Goal: Task Accomplishment & Management: Manage account settings

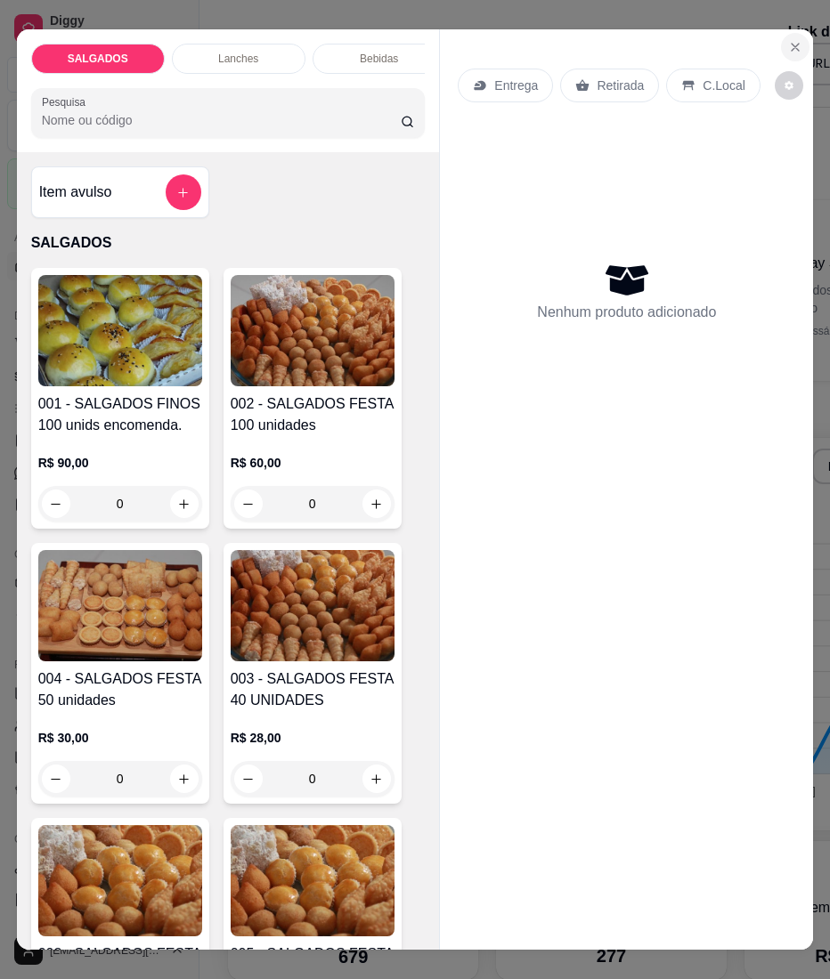
click at [788, 40] on icon "Close" at bounding box center [795, 47] width 14 height 14
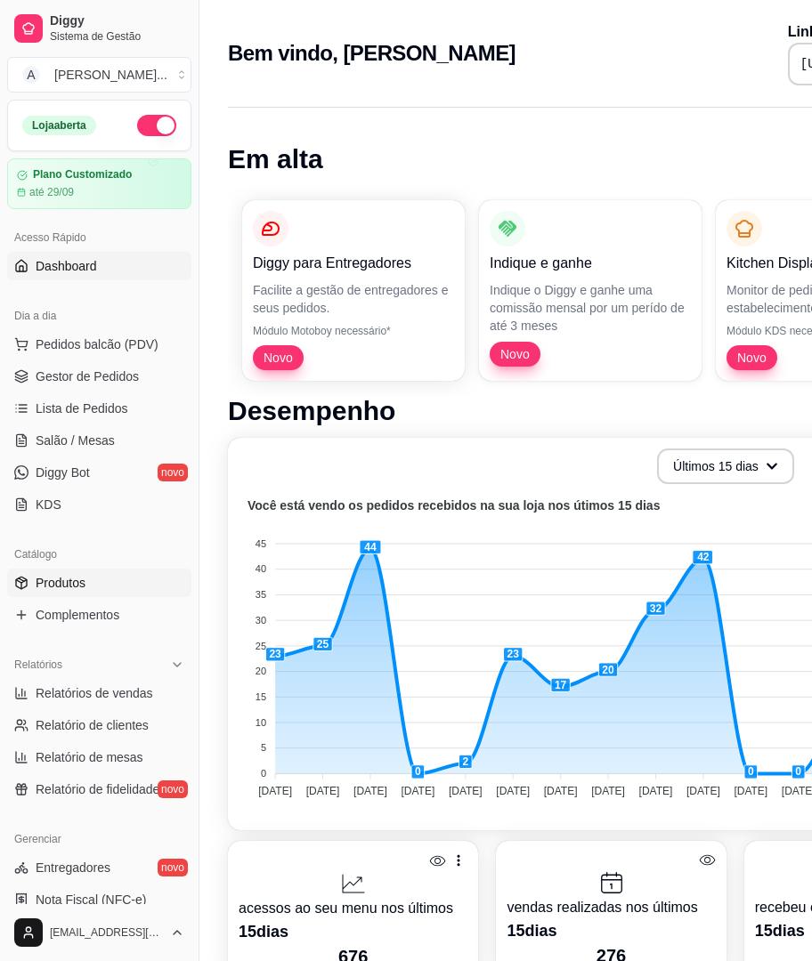
click at [69, 579] on span "Produtos" at bounding box center [61, 583] width 50 height 18
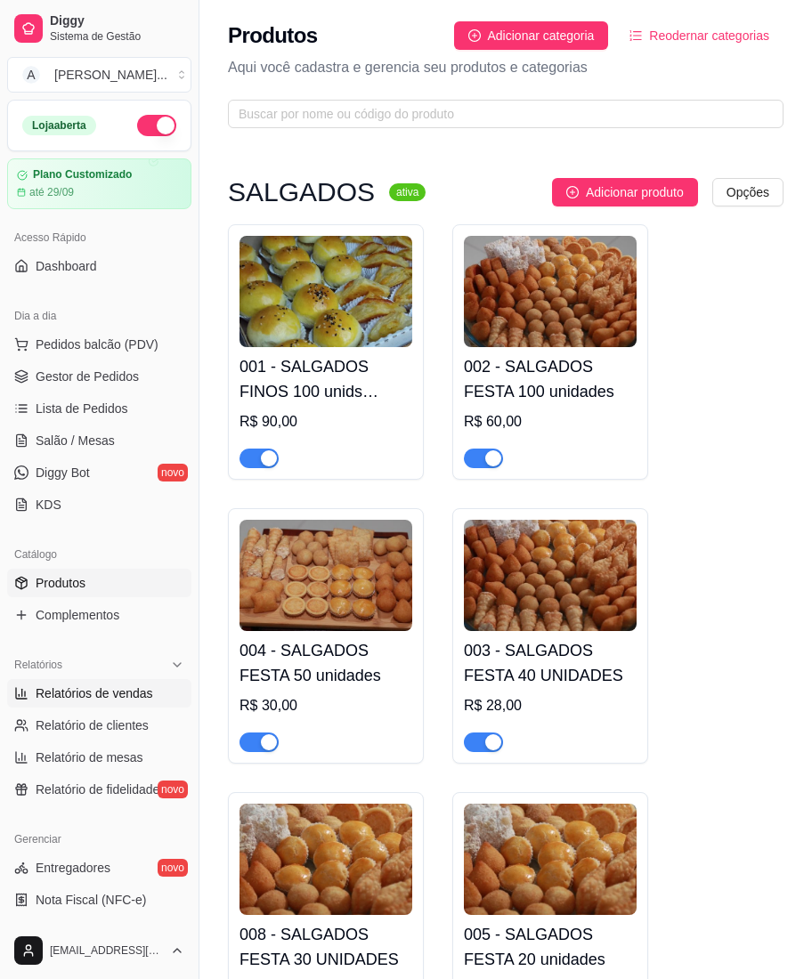
click at [36, 692] on span "Relatórios de vendas" at bounding box center [94, 693] width 117 height 18
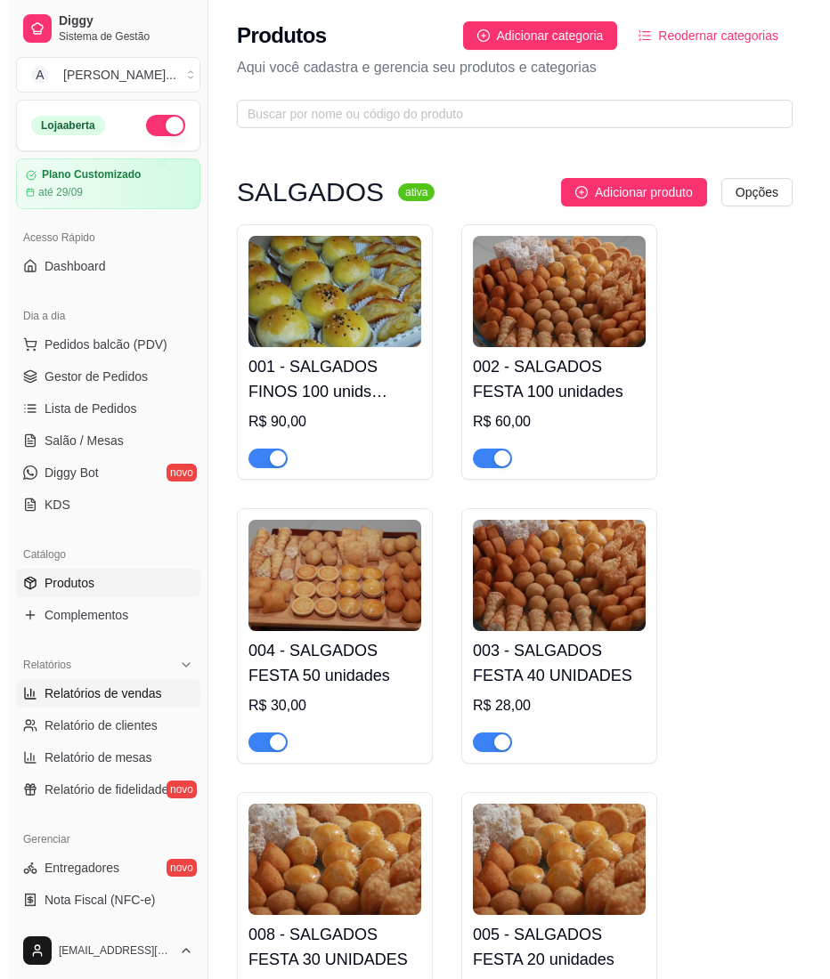
select select "ALL"
select select "0"
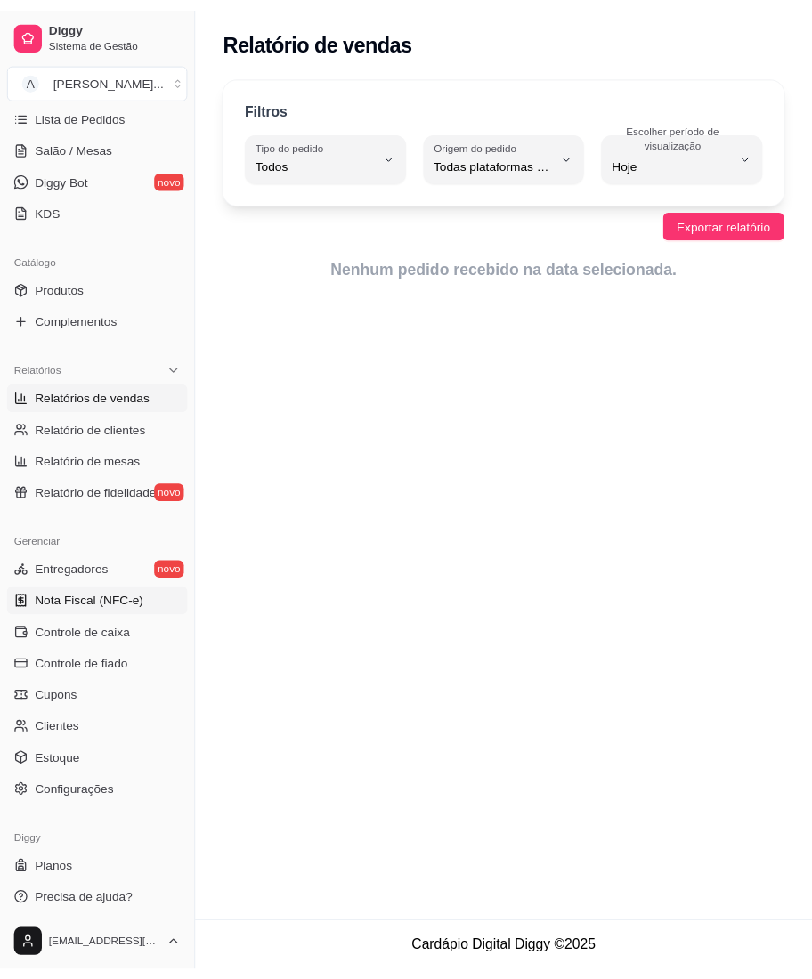
scroll to position [303, 0]
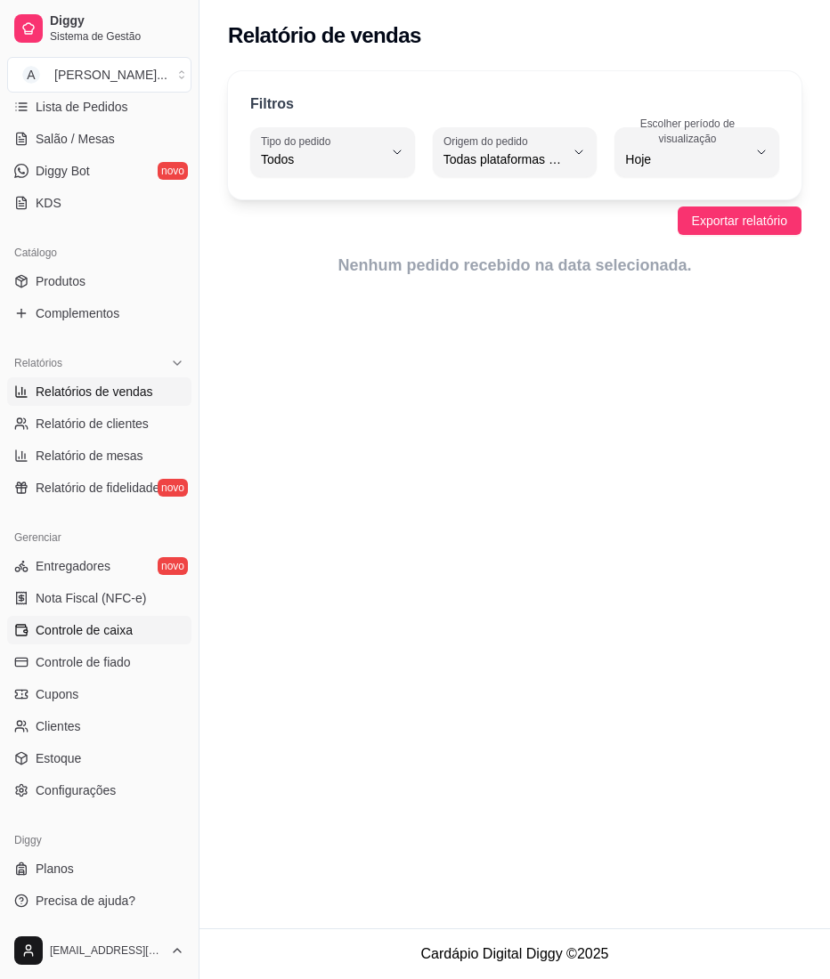
click at [78, 625] on span "Controle de caixa" at bounding box center [84, 630] width 97 height 18
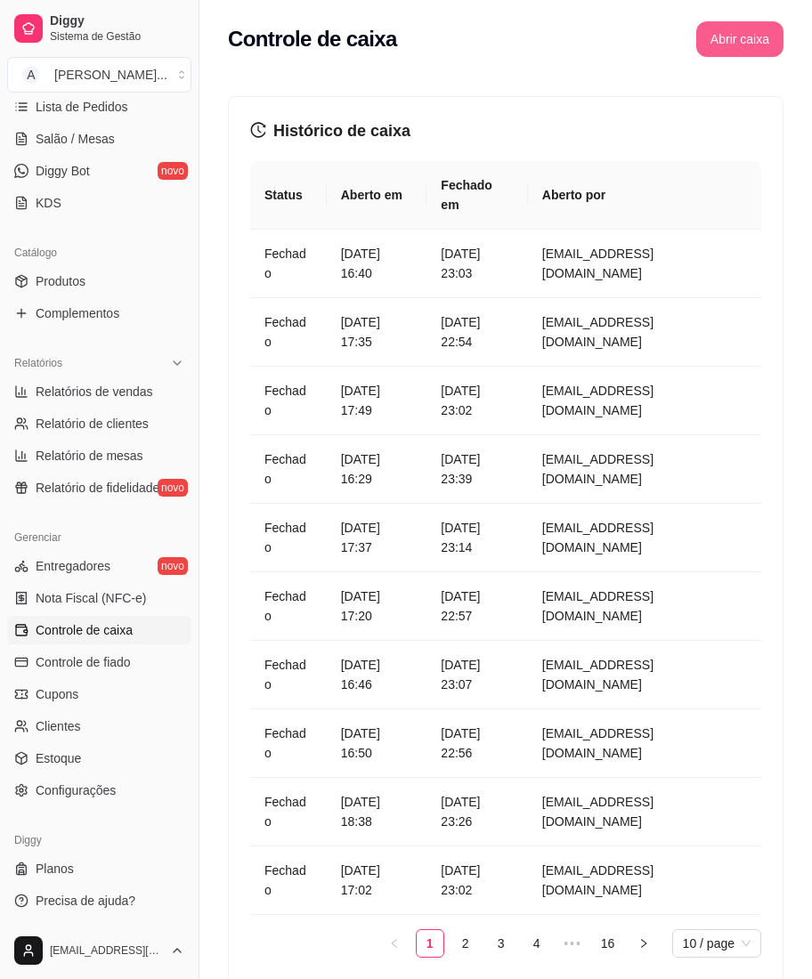
click at [713, 25] on button "Abrir caixa" at bounding box center [739, 39] width 87 height 36
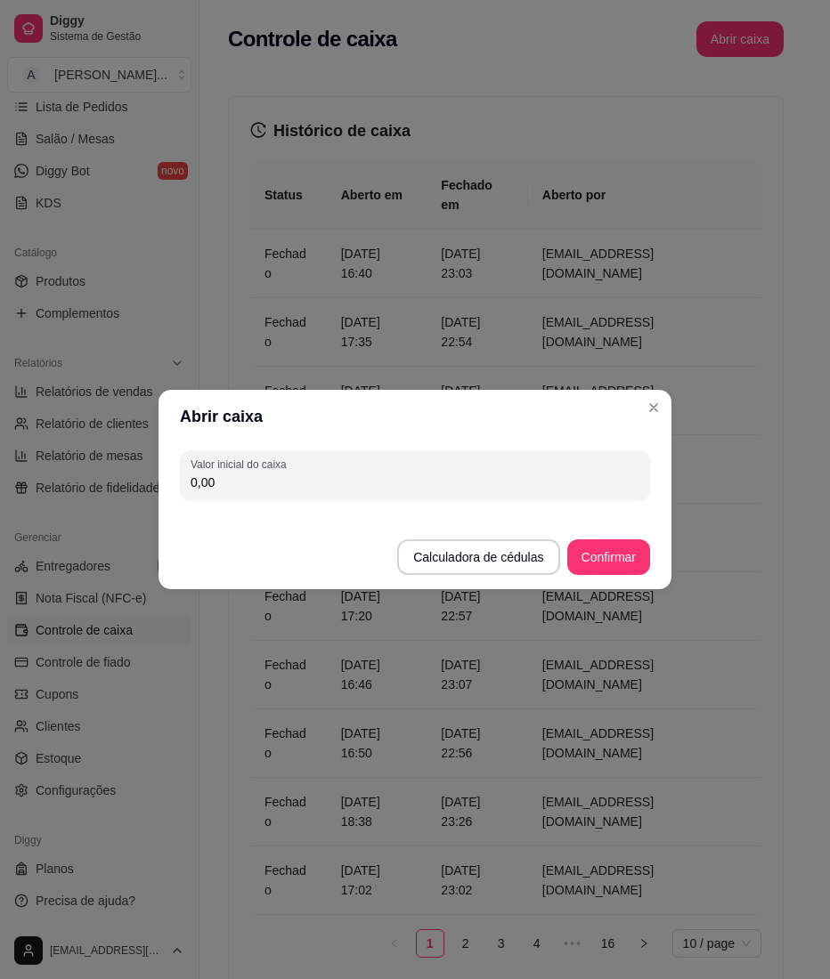
click at [336, 478] on input "0,00" at bounding box center [414, 483] width 449 height 18
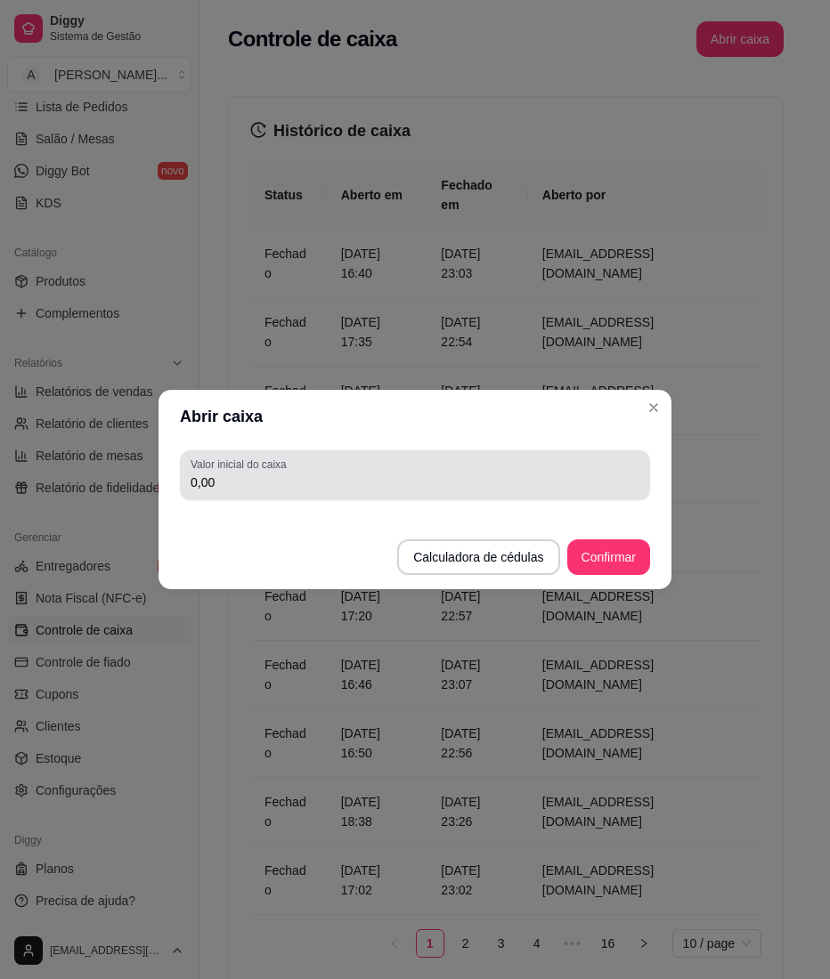
click at [319, 491] on div "0,00" at bounding box center [414, 475] width 449 height 36
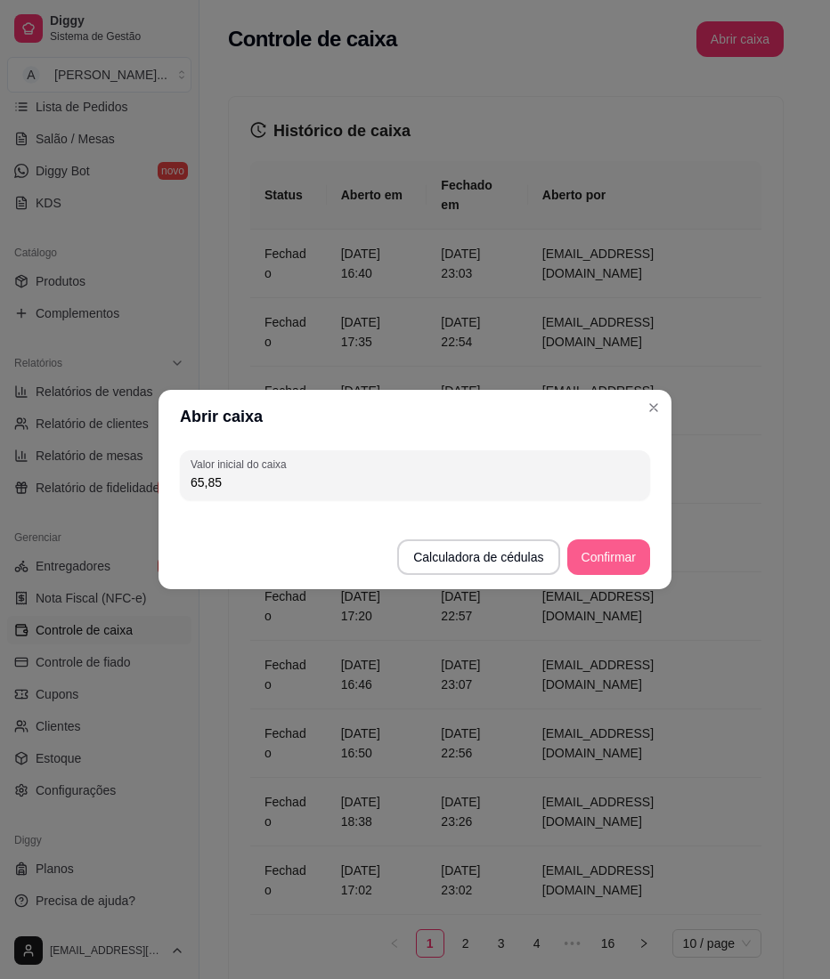
type input "65,85"
click at [621, 547] on button "Confirmar" at bounding box center [608, 557] width 83 height 36
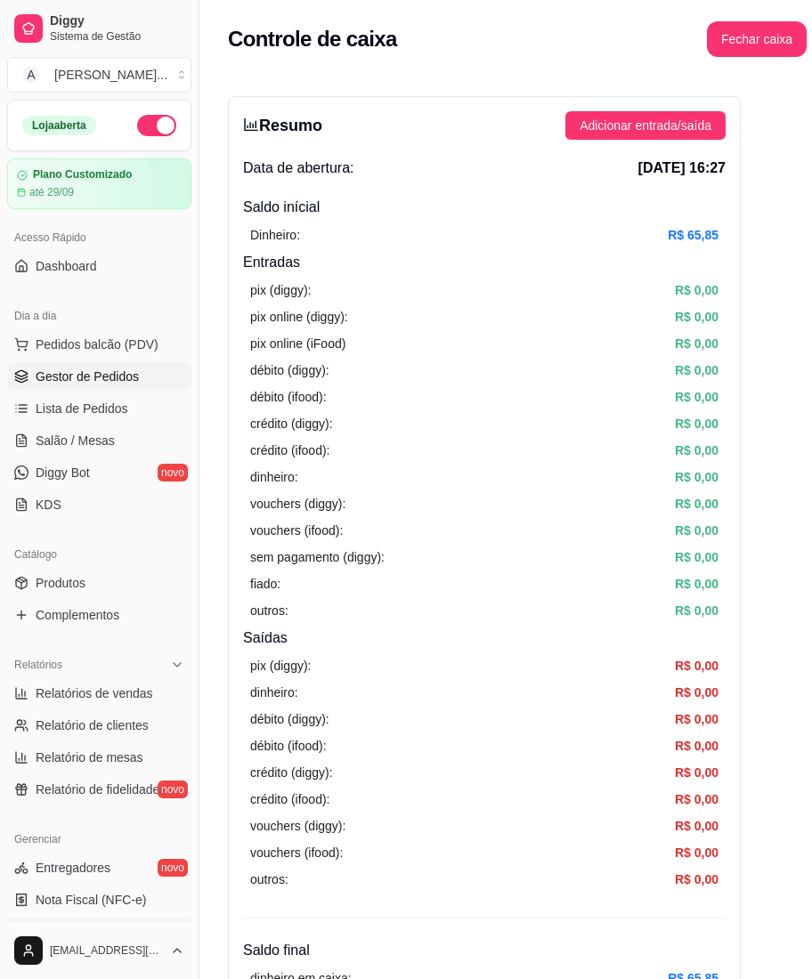
click at [85, 382] on span "Gestor de Pedidos" at bounding box center [87, 377] width 103 height 18
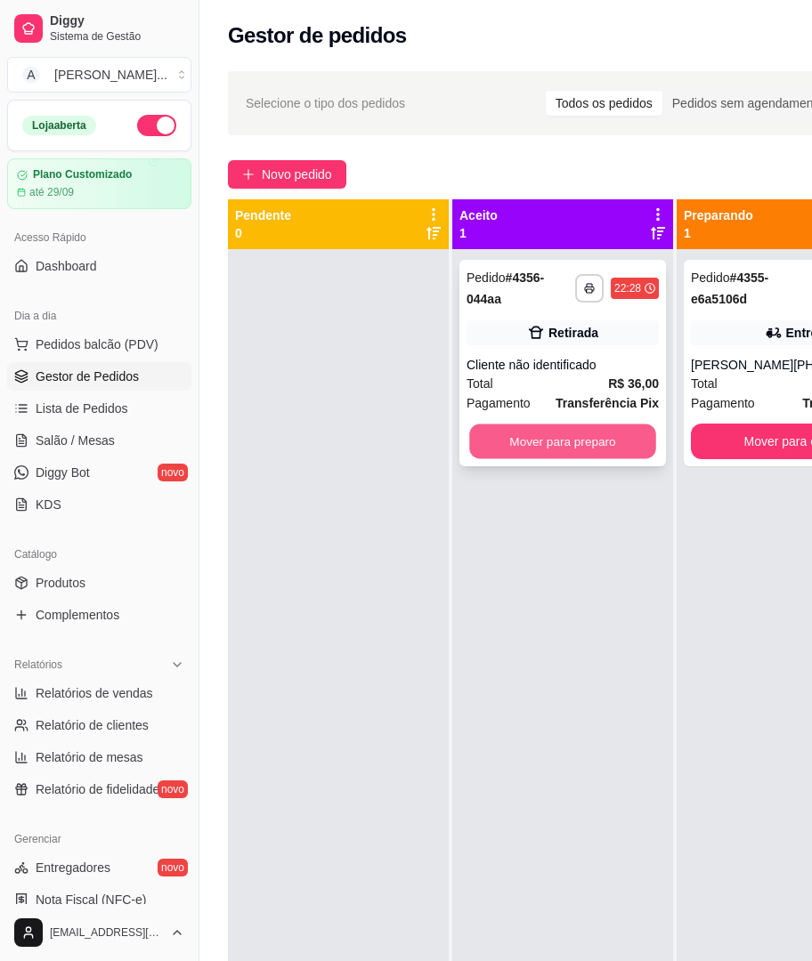
click at [527, 453] on button "Mover para preparo" at bounding box center [562, 442] width 187 height 35
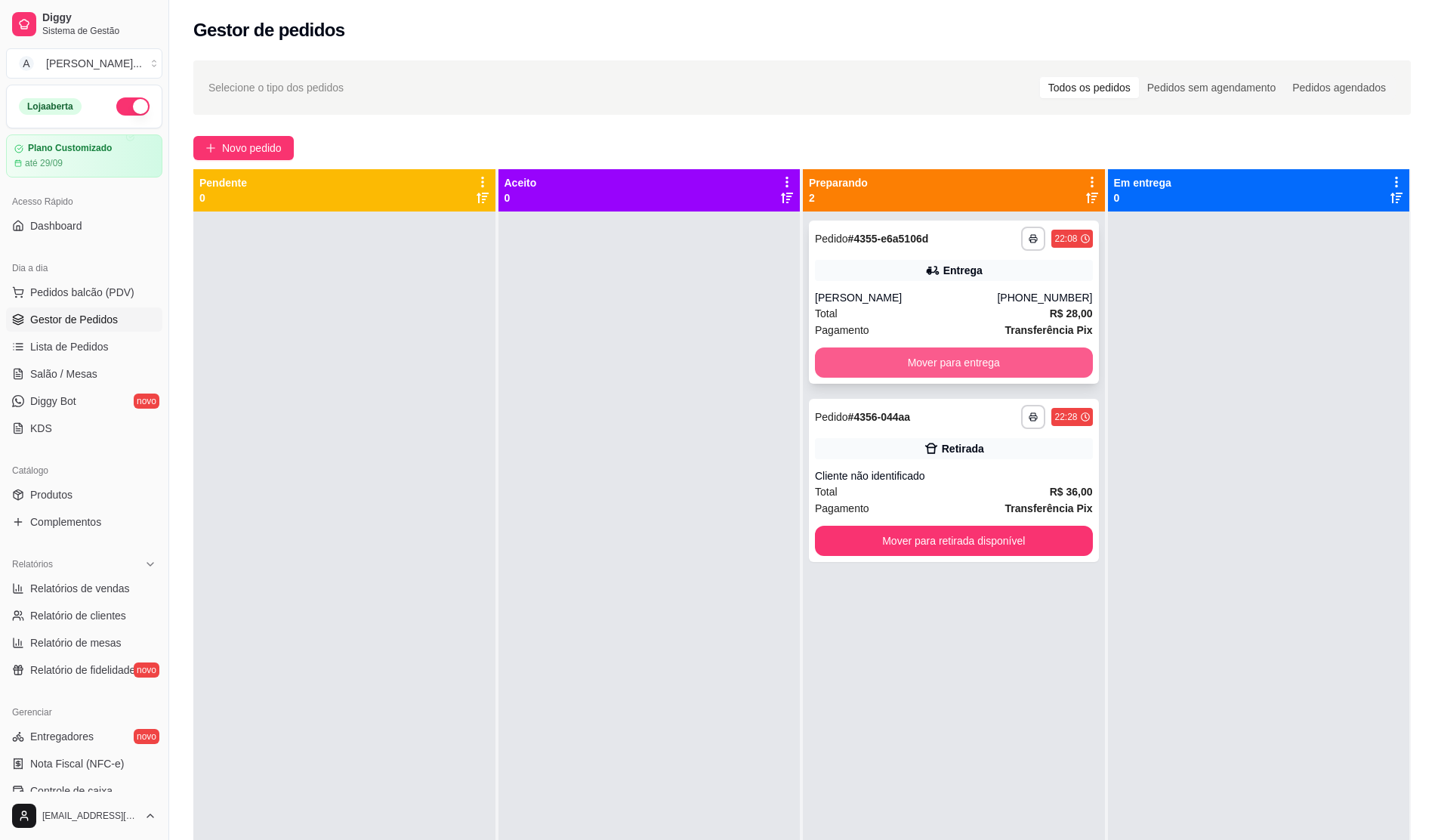
click at [703, 356] on button "Mover para entrega" at bounding box center [954, 362] width 278 height 31
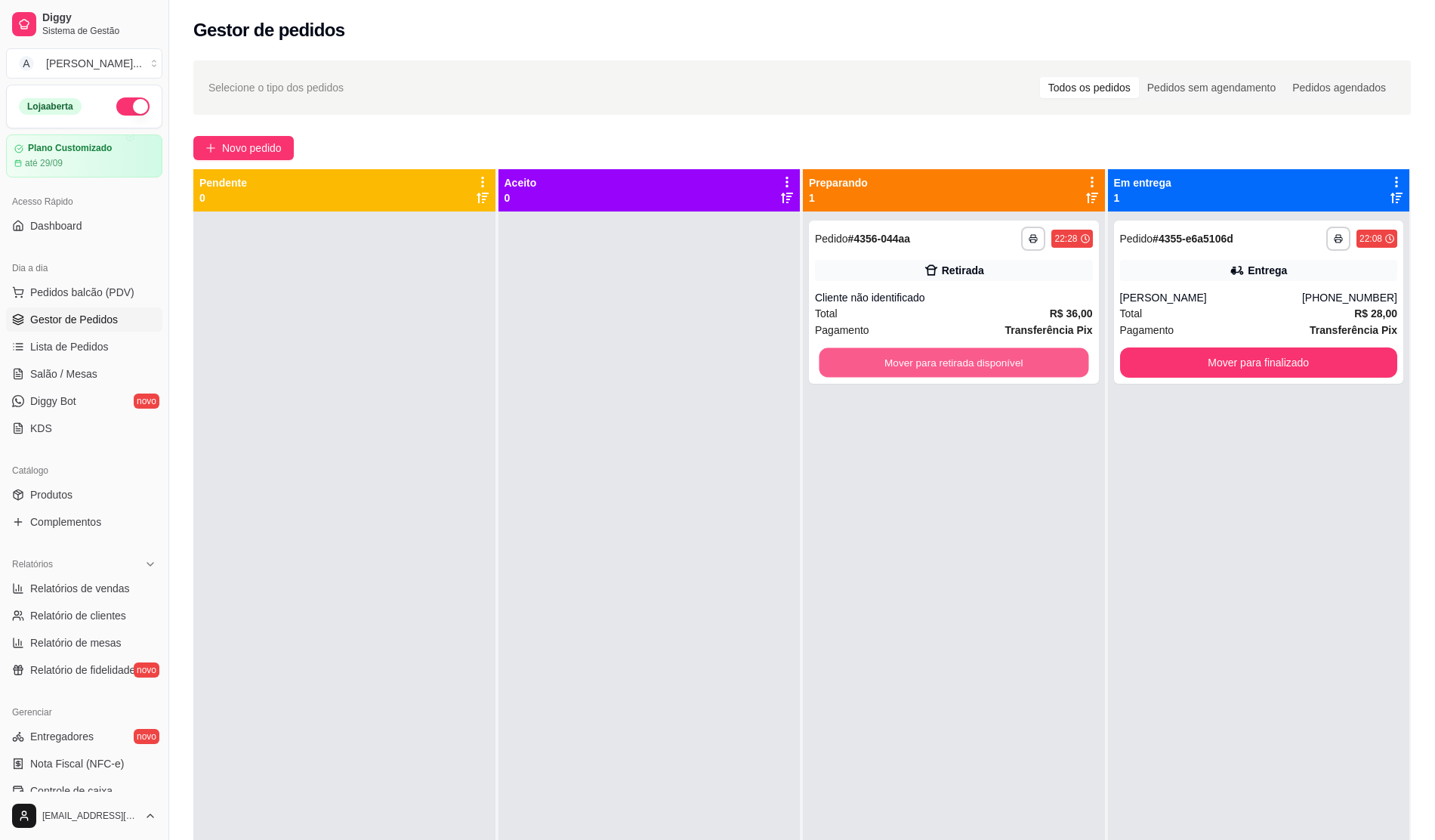
click at [703, 356] on button "Mover para retirada disponível" at bounding box center [954, 362] width 269 height 30
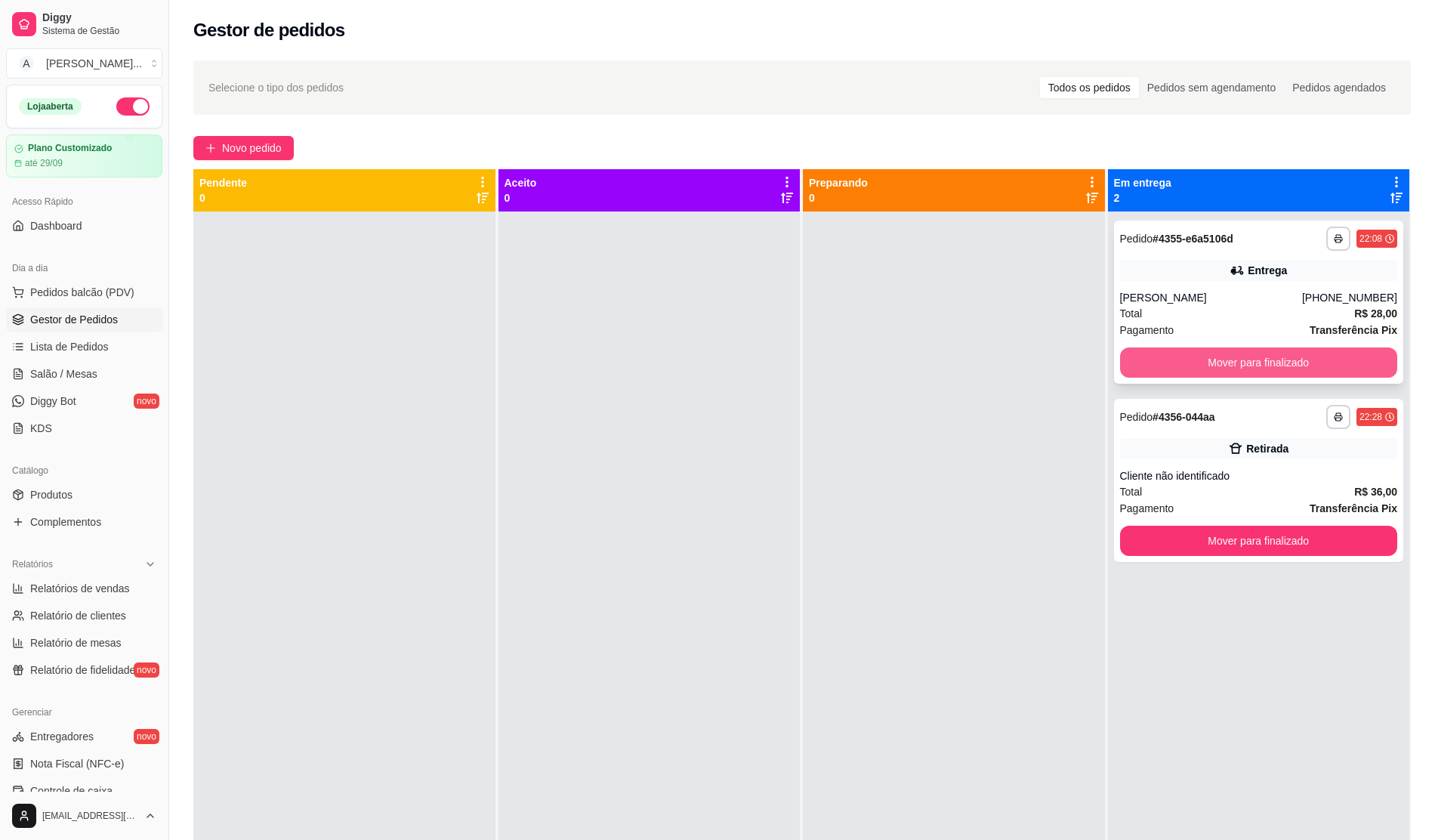
click at [703, 360] on button "Mover para finalizado" at bounding box center [1259, 362] width 278 height 31
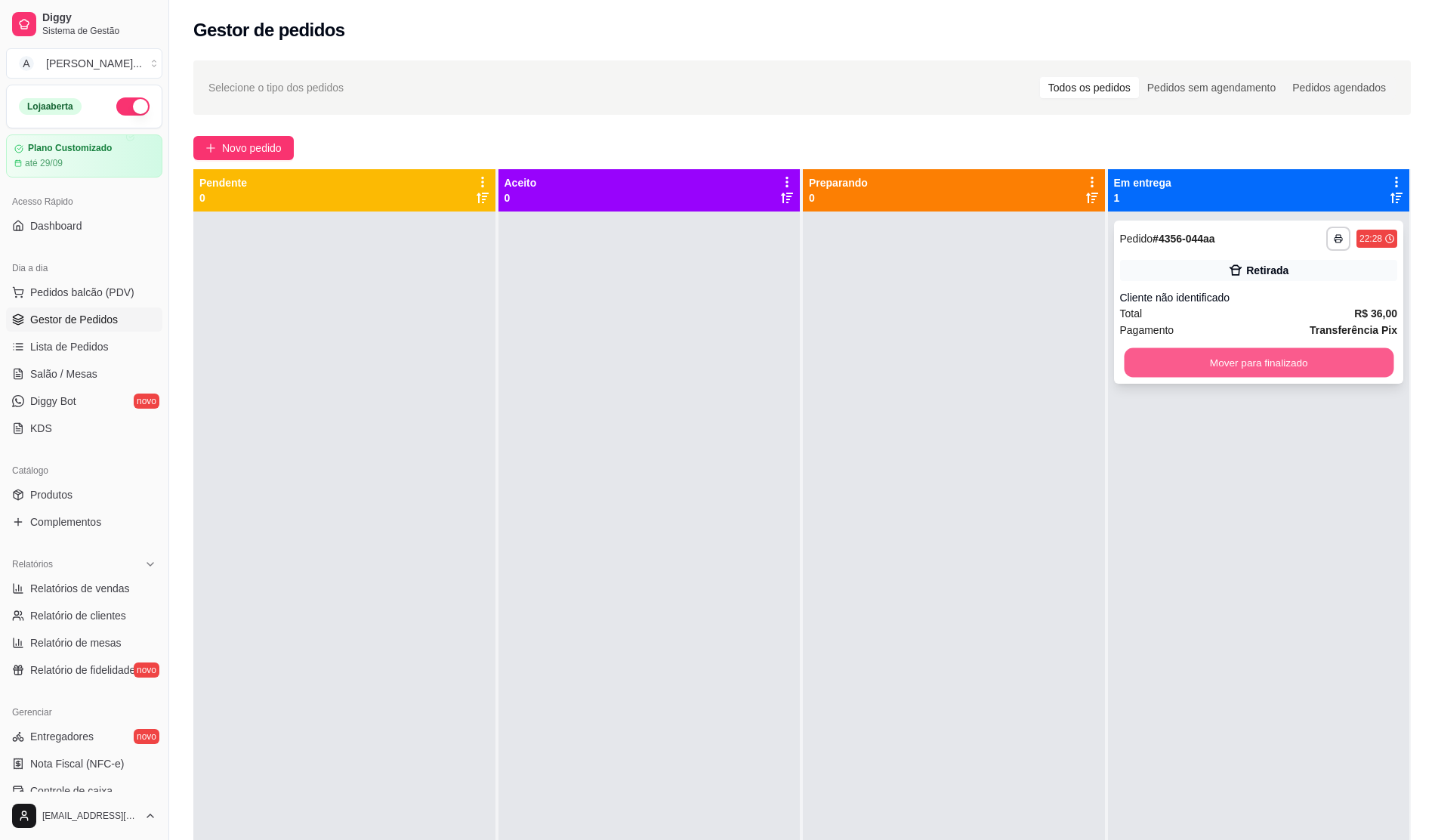
click at [703, 354] on button "Mover para finalizado" at bounding box center [1258, 362] width 269 height 30
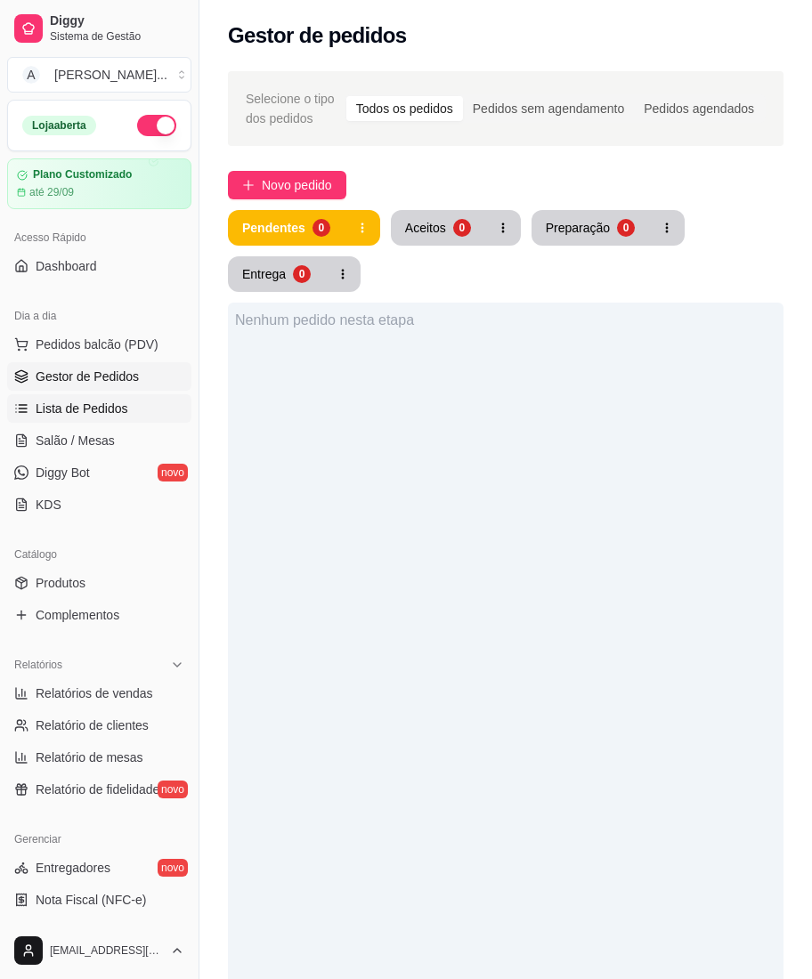
click at [93, 411] on span "Lista de Pedidos" at bounding box center [82, 409] width 93 height 18
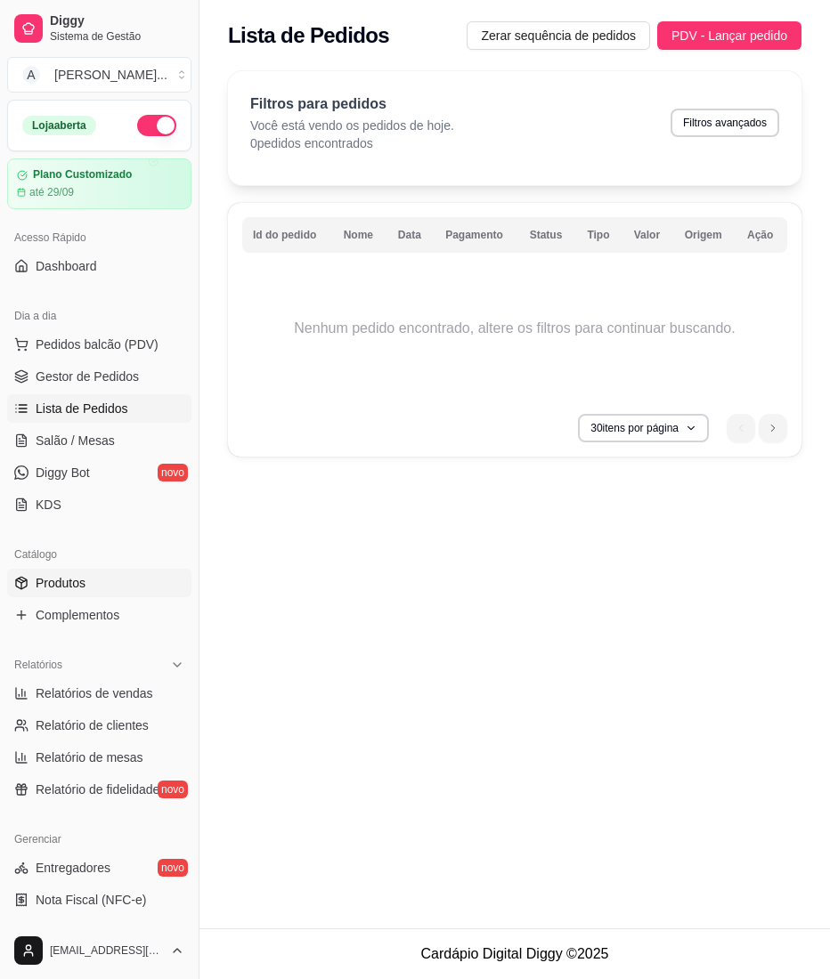
click at [55, 578] on span "Produtos" at bounding box center [61, 583] width 50 height 18
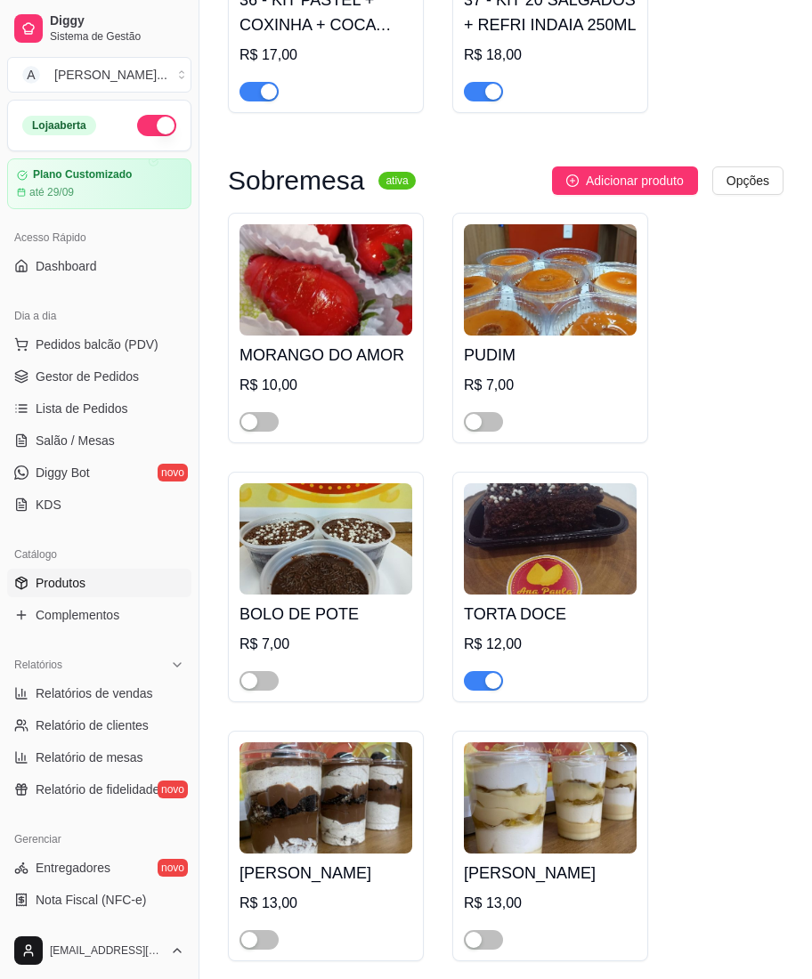
scroll to position [10206, 0]
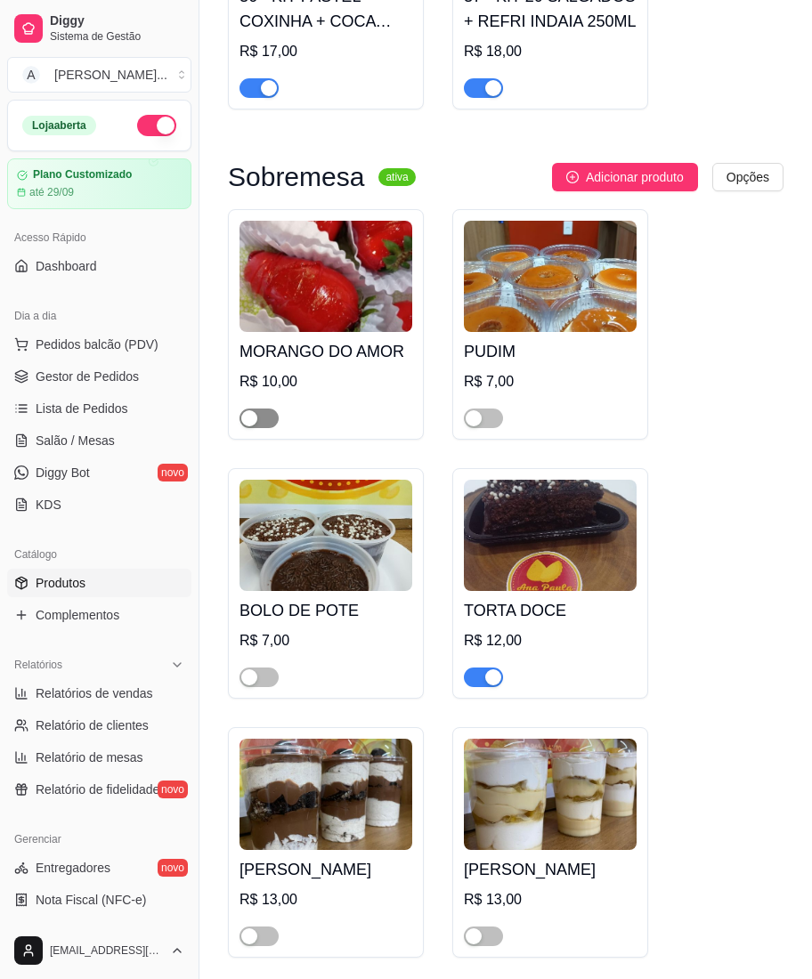
click at [263, 428] on span "button" at bounding box center [258, 419] width 39 height 20
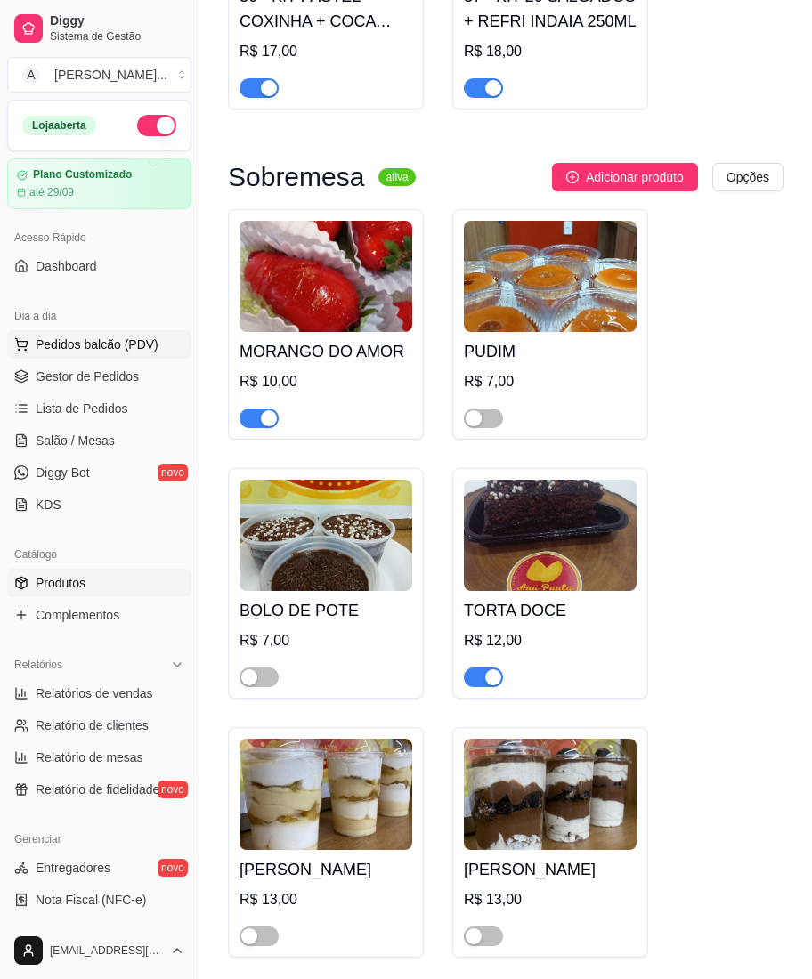
click at [57, 335] on button "Pedidos balcão (PDV)" at bounding box center [99, 344] width 184 height 28
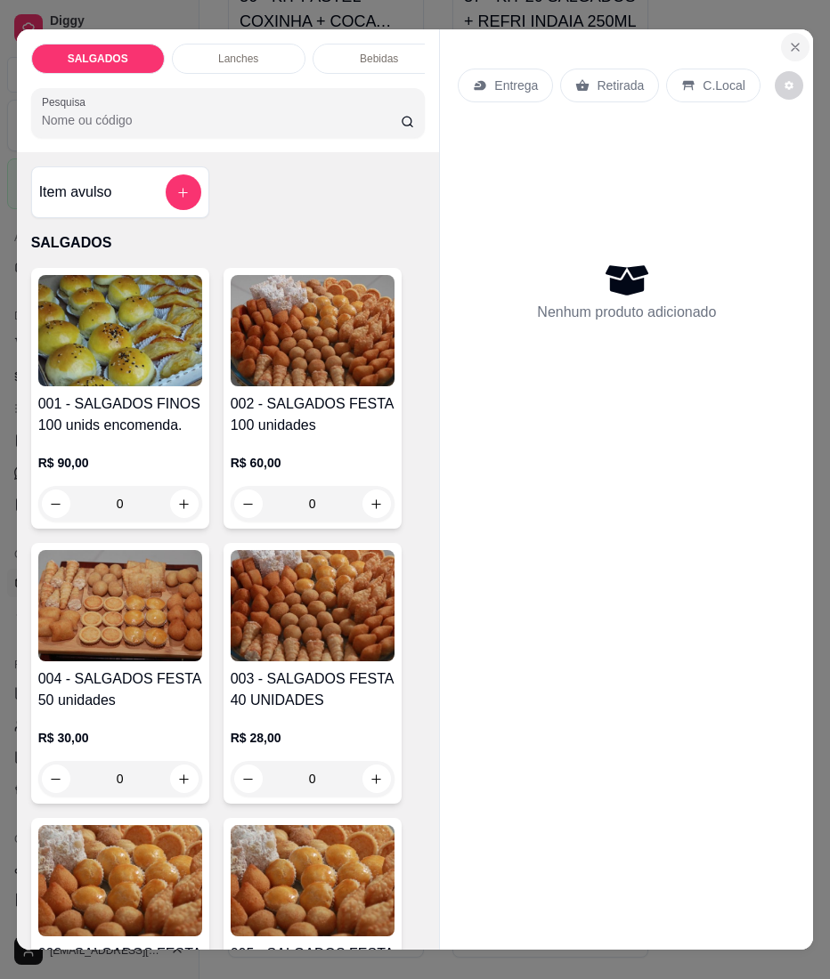
click at [788, 40] on icon "Close" at bounding box center [795, 47] width 14 height 14
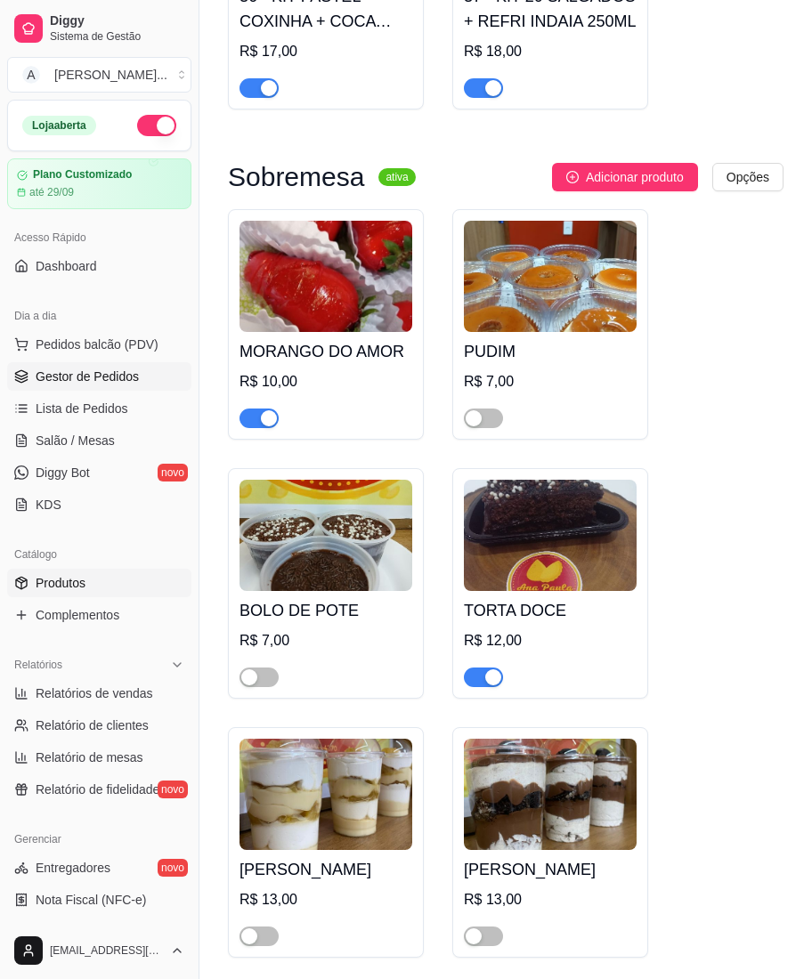
click at [142, 382] on link "Gestor de Pedidos" at bounding box center [99, 376] width 184 height 28
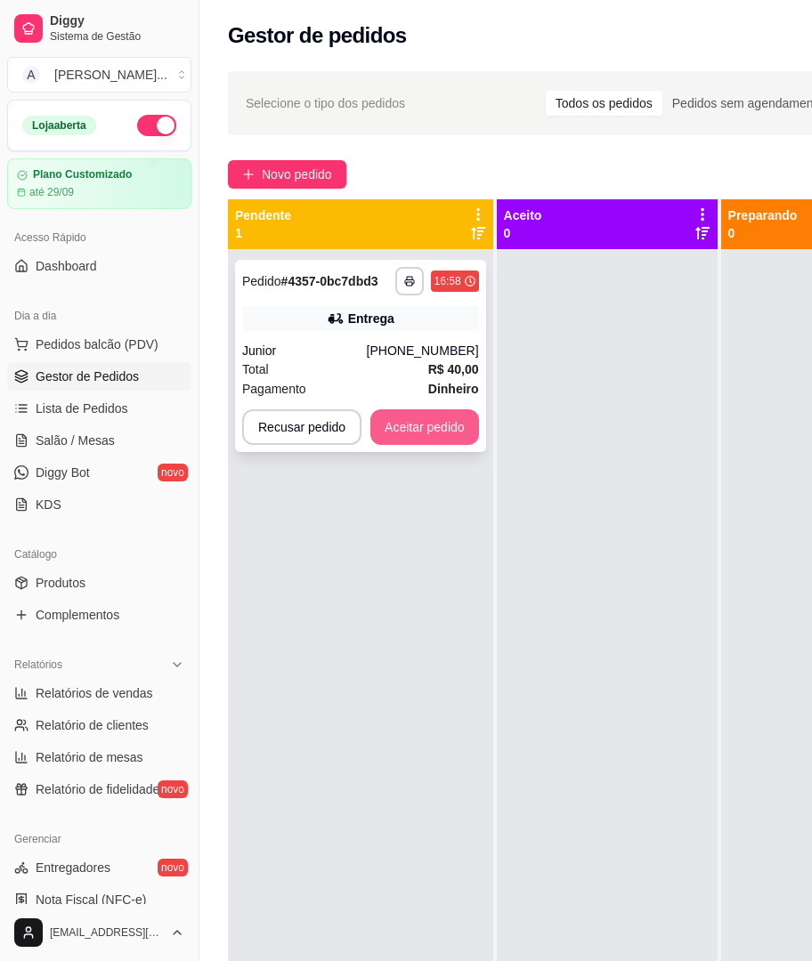
click at [429, 425] on button "Aceitar pedido" at bounding box center [424, 427] width 109 height 36
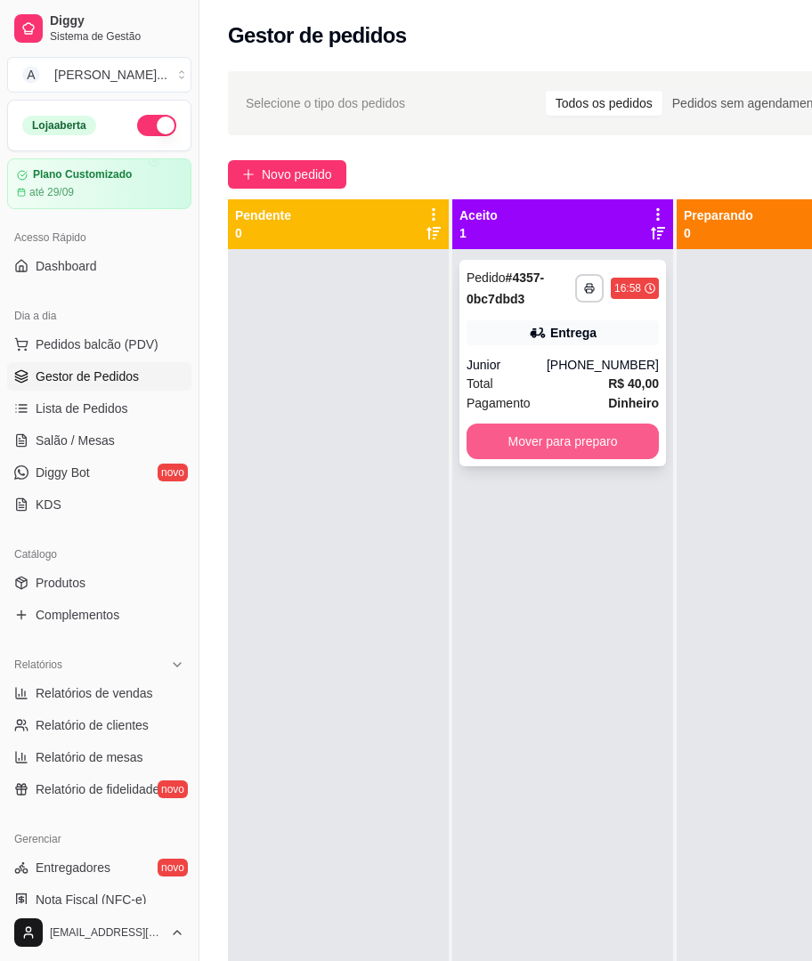
click at [538, 433] on button "Mover para preparo" at bounding box center [562, 442] width 192 height 36
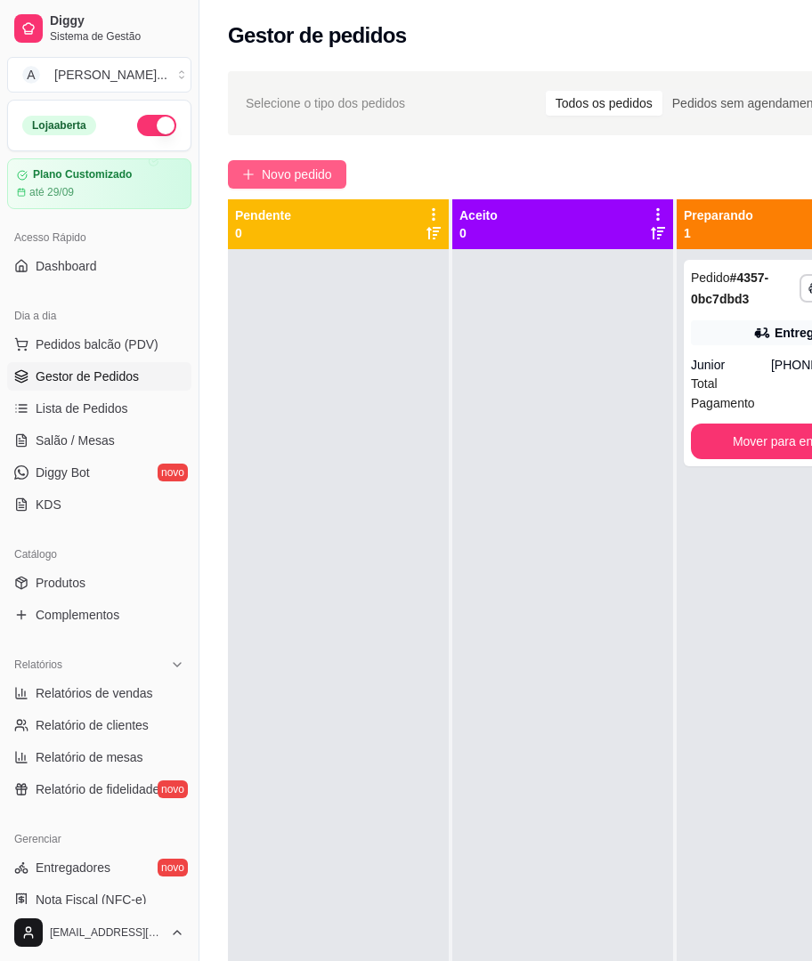
click at [315, 162] on button "Novo pedido" at bounding box center [287, 174] width 118 height 28
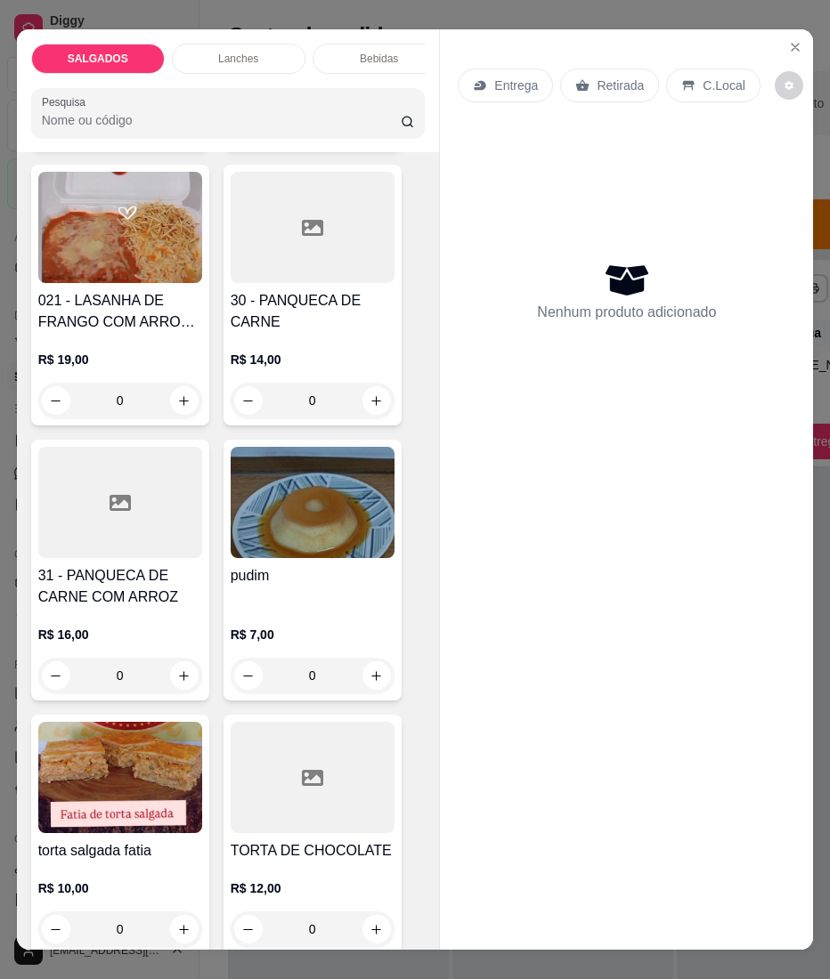
scroll to position [4064, 0]
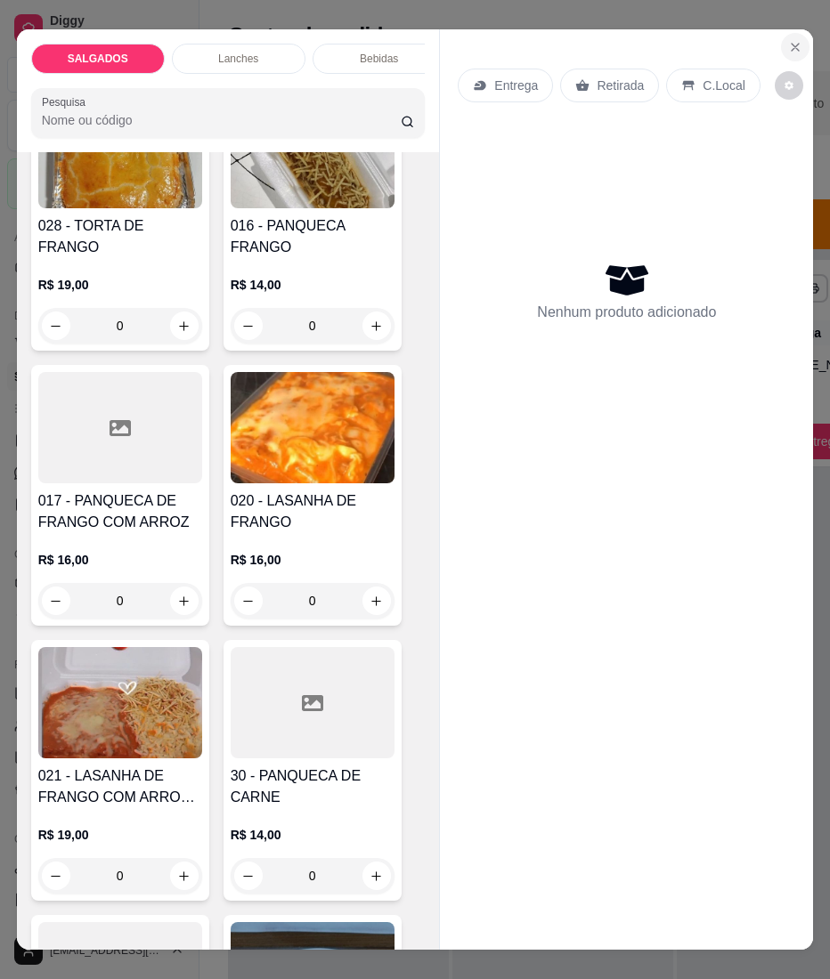
click at [788, 40] on icon "Close" at bounding box center [795, 47] width 14 height 14
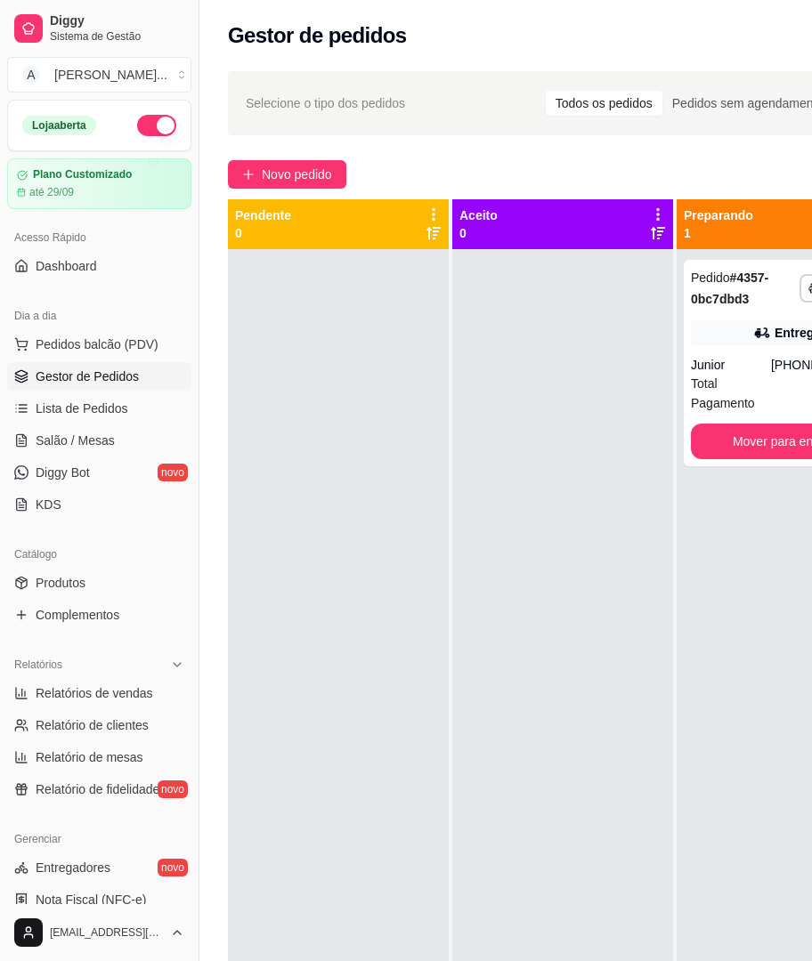
click at [377, 884] on div at bounding box center [338, 729] width 221 height 961
click at [283, 167] on span "Novo pedido" at bounding box center [297, 175] width 70 height 20
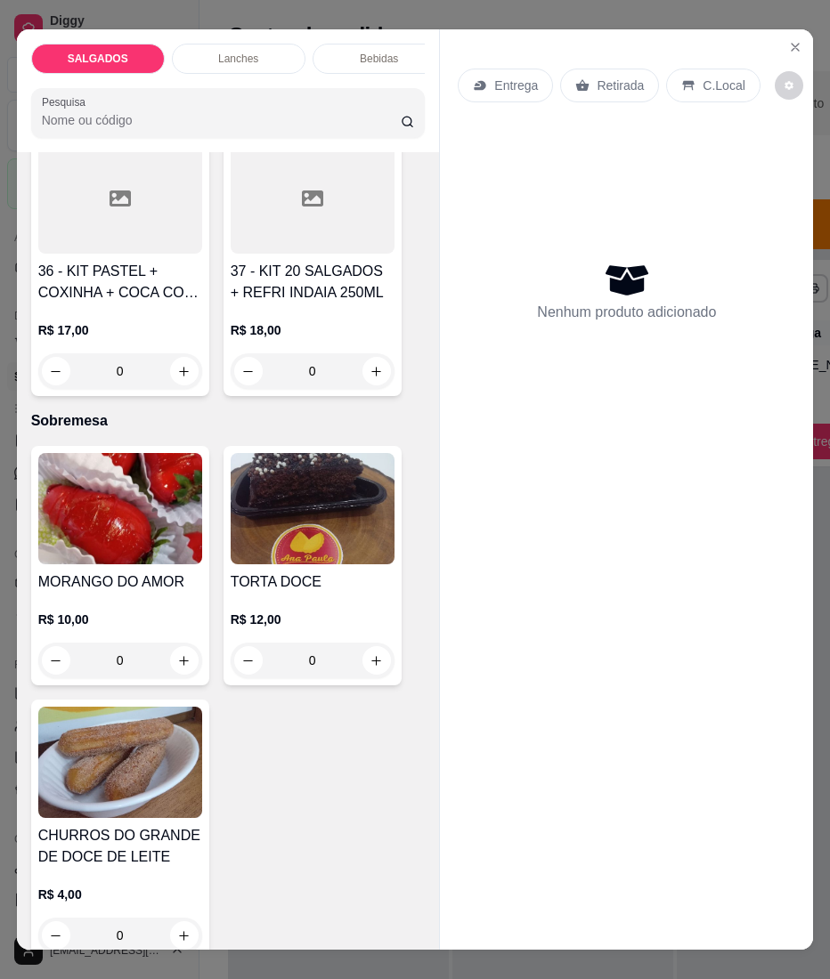
scroll to position [8574, 0]
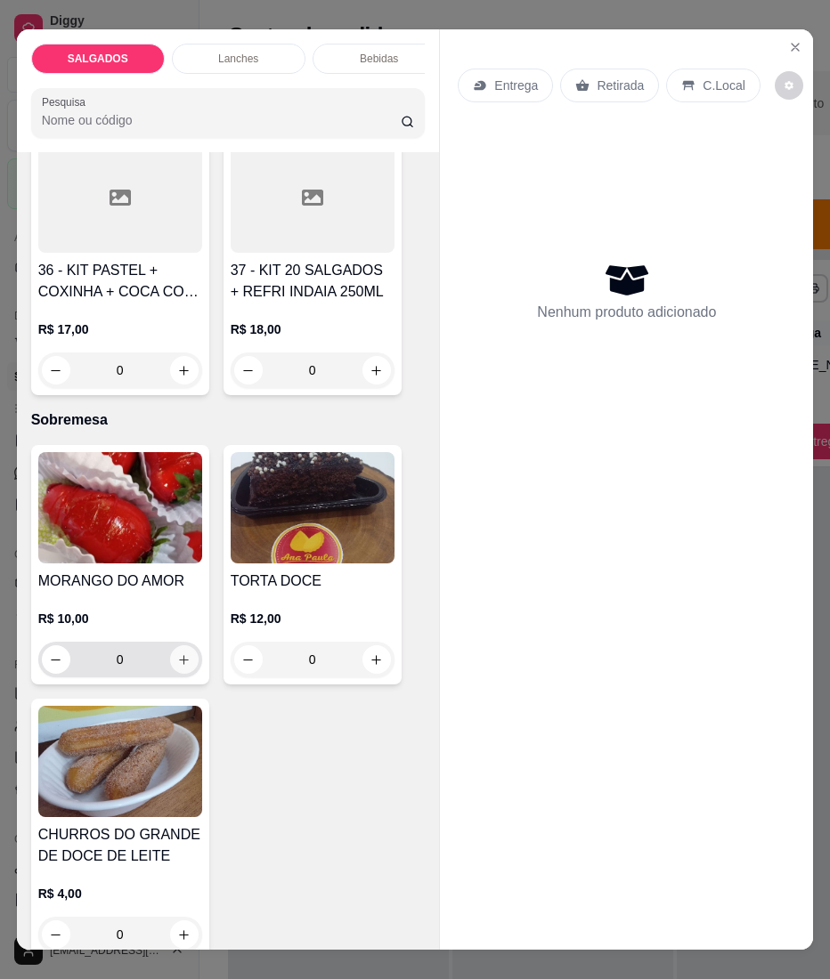
click at [177, 653] on icon "increase-product-quantity" at bounding box center [183, 659] width 13 height 13
type input "1"
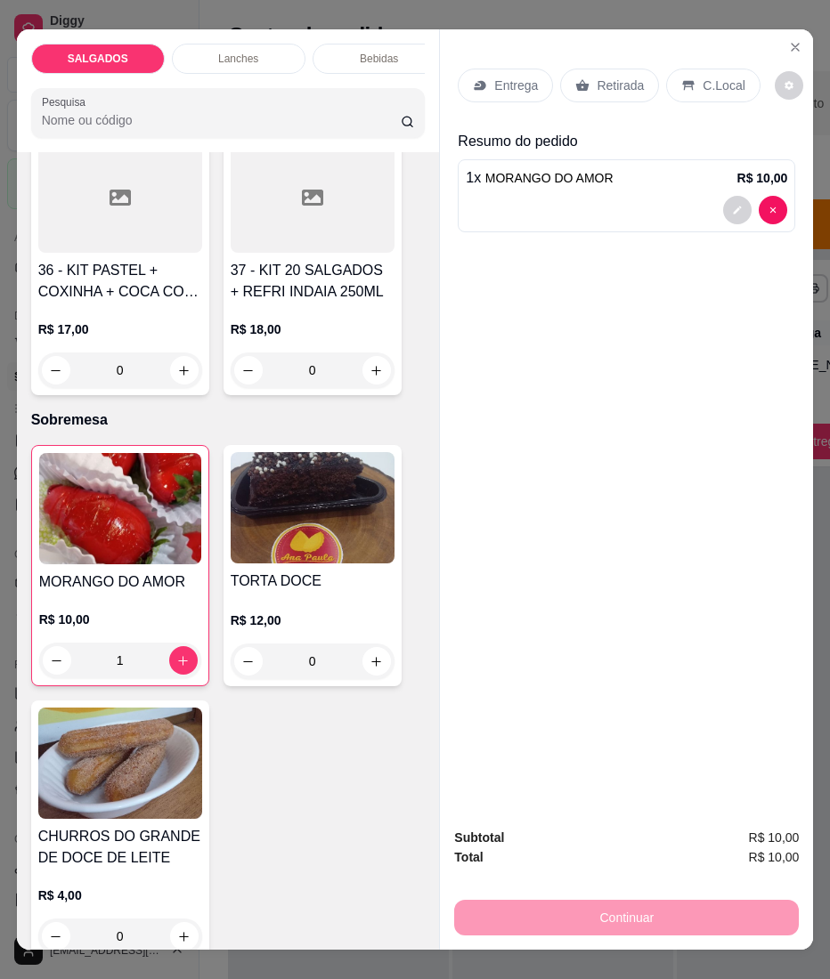
click at [506, 77] on p "Entrega" at bounding box center [516, 86] width 44 height 18
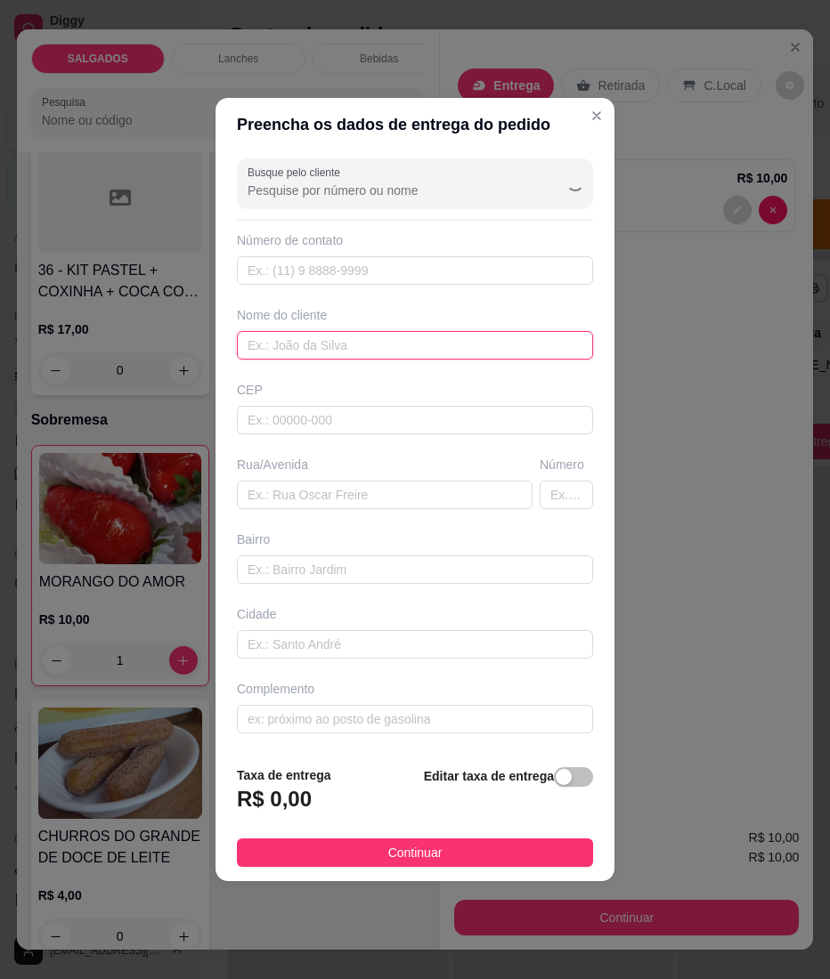
click at [304, 351] on input "text" at bounding box center [415, 345] width 356 height 28
click at [346, 317] on div "Nome do cliente" at bounding box center [415, 315] width 356 height 18
click at [343, 339] on input "text" at bounding box center [415, 345] width 356 height 28
paste input "[PERSON_NAME]"
type input "[PERSON_NAME]"
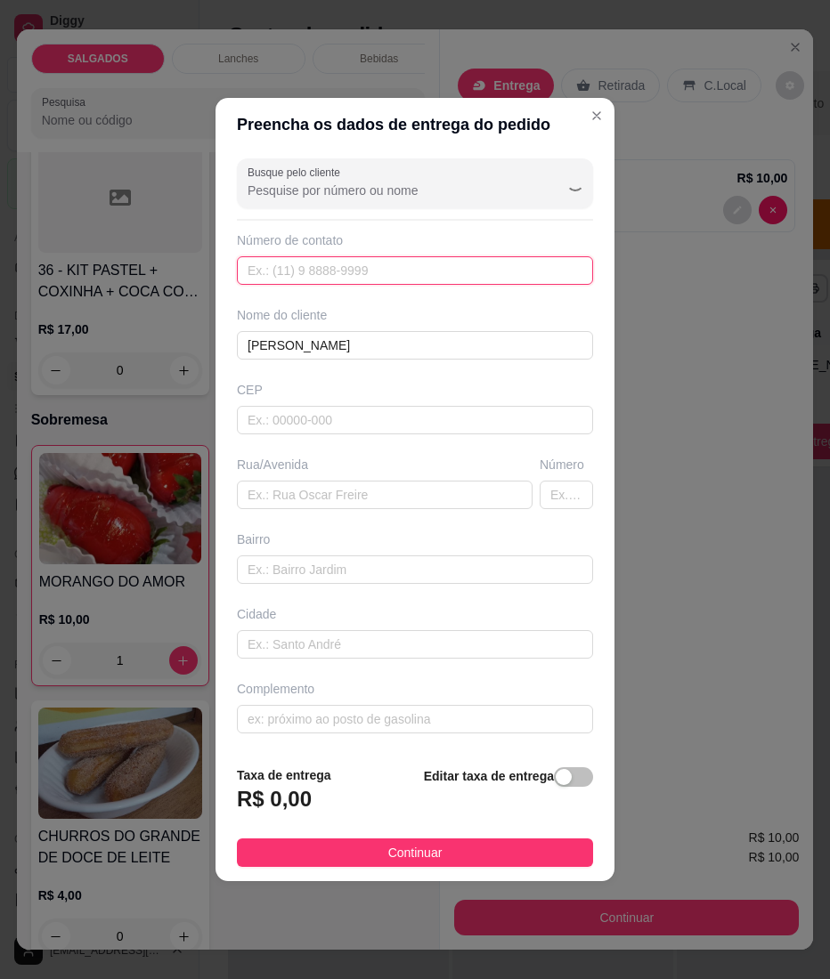
click at [317, 265] on input "text" at bounding box center [415, 270] width 356 height 28
click at [343, 260] on input "text" at bounding box center [415, 270] width 356 height 28
paste input "[PHONE_NUMBER]"
type input "[PHONE_NUMBER]"
drag, startPoint x: 347, startPoint y: 863, endPoint x: 388, endPoint y: 878, distance: 43.3
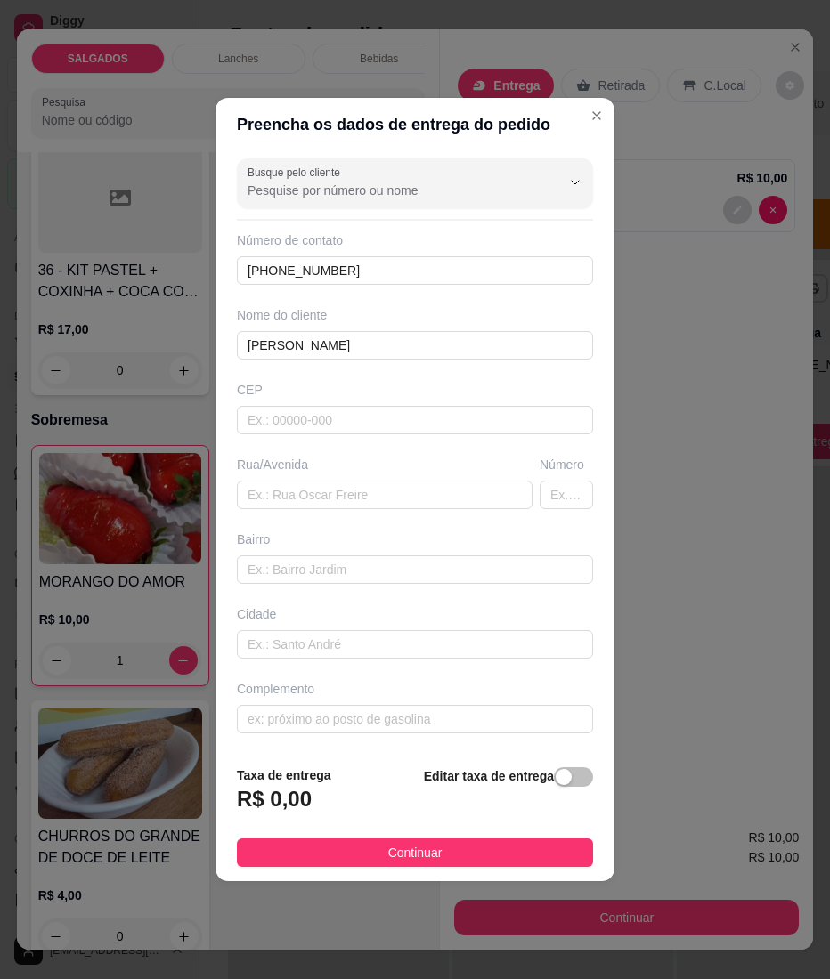
click at [347, 863] on button "Continuar" at bounding box center [415, 852] width 356 height 28
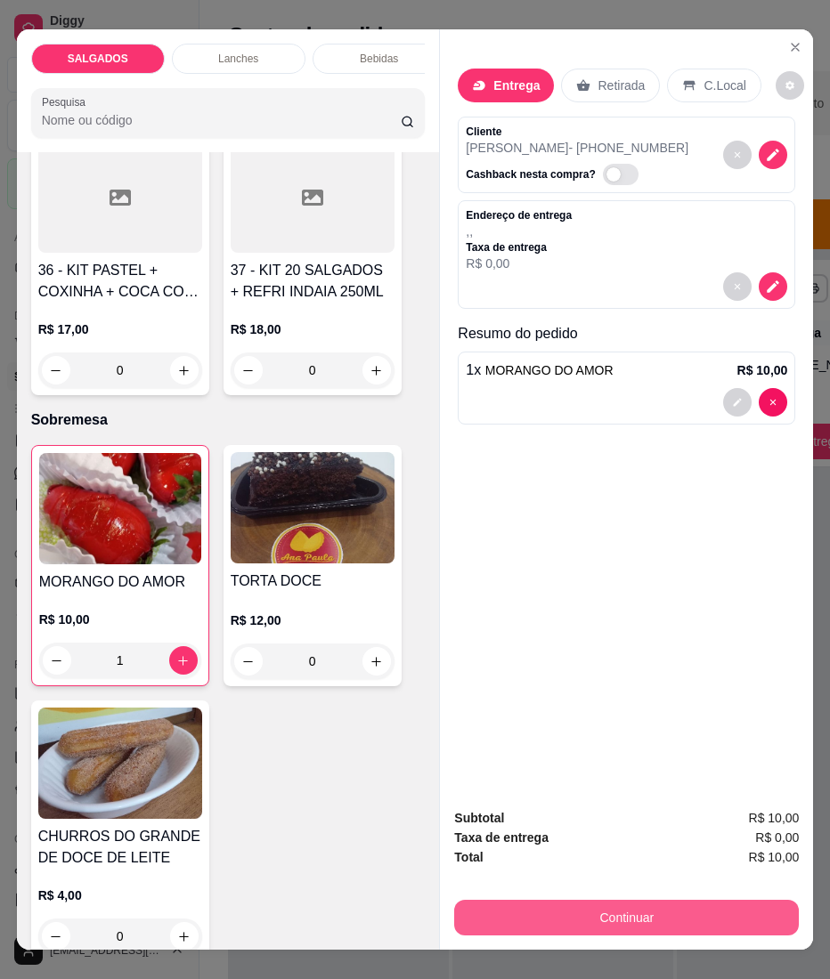
click at [538, 919] on button "Continuar" at bounding box center [626, 918] width 344 height 36
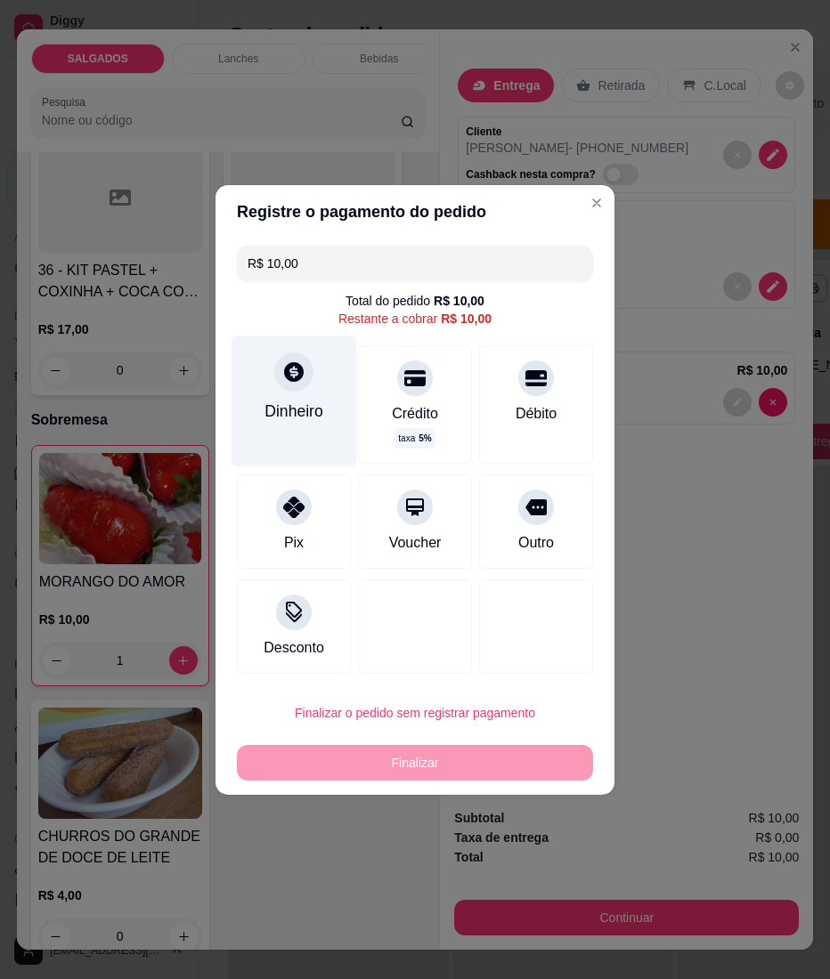
click at [251, 406] on div "Dinheiro" at bounding box center [294, 401] width 126 height 130
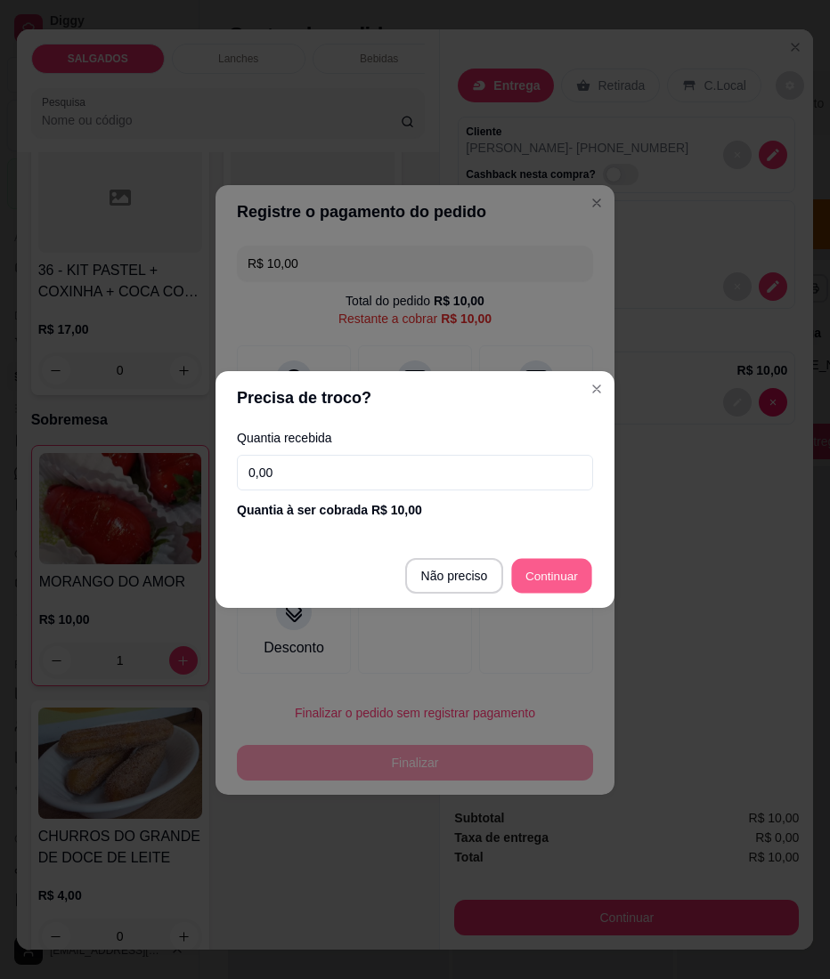
type input "R$ 0,00"
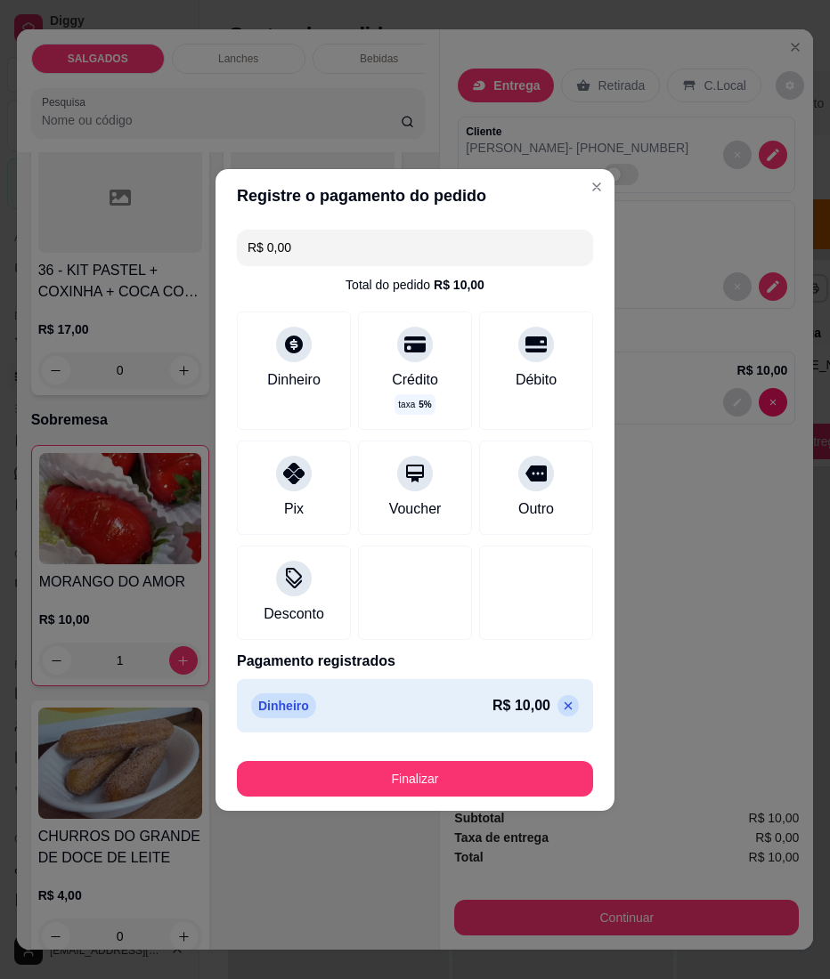
click at [396, 803] on footer "Finalizar" at bounding box center [414, 775] width 399 height 71
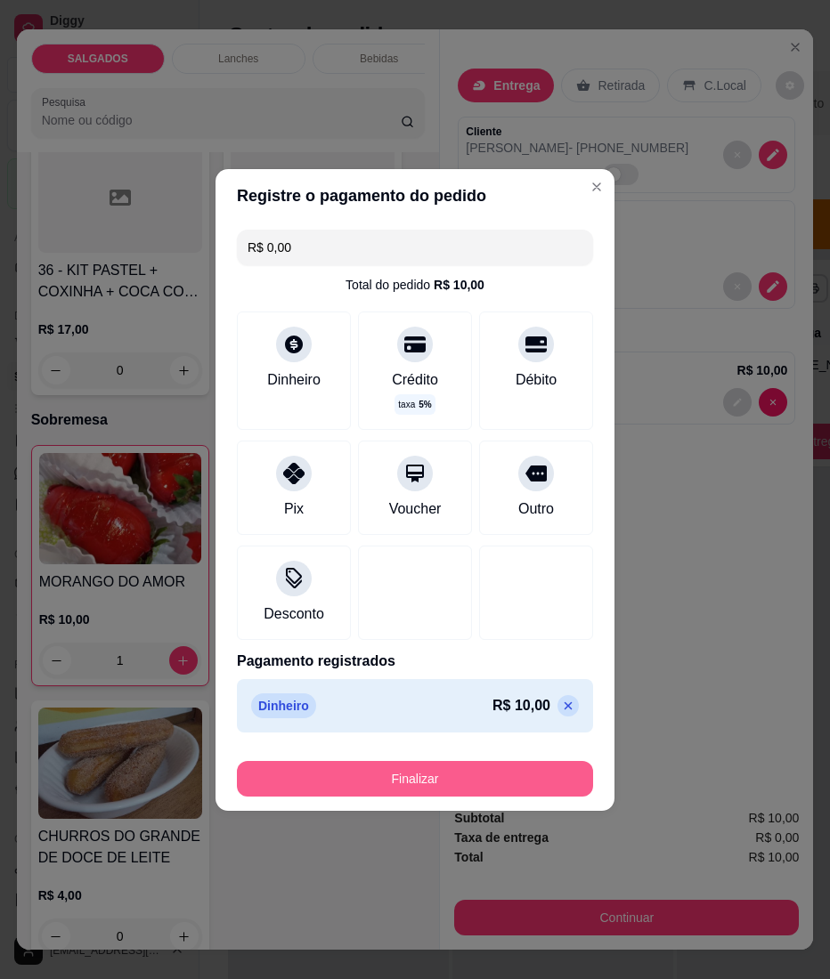
click at [374, 784] on button "Finalizar" at bounding box center [415, 779] width 356 height 36
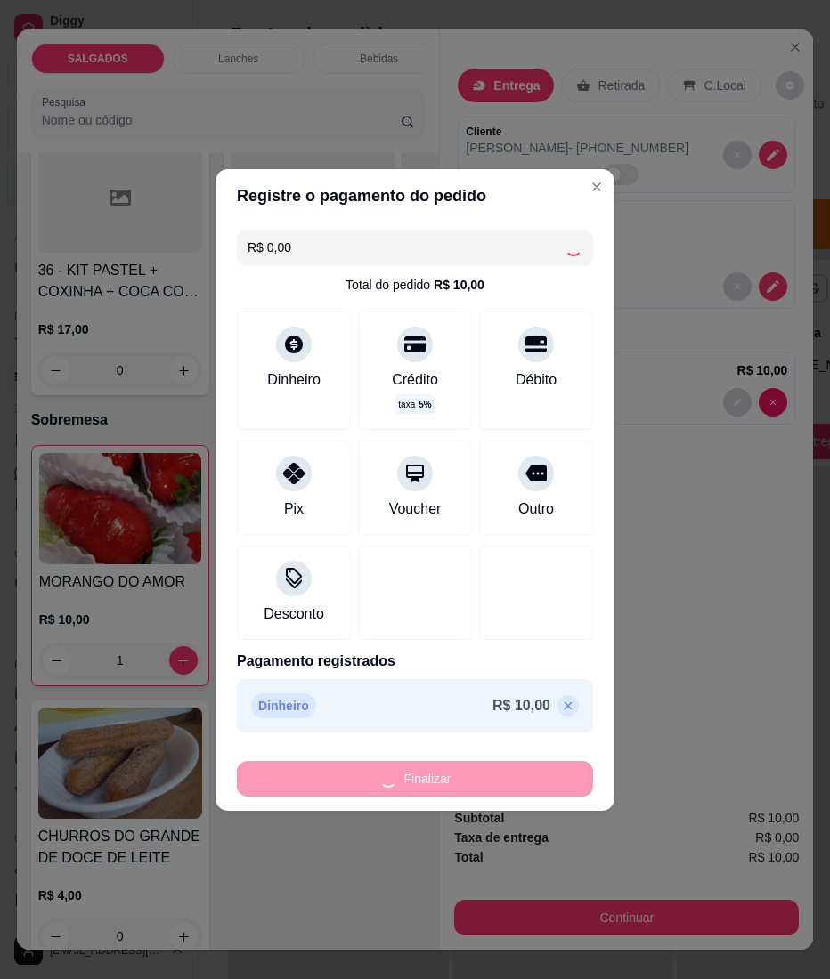
click at [372, 784] on div "Finalizar" at bounding box center [415, 779] width 356 height 36
type input "0"
type input "-R$ 10,00"
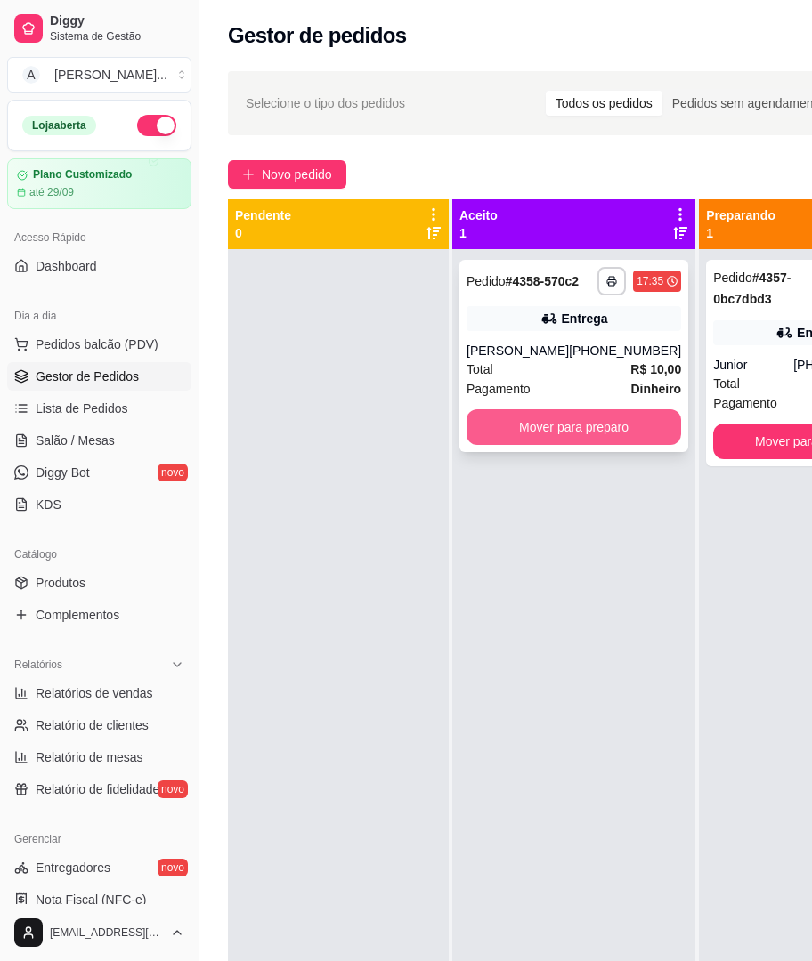
click at [575, 443] on button "Mover para preparo" at bounding box center [573, 427] width 215 height 36
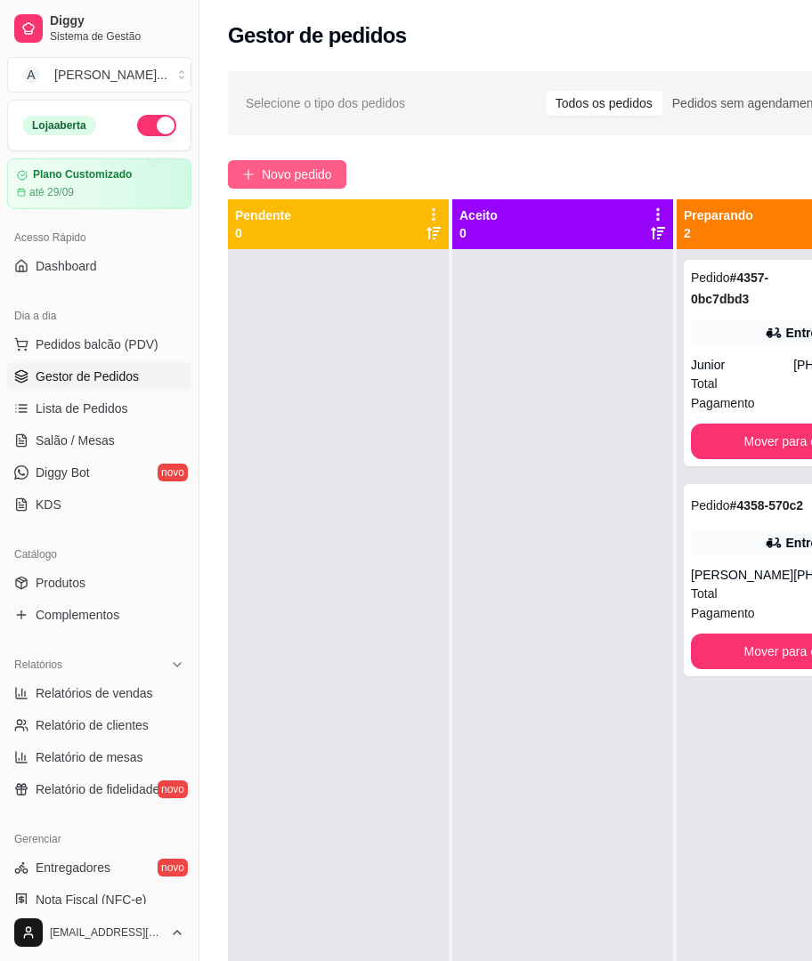
click at [308, 182] on span "Novo pedido" at bounding box center [297, 175] width 70 height 20
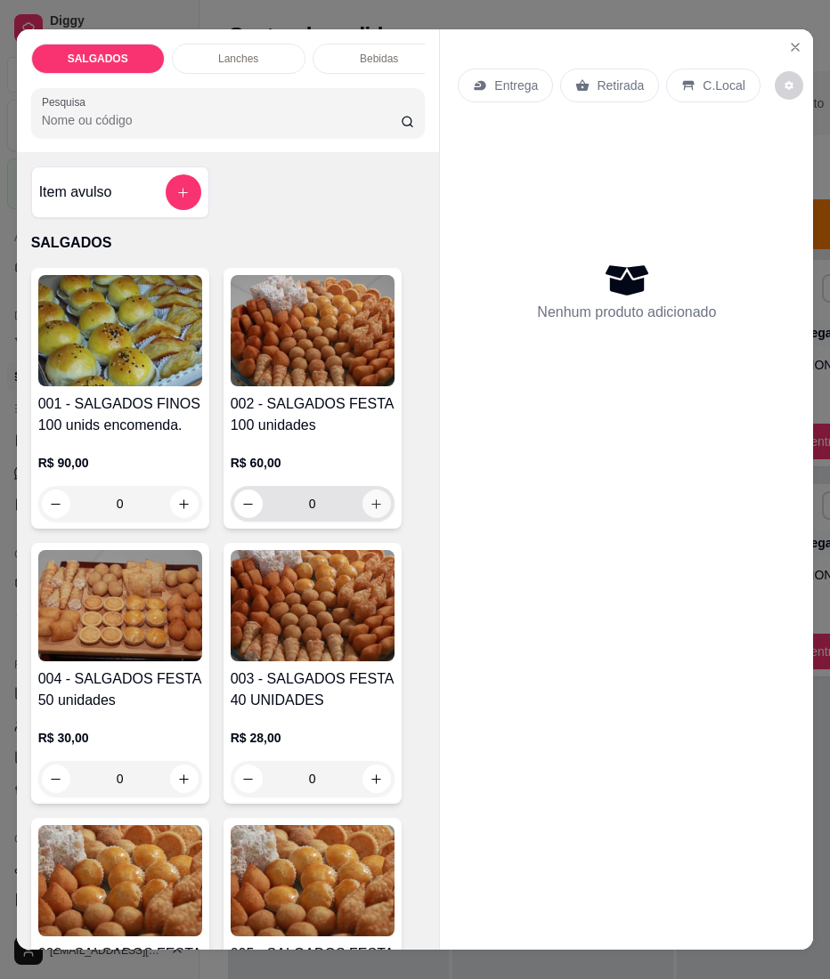
click at [369, 506] on icon "increase-product-quantity" at bounding box center [375, 504] width 13 height 13
type input "1"
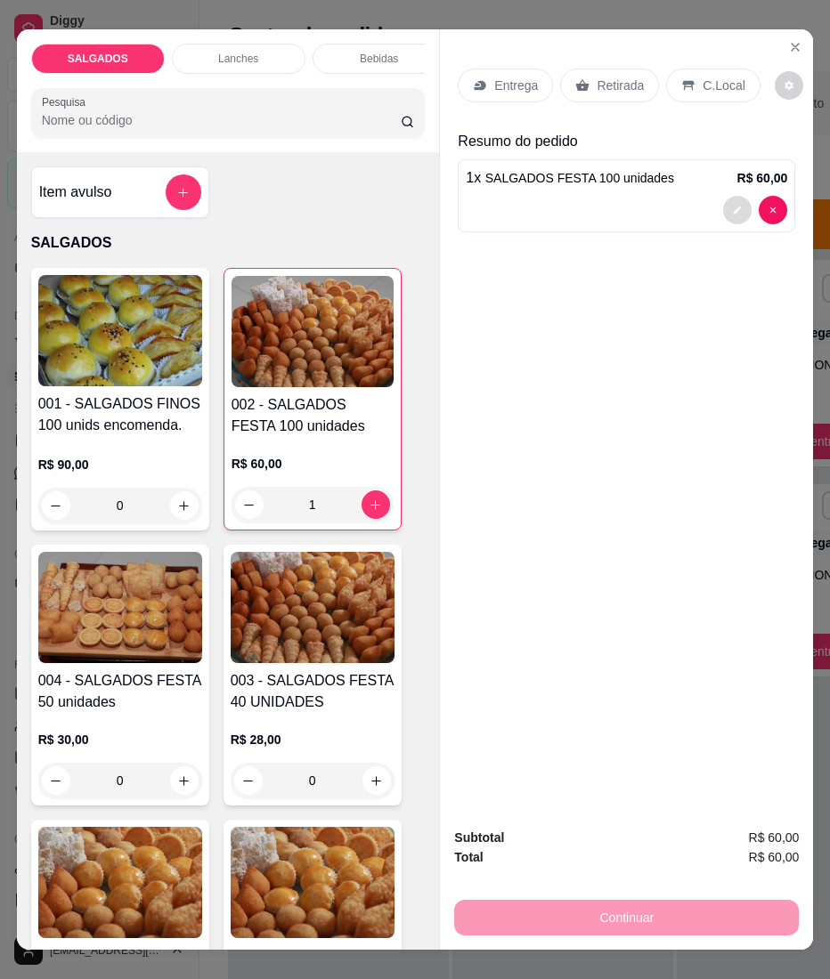
click at [723, 207] on button "decrease-product-quantity" at bounding box center [737, 210] width 28 height 28
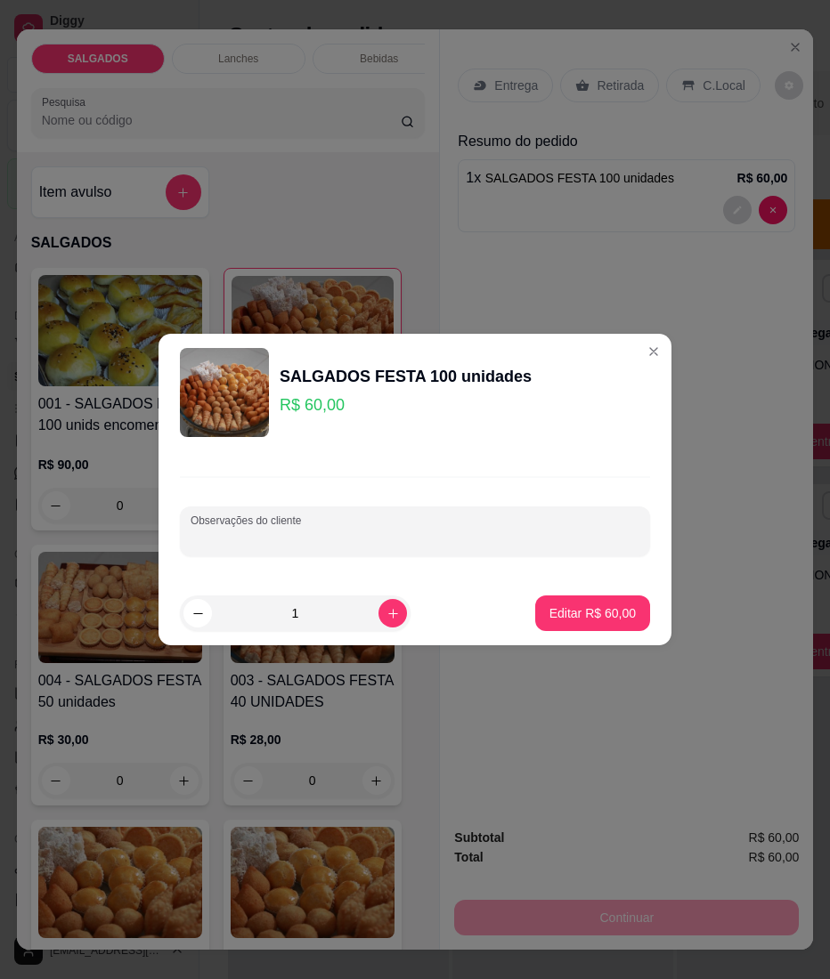
click at [475, 535] on input "Observações do cliente" at bounding box center [414, 539] width 449 height 18
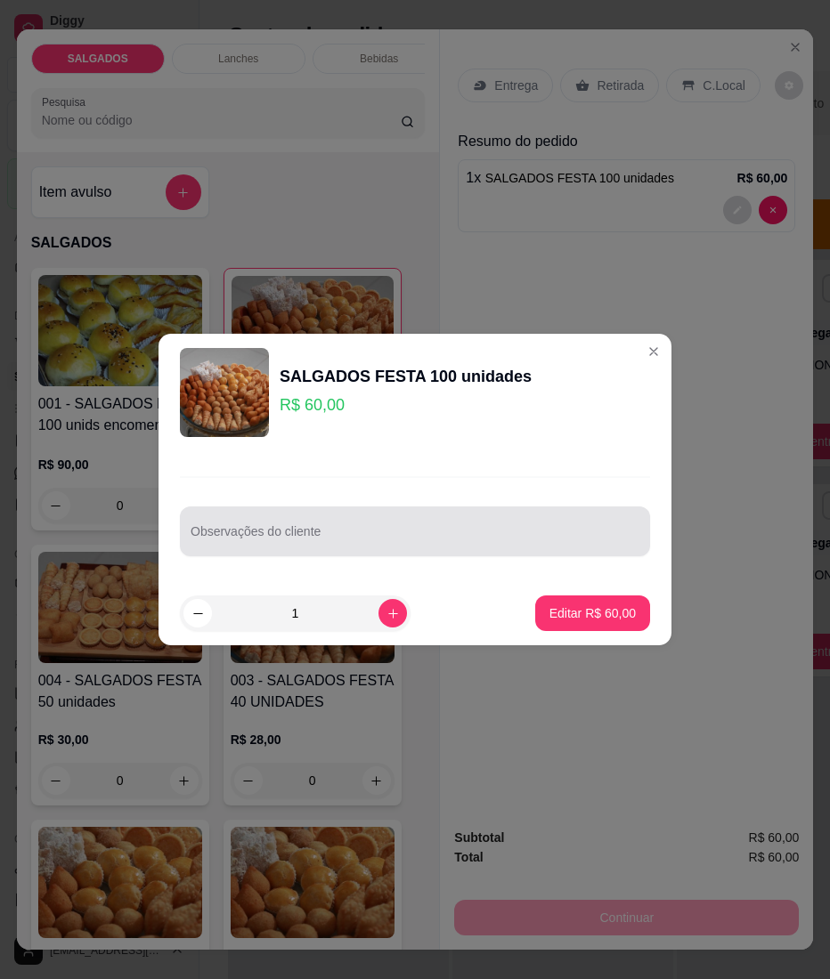
click at [251, 534] on div "Observações do cliente" at bounding box center [415, 531] width 470 height 50
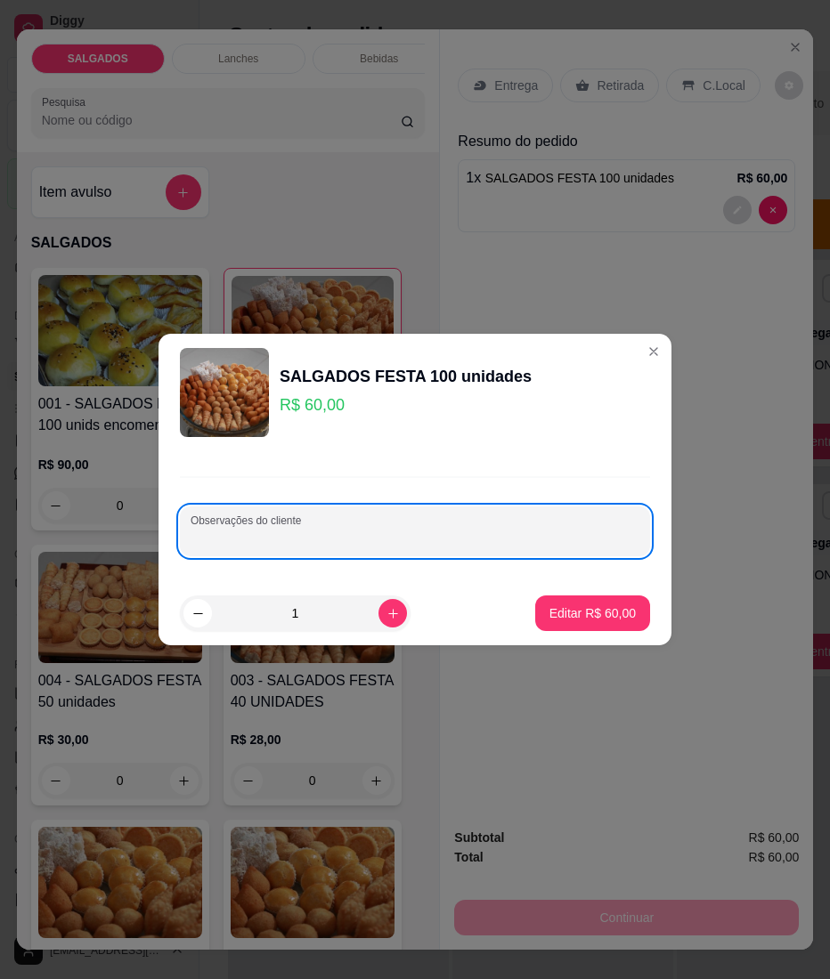
paste input "Churros Coxinha Pastel doce Bolinho misto Empada Pastel"
type input "Churros Coxinha Pastel doce Bolinho misto Empada Pastel"
click at [579, 619] on p "Editar R$ 60,00" at bounding box center [592, 613] width 86 height 18
type input "0"
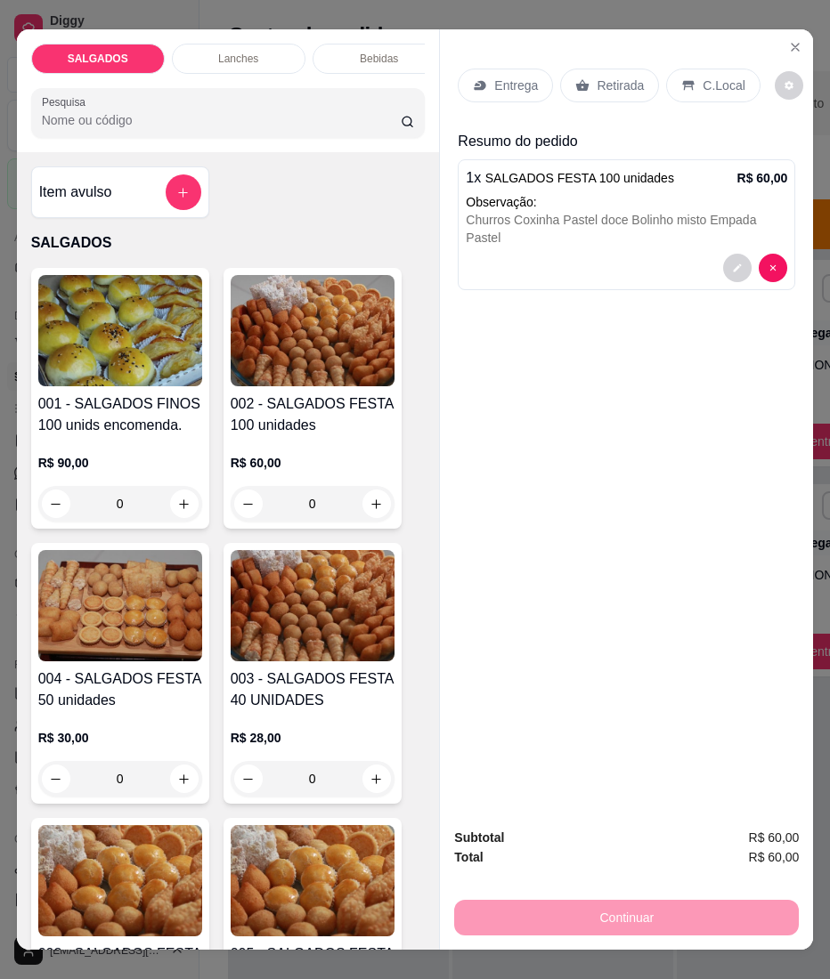
click at [492, 86] on div "Entrega" at bounding box center [504, 86] width 95 height 34
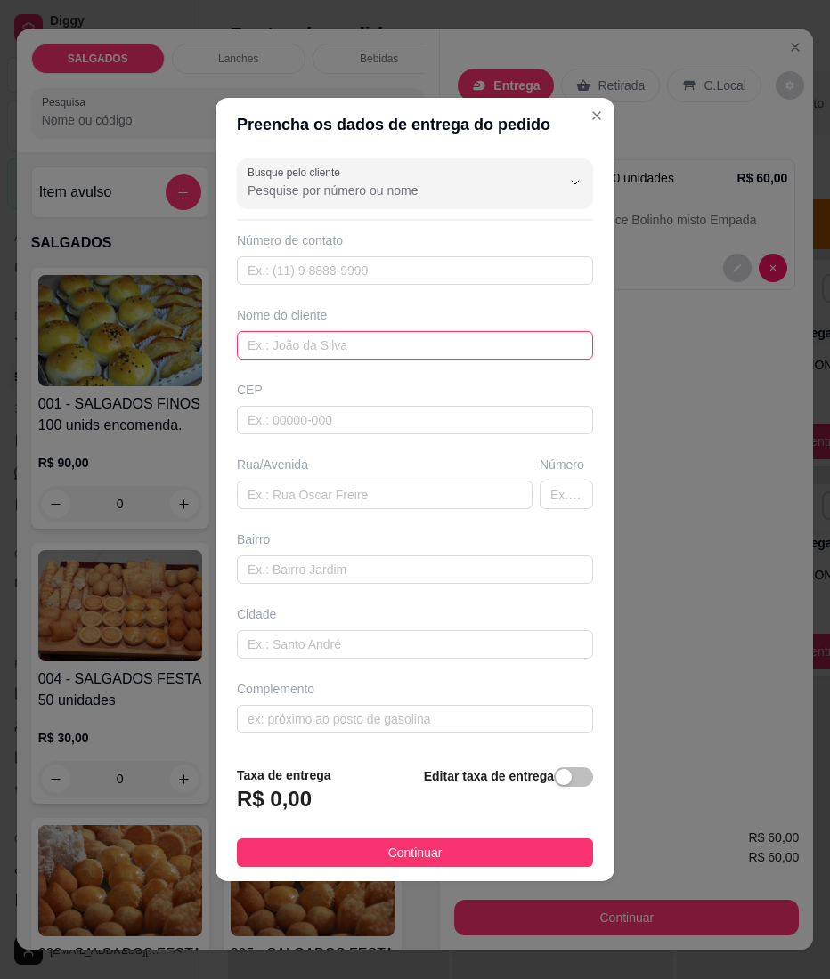
click at [364, 347] on input "text" at bounding box center [415, 345] width 356 height 28
click at [377, 350] on input "text" at bounding box center [415, 345] width 356 height 28
paste input "[PERSON_NAME]"
type input "[PERSON_NAME]"
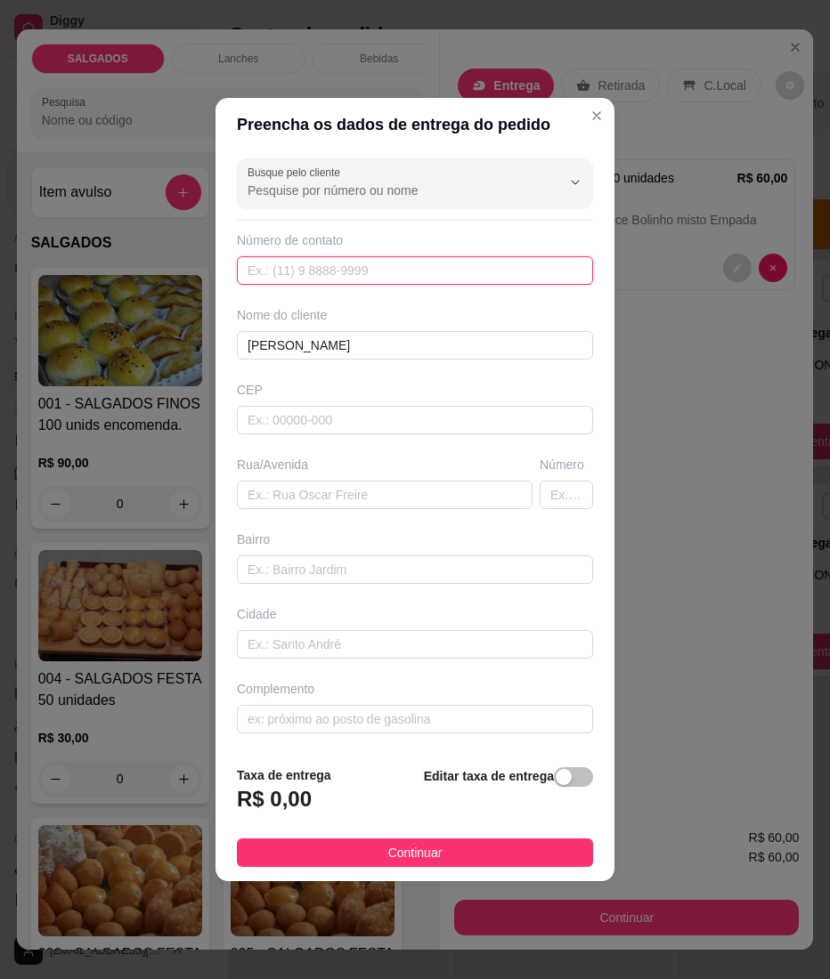
click at [368, 275] on input "text" at bounding box center [415, 270] width 356 height 28
click at [286, 263] on input "text" at bounding box center [415, 270] width 356 height 28
paste input "[PHONE_NUMBER]"
type input "[PHONE_NUMBER]"
click at [285, 477] on div "Rua/Avenida" at bounding box center [384, 482] width 303 height 53
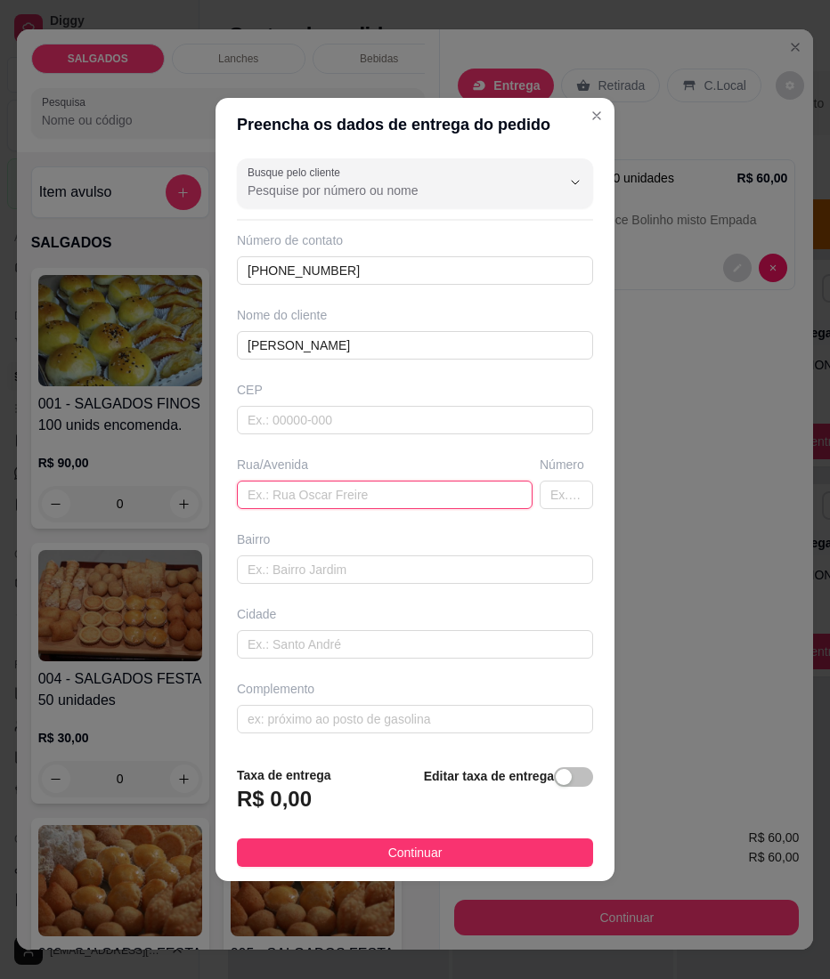
drag, startPoint x: 281, startPoint y: 482, endPoint x: 247, endPoint y: 490, distance: 35.6
click at [281, 482] on input "text" at bounding box center [385, 495] width 296 height 28
click at [272, 495] on input "text" at bounding box center [385, 495] width 296 height 28
click at [453, 514] on div "Busque pelo cliente Número de contato [PHONE_NUMBER] Nome do cliente [PERSON_NA…" at bounding box center [414, 451] width 399 height 600
click at [453, 513] on div "Busque pelo cliente Número de contato [PHONE_NUMBER] Nome do cliente [PERSON_NA…" at bounding box center [414, 451] width 399 height 600
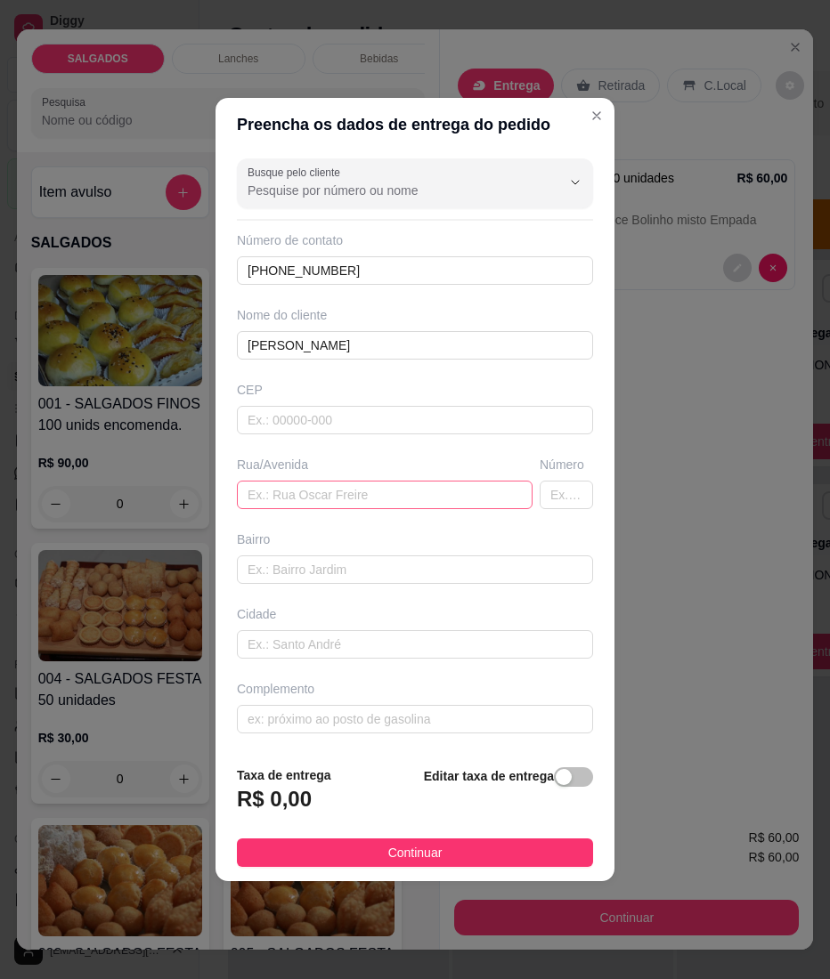
click at [450, 499] on input "text" at bounding box center [385, 495] width 296 height 28
paste input "Horácio da [GEOGRAPHIC_DATA] 73 salão na esquina de [GEOGRAPHIC_DATA]"
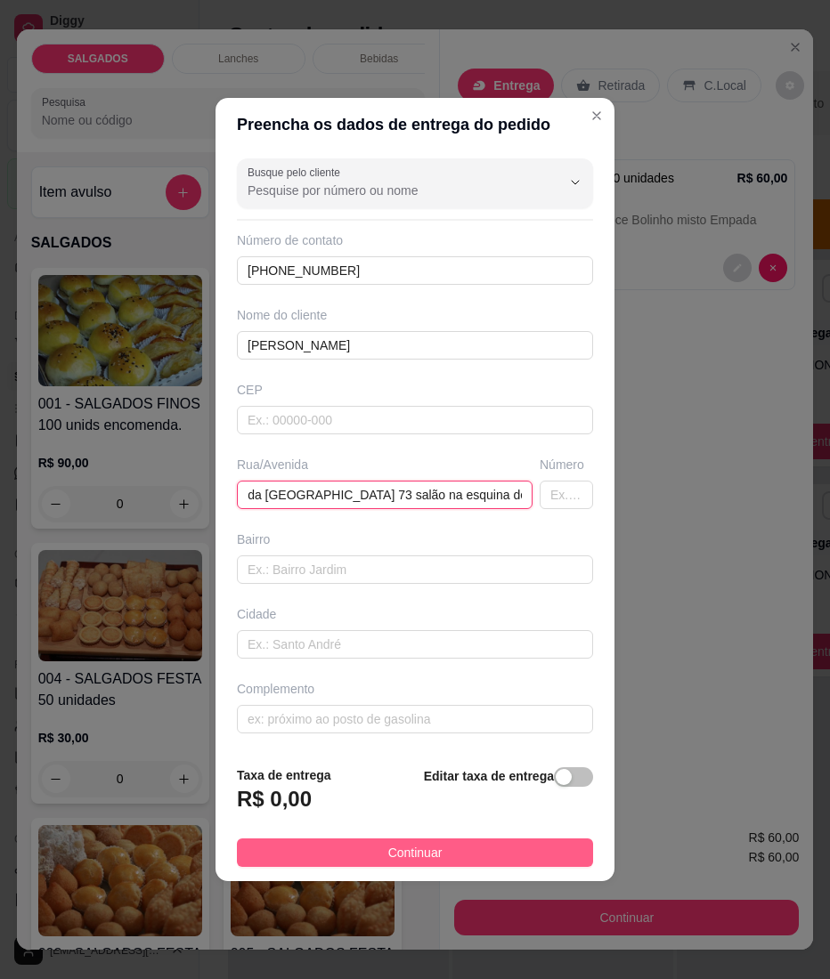
type input "Horácio da [GEOGRAPHIC_DATA] 73 salão na esquina de [GEOGRAPHIC_DATA]"
click at [342, 849] on button "Continuar" at bounding box center [415, 852] width 356 height 28
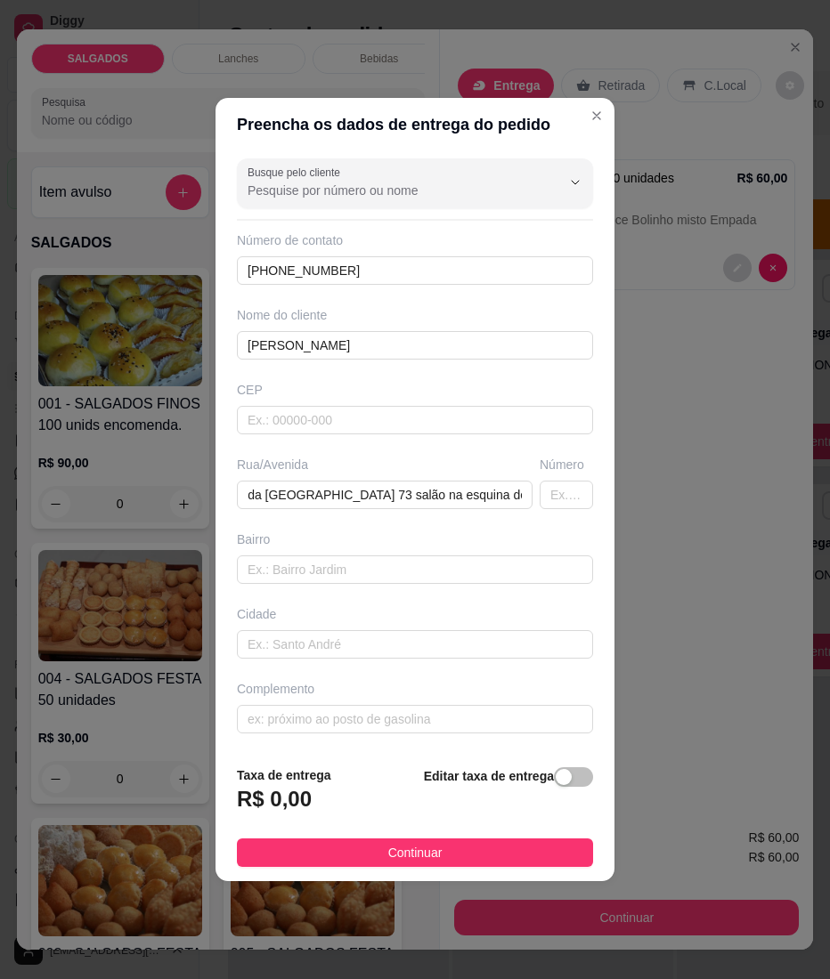
scroll to position [0, 0]
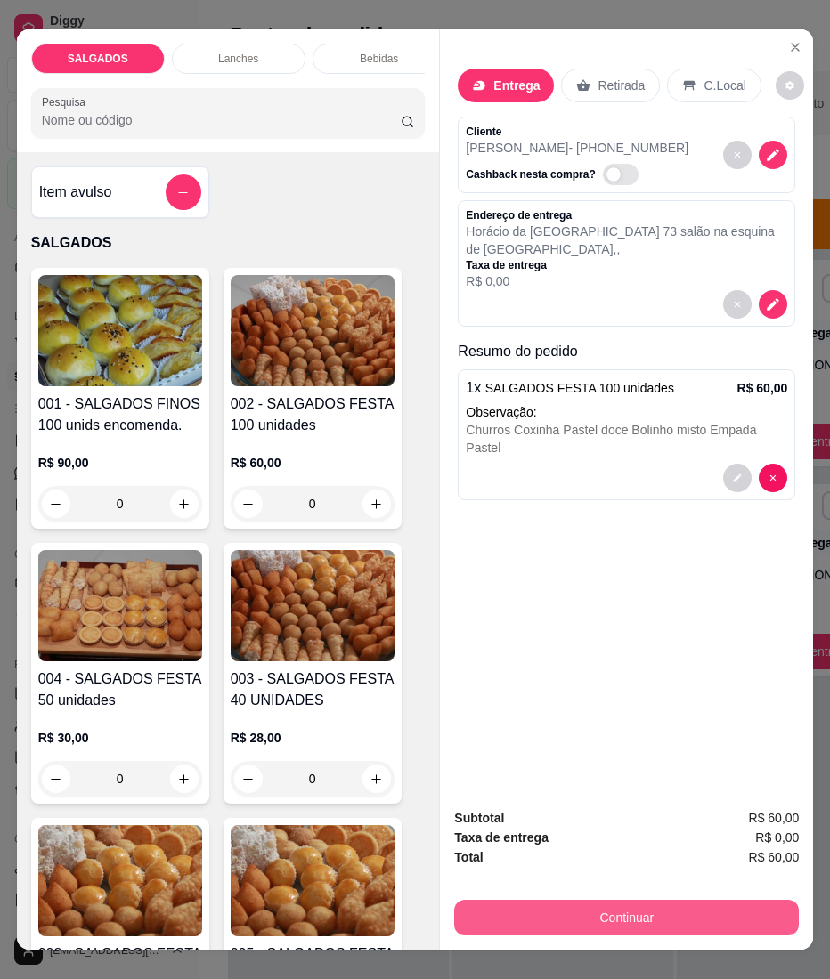
click at [488, 900] on button "Continuar" at bounding box center [626, 918] width 344 height 36
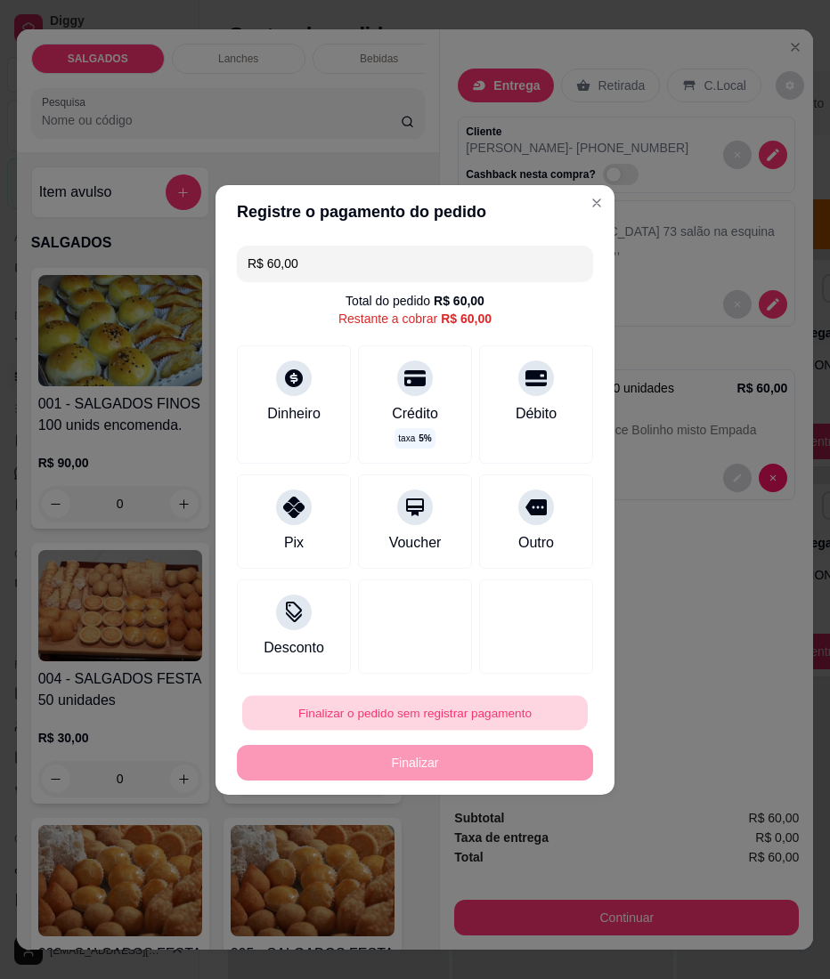
click at [311, 700] on button "Finalizar o pedido sem registrar pagamento" at bounding box center [414, 712] width 345 height 35
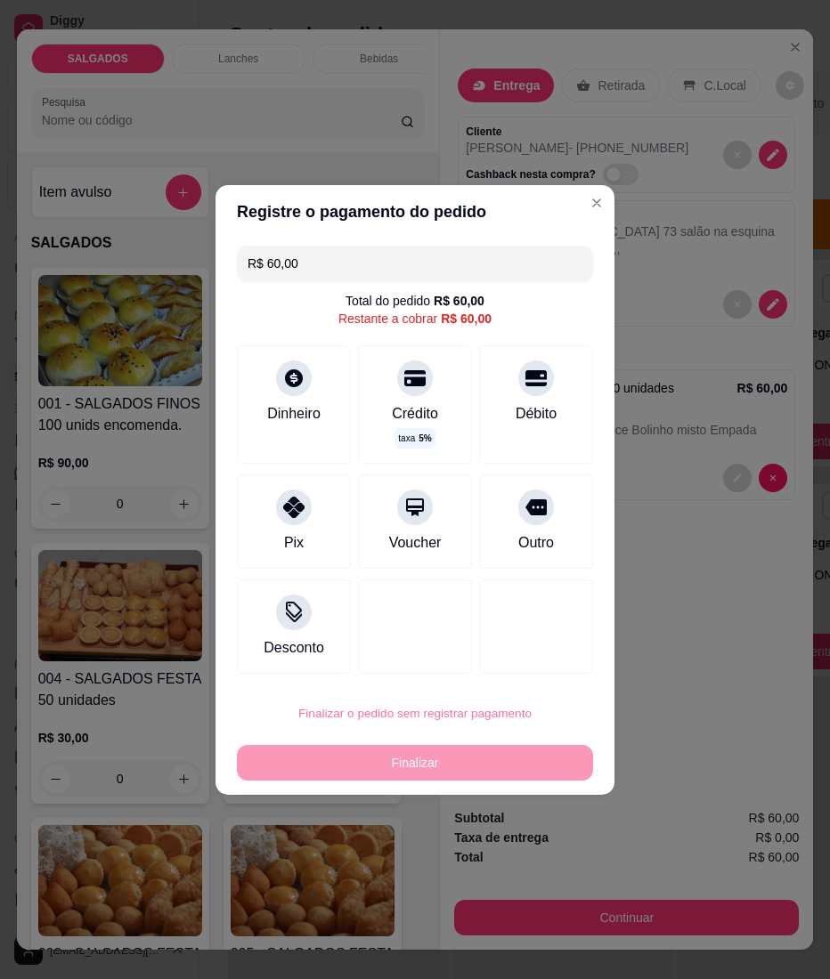
click at [514, 855] on button "Confirmar" at bounding box center [524, 860] width 66 height 28
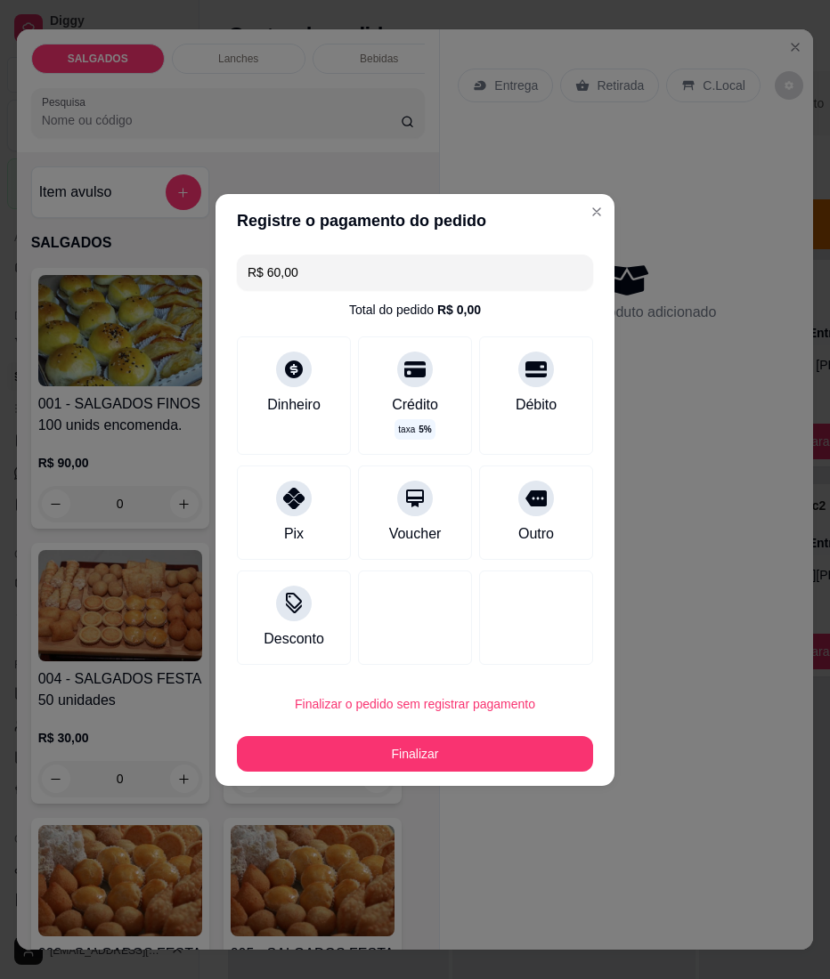
type input "R$ 0,00"
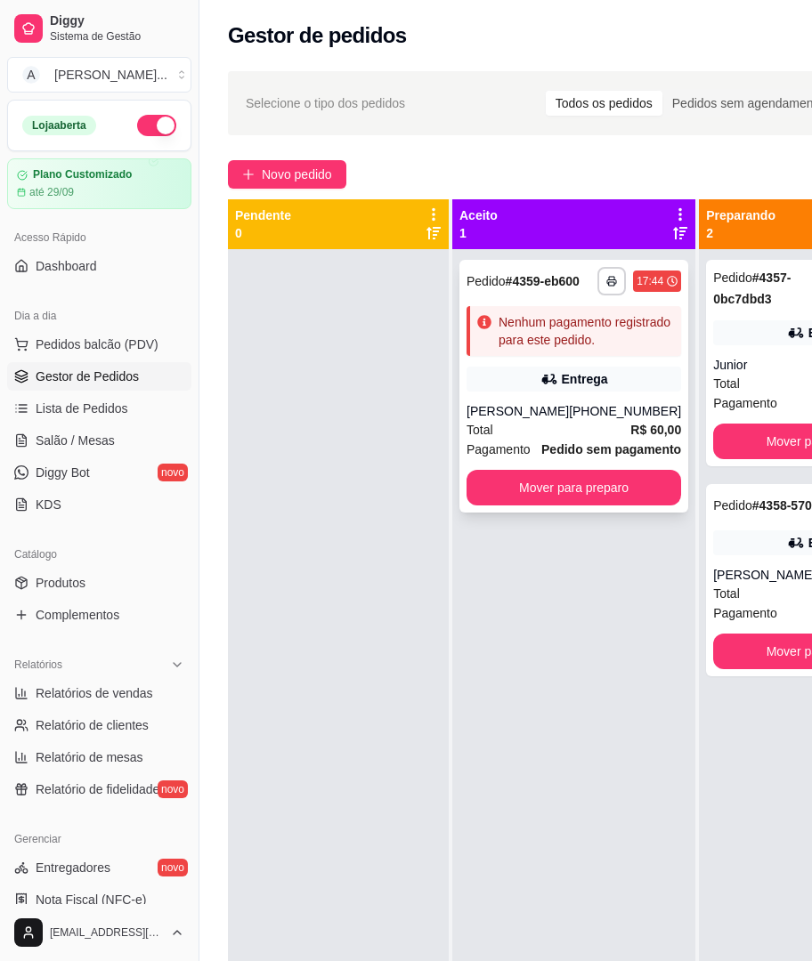
click at [596, 425] on div "**********" at bounding box center [573, 386] width 229 height 253
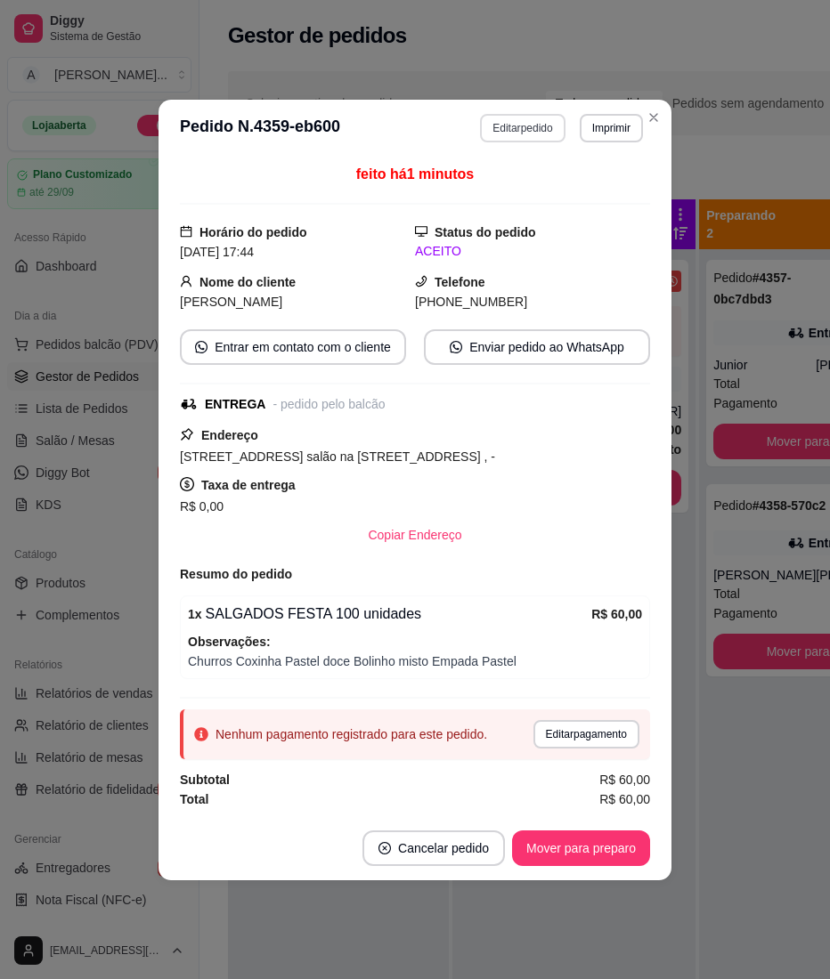
click at [486, 123] on button "Editar pedido" at bounding box center [522, 128] width 85 height 28
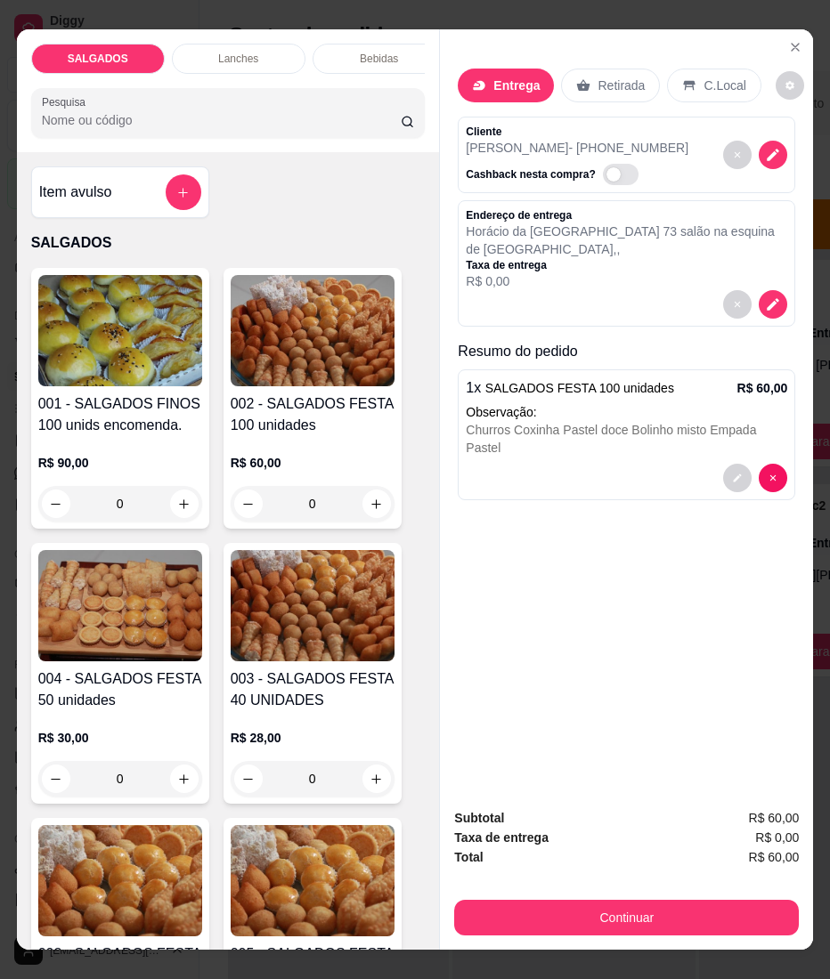
click at [553, 903] on button "Continuar" at bounding box center [626, 918] width 344 height 36
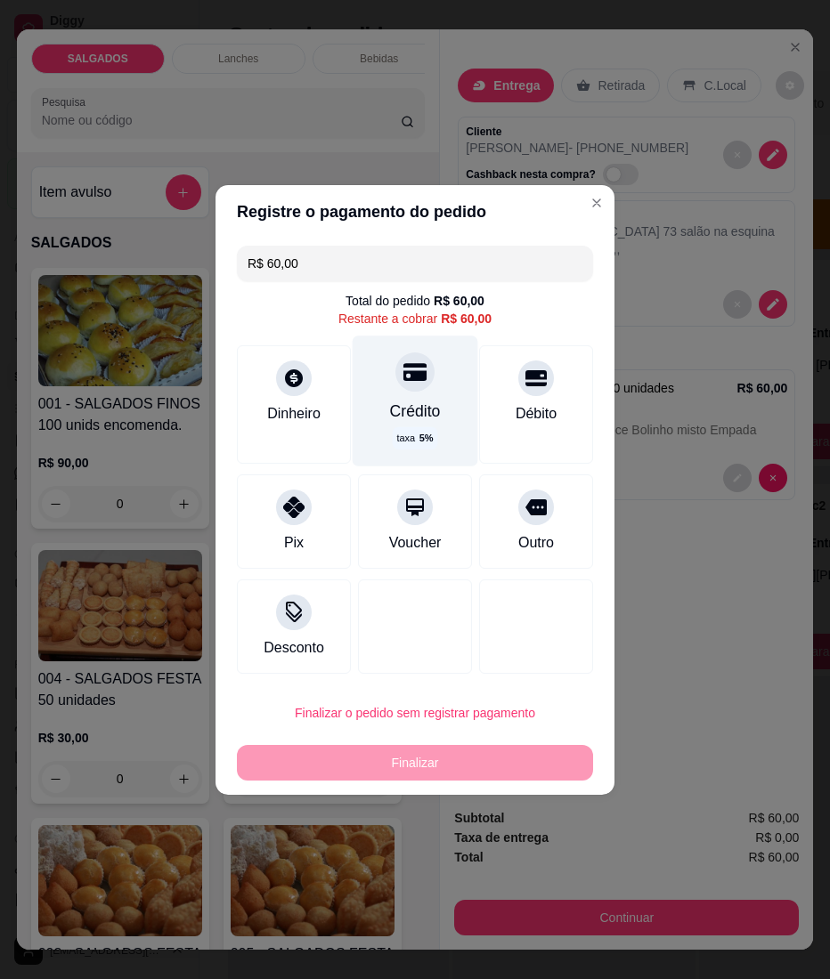
click at [429, 428] on div "Crédito taxa 5 %" at bounding box center [415, 401] width 126 height 130
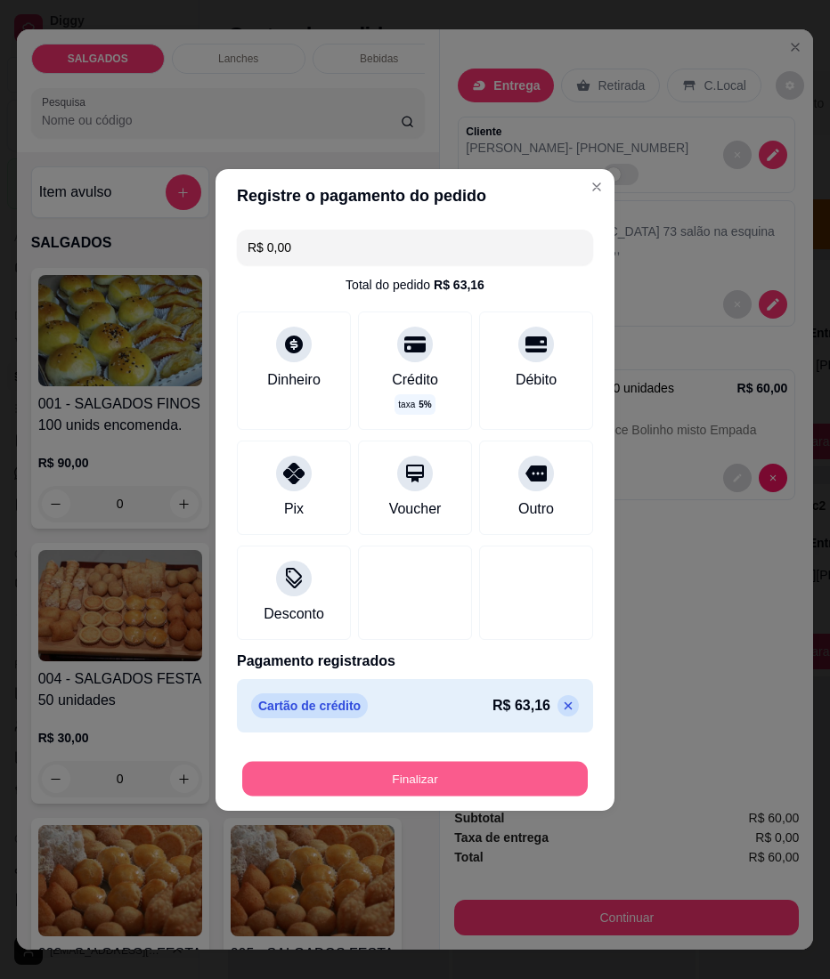
click at [514, 767] on button "Finalizar" at bounding box center [414, 778] width 345 height 35
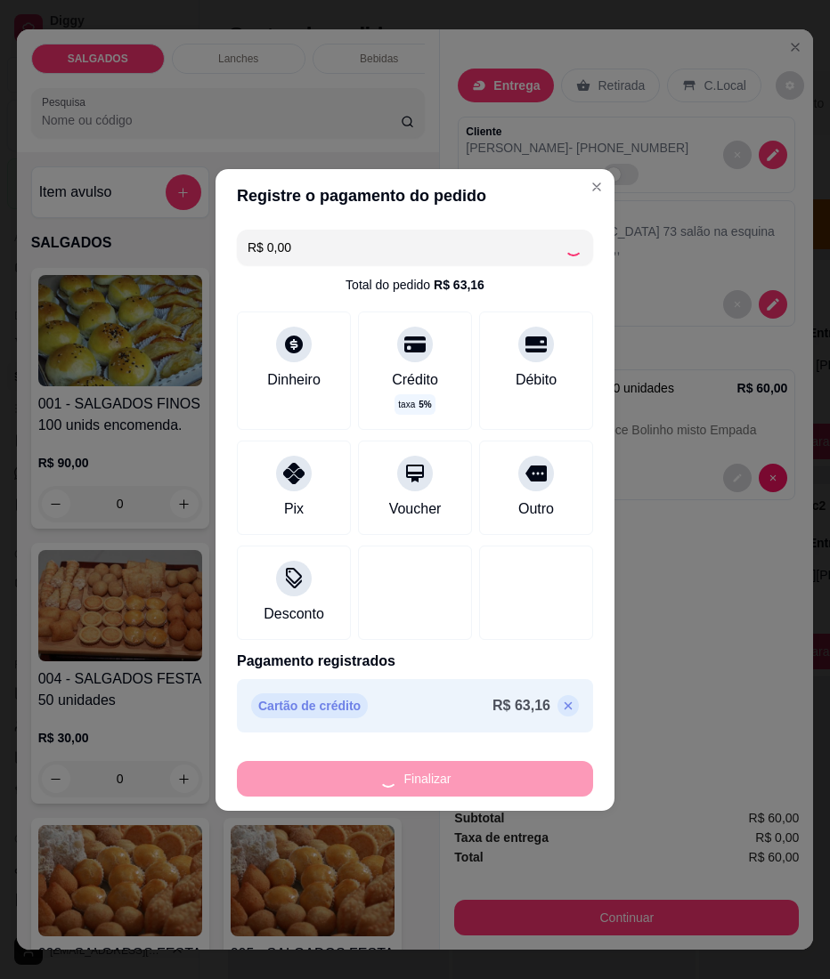
type input "-R$ 60,00"
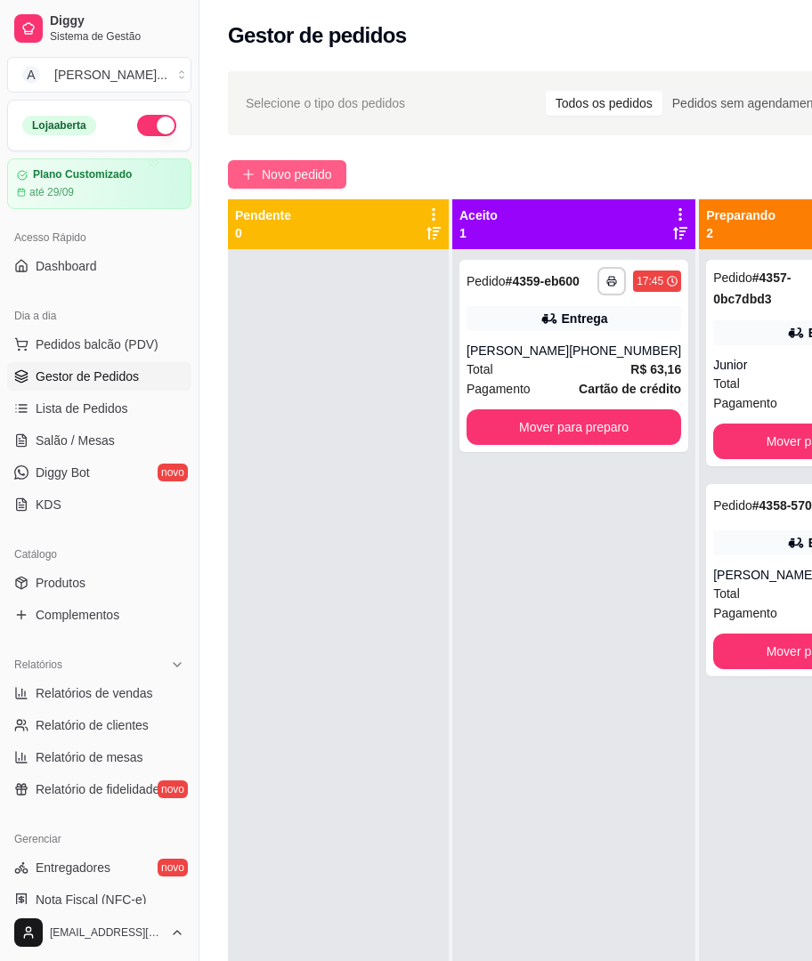
click at [263, 182] on span "Novo pedido" at bounding box center [297, 175] width 70 height 20
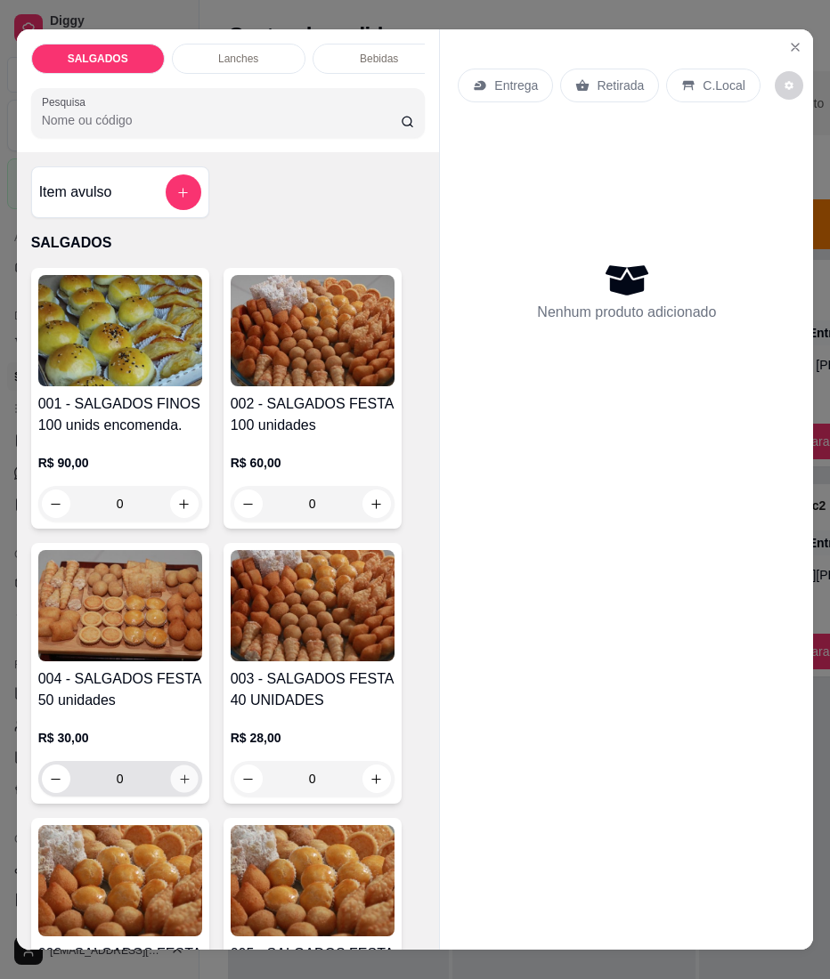
click at [177, 786] on icon "increase-product-quantity" at bounding box center [183, 779] width 13 height 13
type input "1"
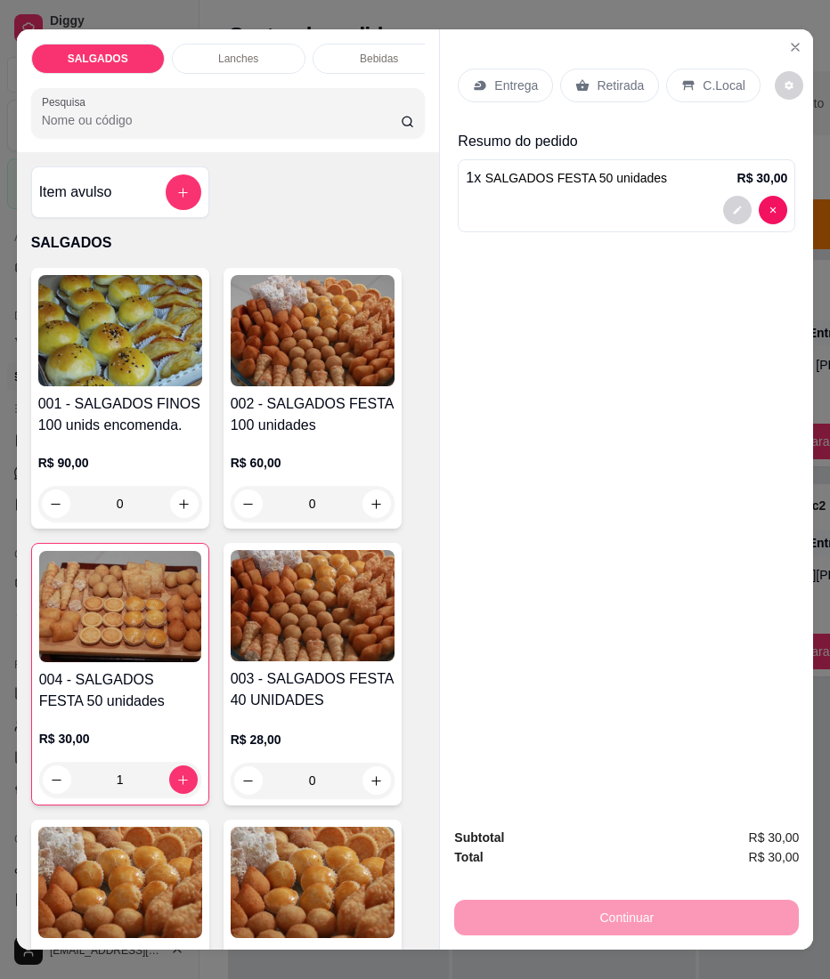
click at [502, 82] on p "Entrega" at bounding box center [516, 86] width 44 height 18
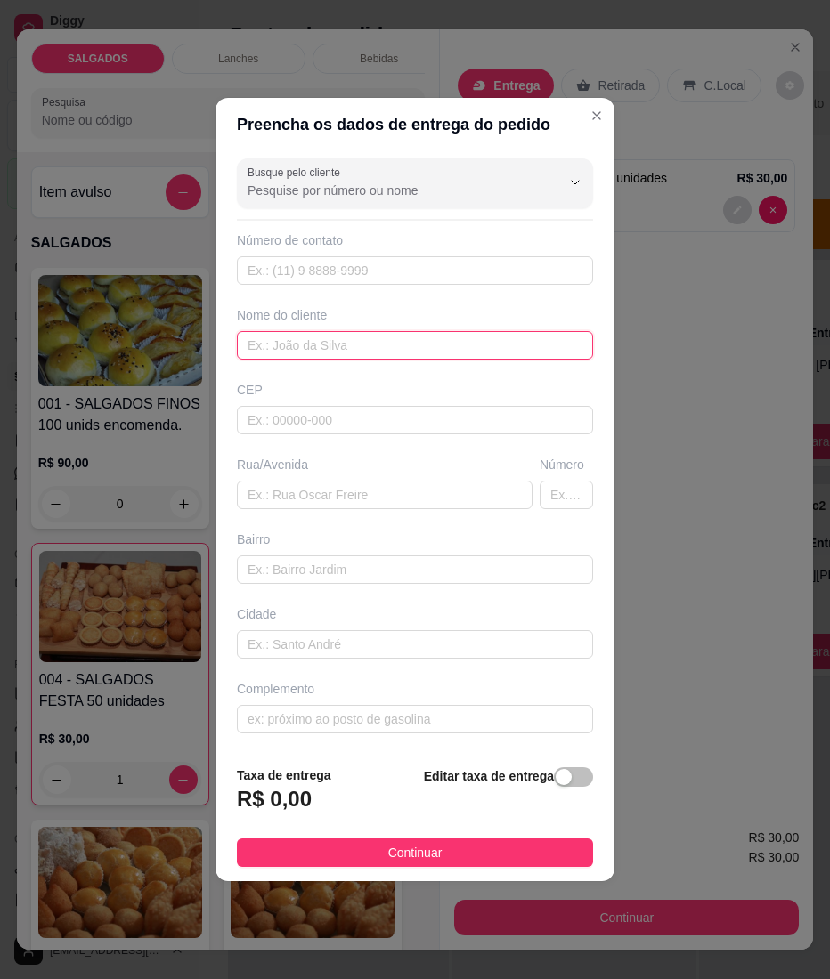
click at [347, 350] on input "text" at bounding box center [415, 345] width 356 height 28
click at [285, 358] on input "text" at bounding box center [415, 345] width 356 height 28
paste input "[PERSON_NAME]"
type input "[PERSON_NAME]"
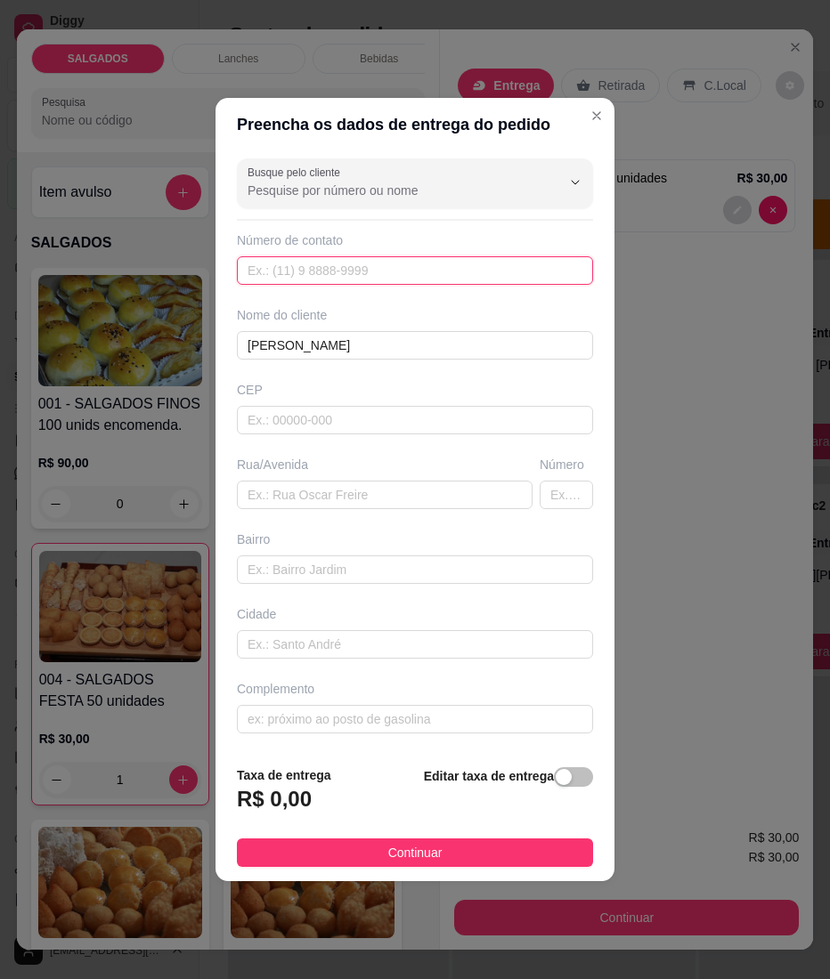
click at [300, 279] on input "text" at bounding box center [415, 270] width 356 height 28
click at [311, 272] on input "text" at bounding box center [415, 270] width 356 height 28
paste input "[PHONE_NUMBER]"
type input "[PHONE_NUMBER]"
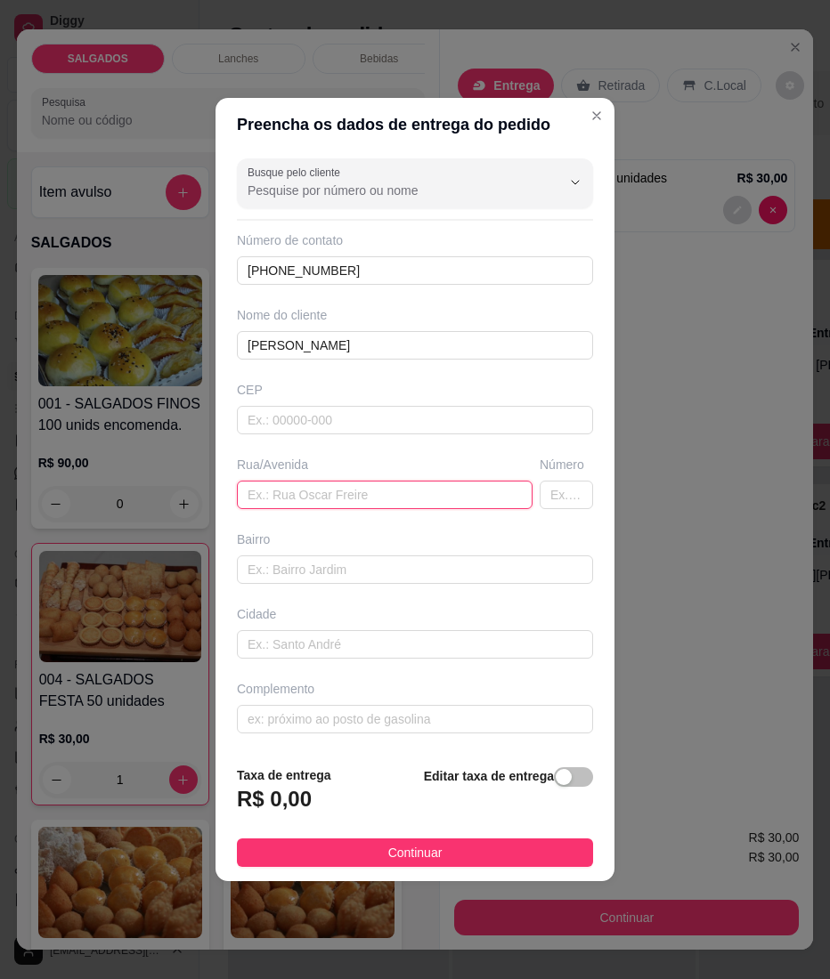
drag, startPoint x: 290, startPoint y: 506, endPoint x: 29, endPoint y: 678, distance: 312.8
click at [289, 506] on input "text" at bounding box center [385, 495] width 296 height 28
click at [347, 499] on input "text" at bounding box center [385, 495] width 296 height 28
type input "a"
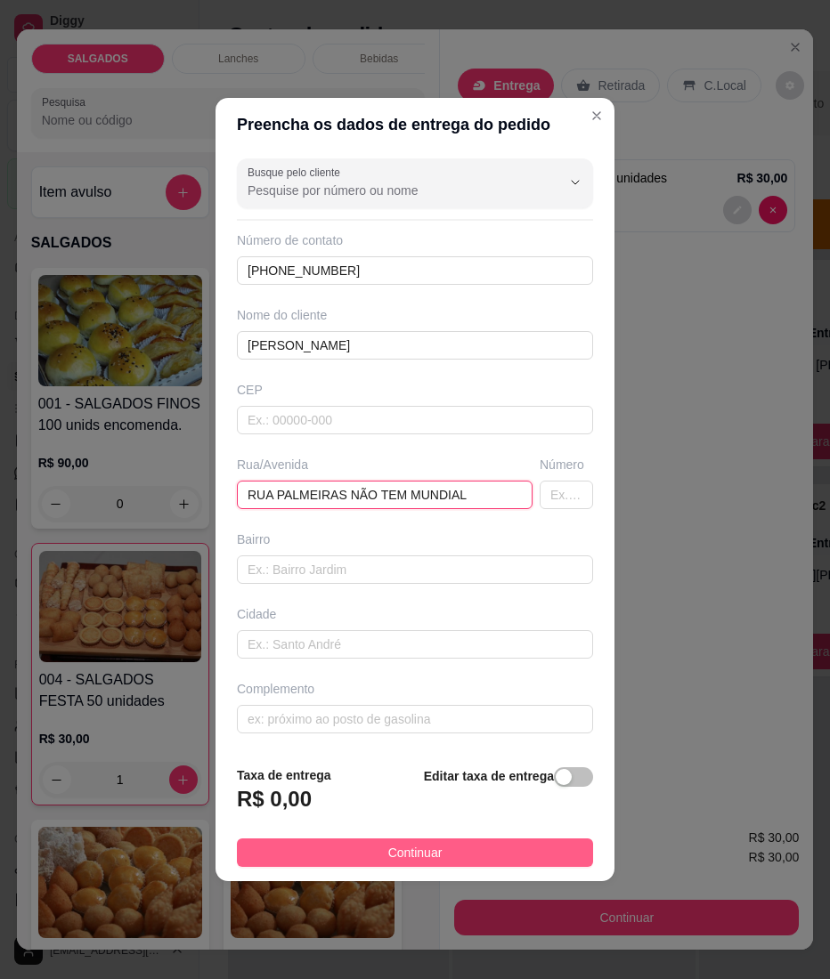
type input "RUA PALMEIRAS NÃO TEM MUNDIAL"
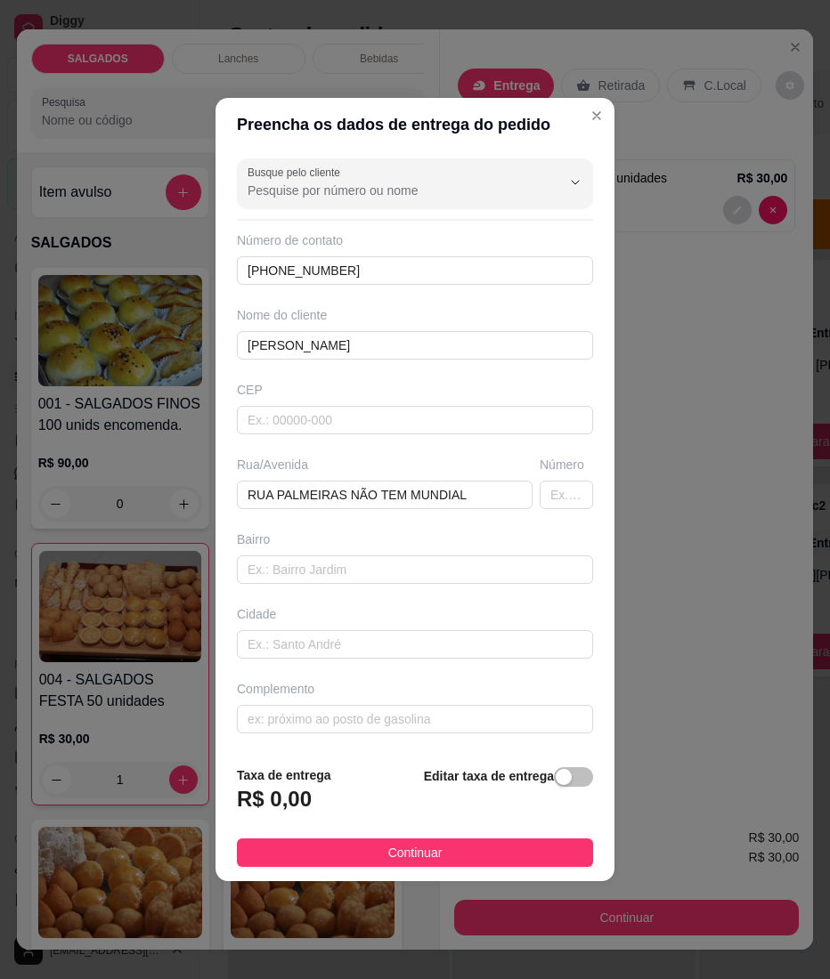
drag, startPoint x: 332, startPoint y: 863, endPoint x: 351, endPoint y: 865, distance: 18.8
click at [332, 863] on button "Continuar" at bounding box center [415, 852] width 356 height 28
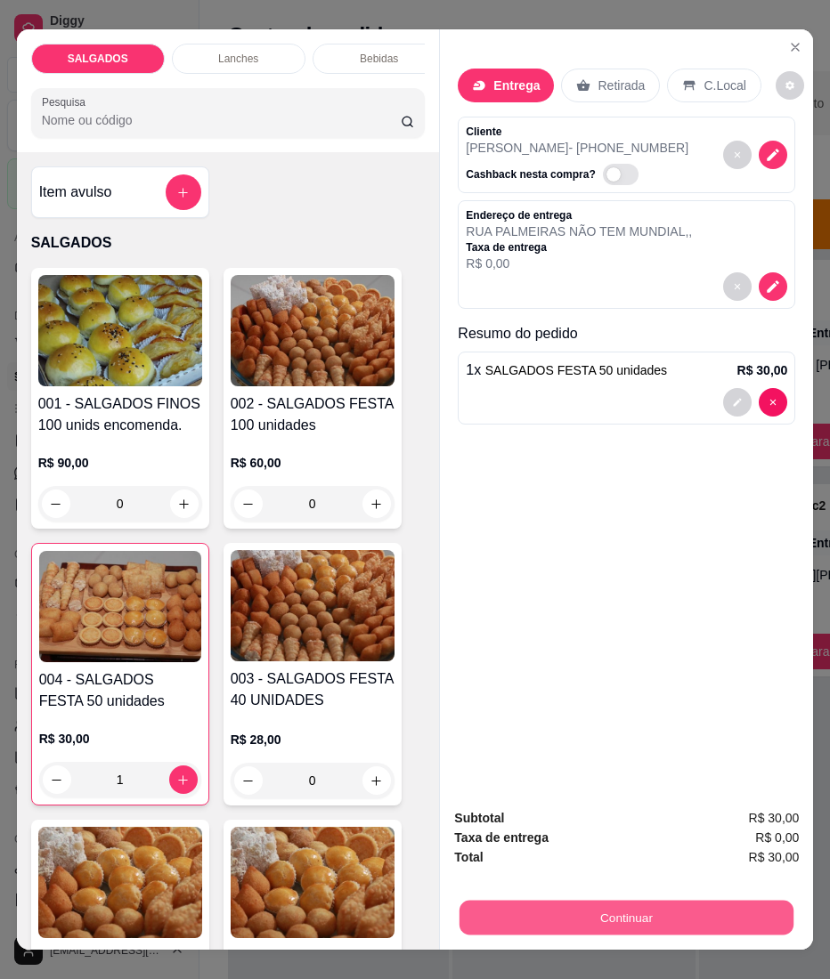
click at [543, 901] on button "Continuar" at bounding box center [626, 918] width 334 height 35
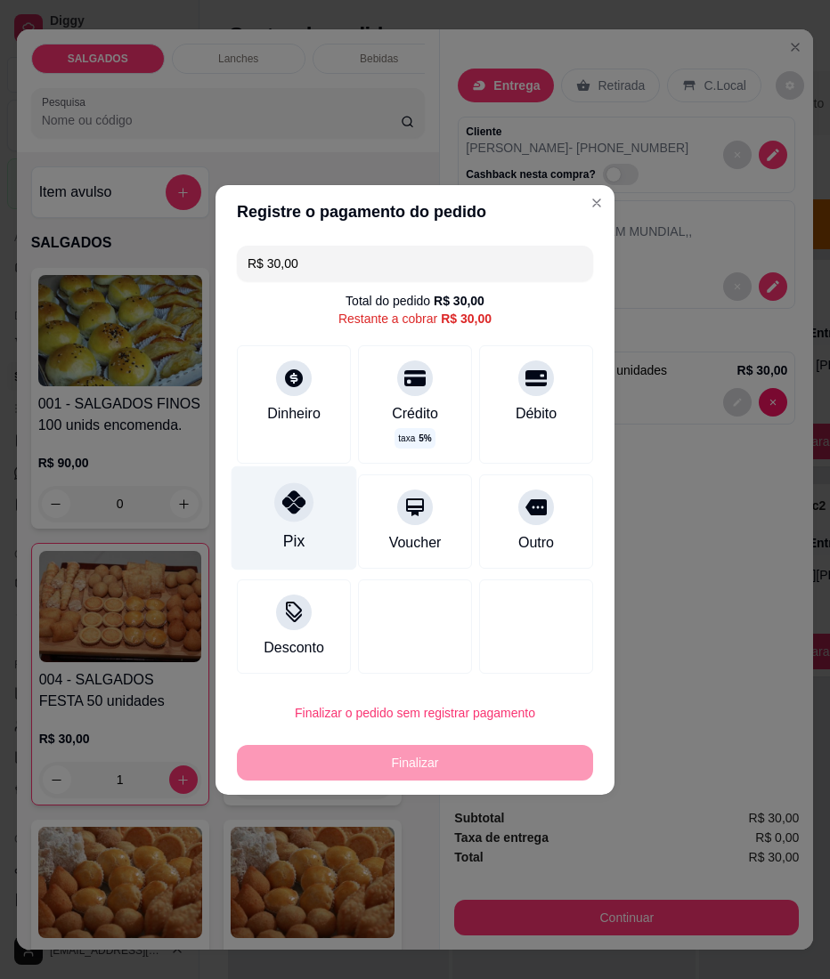
click at [290, 502] on icon at bounding box center [293, 501] width 23 height 23
type input "R$ 0,00"
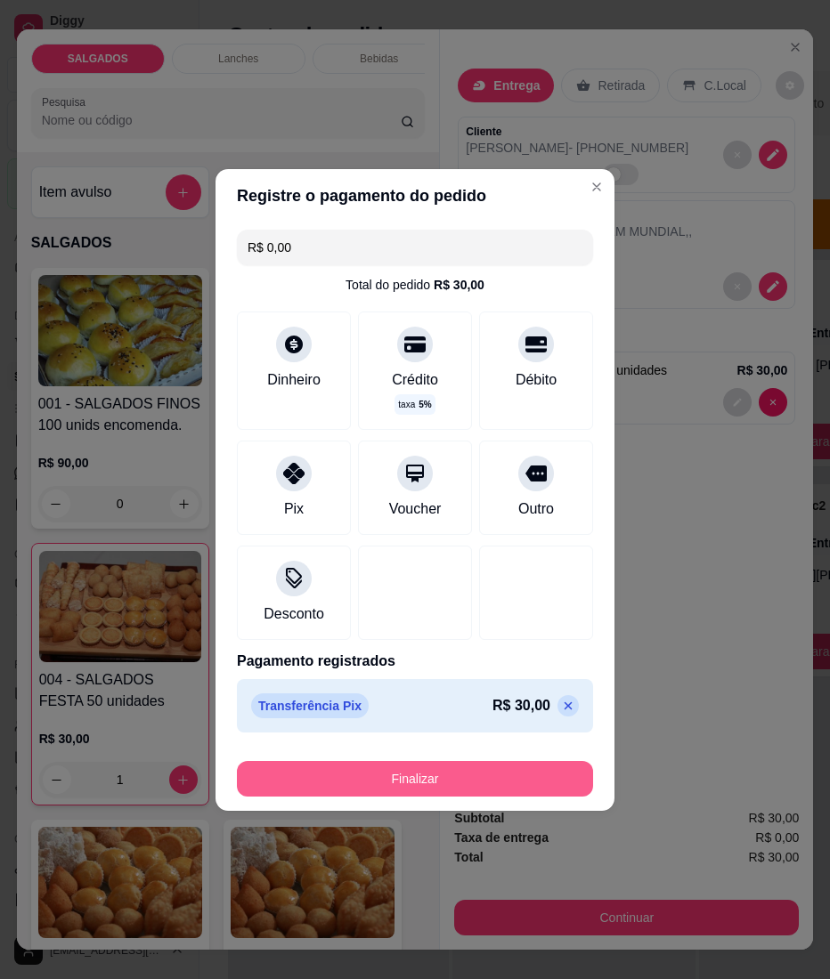
click at [392, 781] on button "Finalizar" at bounding box center [415, 779] width 356 height 36
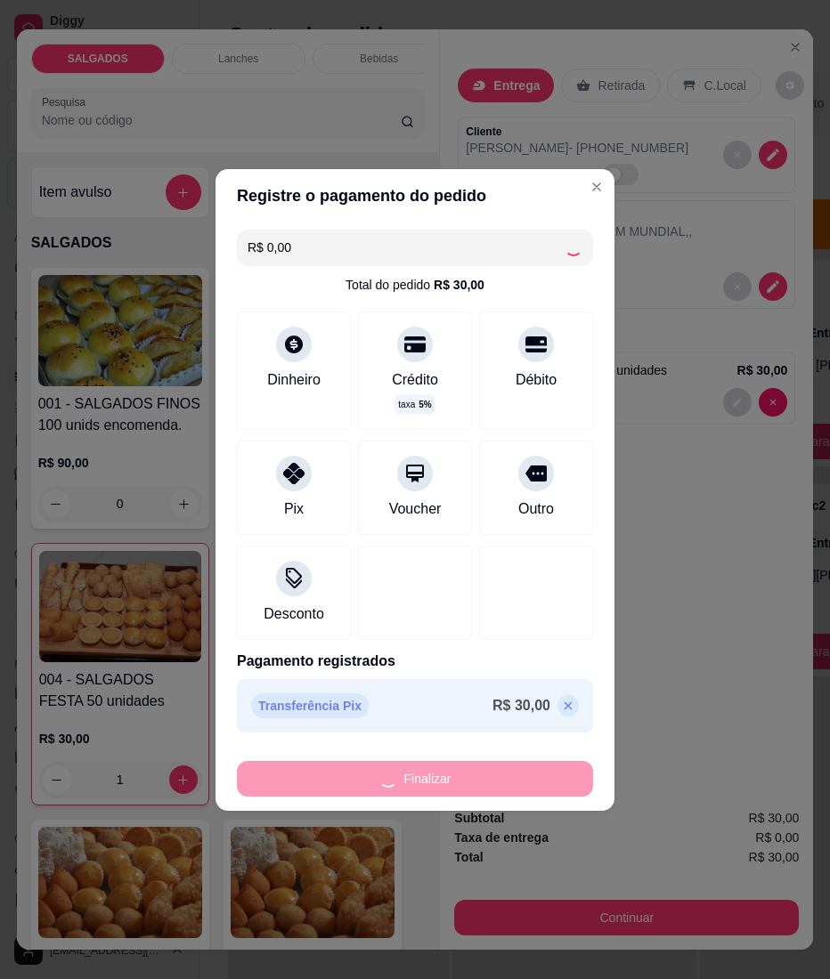
type input "0"
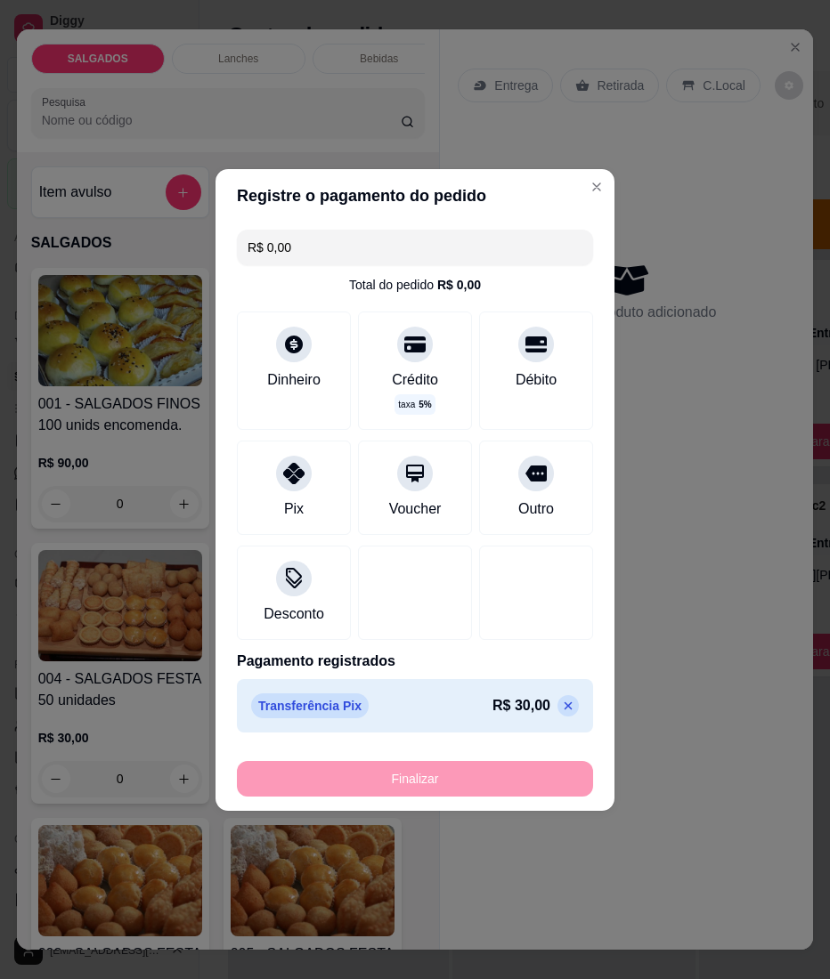
type input "-R$ 30,00"
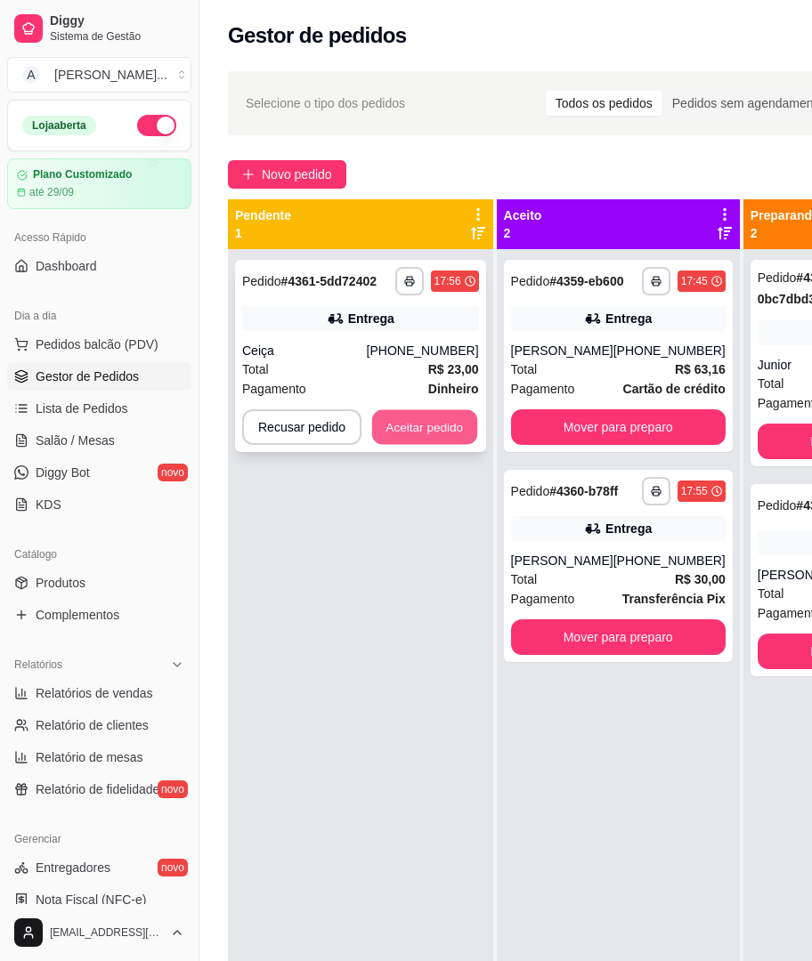
click at [421, 422] on button "Aceitar pedido" at bounding box center [424, 427] width 105 height 35
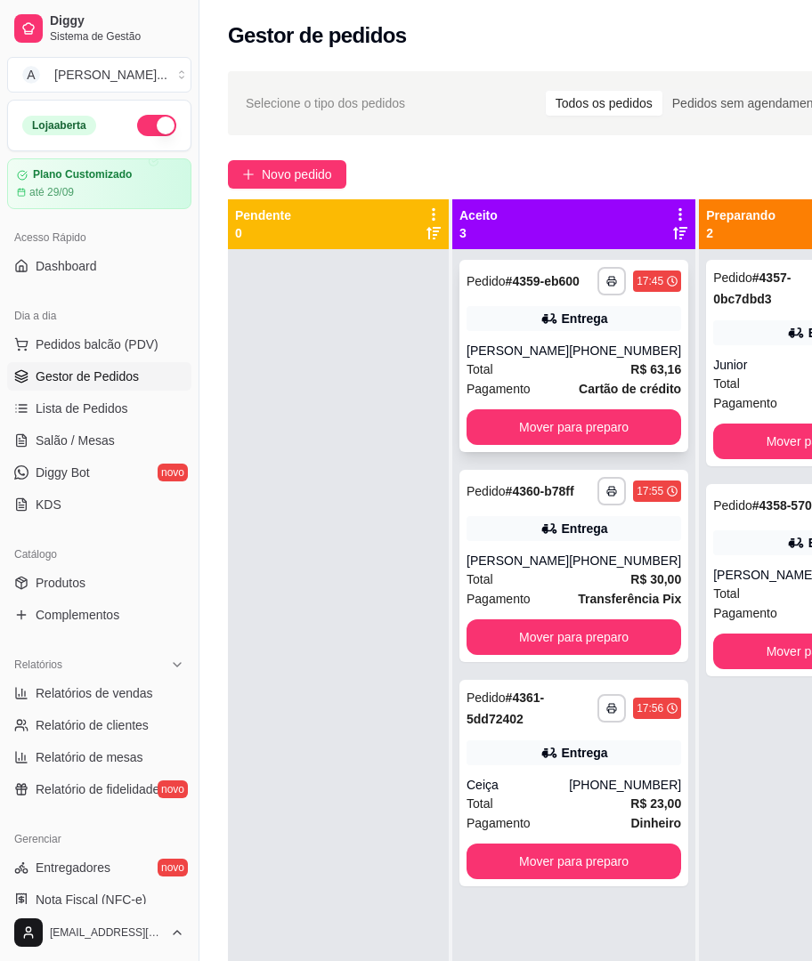
click at [560, 379] on div "Total R$ 63,16" at bounding box center [573, 370] width 215 height 20
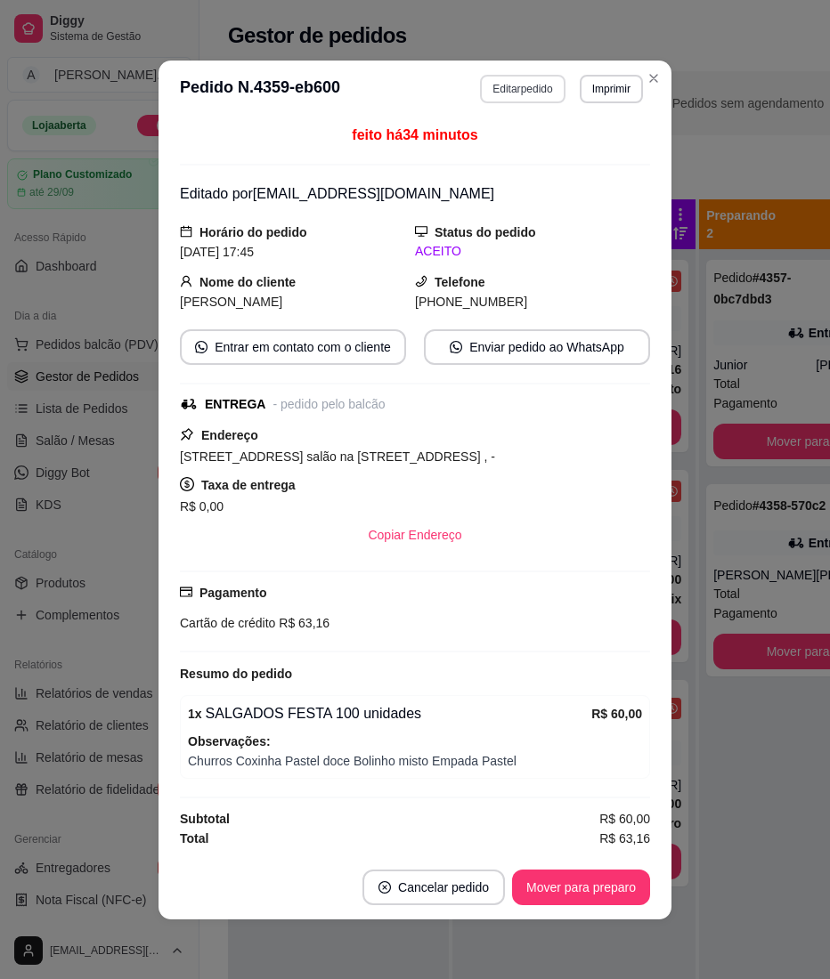
click at [498, 75] on button "Editar pedido" at bounding box center [522, 89] width 85 height 28
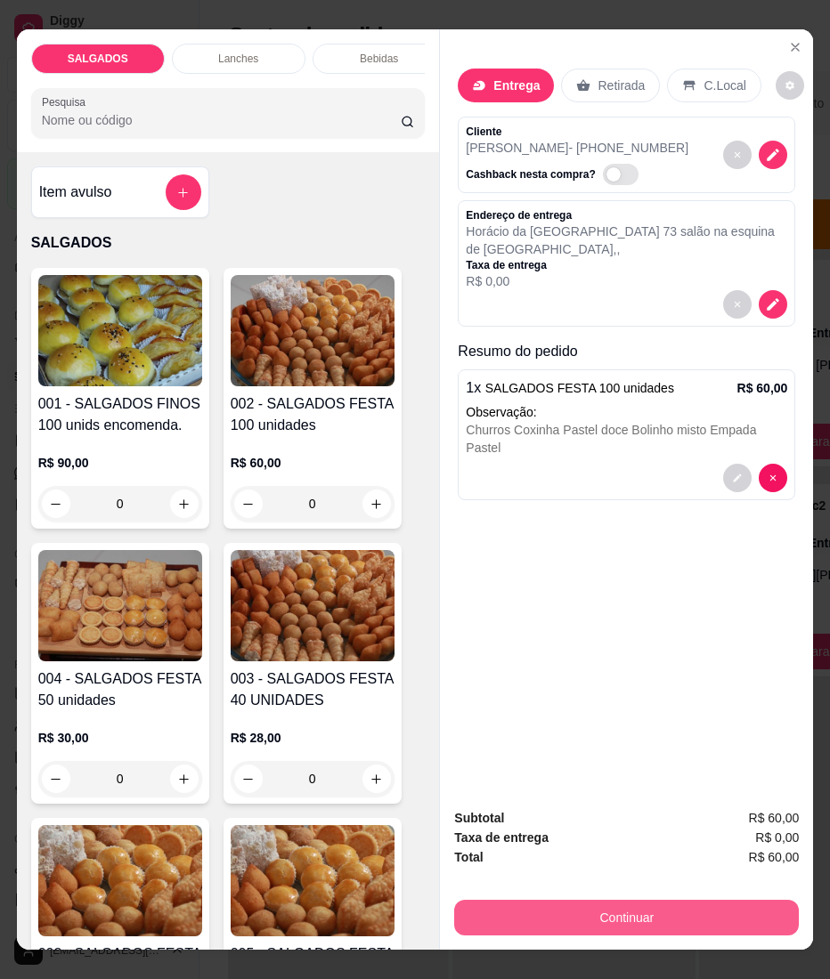
click at [490, 915] on button "Continuar" at bounding box center [626, 918] width 344 height 36
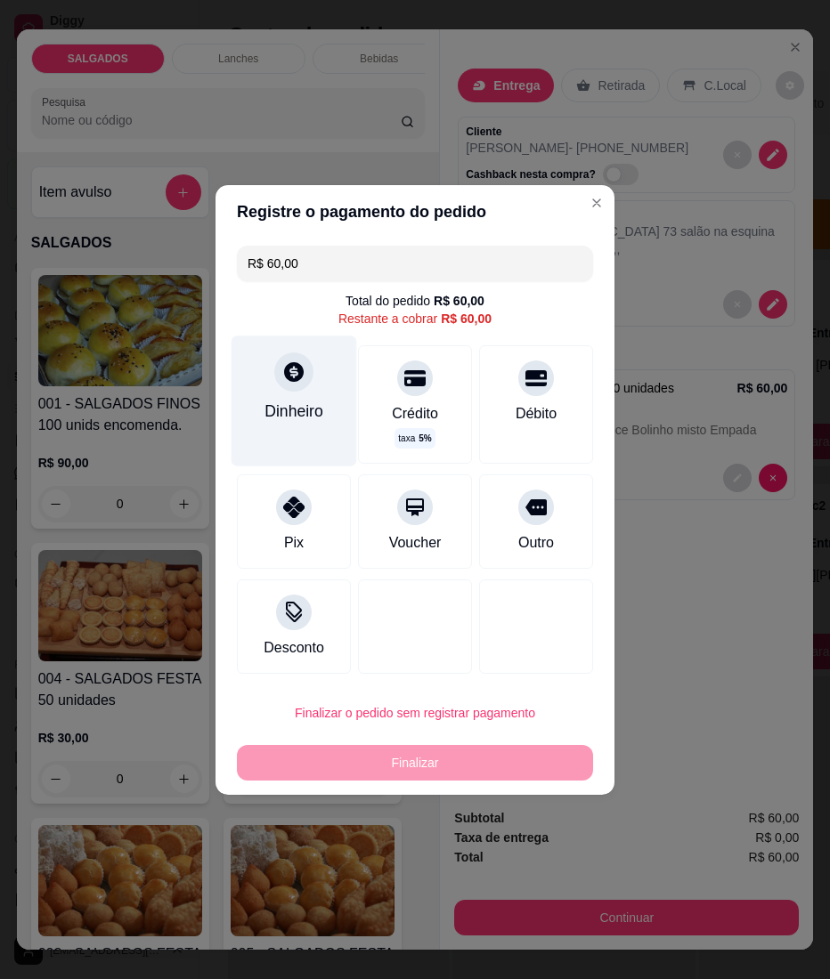
click at [262, 354] on div "Dinheiro" at bounding box center [294, 401] width 126 height 130
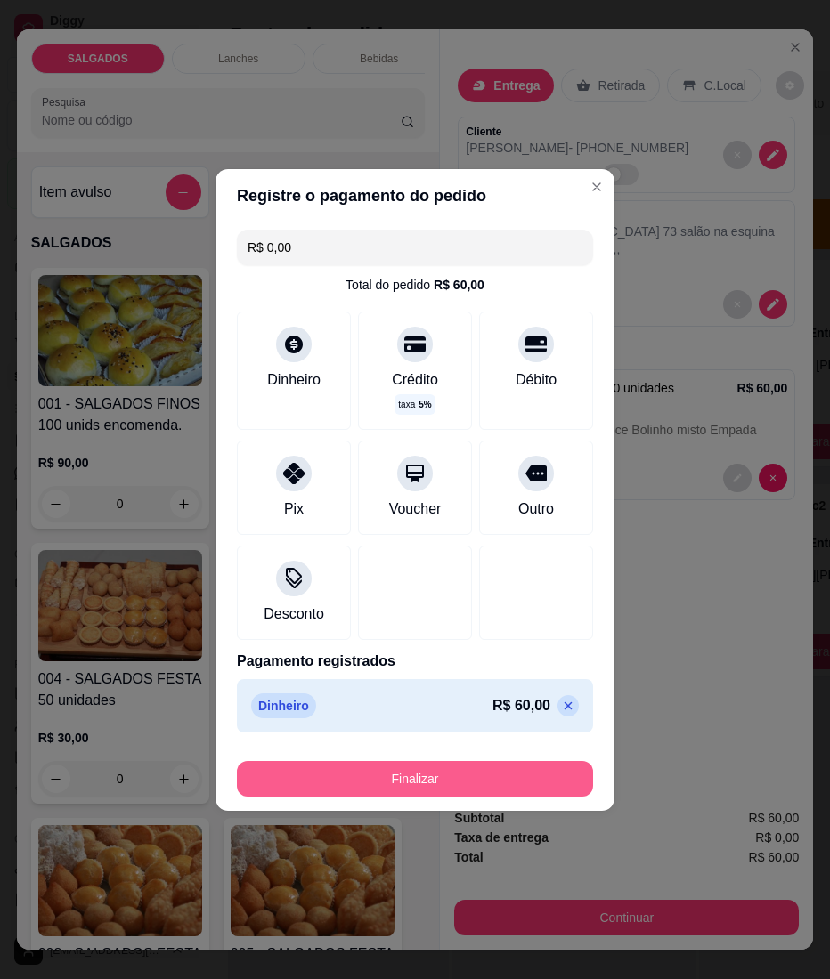
click at [450, 773] on button "Finalizar" at bounding box center [415, 779] width 356 height 36
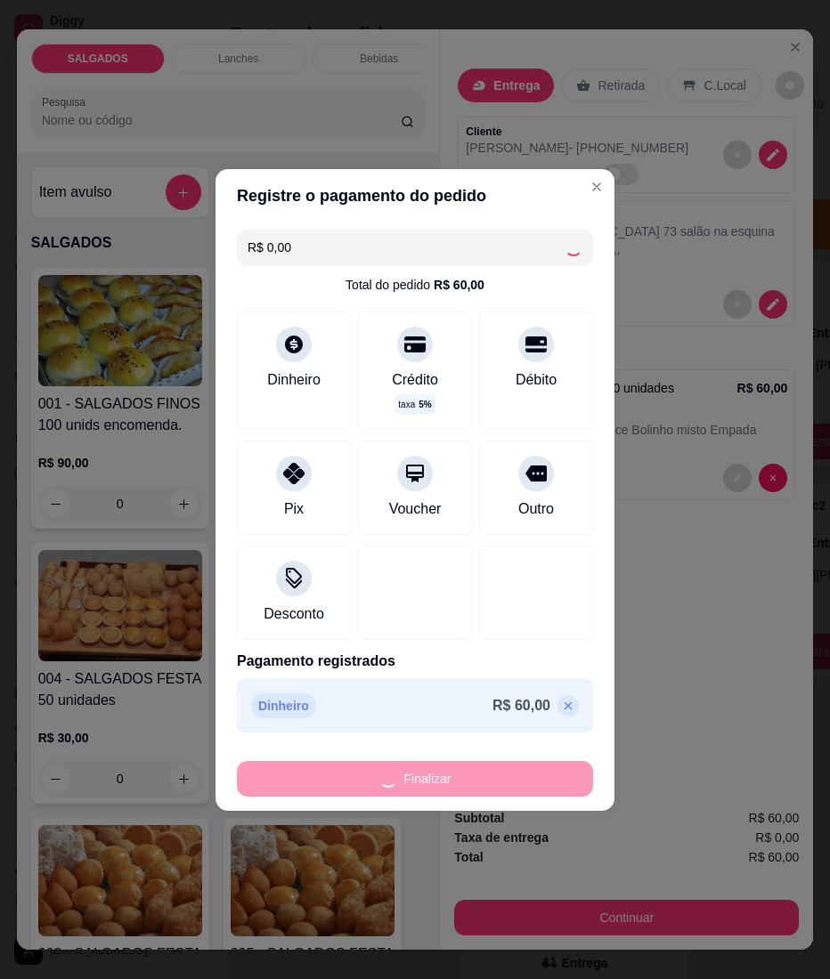
type input "-R$ 60,00"
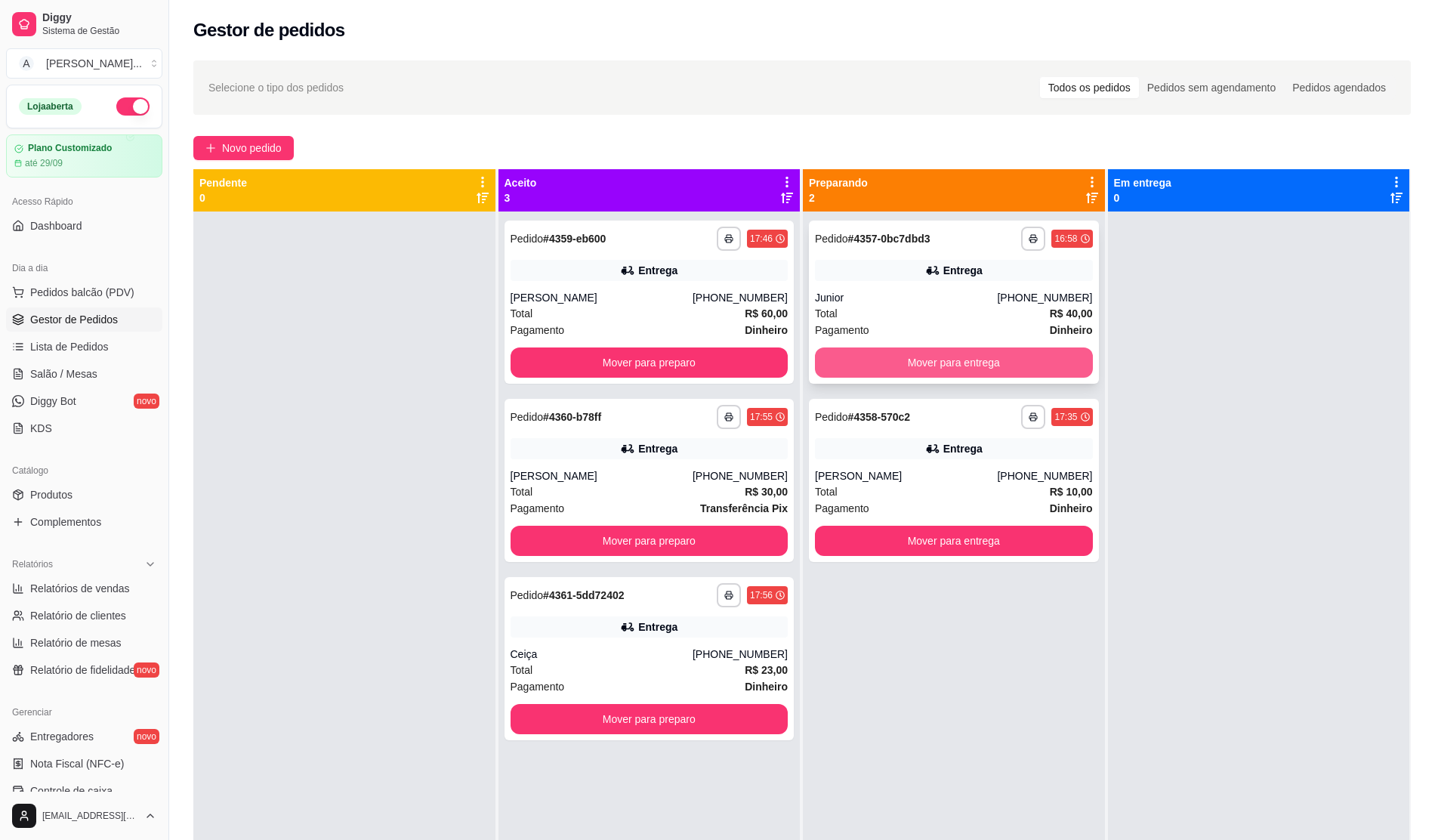
click at [703, 372] on button "Mover para entrega" at bounding box center [954, 362] width 278 height 31
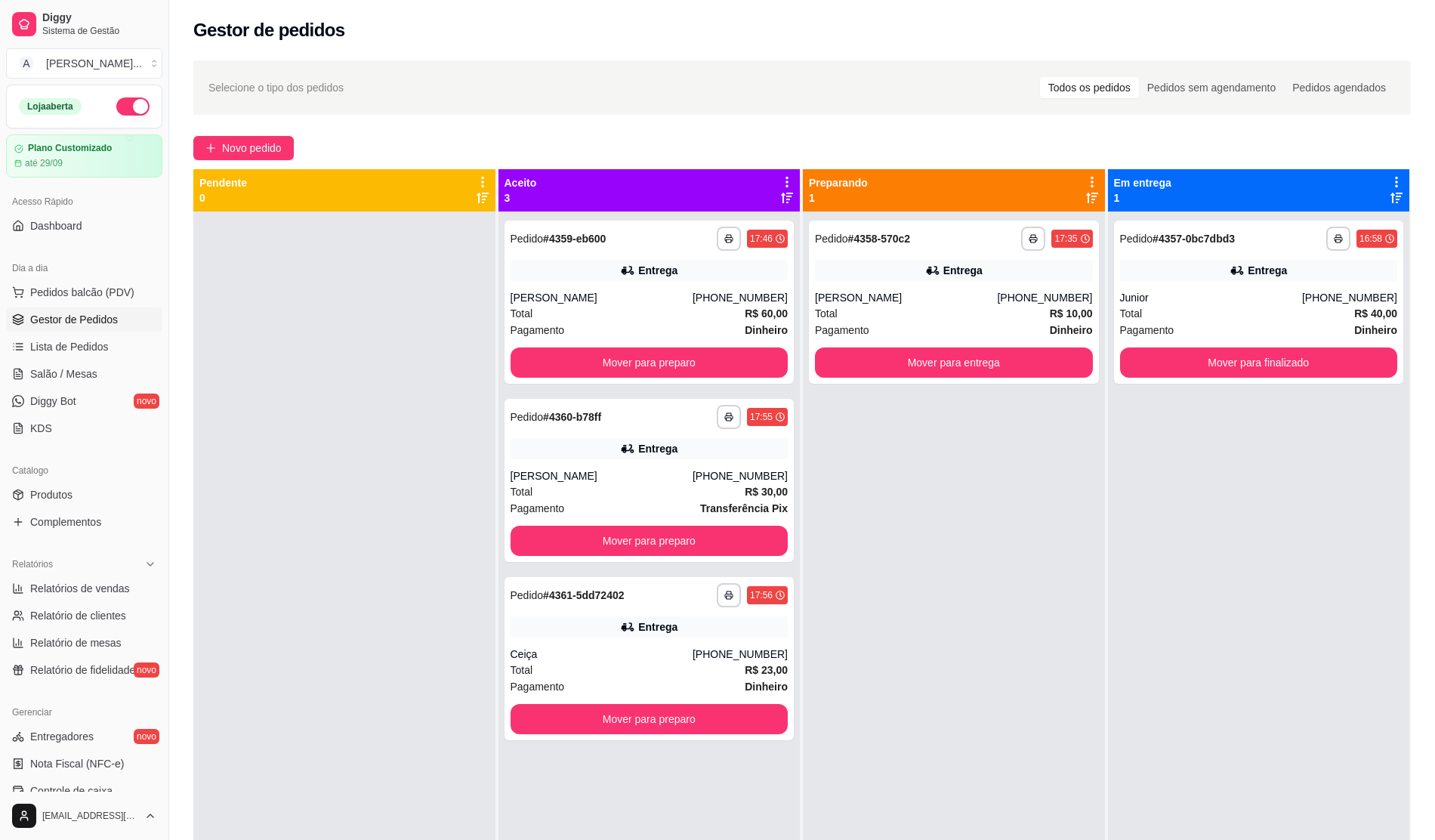
click at [703, 378] on div "**********" at bounding box center [954, 302] width 290 height 163
click at [703, 350] on div "**********" at bounding box center [650, 302] width 290 height 163
click at [703, 367] on button "Mover para preparo" at bounding box center [648, 362] width 269 height 30
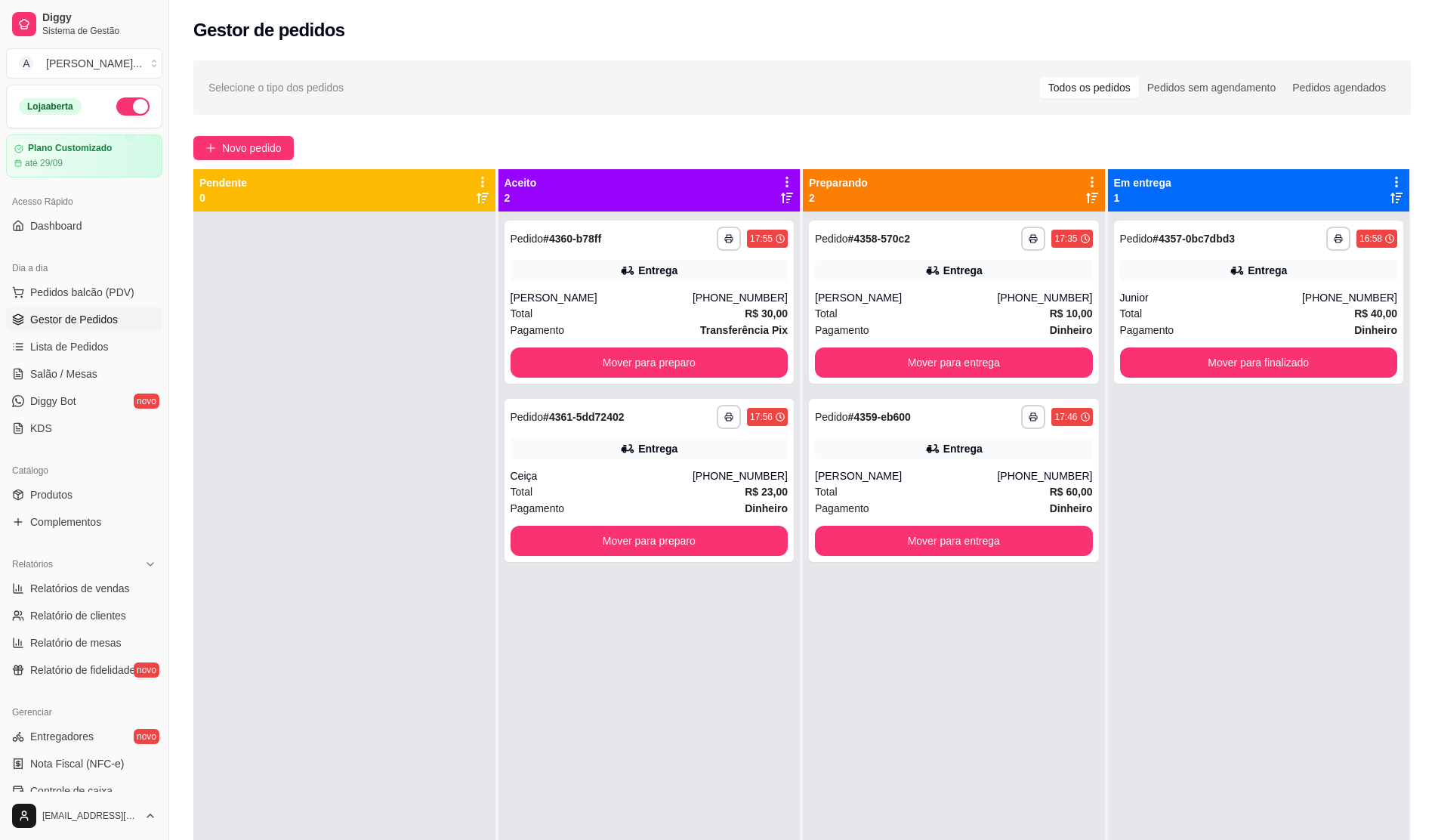
click at [703, 381] on div "**********" at bounding box center [650, 302] width 290 height 163
click at [644, 363] on button "Mover para preparo" at bounding box center [650, 362] width 278 height 31
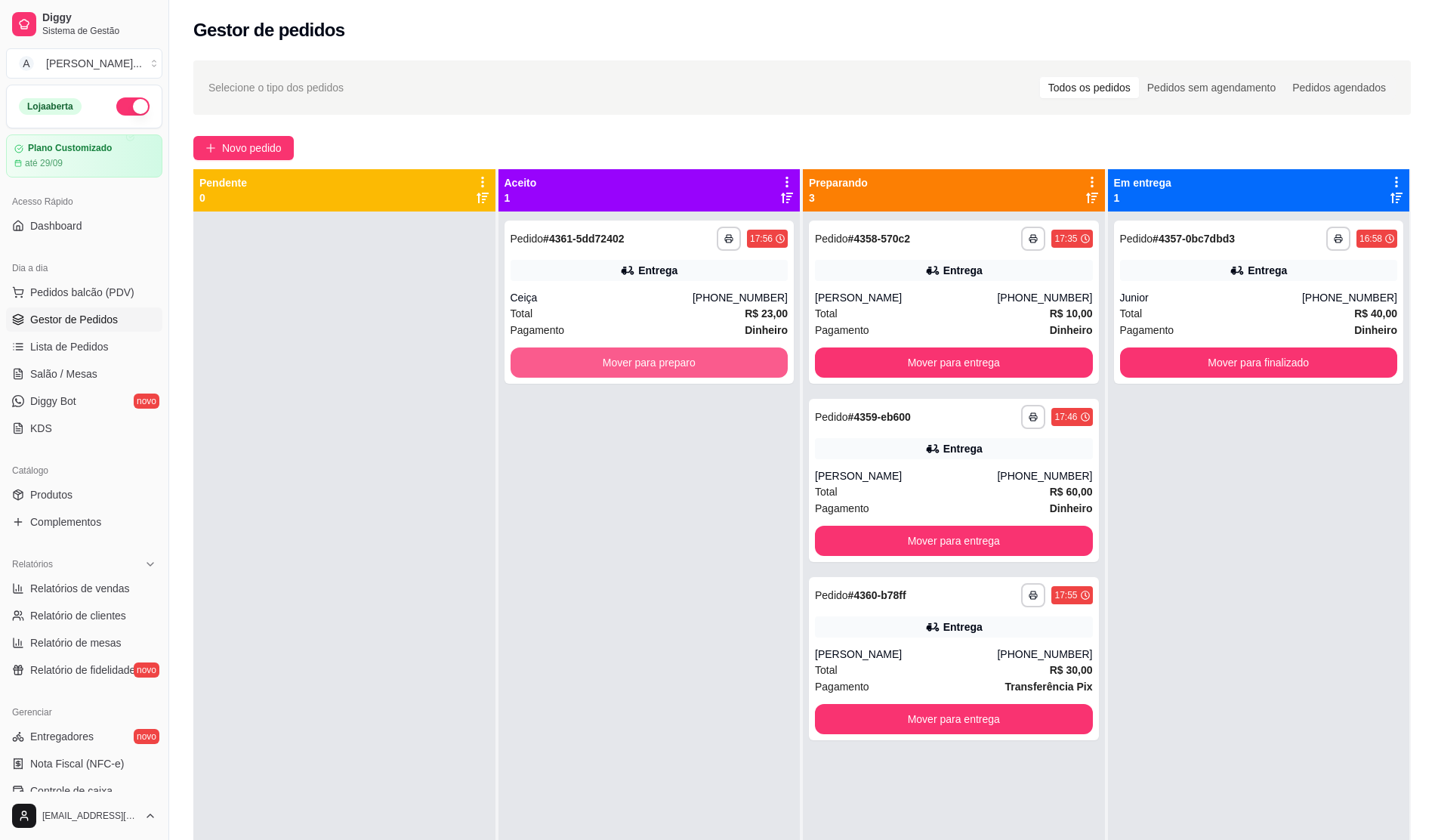
click at [644, 363] on button "Mover para preparo" at bounding box center [650, 362] width 278 height 31
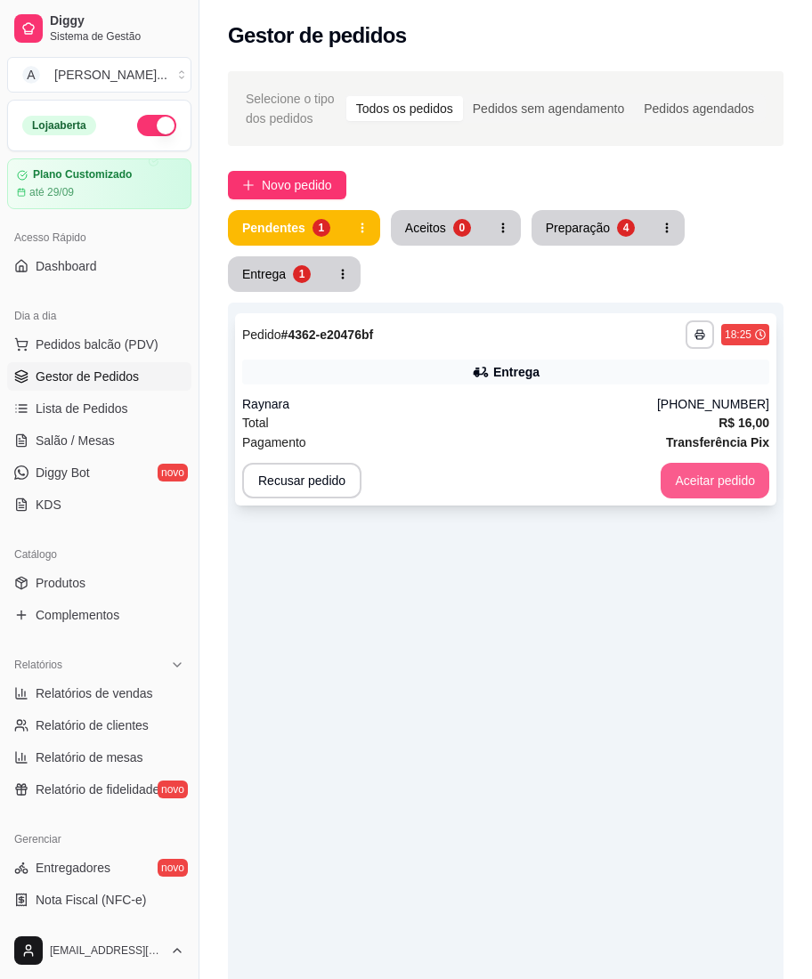
click at [724, 481] on button "Aceitar pedido" at bounding box center [714, 481] width 109 height 36
click at [717, 477] on button "Aceitar pedido" at bounding box center [714, 481] width 109 height 36
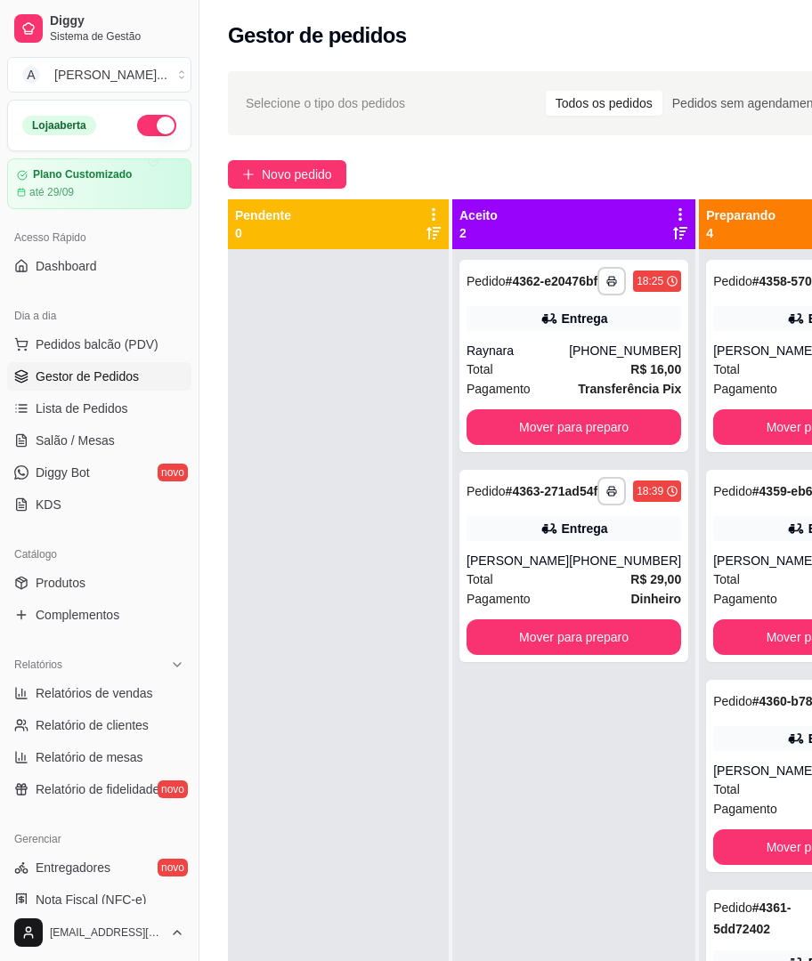
click at [281, 457] on div at bounding box center [338, 729] width 221 height 961
click at [322, 187] on button "Novo pedido" at bounding box center [287, 174] width 118 height 28
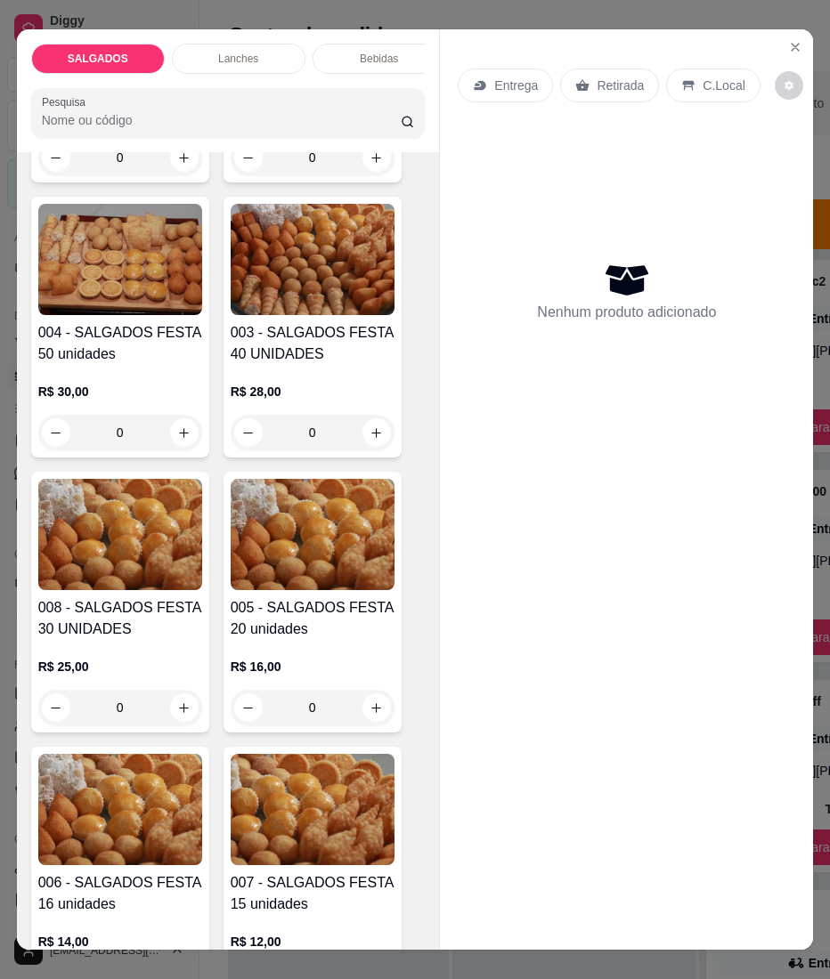
scroll to position [356, 0]
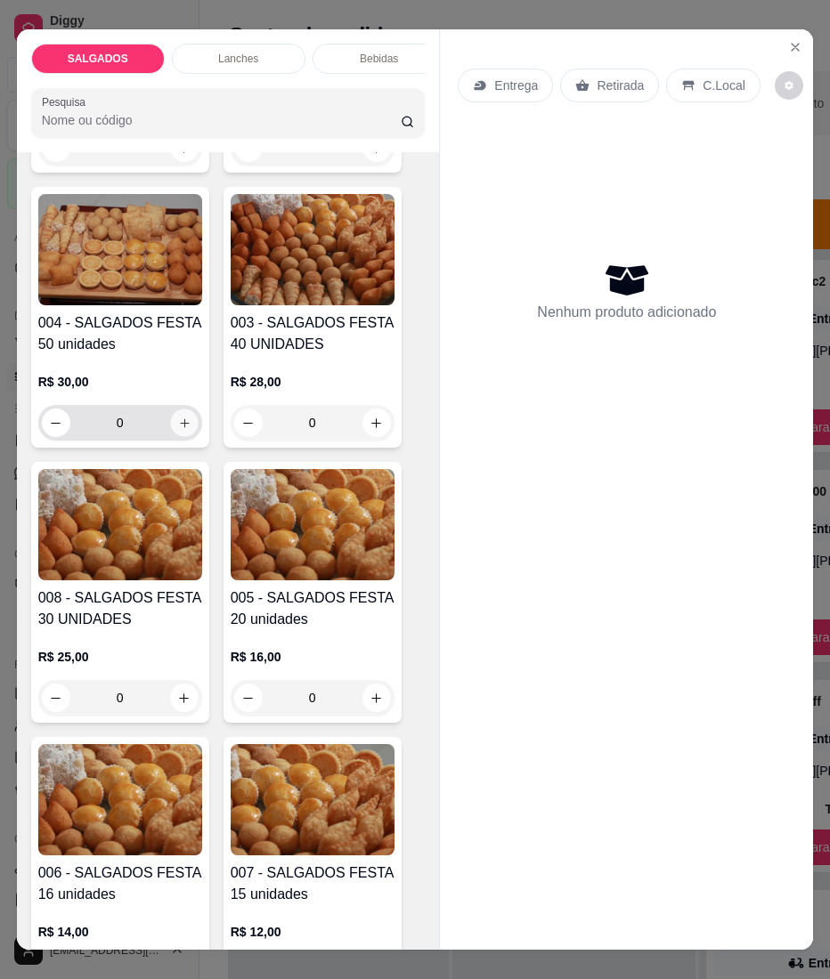
click at [177, 430] on icon "increase-product-quantity" at bounding box center [183, 423] width 13 height 13
type input "1"
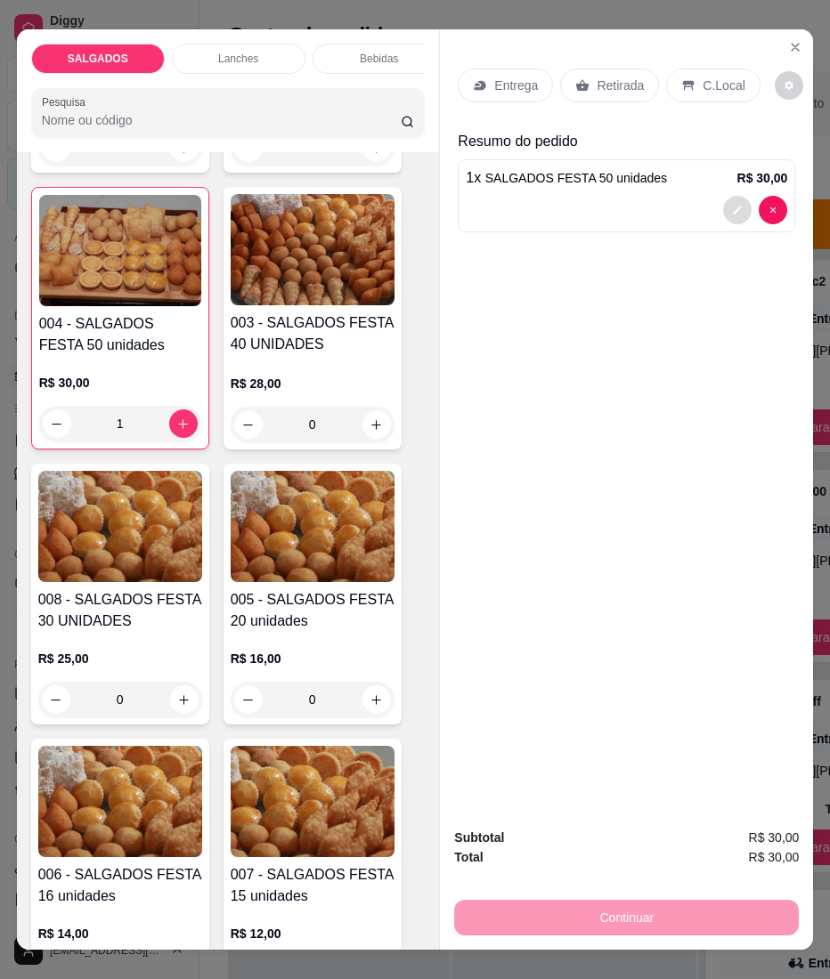
click at [732, 205] on icon "decrease-product-quantity" at bounding box center [737, 210] width 11 height 11
click at [581, 527] on div at bounding box center [414, 532] width 449 height 36
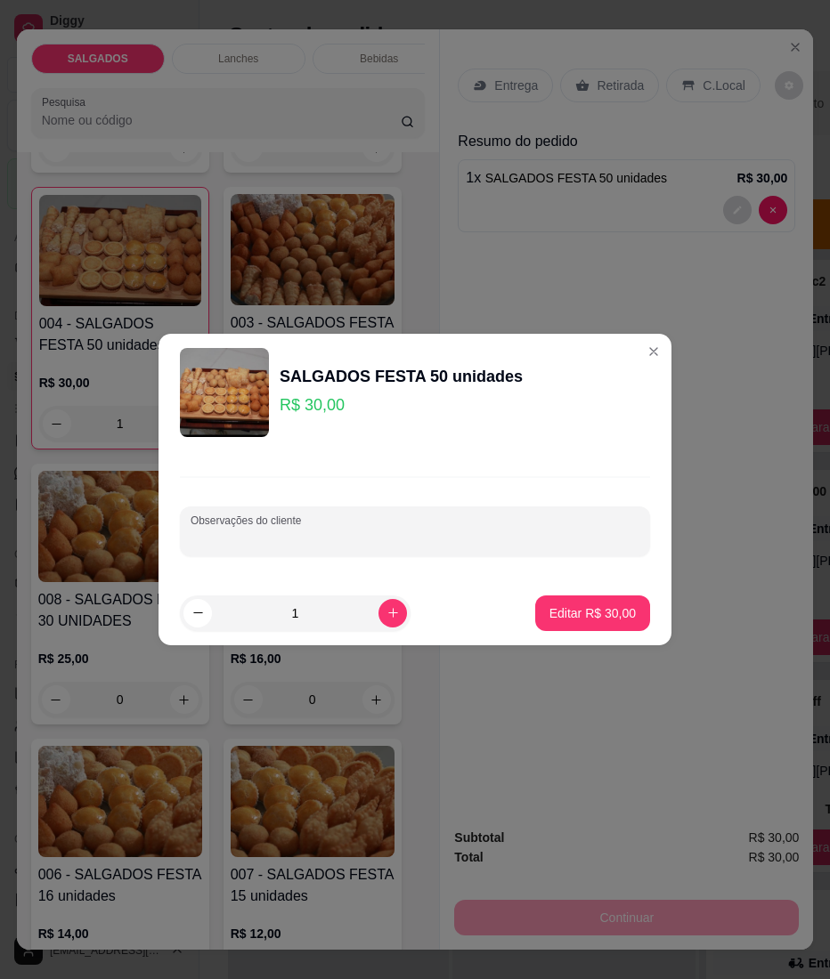
paste input "25 coxinha e 25 pastéis"
type input "25 coxinha e 25 pastéis"
click at [559, 620] on p "Editar R$ 30,00" at bounding box center [592, 612] width 84 height 17
type input "0"
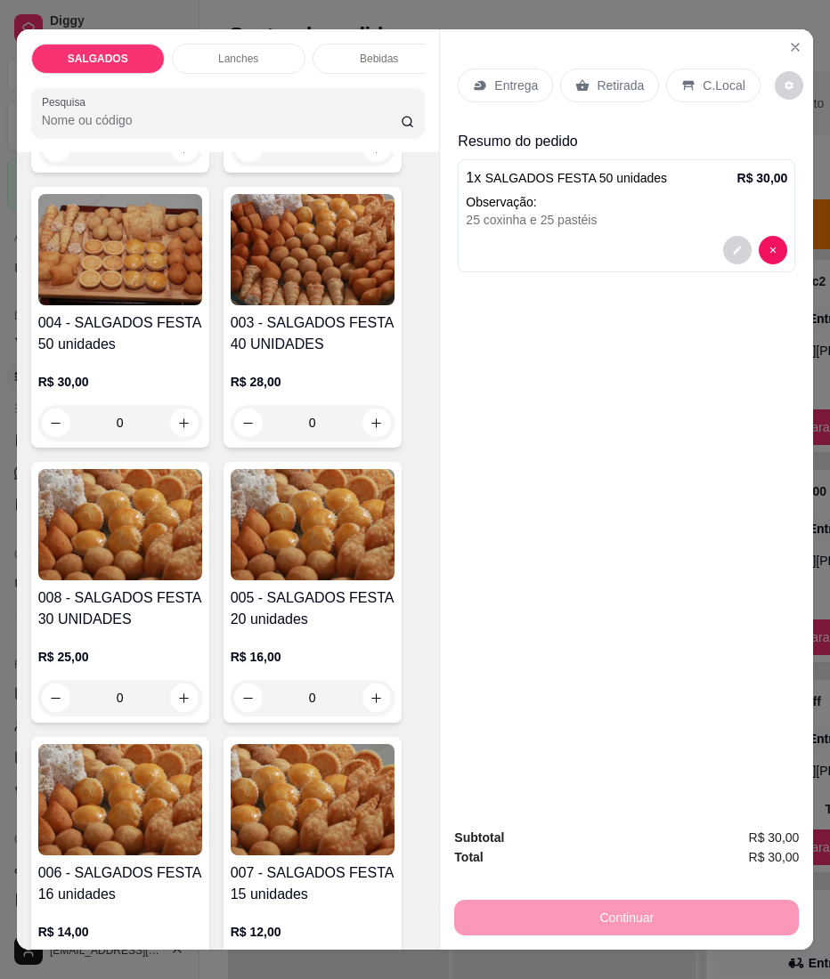
click at [491, 69] on div "Entrega" at bounding box center [504, 86] width 95 height 34
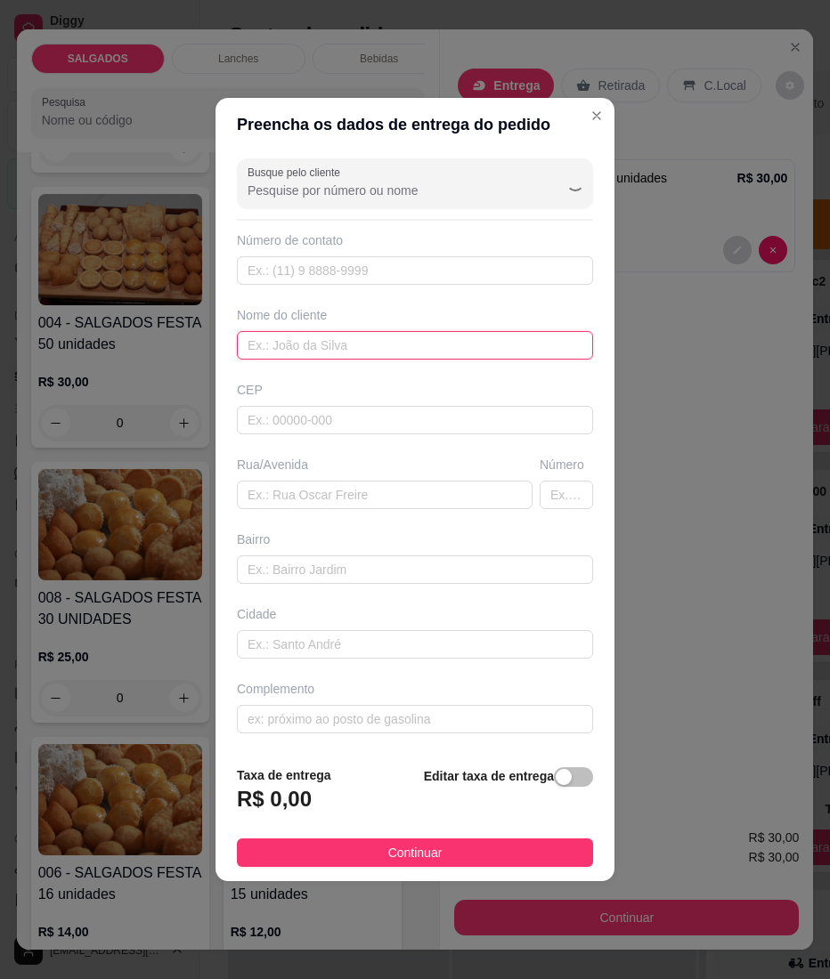
click at [375, 344] on input "text" at bounding box center [415, 345] width 356 height 28
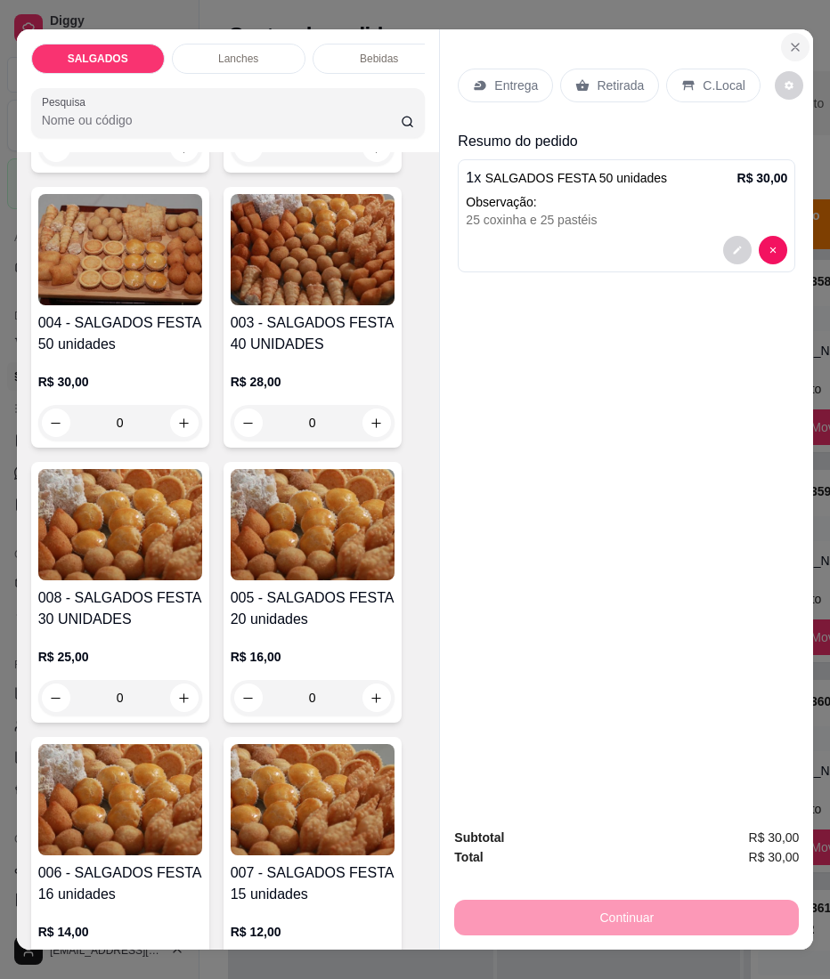
click at [792, 33] on button "Close" at bounding box center [795, 47] width 28 height 28
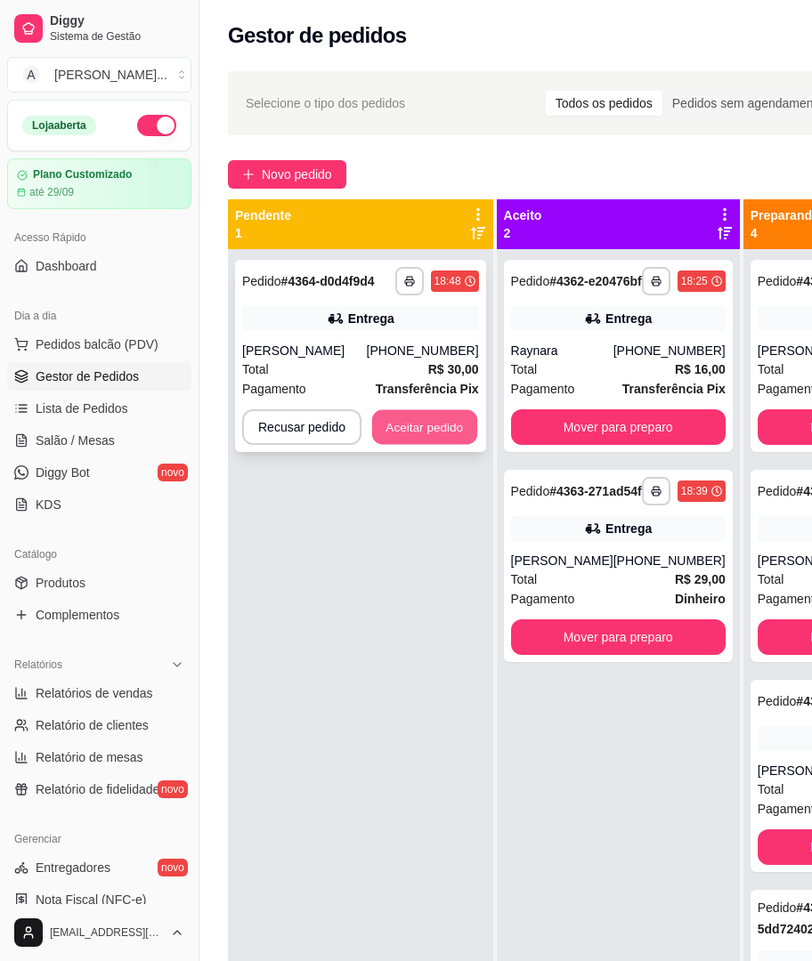
click at [424, 421] on button "Aceitar pedido" at bounding box center [424, 427] width 105 height 35
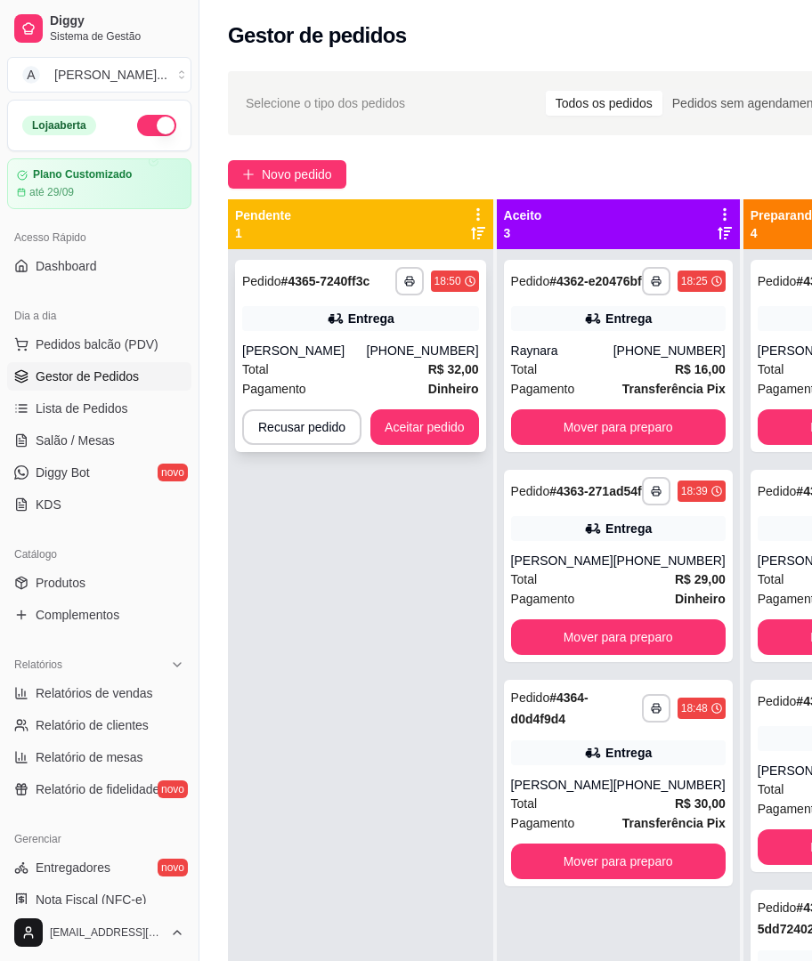
click at [411, 446] on div "**********" at bounding box center [360, 356] width 251 height 192
click at [434, 422] on button "Aceitar pedido" at bounding box center [424, 427] width 109 height 36
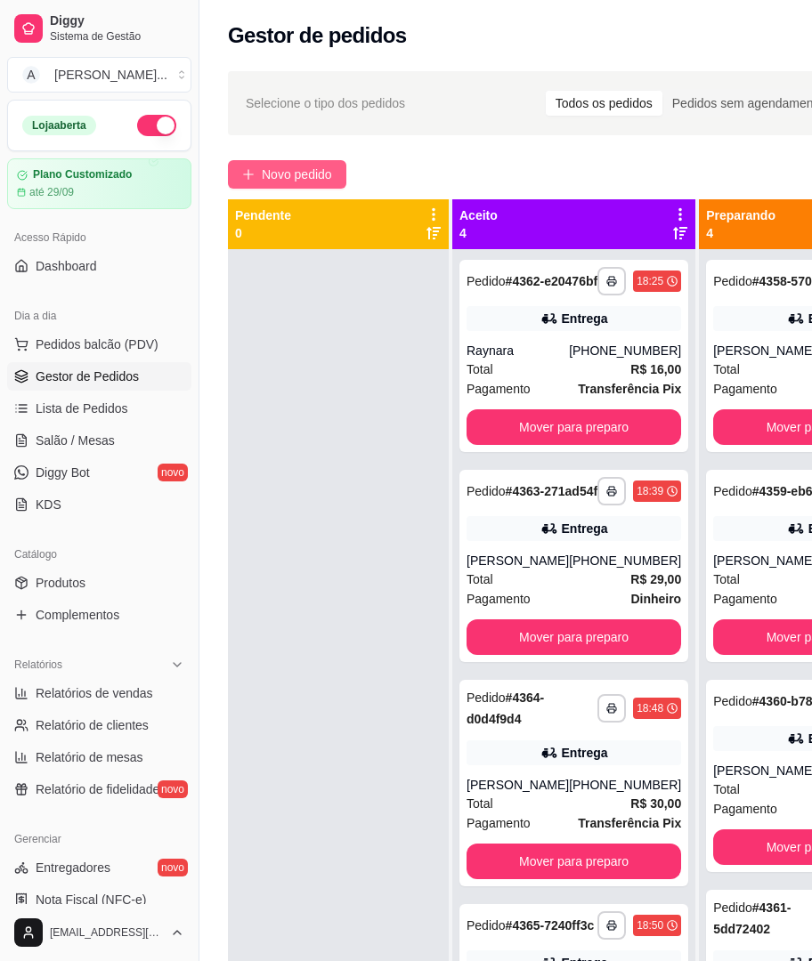
click at [325, 178] on span "Novo pedido" at bounding box center [297, 175] width 70 height 20
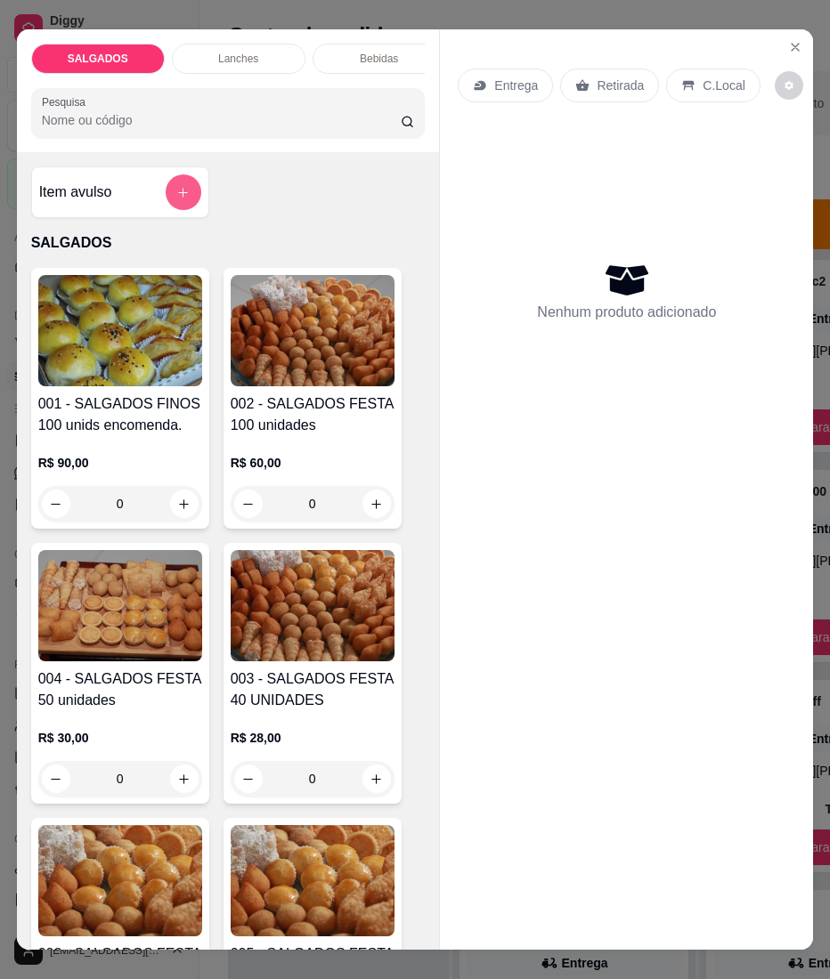
click at [180, 192] on button "add-separate-item" at bounding box center [184, 192] width 36 height 36
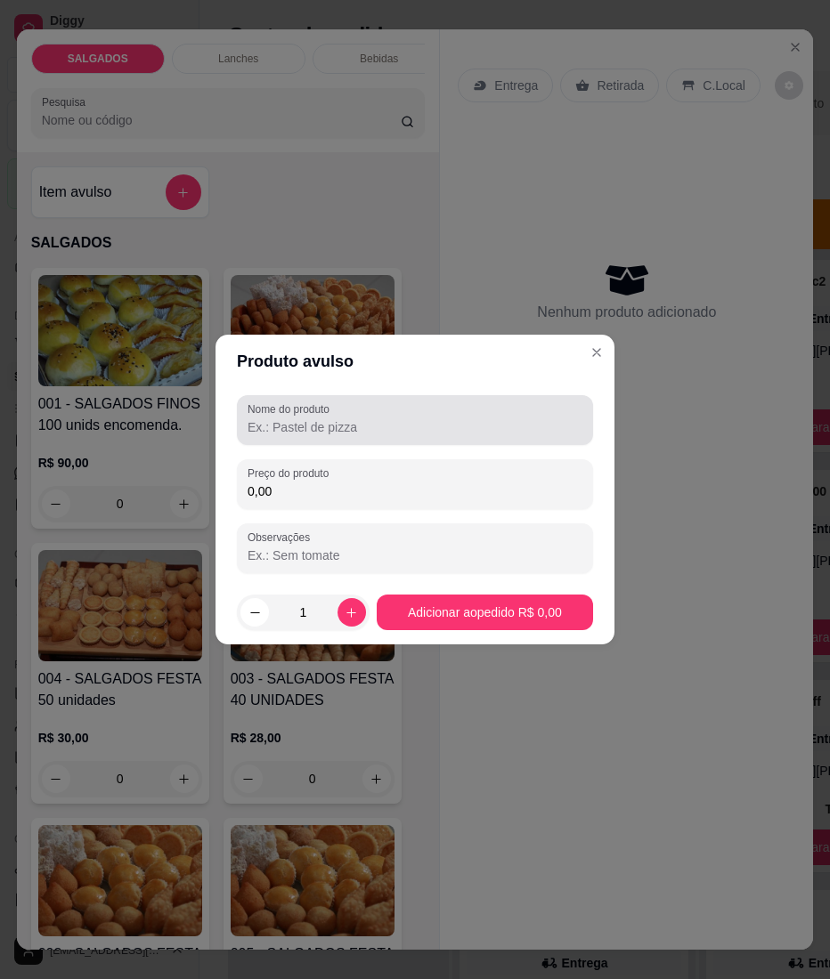
click at [290, 425] on input "Nome do produto" at bounding box center [414, 427] width 335 height 18
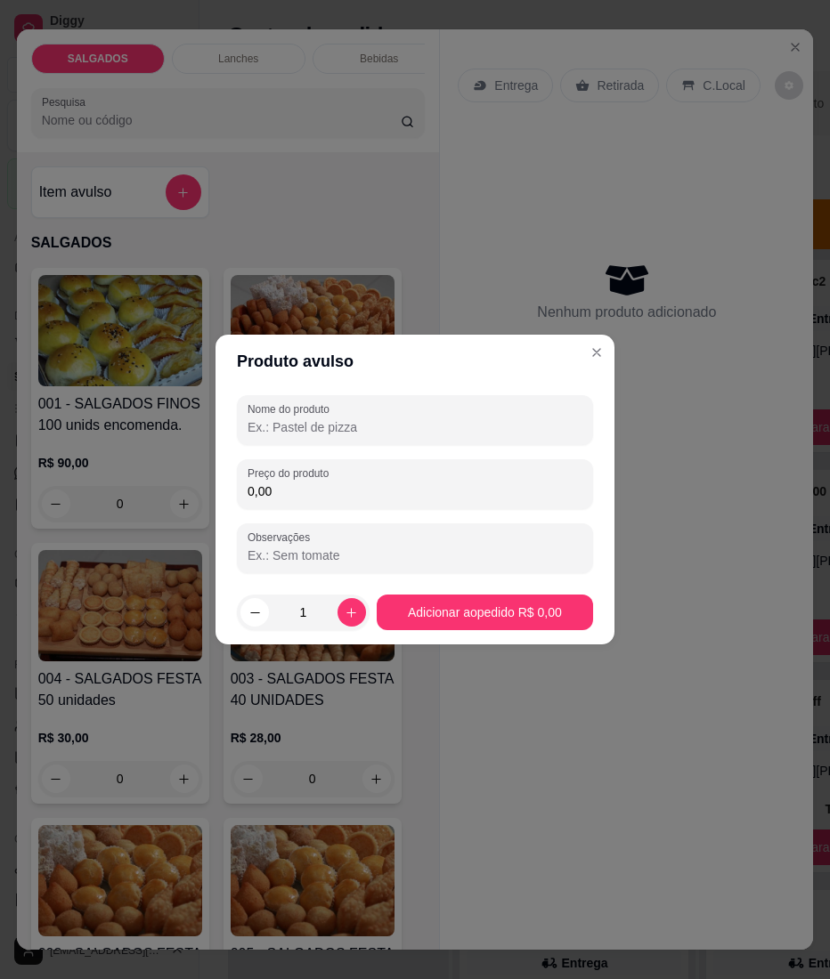
paste input "copo de Coxinha"
type input "copo de Coxinha"
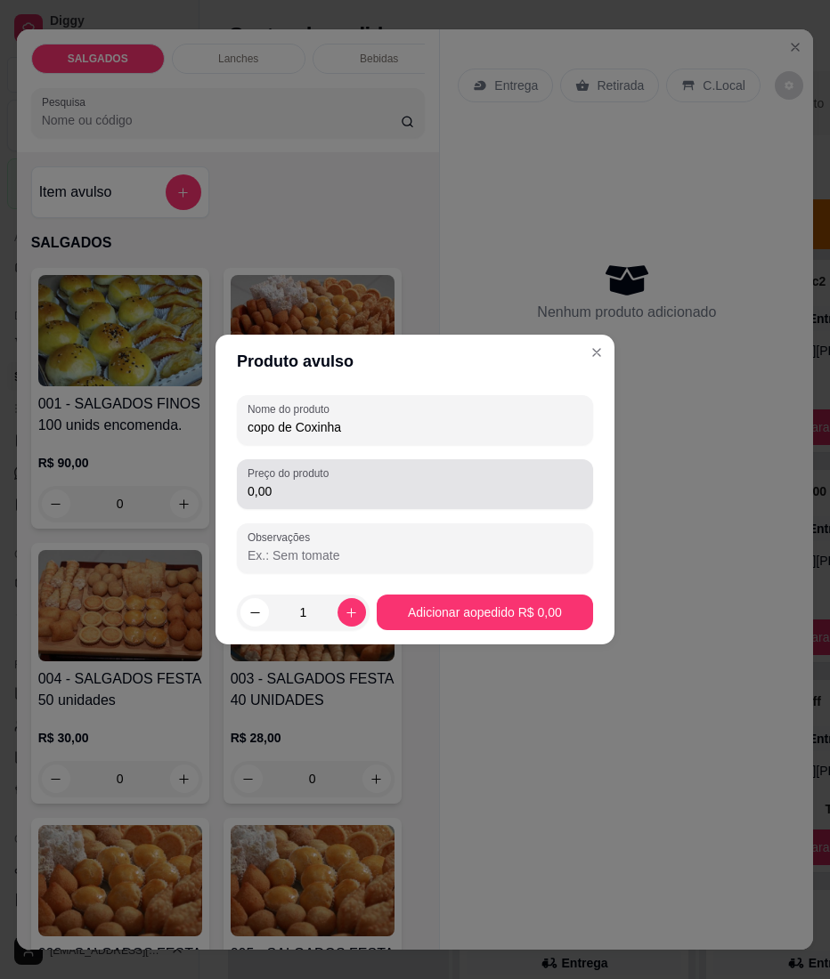
click at [299, 481] on label "Preço do produto" at bounding box center [290, 473] width 87 height 15
click at [299, 482] on input "0,00" at bounding box center [414, 491] width 335 height 18
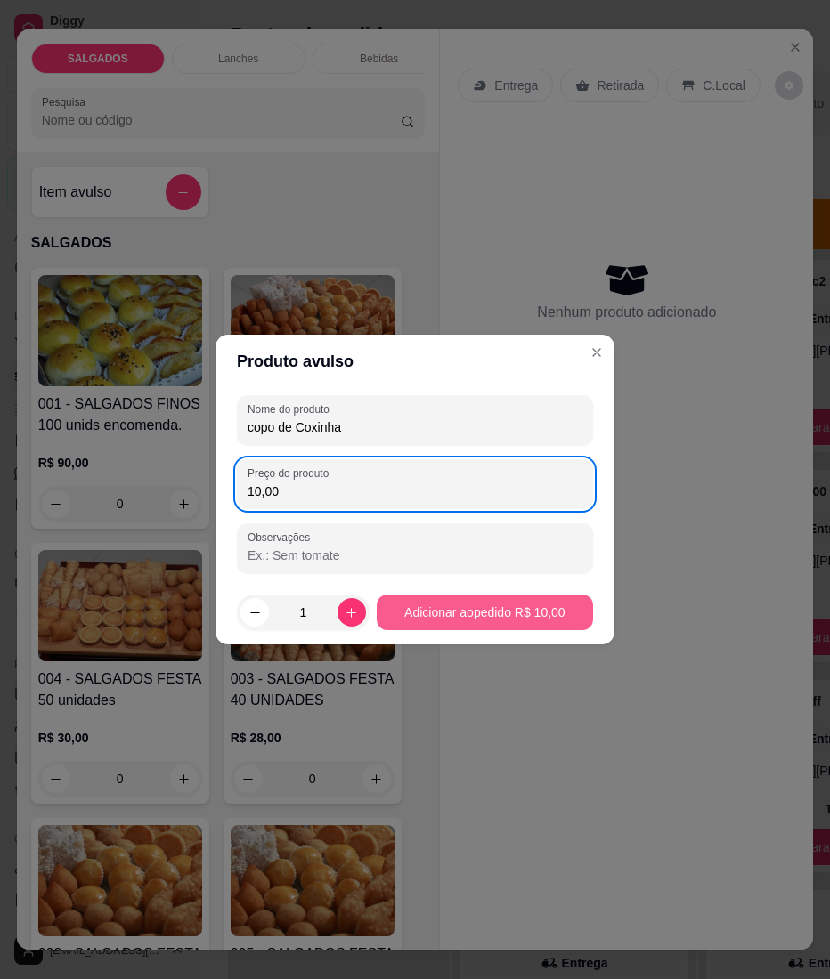
type input "10,00"
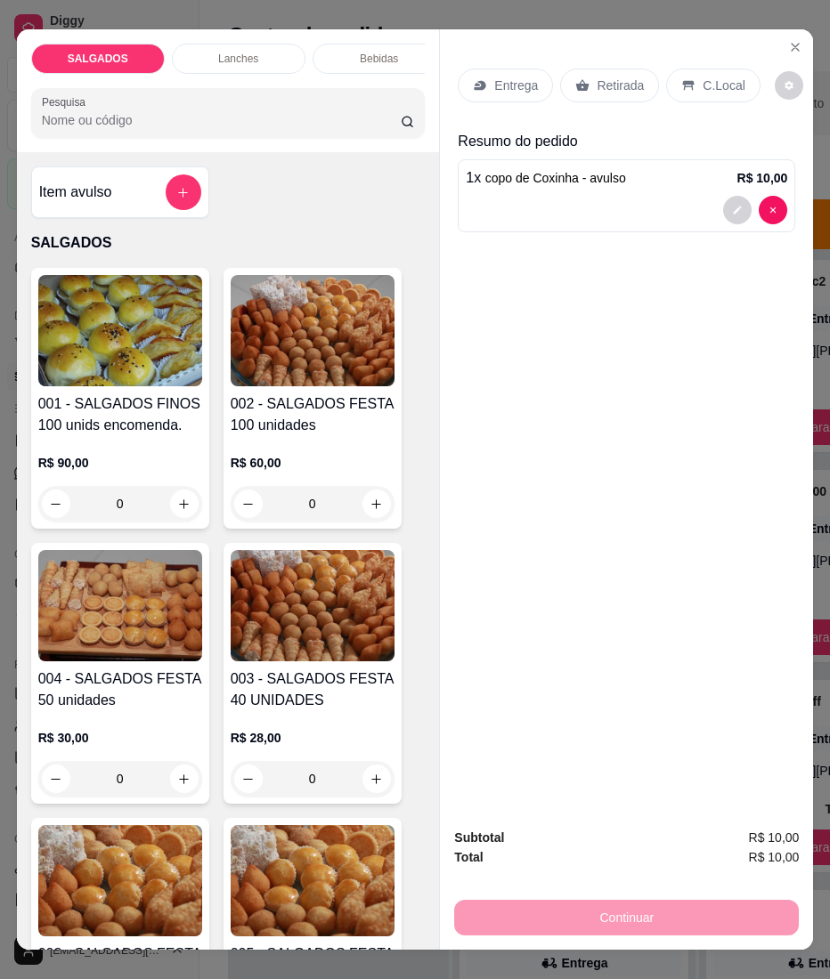
click at [494, 77] on p "Entrega" at bounding box center [516, 86] width 44 height 18
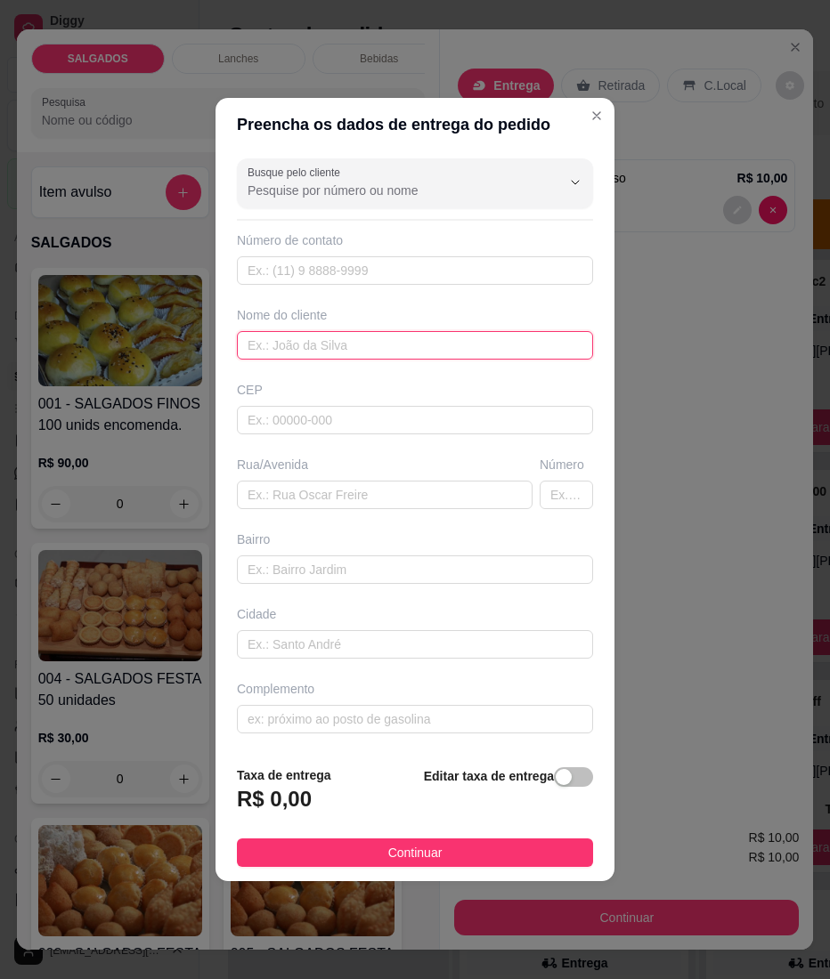
click at [367, 352] on input "text" at bounding box center [415, 345] width 356 height 28
click at [303, 338] on input "text" at bounding box center [415, 345] width 356 height 28
paste input "Fran"
type input "Fran"
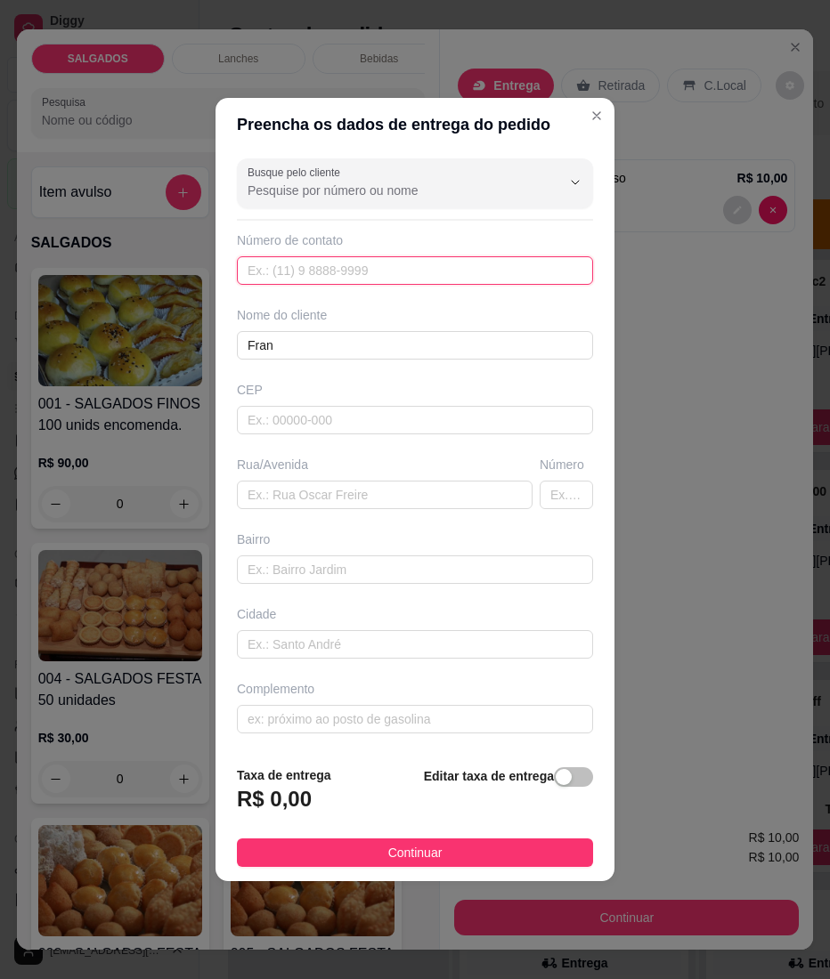
click at [307, 269] on input "text" at bounding box center [415, 270] width 356 height 28
click at [454, 264] on input "text" at bounding box center [415, 270] width 356 height 28
paste input "[PHONE_NUMBER]"
type input "[PHONE_NUMBER]"
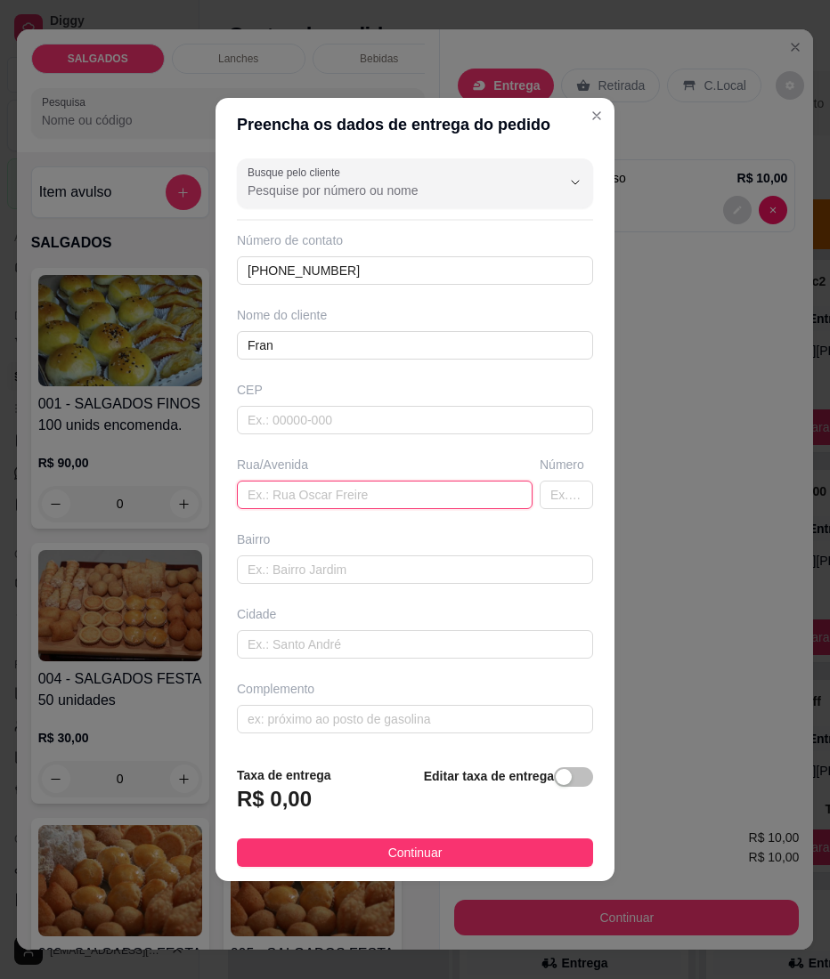
click at [335, 506] on input "text" at bounding box center [385, 495] width 296 height 28
click at [293, 493] on input "text" at bounding box center [385, 495] width 296 height 28
click at [299, 506] on input "text" at bounding box center [385, 495] width 296 height 28
paste input "Pode mandar para a casa de Abraão."
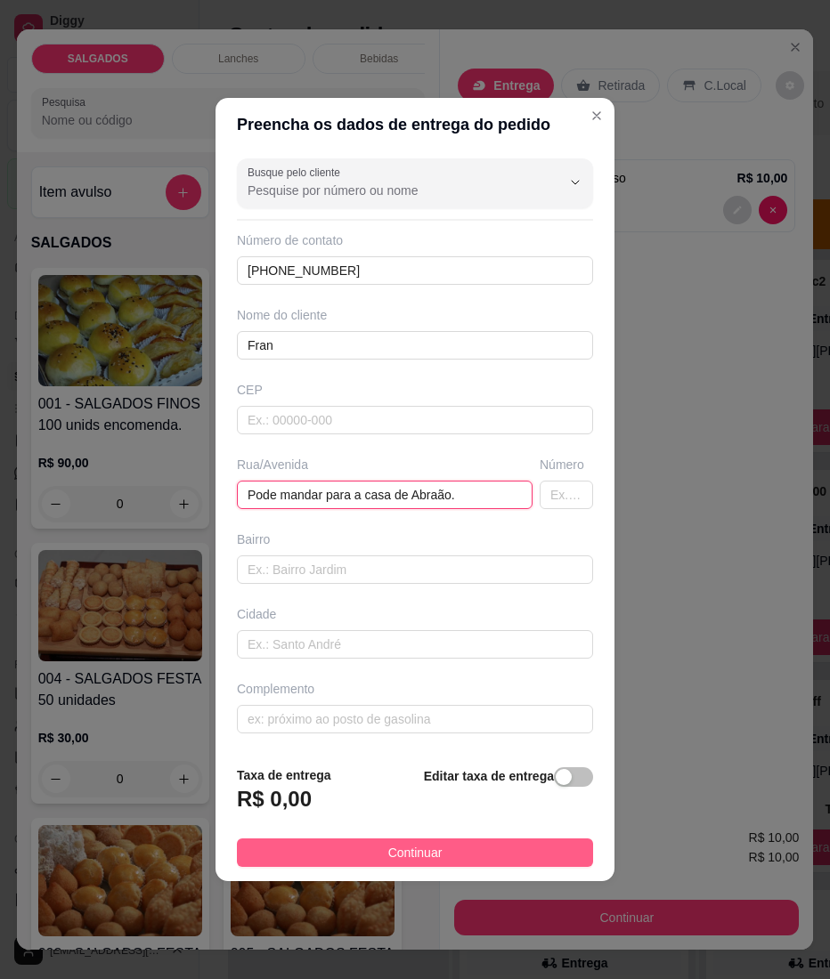
type input "Pode mandar para a casa de Abraão."
click at [360, 865] on button "Continuar" at bounding box center [415, 852] width 356 height 28
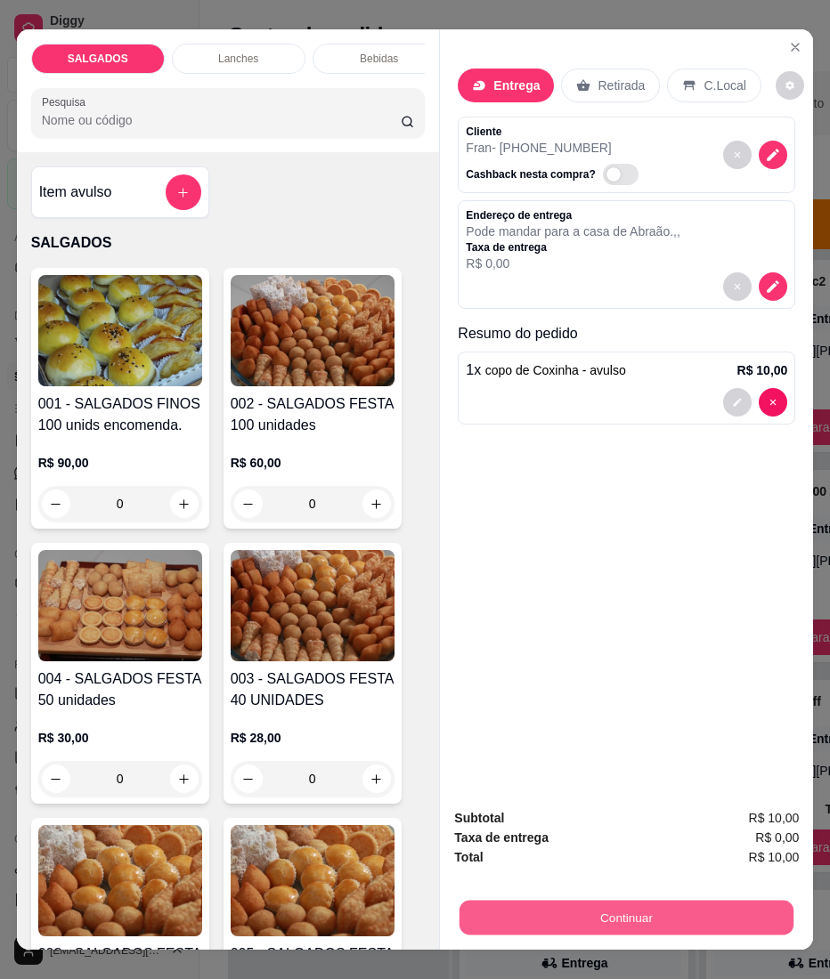
click at [504, 911] on button "Continuar" at bounding box center [626, 918] width 334 height 35
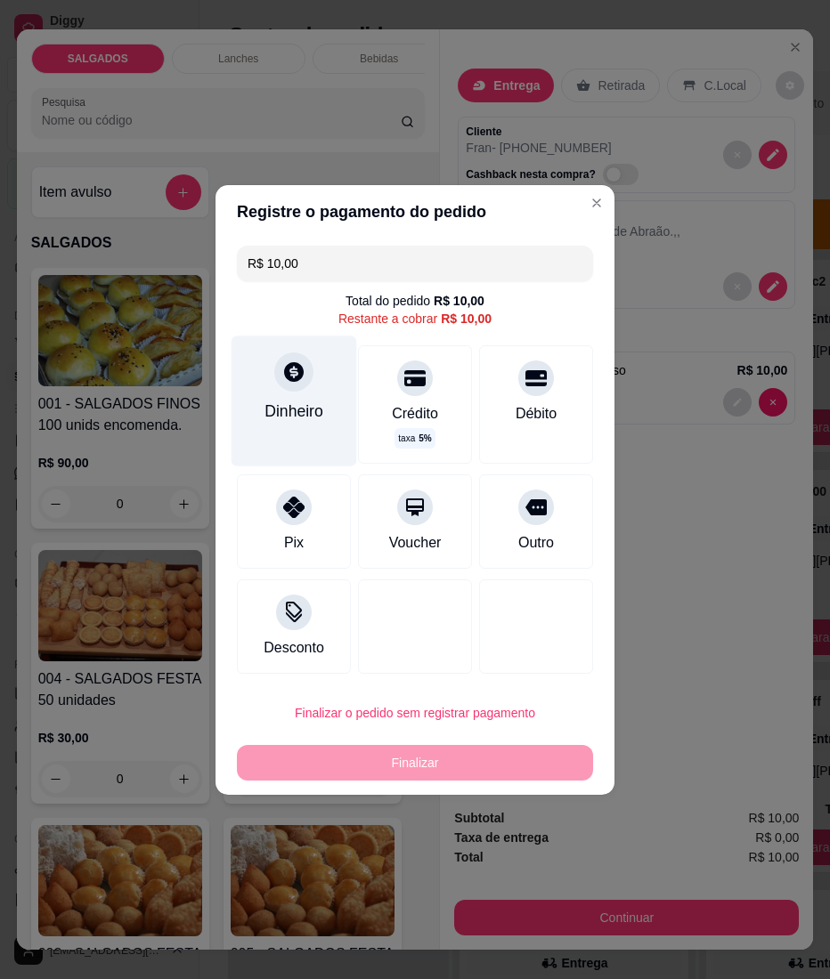
click at [301, 377] on icon at bounding box center [293, 371] width 23 height 23
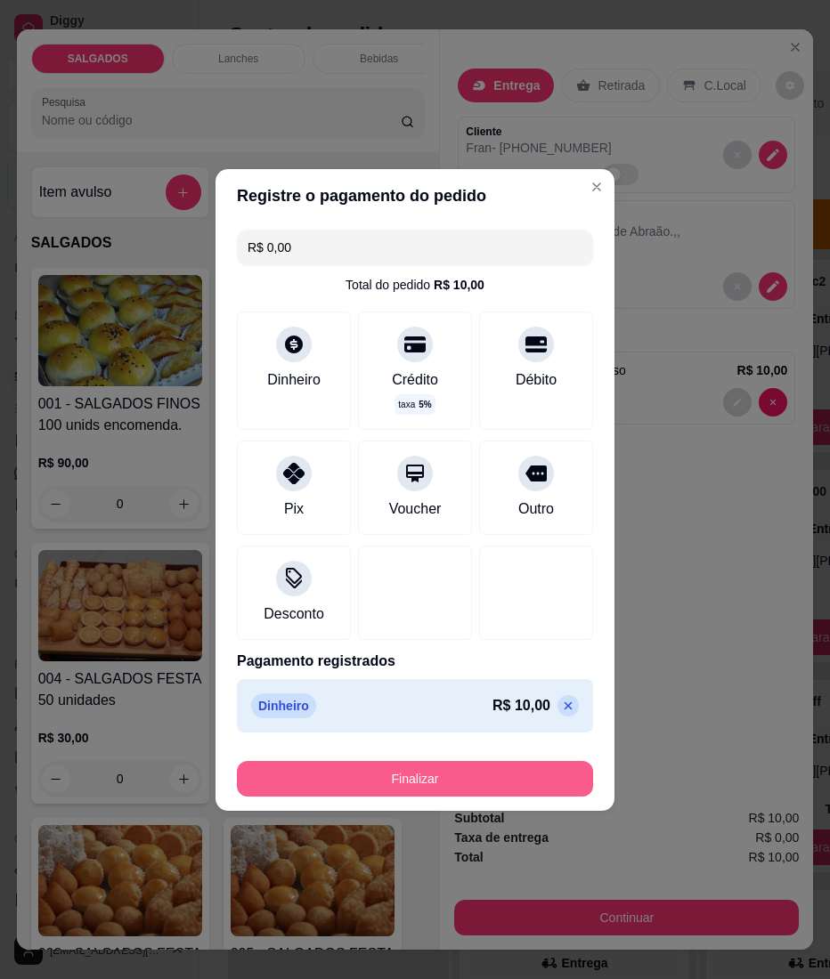
click at [383, 784] on button "Finalizar" at bounding box center [415, 779] width 356 height 36
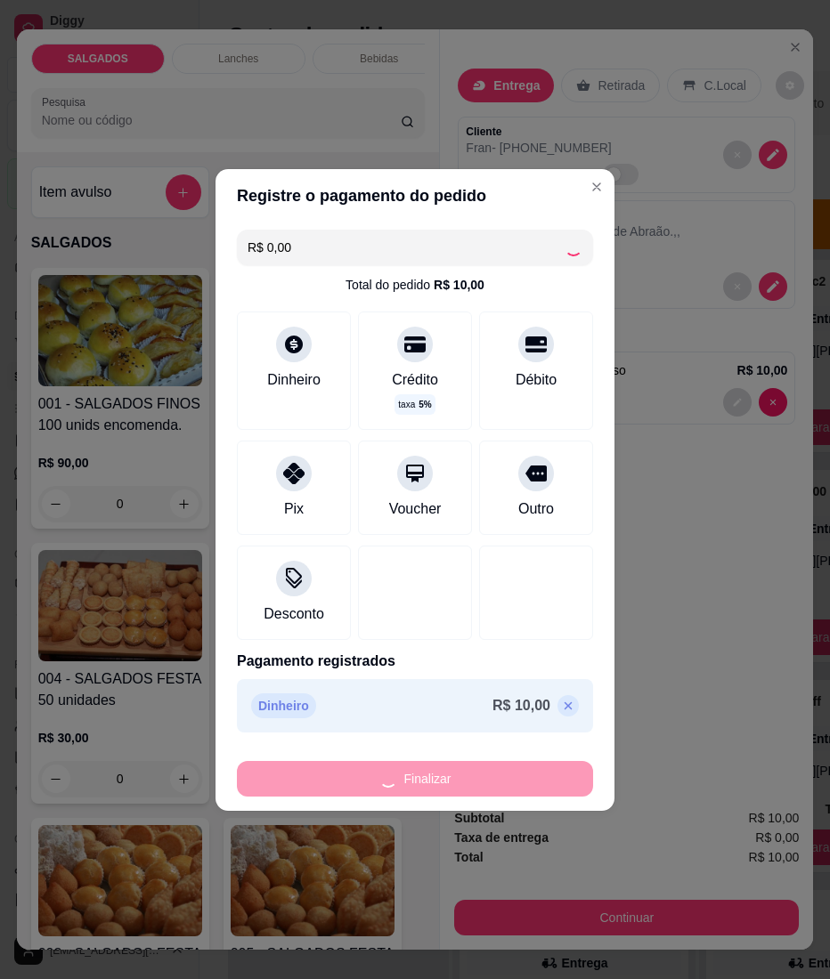
type input "-R$ 10,00"
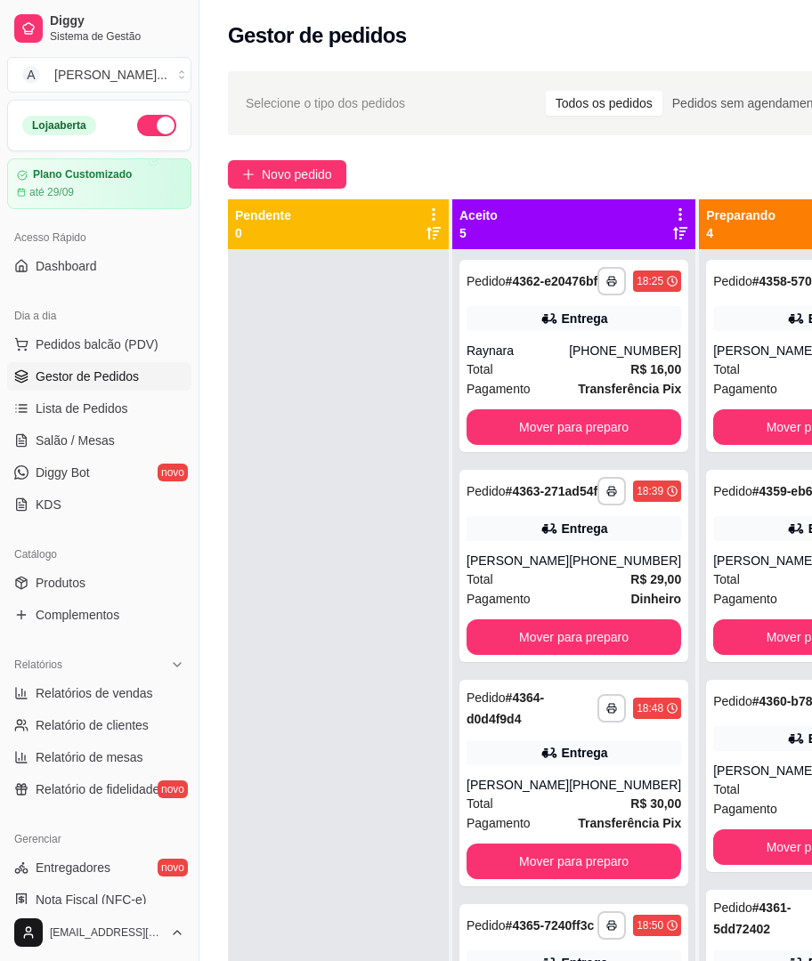
scroll to position [68, 0]
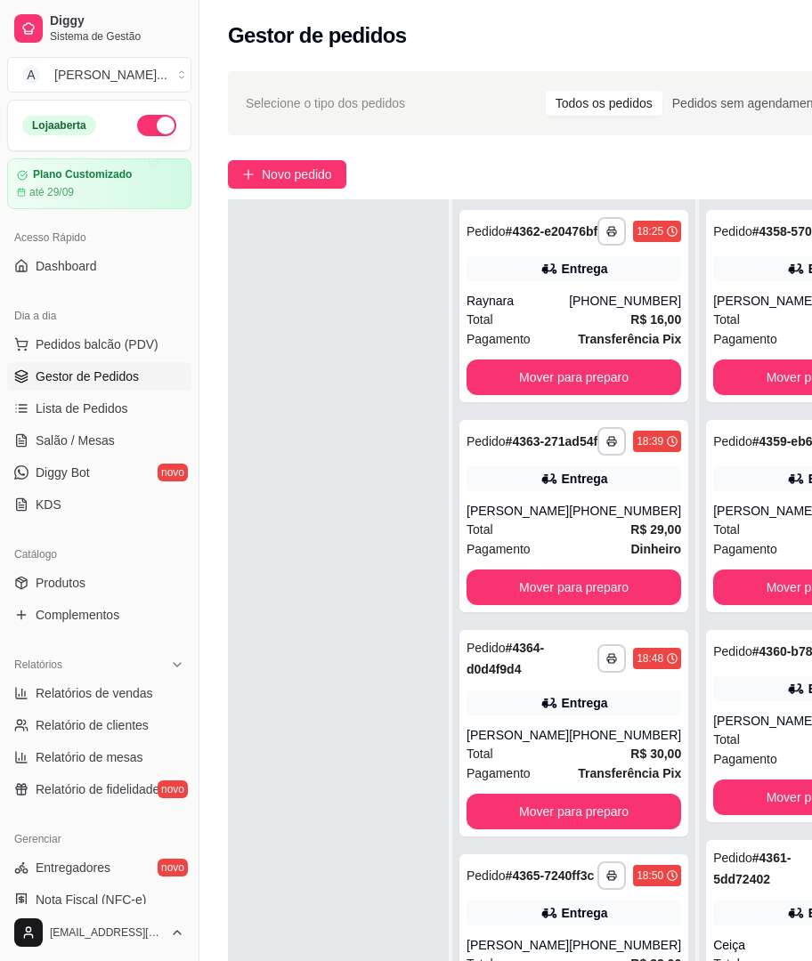
click at [278, 741] on div at bounding box center [338, 679] width 221 height 961
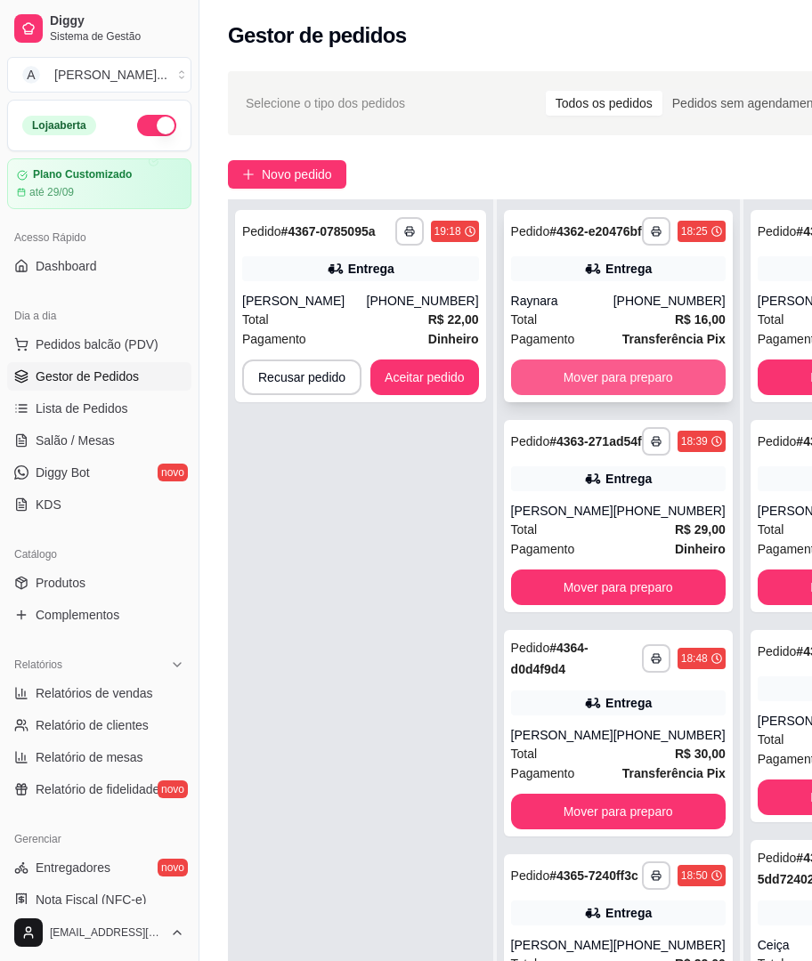
click at [578, 365] on button "Mover para preparo" at bounding box center [618, 378] width 215 height 36
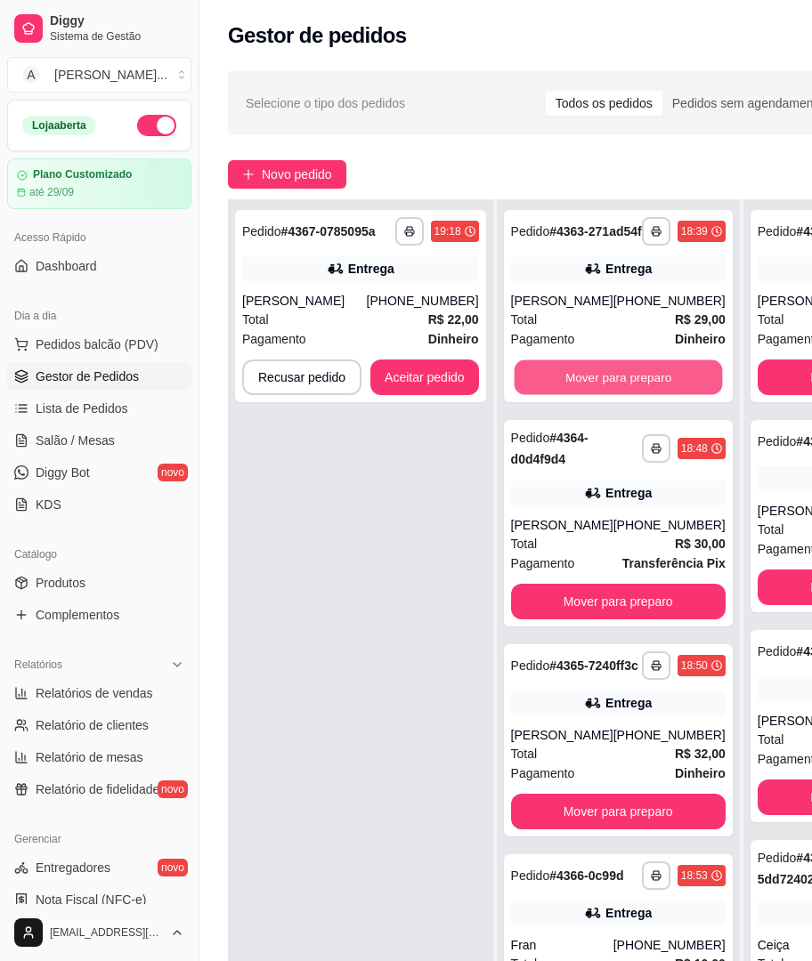
click at [578, 365] on button "Mover para preparo" at bounding box center [618, 377] width 208 height 35
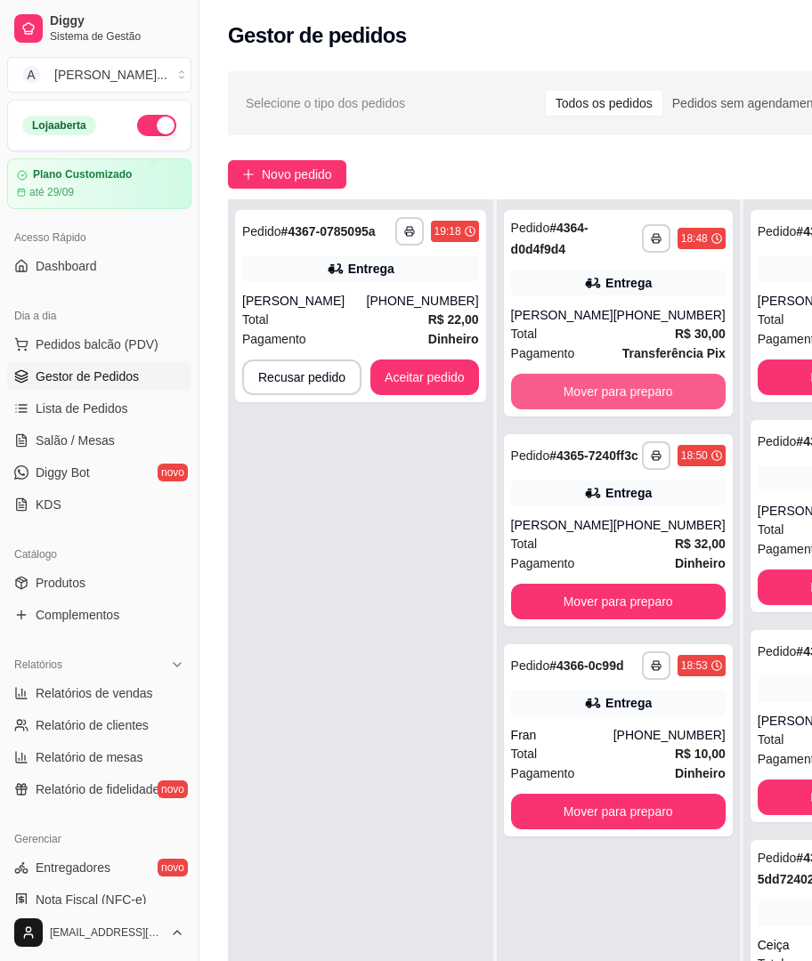
click at [574, 374] on button "Mover para preparo" at bounding box center [618, 392] width 215 height 36
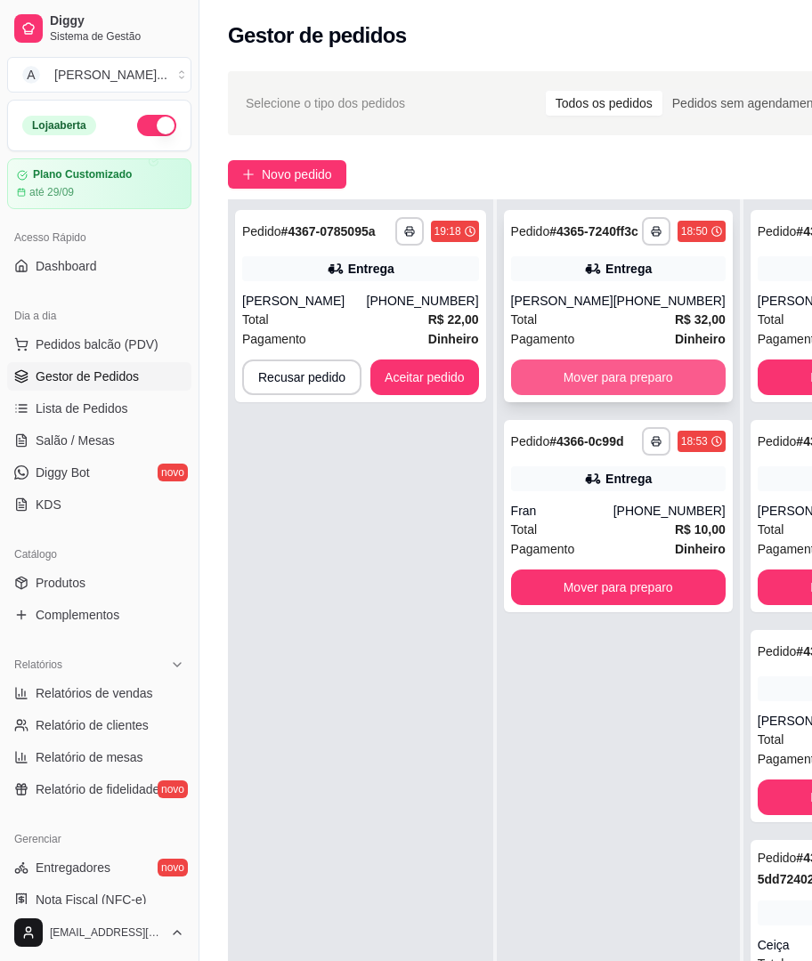
click at [511, 371] on button "Mover para preparo" at bounding box center [618, 378] width 215 height 36
click at [579, 570] on button "Mover para preparo" at bounding box center [618, 588] width 215 height 36
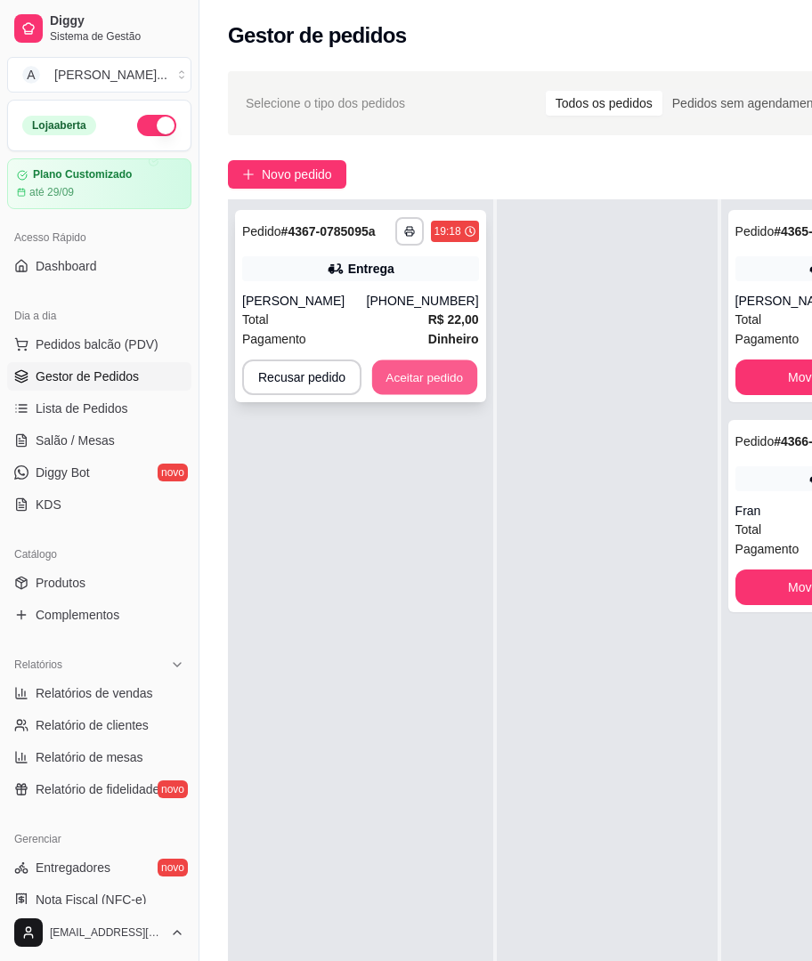
click at [413, 360] on button "Aceitar pedido" at bounding box center [424, 377] width 105 height 35
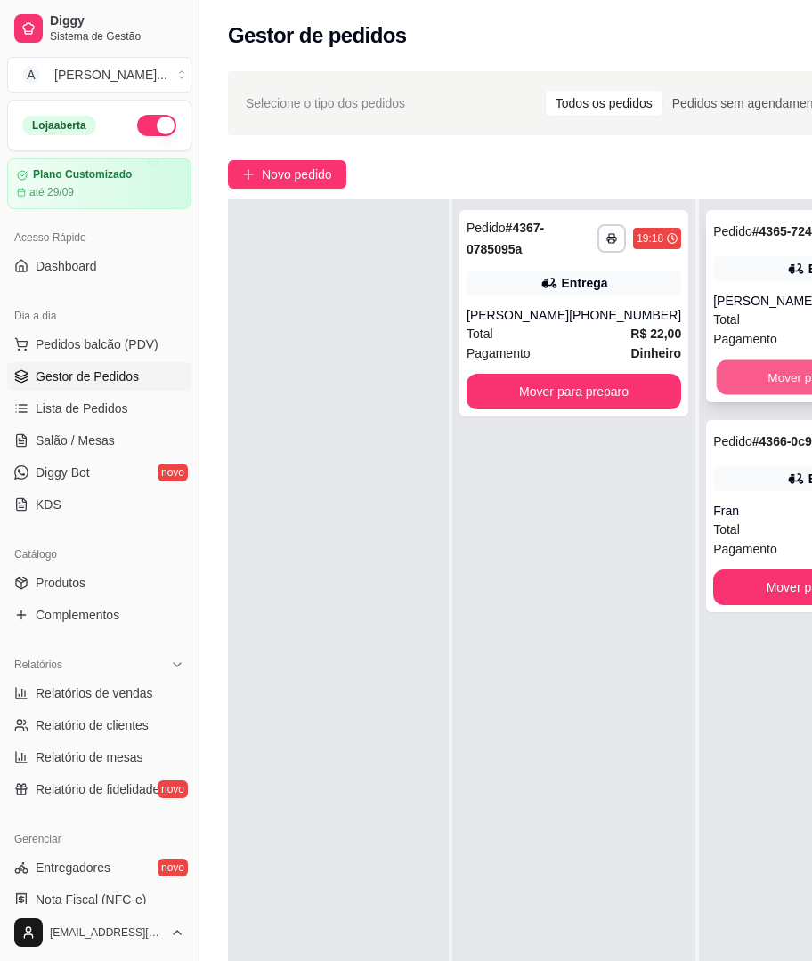
click at [717, 360] on button "Mover para entrega" at bounding box center [821, 377] width 208 height 35
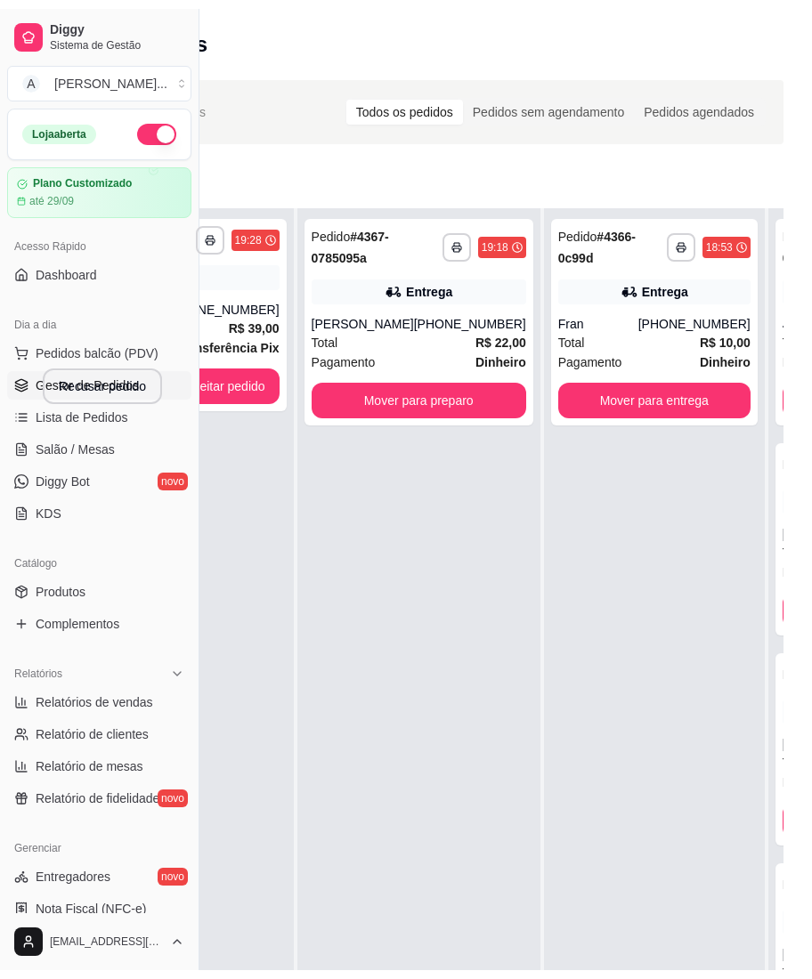
scroll to position [50, 0]
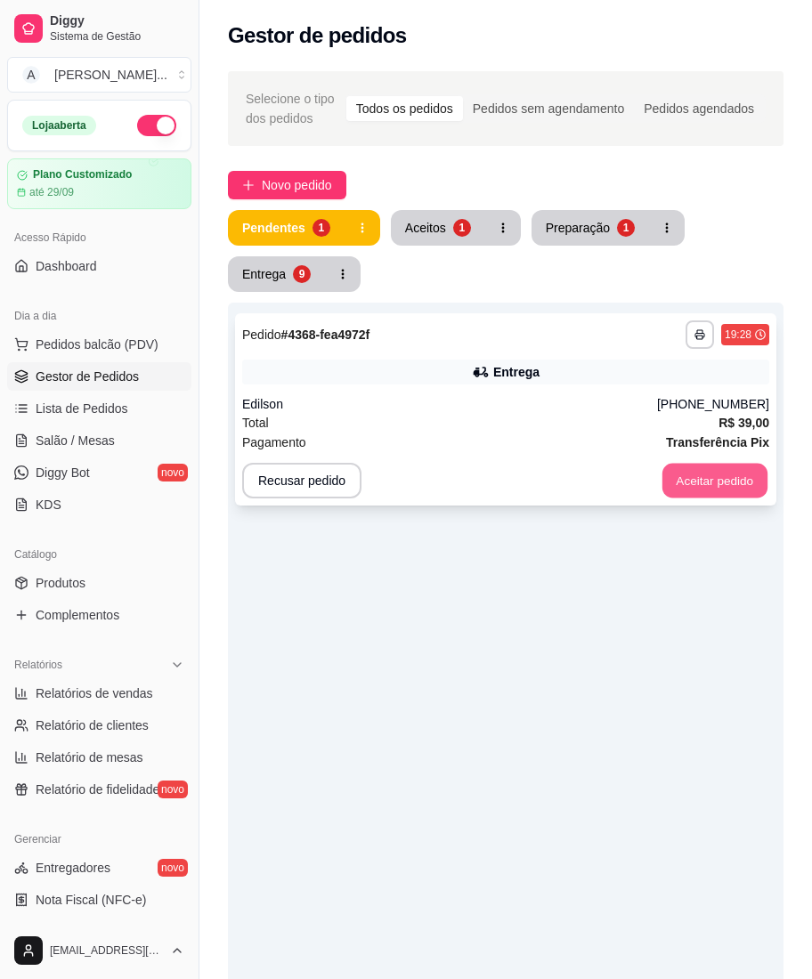
click at [706, 492] on button "Aceitar pedido" at bounding box center [714, 481] width 105 height 35
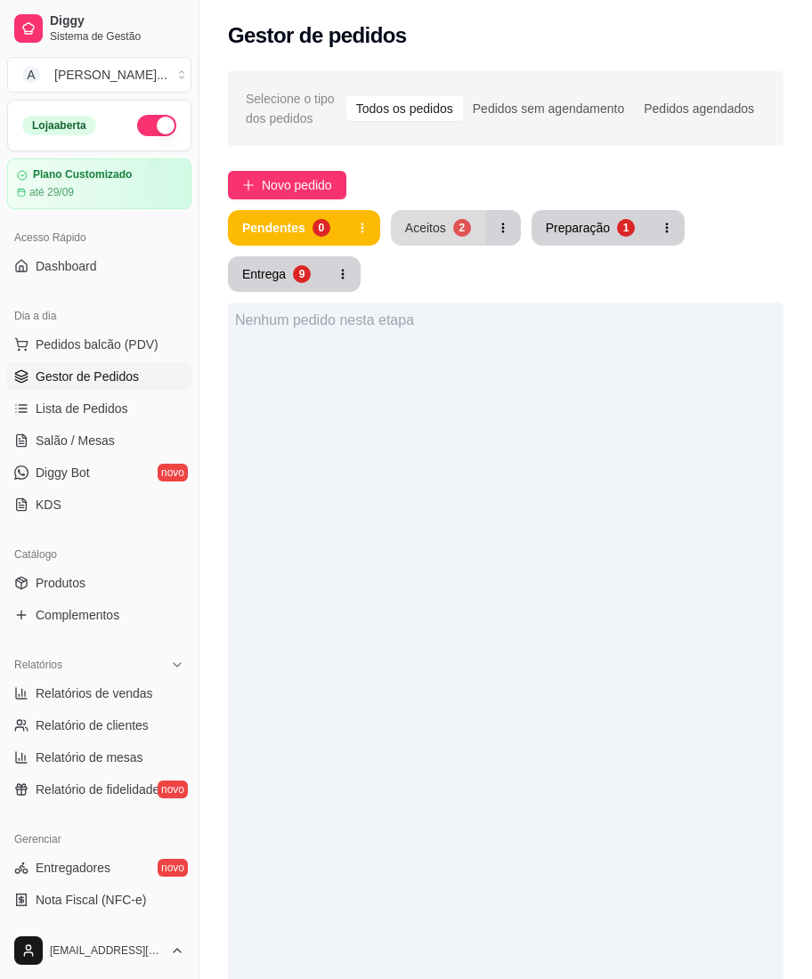
click at [475, 237] on button "Aceitos 2" at bounding box center [438, 228] width 94 height 36
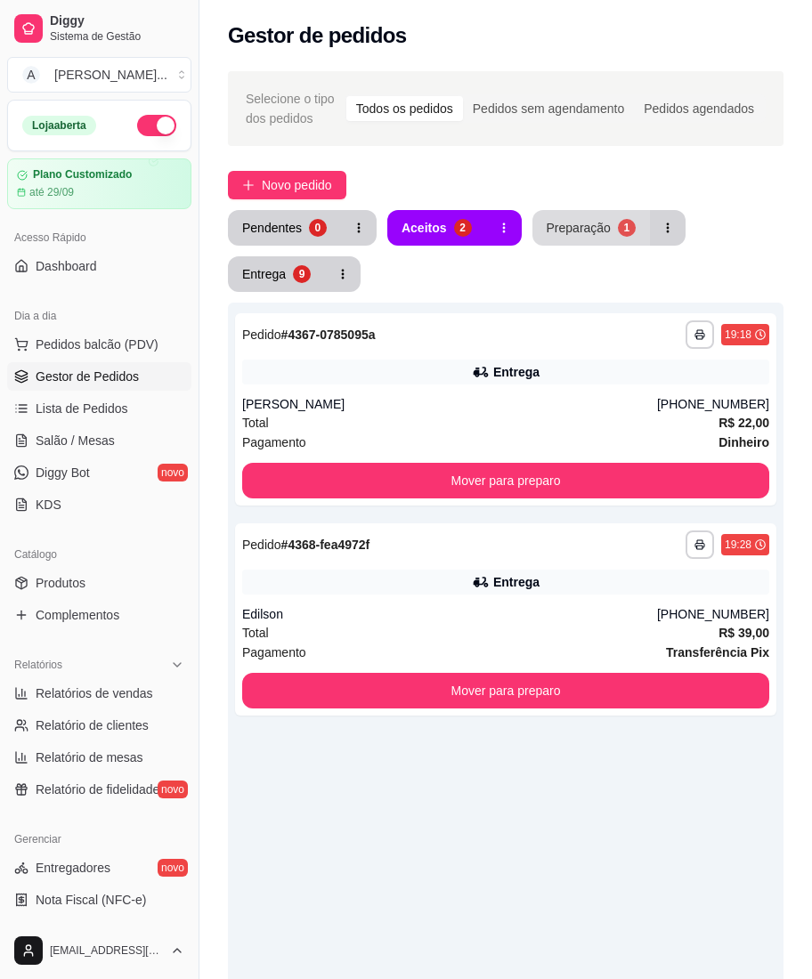
click at [549, 217] on button "Preparação 1" at bounding box center [590, 228] width 117 height 36
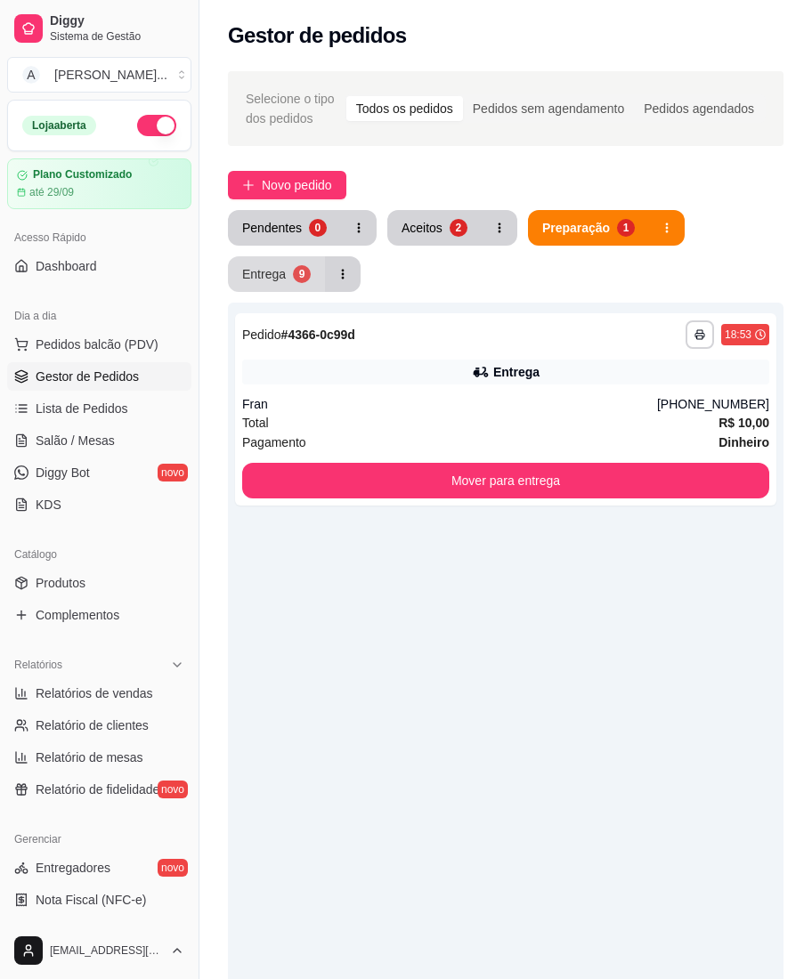
click at [301, 262] on button "Entrega 9" at bounding box center [276, 274] width 97 height 36
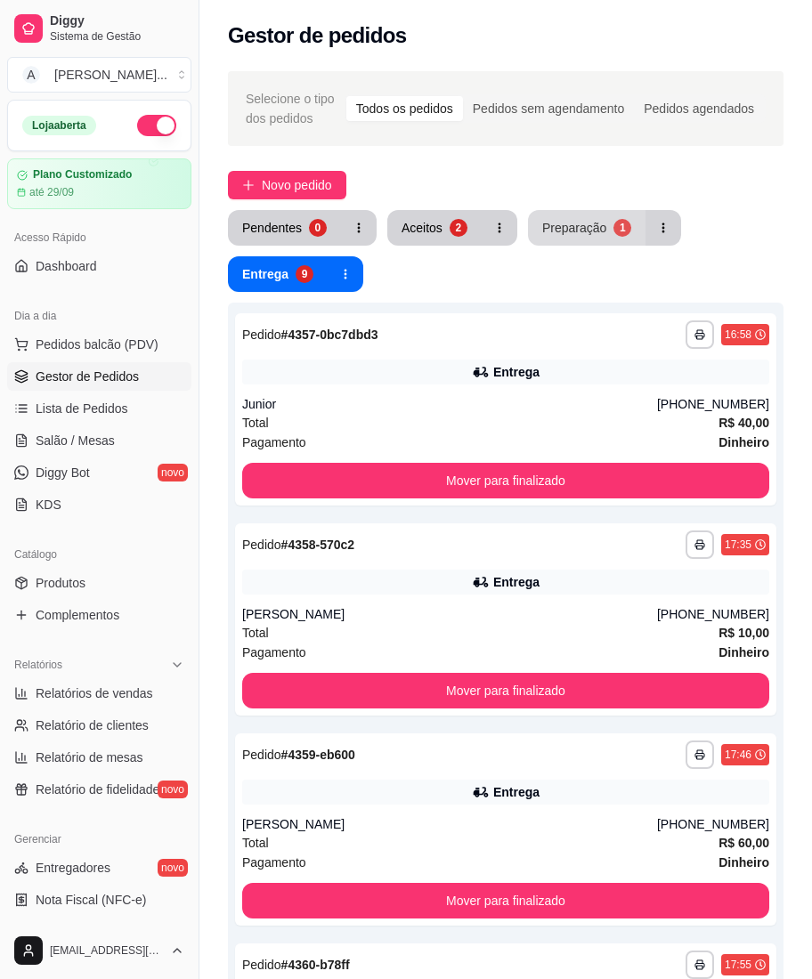
click at [563, 226] on div "Preparação" at bounding box center [574, 228] width 64 height 18
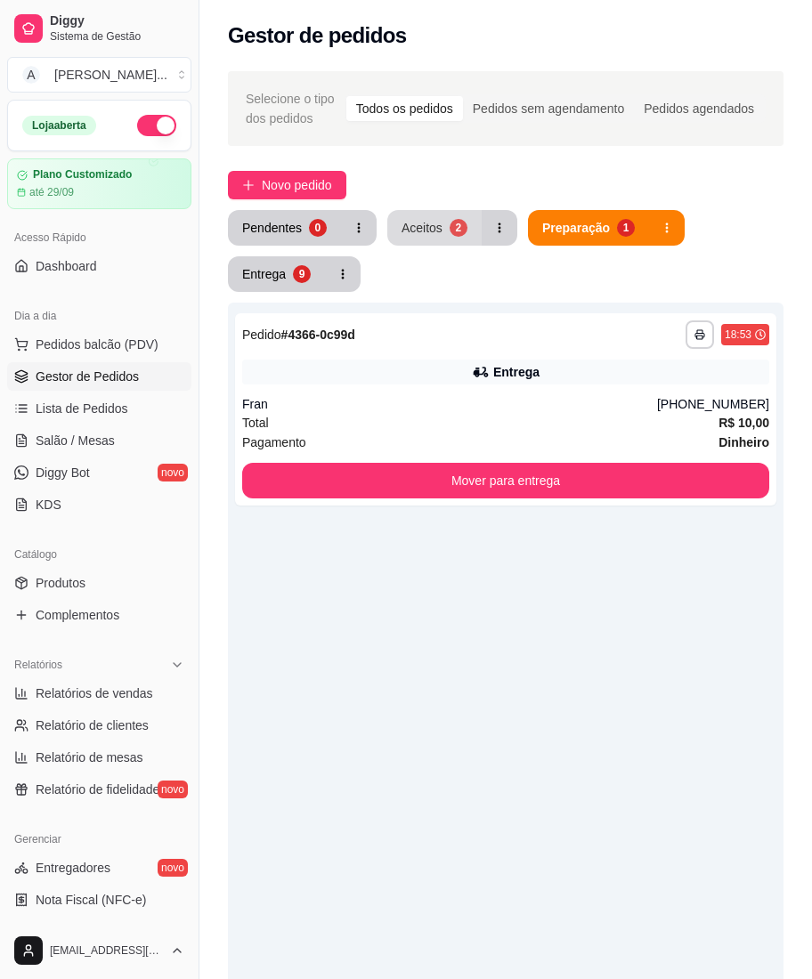
click at [461, 223] on div "2" at bounding box center [458, 228] width 18 height 18
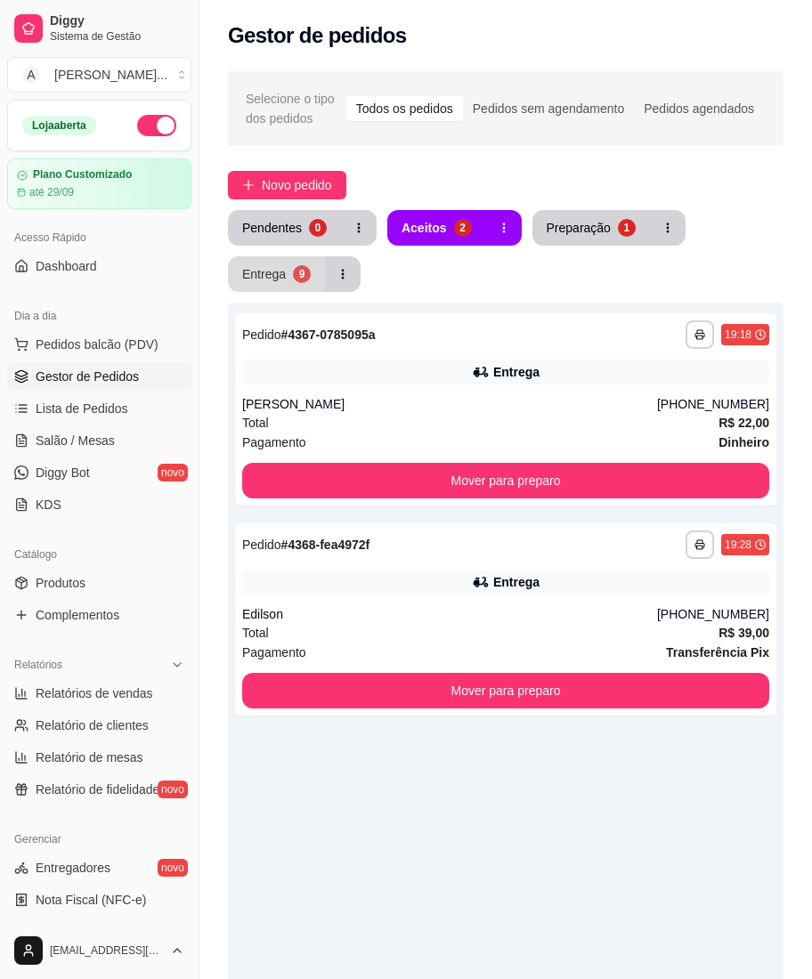
click at [314, 262] on button "Entrega 9" at bounding box center [276, 274] width 97 height 36
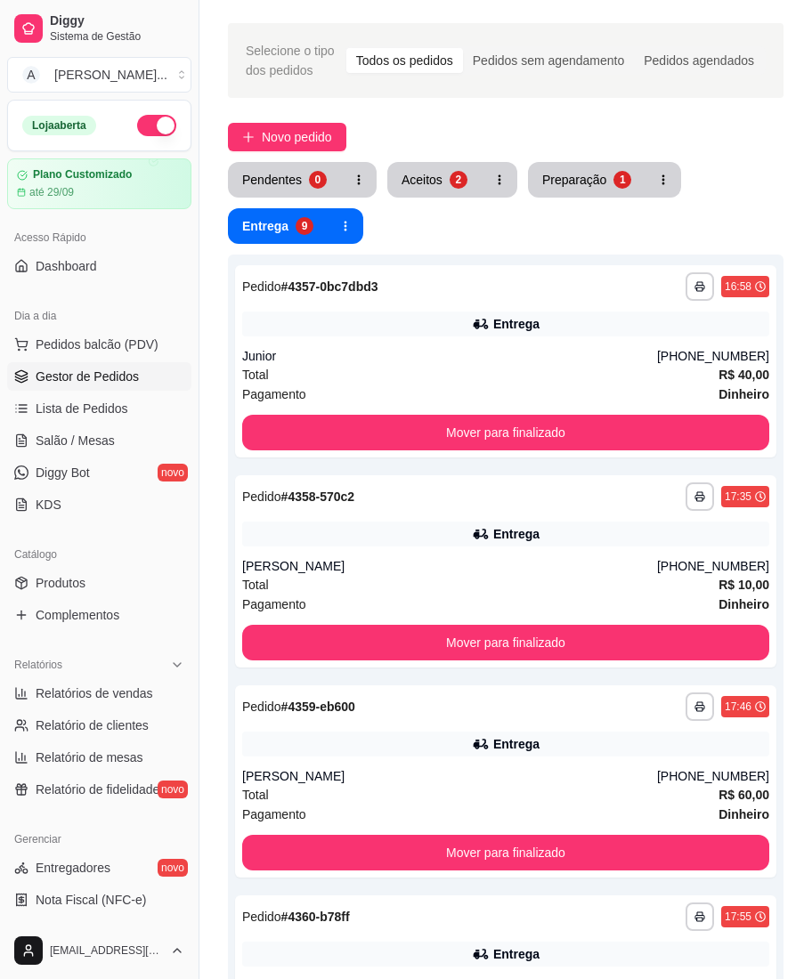
scroll to position [0, 0]
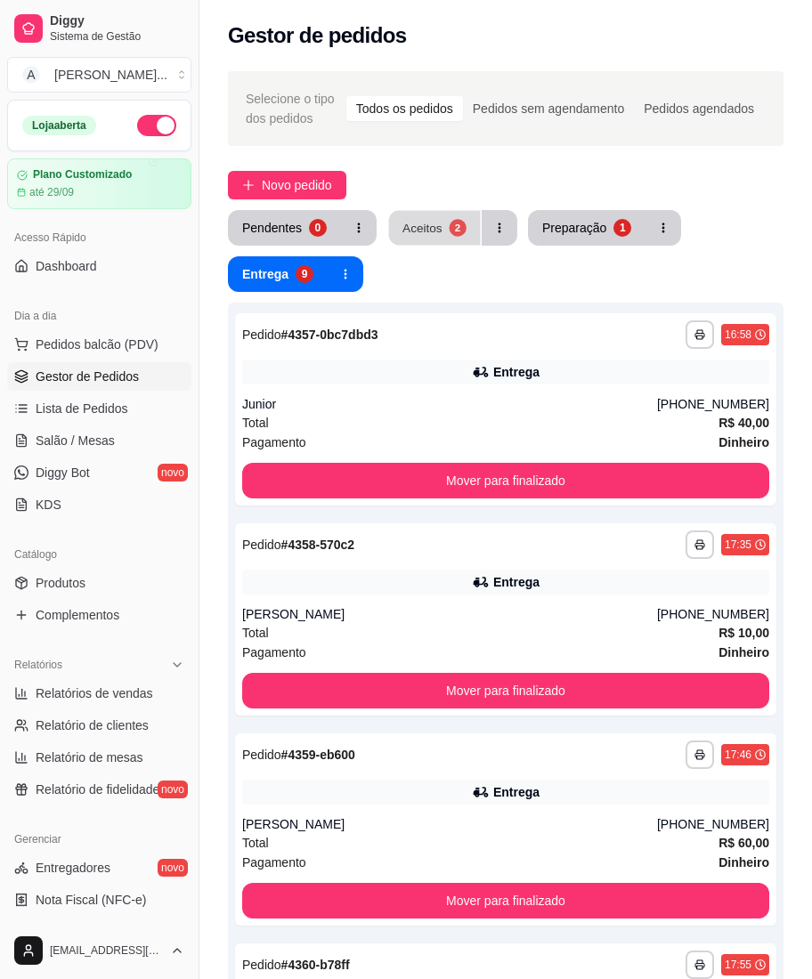
click at [459, 215] on button "Aceitos 2" at bounding box center [435, 228] width 92 height 35
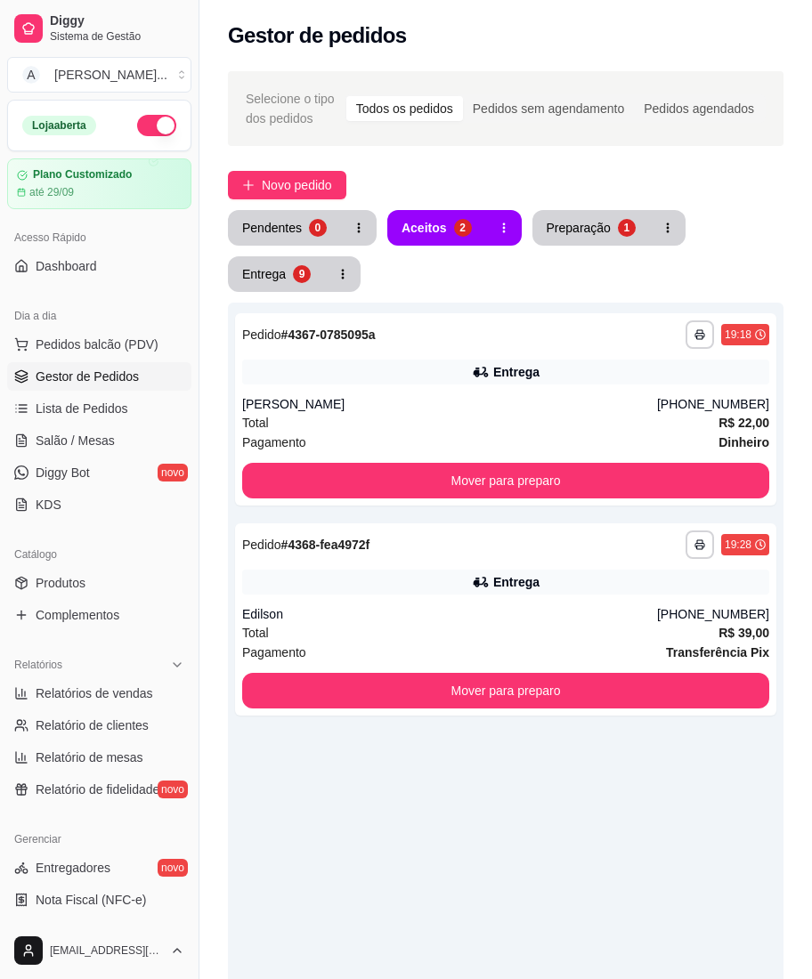
click at [550, 246] on div "Pendentes 0 Aceitos 2 Preparação 1 Entrega 9" at bounding box center [505, 251] width 555 height 82
click at [567, 225] on div "Preparação" at bounding box center [578, 227] width 62 height 17
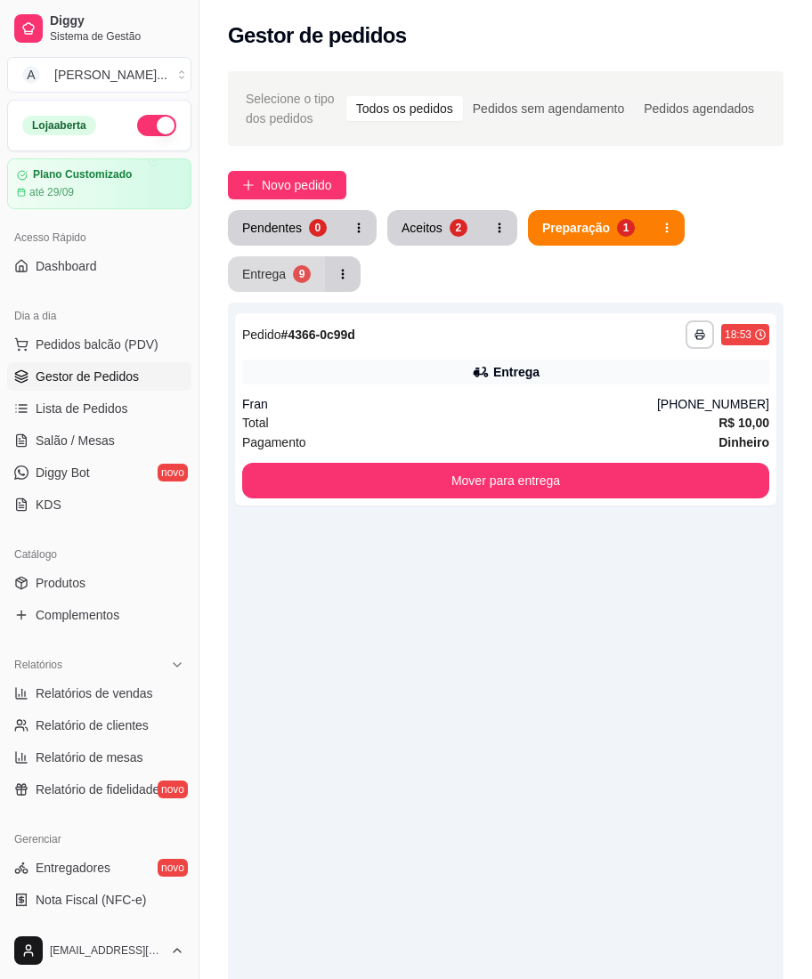
click at [239, 279] on button "Entrega 9" at bounding box center [276, 274] width 97 height 36
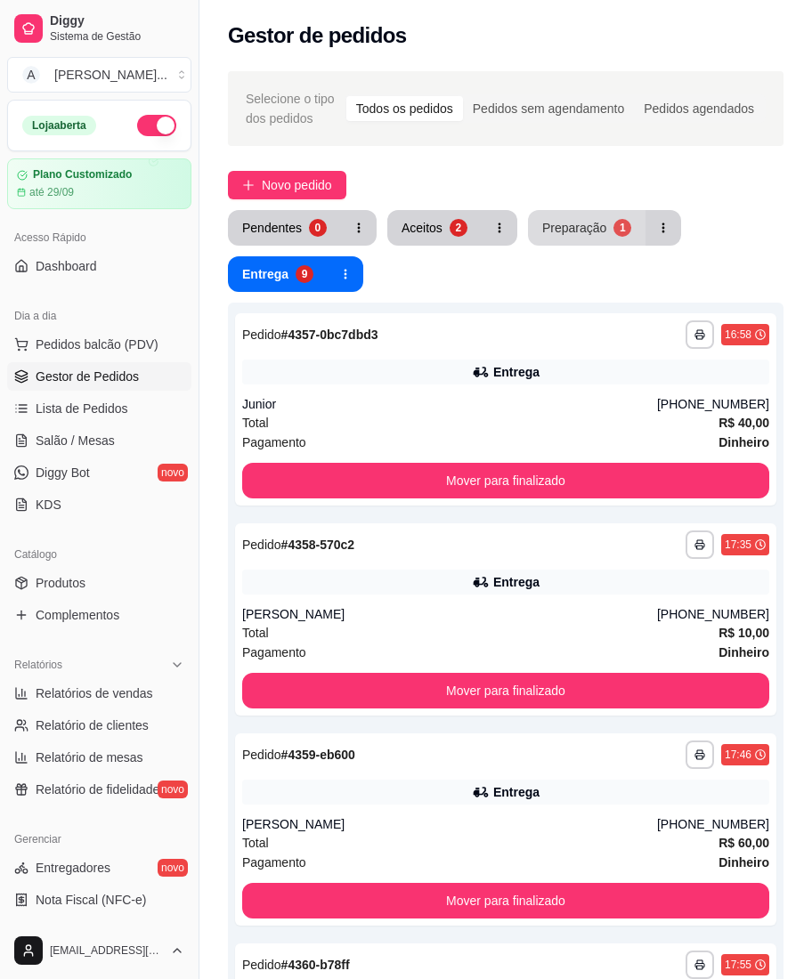
click at [573, 240] on button "Preparação 1" at bounding box center [586, 228] width 117 height 36
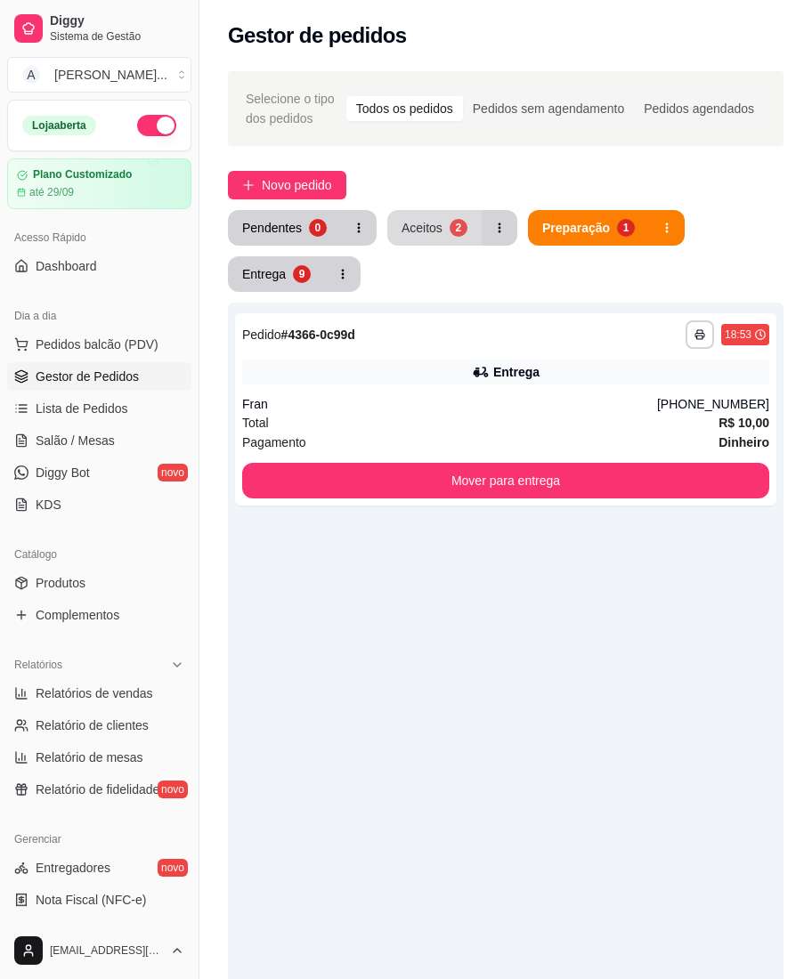
click at [443, 243] on button "Aceitos 2" at bounding box center [434, 228] width 94 height 36
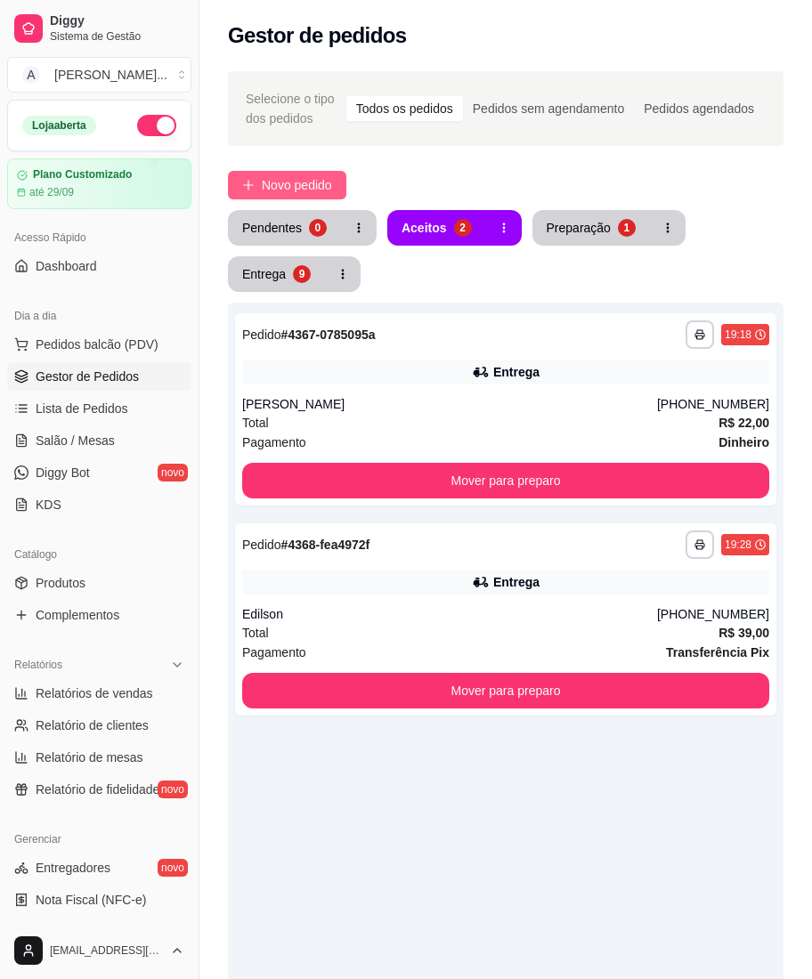
click at [286, 180] on span "Novo pedido" at bounding box center [297, 185] width 70 height 20
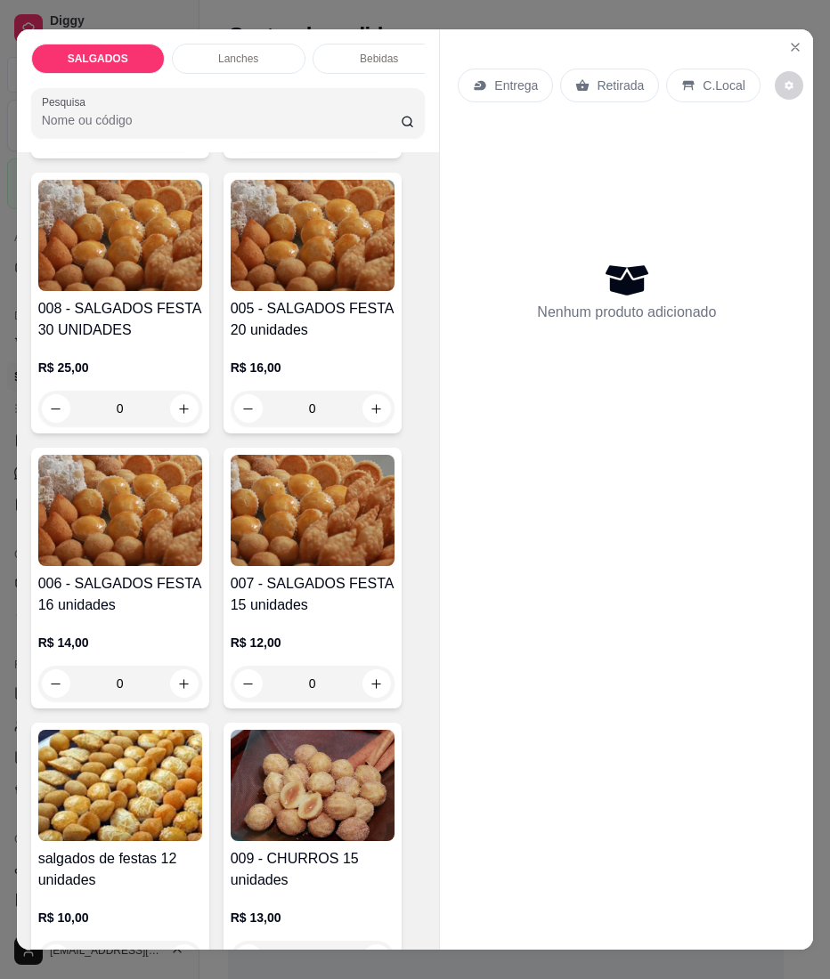
scroll to position [949, 0]
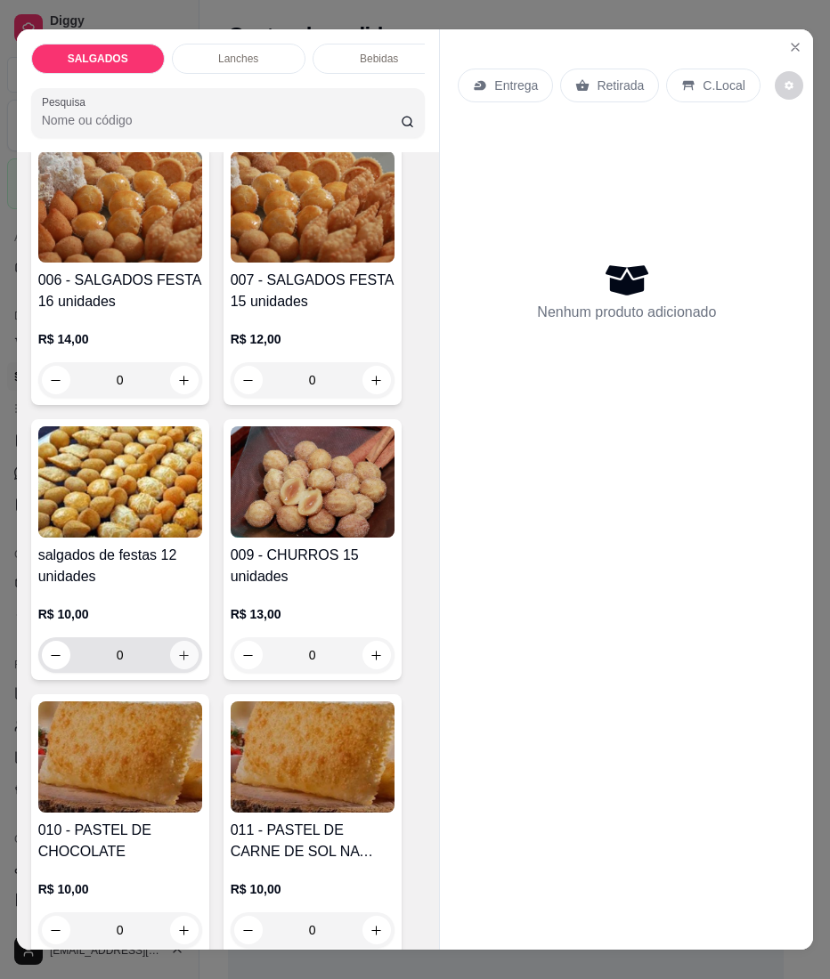
click at [177, 662] on icon "increase-product-quantity" at bounding box center [183, 655] width 13 height 13
type input "1"
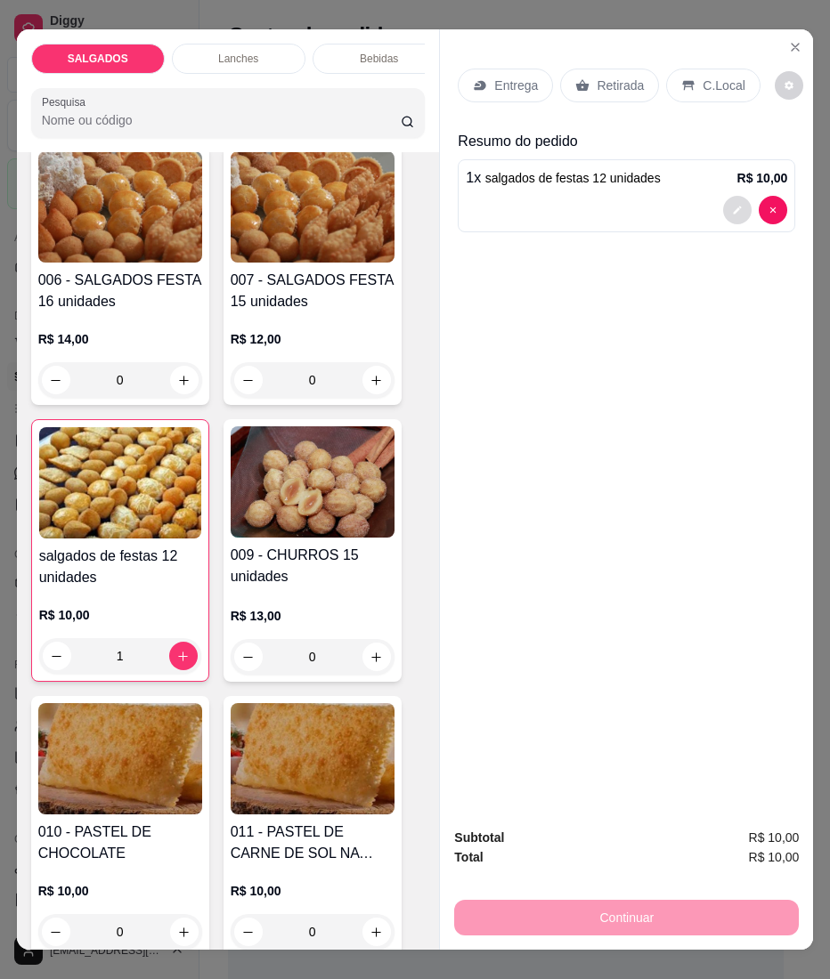
click at [723, 196] on button "decrease-product-quantity" at bounding box center [737, 210] width 28 height 28
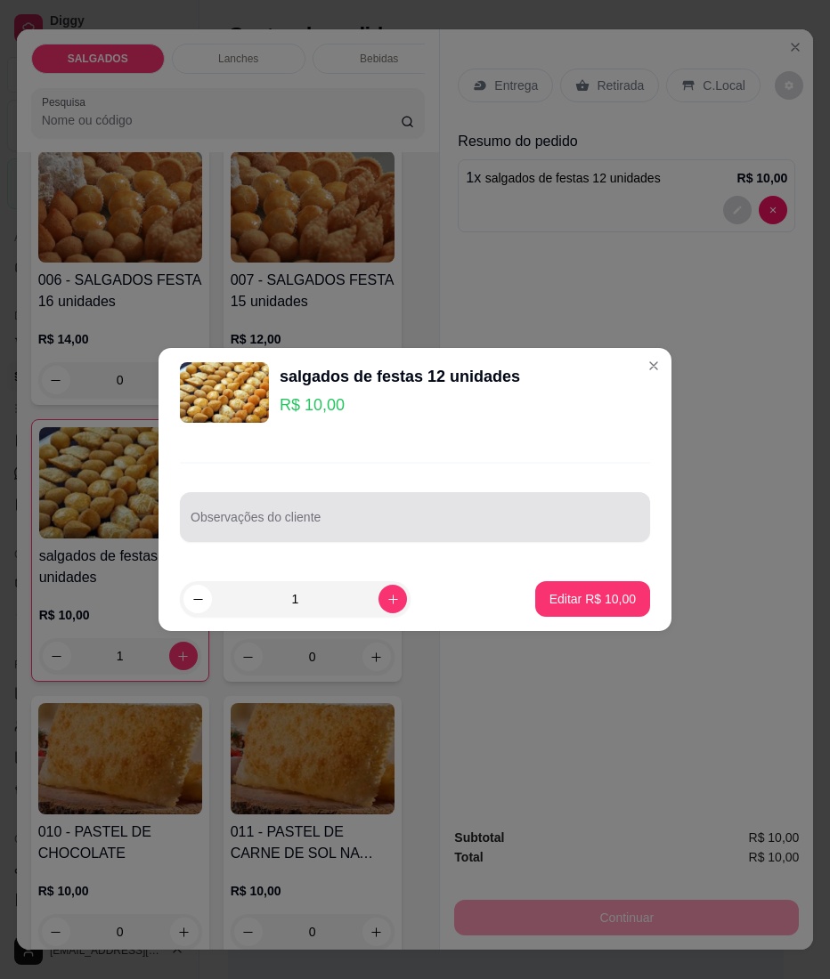
click at [385, 498] on div "Observações do cliente" at bounding box center [415, 517] width 470 height 50
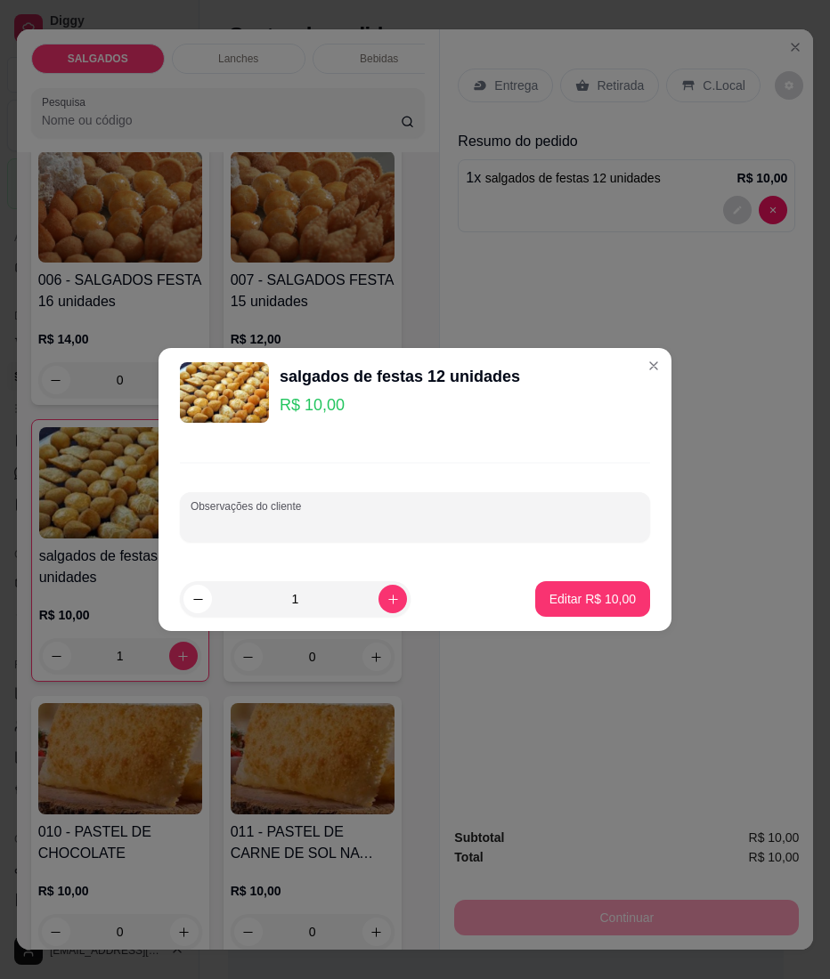
paste input "São 9 coxinhas e 3 canudos"
type input "São 9 coxinhas e 3 canudos"
click at [585, 602] on p "Editar R$ 10,00" at bounding box center [592, 599] width 84 height 17
type input "0"
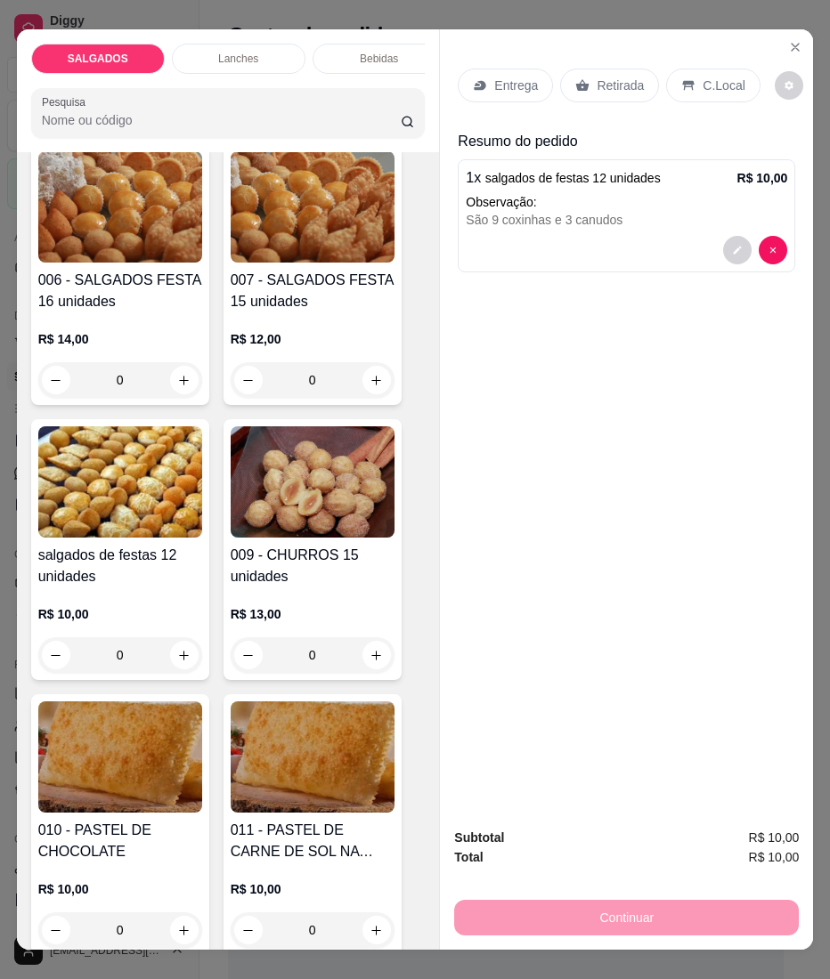
click at [494, 77] on p "Entrega" at bounding box center [516, 86] width 44 height 18
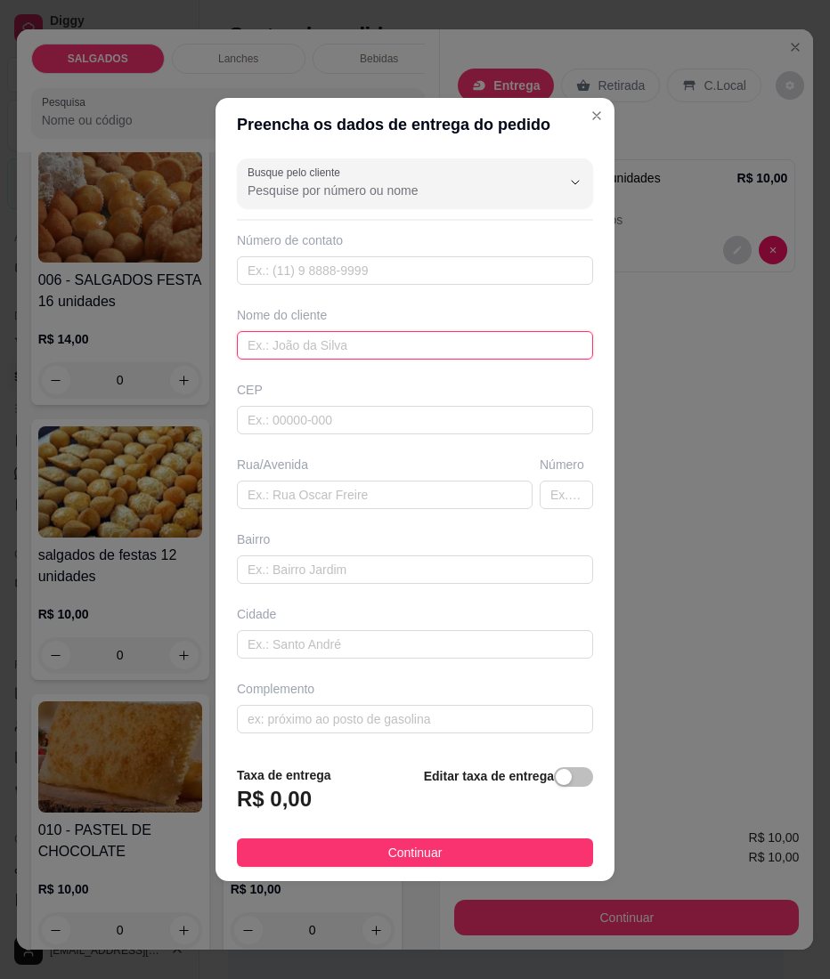
click at [344, 352] on input "text" at bounding box center [415, 345] width 356 height 28
click at [445, 344] on input "text" at bounding box center [415, 345] width 356 height 28
paste input "Gilmara"
type input "Gilmara"
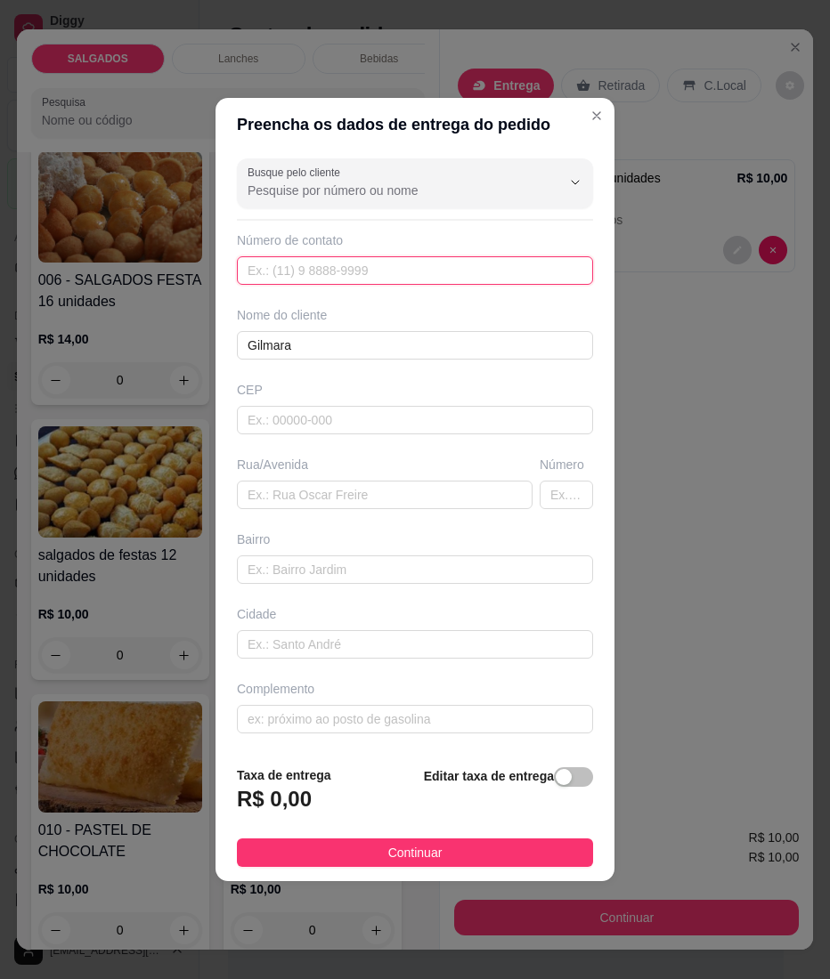
click at [425, 262] on input "text" at bounding box center [415, 270] width 356 height 28
click at [410, 281] on div "Busque pelo cliente Número de contato Nome do cliente Gilmara CEP Rua/[GEOGRAPH…" at bounding box center [414, 451] width 399 height 600
click at [410, 279] on input "text" at bounding box center [415, 270] width 356 height 28
paste input "[PHONE_NUMBER]"
type input "[PHONE_NUMBER]"
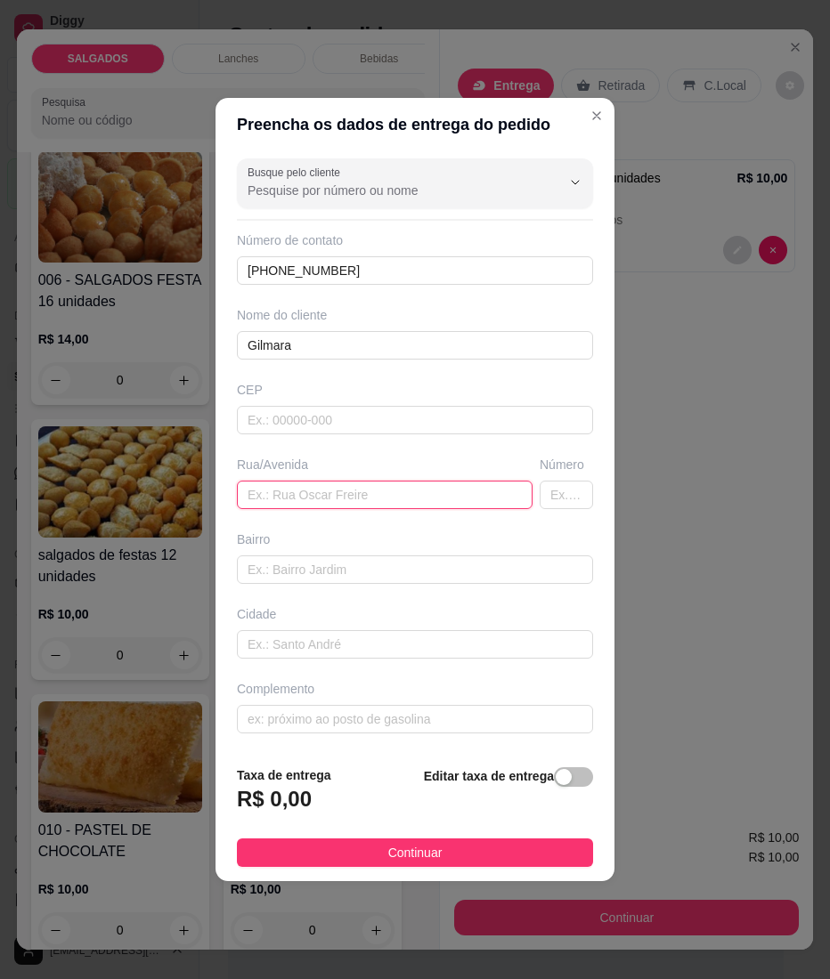
click at [314, 489] on input "text" at bounding box center [385, 495] width 296 height 28
click at [292, 500] on input "text" at bounding box center [385, 495] width 296 height 28
paste input "[[DATE] 19:38] Gilmara: Na casa da minha Mãe [[DATE] 19:38] Gilmara: De frente …"
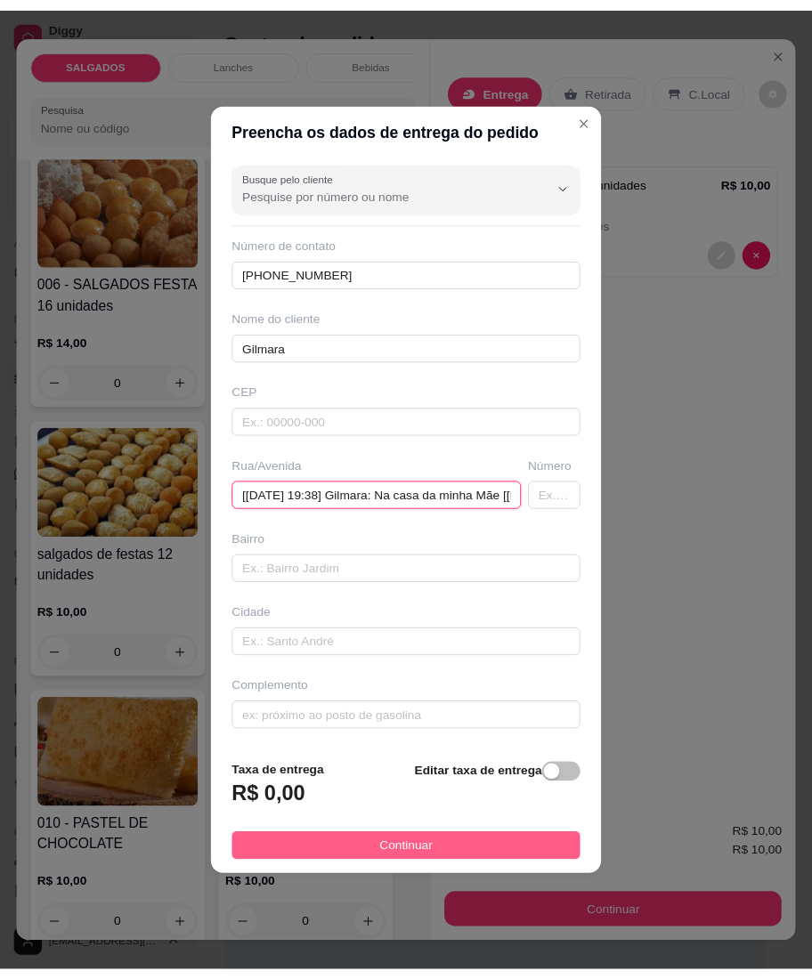
scroll to position [0, 364]
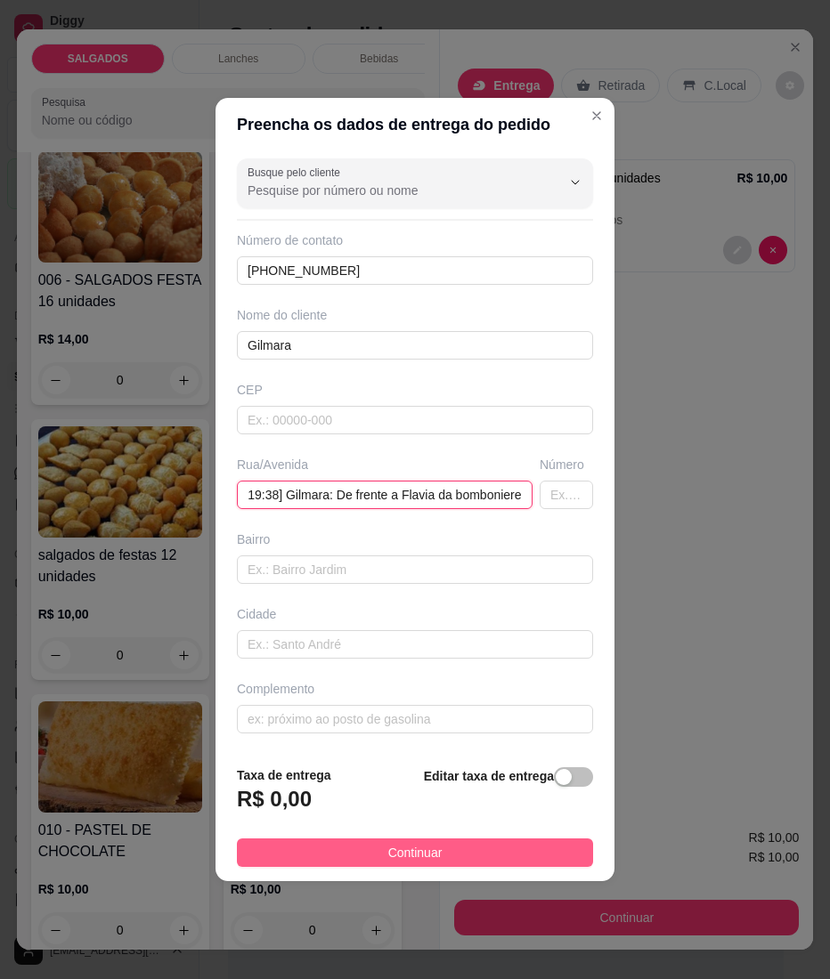
type input "[[DATE] 19:38] Gilmara: Na casa da minha Mãe [[DATE] 19:38] Gilmara: De frente …"
click at [286, 852] on button "Continuar" at bounding box center [415, 852] width 356 height 28
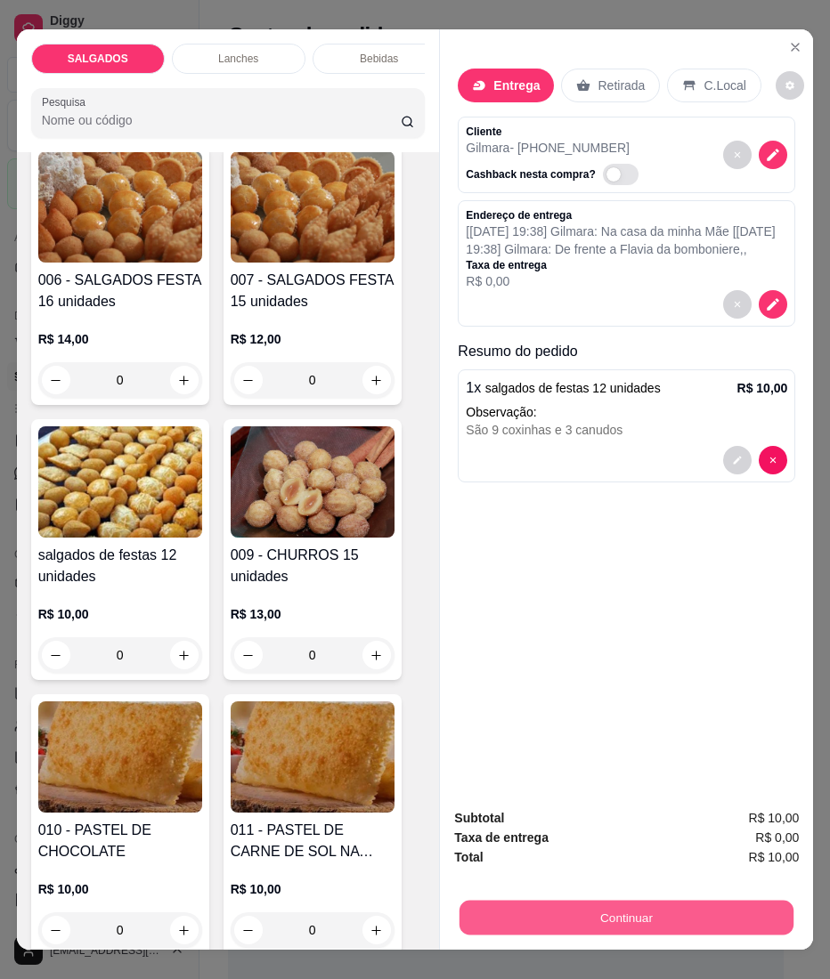
click at [547, 916] on button "Continuar" at bounding box center [626, 918] width 334 height 35
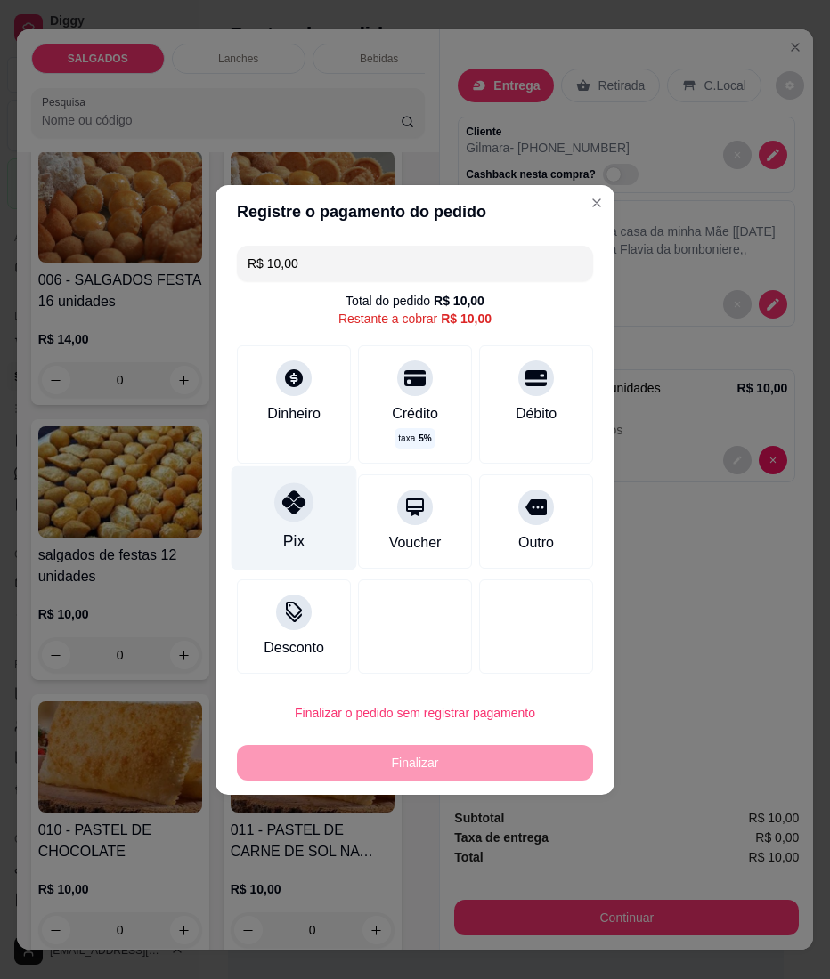
click at [301, 509] on icon at bounding box center [293, 501] width 23 height 23
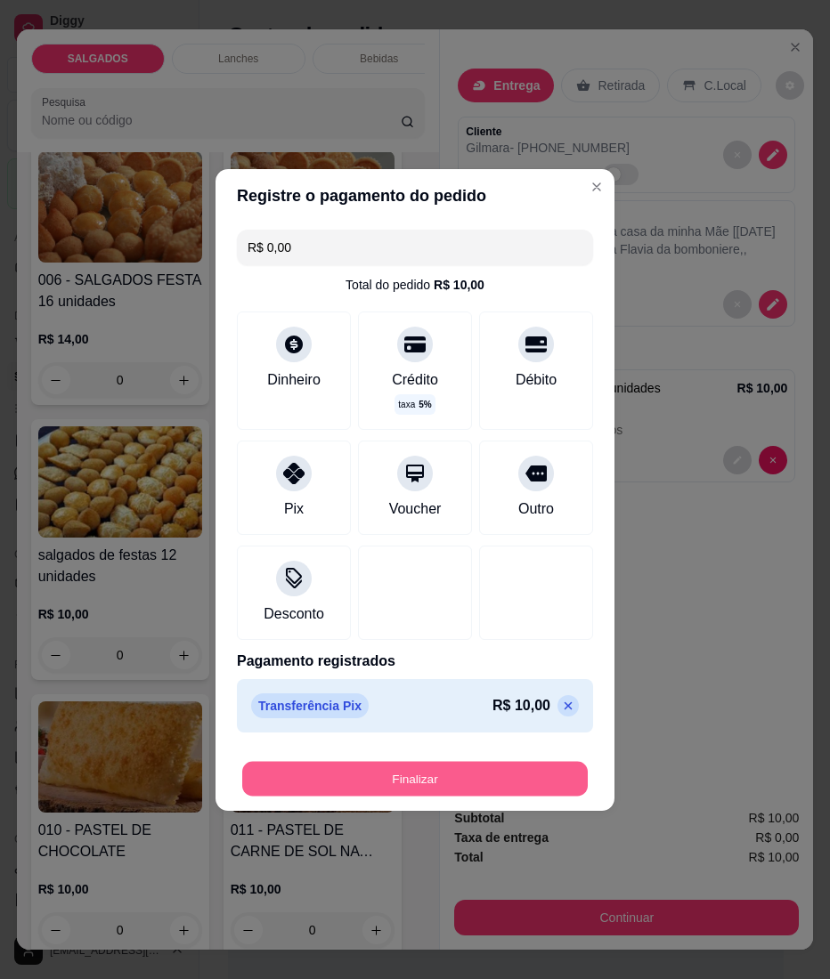
click at [353, 763] on button "Finalizar" at bounding box center [414, 778] width 345 height 35
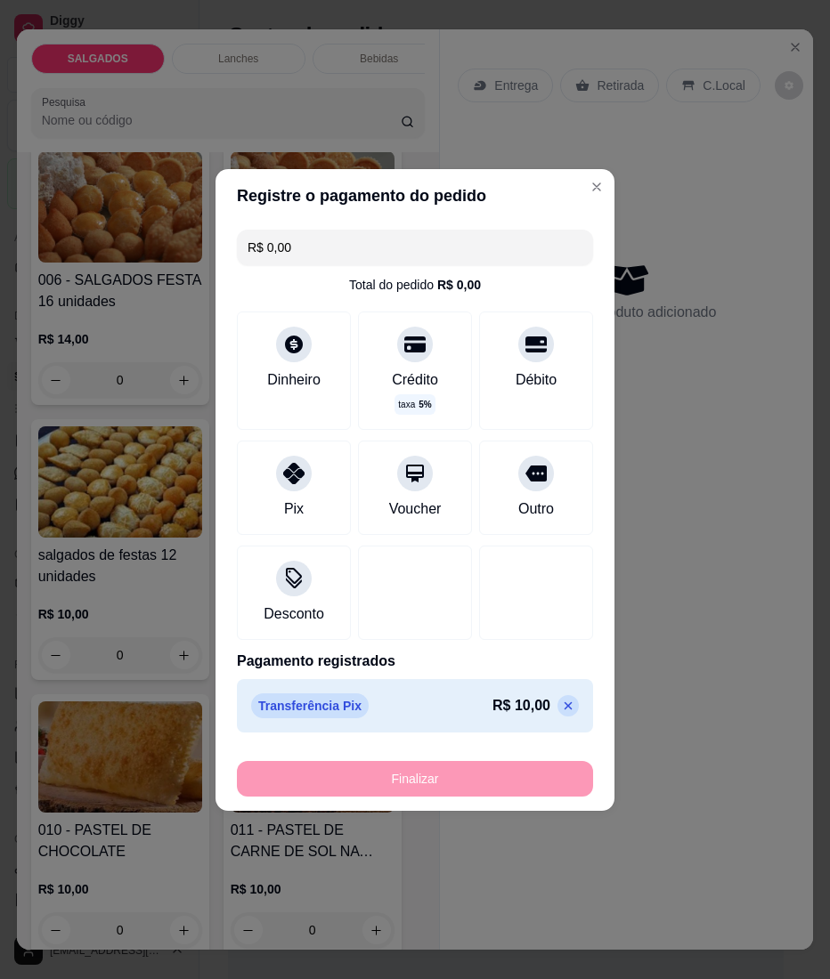
type input "-R$ 10,00"
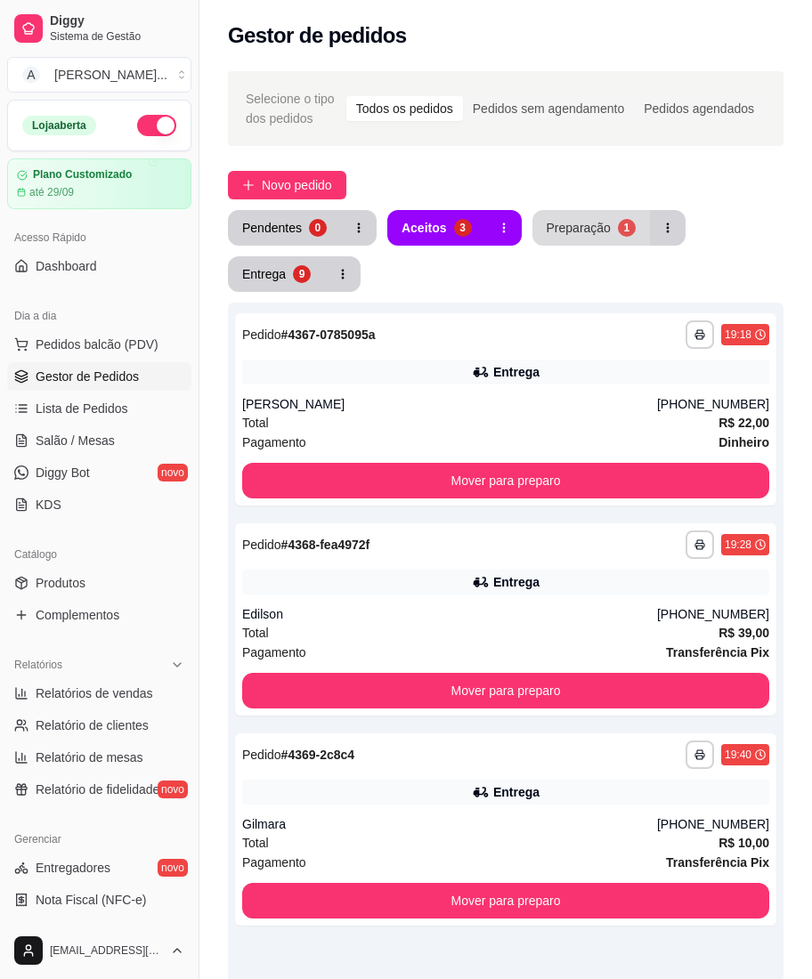
click at [547, 232] on div "Preparação" at bounding box center [579, 228] width 64 height 18
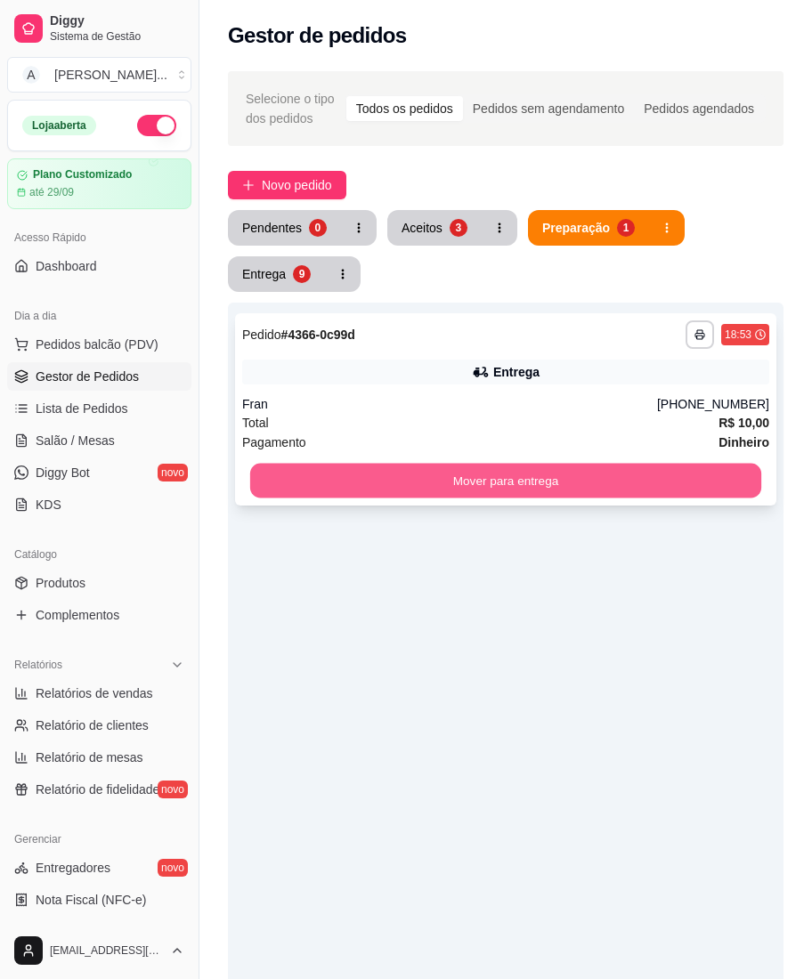
click at [465, 485] on button "Mover para entrega" at bounding box center [505, 481] width 511 height 35
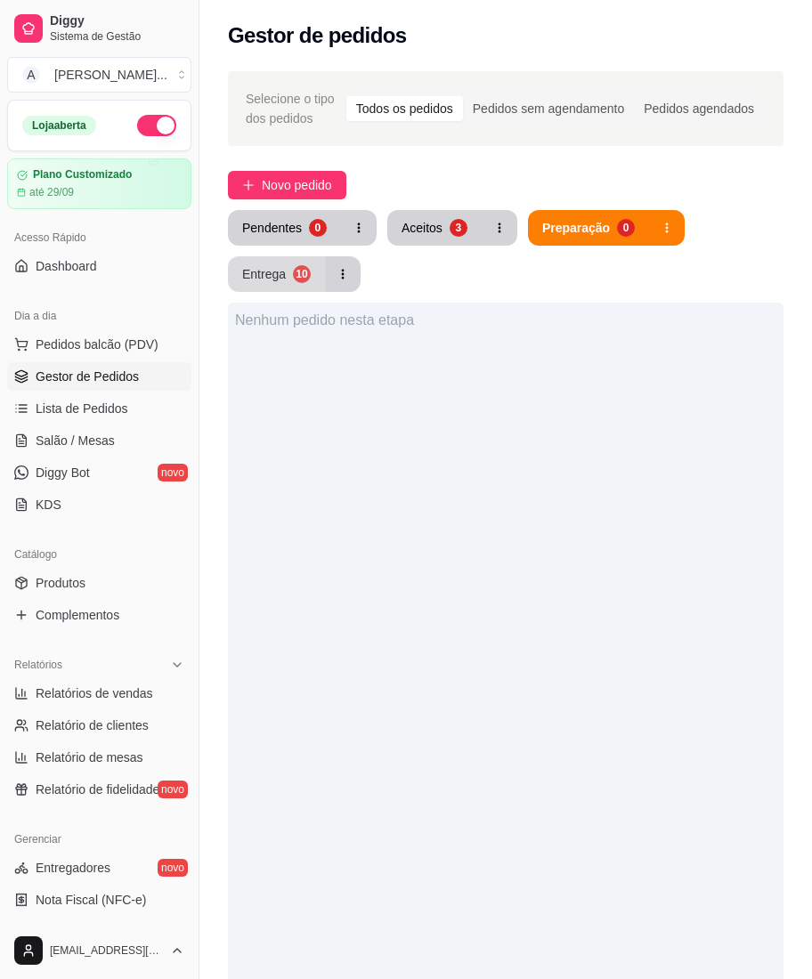
click at [253, 269] on div "Entrega" at bounding box center [264, 274] width 44 height 18
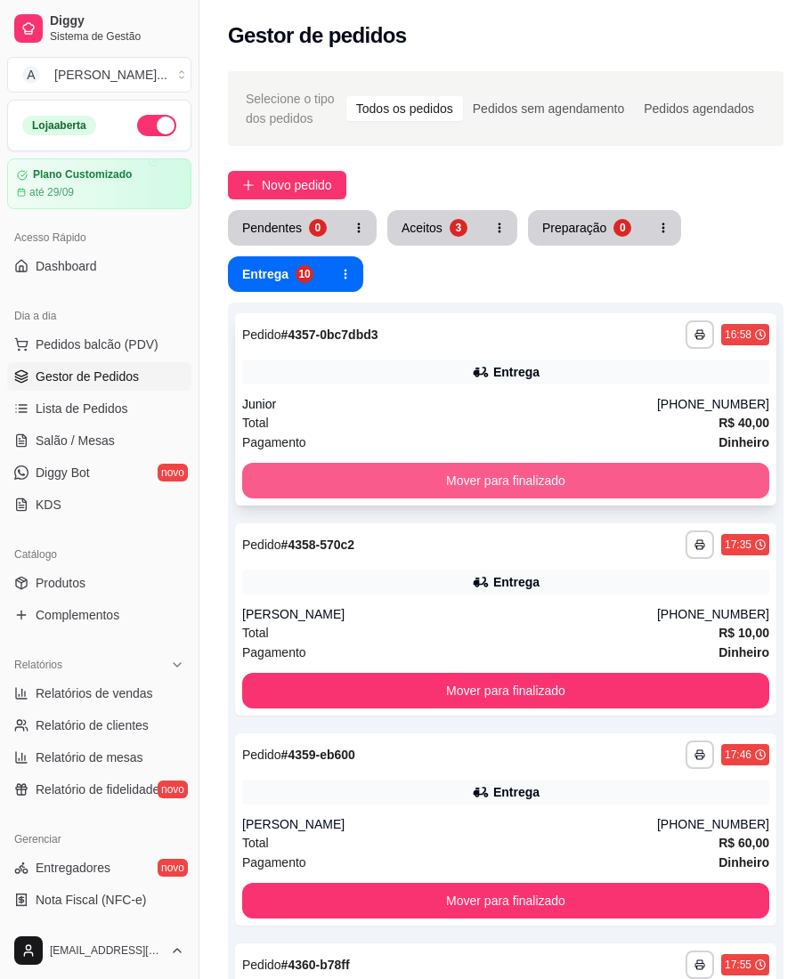
click at [360, 470] on button "Mover para finalizado" at bounding box center [505, 481] width 527 height 36
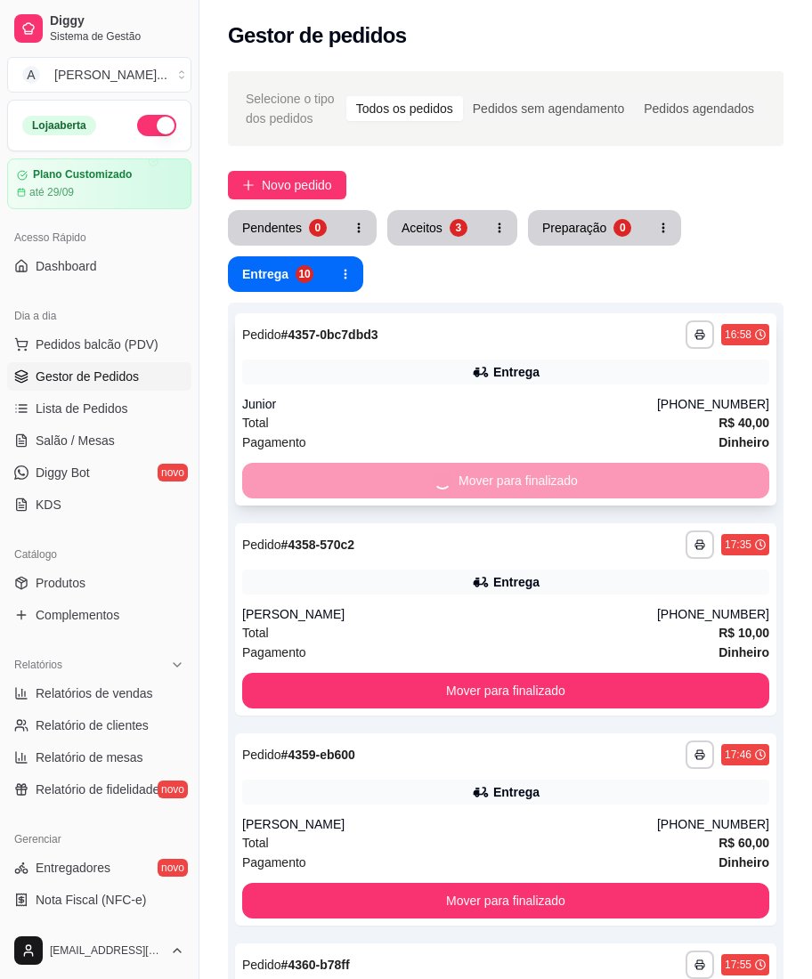
click at [360, 673] on button "Mover para finalizado" at bounding box center [505, 691] width 527 height 36
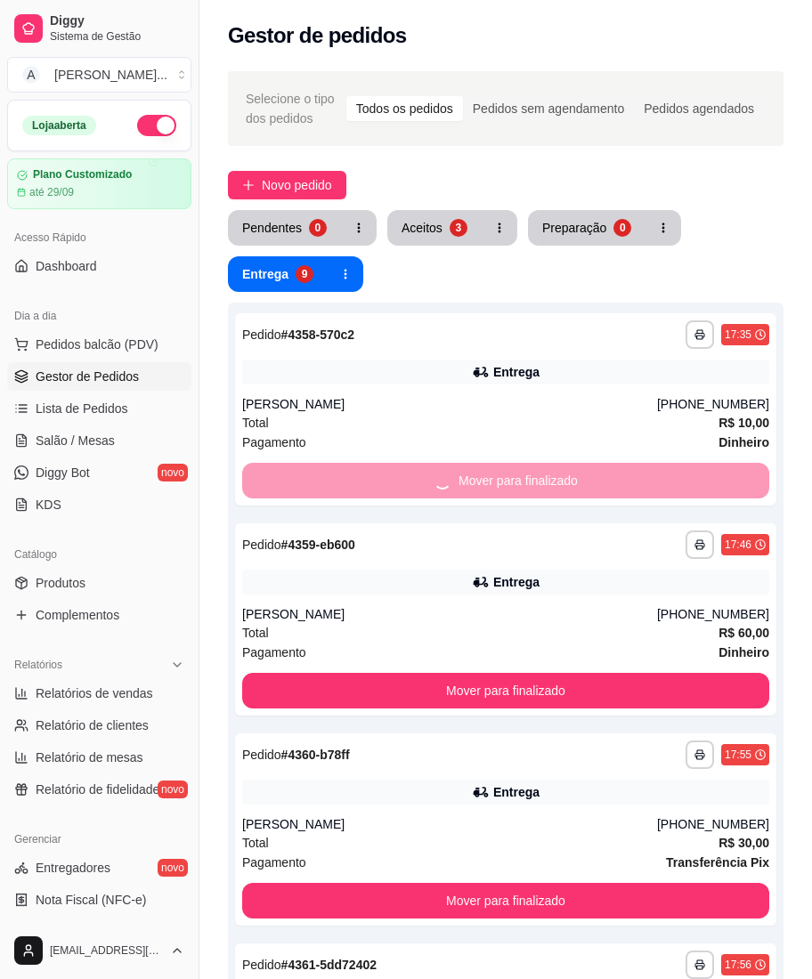
click at [360, 470] on div "Mover para finalizado" at bounding box center [505, 481] width 527 height 36
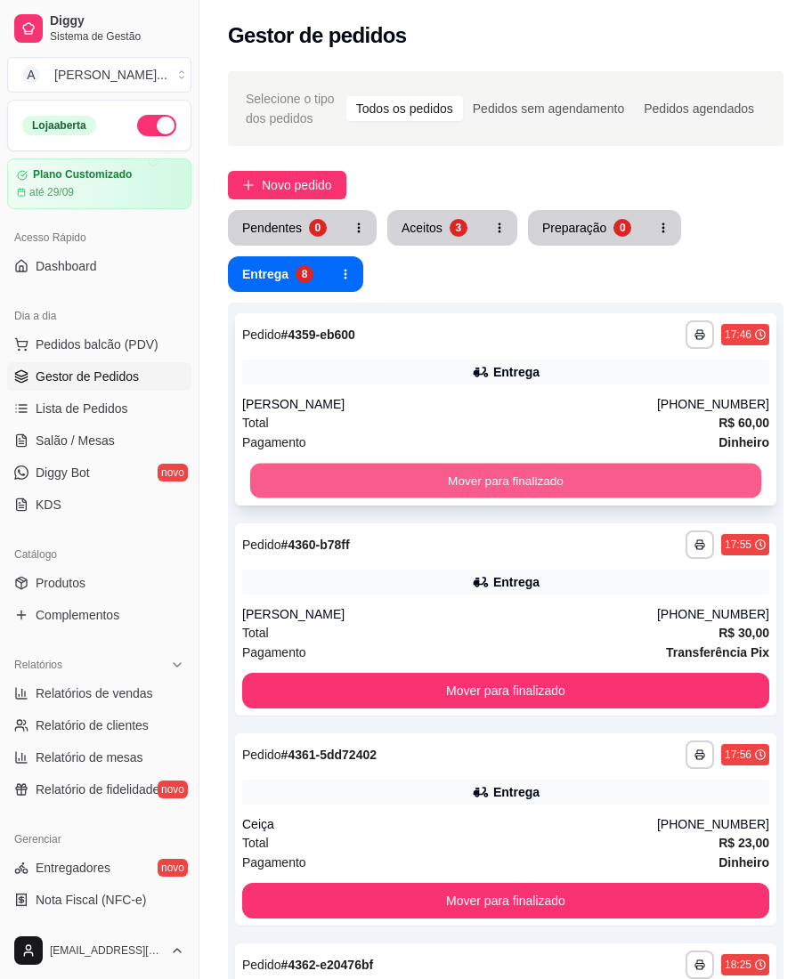
click at [723, 468] on button "Mover para finalizado" at bounding box center [505, 481] width 511 height 35
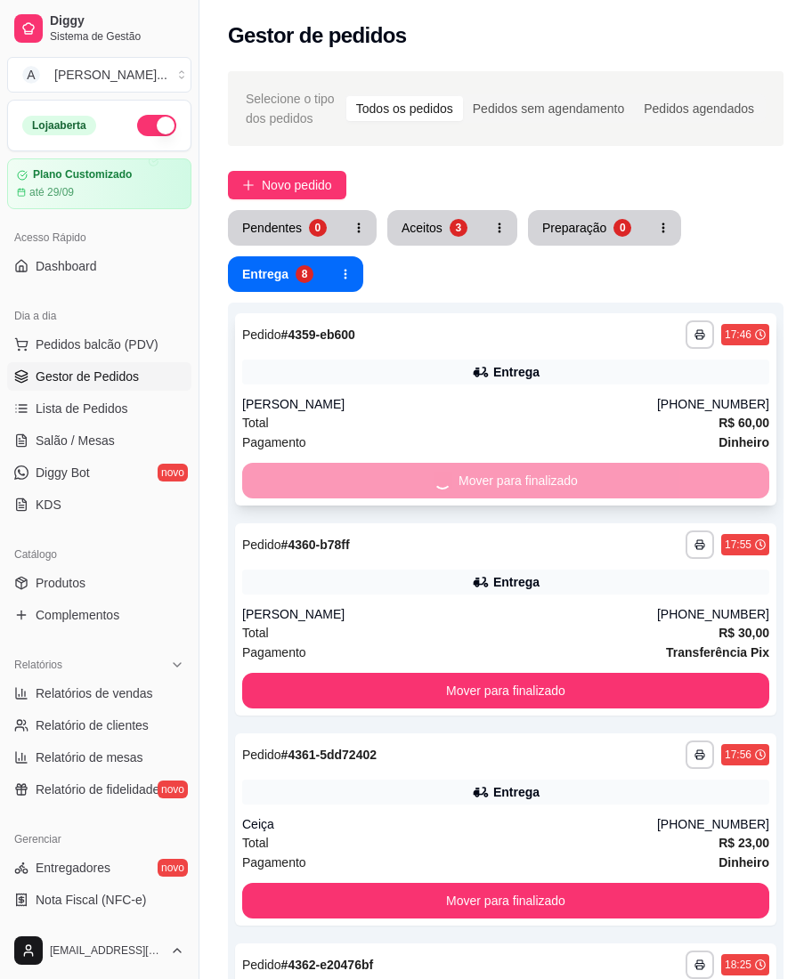
click at [717, 673] on button "Mover para finalizado" at bounding box center [505, 691] width 527 height 36
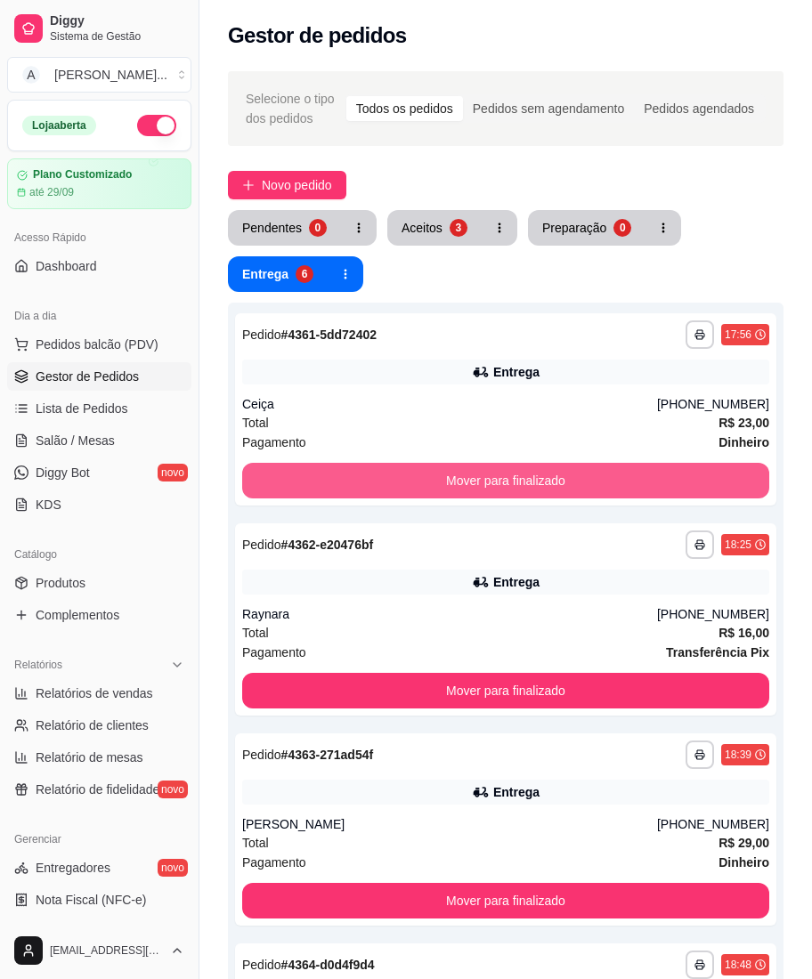
click at [717, 470] on button "Mover para finalizado" at bounding box center [505, 481] width 527 height 36
click at [717, 470] on button "Mover para finalizado" at bounding box center [505, 481] width 511 height 35
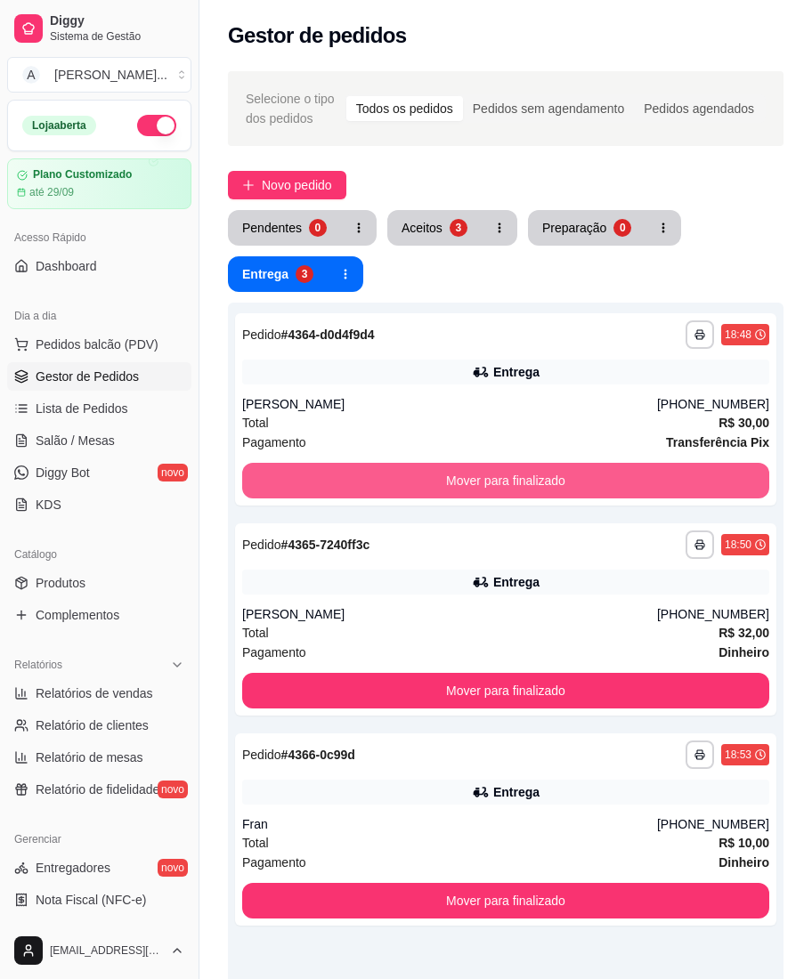
click at [717, 470] on button "Mover para finalizado" at bounding box center [505, 481] width 527 height 36
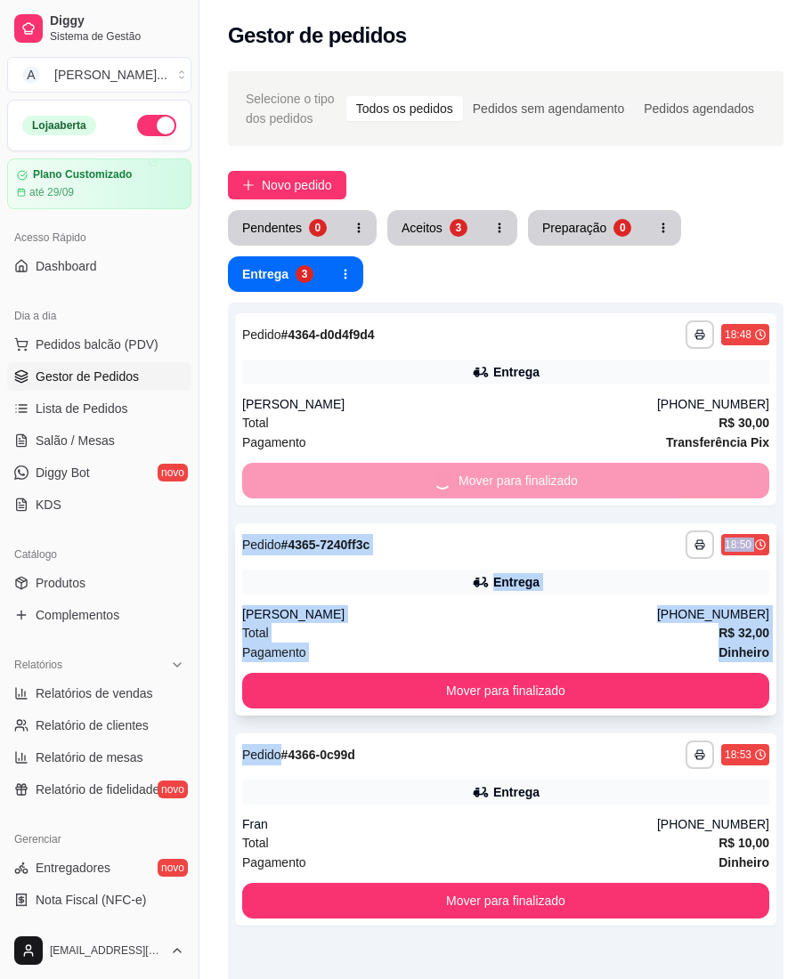
drag, startPoint x: 717, startPoint y: 470, endPoint x: 712, endPoint y: 484, distance: 14.9
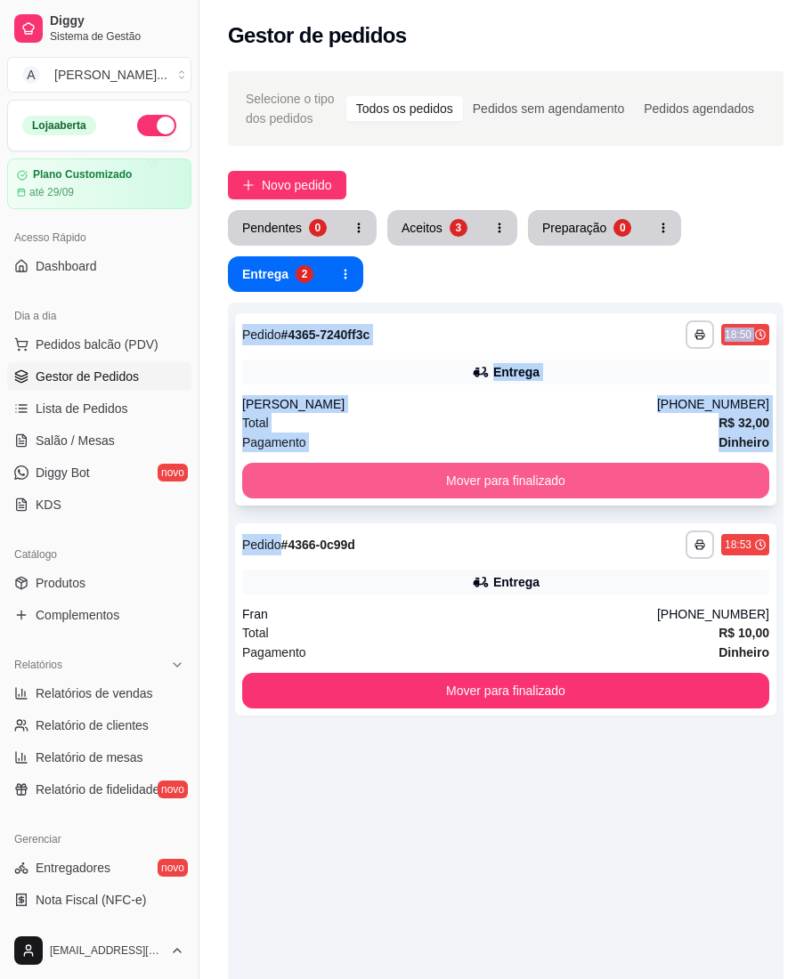
click at [709, 484] on button "Mover para finalizado" at bounding box center [505, 481] width 527 height 36
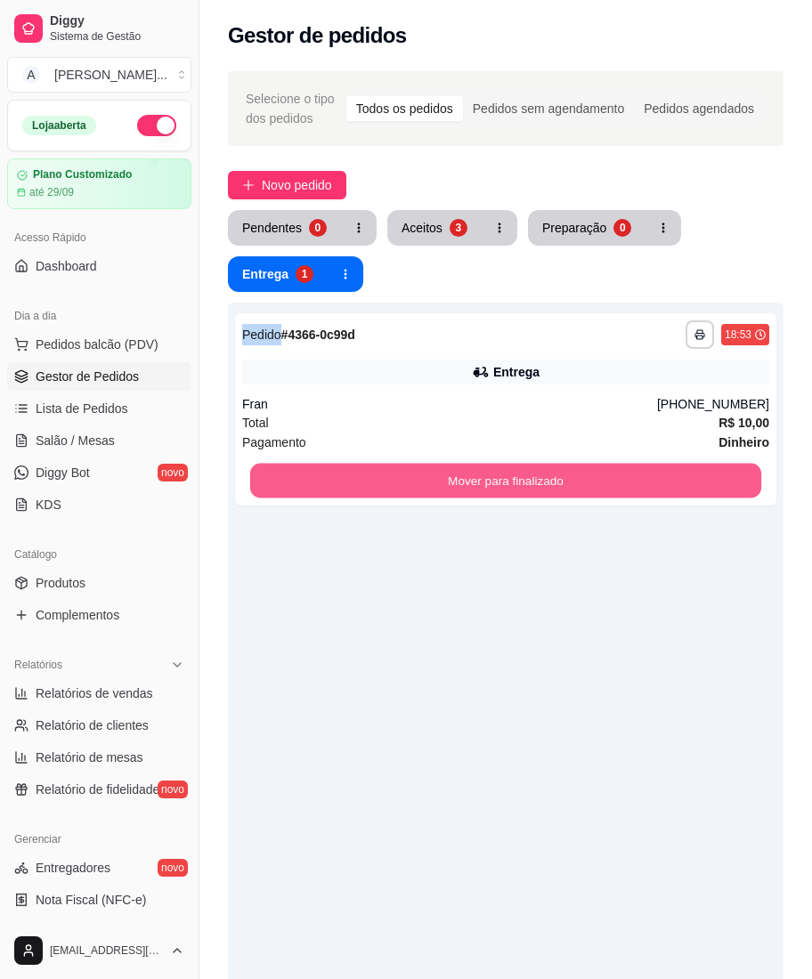
click at [709, 484] on button "Mover para finalizado" at bounding box center [505, 481] width 511 height 35
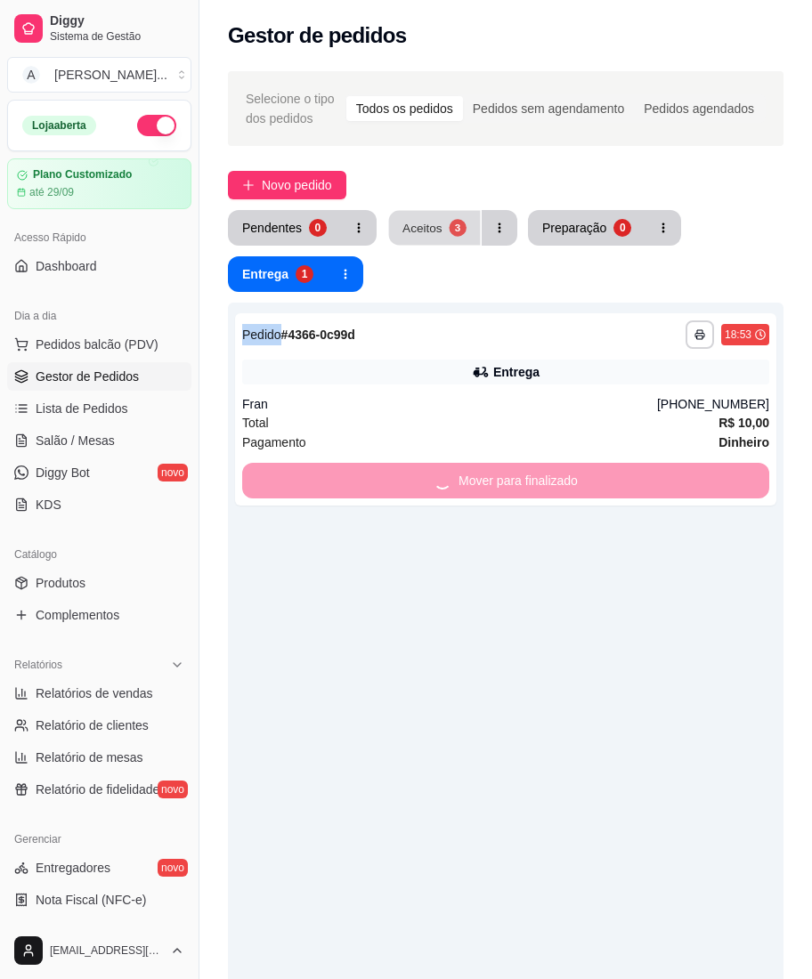
click at [464, 219] on button "Aceitos 3" at bounding box center [435, 228] width 92 height 35
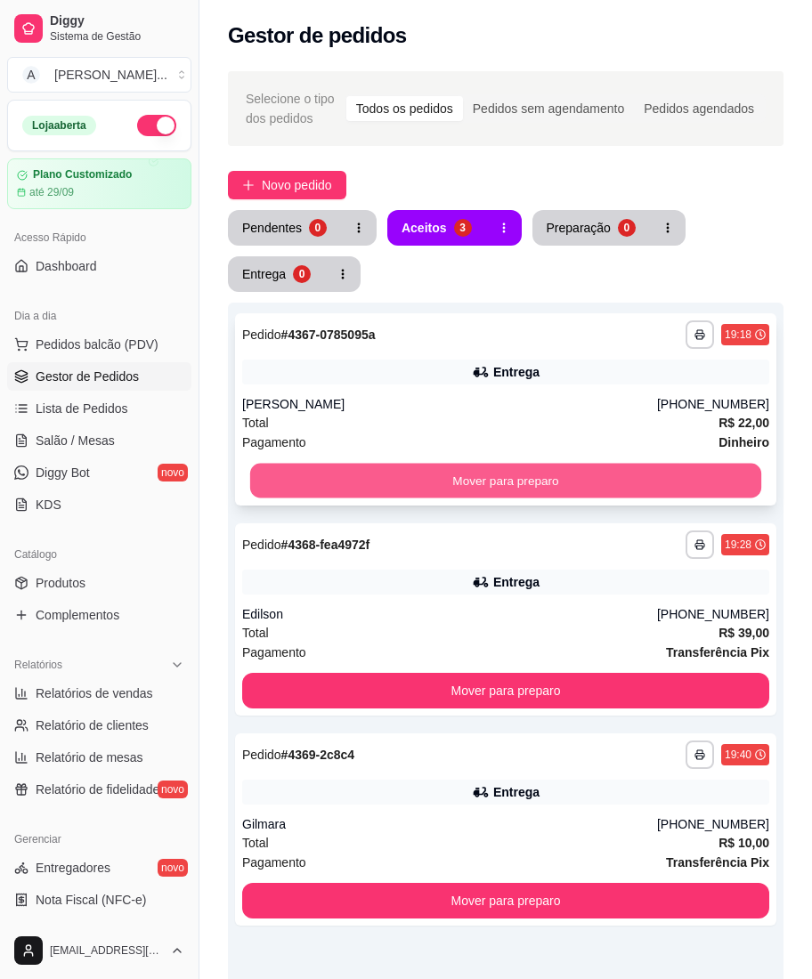
click at [475, 471] on button "Mover para preparo" at bounding box center [505, 481] width 511 height 35
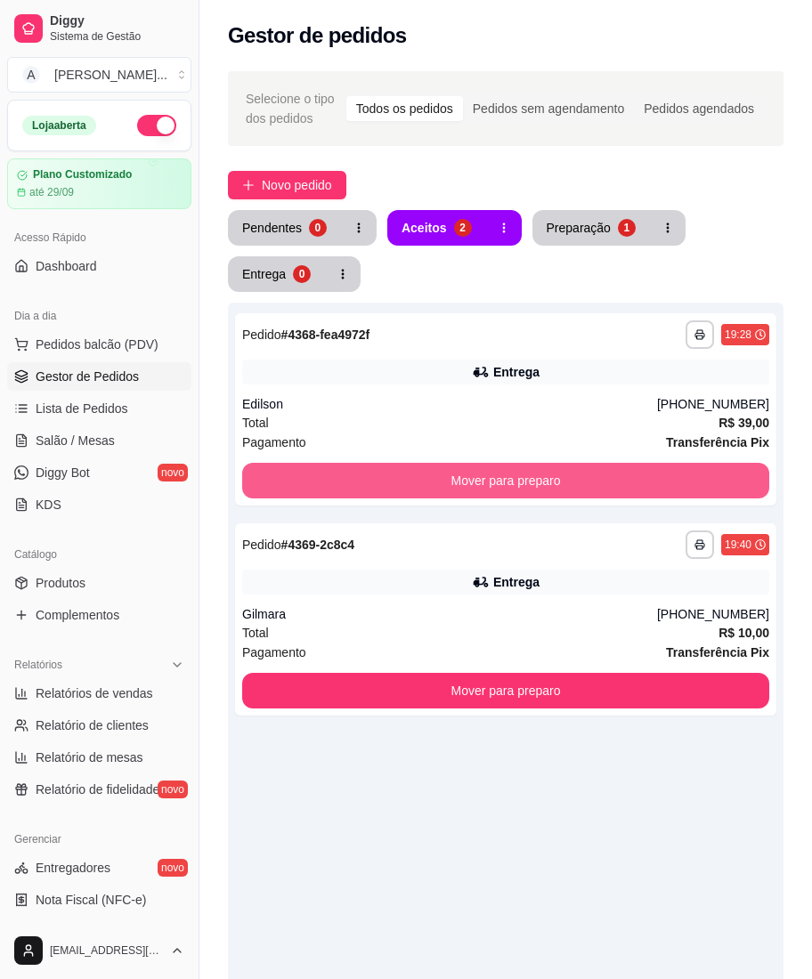
click at [475, 471] on button "Mover para preparo" at bounding box center [505, 481] width 527 height 36
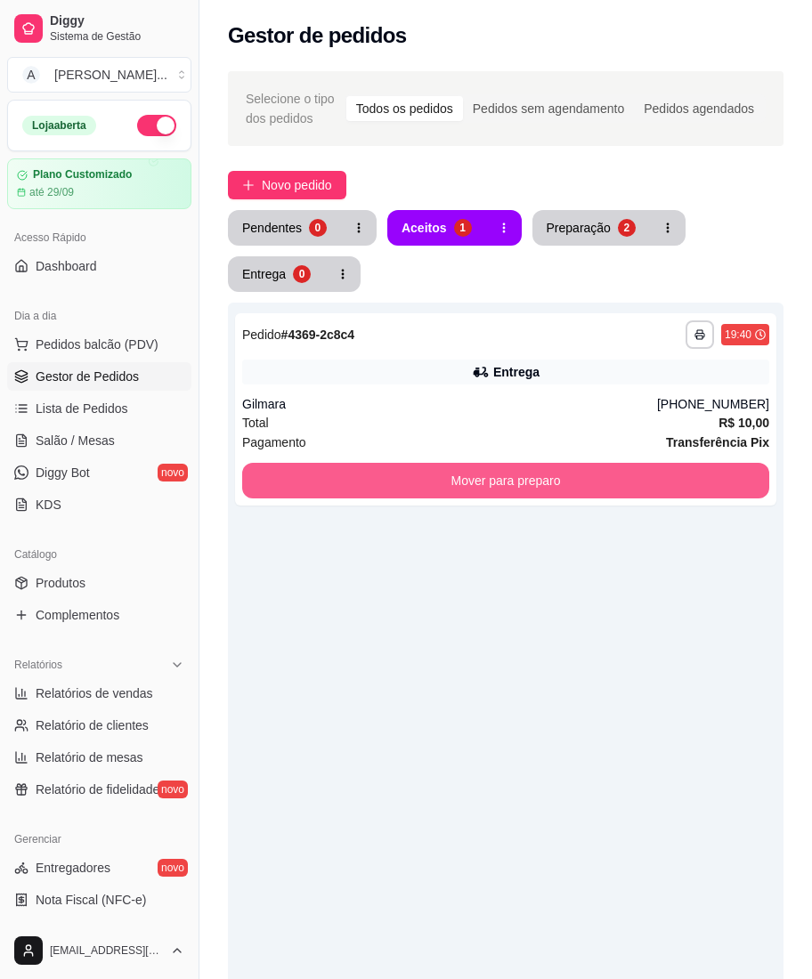
click at [475, 471] on button "Mover para preparo" at bounding box center [505, 481] width 527 height 36
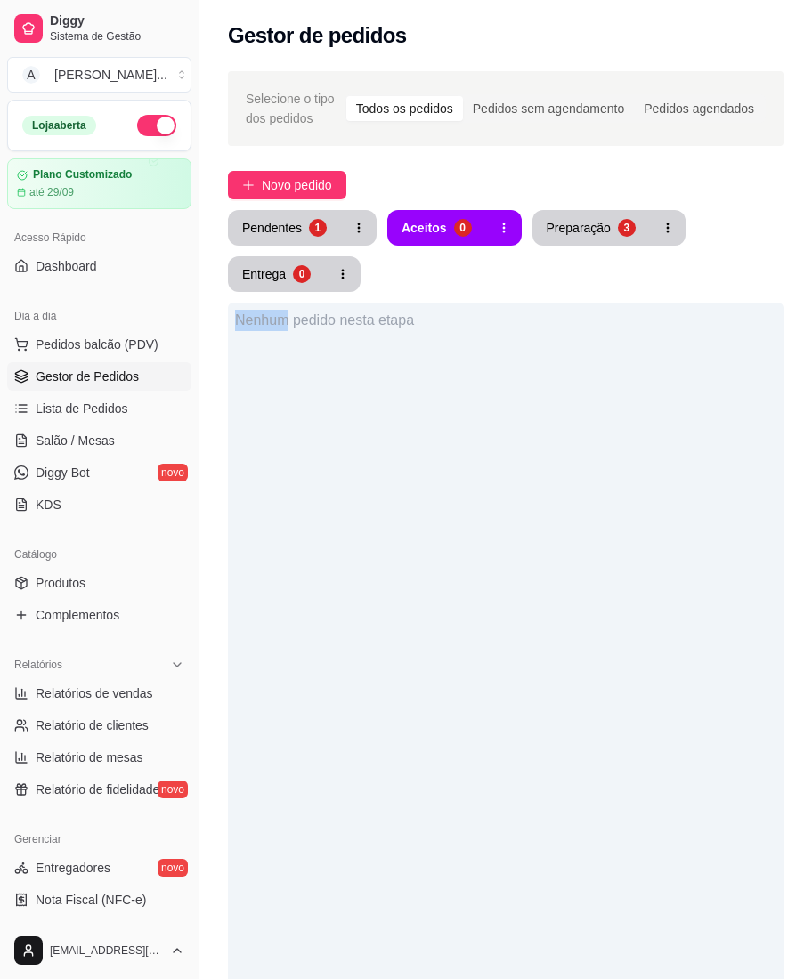
click at [325, 250] on div "Pendentes 1 Aceitos 0 Preparação 3 Entrega 0" at bounding box center [505, 251] width 555 height 82
click at [321, 232] on div "1" at bounding box center [318, 228] width 18 height 18
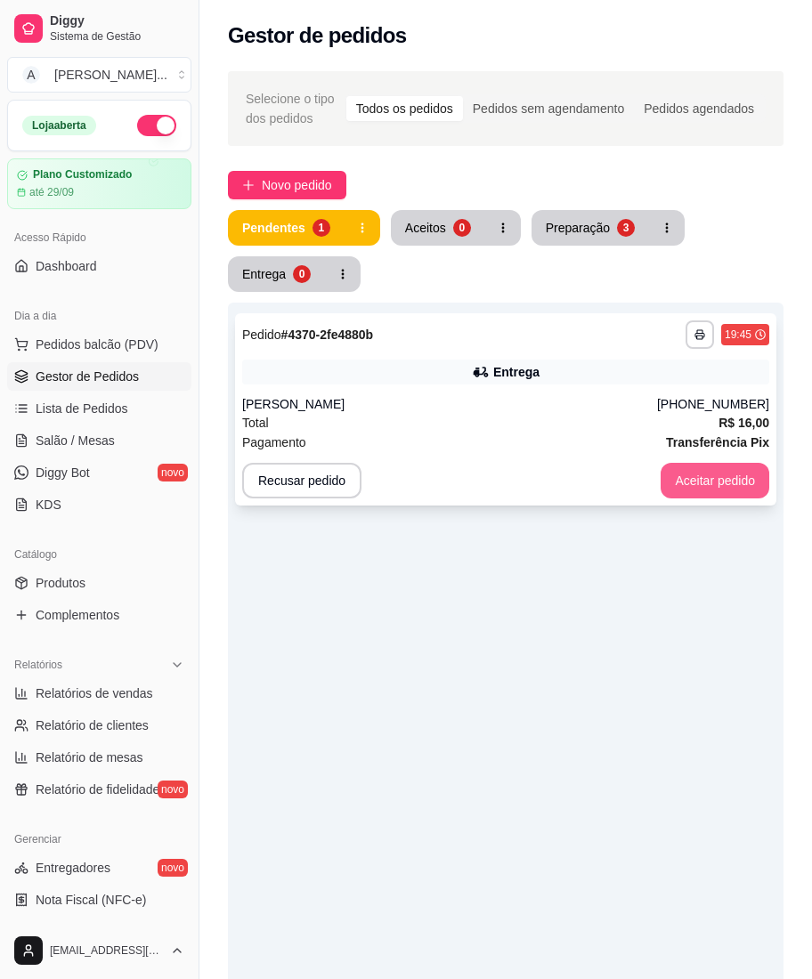
click at [684, 485] on button "Aceitar pedido" at bounding box center [714, 481] width 109 height 36
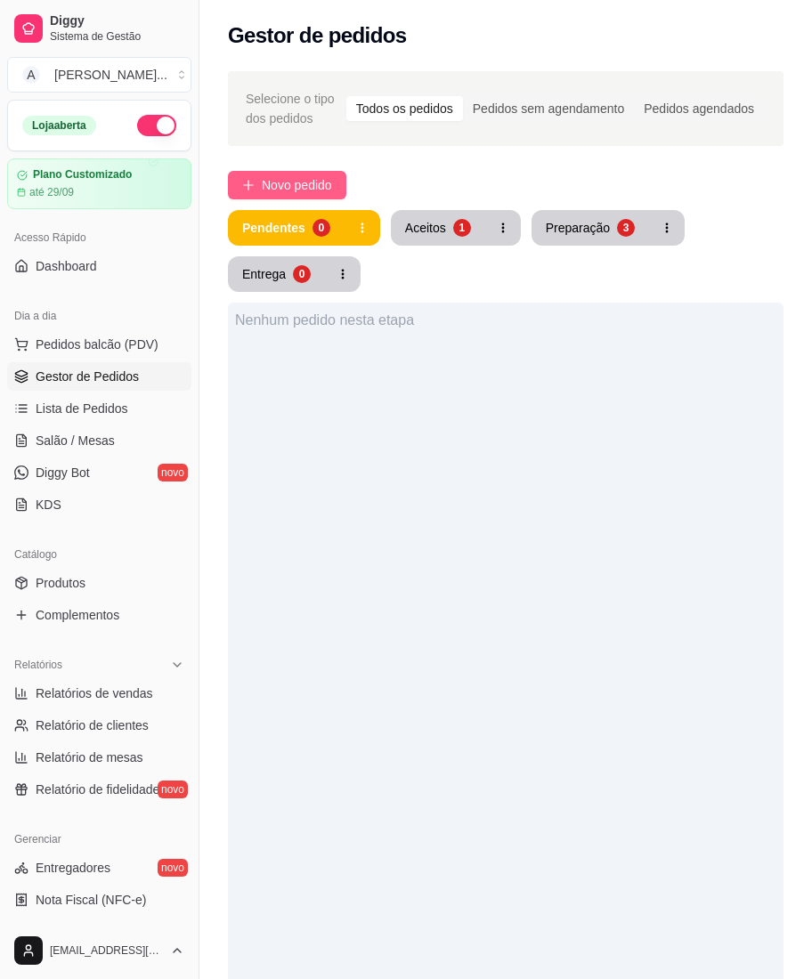
click at [293, 182] on span "Novo pedido" at bounding box center [297, 185] width 70 height 20
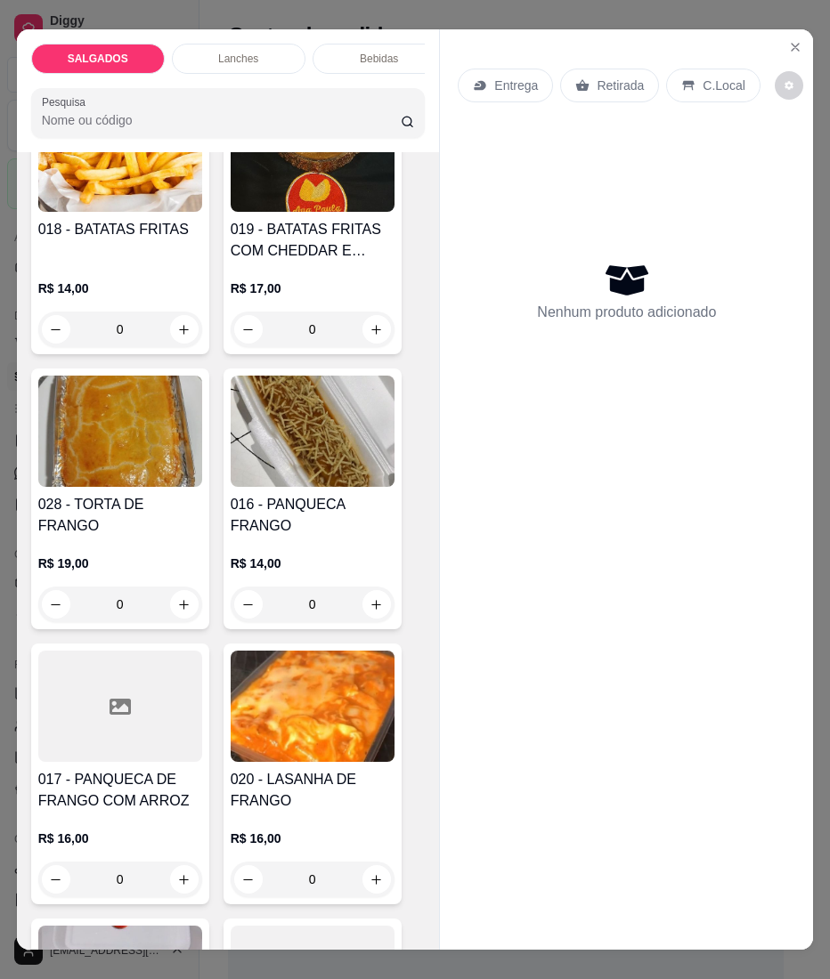
scroll to position [3797, 0]
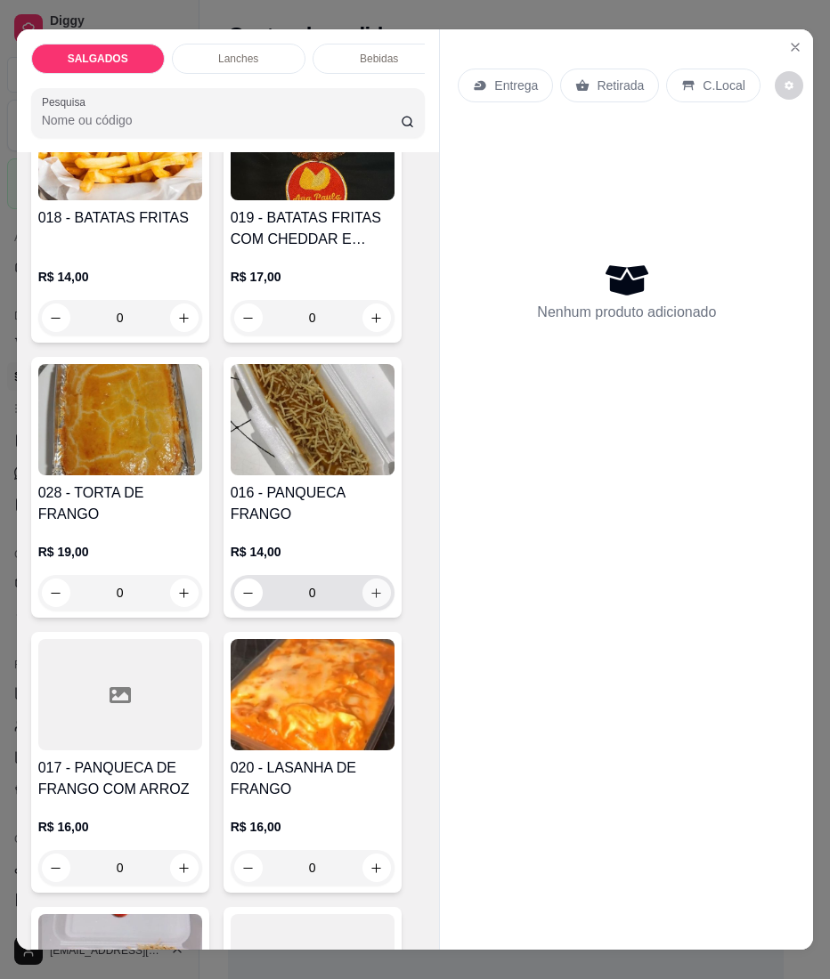
click at [375, 587] on button "increase-product-quantity" at bounding box center [376, 593] width 28 height 28
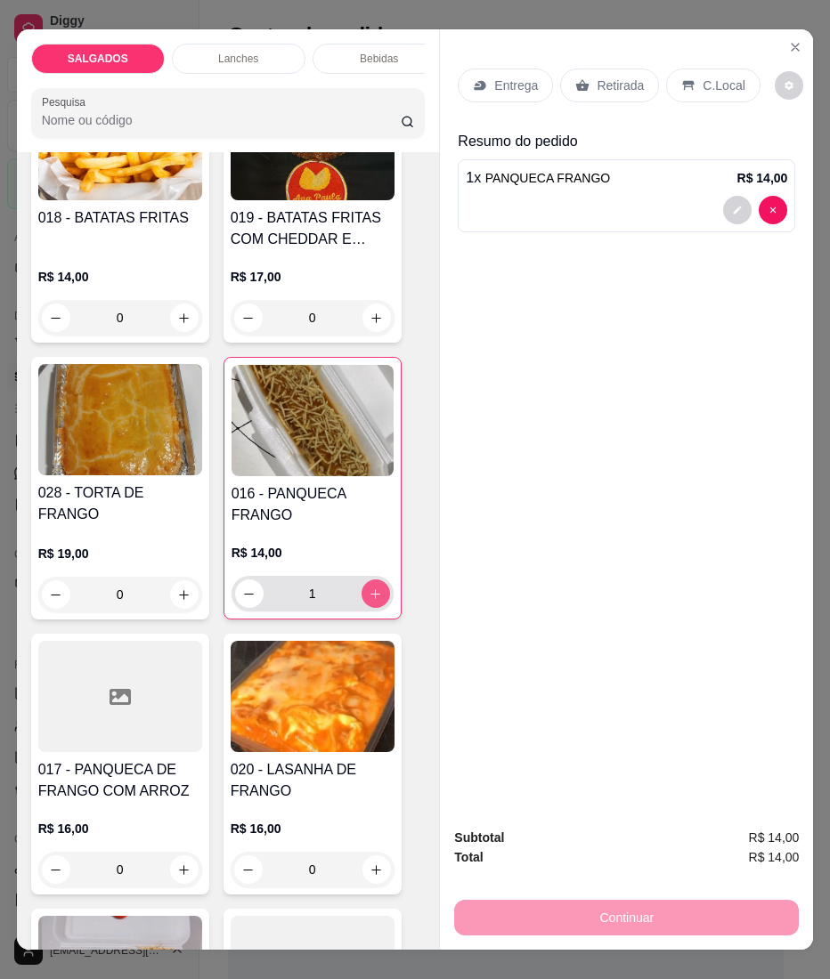
click at [370, 587] on icon "increase-product-quantity" at bounding box center [374, 593] width 13 height 13
type input "2"
click at [474, 83] on icon at bounding box center [476, 85] width 5 height 4
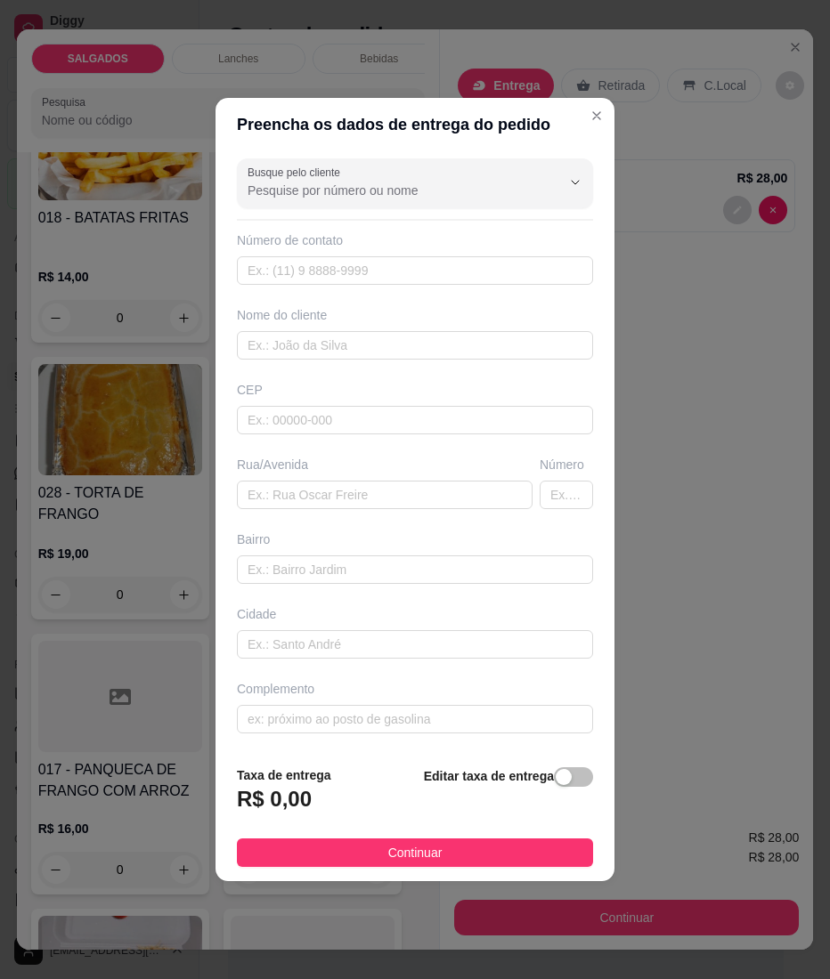
click at [368, 326] on div "Nome do cliente" at bounding box center [414, 332] width 363 height 53
click at [360, 332] on input "text" at bounding box center [415, 345] width 356 height 28
click at [313, 360] on div "Busque pelo cliente Número de contato Nome do cliente CEP Rua/[GEOGRAPHIC_DATA]" at bounding box center [414, 451] width 399 height 600
click at [313, 350] on input "text" at bounding box center [415, 345] width 356 height 28
paste input "[PERSON_NAME]"
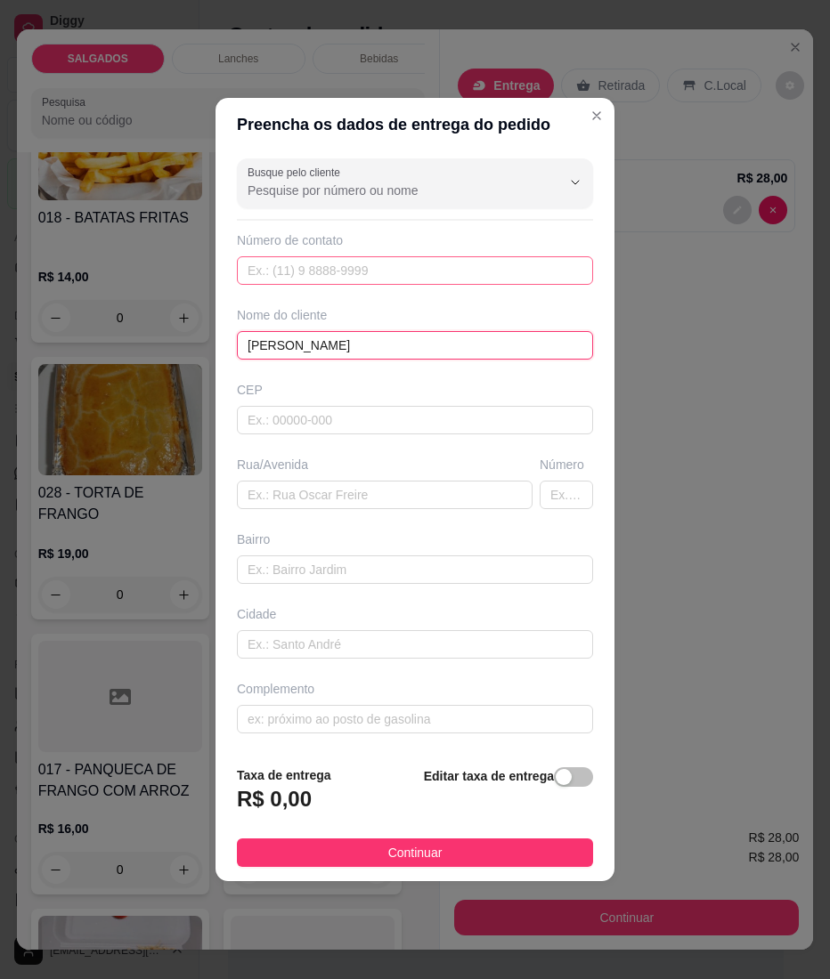
type input "[PERSON_NAME]"
drag, startPoint x: 281, startPoint y: 260, endPoint x: 247, endPoint y: 271, distance: 35.5
click at [279, 260] on input "text" at bounding box center [415, 270] width 356 height 28
click at [308, 306] on div "Nome do cliente" at bounding box center [415, 315] width 356 height 18
click at [308, 286] on div "Busque pelo cliente Número de contato Nome do cliente [PERSON_NAME] Rua/[GEOGRA…" at bounding box center [414, 451] width 399 height 600
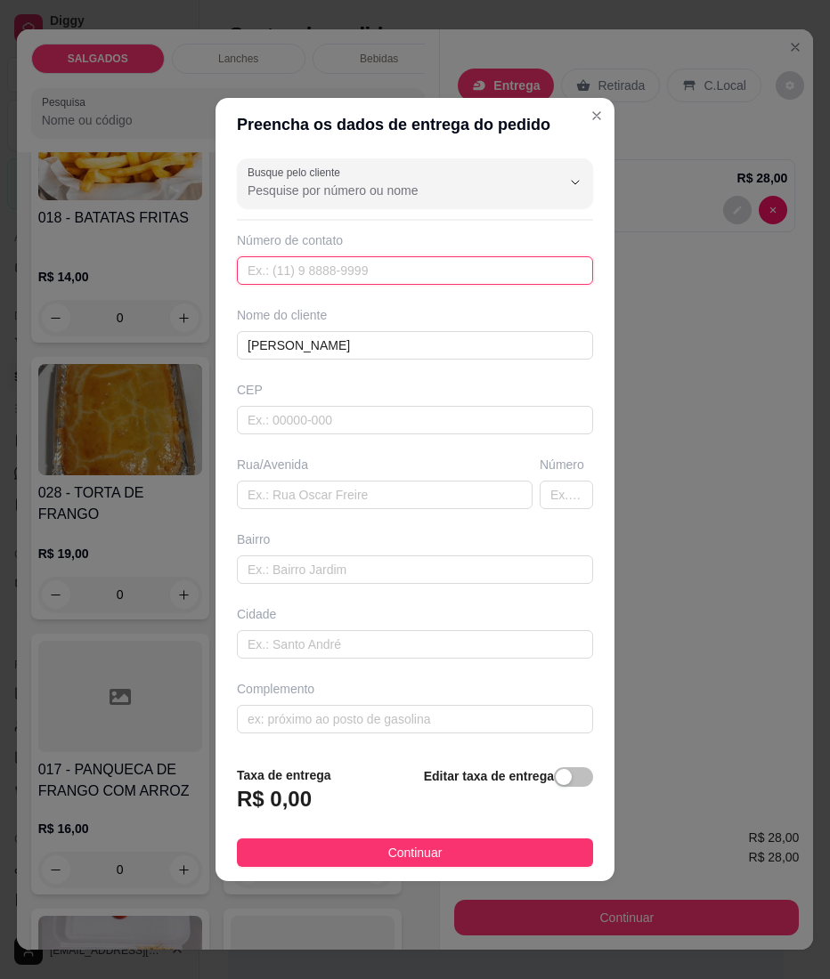
click at [308, 265] on input "text" at bounding box center [415, 270] width 356 height 28
paste input "[PHONE_NUMBER]"
type input "[PHONE_NUMBER]"
click at [328, 510] on div "Busque pelo cliente Número de contato [PHONE_NUMBER] Nome do cliente [PERSON_NA…" at bounding box center [414, 451] width 399 height 600
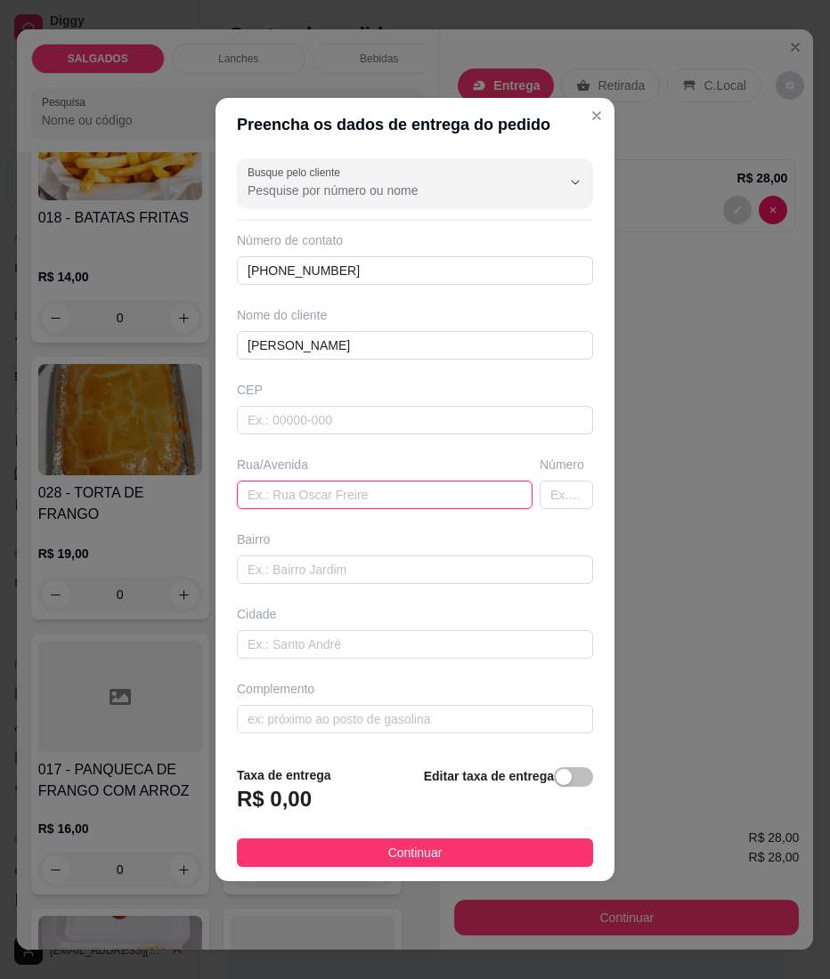
click at [328, 502] on input "text" at bounding box center [385, 495] width 296 height 28
paste input "Deixa [STREET_ADDRESS][PERSON_NAME]"
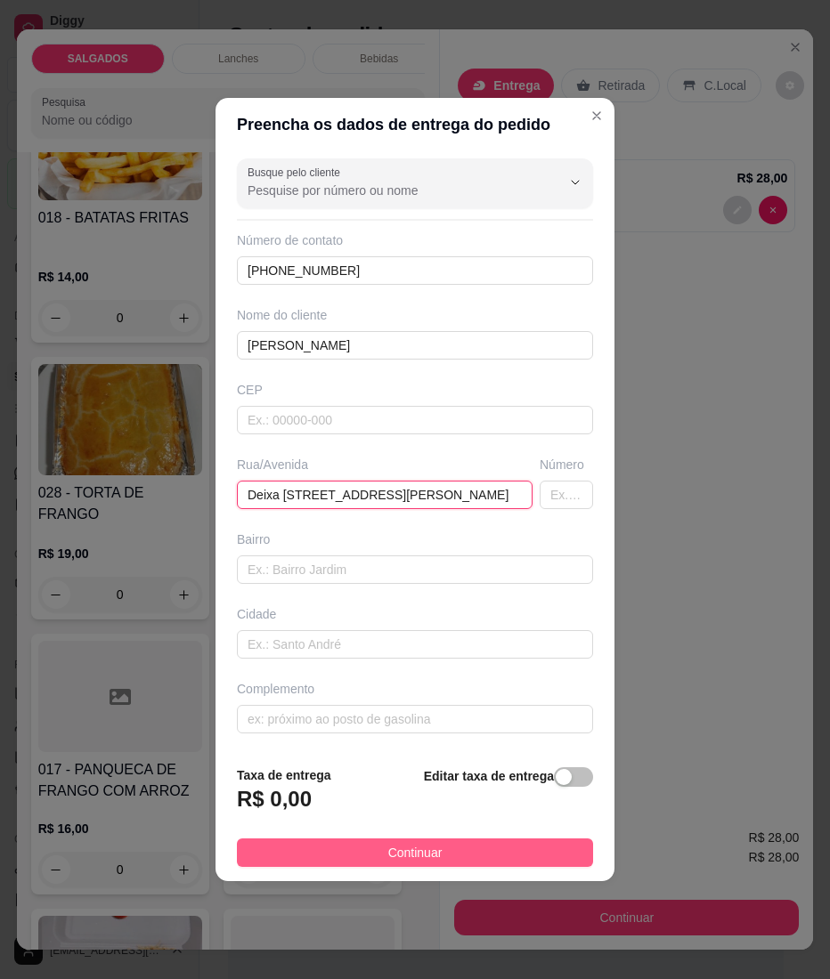
type input "Deixa [STREET_ADDRESS][PERSON_NAME]"
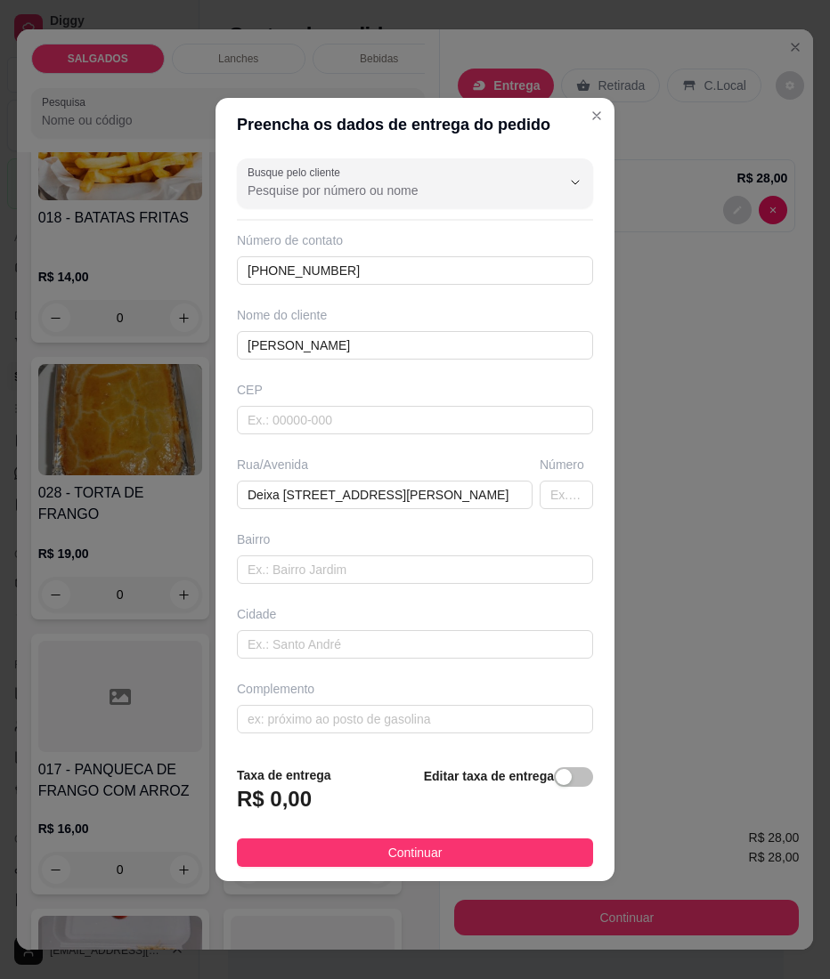
drag, startPoint x: 257, startPoint y: 851, endPoint x: 50, endPoint y: 823, distance: 209.2
click at [257, 851] on button "Continuar" at bounding box center [415, 852] width 356 height 28
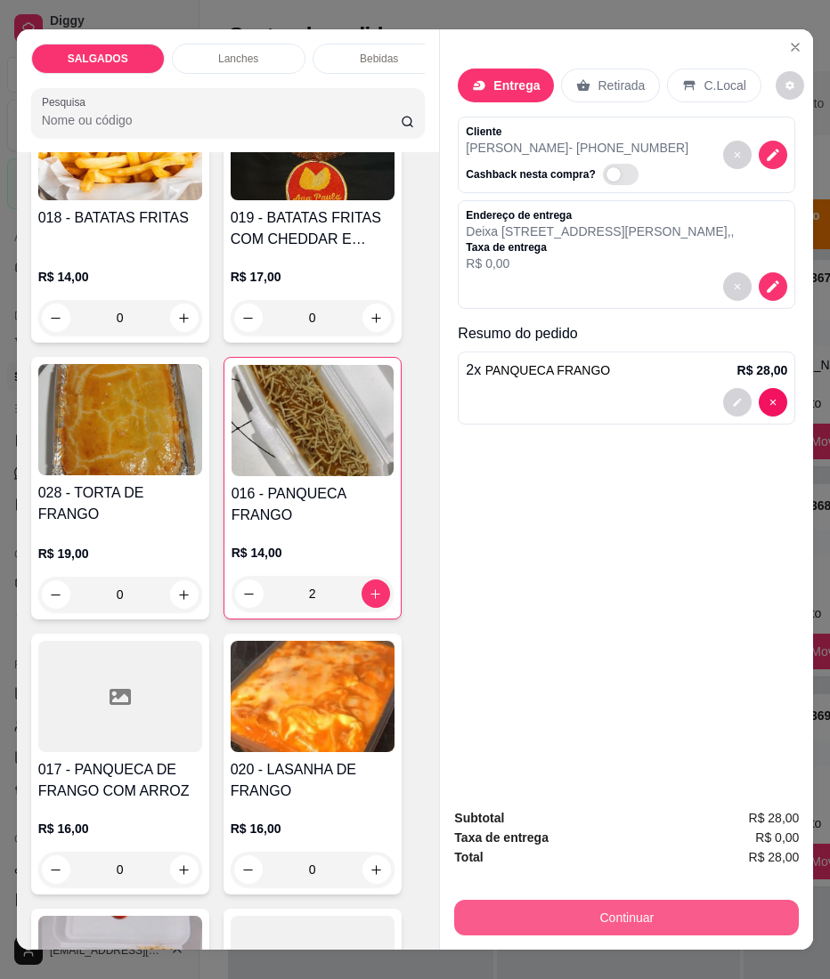
click at [745, 895] on div "Continuar" at bounding box center [626, 915] width 344 height 40
click at [723, 906] on button "Continuar" at bounding box center [626, 918] width 344 height 36
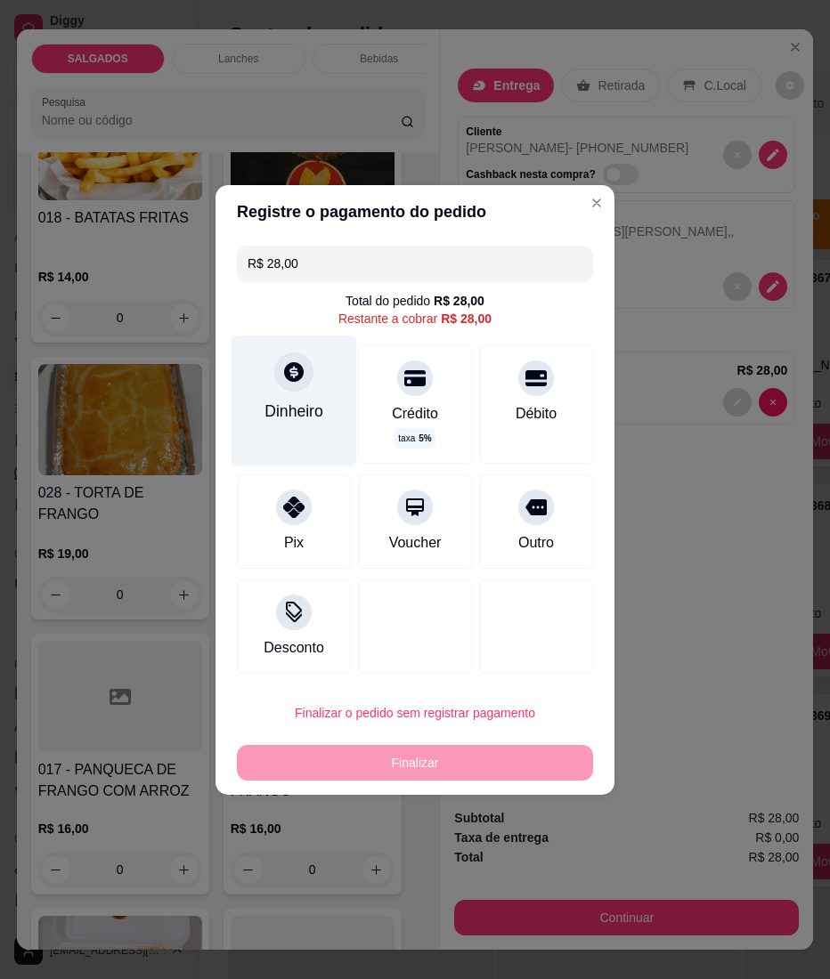
click at [319, 378] on div "Dinheiro" at bounding box center [294, 401] width 126 height 130
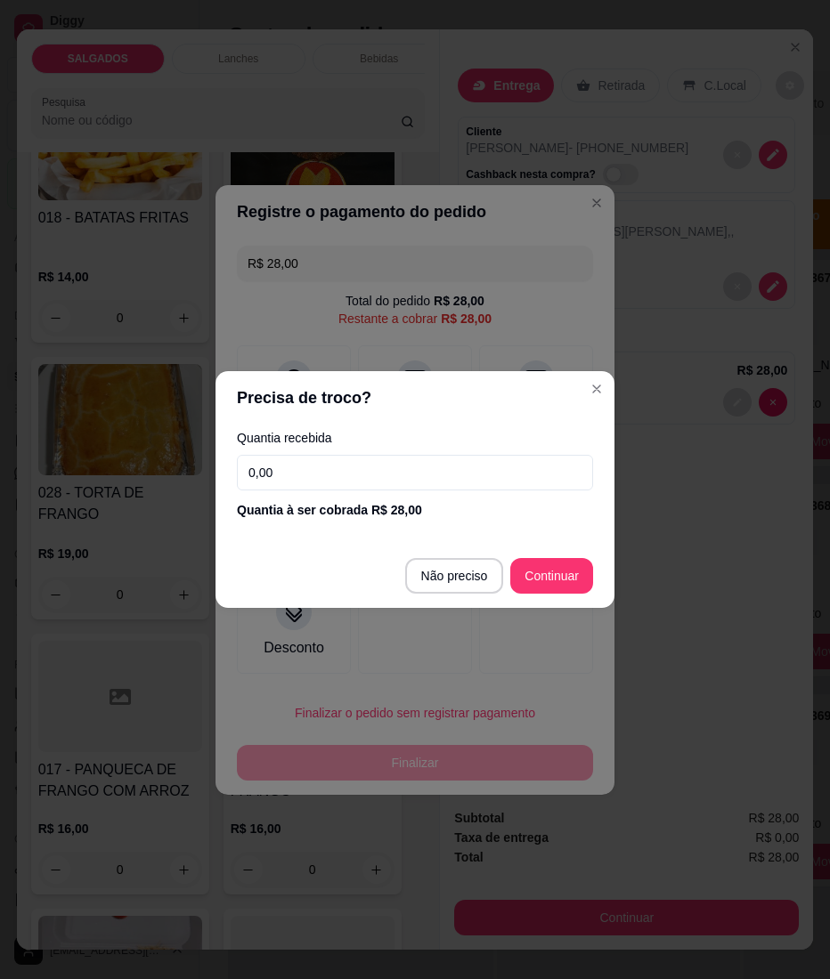
click at [375, 470] on input "0,00" at bounding box center [415, 473] width 356 height 36
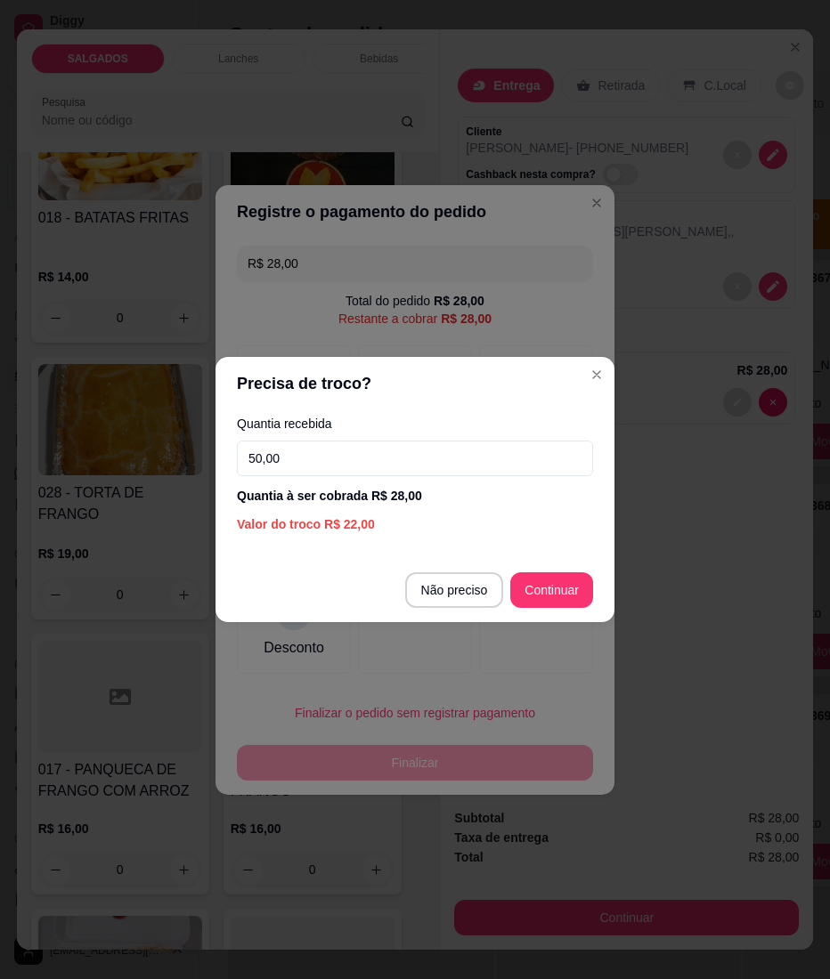
type input "50,00"
type input "R$ 0,00"
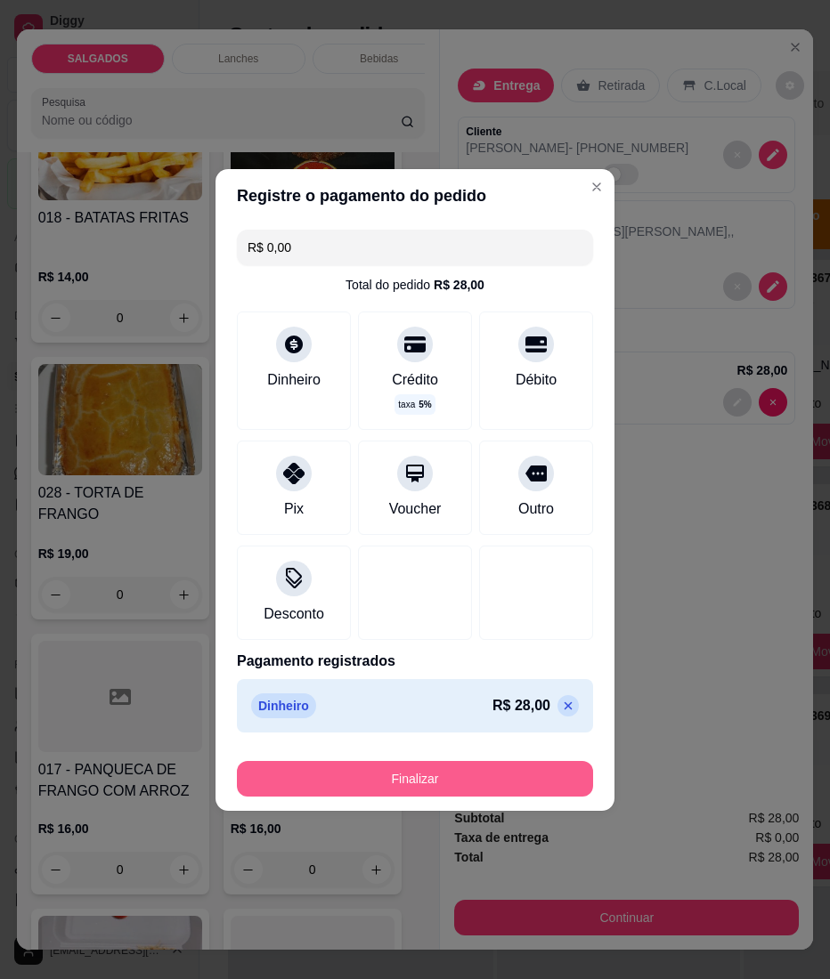
click at [408, 766] on button "Finalizar" at bounding box center [415, 779] width 356 height 36
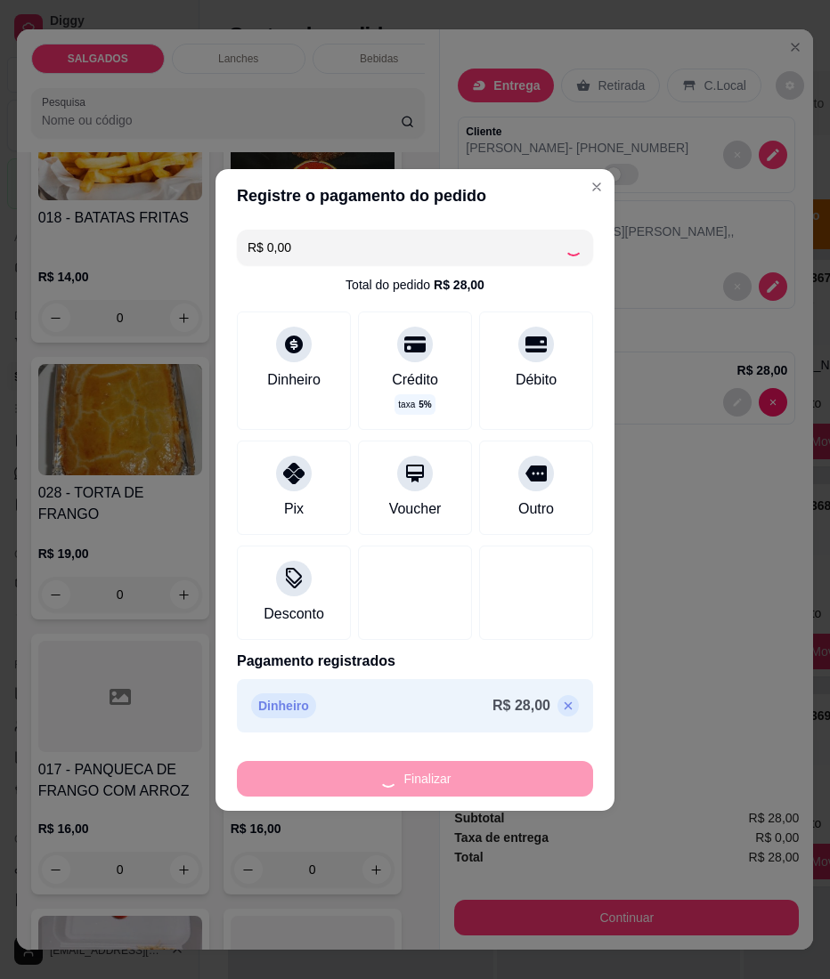
type input "0"
type input "-R$ 28,00"
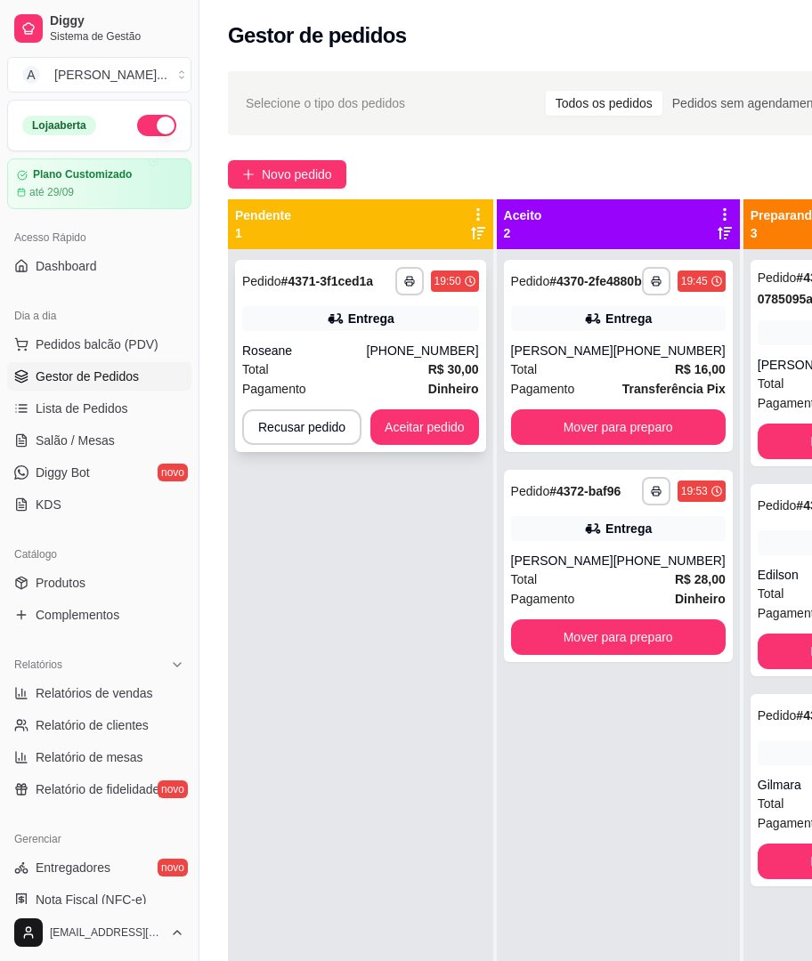
click at [360, 326] on div "Entrega" at bounding box center [371, 319] width 46 height 18
click at [429, 434] on button "Aceitar pedido" at bounding box center [424, 427] width 105 height 35
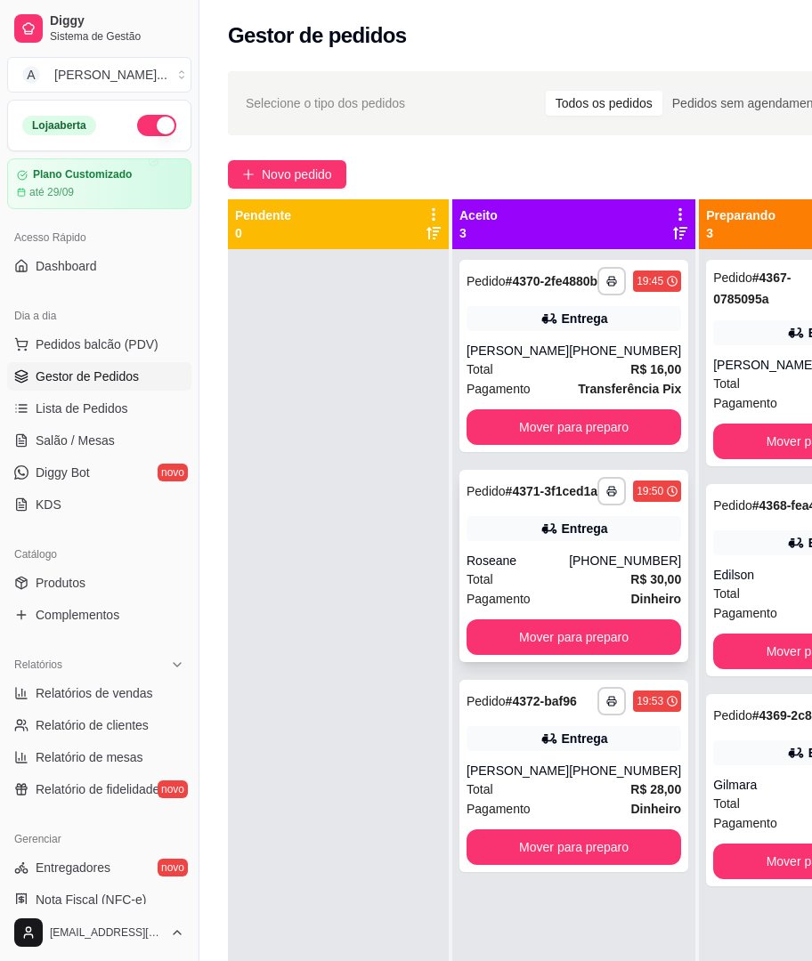
click at [524, 589] on div "Total R$ 30,00" at bounding box center [573, 580] width 215 height 20
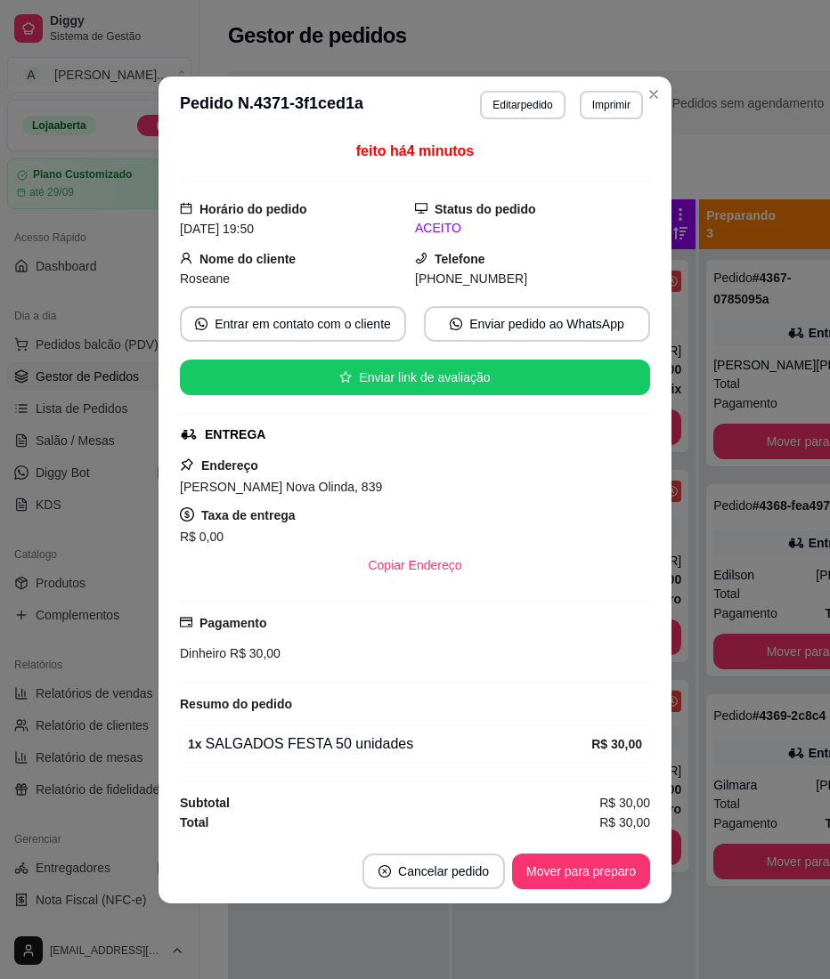
drag, startPoint x: 456, startPoint y: 481, endPoint x: 158, endPoint y: 488, distance: 297.4
click at [158, 488] on div "feito há 4 minutos Horário do pedido [DATE] 19:50 Status do pedido ACEITO Nome …" at bounding box center [414, 487] width 513 height 706
copy span "[PERSON_NAME] Nova Olinda, 839"
click at [528, 101] on button "Editar pedido" at bounding box center [522, 105] width 85 height 28
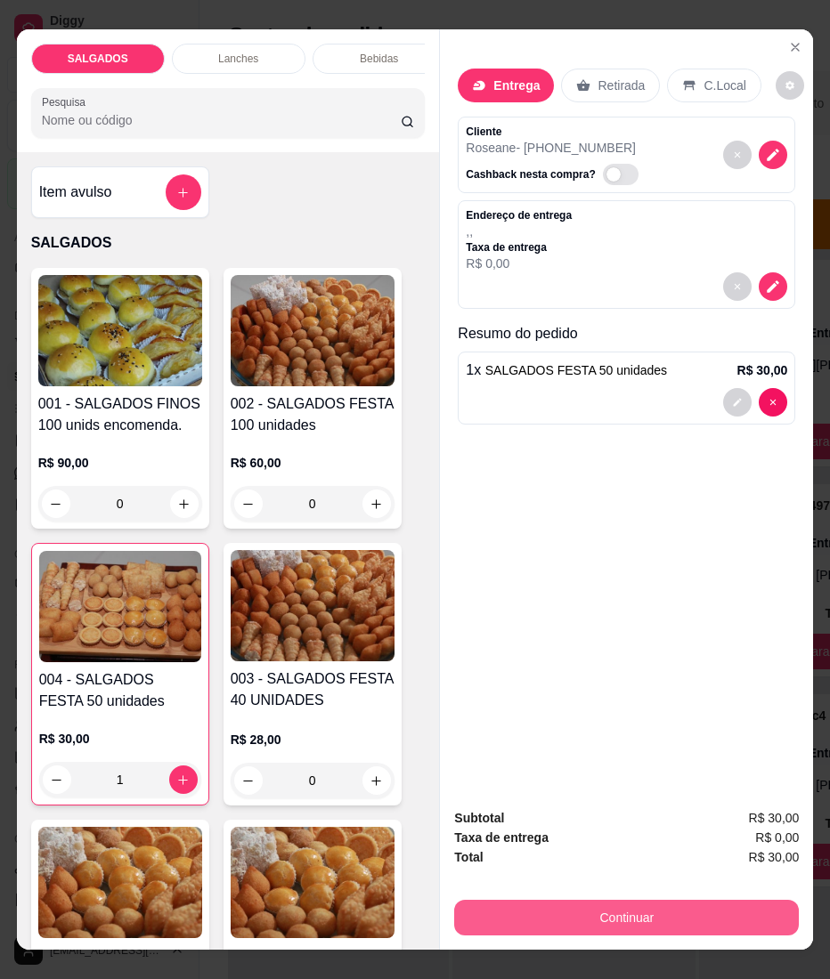
click at [528, 926] on button "Continuar" at bounding box center [626, 918] width 344 height 36
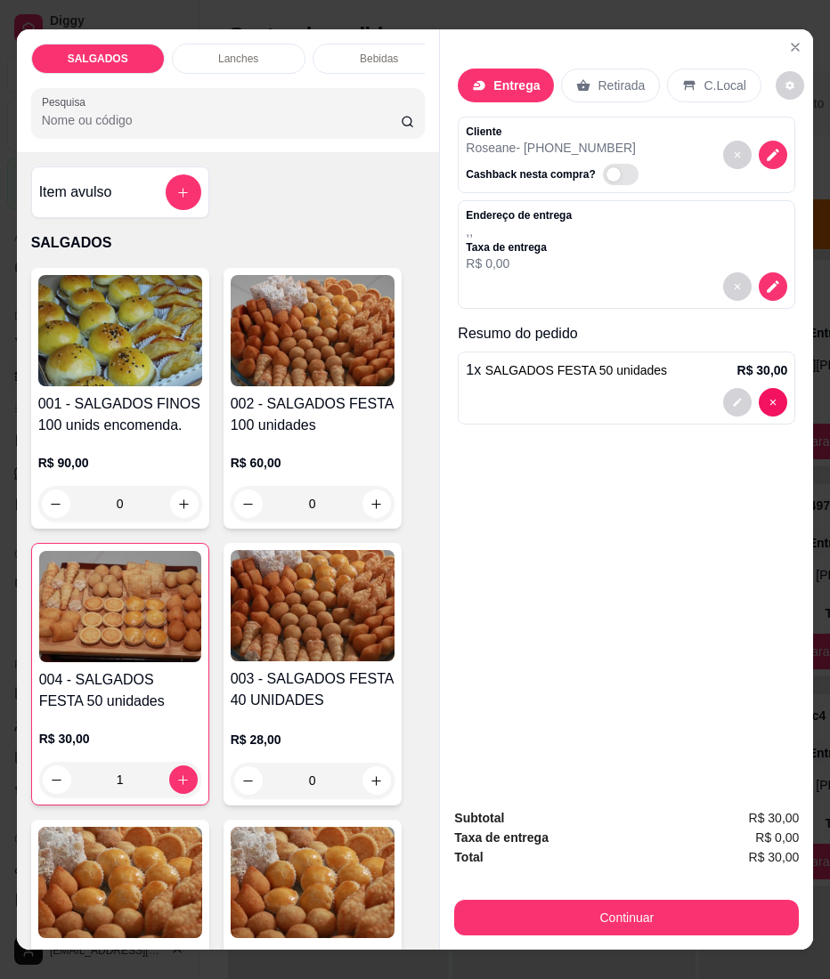
click at [527, 87] on div "Entrega" at bounding box center [505, 86] width 96 height 34
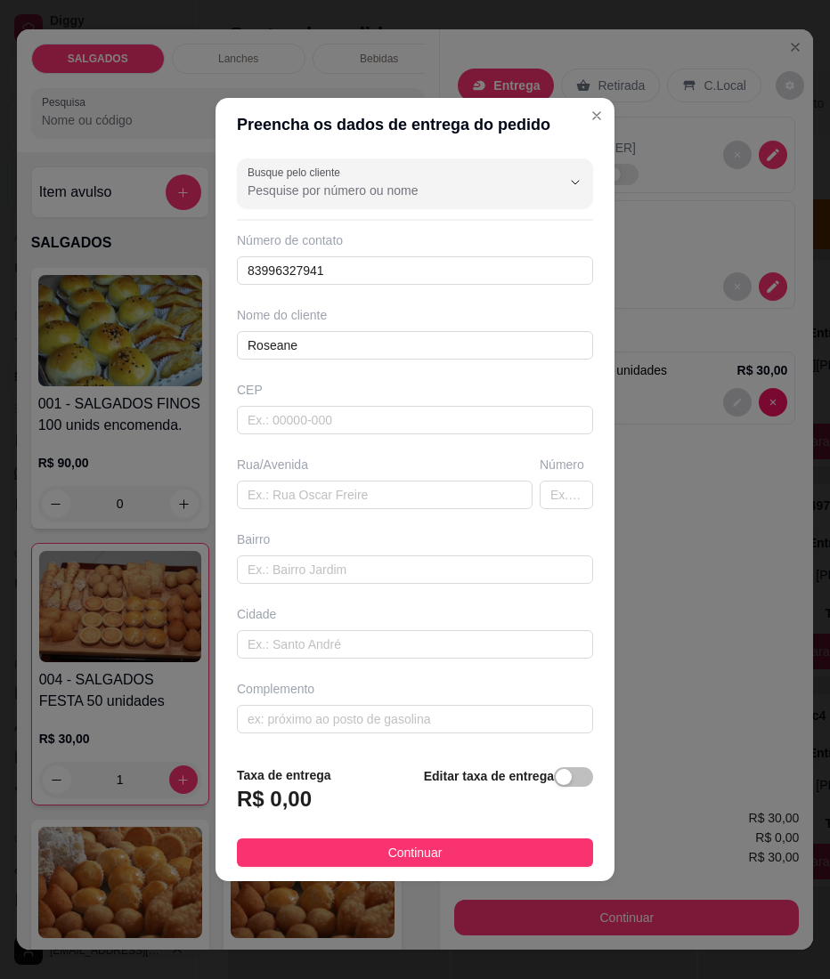
click at [446, 511] on div "Busque pelo cliente Número de contato 83996327941 Nome do cliente Roseane CEP R…" at bounding box center [414, 451] width 399 height 600
click at [446, 479] on div "Rua/Avenida" at bounding box center [384, 482] width 303 height 53
click at [446, 484] on input "text" at bounding box center [385, 495] width 296 height 28
paste input "[PERSON_NAME] Nova Olinda, 839"
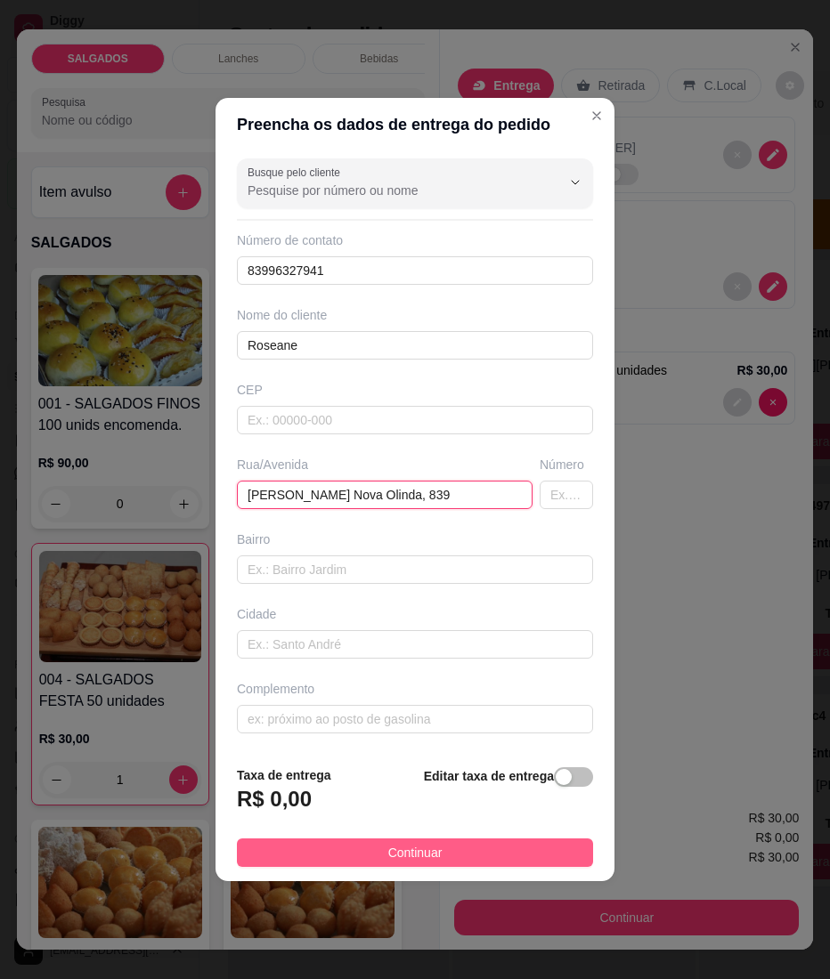
type input "[PERSON_NAME] Nova Olinda, 839"
click at [343, 863] on button "Continuar" at bounding box center [415, 852] width 356 height 28
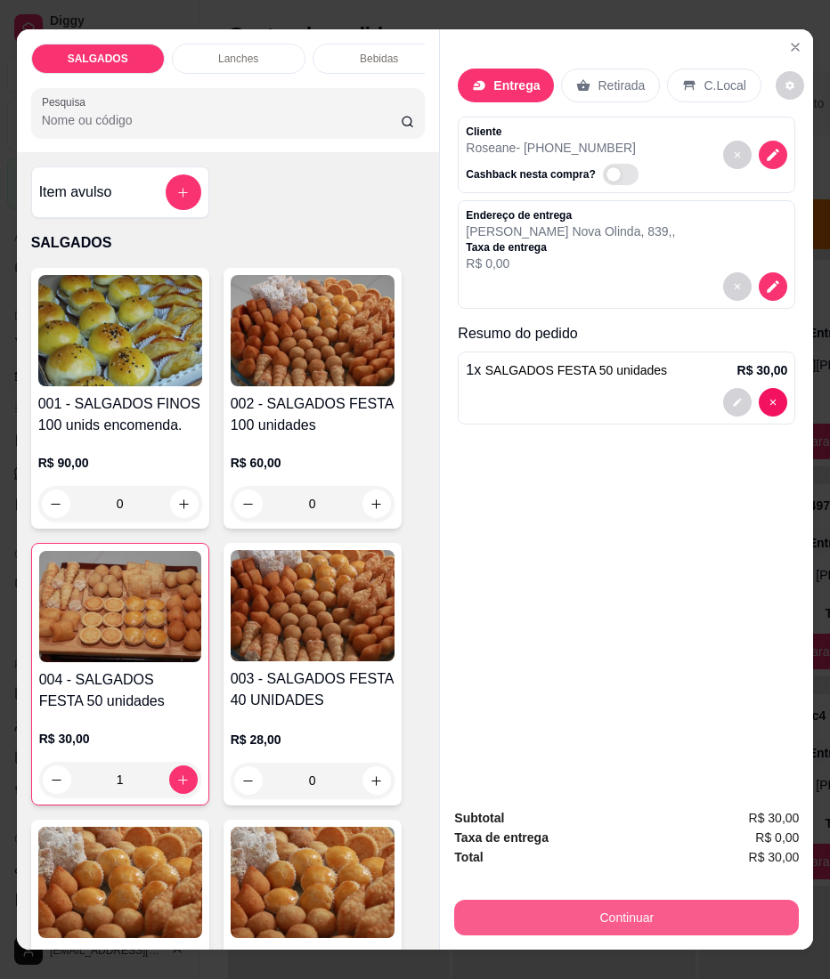
click at [532, 923] on button "Continuar" at bounding box center [626, 918] width 344 height 36
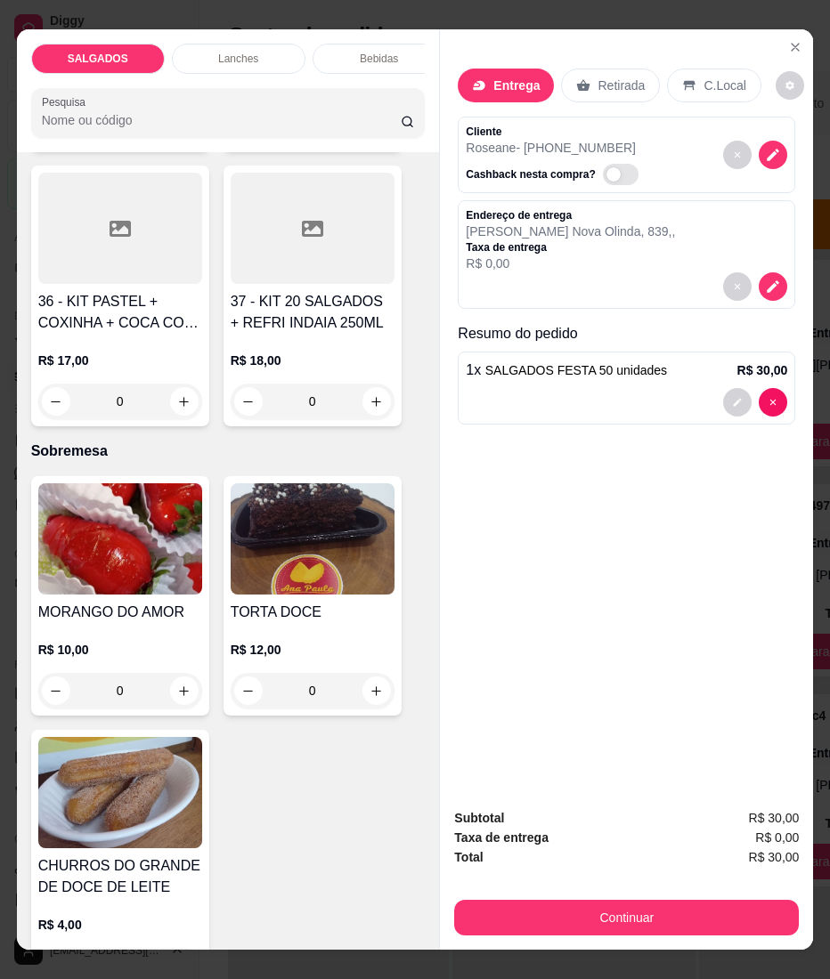
scroll to position [8577, 0]
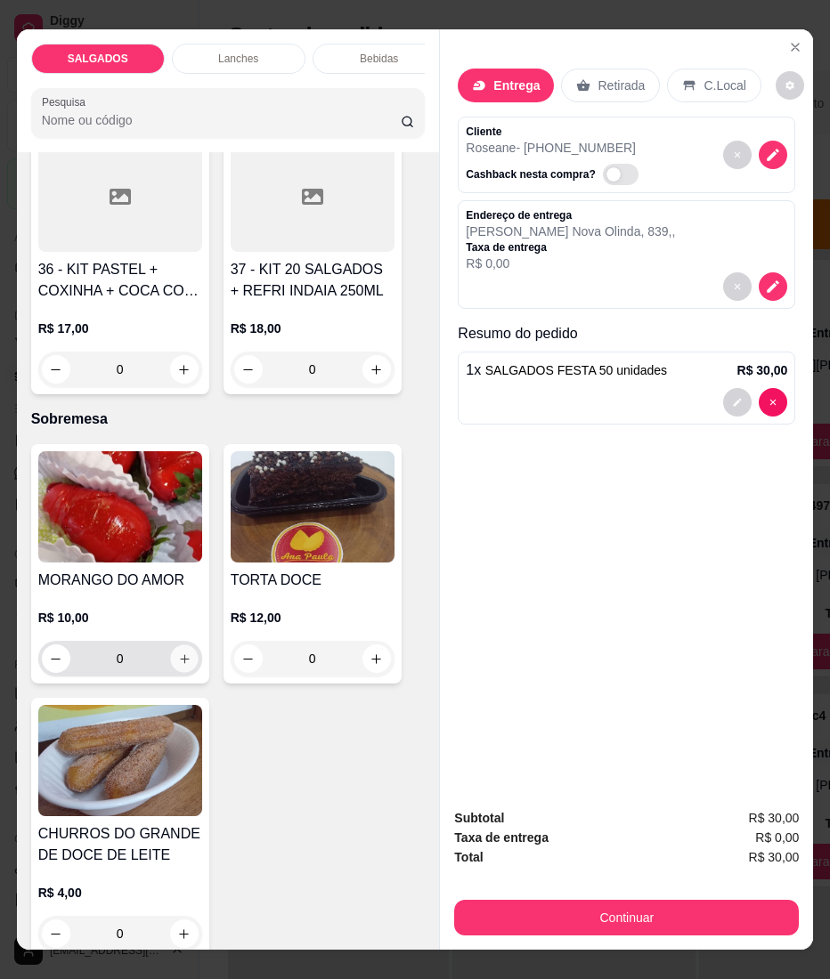
click at [177, 652] on icon "increase-product-quantity" at bounding box center [183, 658] width 13 height 13
type input "1"
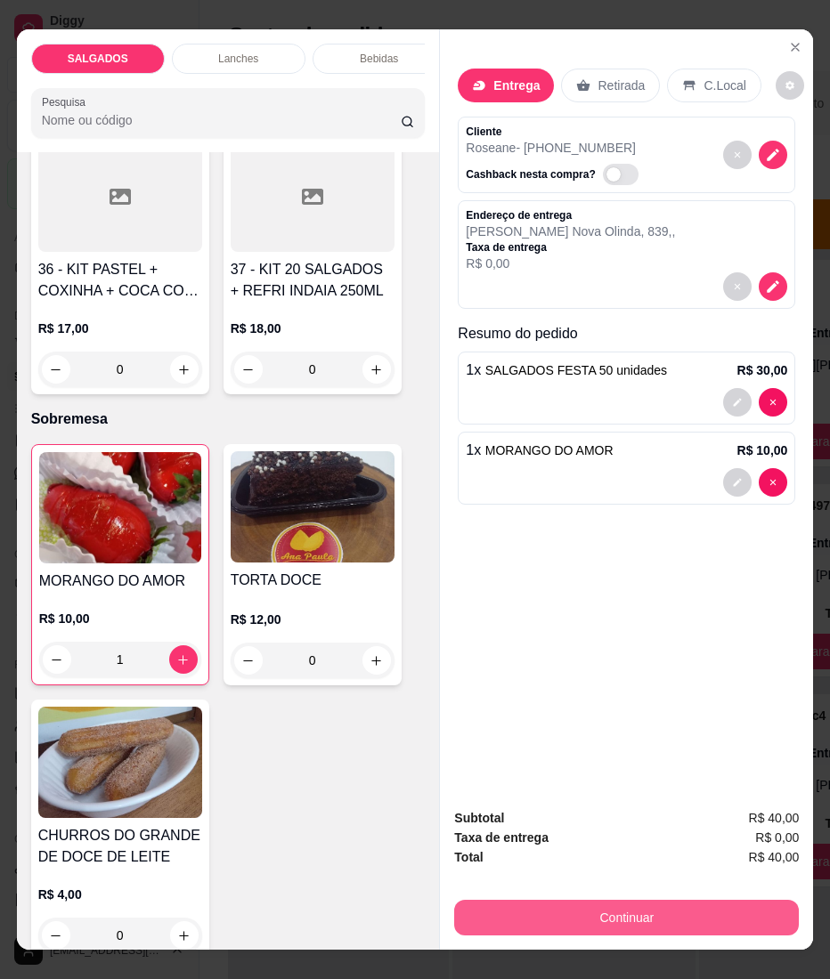
click at [488, 900] on button "Continuar" at bounding box center [626, 918] width 344 height 36
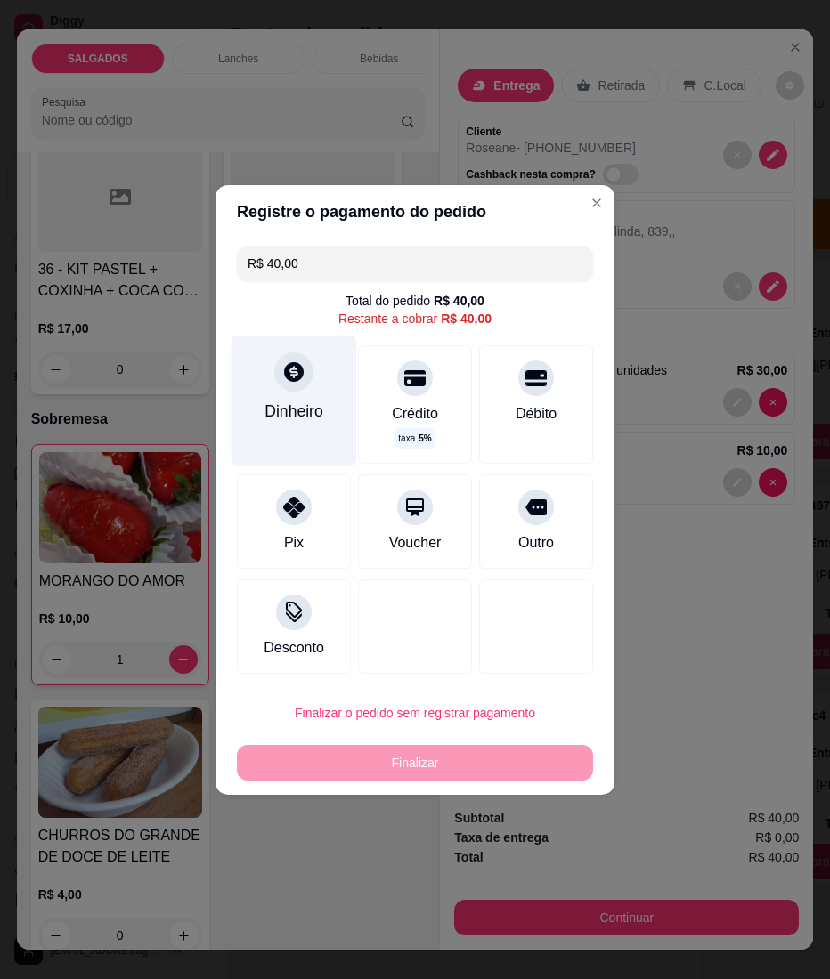
click at [283, 432] on div "Dinheiro" at bounding box center [294, 401] width 126 height 130
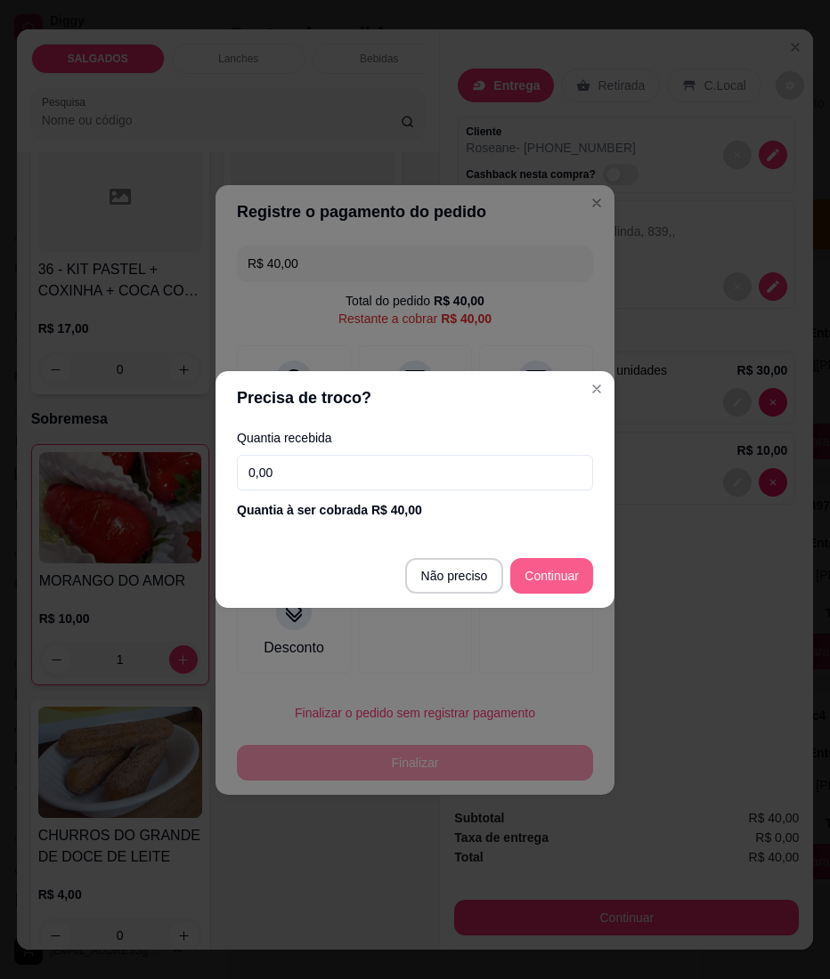
type input "R$ 0,00"
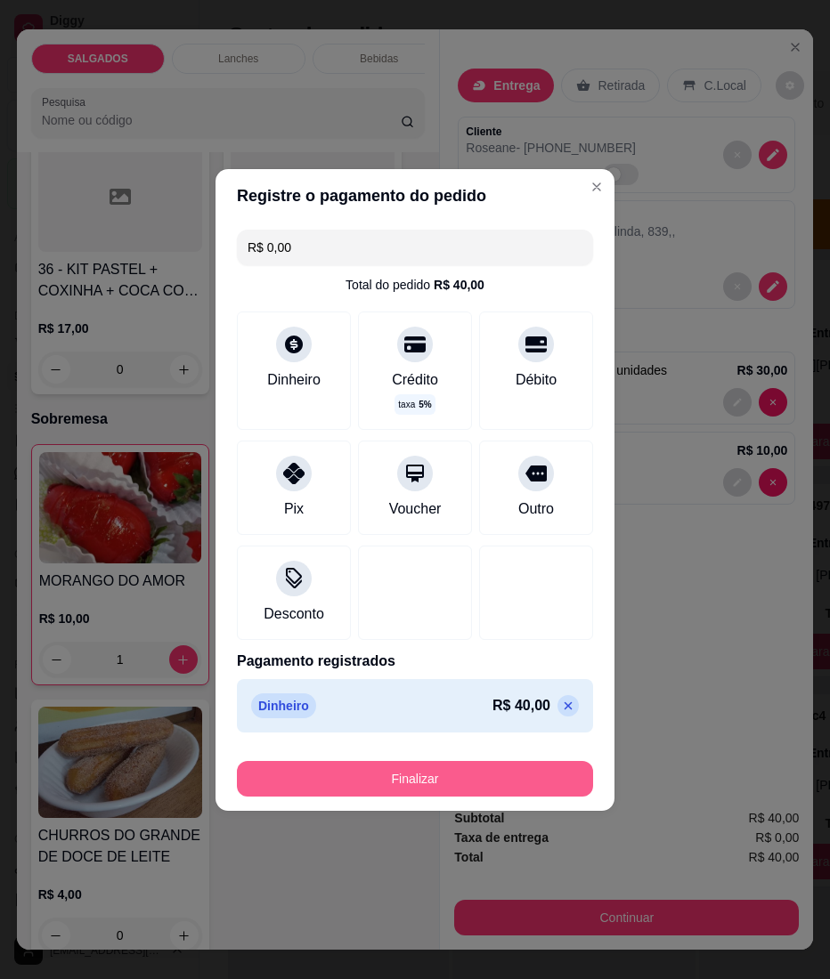
click at [454, 765] on button "Finalizar" at bounding box center [415, 779] width 356 height 36
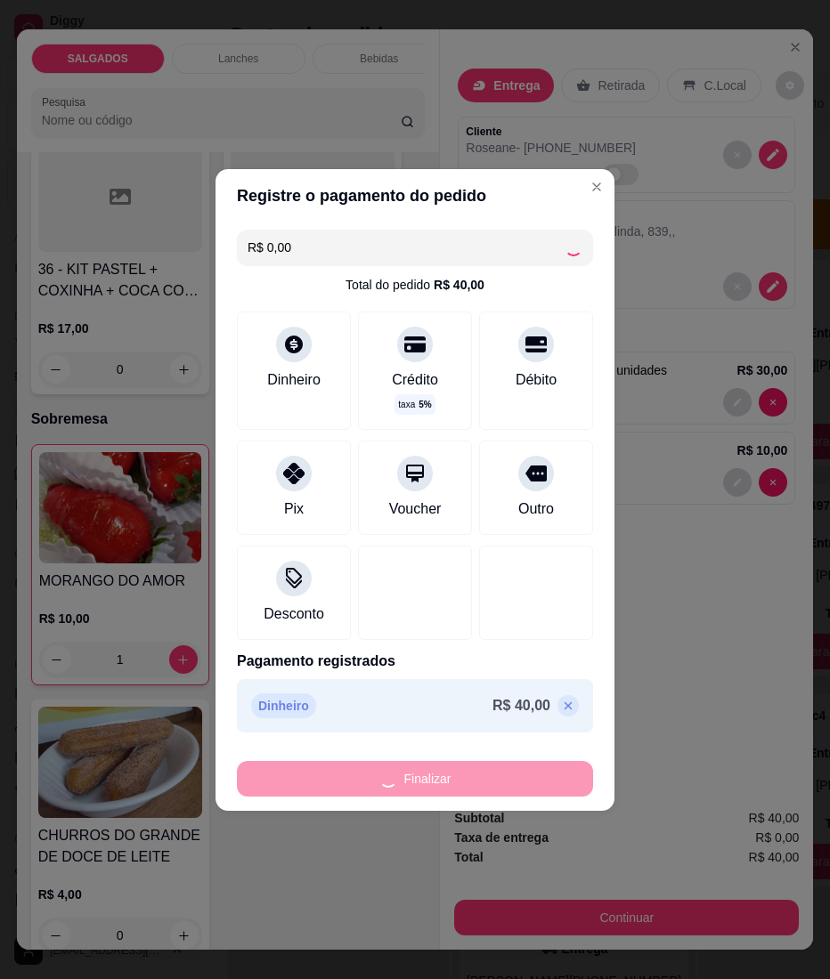
type input "0"
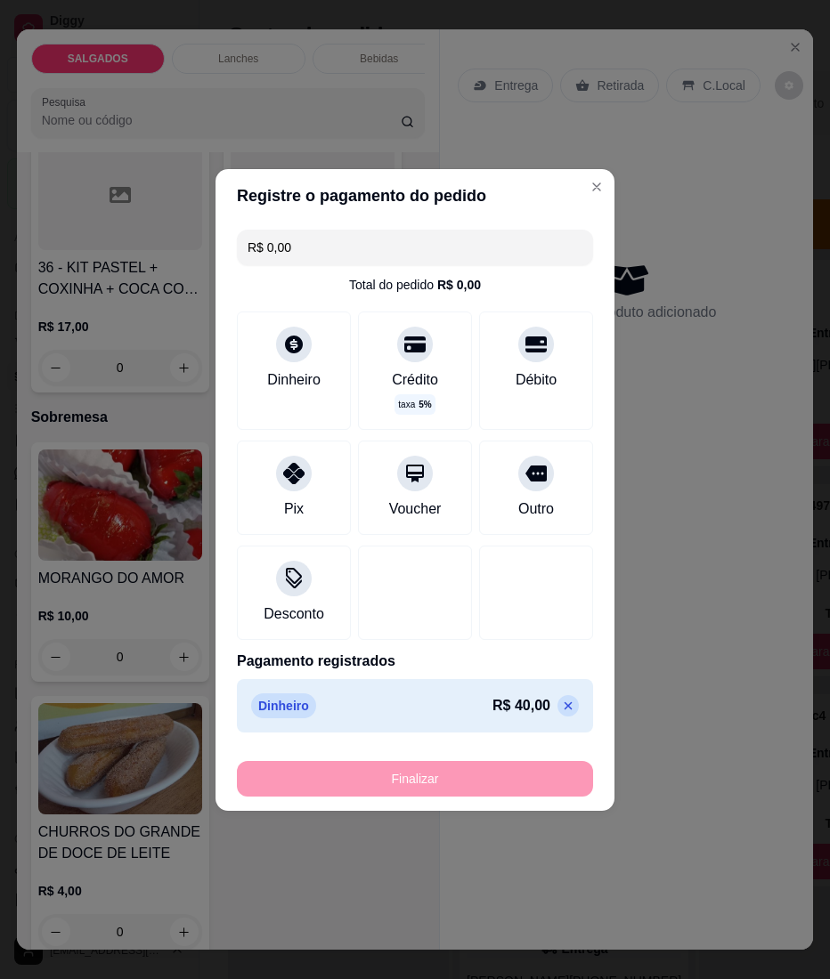
type input "-R$ 40,00"
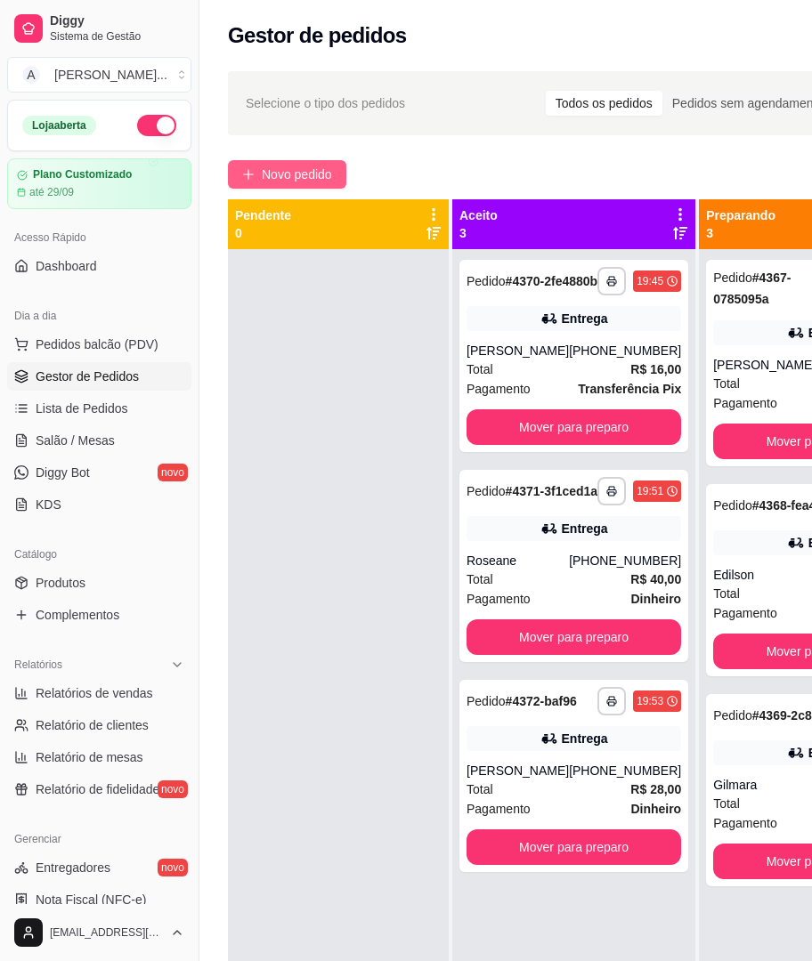
click at [271, 182] on span "Novo pedido" at bounding box center [297, 175] width 70 height 20
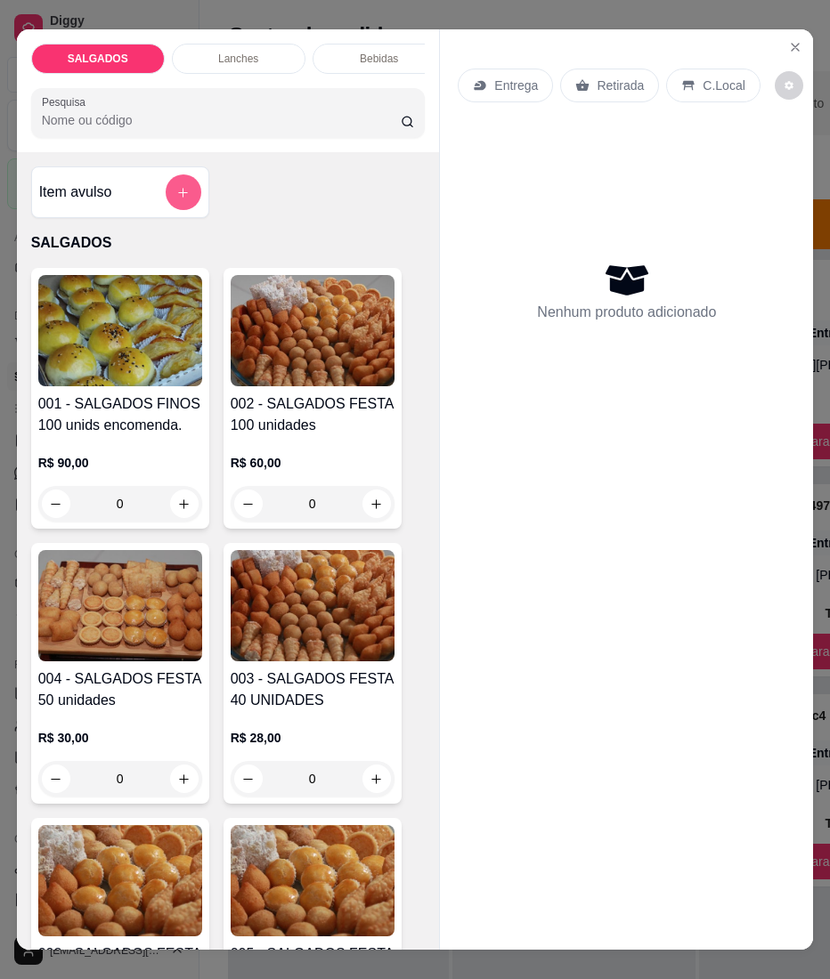
click at [172, 210] on button "add-separate-item" at bounding box center [184, 192] width 36 height 36
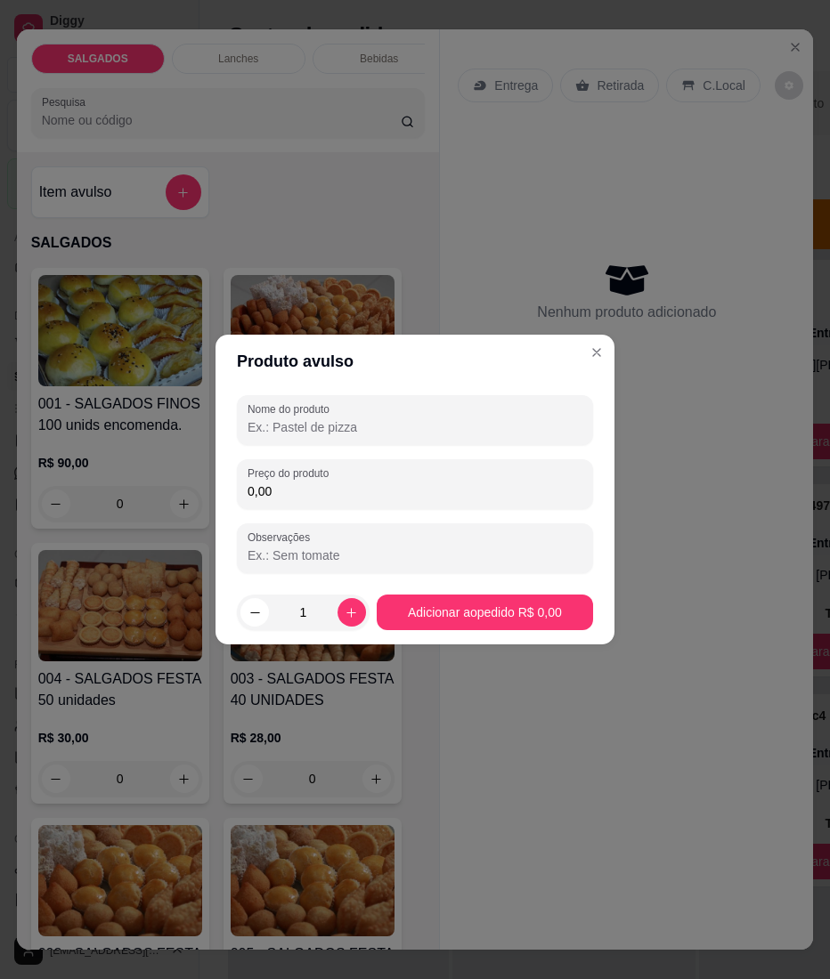
click at [342, 433] on input "Nome do produto" at bounding box center [414, 427] width 335 height 18
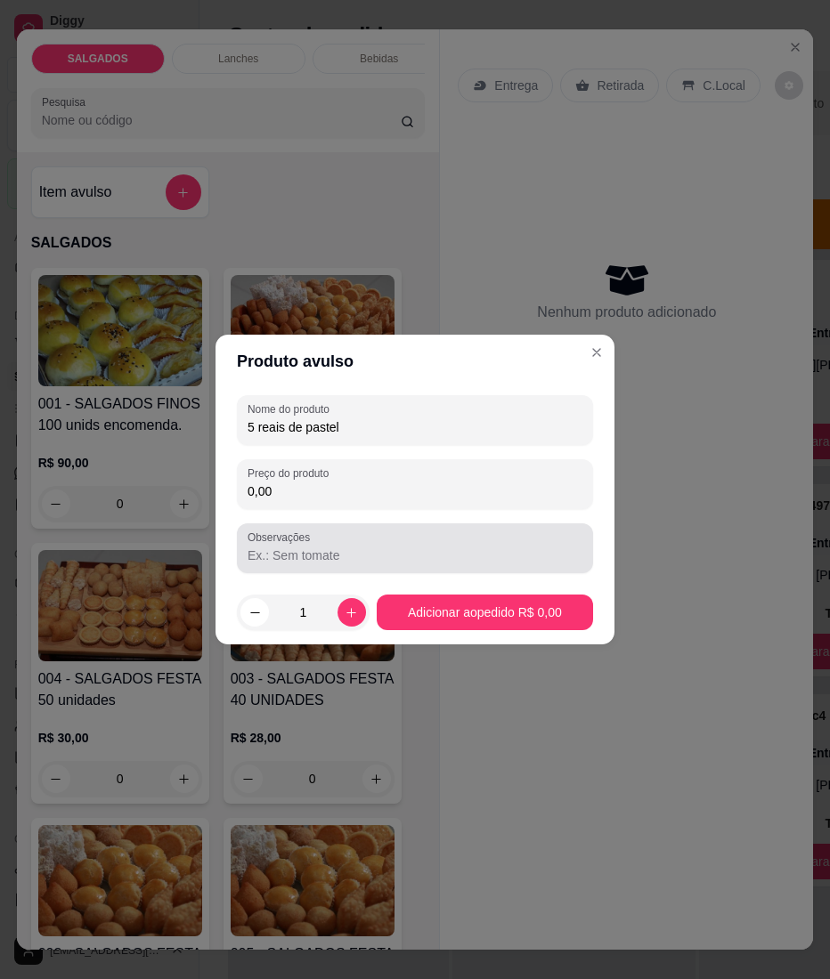
type input "5 reais de pastel"
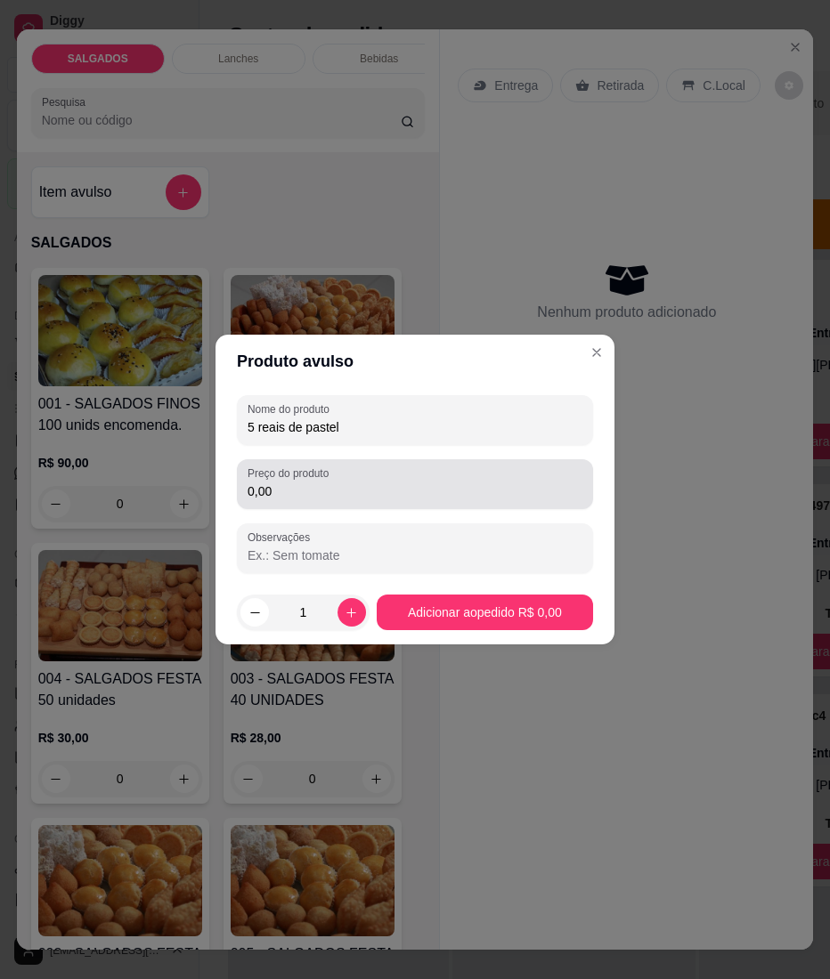
click at [357, 506] on div "Preço do produto 0,00" at bounding box center [415, 484] width 356 height 50
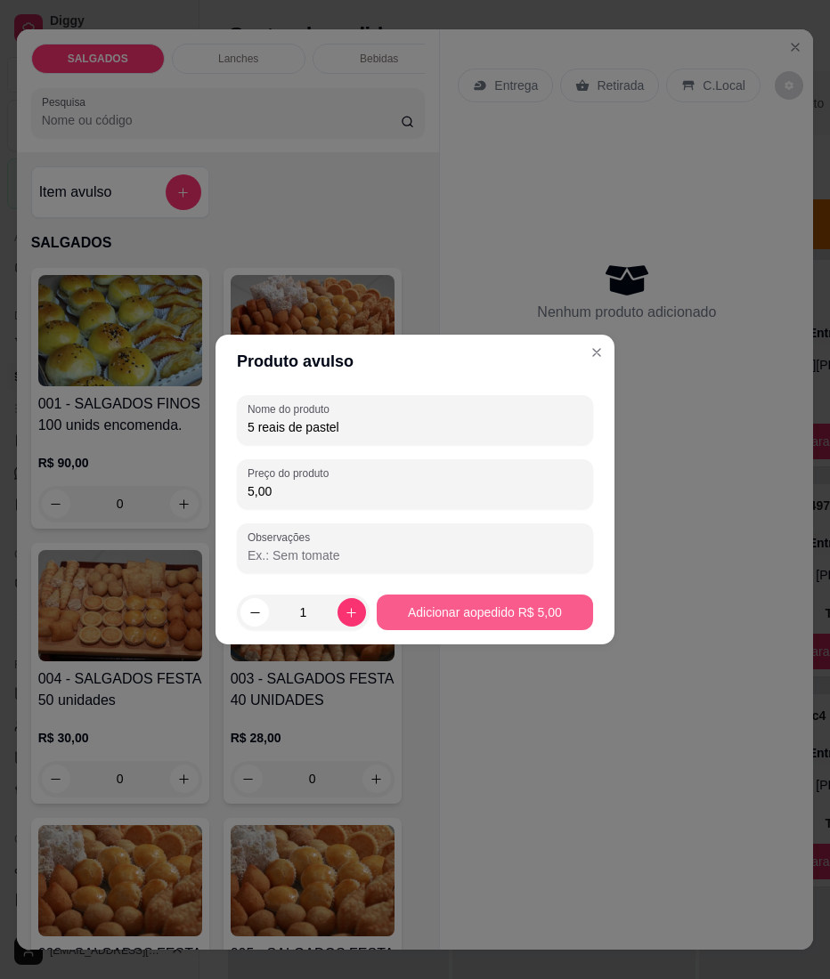
type input "5,00"
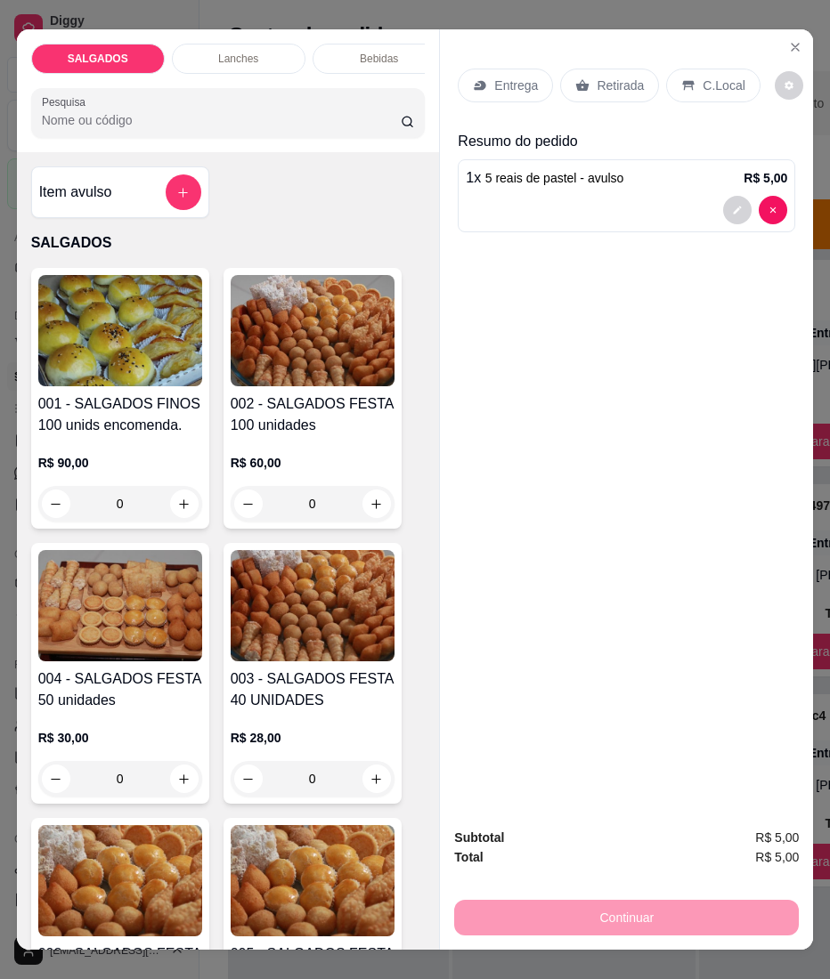
click at [603, 78] on p "Retirada" at bounding box center [619, 86] width 47 height 18
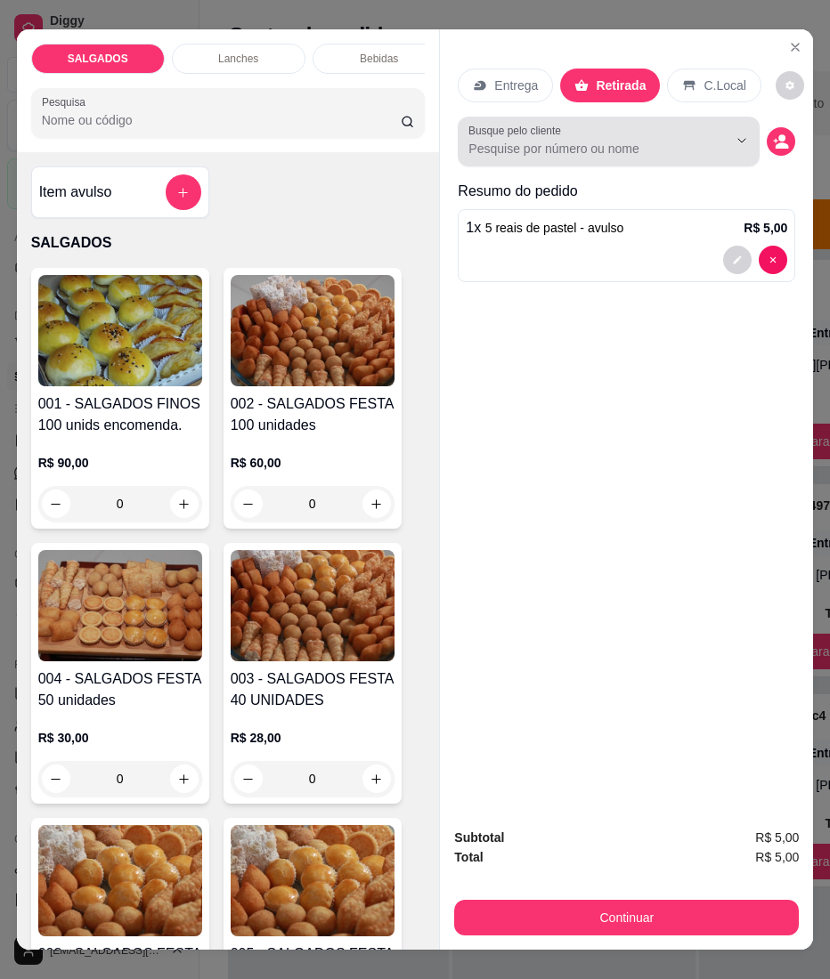
click at [573, 140] on input "Busque pelo cliente" at bounding box center [583, 149] width 231 height 18
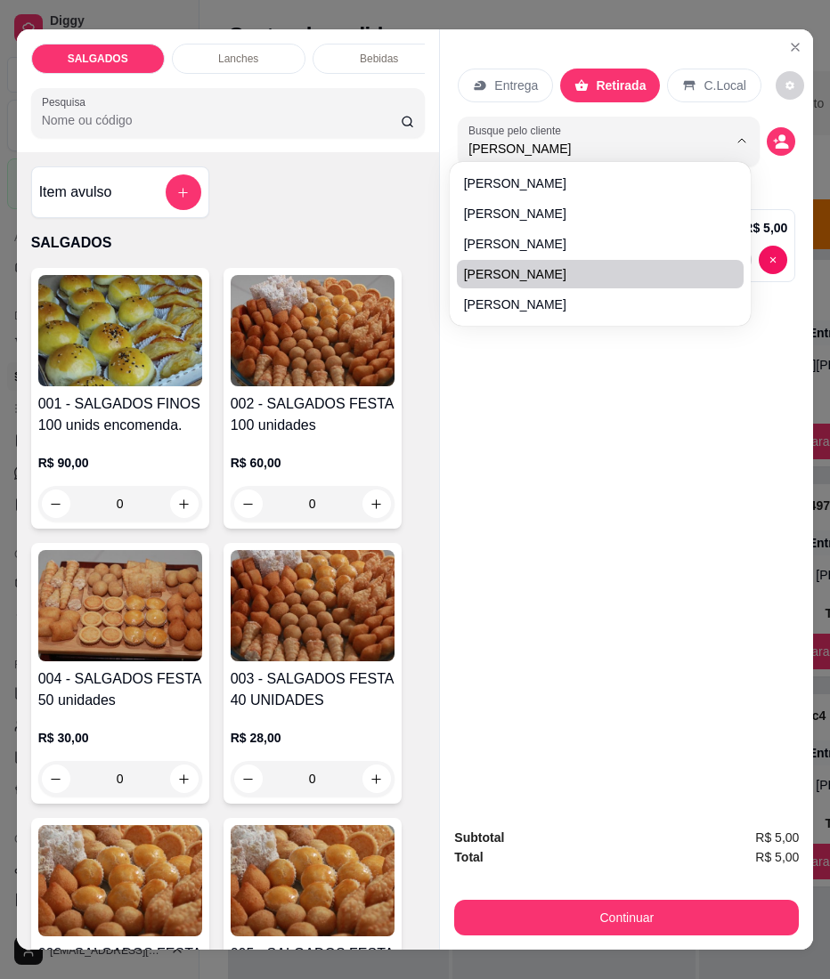
type input "[PERSON_NAME]"
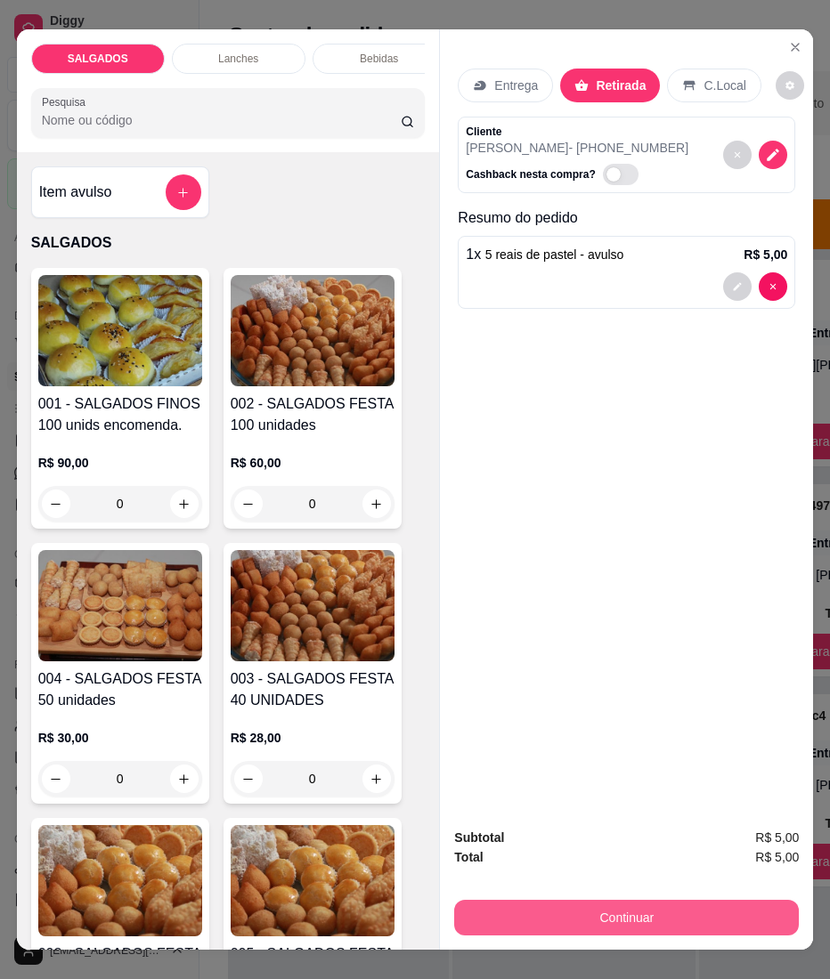
click at [676, 909] on button "Continuar" at bounding box center [626, 918] width 344 height 36
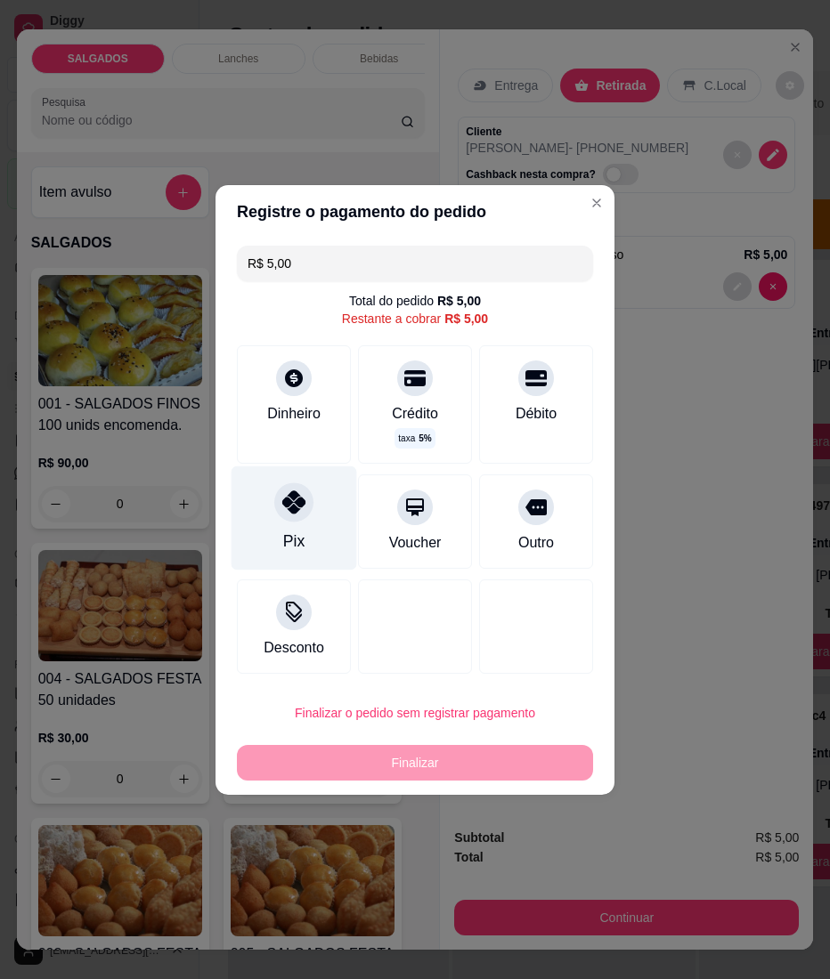
click at [306, 498] on div at bounding box center [293, 501] width 39 height 39
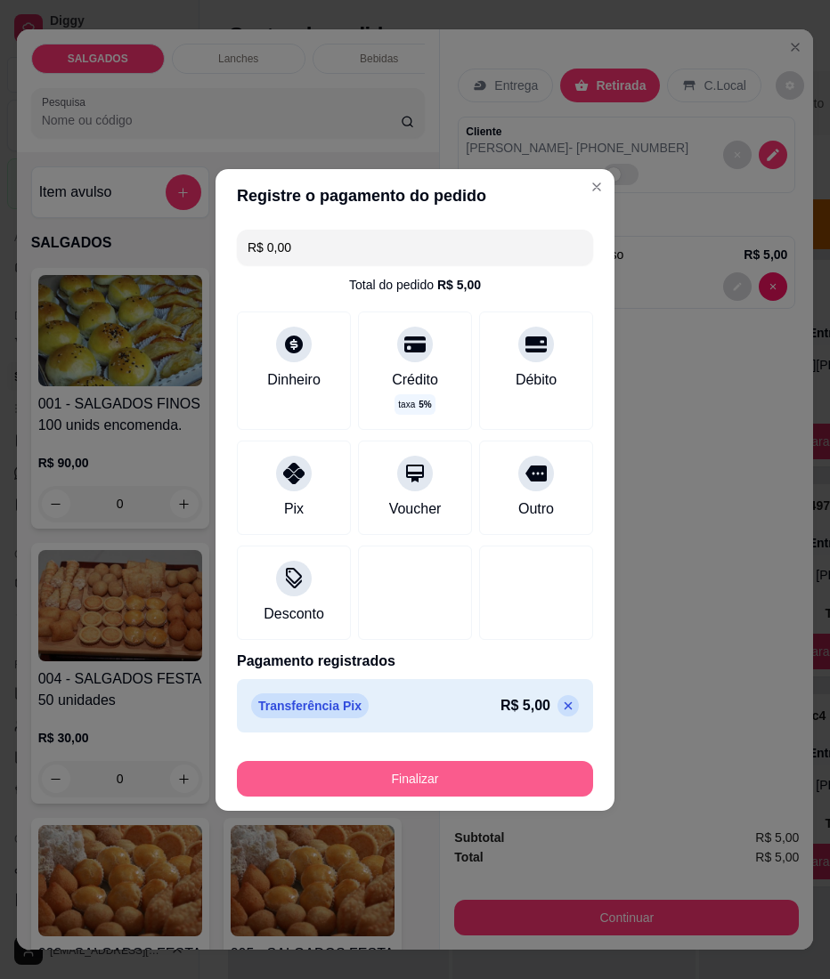
click at [454, 763] on button "Finalizar" at bounding box center [415, 779] width 356 height 36
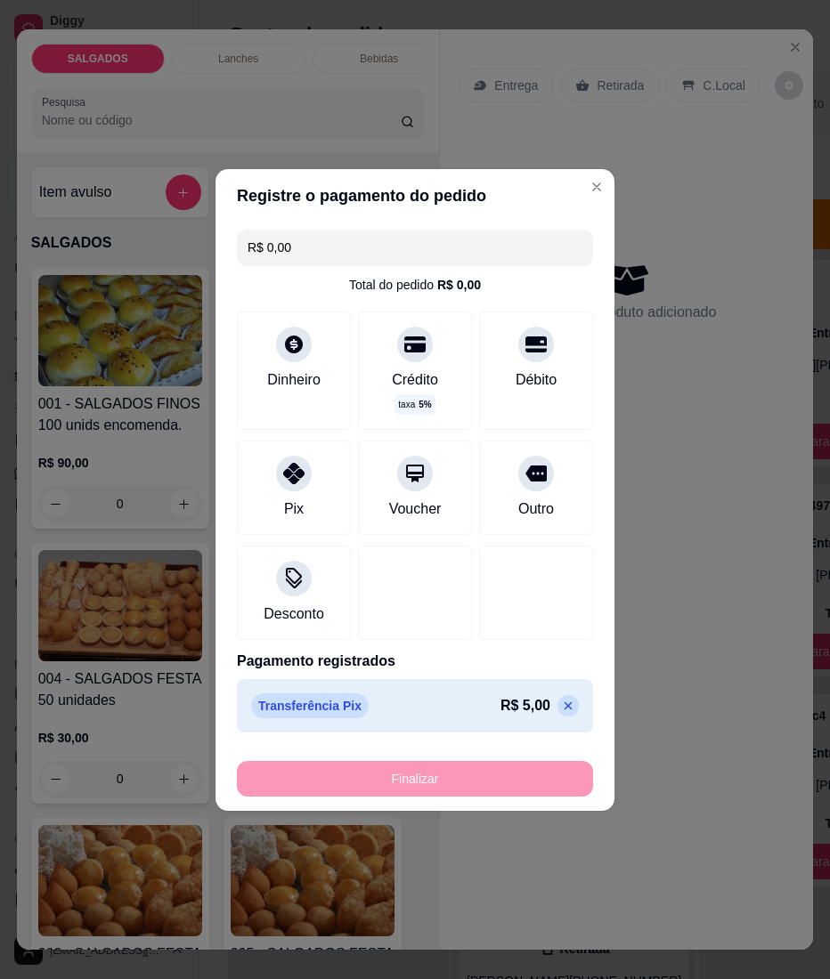
type input "-R$ 5,00"
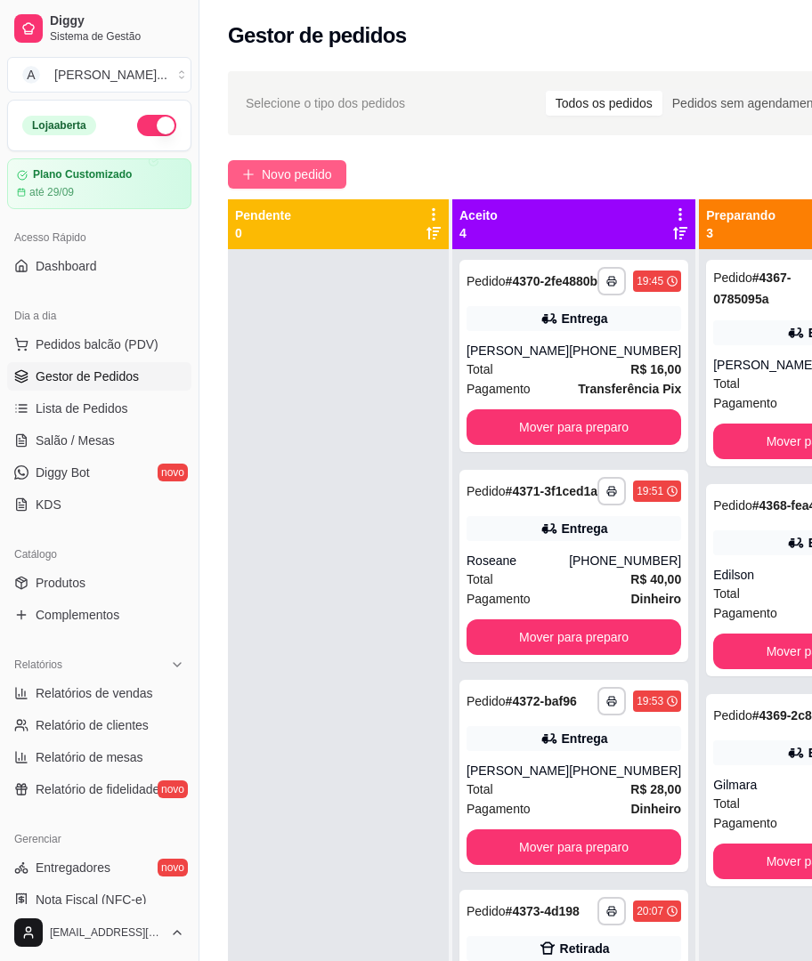
click at [300, 165] on span "Novo pedido" at bounding box center [297, 175] width 70 height 20
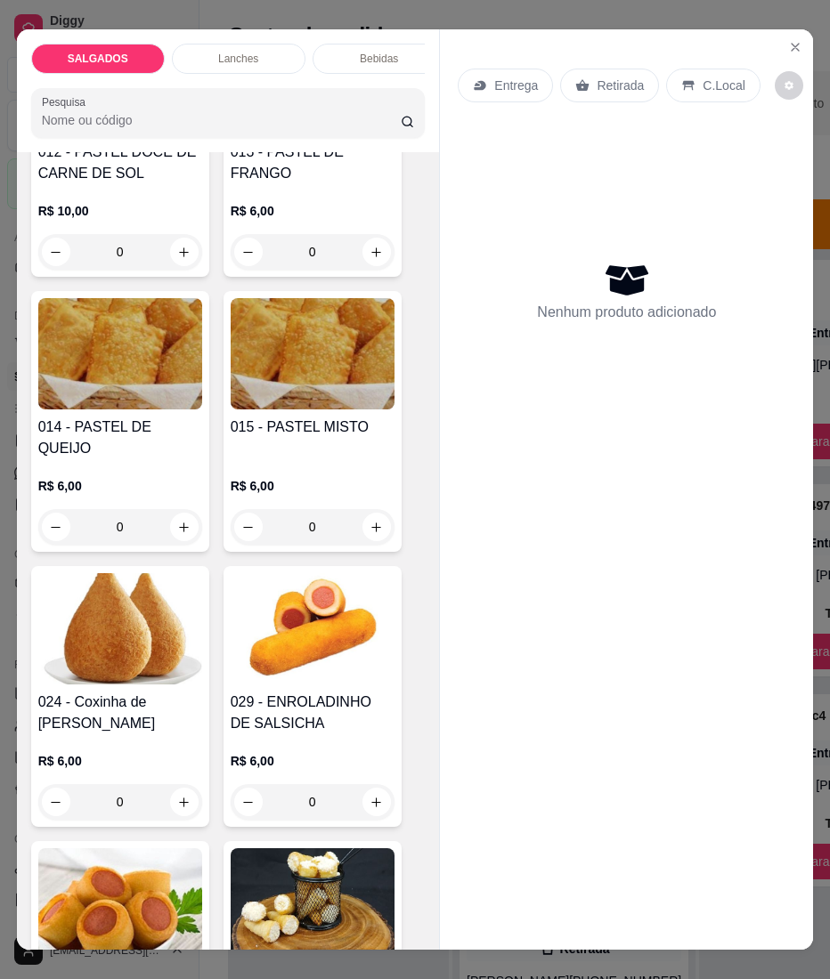
scroll to position [1899, 0]
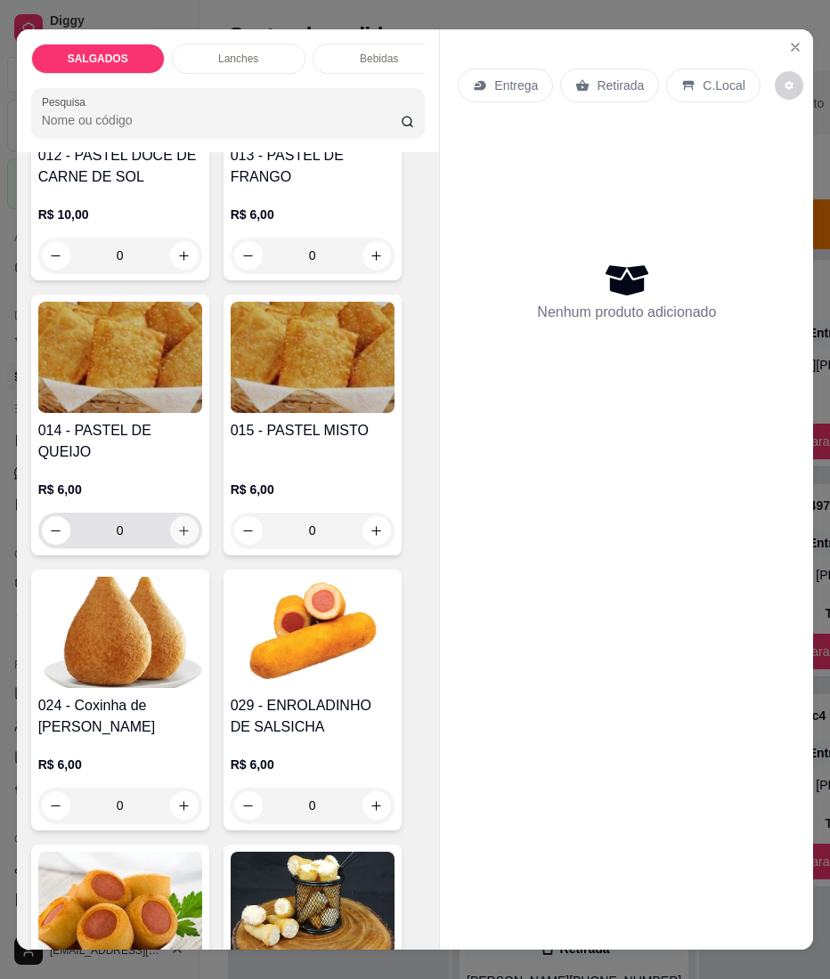
click at [177, 524] on icon "increase-product-quantity" at bounding box center [183, 530] width 13 height 13
type input "1"
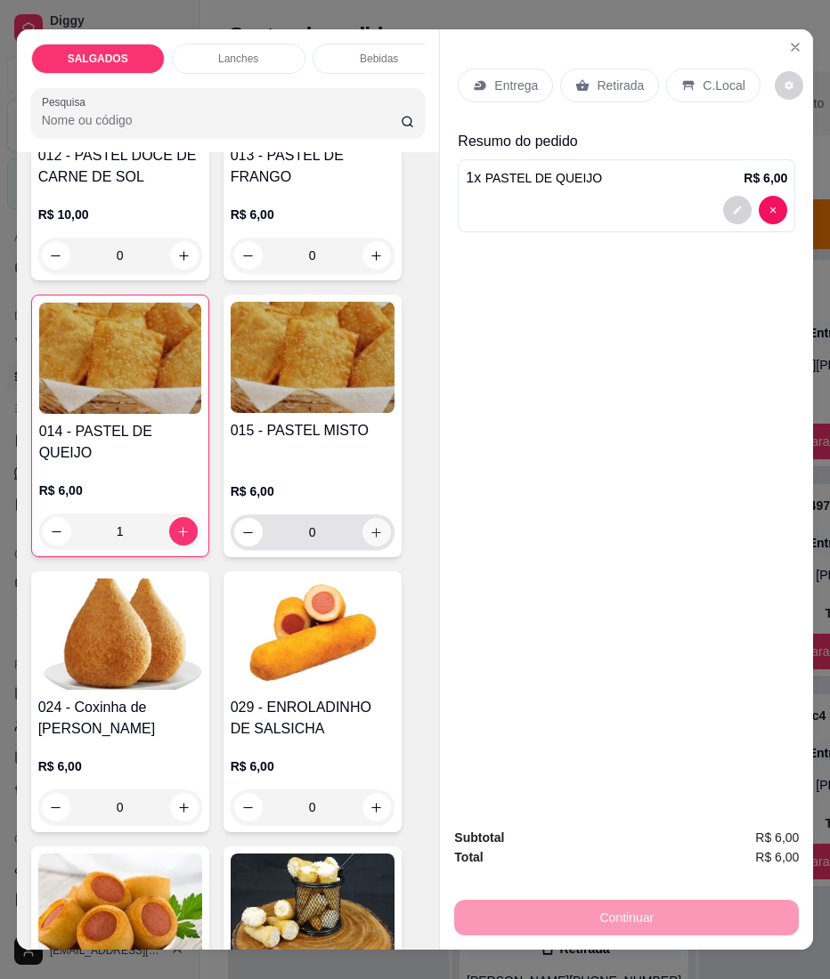
click at [377, 522] on button "increase-product-quantity" at bounding box center [376, 532] width 28 height 28
type input "1"
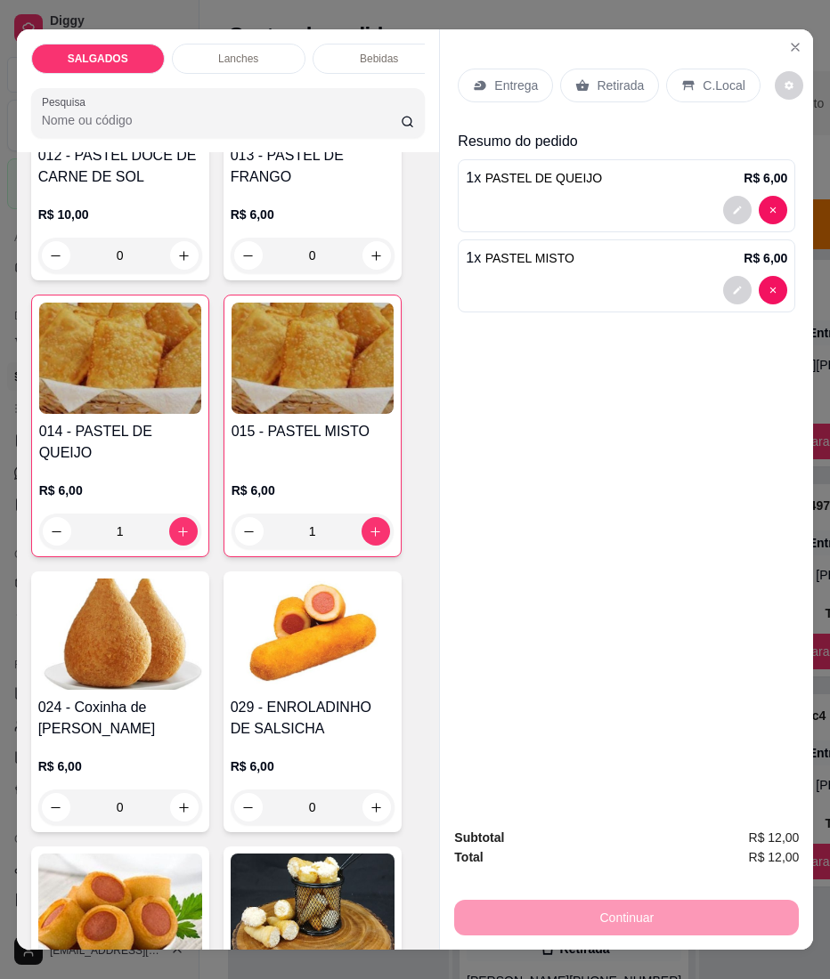
click at [514, 77] on p "Entrega" at bounding box center [516, 86] width 44 height 18
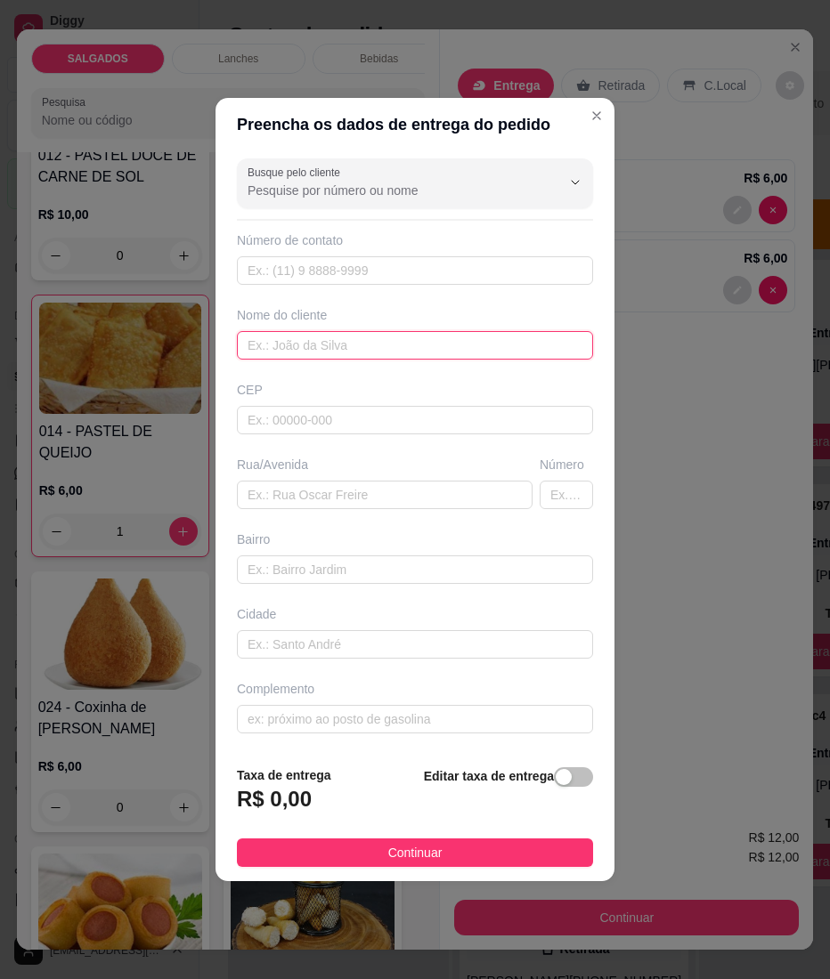
click at [425, 338] on input "text" at bounding box center [415, 345] width 356 height 28
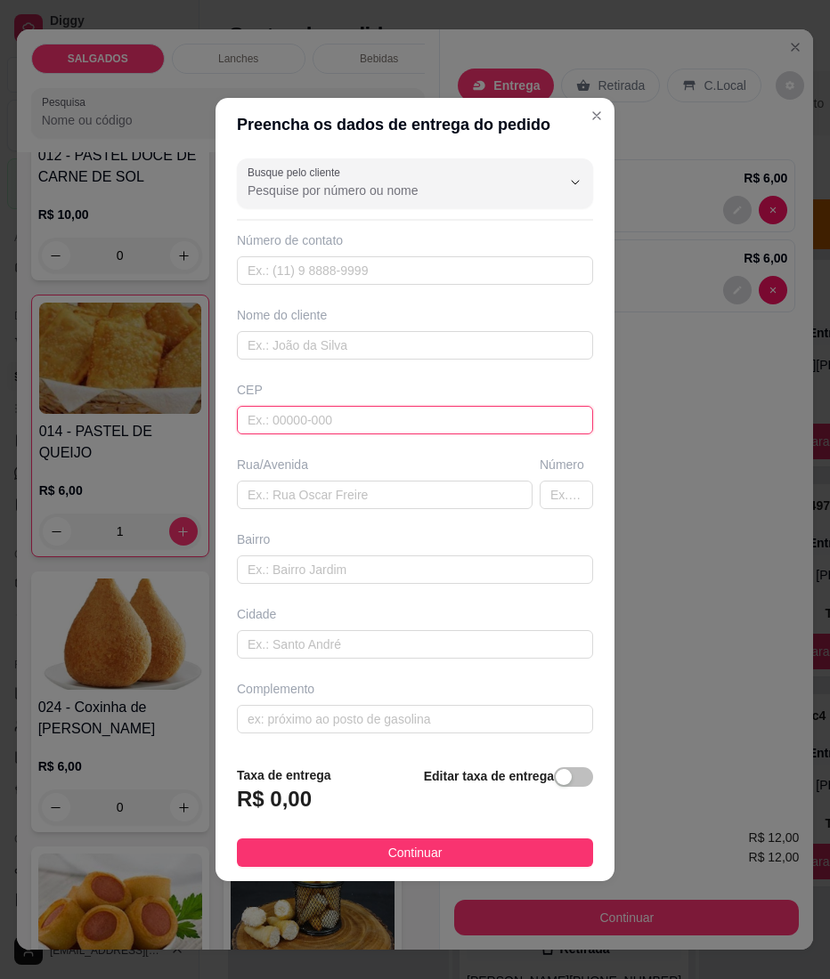
click at [319, 427] on input "text" at bounding box center [415, 420] width 356 height 28
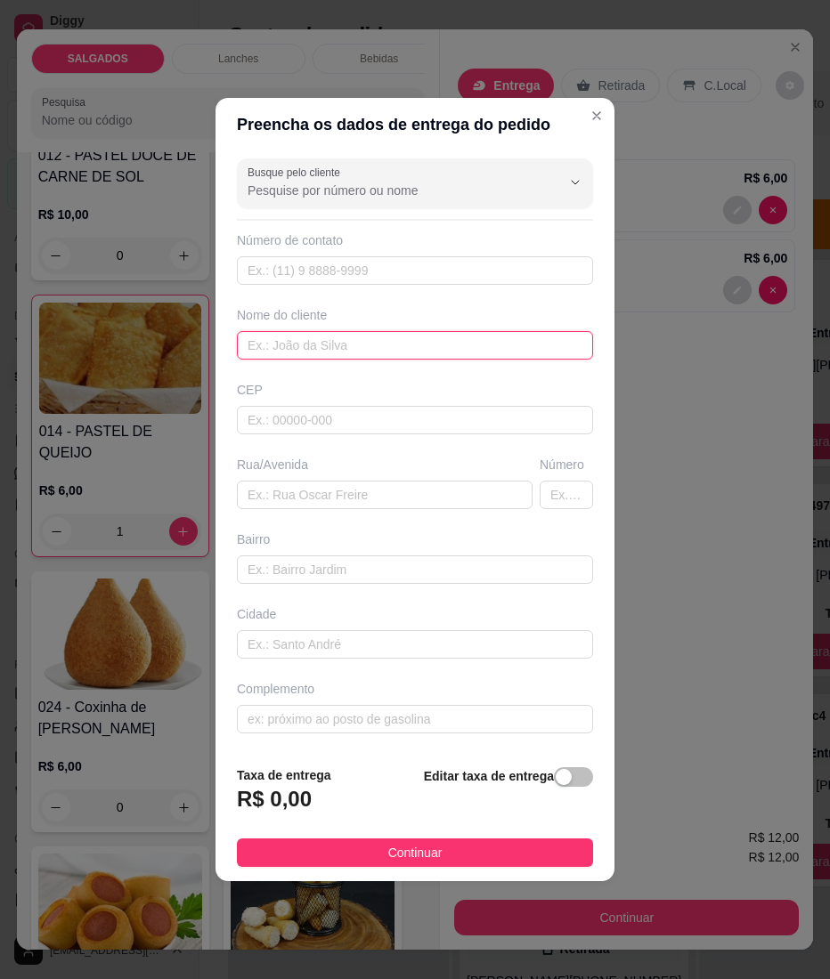
click at [271, 339] on input "text" at bounding box center [415, 345] width 356 height 28
paste input "Céu"
type input "Céu"
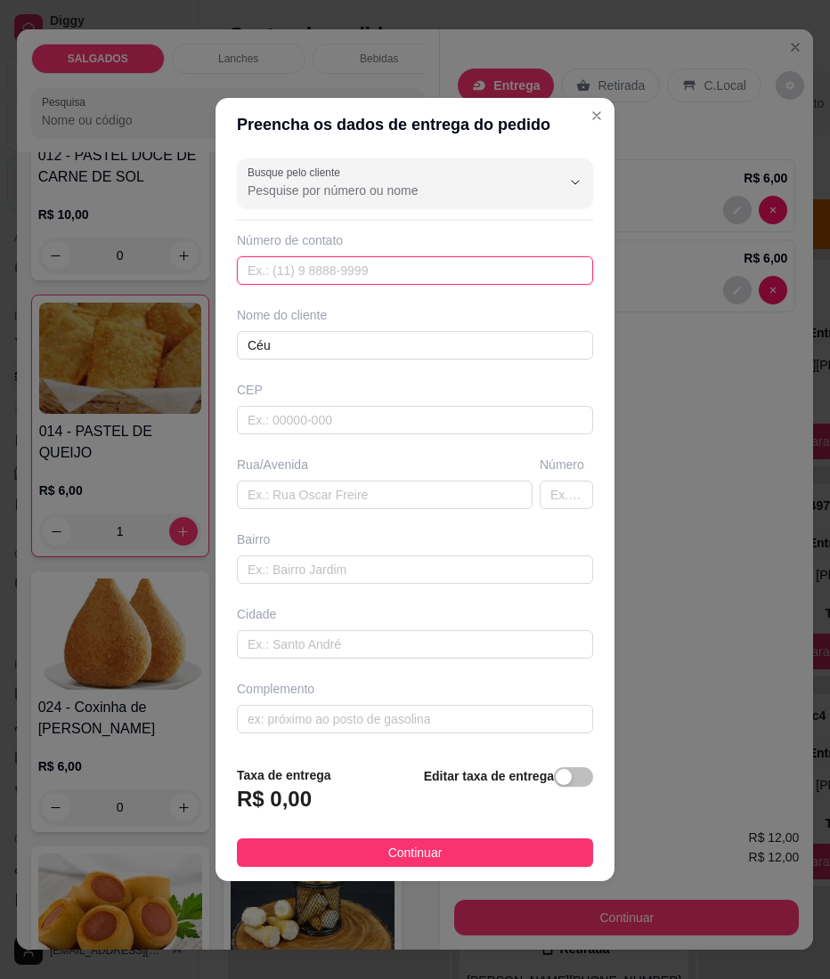
click at [350, 279] on input "text" at bounding box center [415, 270] width 356 height 28
click at [304, 276] on input "text" at bounding box center [415, 270] width 356 height 28
paste input "[PHONE_NUMBER]"
type input "[PHONE_NUMBER]"
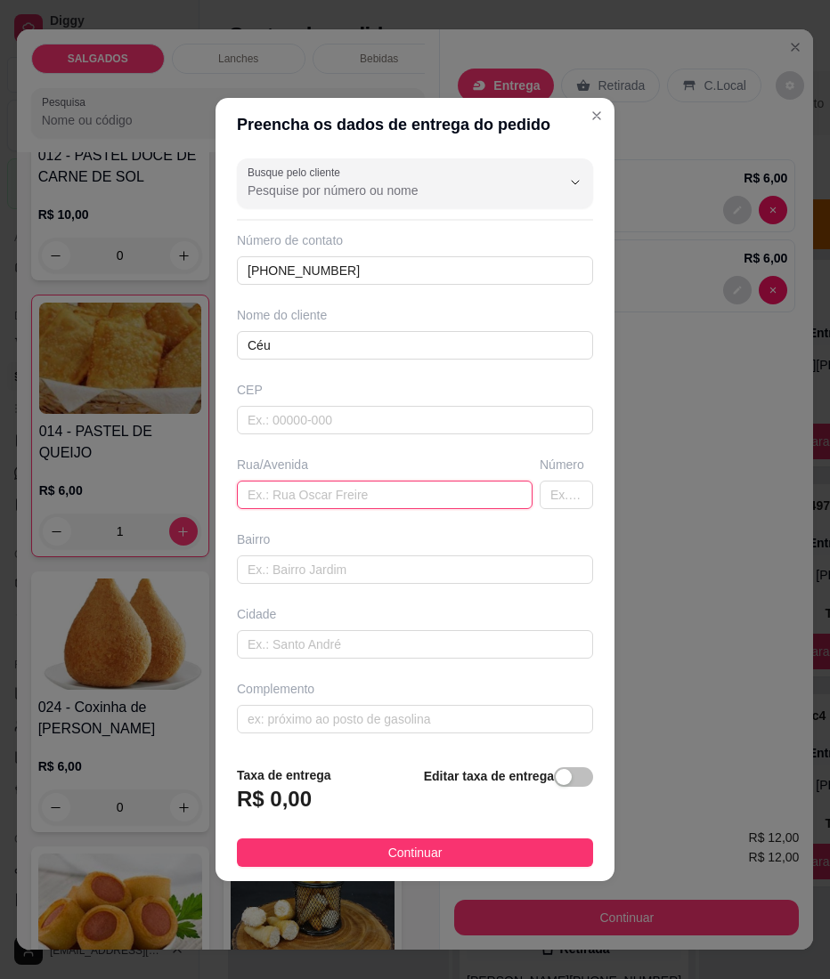
click at [343, 485] on input "text" at bounding box center [385, 495] width 296 height 28
type input "AUDIO"
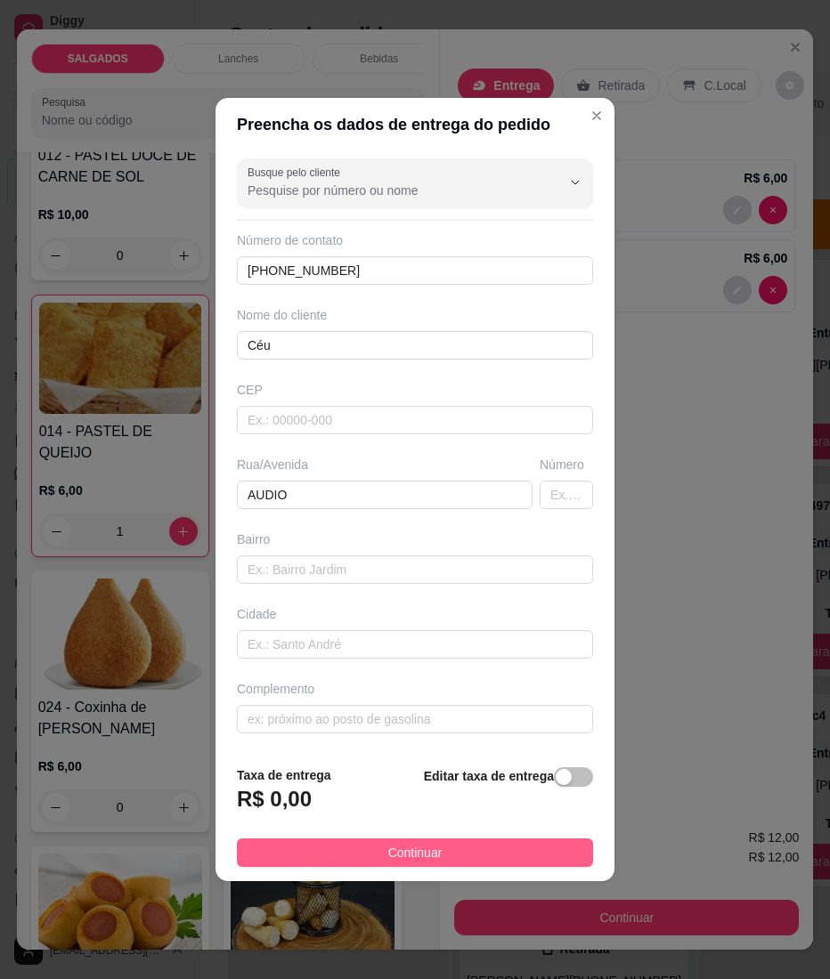
click at [438, 855] on button "Continuar" at bounding box center [415, 852] width 356 height 28
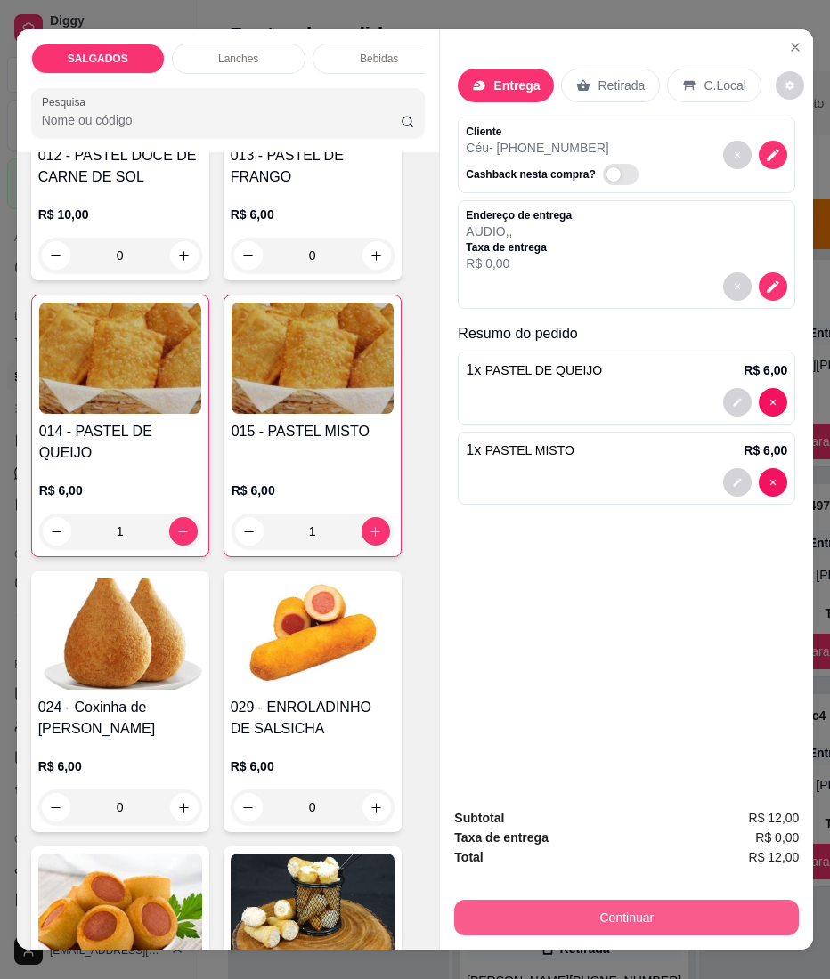
click at [549, 926] on button "Continuar" at bounding box center [626, 918] width 344 height 36
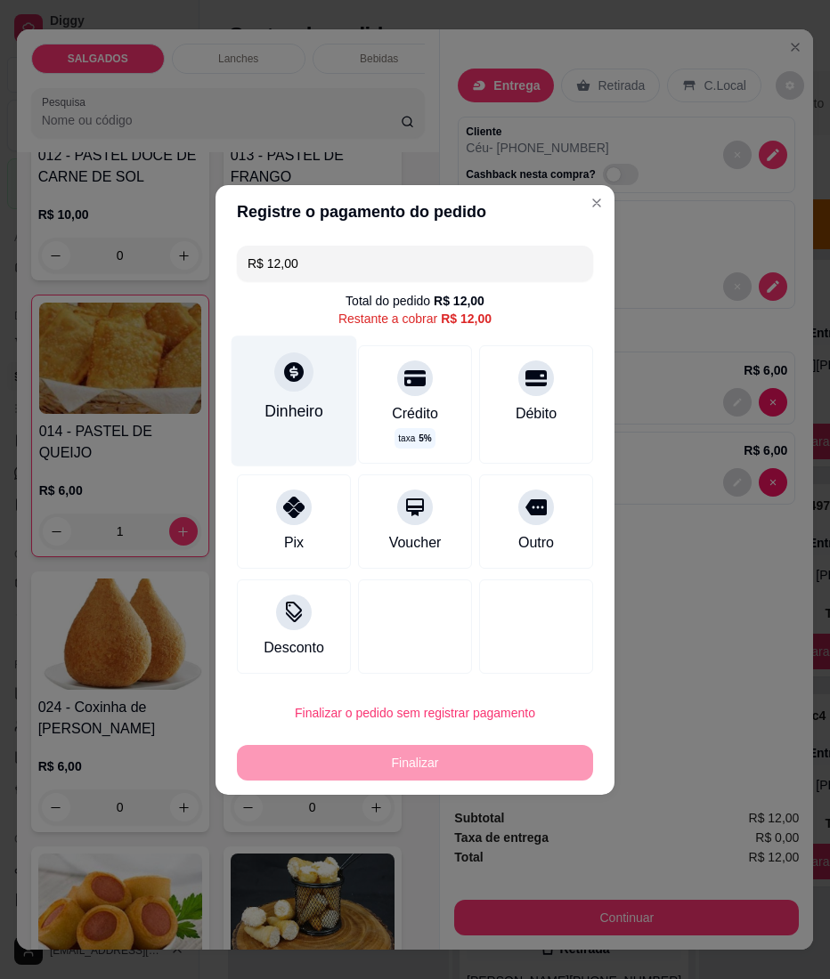
click at [271, 404] on div "Dinheiro" at bounding box center [293, 410] width 59 height 23
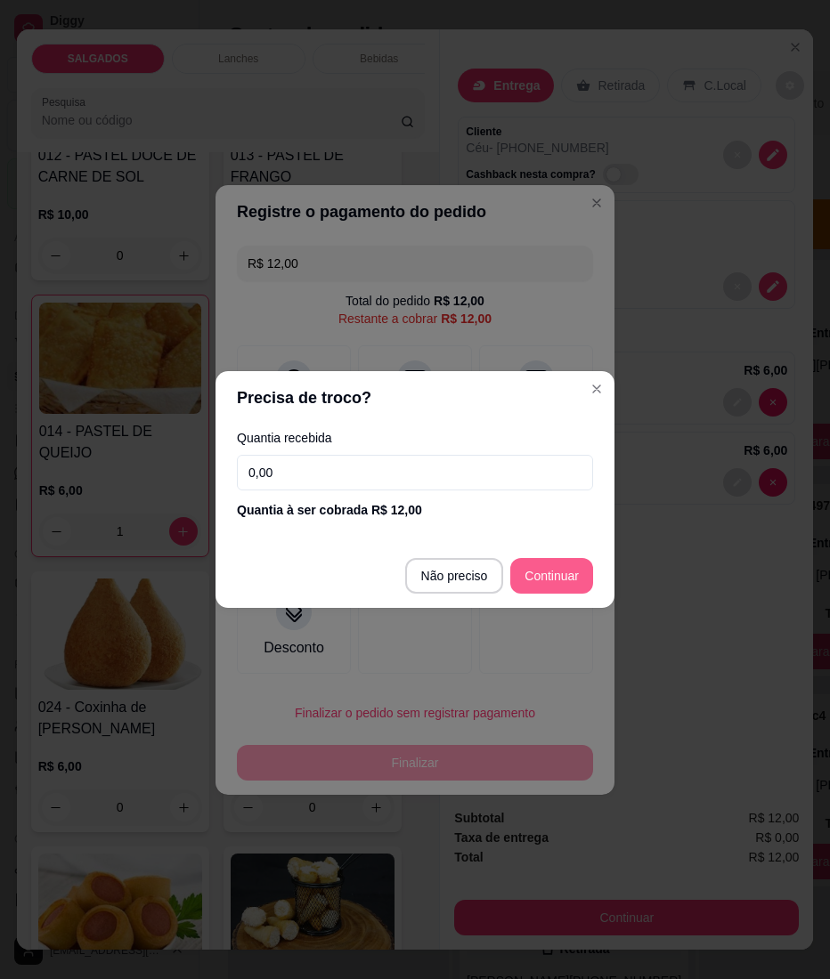
type input "R$ 0,00"
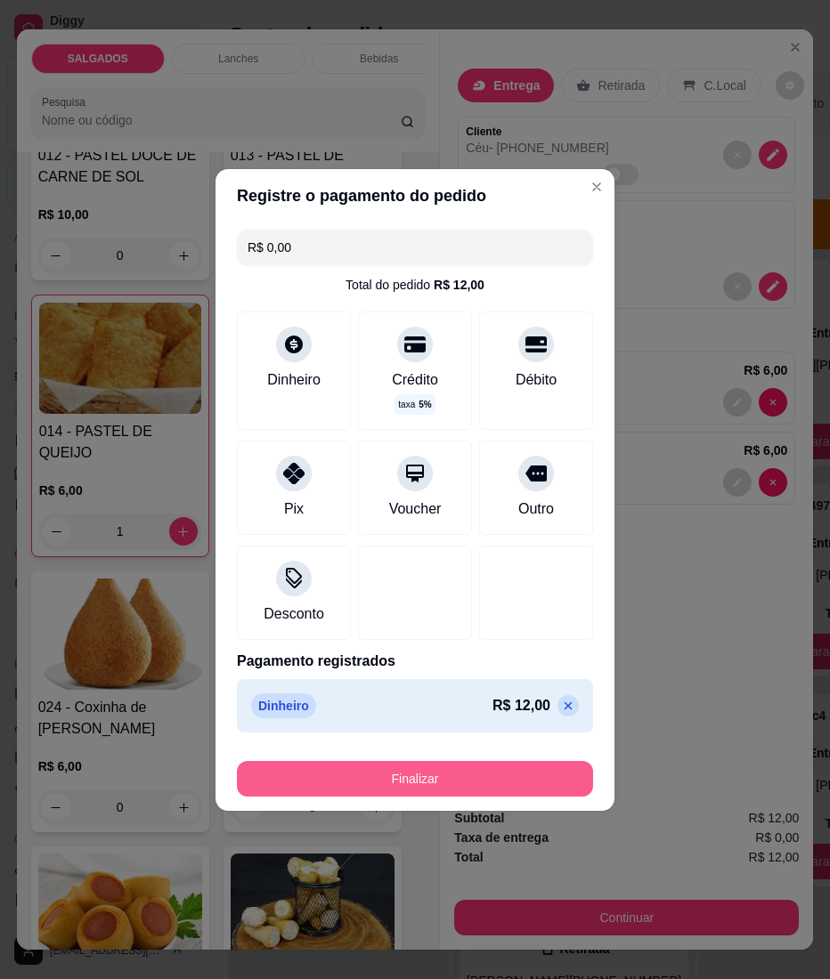
click at [440, 787] on button "Finalizar" at bounding box center [415, 779] width 356 height 36
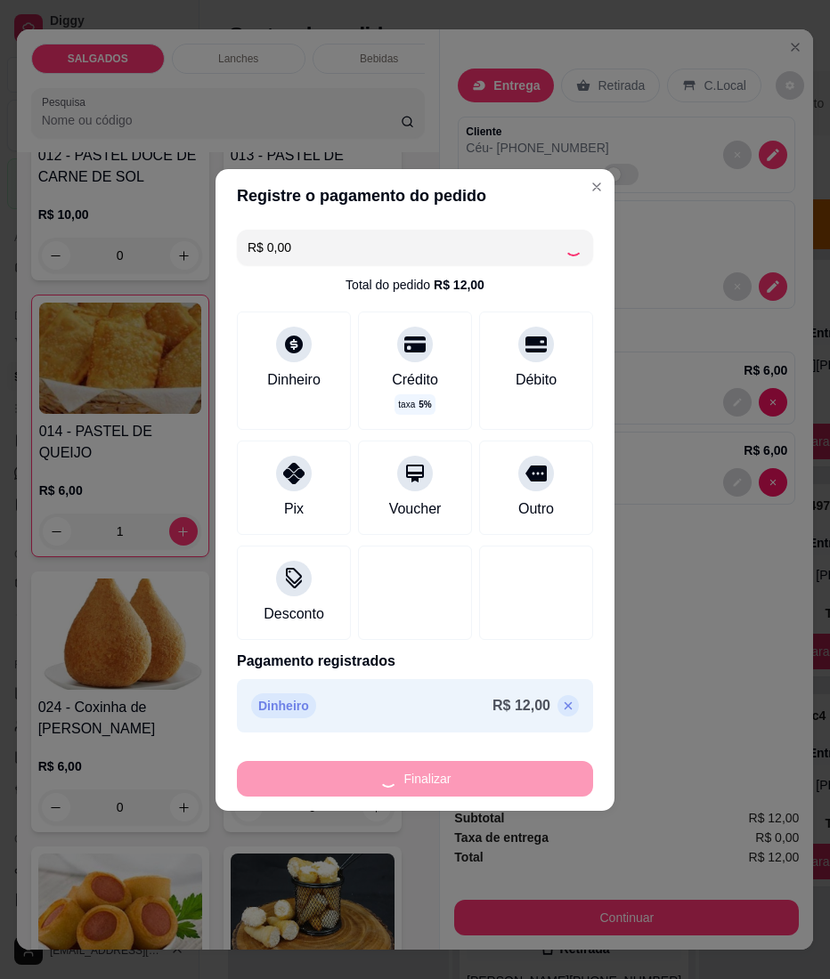
type input "0"
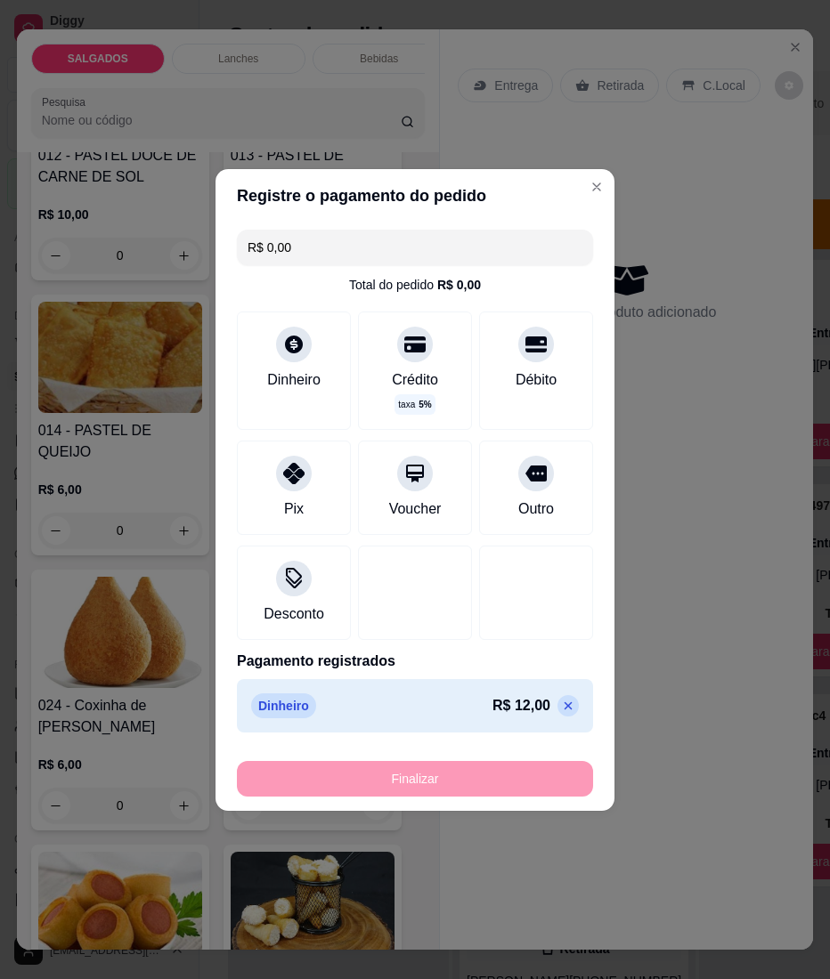
type input "-R$ 12,00"
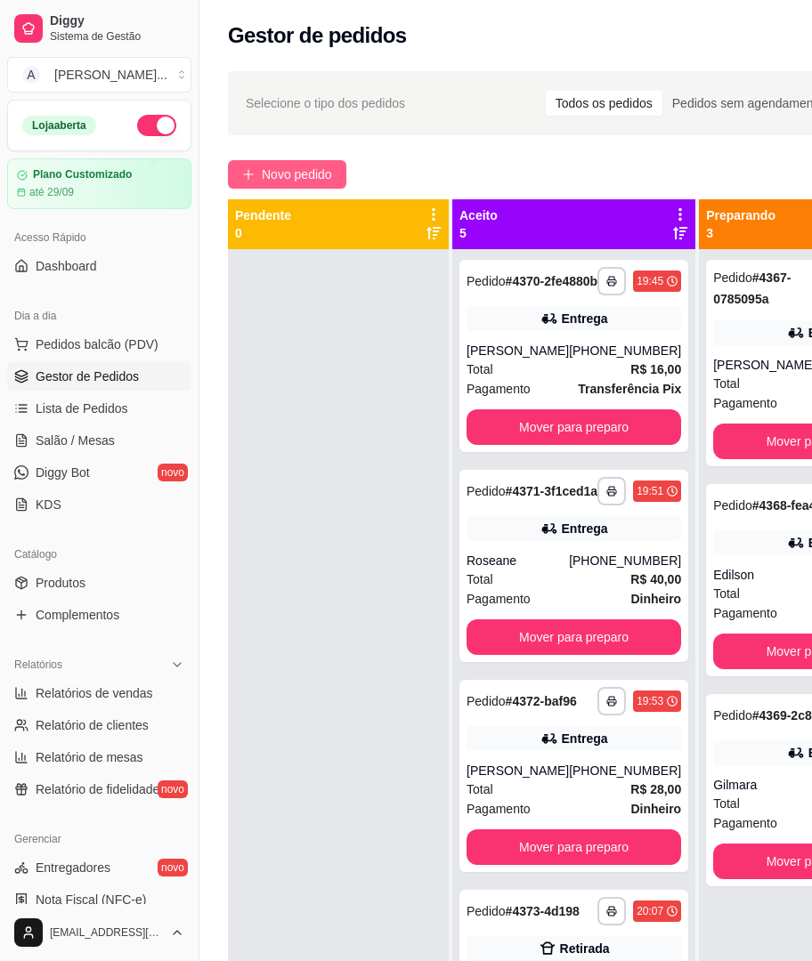
click at [247, 162] on button "Novo pedido" at bounding box center [287, 174] width 118 height 28
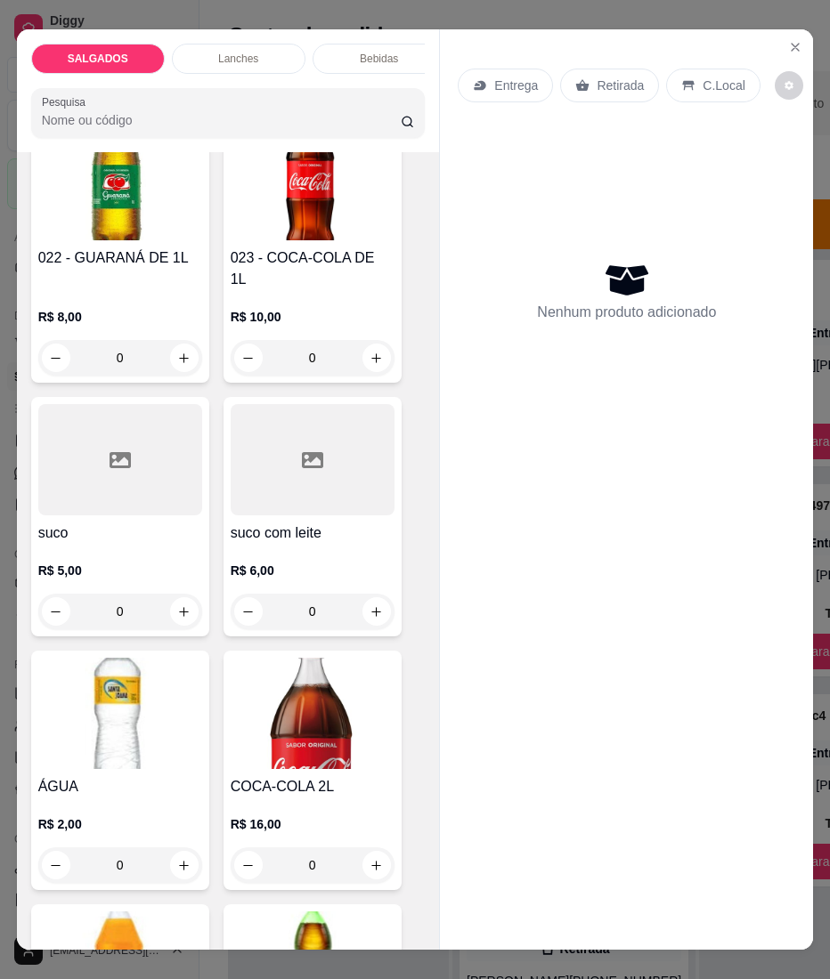
scroll to position [6200, 0]
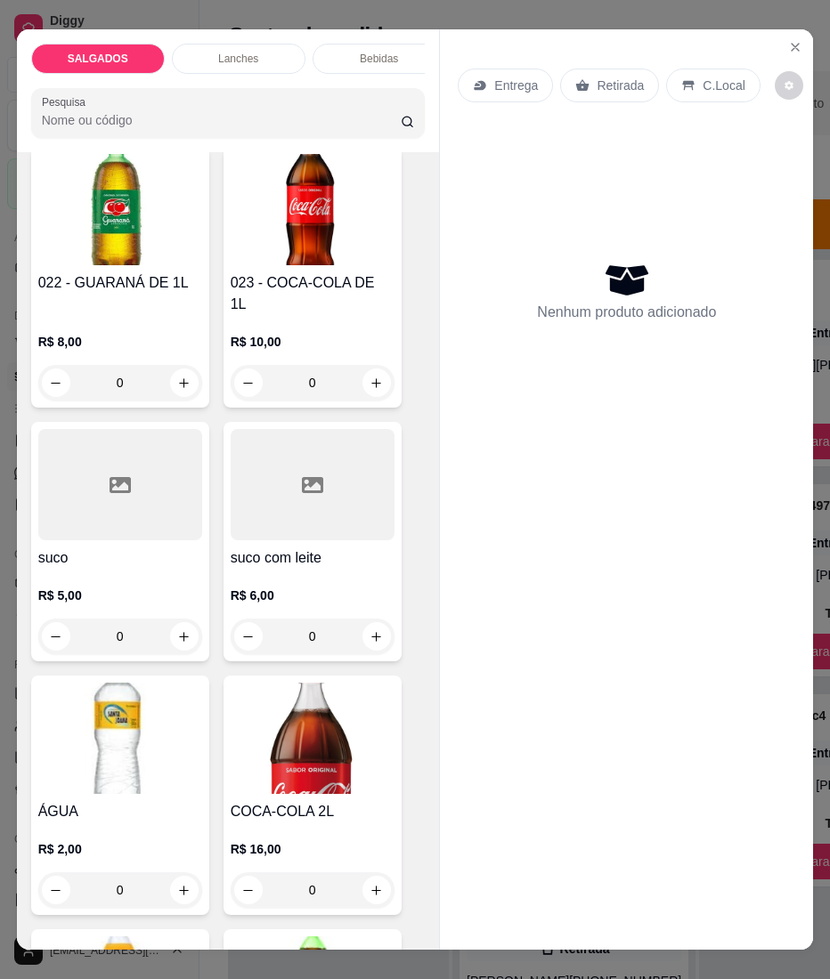
click at [173, 472] on div at bounding box center [120, 484] width 164 height 111
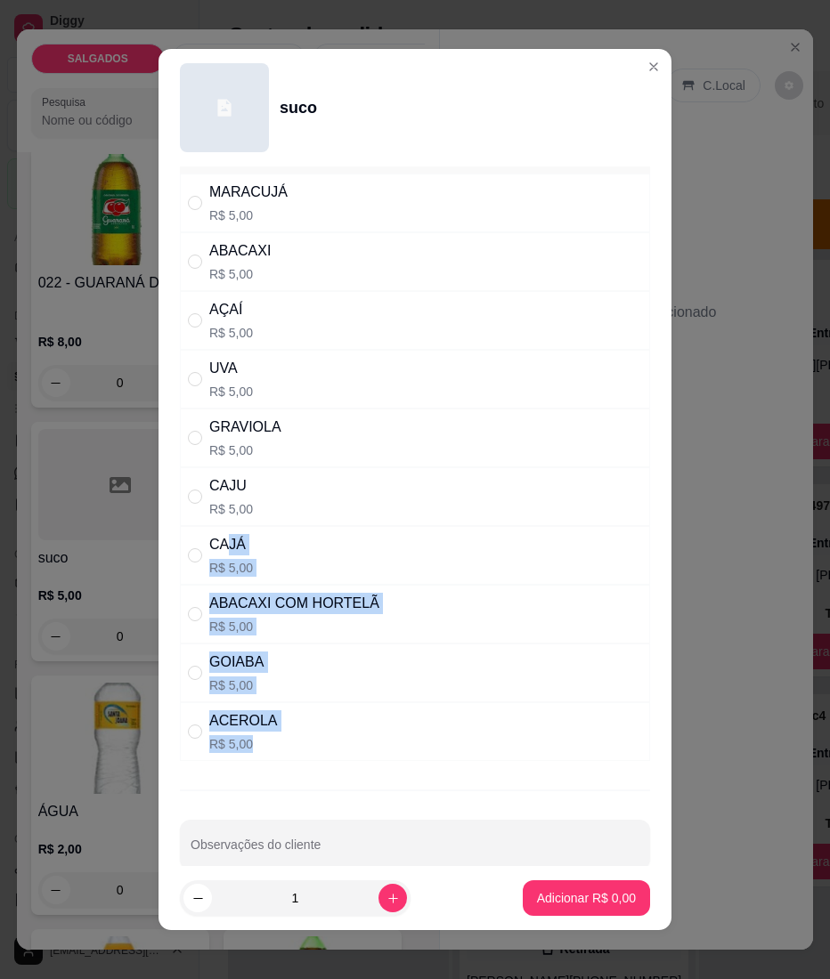
scroll to position [0, 0]
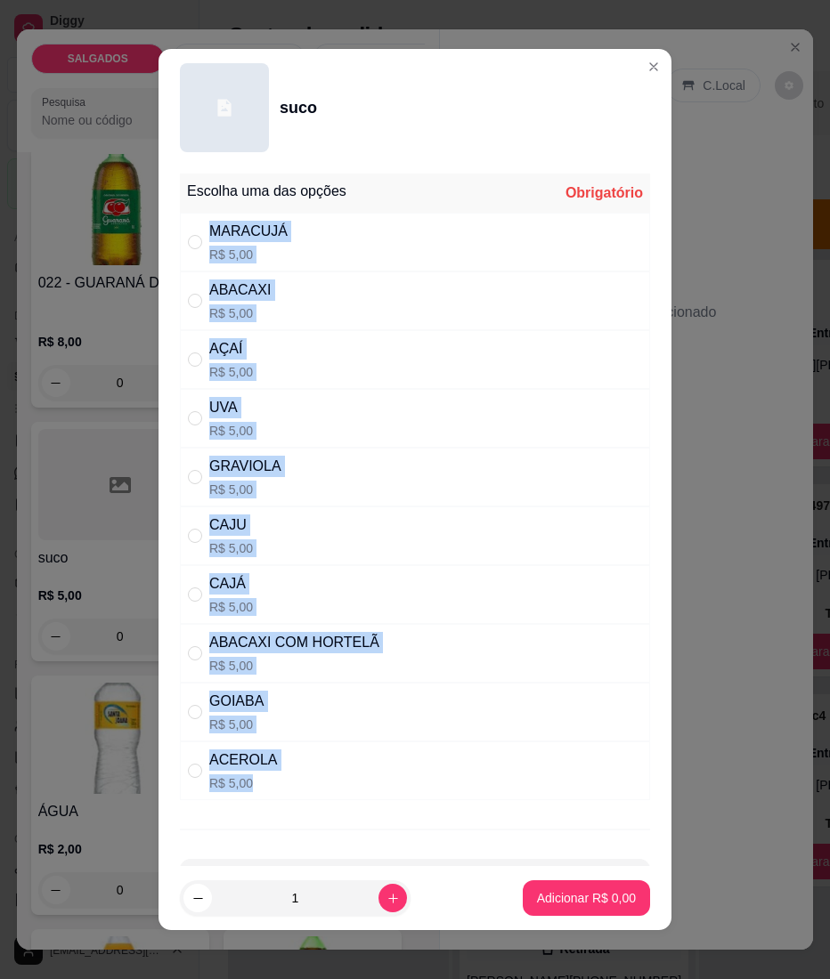
drag, startPoint x: 265, startPoint y: 671, endPoint x: 205, endPoint y: 229, distance: 446.5
click at [205, 229] on div "Escolha uma das opções Obrigatório MARACUJÁ R$ 5,00 ABACAXI R$ 5,00 AÇAÍ R$ 5,0…" at bounding box center [415, 487] width 470 height 627
copy div "MARACUJÁ R$ 5,00 ABACAXI R$ 5,00 AÇAÍ R$ 5,00 UVA R$ 5,00 GRAVIOLA R$ 5,00 CAJU…"
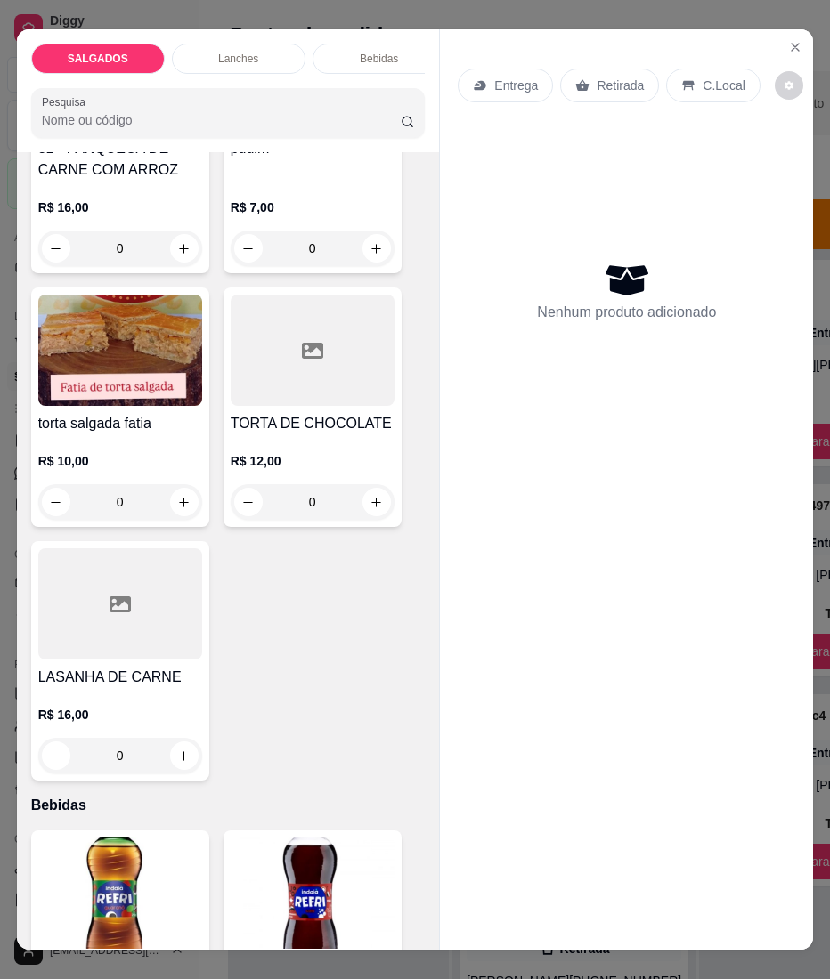
scroll to position [5103, 0]
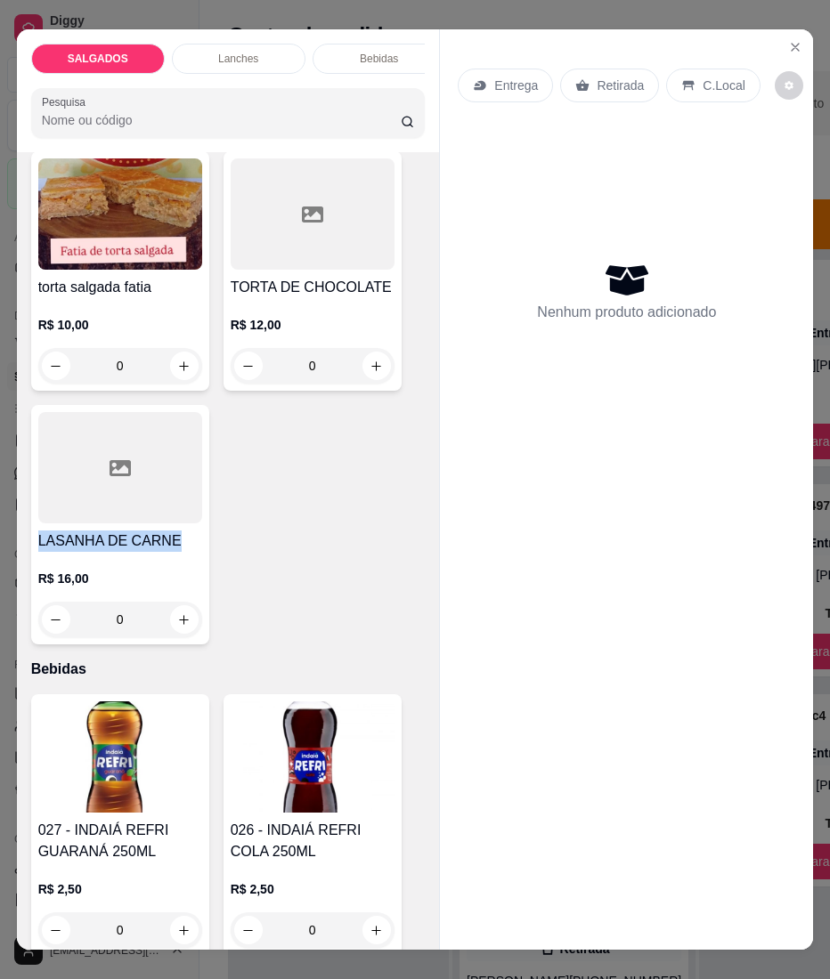
drag, startPoint x: 162, startPoint y: 521, endPoint x: 9, endPoint y: 510, distance: 153.5
click at [17, 510] on div "Item avulso SALGADOS 001 - SALGADOS FINOS 100 unids encomenda. R$ 90,00 0 002 -…" at bounding box center [228, 551] width 423 height 798
copy h4 "LASANHA DE CARNE"
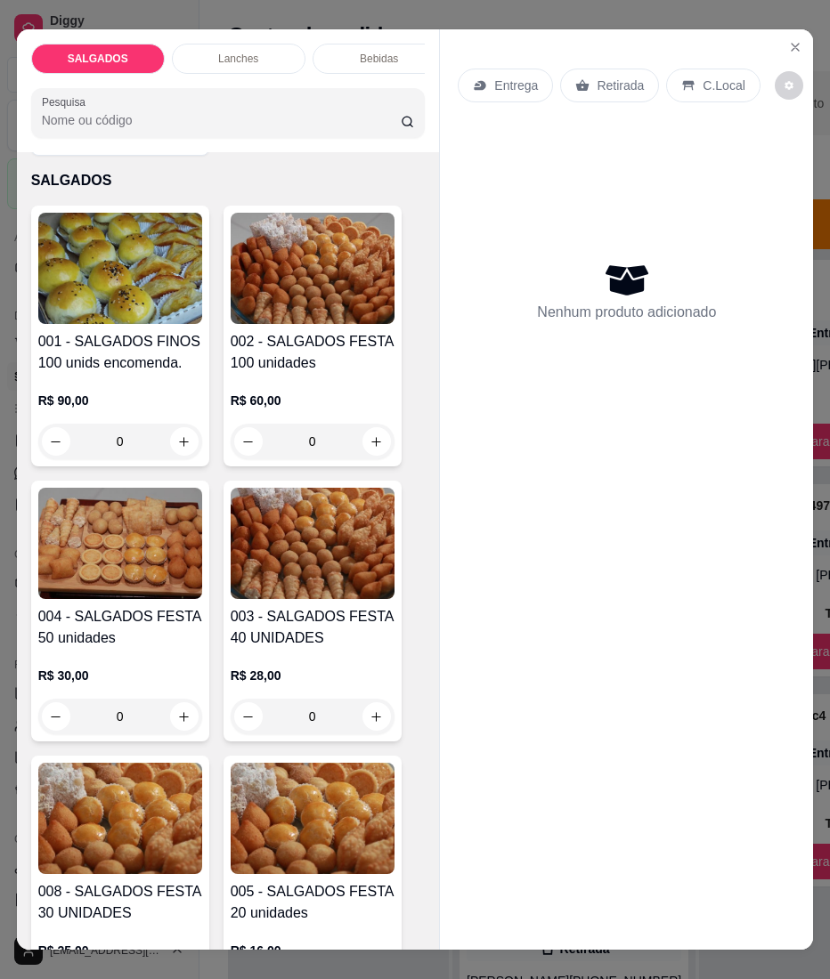
scroll to position [0, 0]
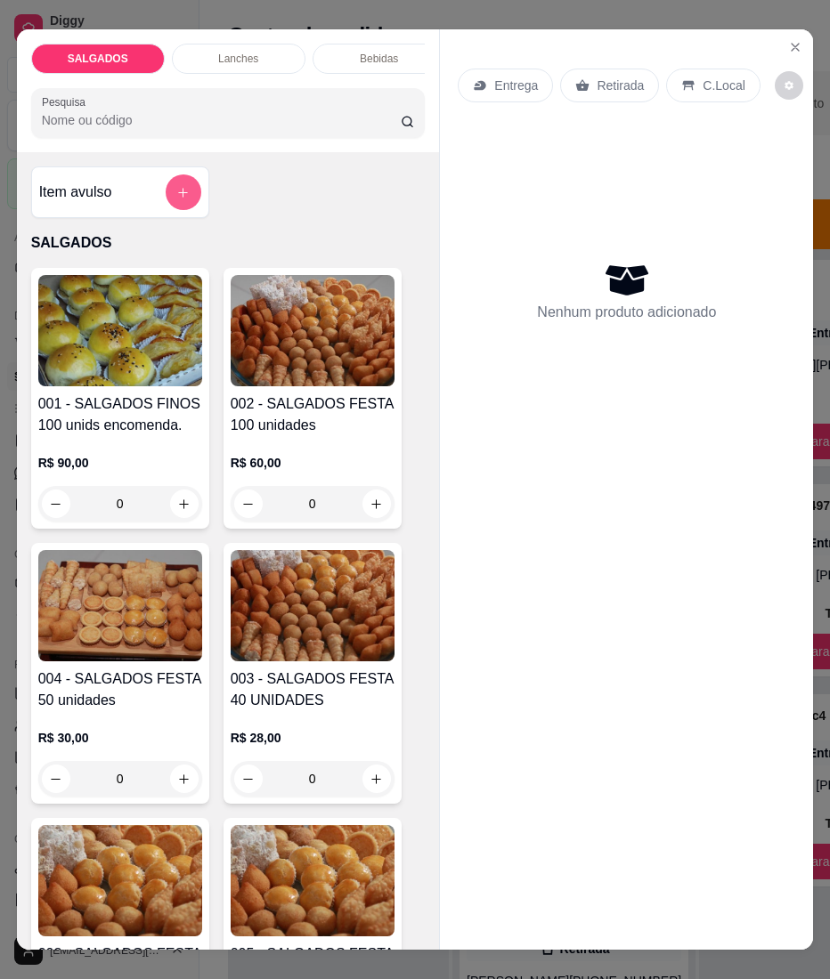
click at [172, 193] on button "add-separate-item" at bounding box center [184, 192] width 36 height 36
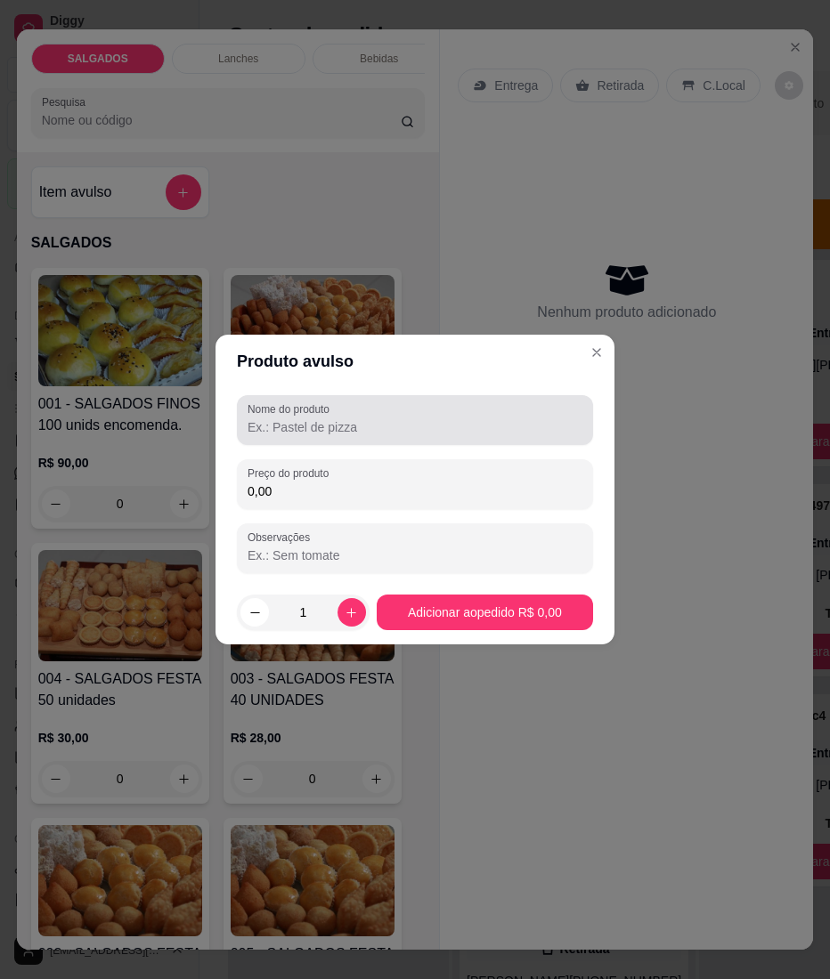
click at [271, 431] on input "Nome do produto" at bounding box center [414, 427] width 335 height 18
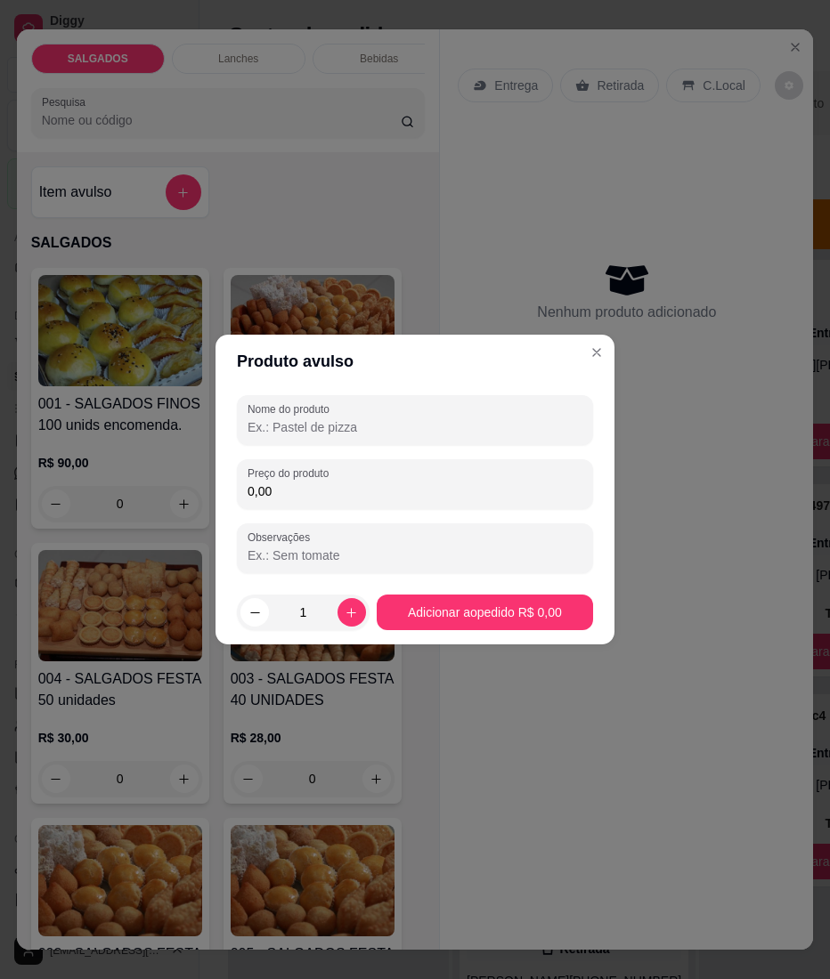
paste input "LASANHA DE CARNE"
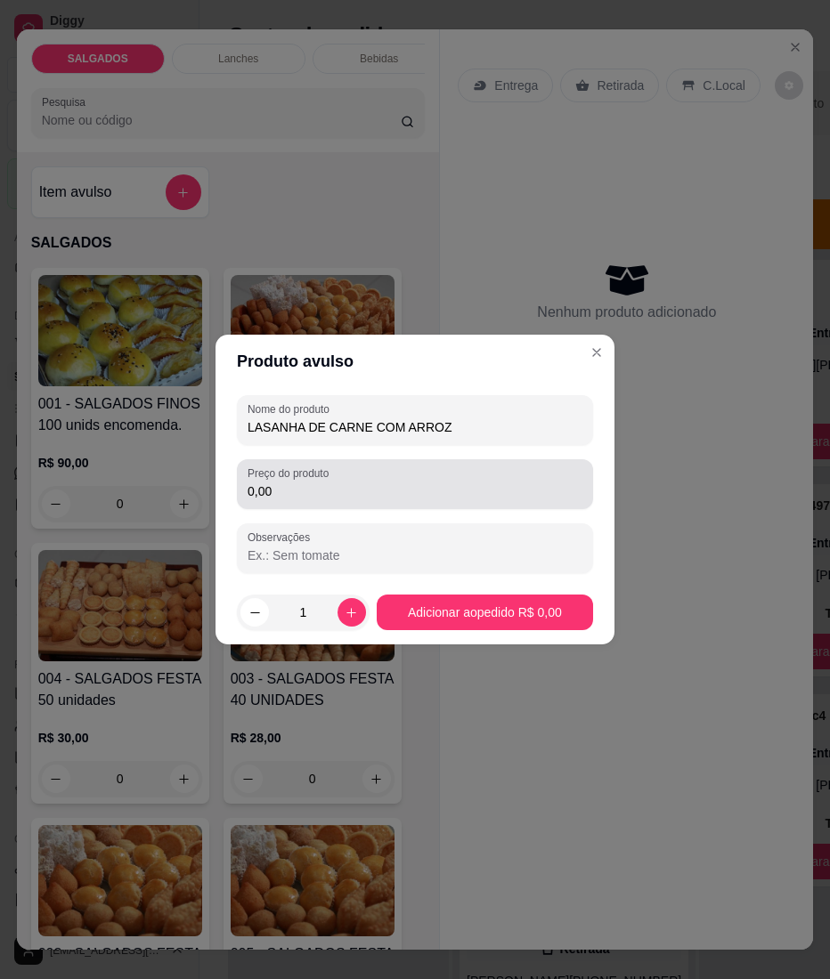
type input "LASANHA DE CARNE COM ARROZ"
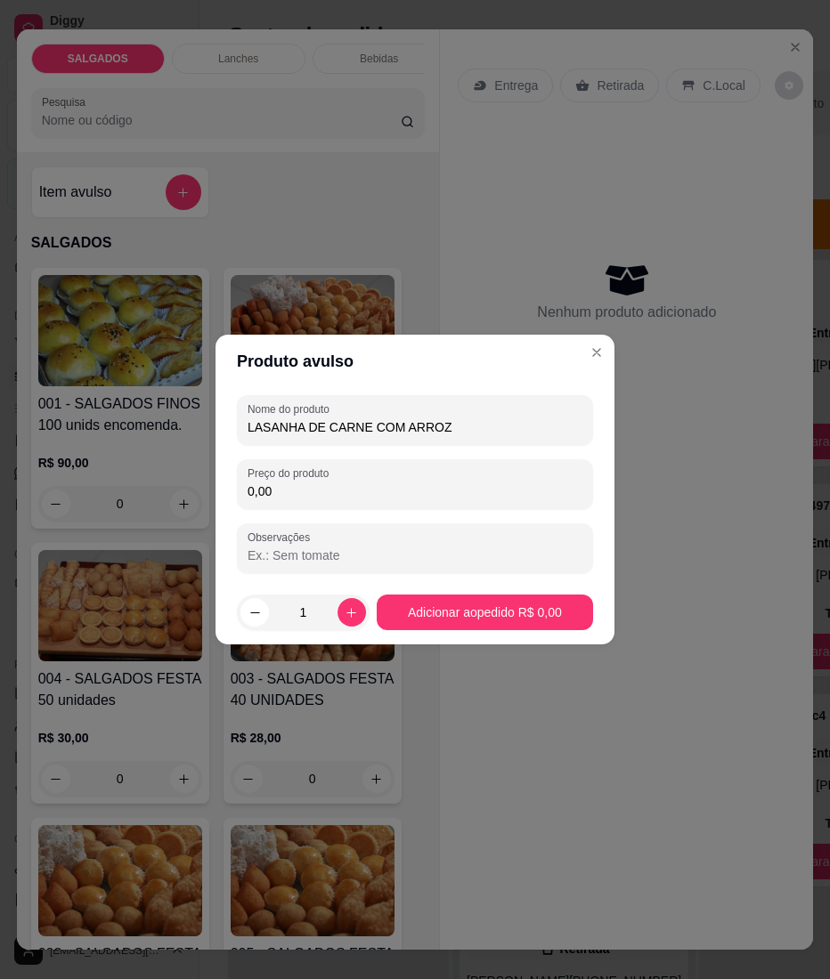
click at [336, 522] on div "Nome do produto LASANHA DE CARNE COM ARROZ Preço do produto 0,00 Observações" at bounding box center [415, 484] width 356 height 178
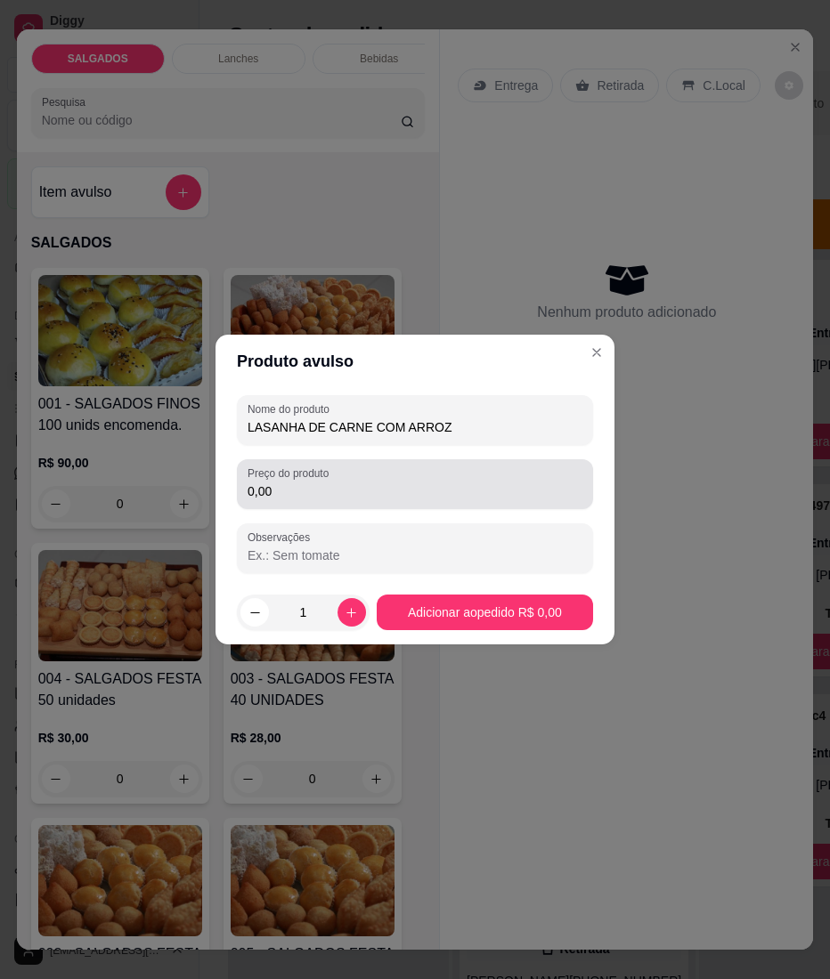
click at [339, 502] on div "Preço do produto 0,00" at bounding box center [415, 484] width 356 height 50
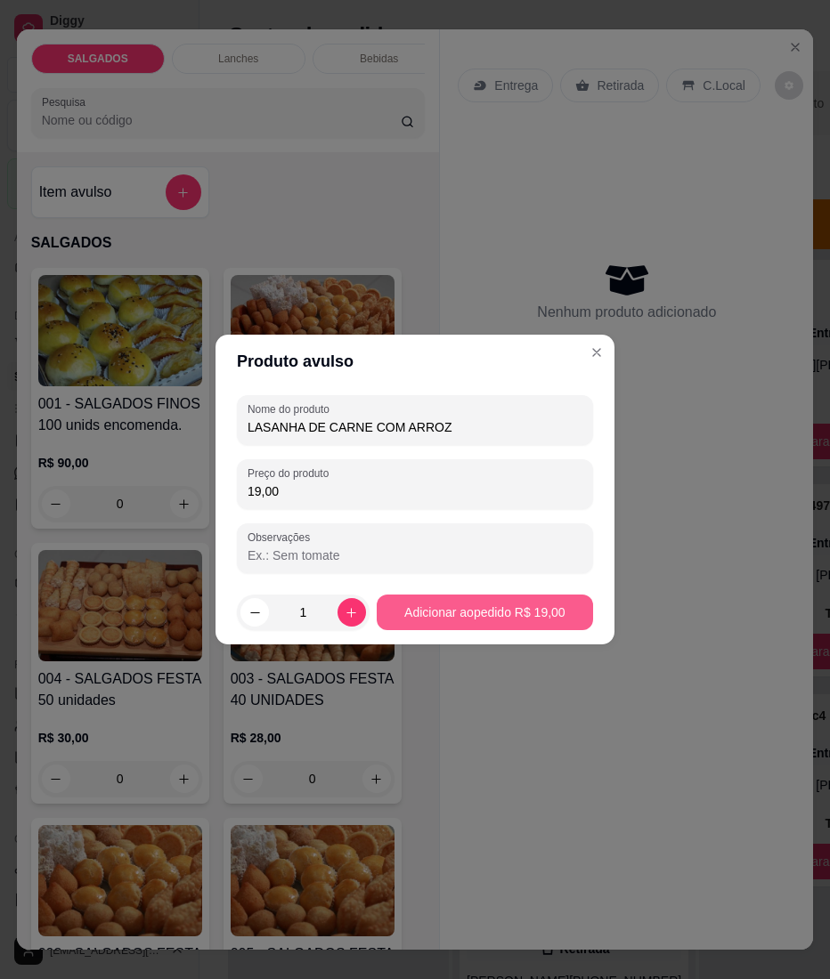
type input "19,00"
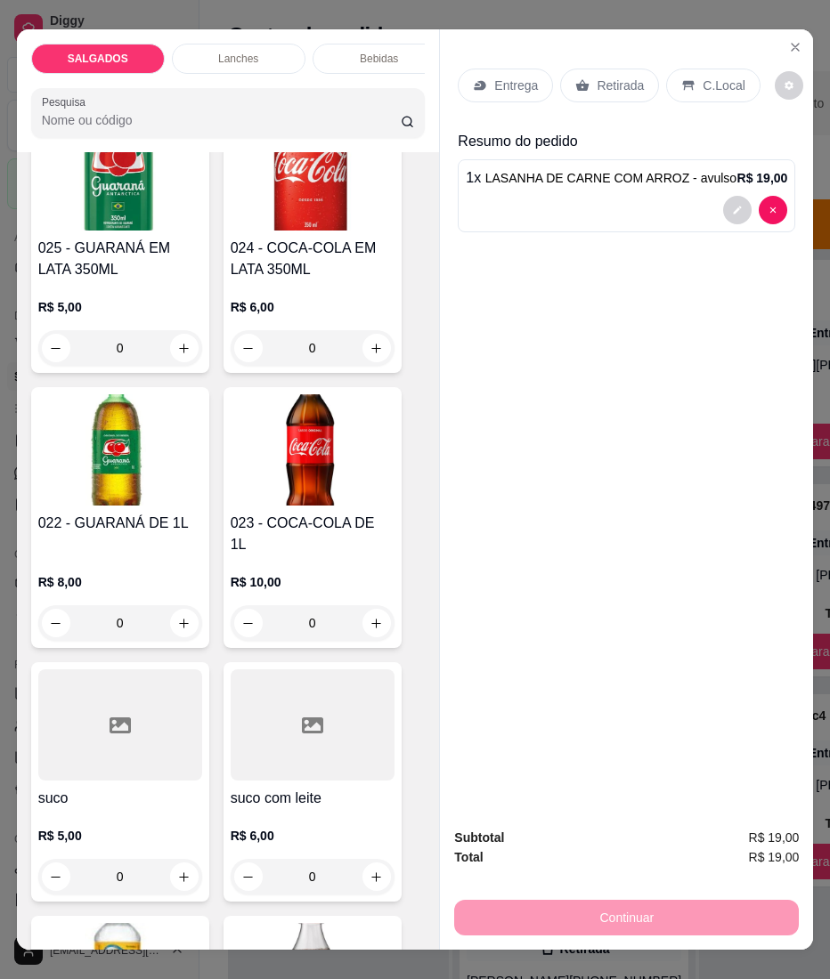
scroll to position [5964, 0]
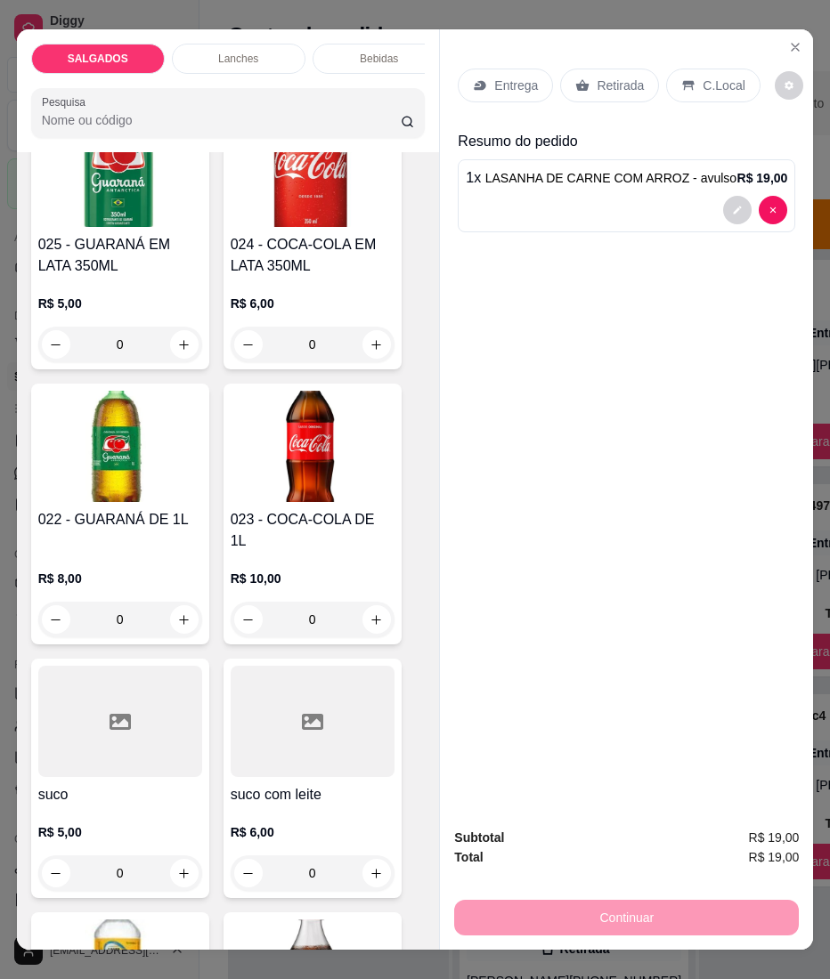
click at [148, 726] on div at bounding box center [120, 721] width 164 height 111
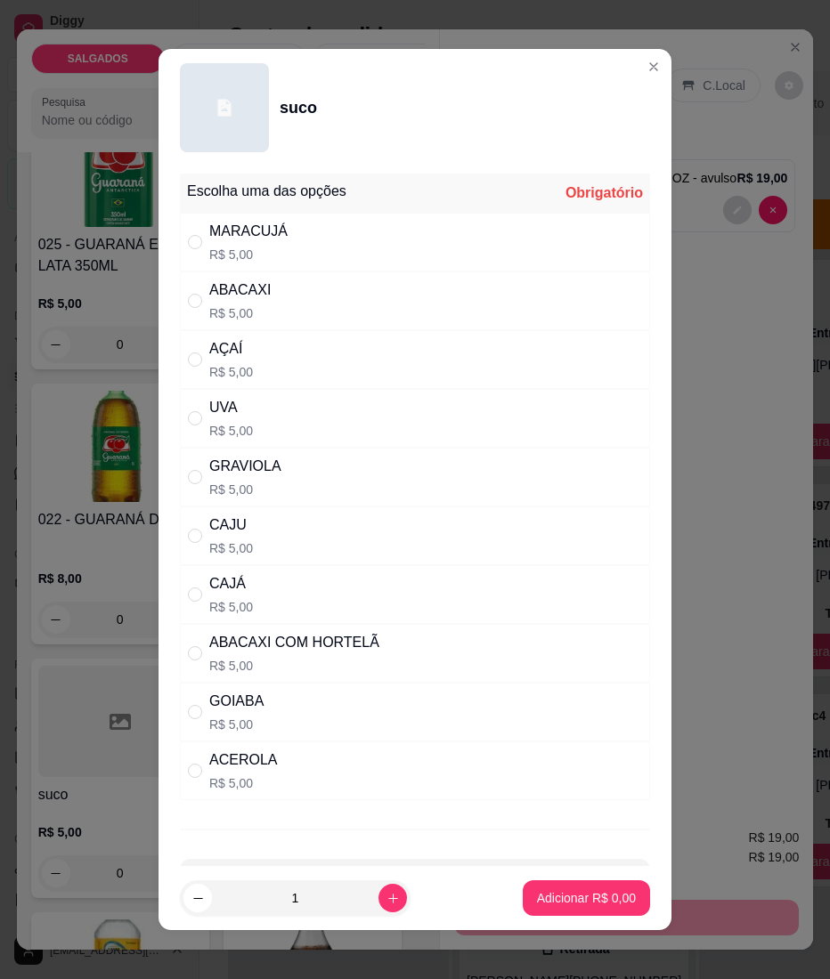
click at [197, 657] on div "" at bounding box center [198, 654] width 21 height 20
radio input "true"
click at [564, 905] on p "Adicionar R$ 5,00" at bounding box center [586, 898] width 99 height 18
type input "1"
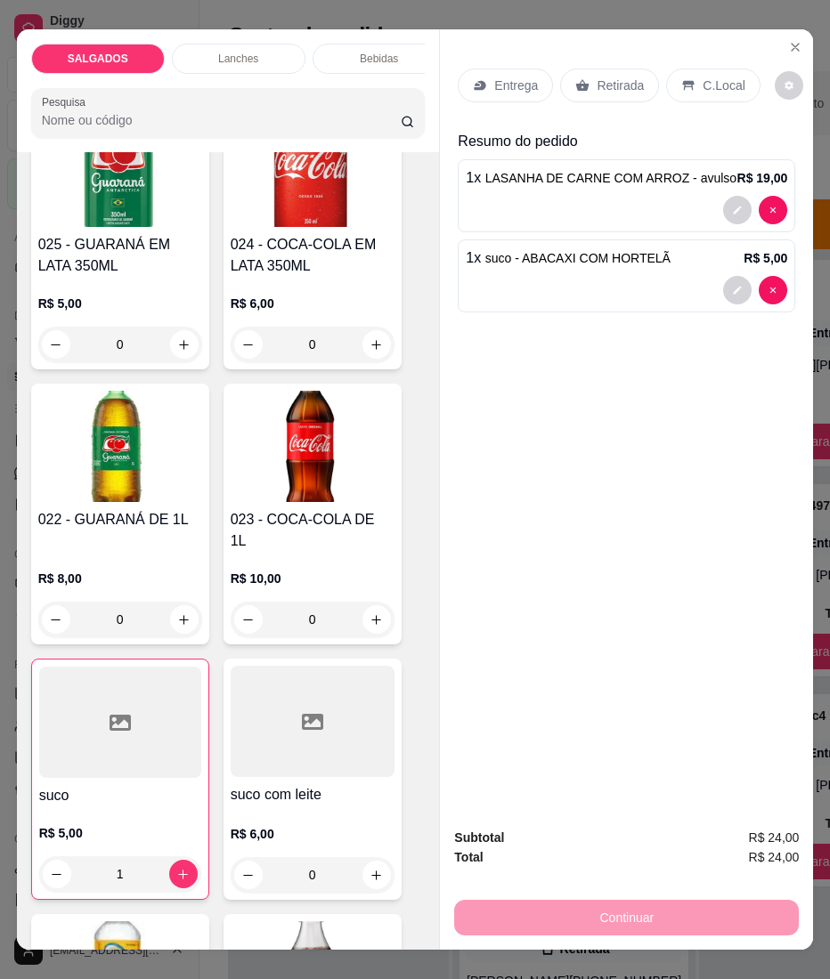
click at [517, 83] on p "Entrega" at bounding box center [516, 86] width 44 height 18
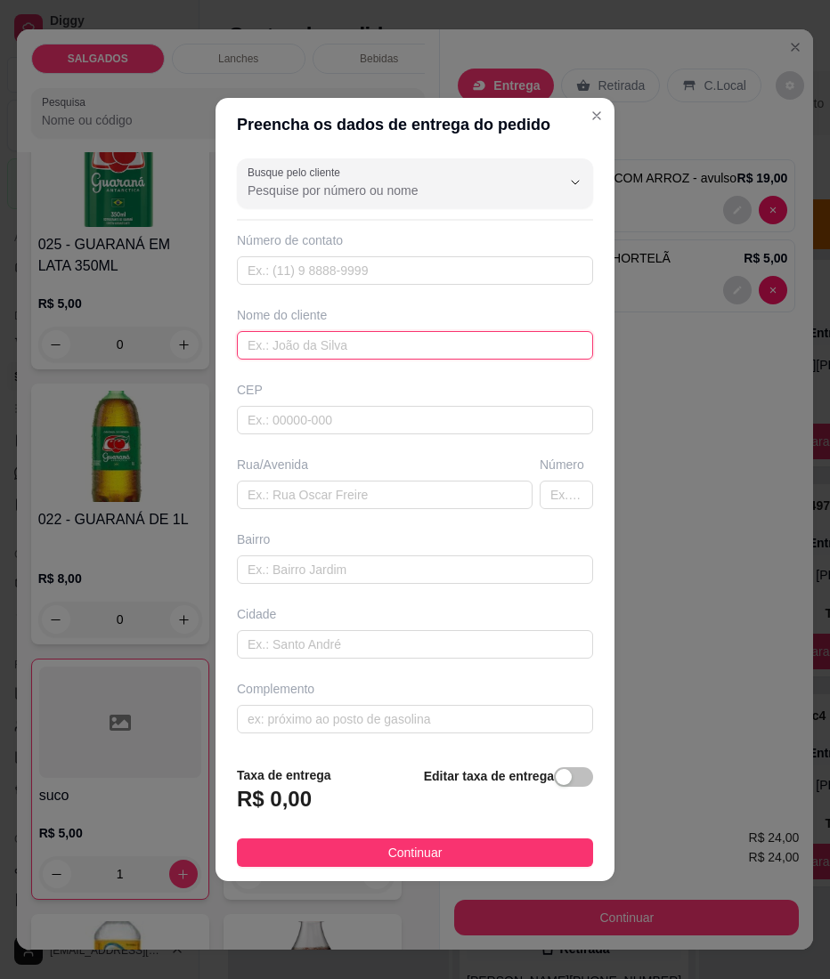
click at [350, 339] on input "text" at bounding box center [415, 345] width 356 height 28
click at [304, 338] on input "text" at bounding box center [415, 345] width 356 height 28
paste input "dm"
type input "dm"
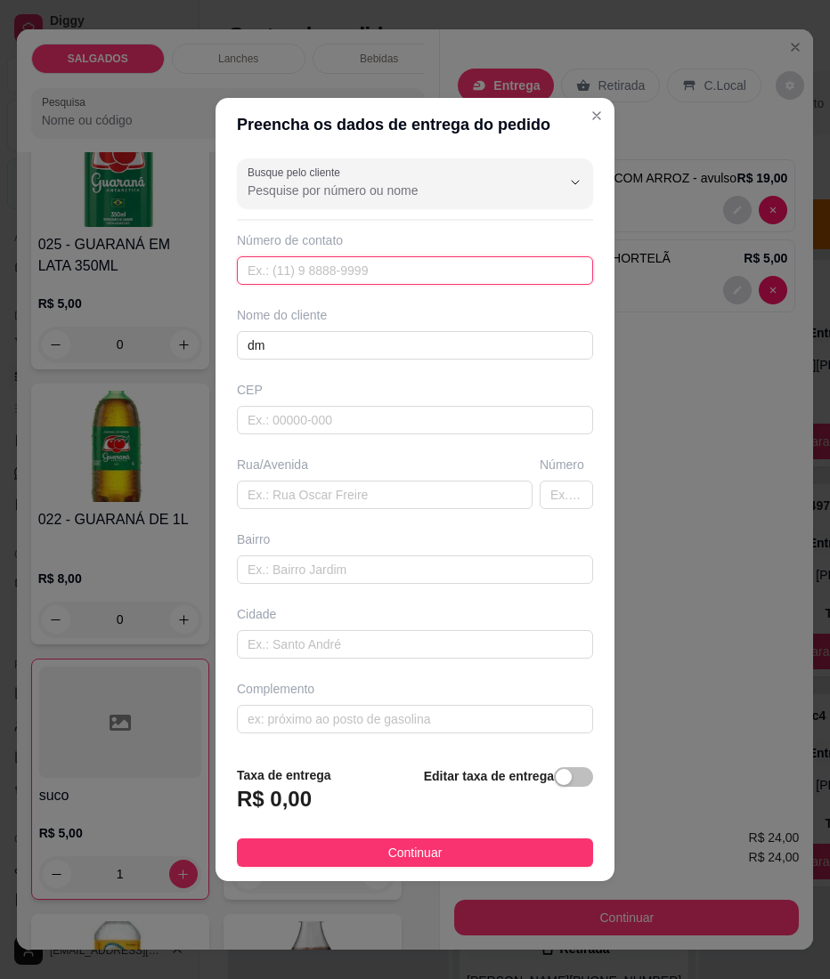
click at [304, 271] on input "text" at bounding box center [415, 270] width 356 height 28
click at [304, 265] on input "text" at bounding box center [415, 270] width 356 height 28
paste input "[PHONE_NUMBER]"
type input "[PHONE_NUMBER]"
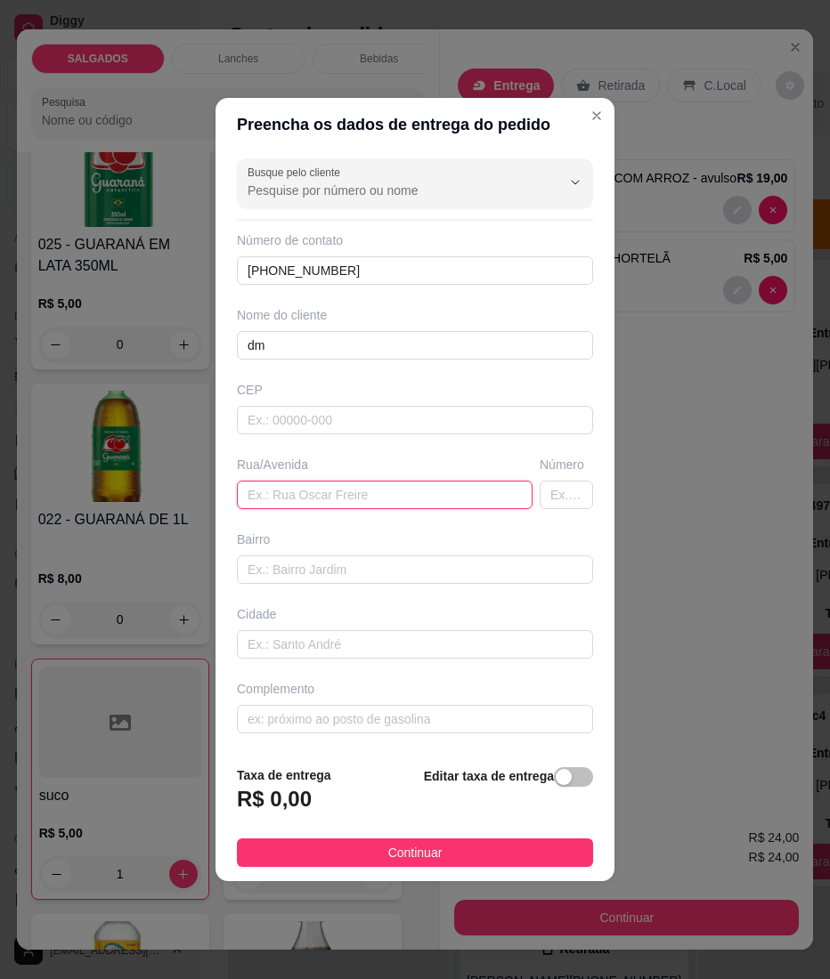
click at [388, 503] on input "text" at bounding box center [385, 495] width 296 height 28
paste input "[STREET_ADDRESS][PERSON_NAME]"
type input "[STREET_ADDRESS][PERSON_NAME]"
click at [294, 838] on footer "Taxa de entrega R$ 0,00 Editar taxa de entrega Continuar" at bounding box center [414, 816] width 399 height 130
drag, startPoint x: 312, startPoint y: 858, endPoint x: 349, endPoint y: 858, distance: 37.4
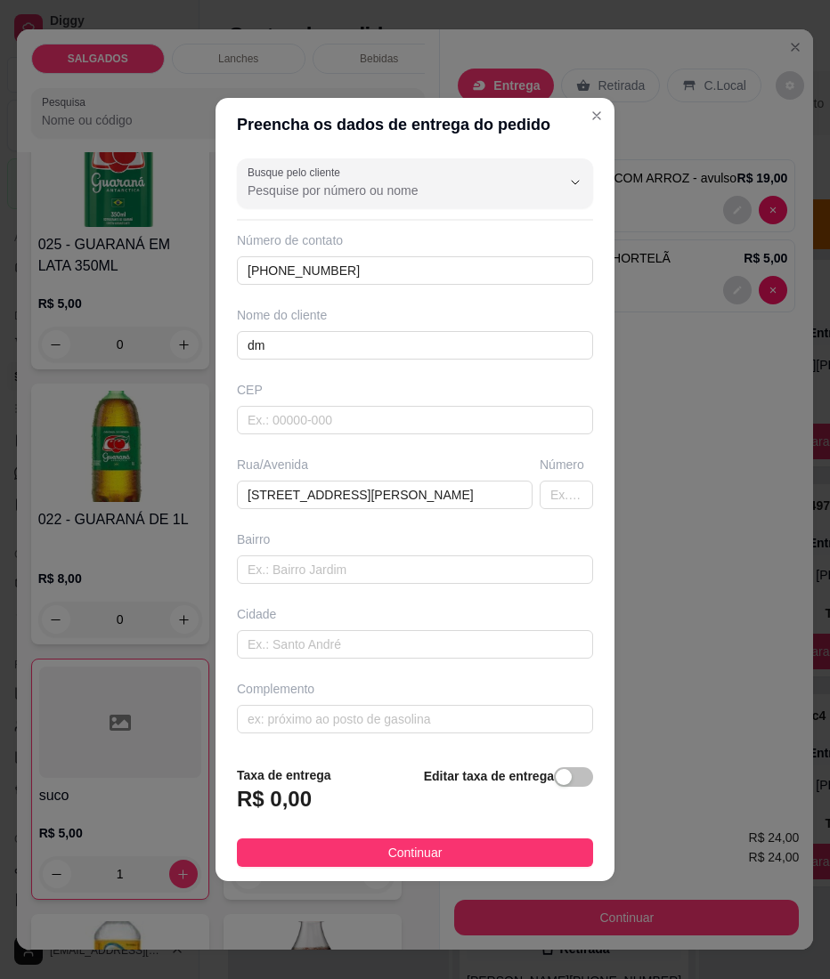
click at [312, 858] on button "Continuar" at bounding box center [415, 852] width 356 height 28
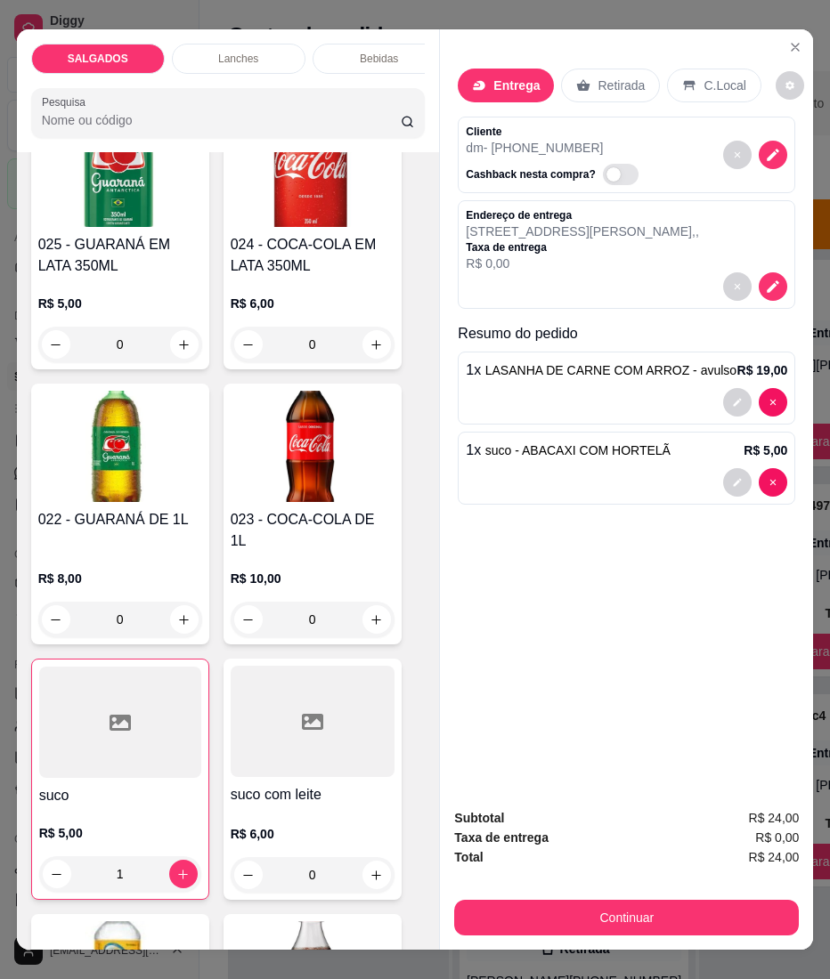
click at [511, 69] on div "Entrega" at bounding box center [505, 86] width 96 height 34
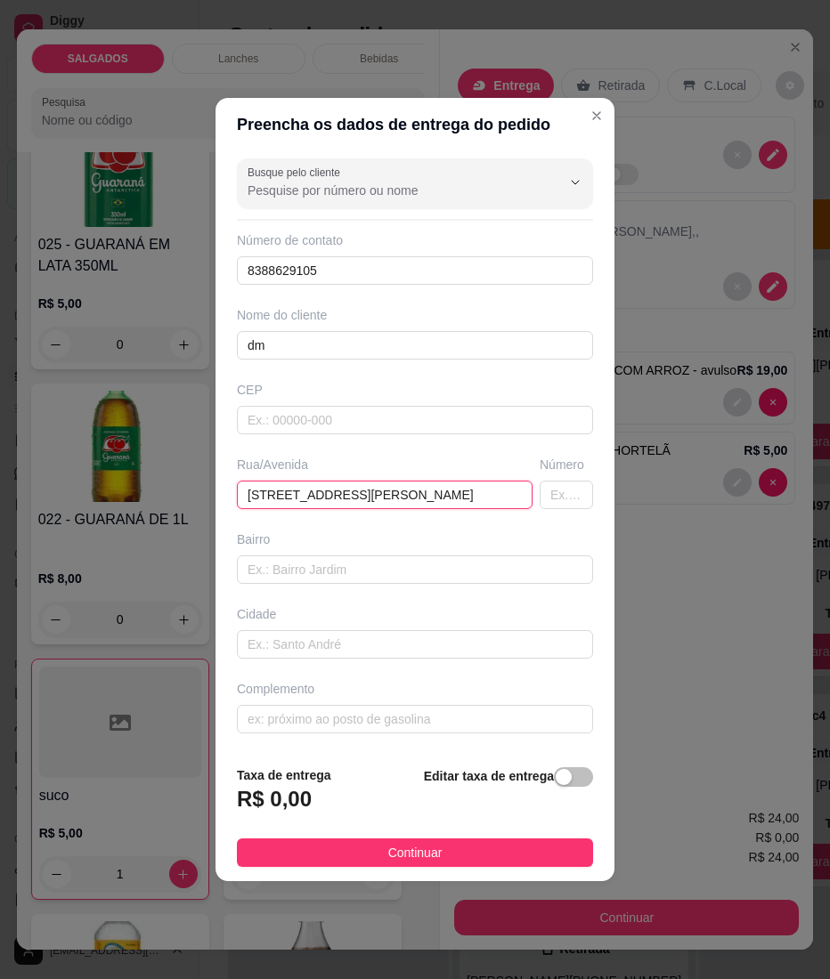
click at [447, 491] on input "[STREET_ADDRESS][PERSON_NAME]" at bounding box center [385, 495] width 296 height 28
click at [459, 517] on div "Busque pelo cliente Número de contato 8388629105 Nome do cliente dm CEP Rua/[ST…" at bounding box center [414, 451] width 399 height 600
click at [457, 503] on input "[STREET_ADDRESS][PERSON_NAME]" at bounding box center [385, 495] width 296 height 28
paste input "Uma Biz preta"
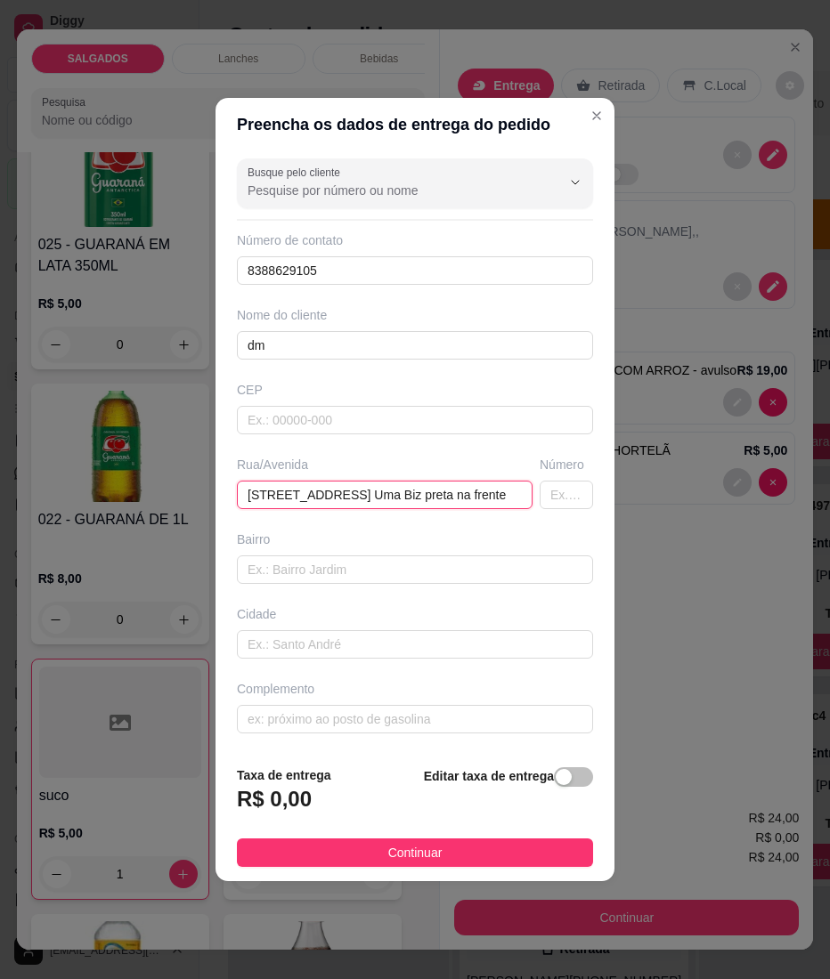
type input "[STREET_ADDRESS] Uma Biz preta na frente"
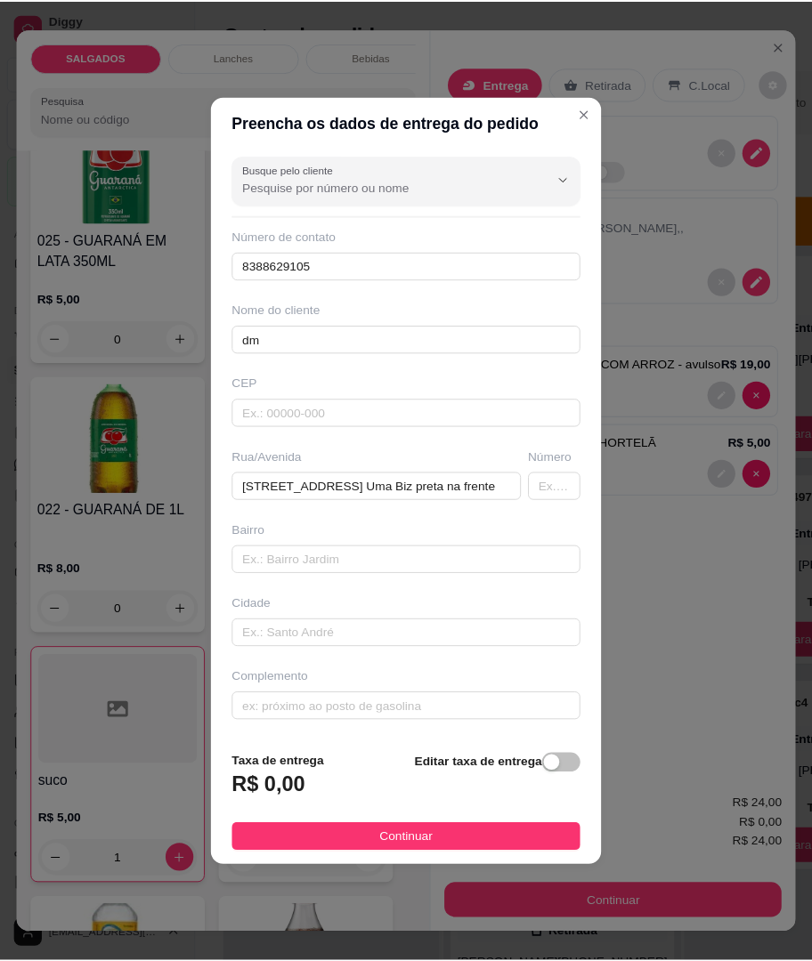
scroll to position [0, 0]
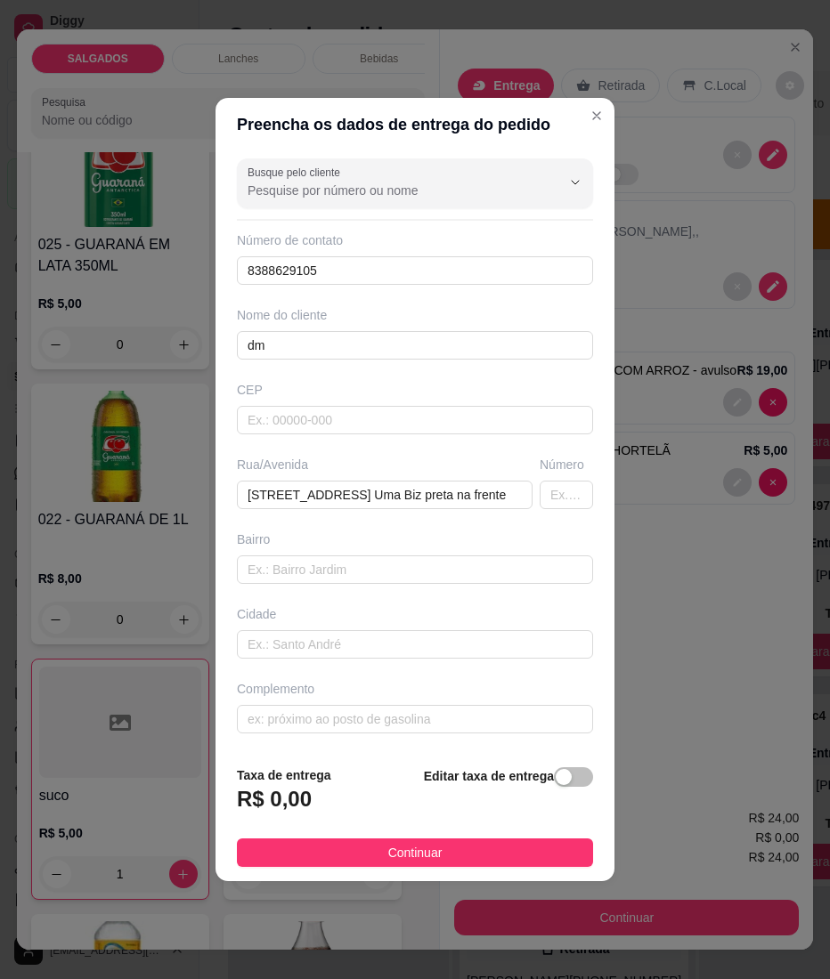
drag, startPoint x: 304, startPoint y: 846, endPoint x: 338, endPoint y: 852, distance: 34.4
click at [304, 846] on button "Continuar" at bounding box center [415, 852] width 356 height 28
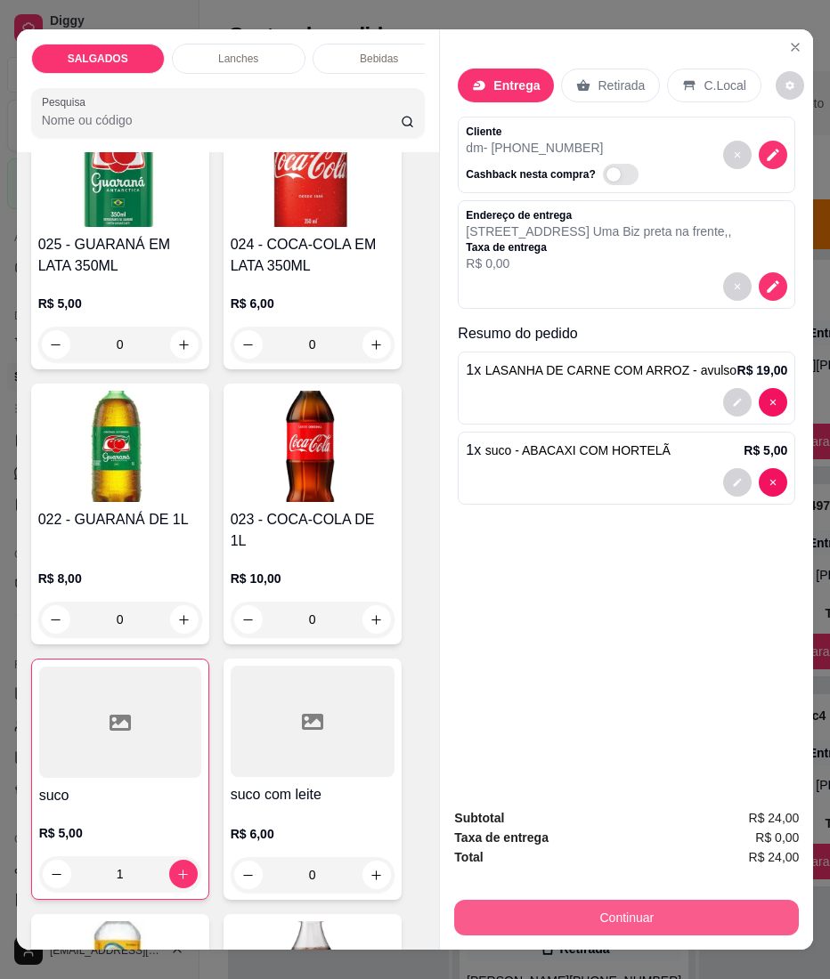
click at [495, 903] on button "Continuar" at bounding box center [626, 918] width 344 height 36
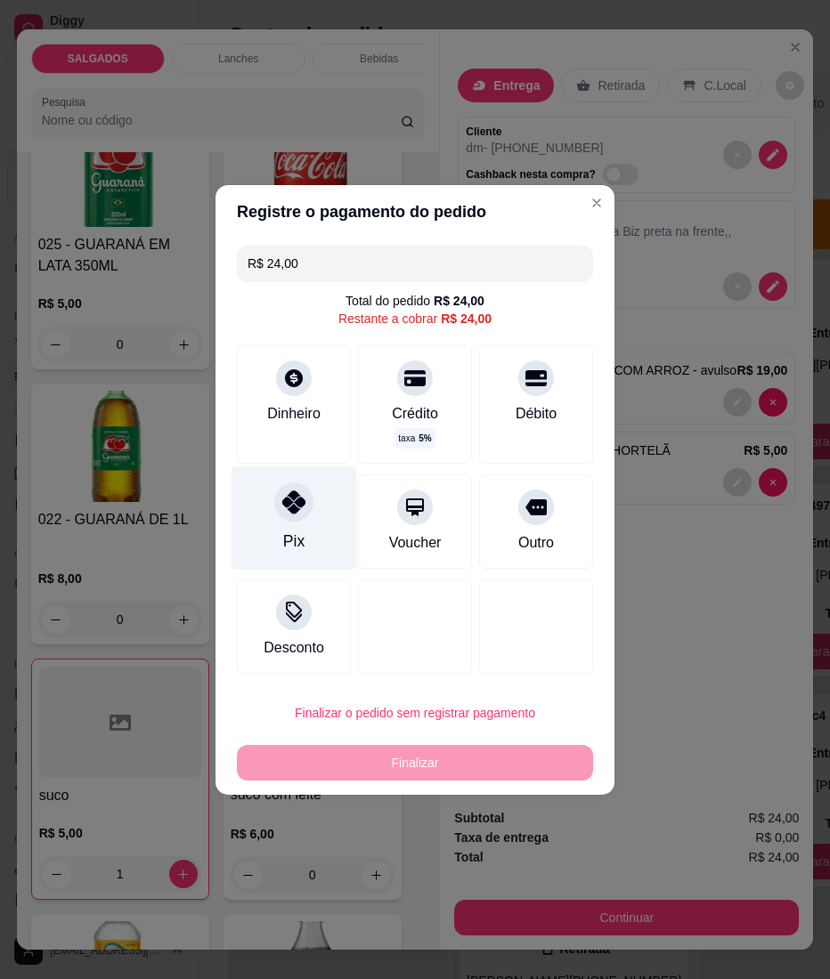
click at [285, 513] on icon at bounding box center [293, 501] width 23 height 23
type input "R$ 0,00"
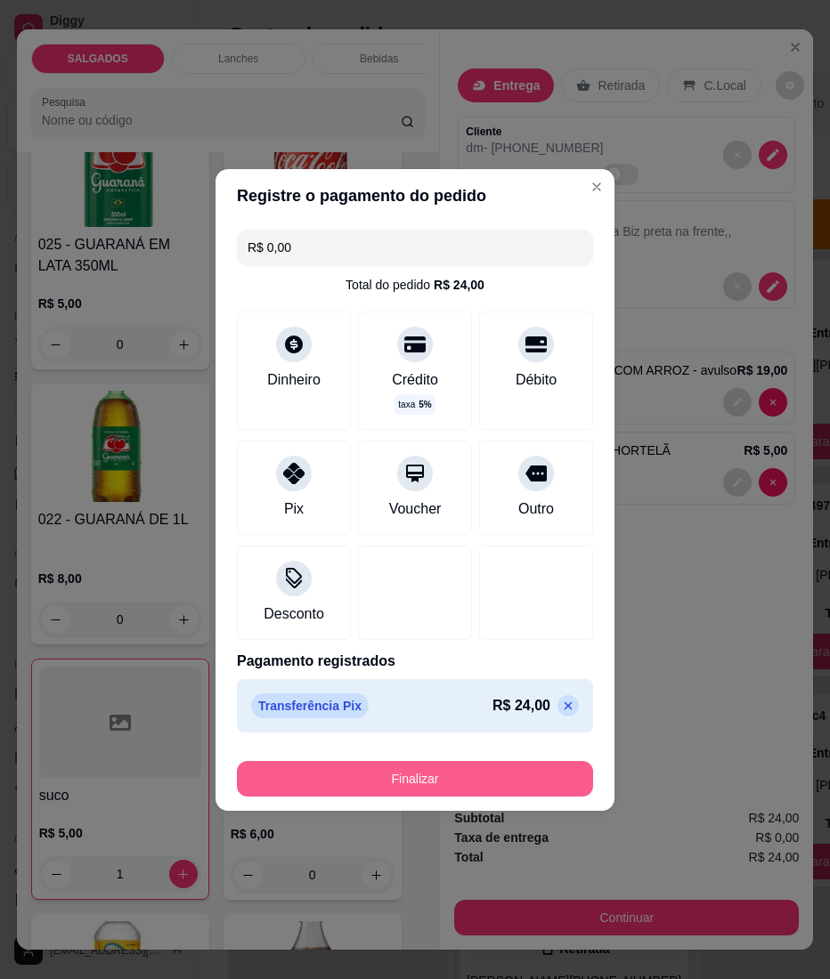
click at [308, 767] on button "Finalizar" at bounding box center [415, 779] width 356 height 36
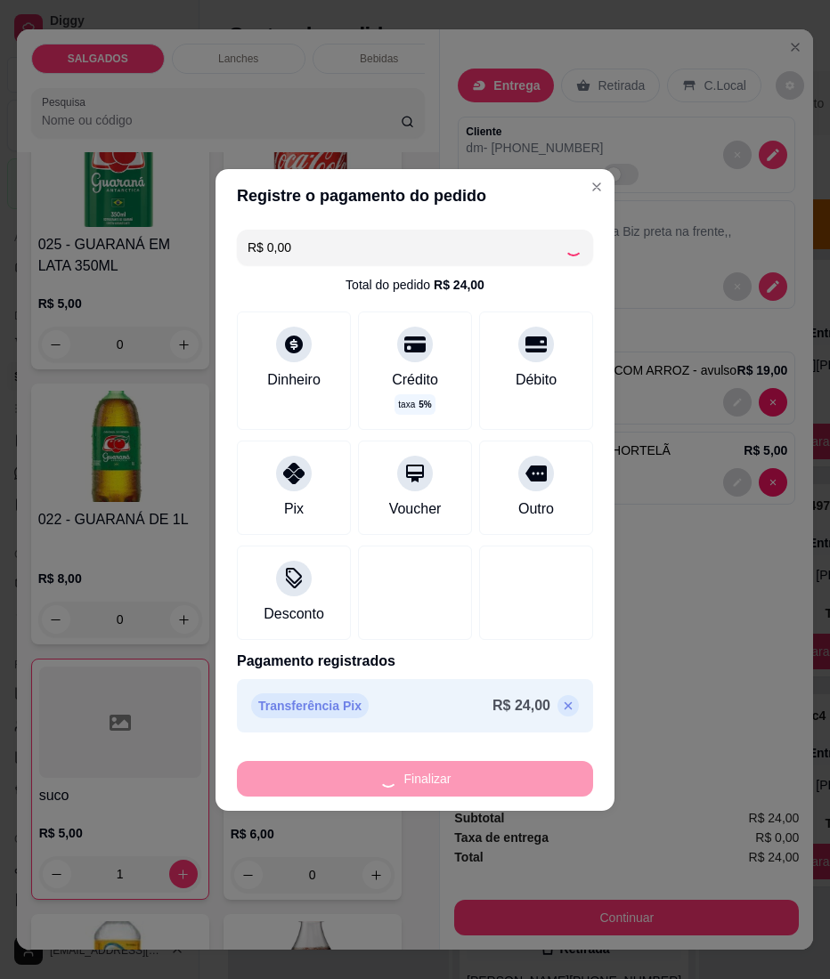
type input "0"
type input "-R$ 24,00"
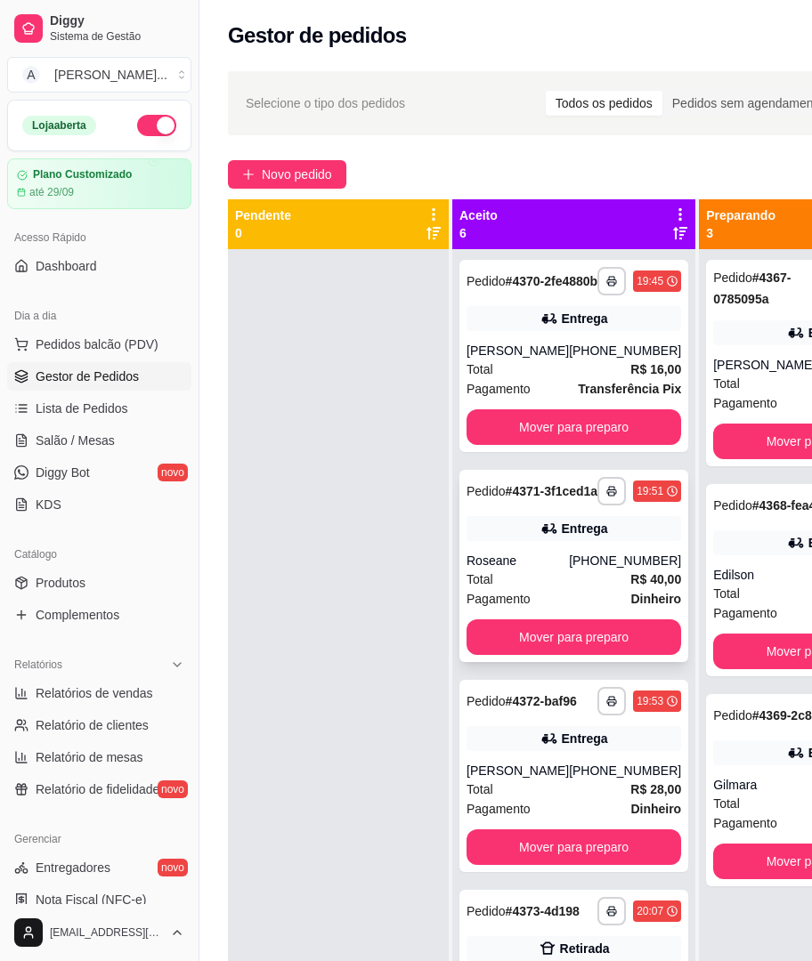
click at [506, 498] on strong "# 4371-3f1ced1a" at bounding box center [552, 491] width 93 height 14
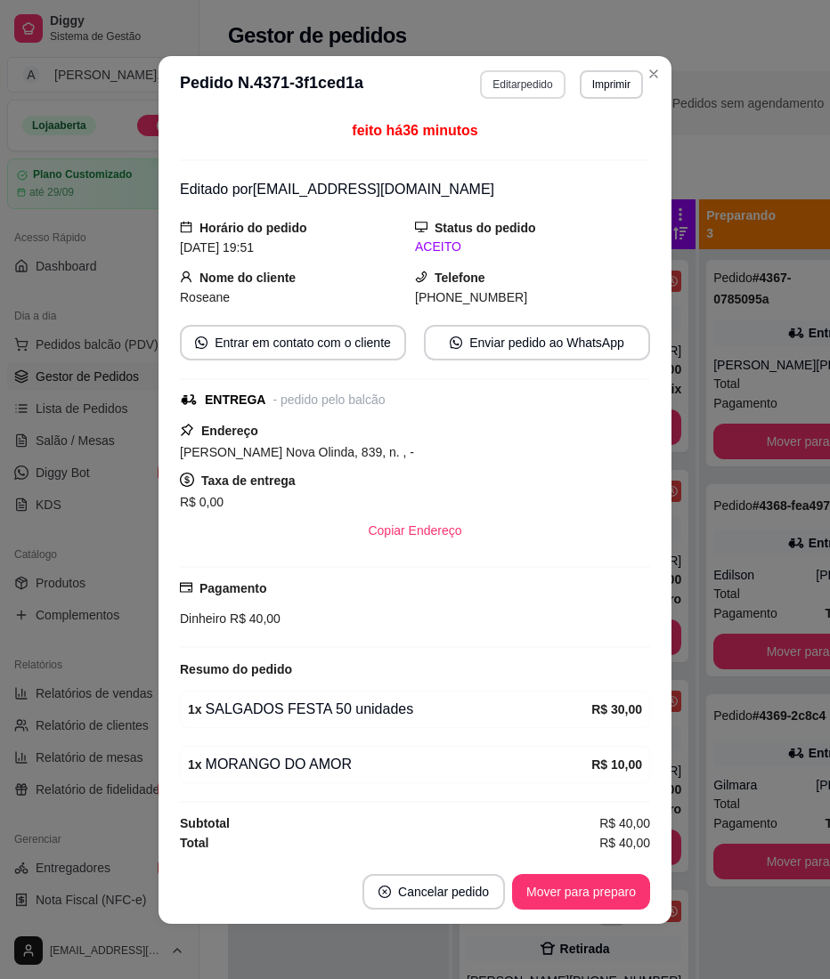
click at [541, 82] on button "Editar pedido" at bounding box center [522, 84] width 85 height 28
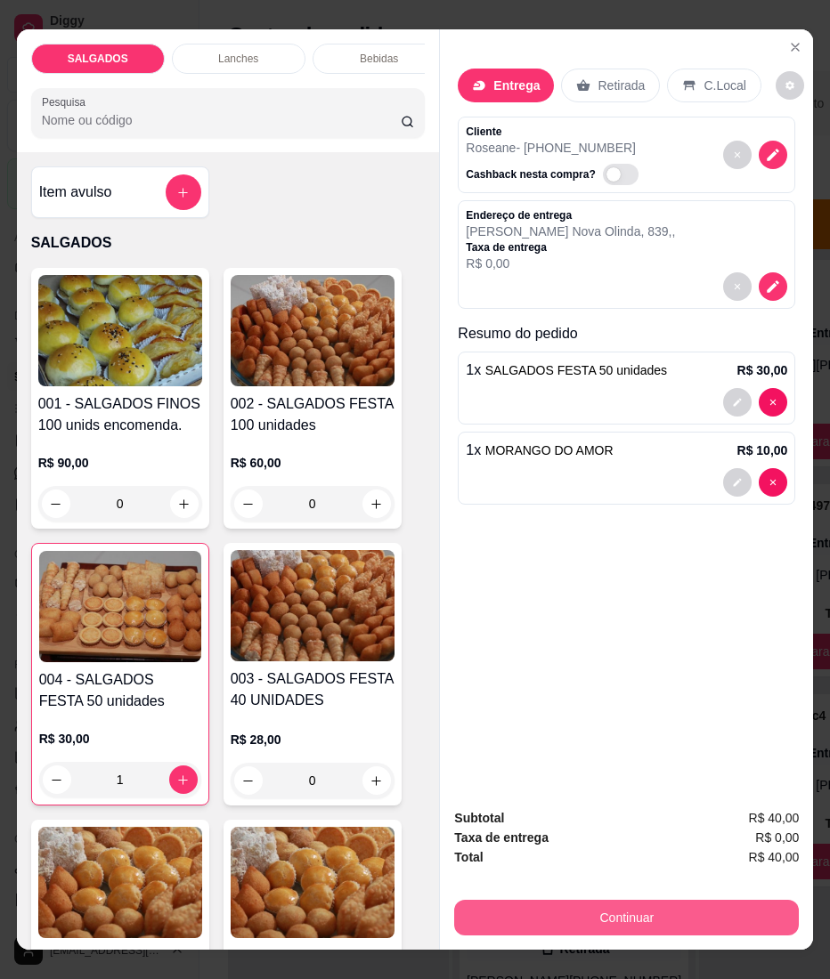
click at [548, 913] on button "Continuar" at bounding box center [626, 918] width 344 height 36
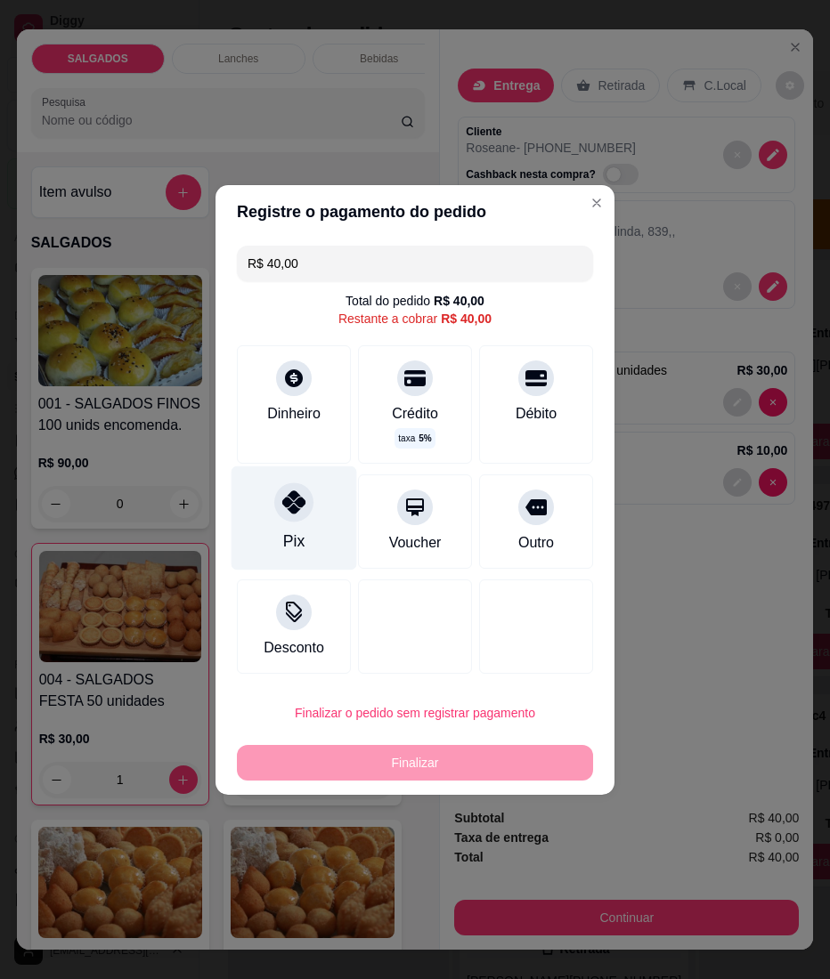
click at [285, 503] on icon at bounding box center [293, 501] width 23 height 23
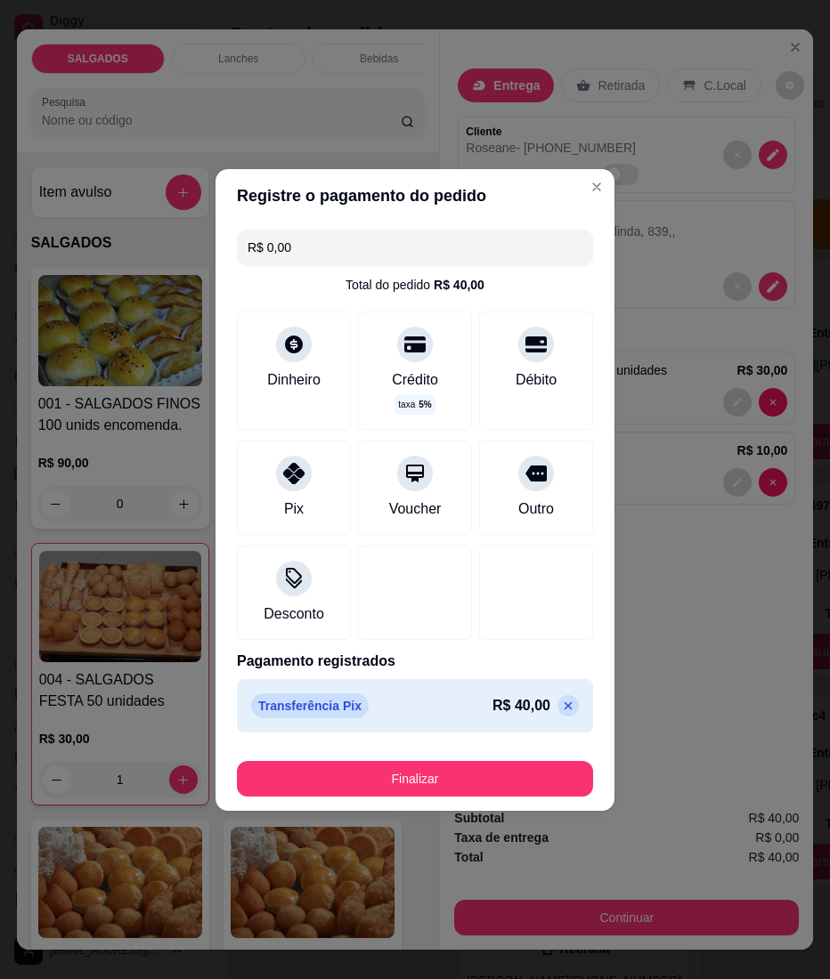
click at [561, 699] on icon at bounding box center [568, 706] width 14 height 14
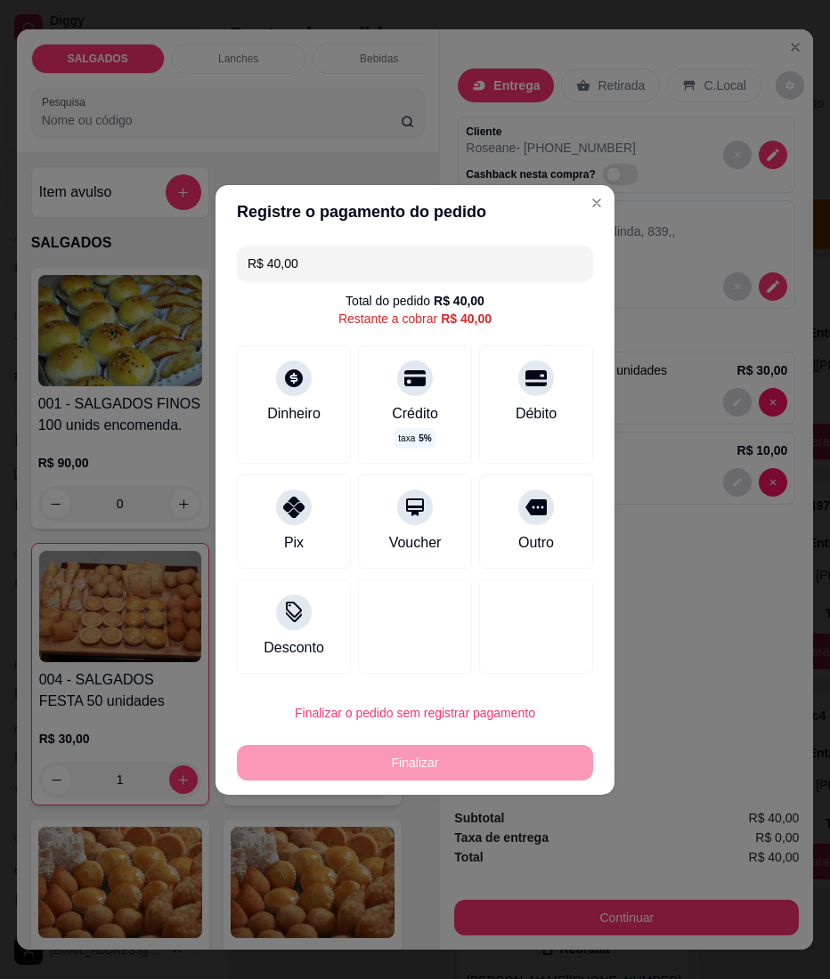
click at [421, 264] on input "R$ 40,00" at bounding box center [414, 264] width 335 height 36
click at [272, 518] on div "Pix" at bounding box center [294, 518] width 126 height 104
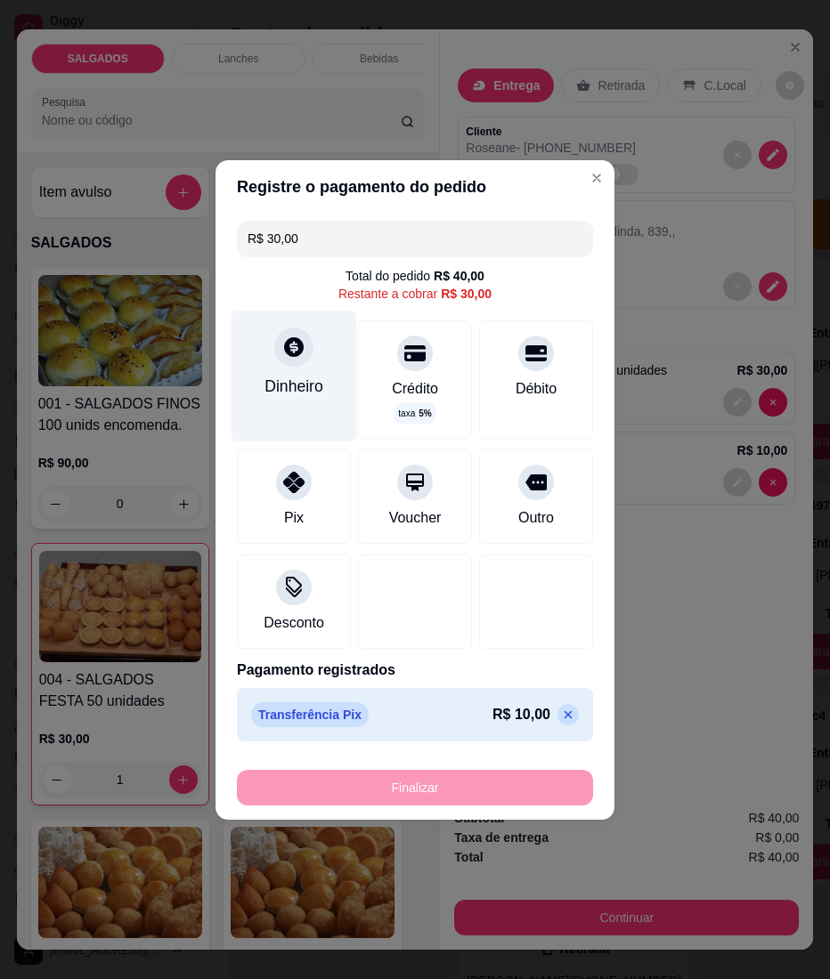
click at [286, 353] on icon at bounding box center [294, 347] width 20 height 20
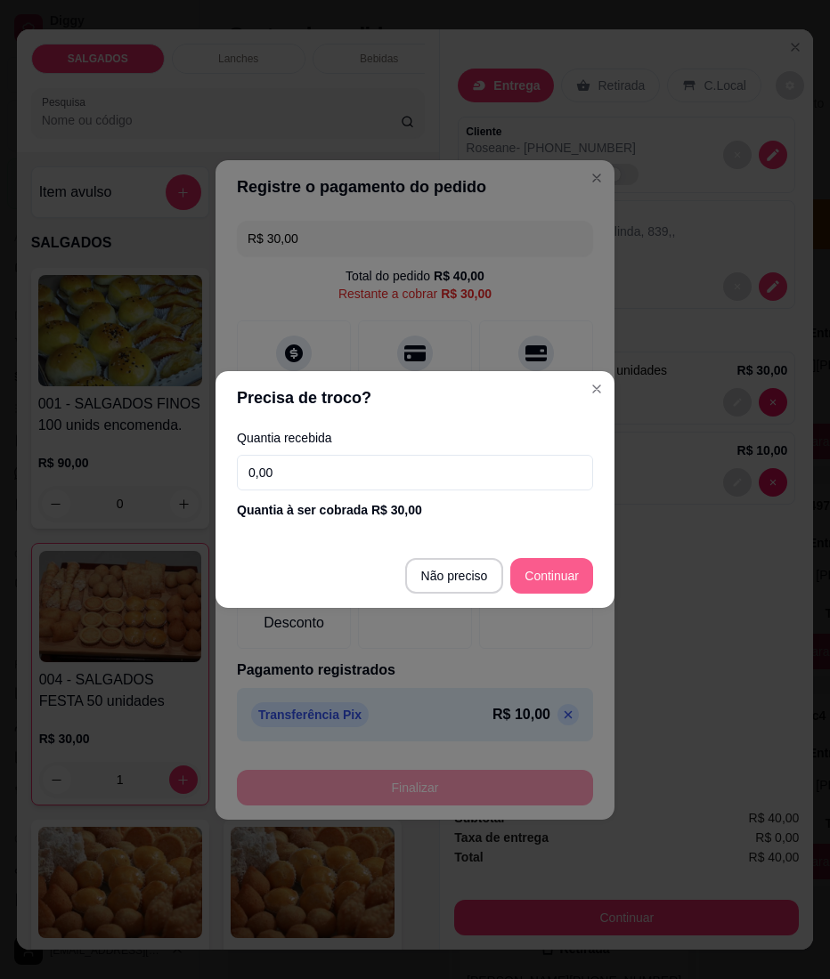
type input "R$ 0,00"
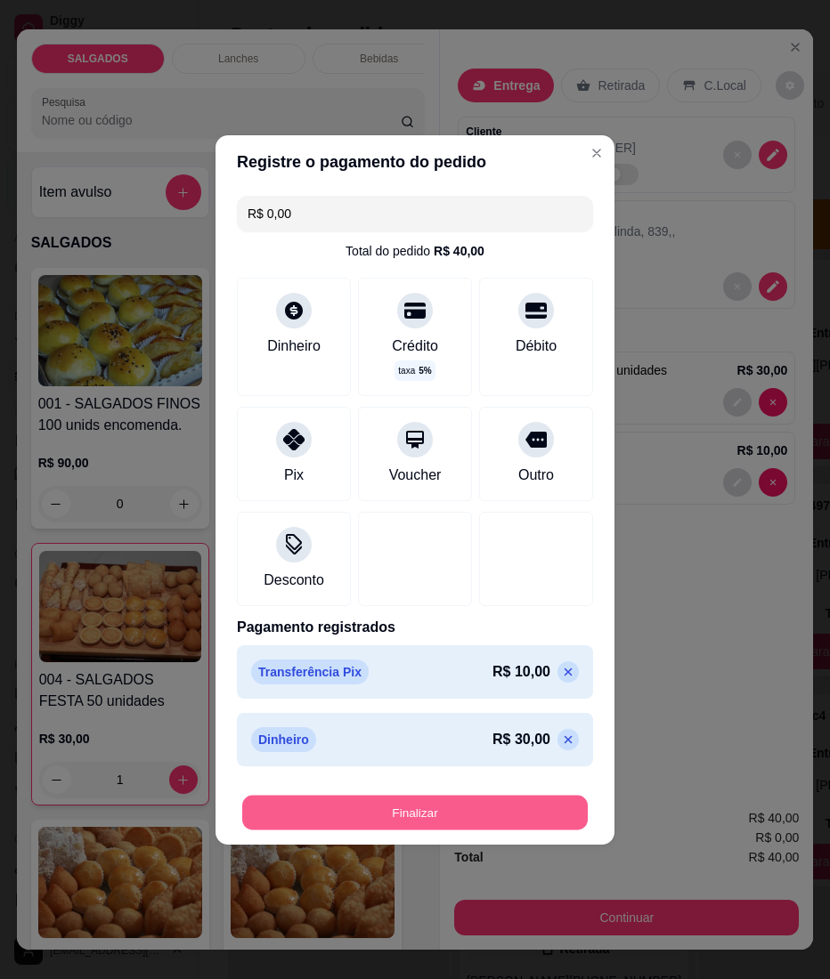
click at [485, 823] on button "Finalizar" at bounding box center [414, 812] width 345 height 35
click at [489, 801] on button "Finalizar" at bounding box center [415, 813] width 356 height 36
click at [311, 795] on button "Finalizar" at bounding box center [414, 812] width 345 height 35
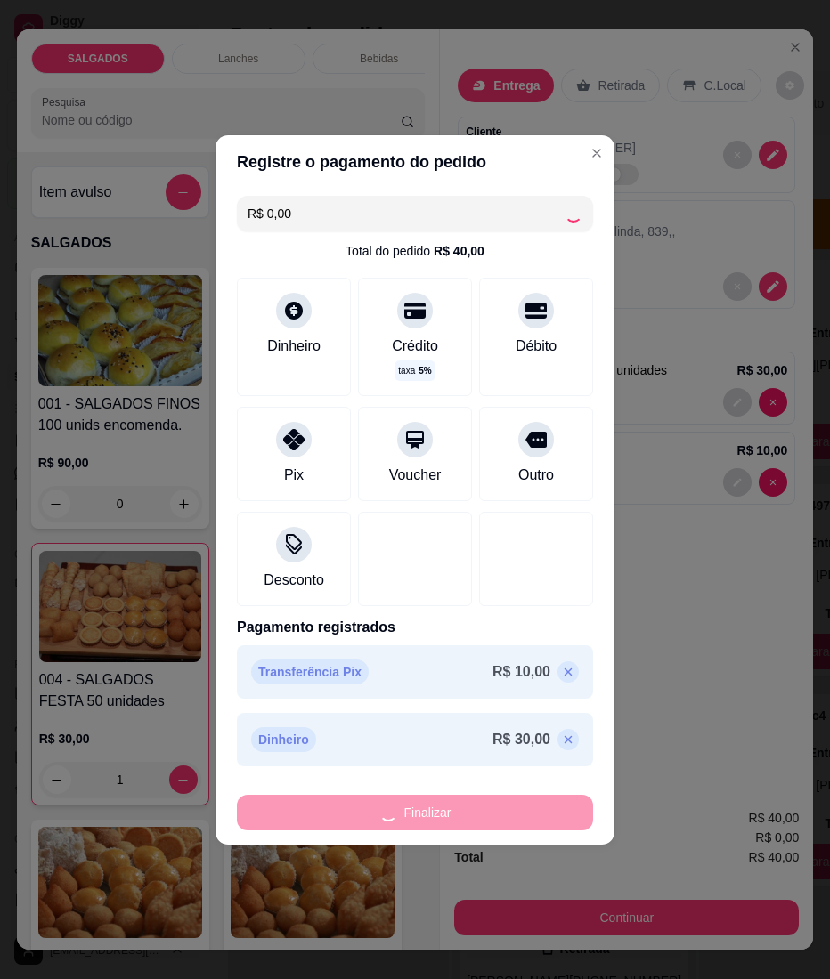
type input "0"
type input "-R$ 40,00"
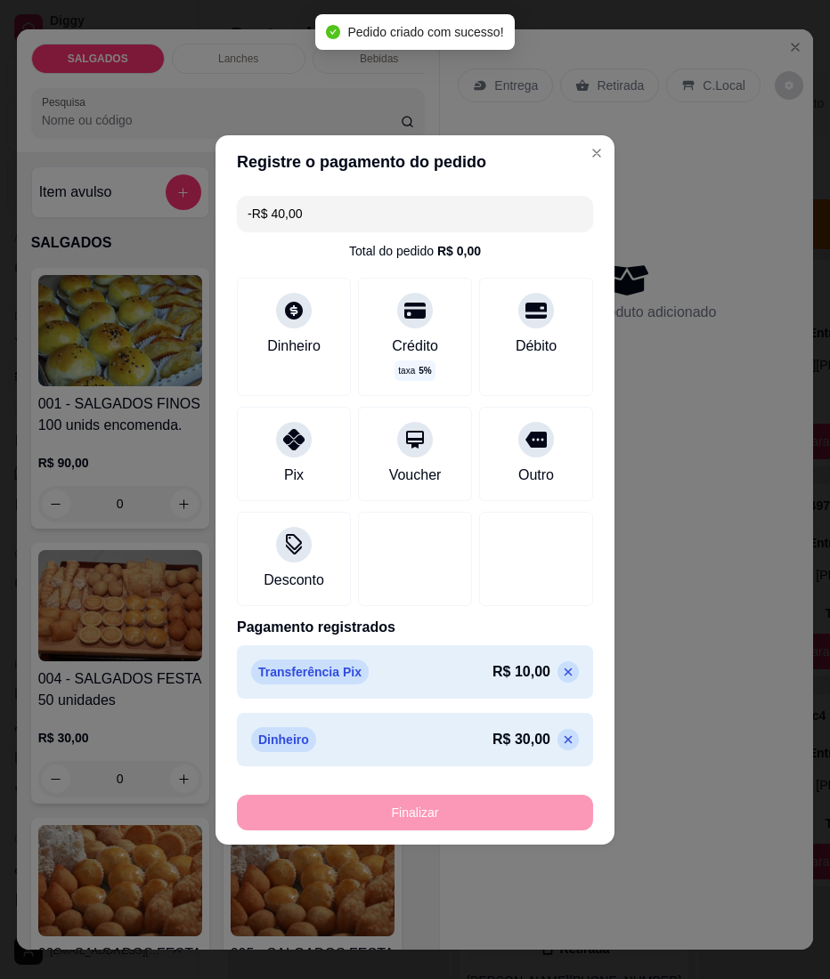
click at [311, 810] on div "Finalizar" at bounding box center [415, 813] width 356 height 36
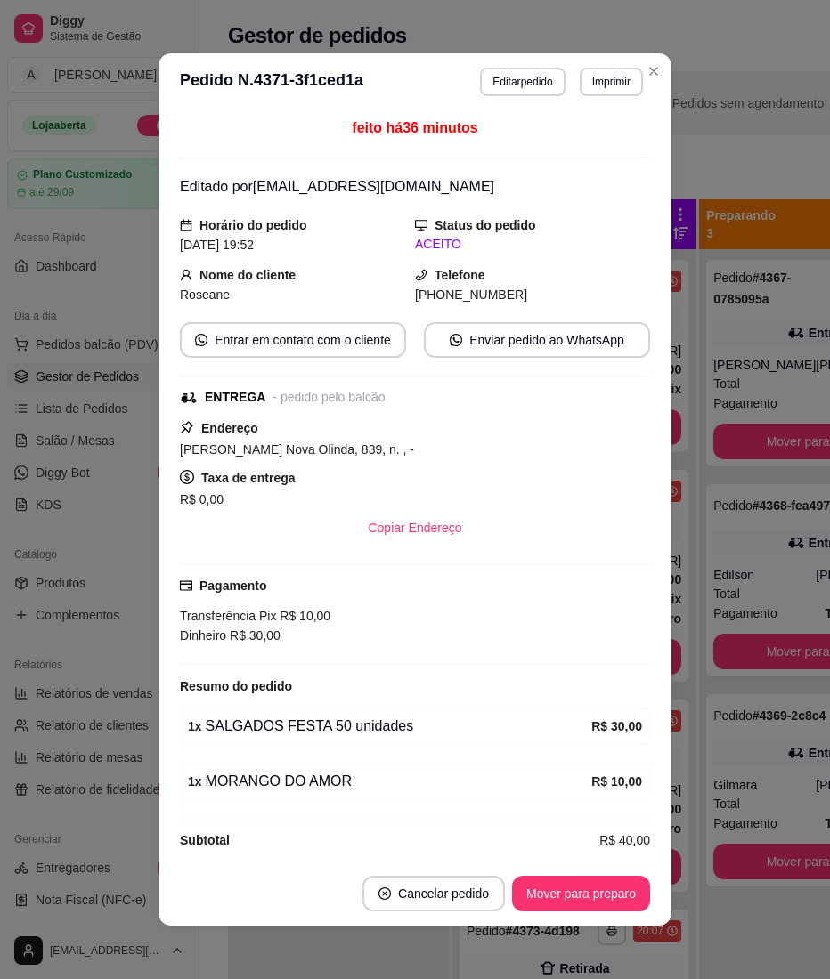
click at [605, 93] on button "Imprimir" at bounding box center [610, 82] width 63 height 28
click at [580, 133] on button "IMPRESSORA" at bounding box center [570, 144] width 125 height 28
click at [596, 93] on button "Imprimir" at bounding box center [610, 82] width 63 height 28
click at [593, 116] on h4 "Escolha a impressora" at bounding box center [570, 114] width 129 height 18
click at [580, 148] on button "IMPRESSORA" at bounding box center [570, 144] width 129 height 28
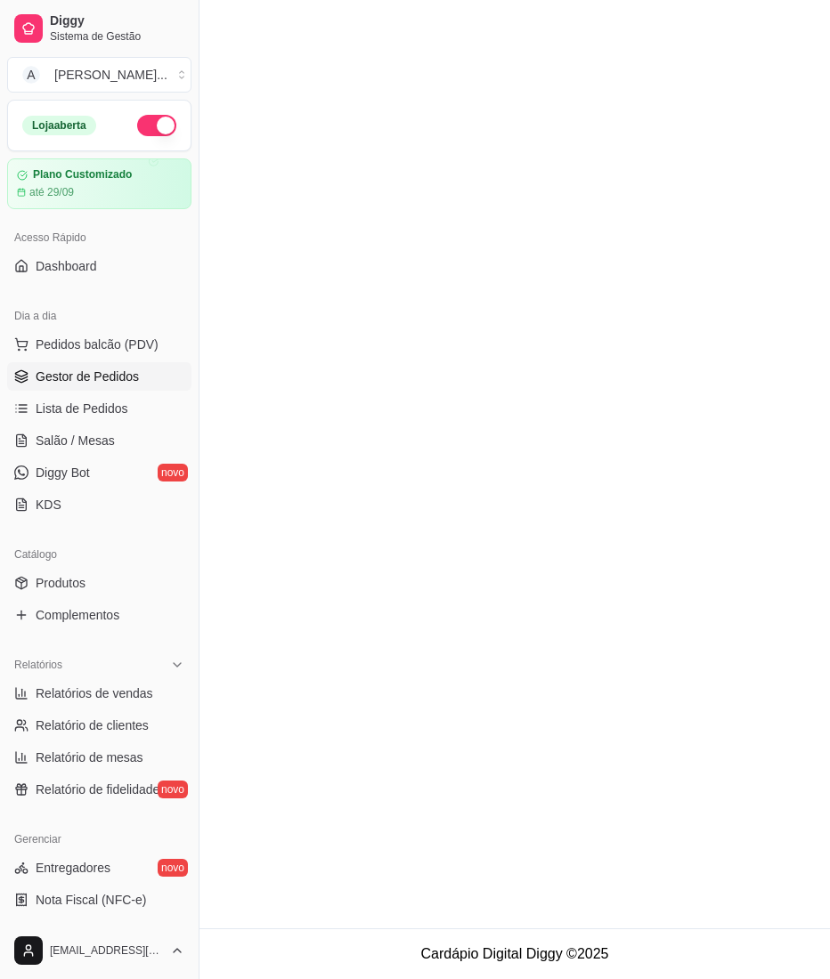
click at [339, 536] on main at bounding box center [514, 464] width 630 height 928
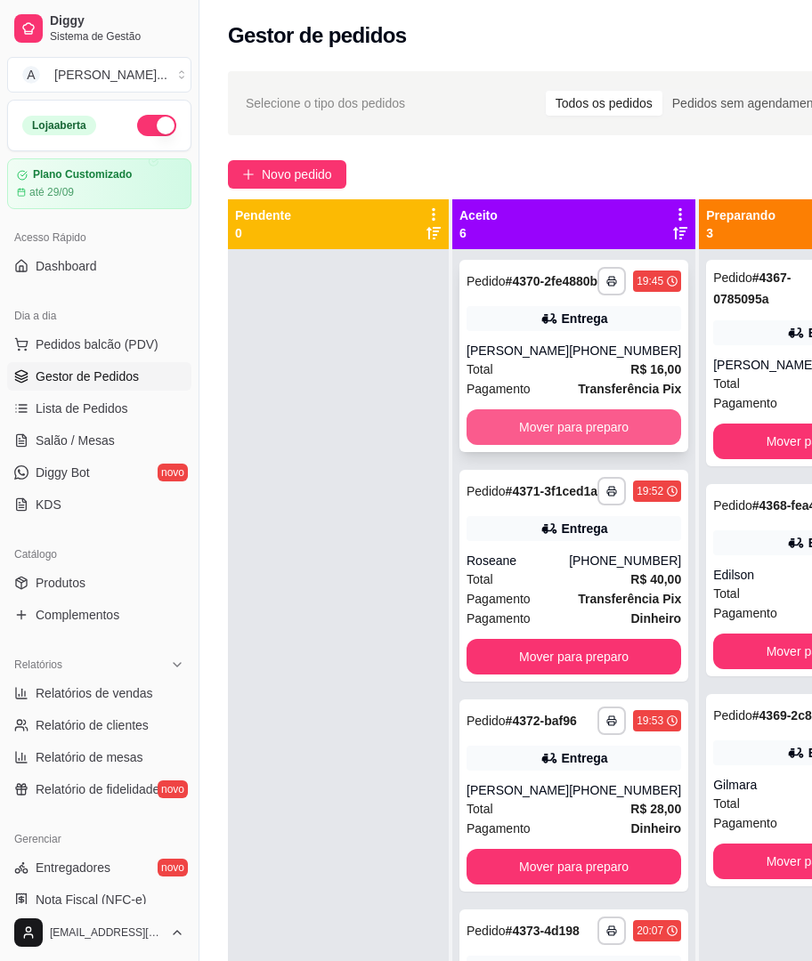
click at [586, 445] on button "Mover para preparo" at bounding box center [573, 427] width 215 height 36
click at [586, 445] on div "Mover para preparo" at bounding box center [573, 427] width 215 height 36
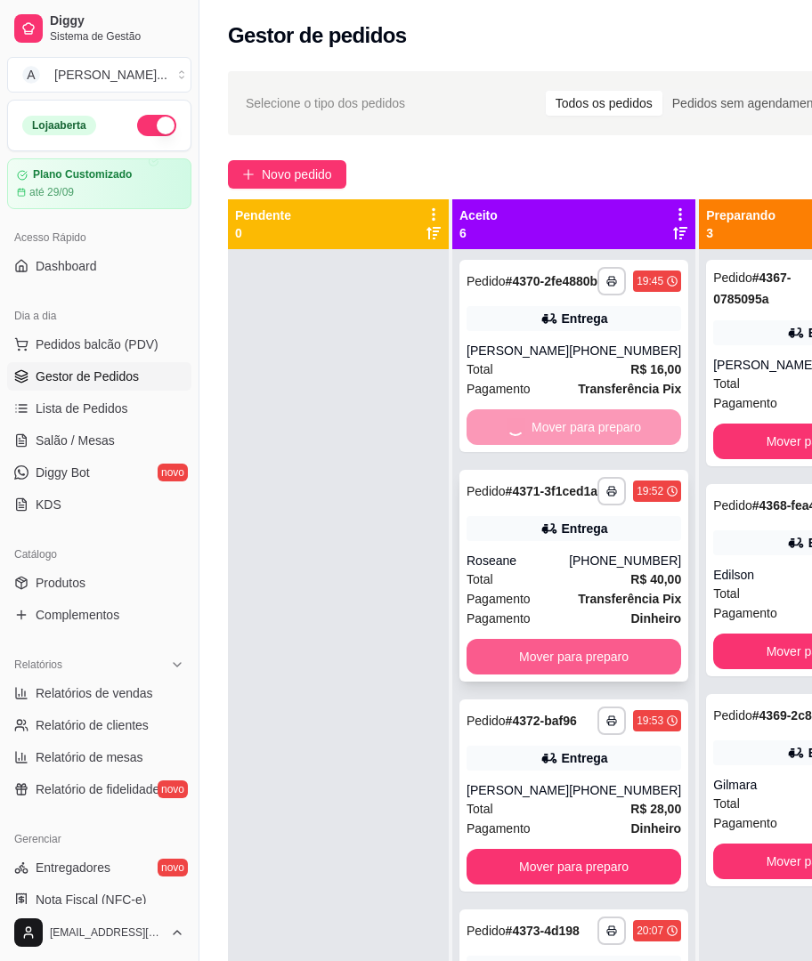
click at [514, 675] on button "Mover para preparo" at bounding box center [573, 657] width 215 height 36
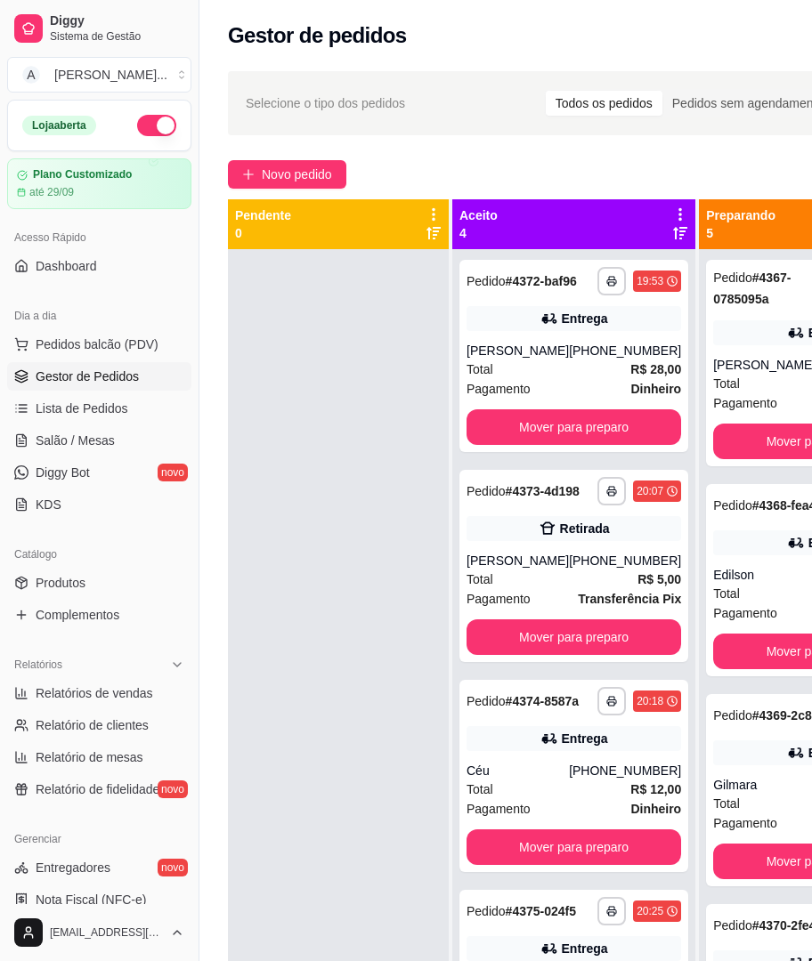
click at [251, 158] on div "**********" at bounding box center [605, 621] width 812 height 1121
click at [251, 168] on icon "plus" at bounding box center [248, 174] width 12 height 12
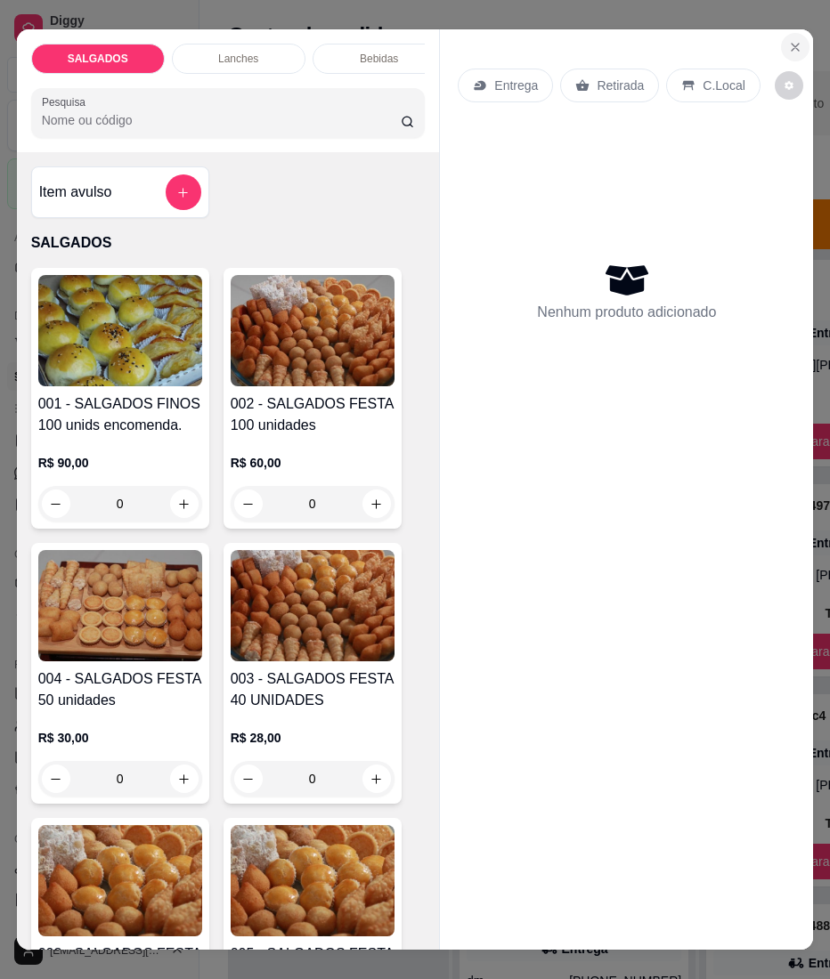
click at [788, 40] on icon "Close" at bounding box center [795, 47] width 14 height 14
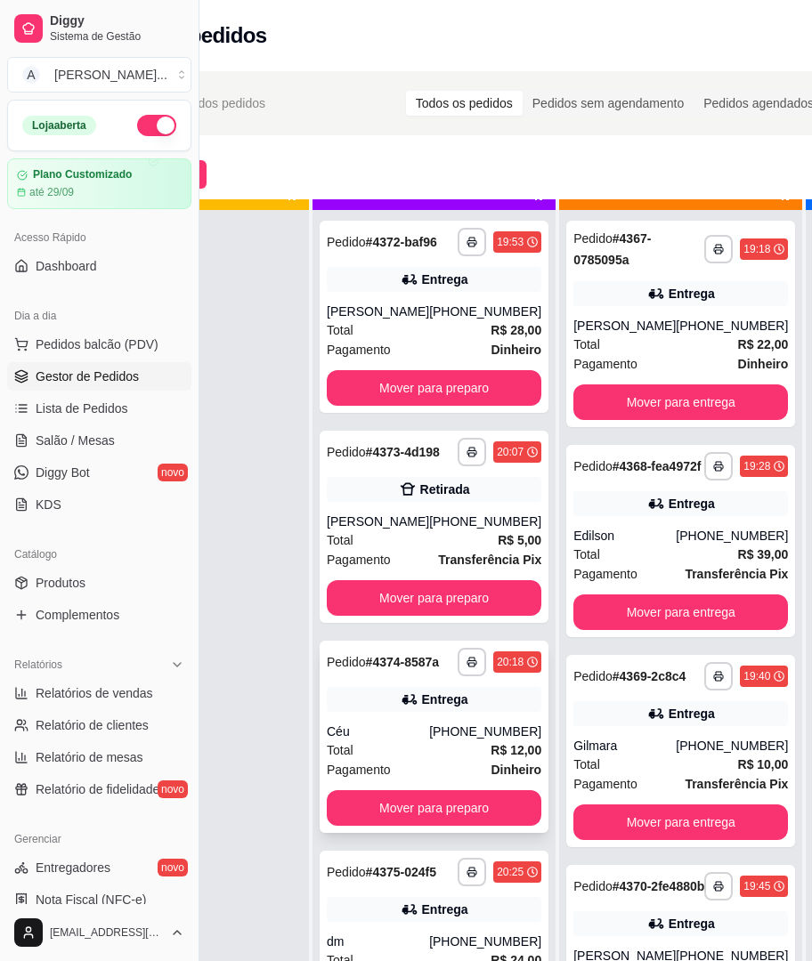
scroll to position [68, 0]
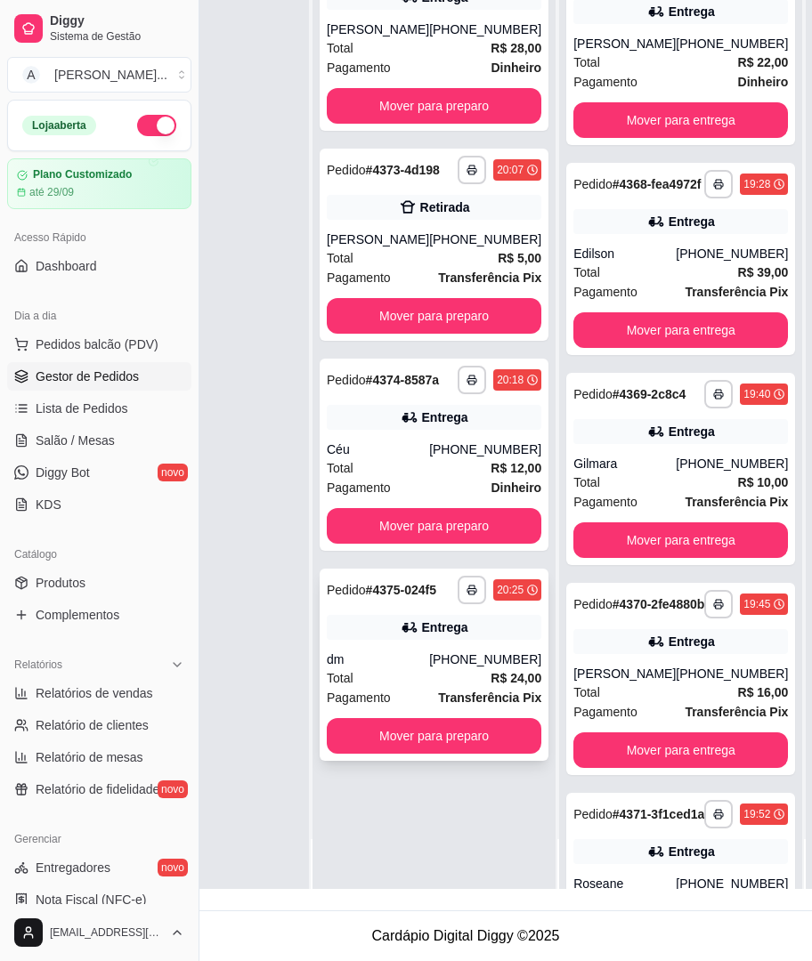
click at [432, 634] on div "**********" at bounding box center [434, 665] width 229 height 192
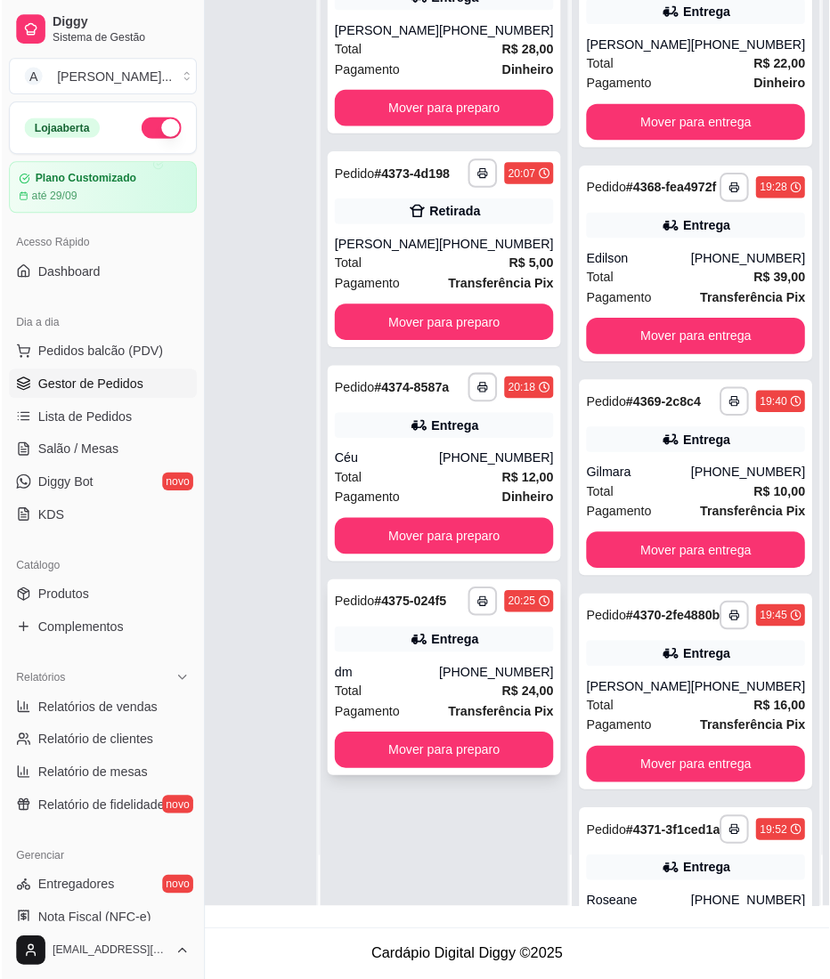
scroll to position [271, 140]
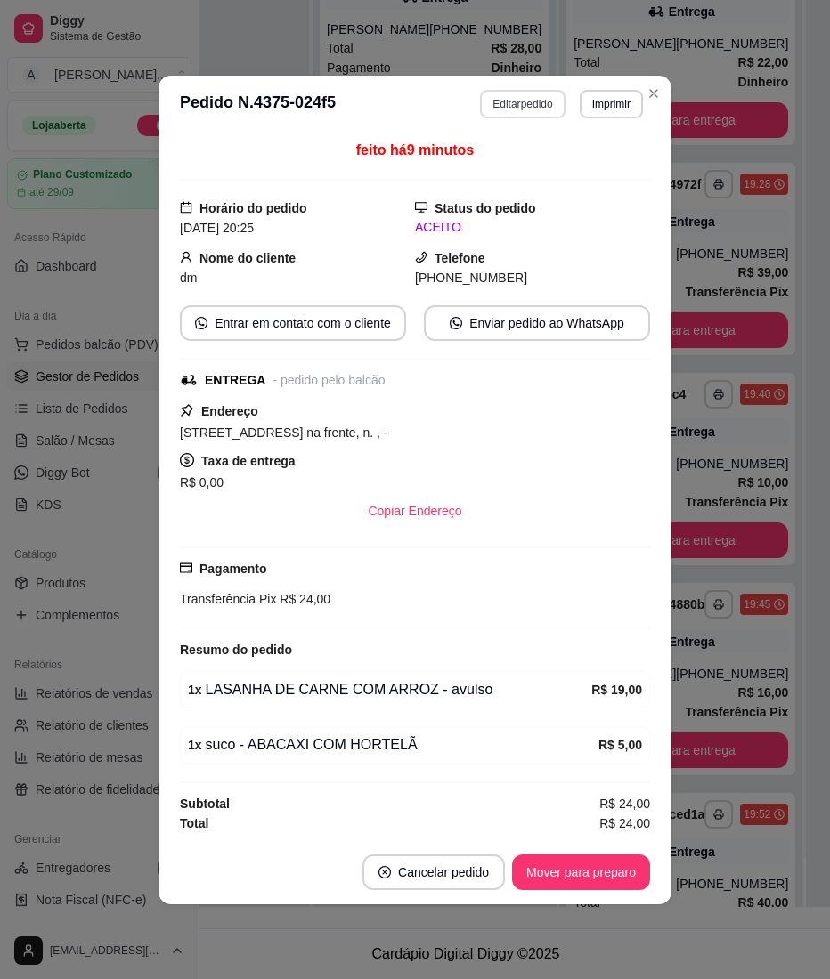
click at [520, 104] on button "Editar pedido" at bounding box center [522, 104] width 85 height 28
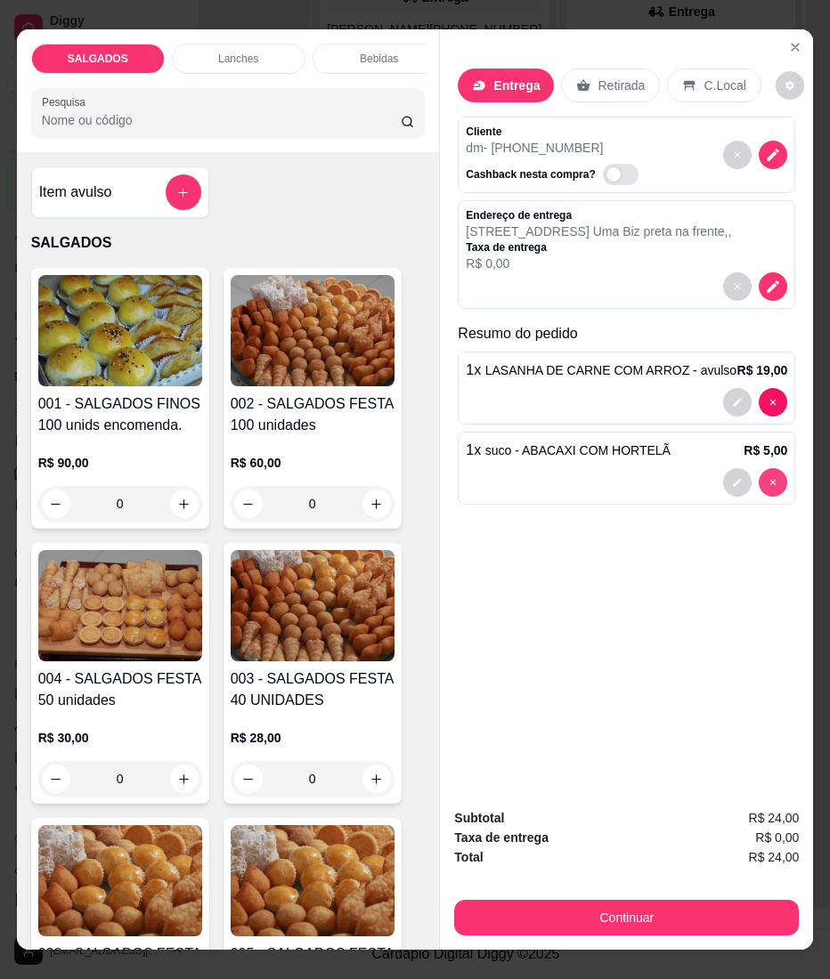
type input "0"
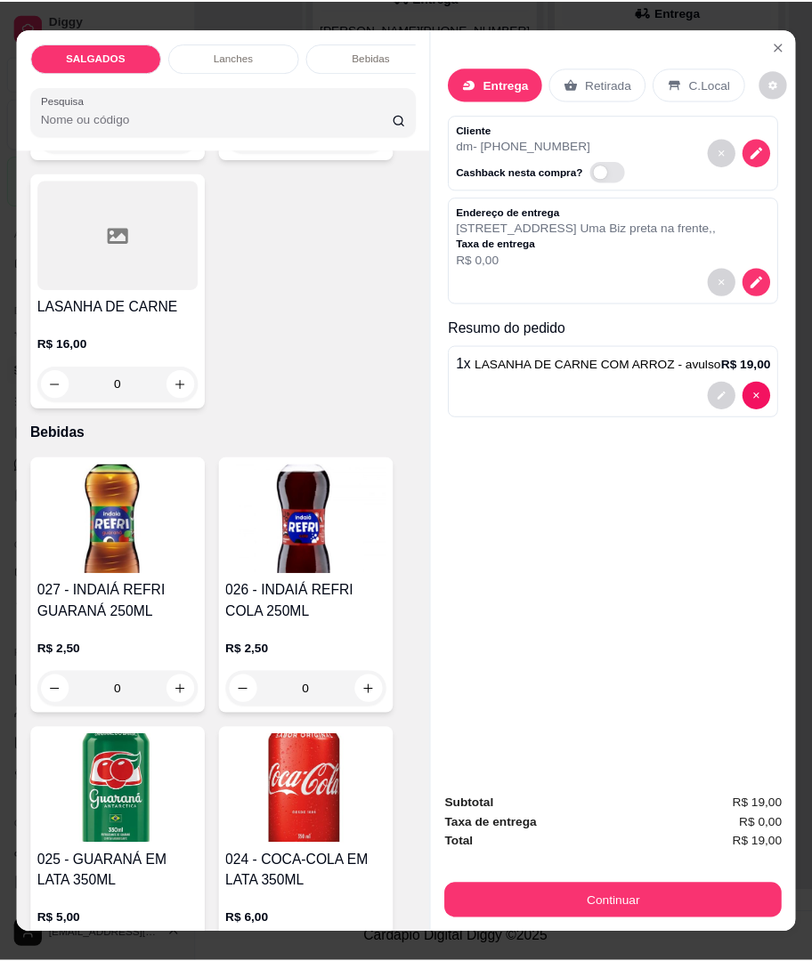
scroll to position [5577, 0]
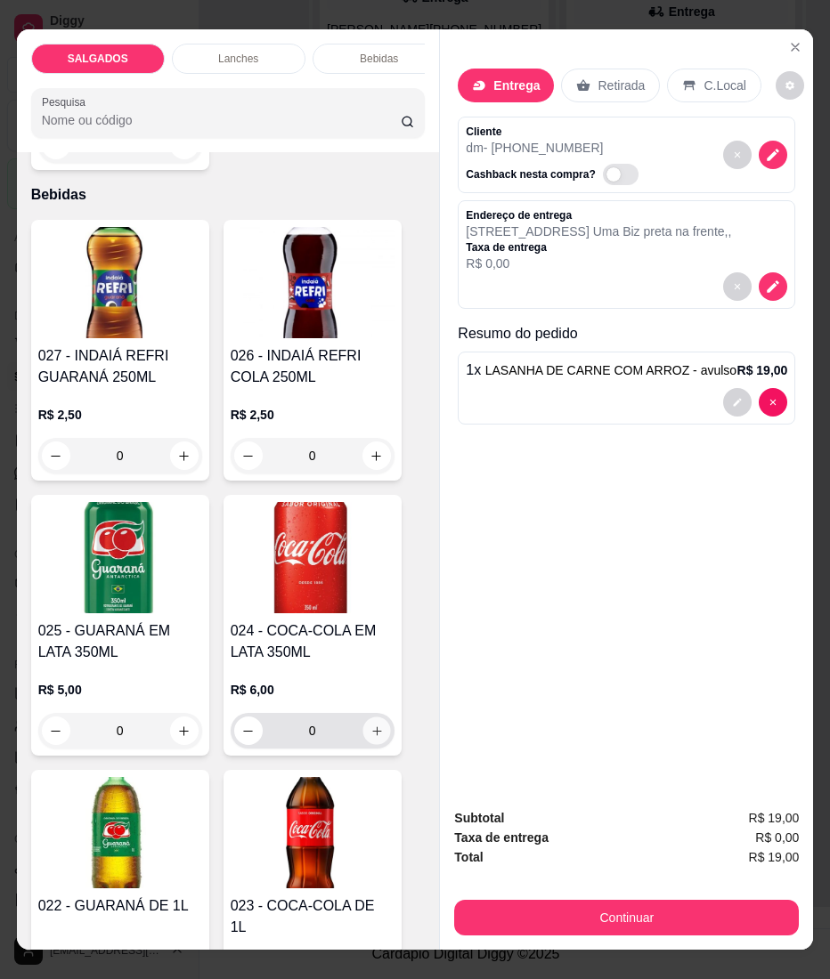
click at [369, 725] on icon "increase-product-quantity" at bounding box center [375, 731] width 13 height 13
type input "1"
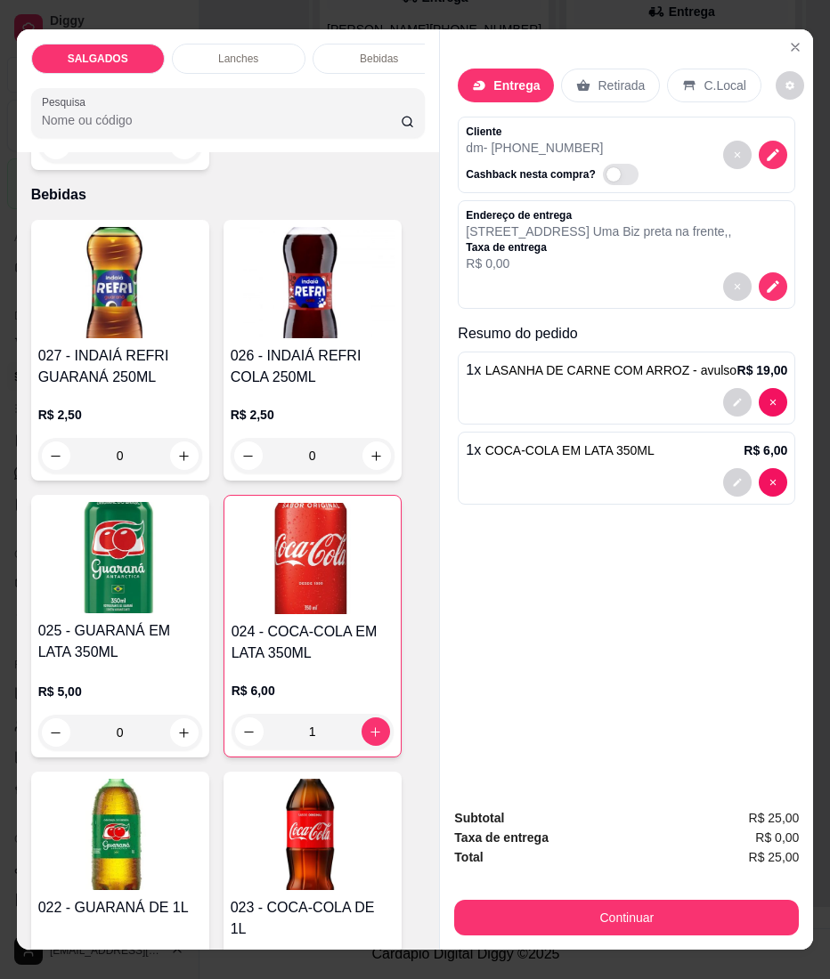
click at [687, 931] on div "Subtotal R$ 25,00 Taxa de entrega R$ 0,00 Total R$ 25,00 Continuar" at bounding box center [626, 872] width 373 height 156
click at [684, 926] on button "Continuar" at bounding box center [626, 918] width 344 height 36
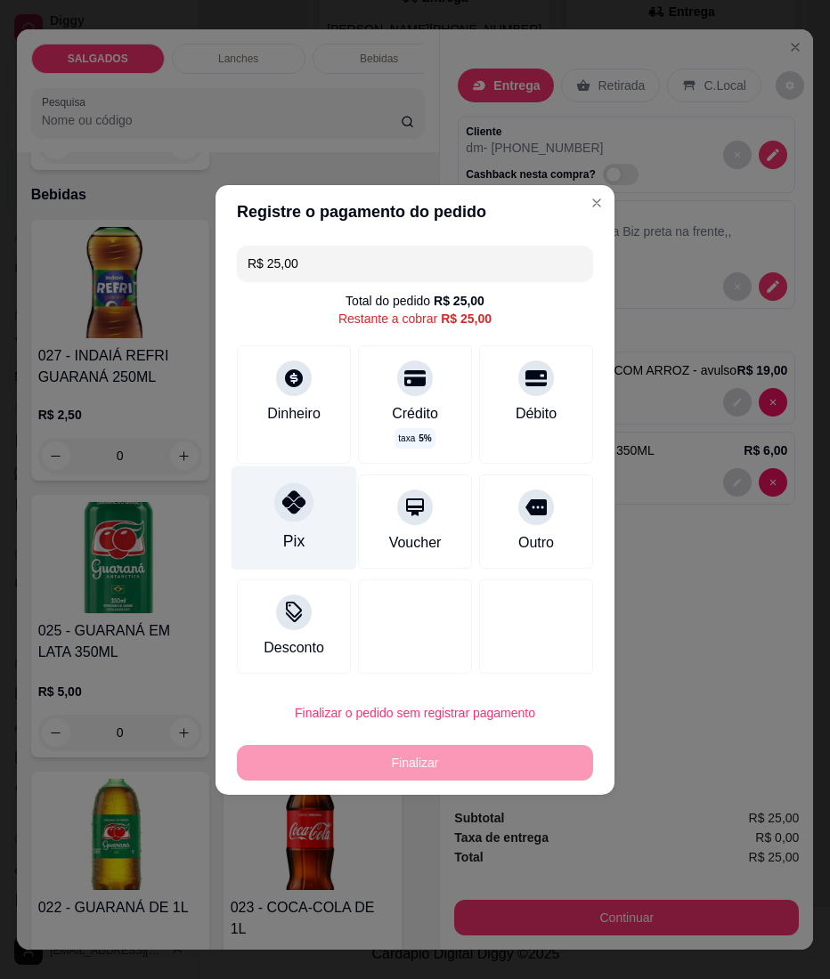
click at [306, 521] on div "Pix" at bounding box center [294, 518] width 126 height 104
type input "R$ 0,00"
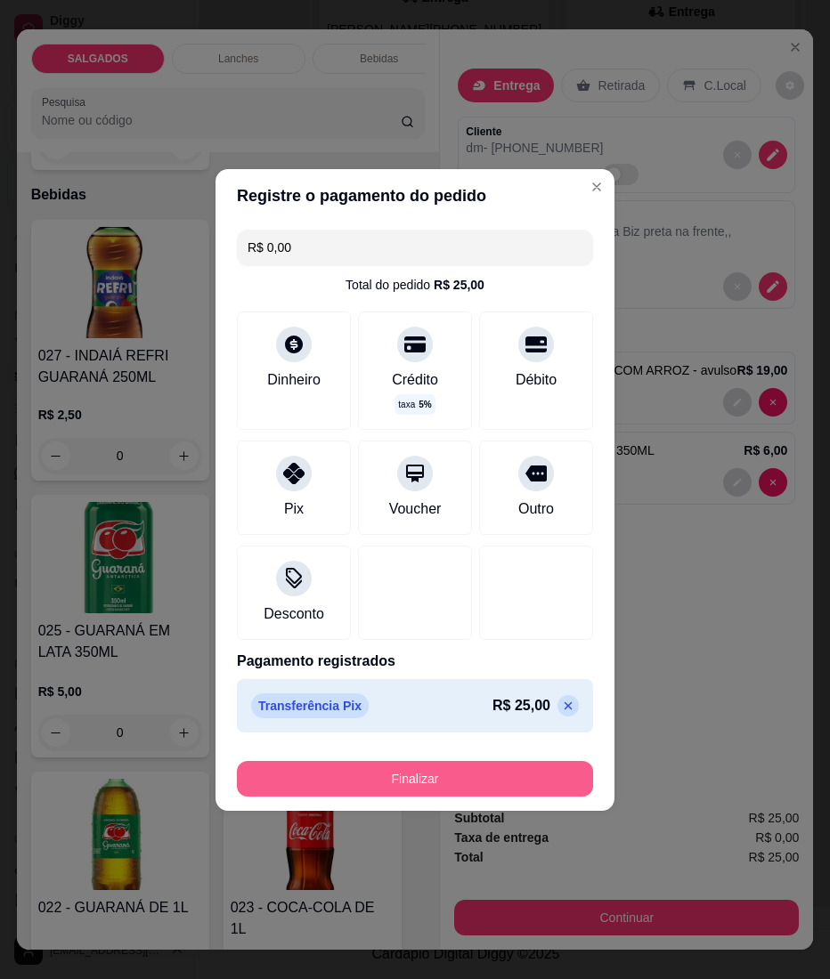
click at [320, 764] on button "Finalizar" at bounding box center [415, 779] width 356 height 36
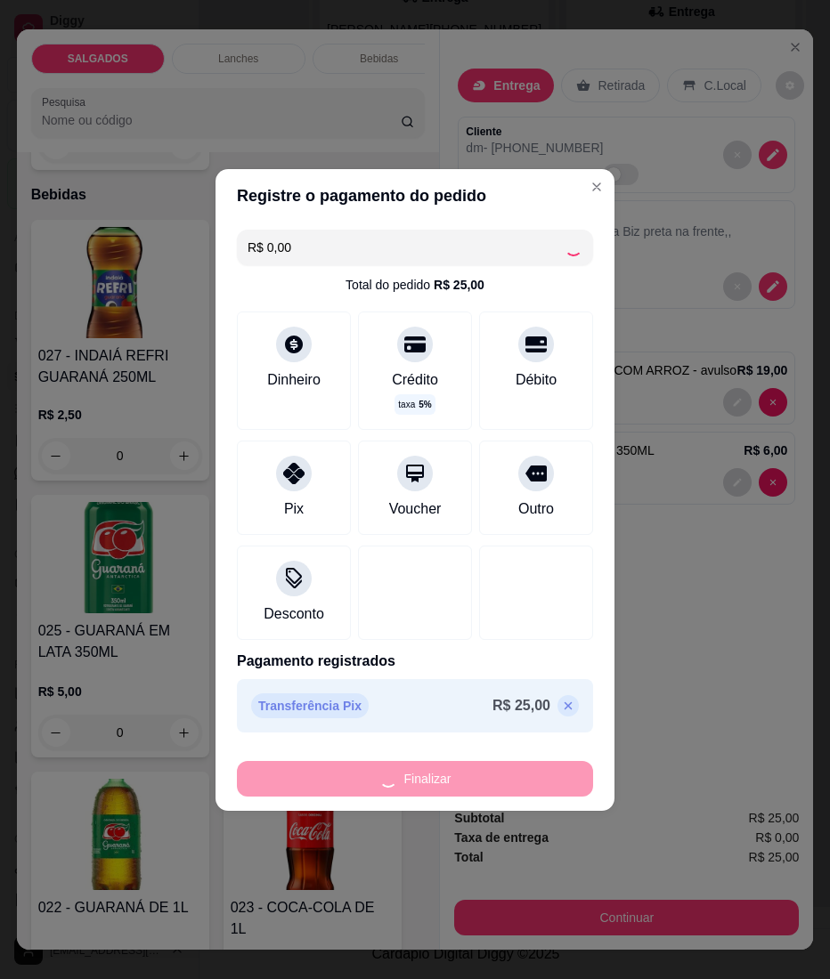
type input "0"
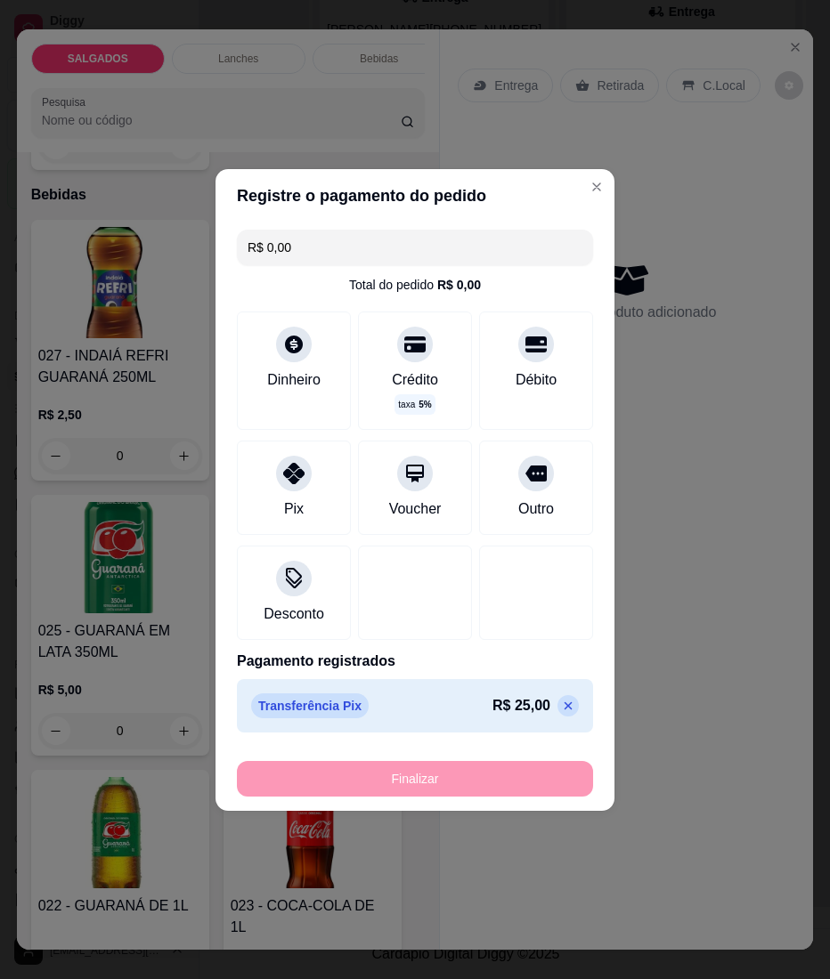
type input "-R$ 25,00"
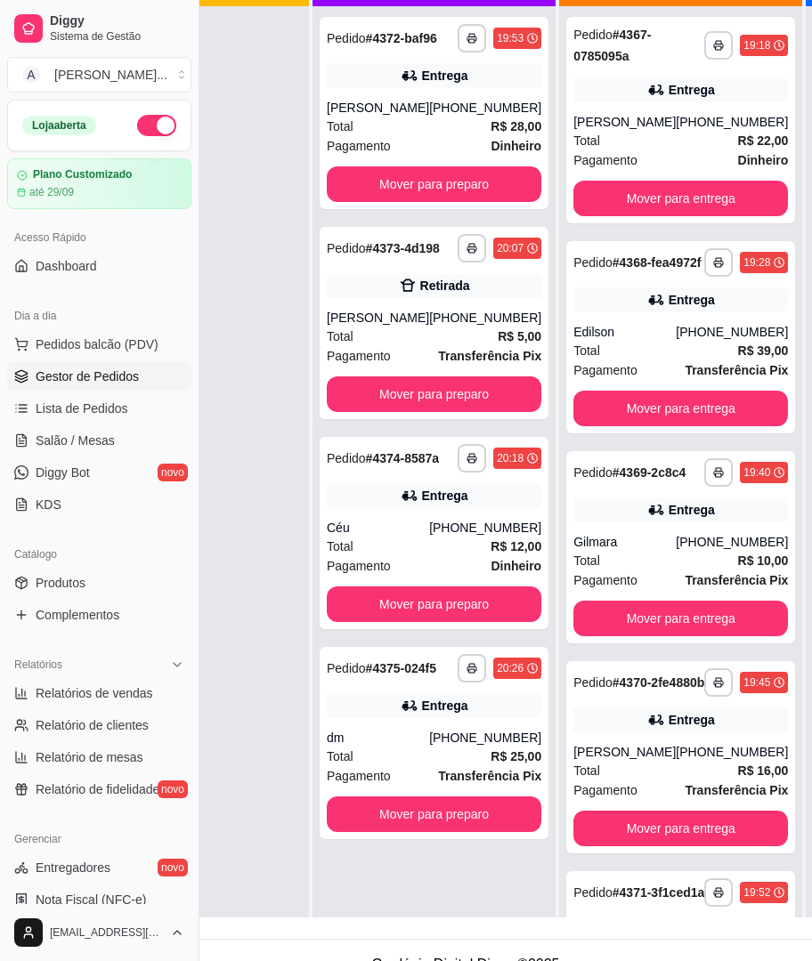
scroll to position [153, 140]
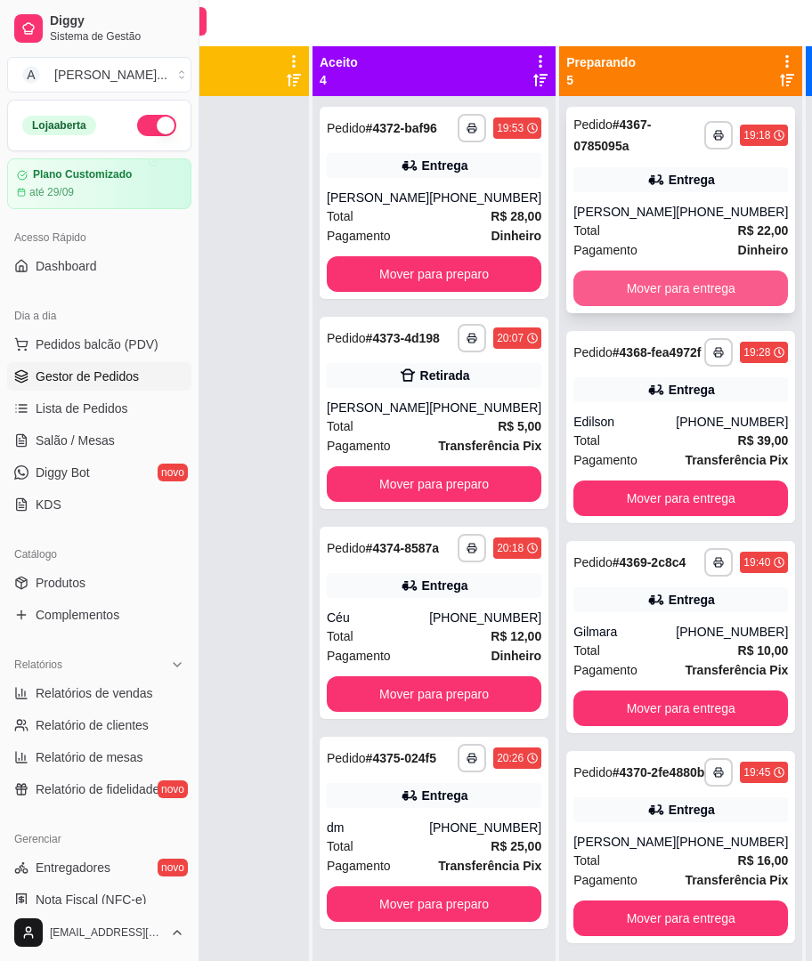
click at [666, 288] on button "Mover para entrega" at bounding box center [680, 289] width 215 height 36
click at [666, 288] on div "Mover para entrega" at bounding box center [680, 289] width 215 height 36
click at [688, 296] on button "Mover para entrega" at bounding box center [680, 289] width 215 height 36
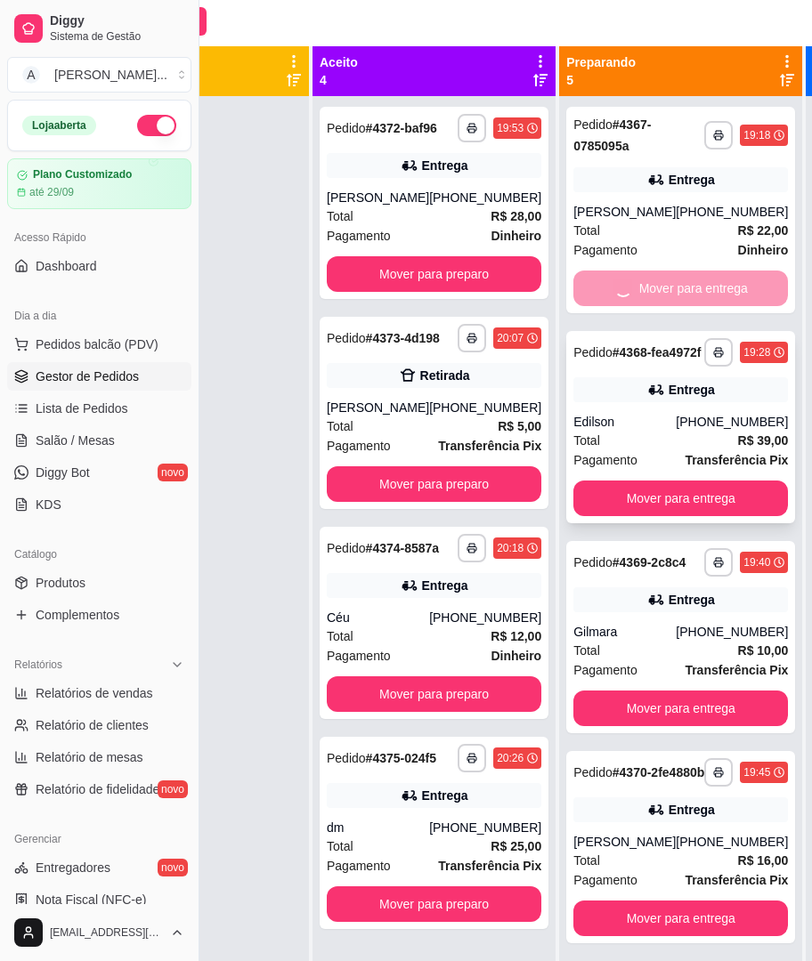
click at [653, 495] on div "**********" at bounding box center [680, 427] width 229 height 192
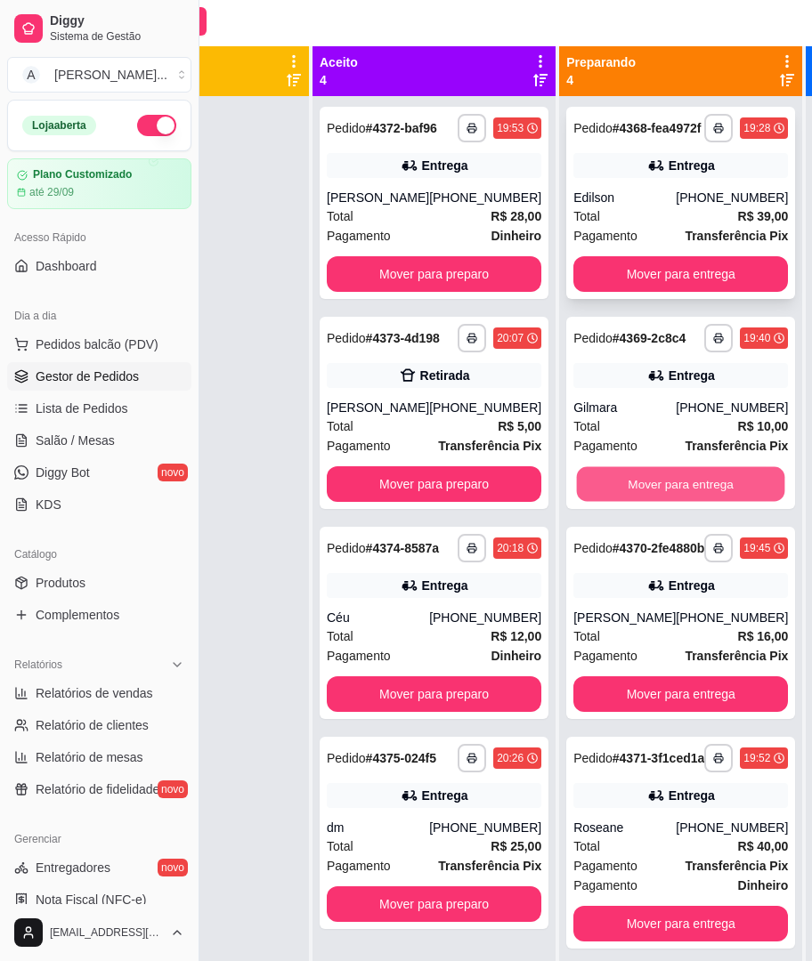
click at [687, 502] on button "Mover para entrega" at bounding box center [681, 484] width 208 height 35
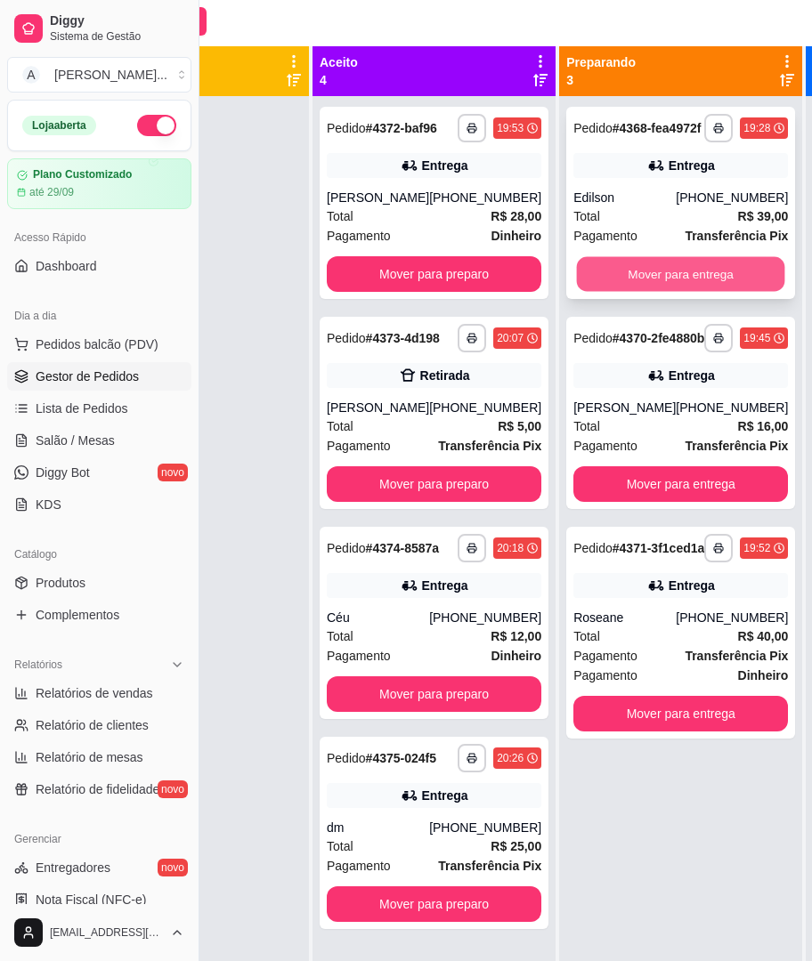
click at [692, 271] on button "Mover para entrega" at bounding box center [681, 274] width 208 height 35
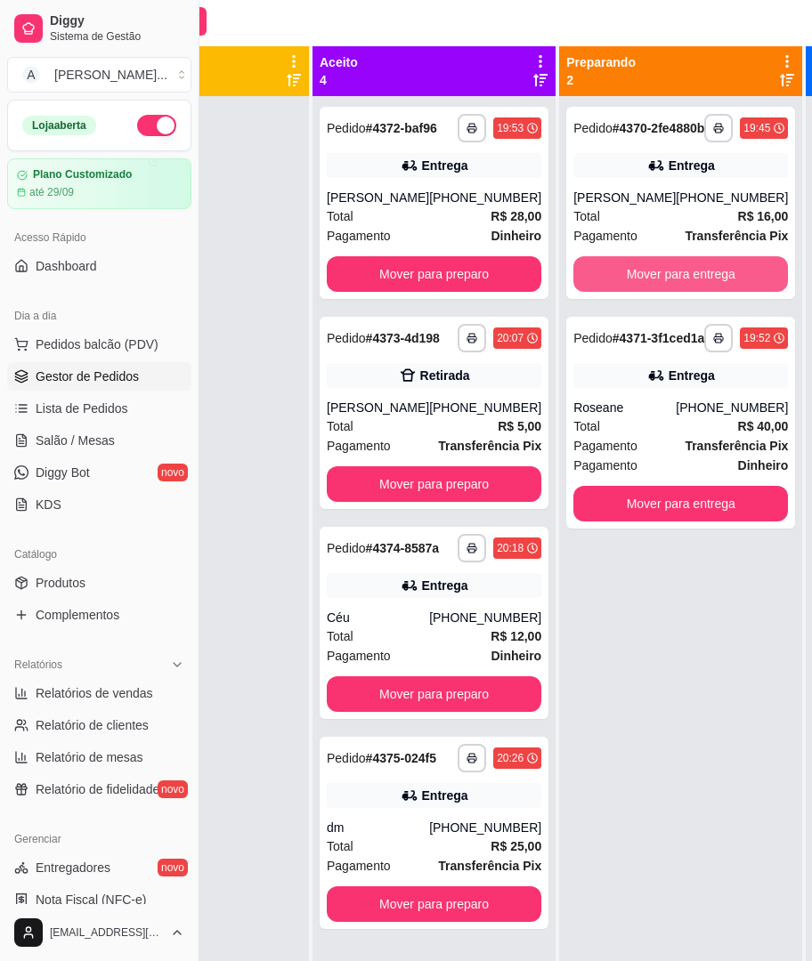
click at [689, 290] on button "Mover para entrega" at bounding box center [680, 274] width 215 height 36
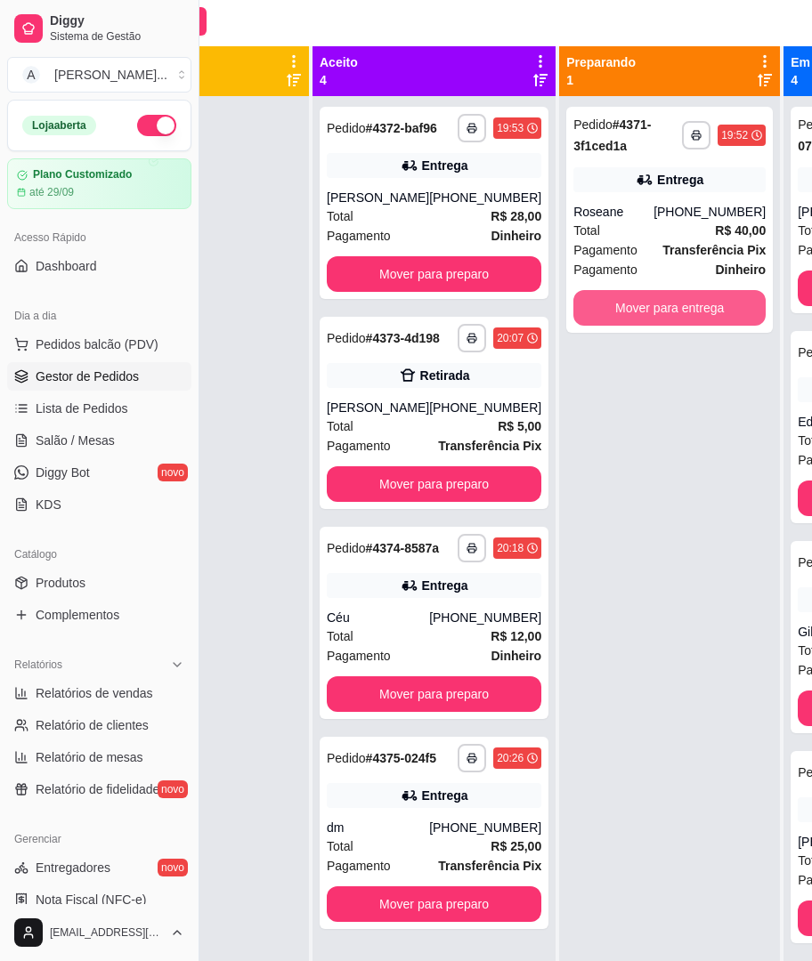
click at [689, 290] on div "Mover para entrega" at bounding box center [669, 308] width 192 height 36
click at [705, 325] on button "Mover para entrega" at bounding box center [669, 308] width 192 height 36
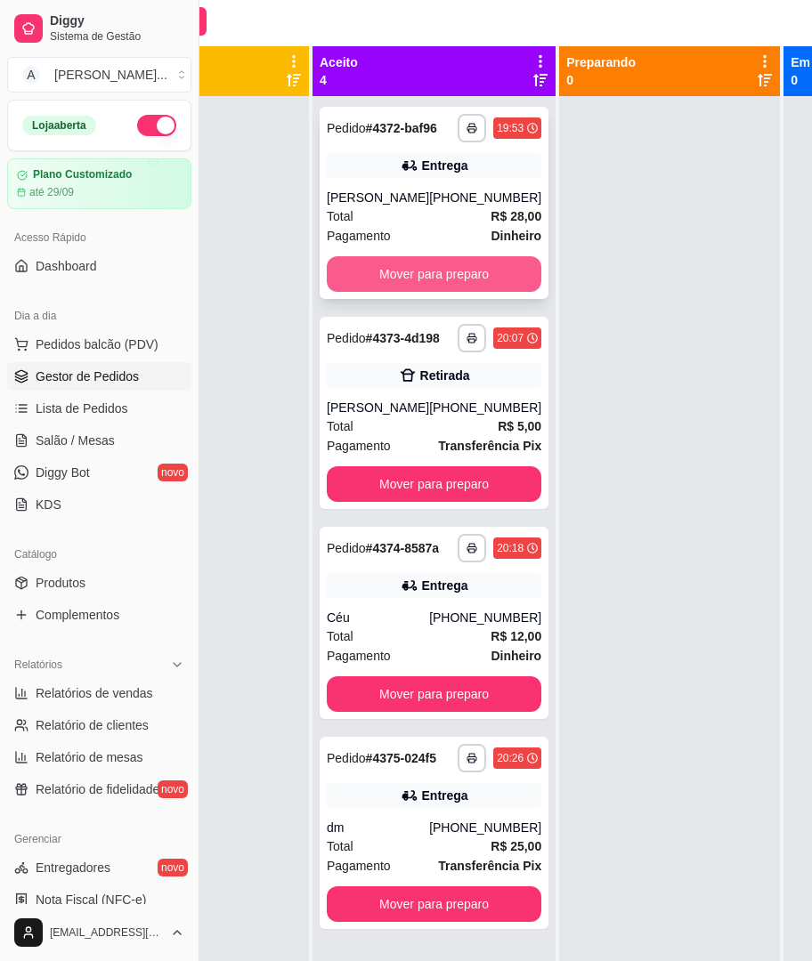
click at [470, 281] on button "Mover para preparo" at bounding box center [434, 274] width 215 height 36
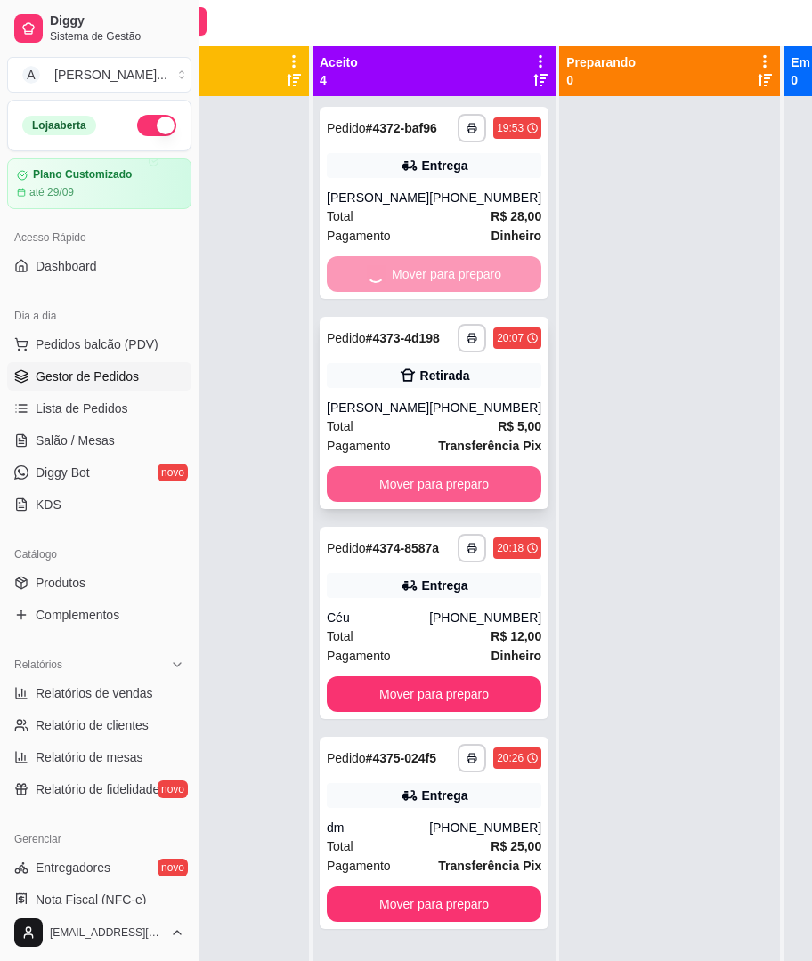
click at [417, 502] on button "Mover para preparo" at bounding box center [434, 484] width 215 height 36
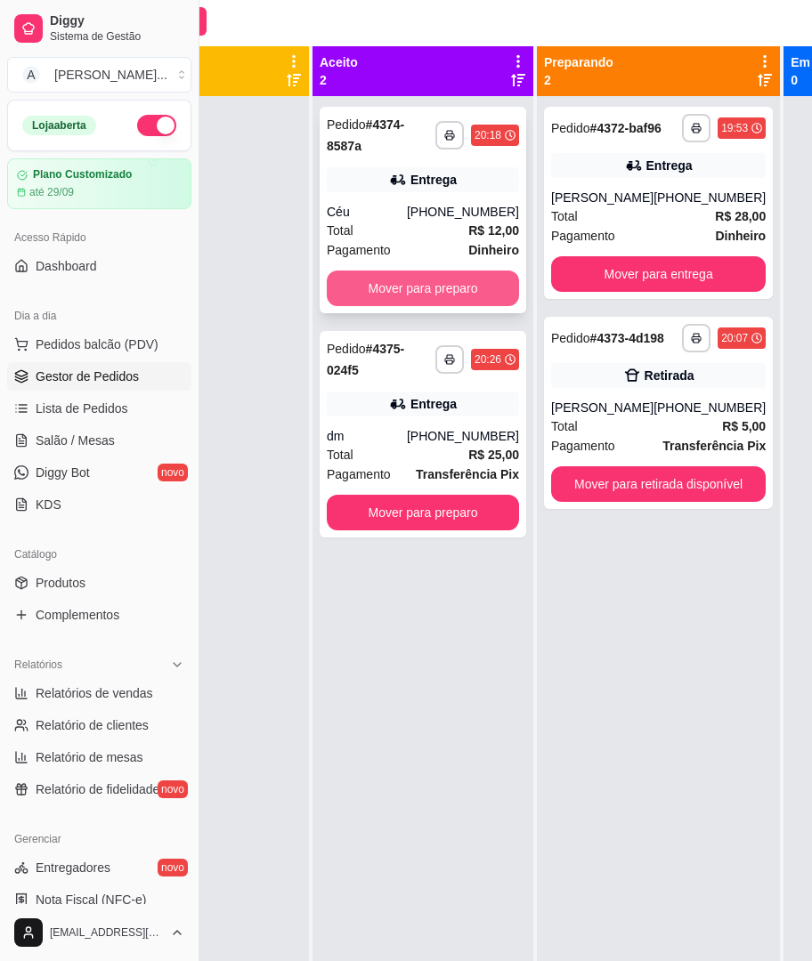
click at [389, 297] on button "Mover para preparo" at bounding box center [423, 289] width 192 height 36
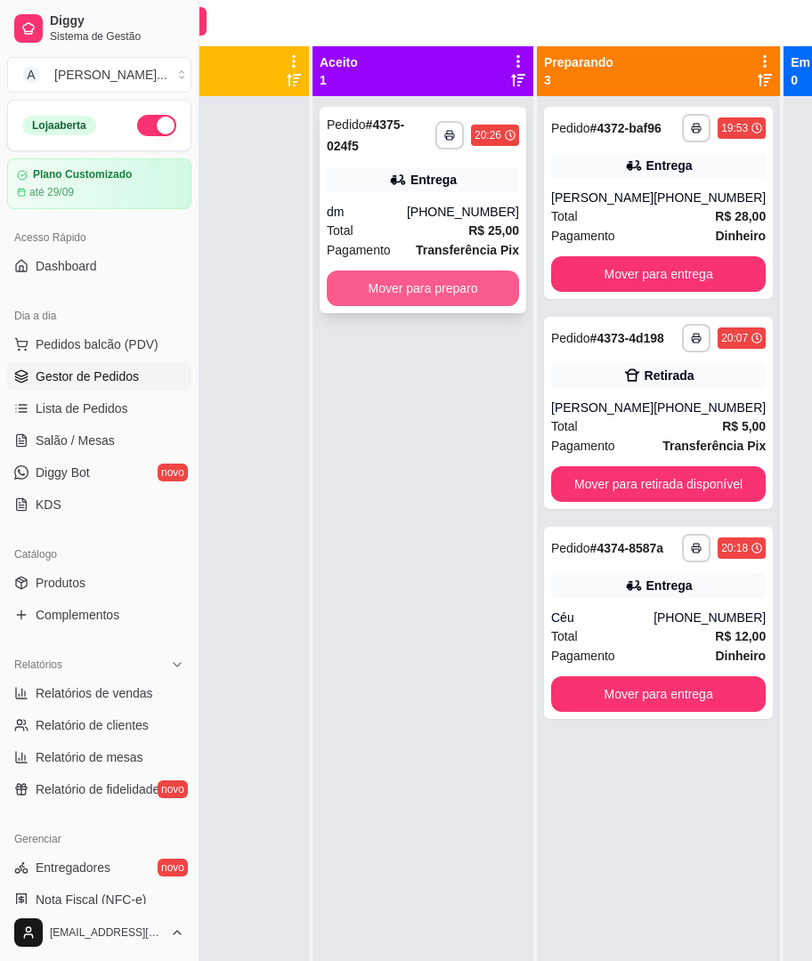
click at [396, 286] on button "Mover para preparo" at bounding box center [423, 289] width 192 height 36
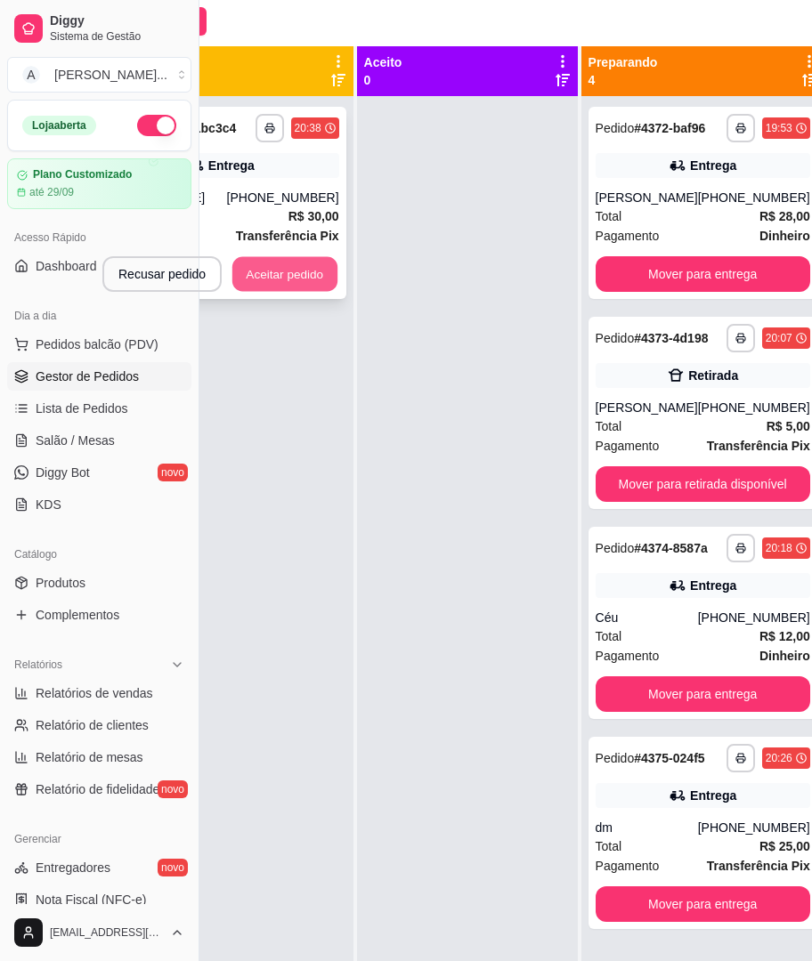
click at [250, 271] on button "Aceitar pedido" at bounding box center [284, 274] width 105 height 35
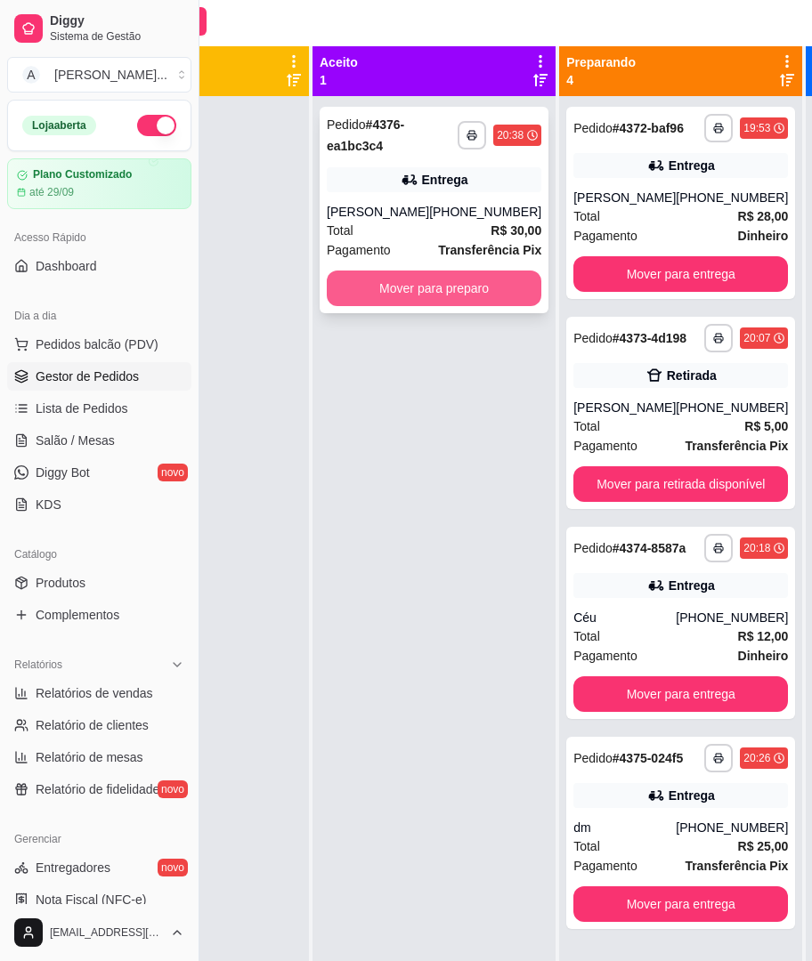
click at [474, 279] on button "Mover para preparo" at bounding box center [434, 289] width 215 height 36
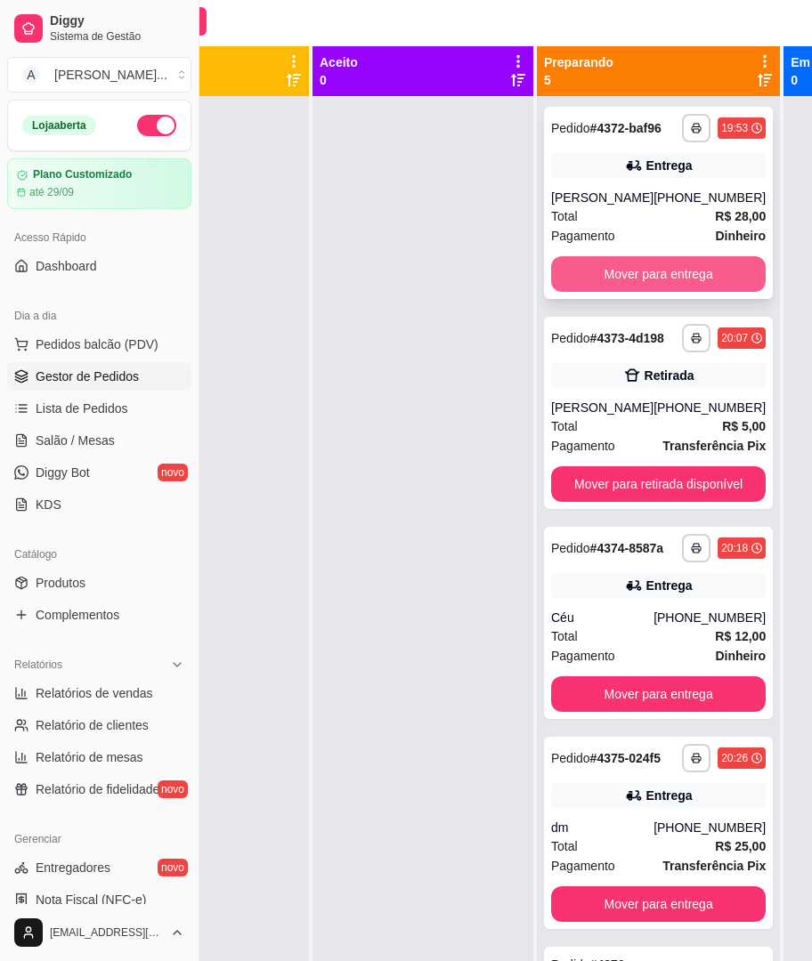
click at [605, 258] on button "Mover para entrega" at bounding box center [658, 274] width 215 height 36
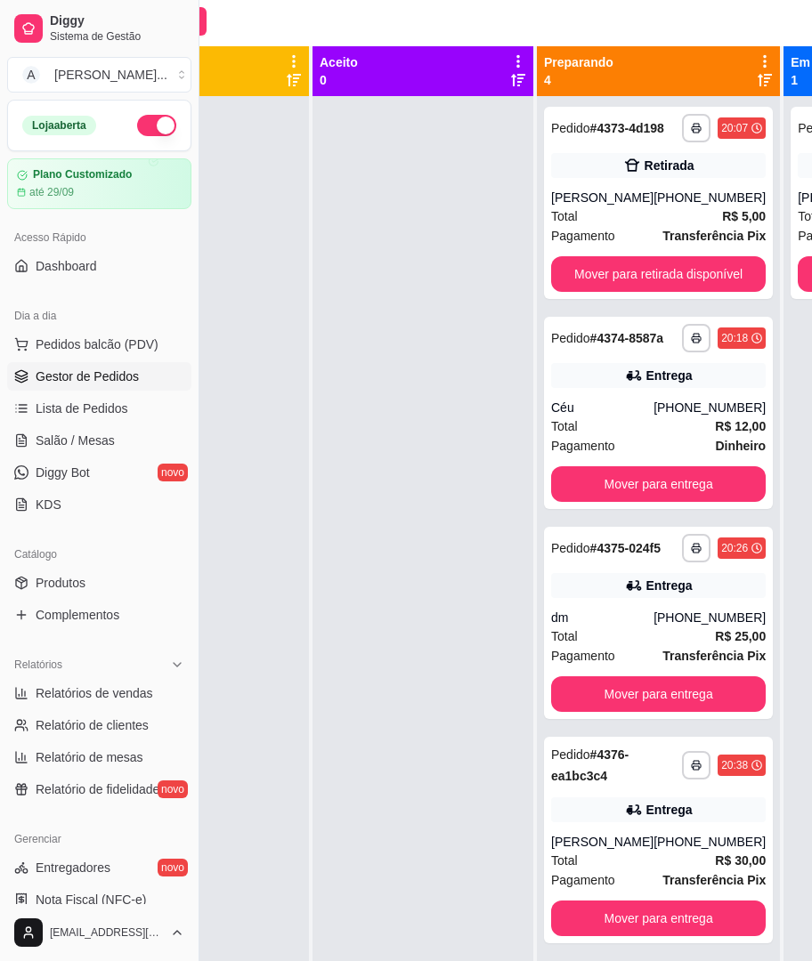
click at [605, 246] on span "Pagamento" at bounding box center [583, 236] width 64 height 20
click at [720, 292] on button "Mover para retirada disponível" at bounding box center [658, 274] width 215 height 36
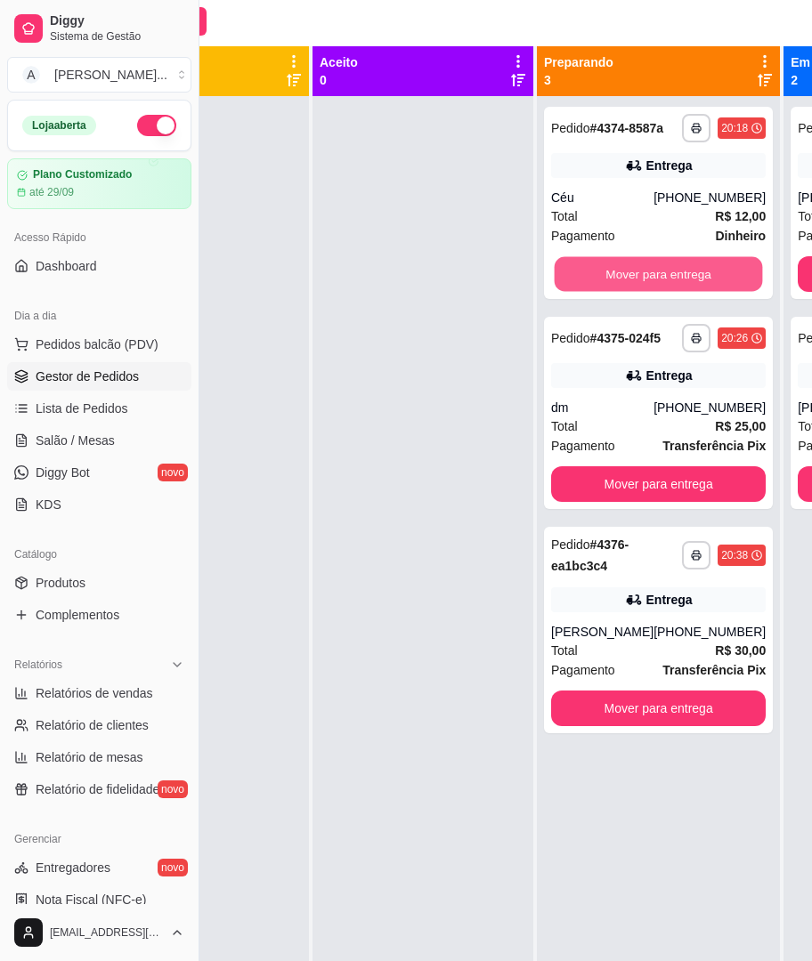
click at [720, 292] on button "Mover para entrega" at bounding box center [659, 274] width 208 height 35
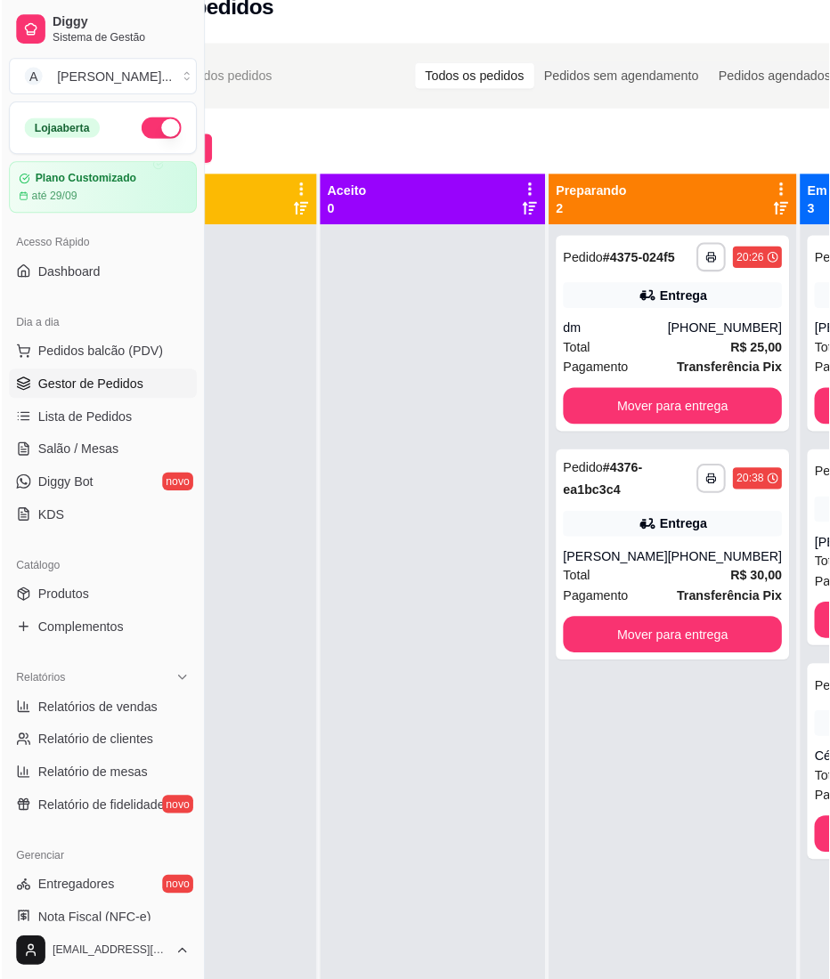
scroll to position [0, 140]
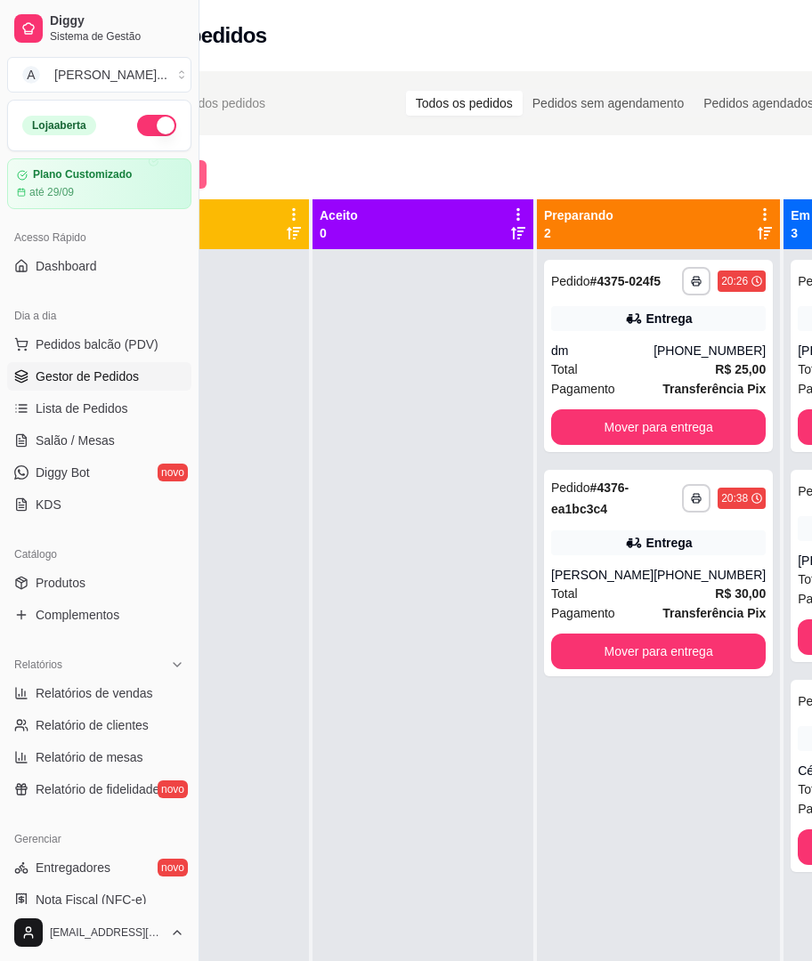
click at [205, 169] on button "Novo pedido" at bounding box center [147, 174] width 118 height 28
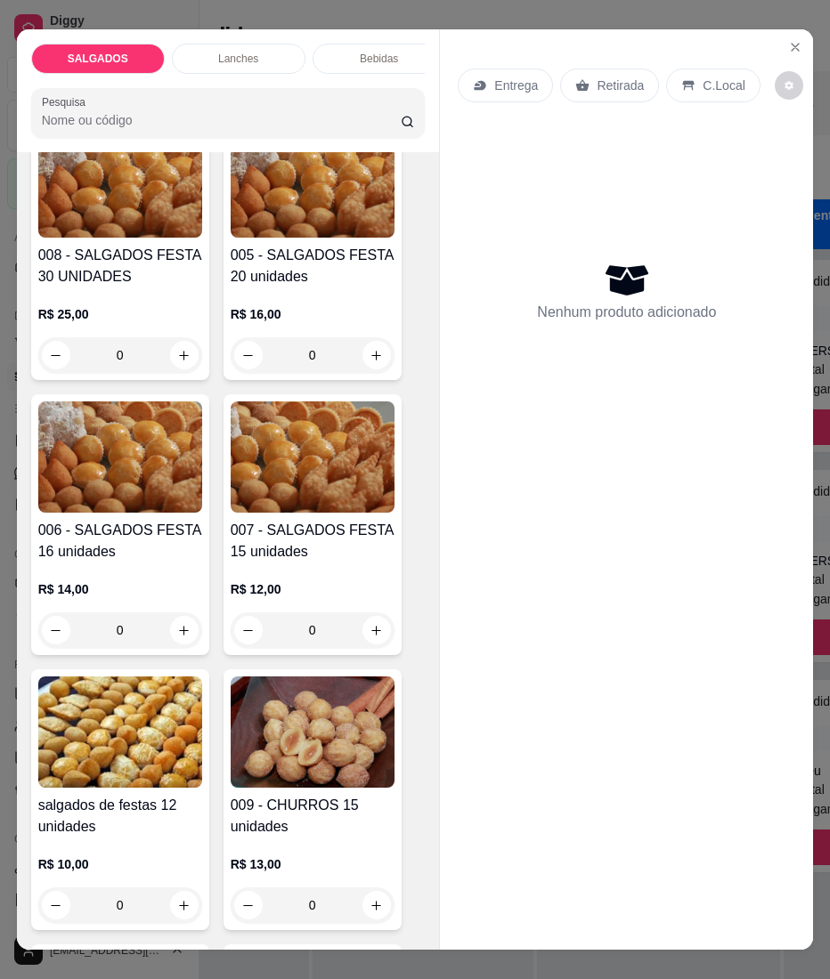
scroll to position [712, 0]
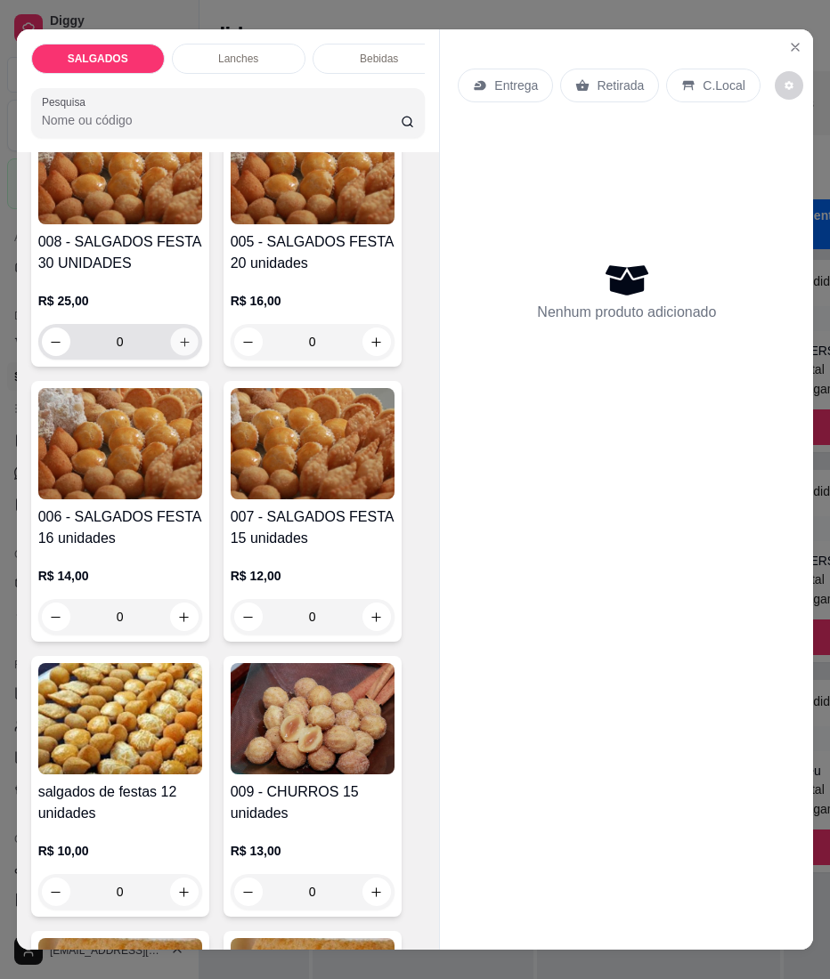
click at [178, 340] on button "increase-product-quantity" at bounding box center [184, 342] width 28 height 28
type input "1"
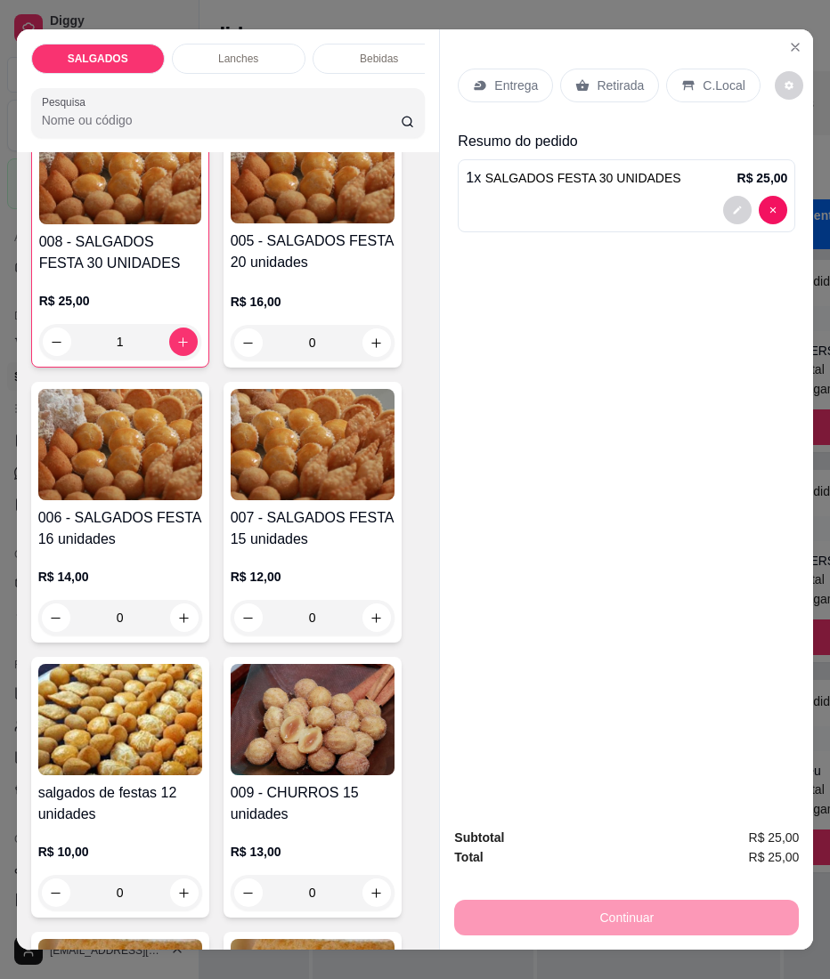
click at [723, 198] on button "decrease-product-quantity" at bounding box center [737, 210] width 28 height 28
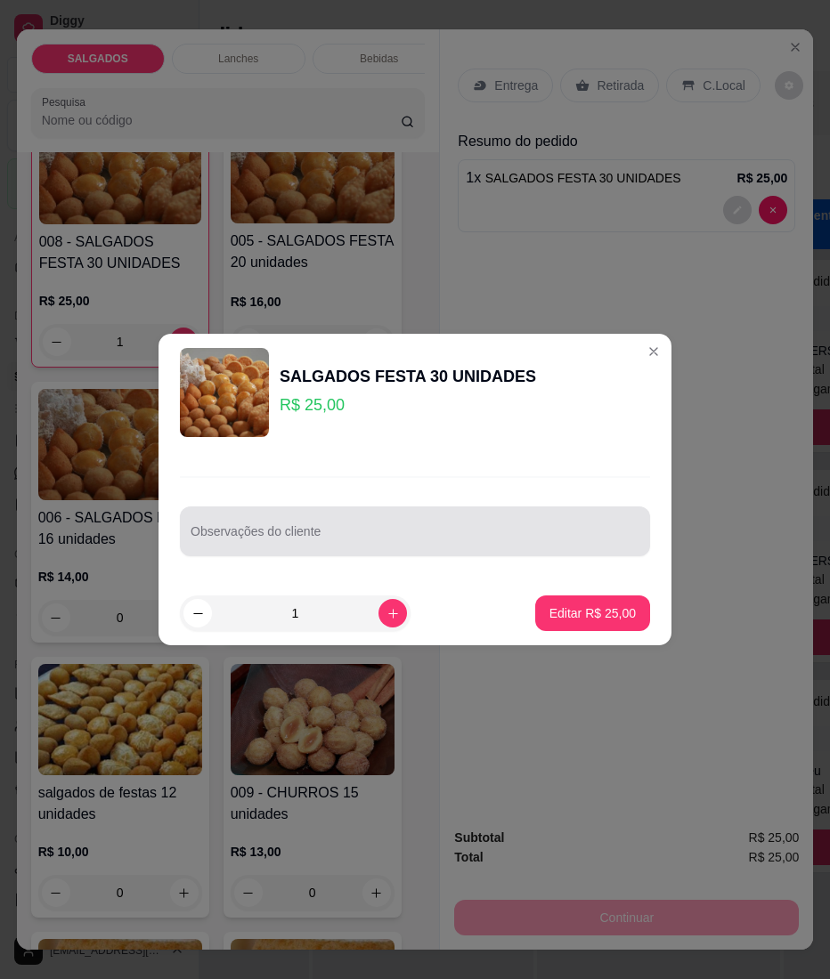
click at [436, 511] on div "Observações do cliente" at bounding box center [415, 531] width 470 height 50
click at [318, 547] on input "Observações do cliente" at bounding box center [414, 539] width 449 height 18
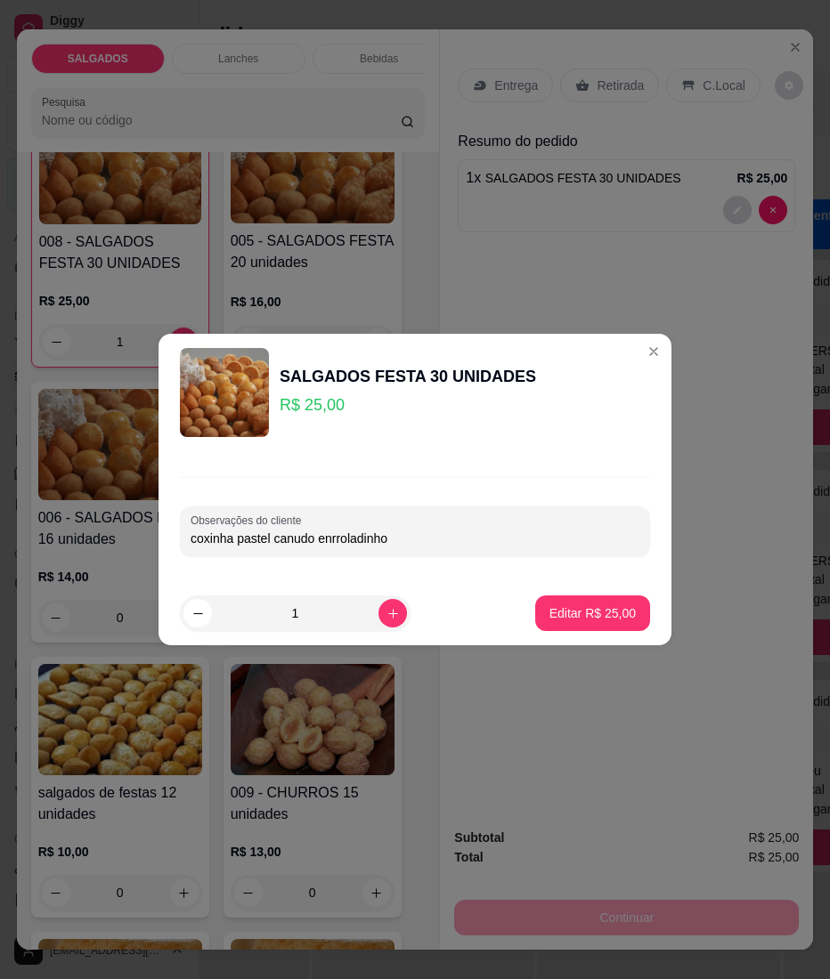
type input "coxinha pastel canudo enrroladinho"
click at [596, 625] on button "Editar R$ 25,00" at bounding box center [592, 613] width 115 height 36
type input "0"
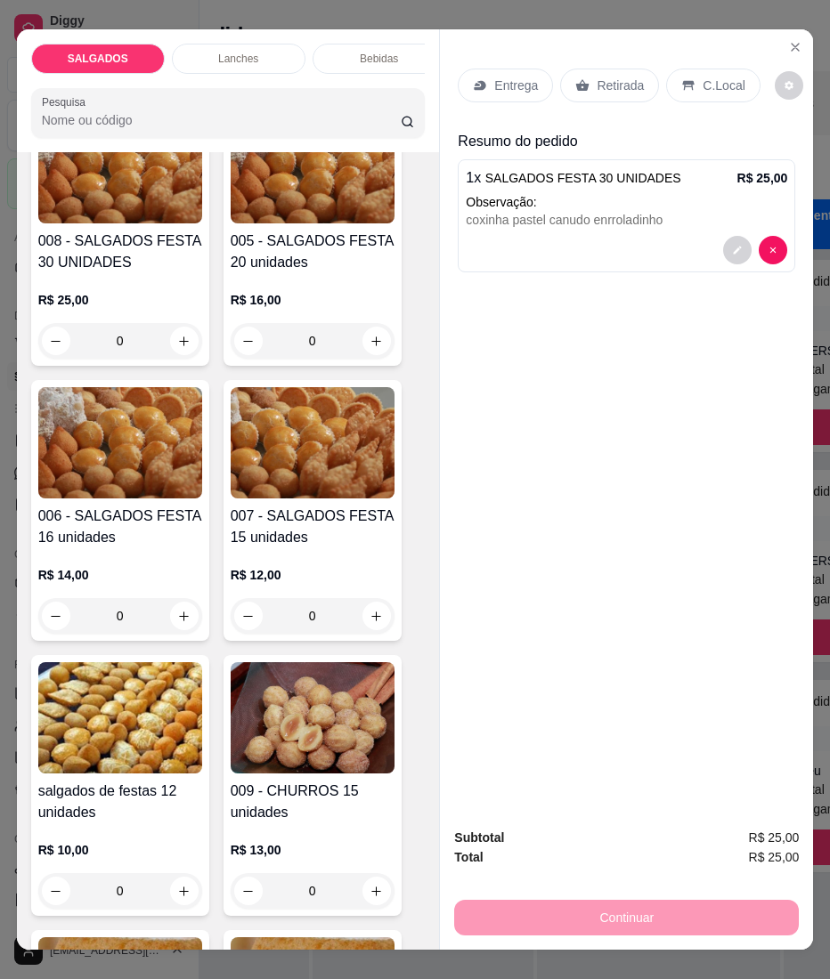
scroll to position [712, 0]
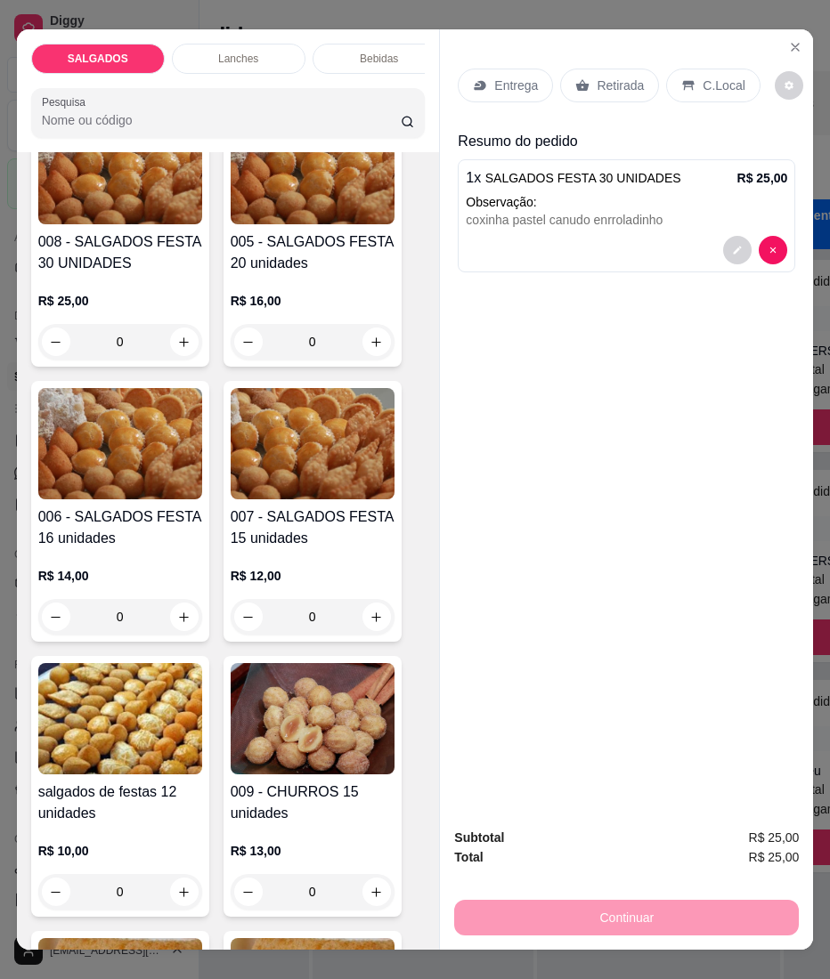
click at [497, 86] on div "Entrega" at bounding box center [504, 86] width 95 height 34
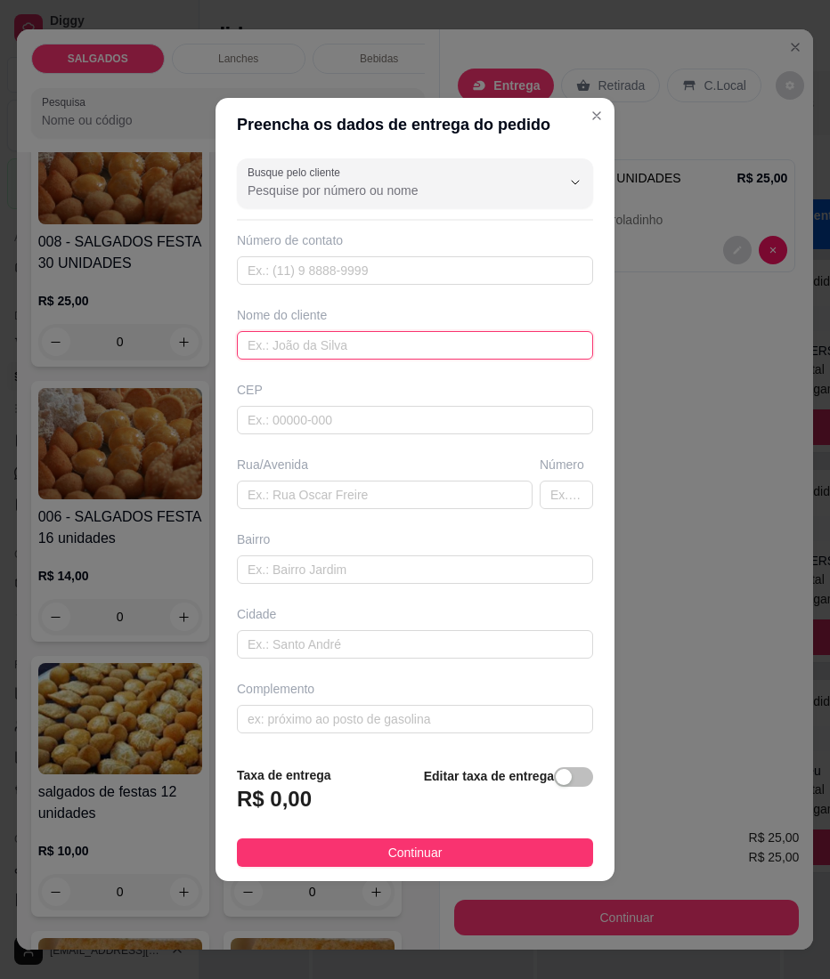
click at [371, 357] on input "text" at bounding box center [415, 345] width 356 height 28
click at [488, 340] on input "text" at bounding box center [415, 345] width 356 height 28
paste input "[PERSON_NAME]"
type input "[PERSON_NAME]"
click at [449, 283] on div "Busque pelo cliente Número de contato Nome do cliente [PERSON_NAME] CEP Rua/[GE…" at bounding box center [414, 451] width 399 height 600
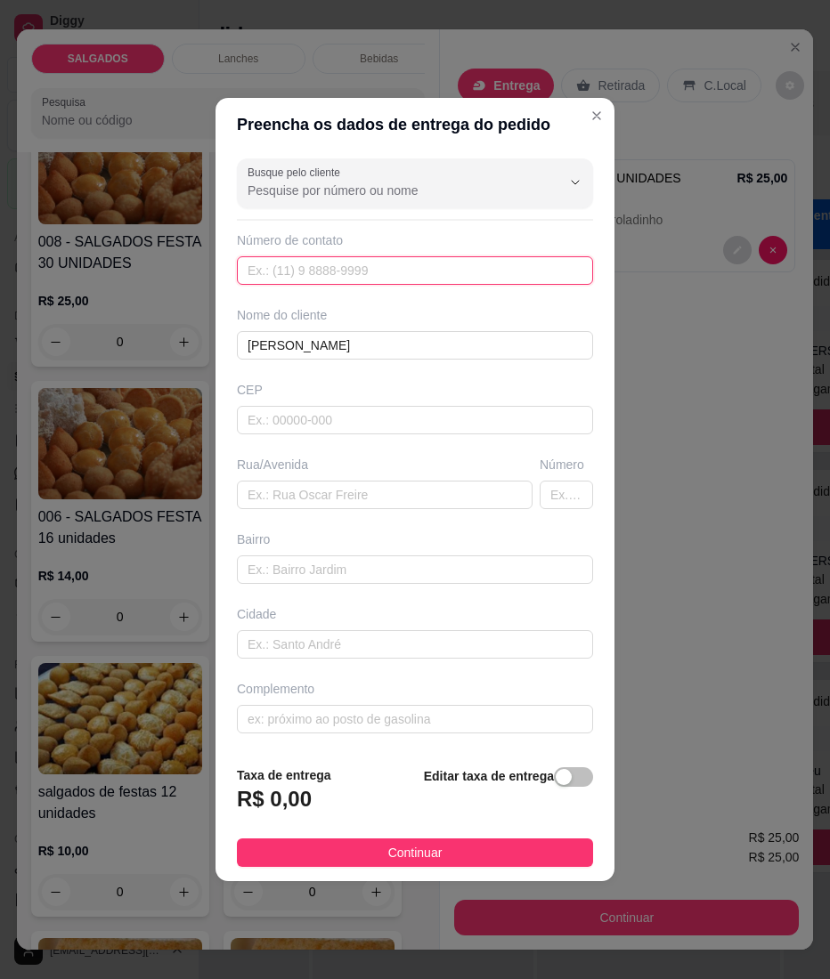
click at [336, 279] on input "text" at bounding box center [415, 270] width 356 height 28
click at [492, 271] on input "text" at bounding box center [415, 270] width 356 height 28
paste input "[PHONE_NUMBER]"
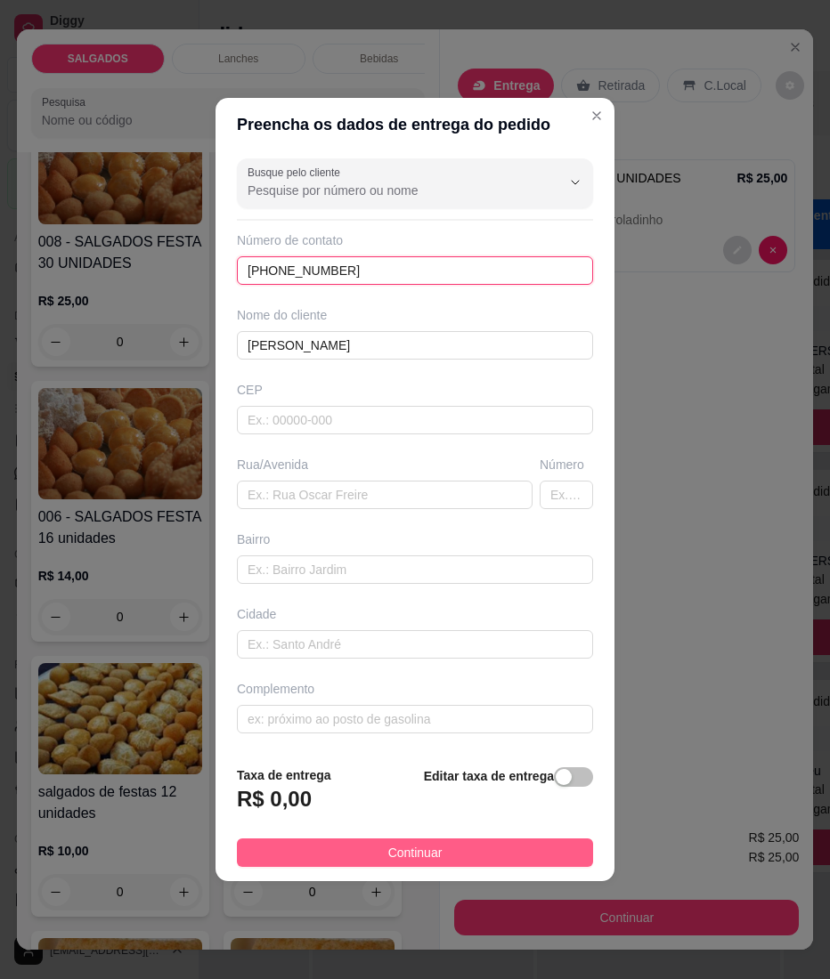
type input "[PHONE_NUMBER]"
click at [433, 853] on button "Continuar" at bounding box center [415, 852] width 356 height 28
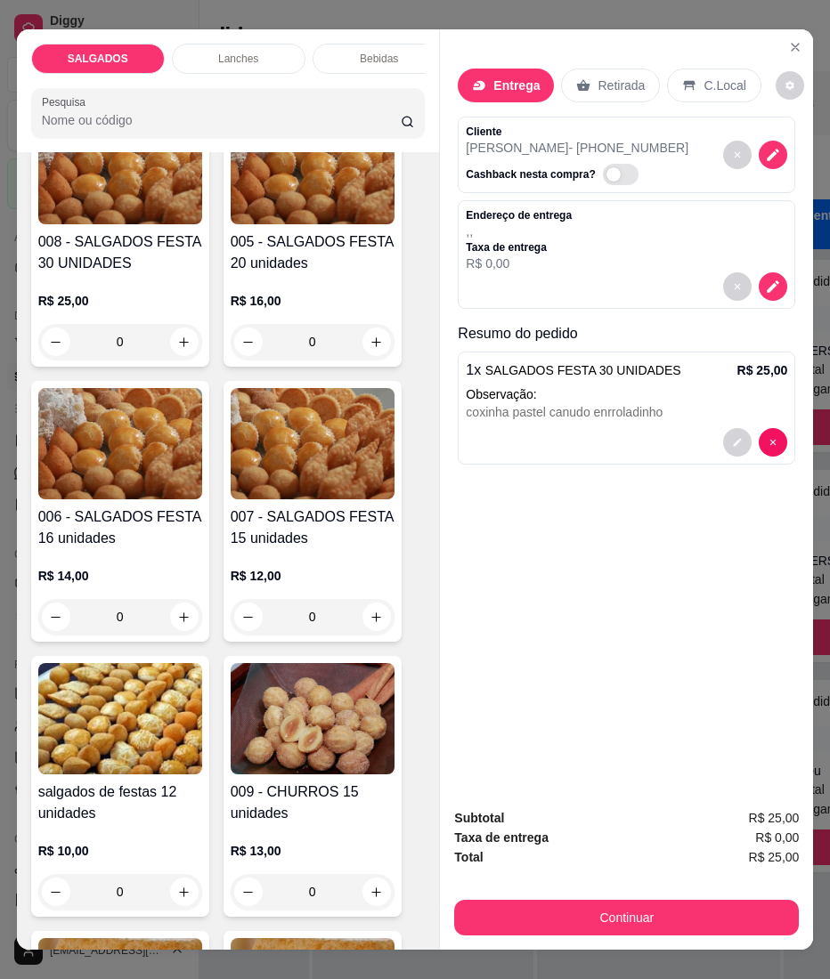
click at [465, 895] on div "Continuar" at bounding box center [626, 915] width 344 height 40
click at [466, 900] on button "Continuar" at bounding box center [626, 918] width 344 height 36
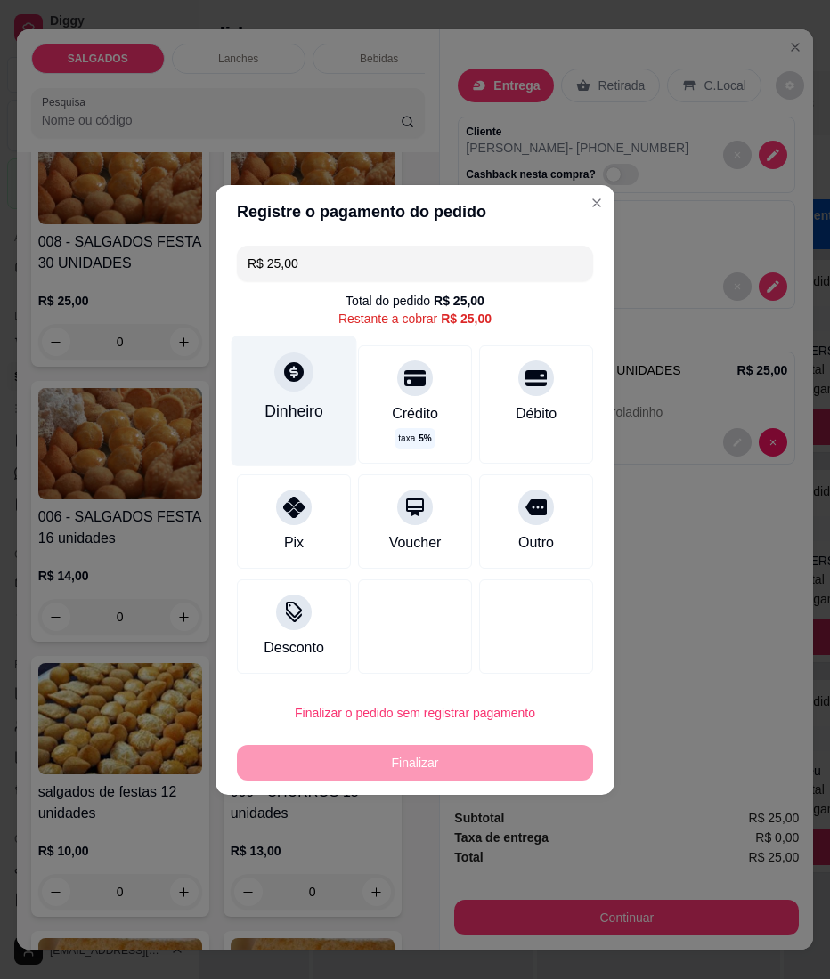
click at [304, 399] on div "Dinheiro" at bounding box center [293, 410] width 59 height 23
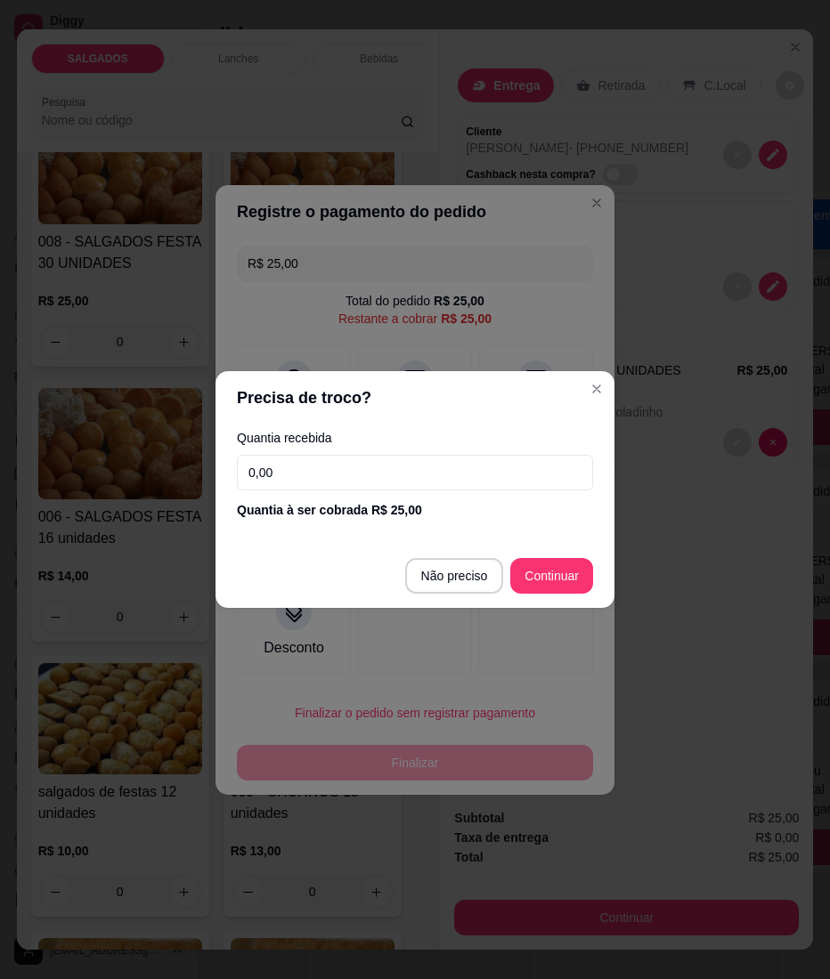
click at [339, 466] on input "0,00" at bounding box center [415, 473] width 356 height 36
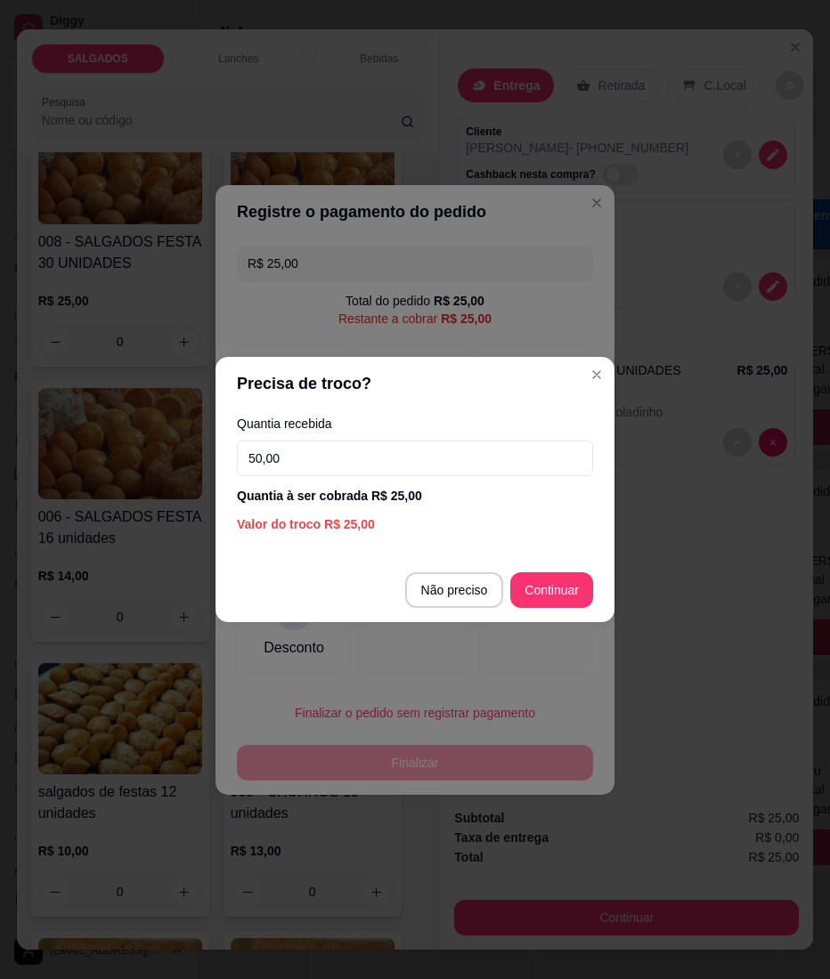
type input "50,00"
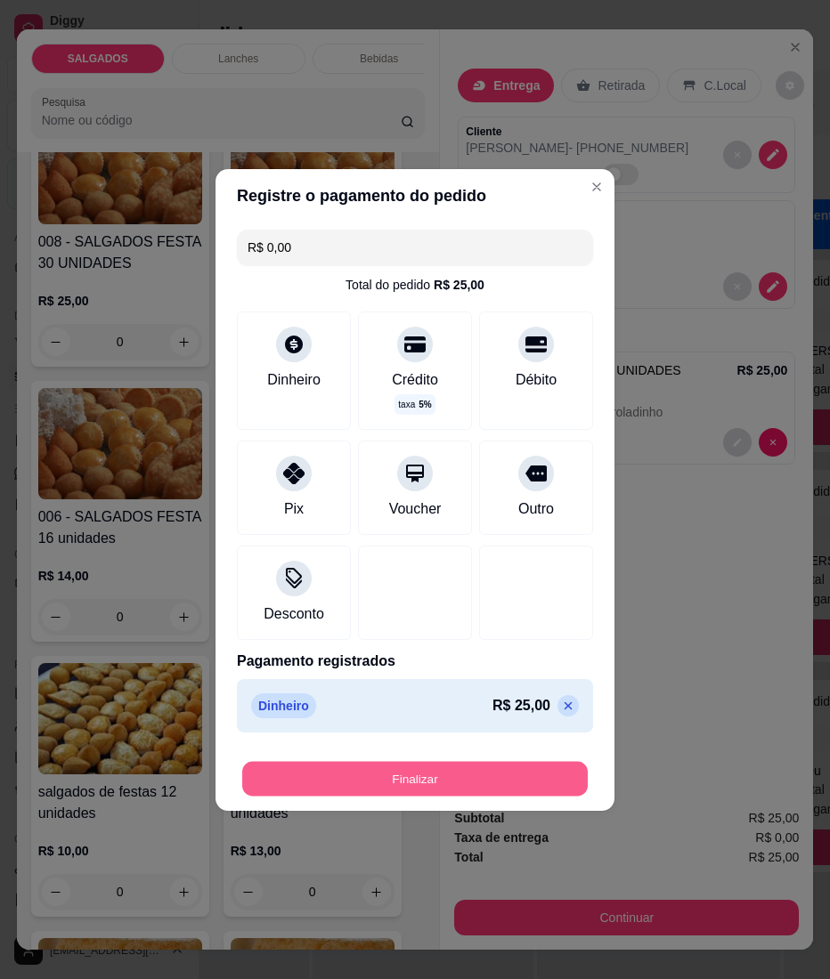
click at [484, 795] on button "Finalizar" at bounding box center [414, 778] width 345 height 35
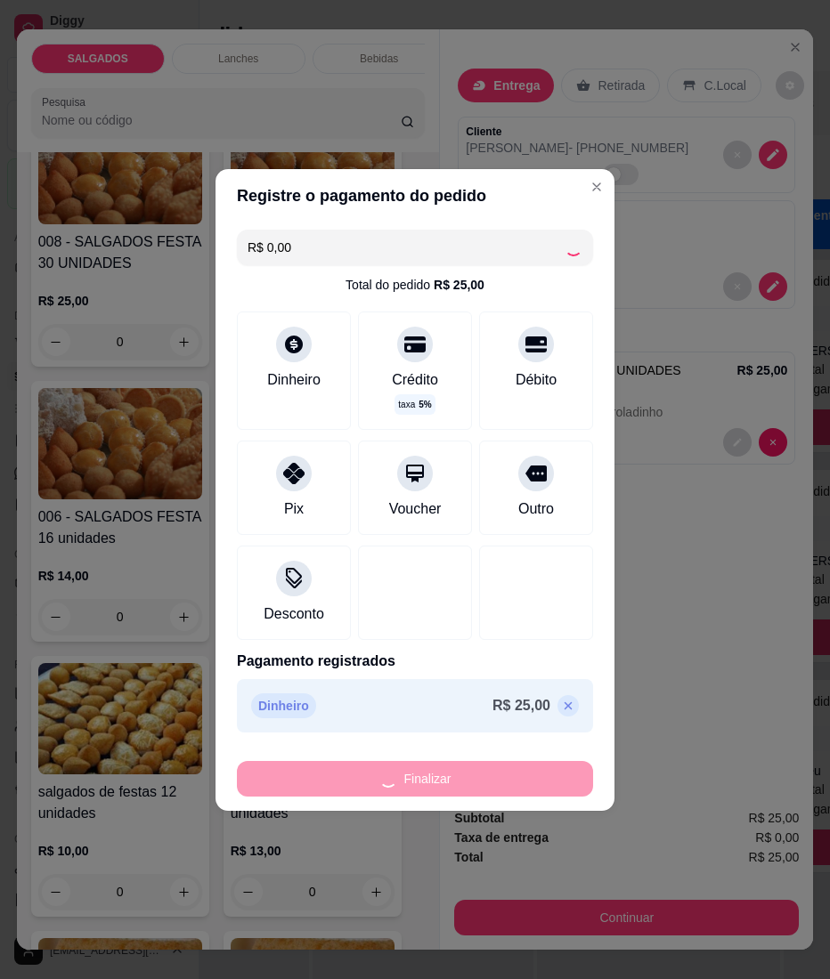
type input "-R$ 25,00"
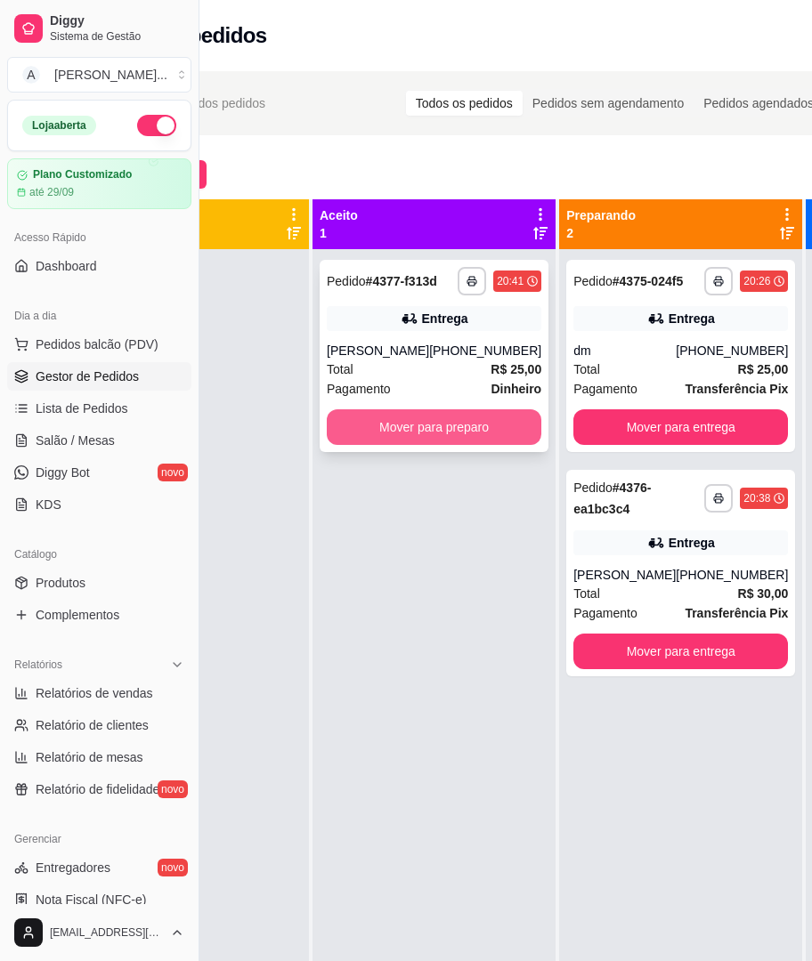
click at [429, 438] on button "Mover para preparo" at bounding box center [434, 427] width 215 height 36
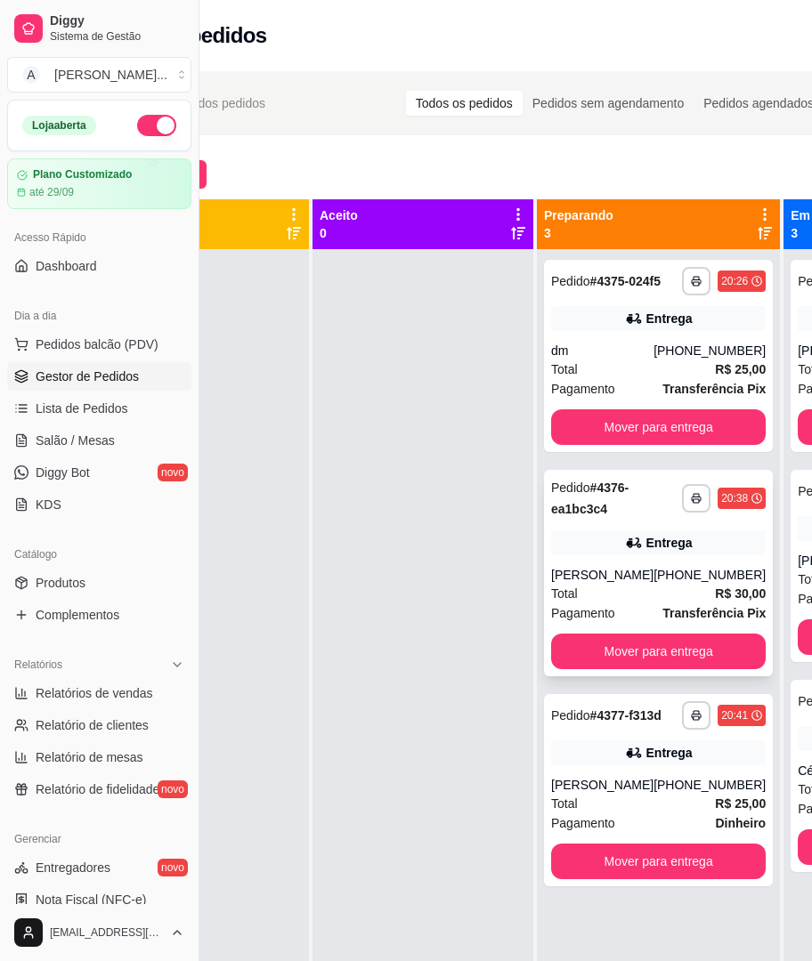
click at [607, 584] on div "[PERSON_NAME]" at bounding box center [602, 575] width 102 height 18
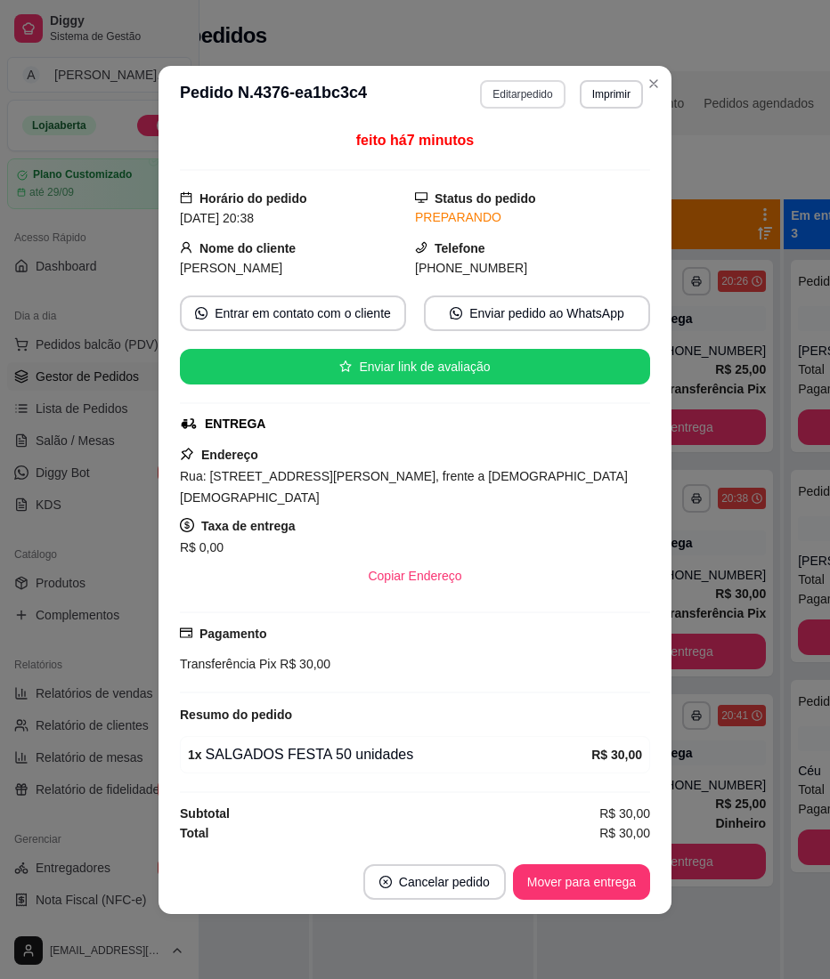
click at [523, 104] on button "Editar pedido" at bounding box center [522, 94] width 85 height 28
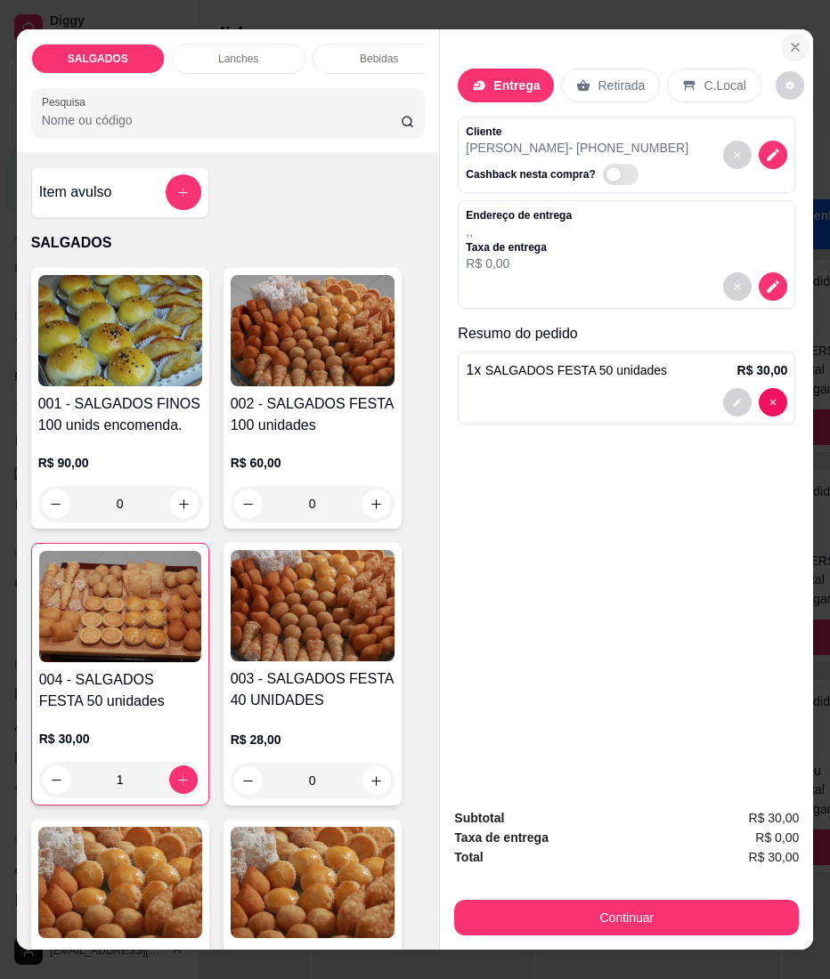
click at [781, 33] on button "Close" at bounding box center [795, 47] width 28 height 28
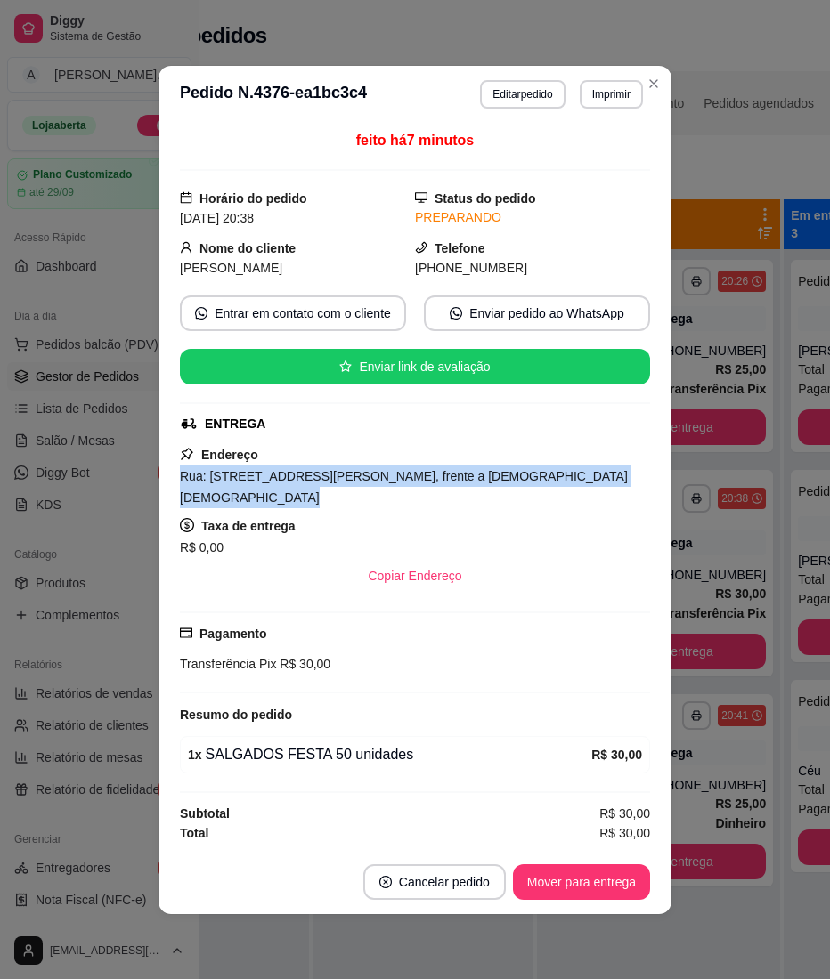
drag, startPoint x: 620, startPoint y: 477, endPoint x: 165, endPoint y: 489, distance: 455.9
click at [165, 489] on div "feito há 7 minutos Horário do pedido [DATE] 20:38 Status do pedido PREPARANDO N…" at bounding box center [414, 486] width 513 height 727
copy span "Rua: [STREET_ADDRESS][PERSON_NAME], frente a [DEMOGRAPHIC_DATA] [DEMOGRAPHIC_DA…"
click at [528, 103] on button "Editar pedido" at bounding box center [522, 94] width 85 height 28
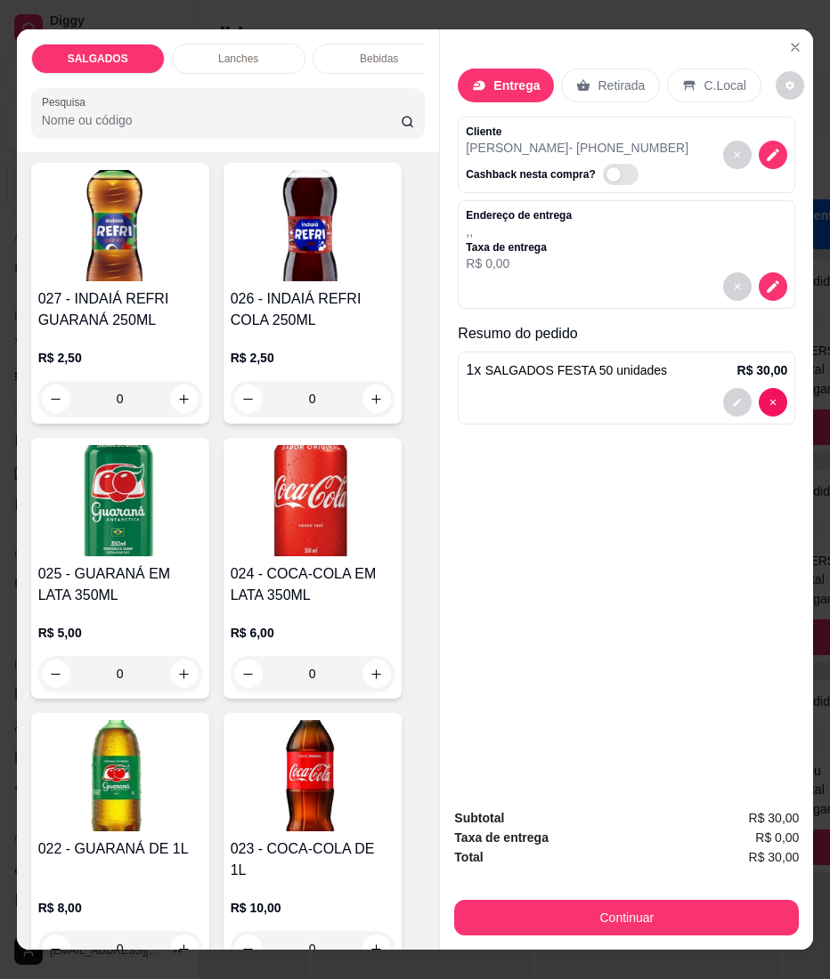
scroll to position [5696, 0]
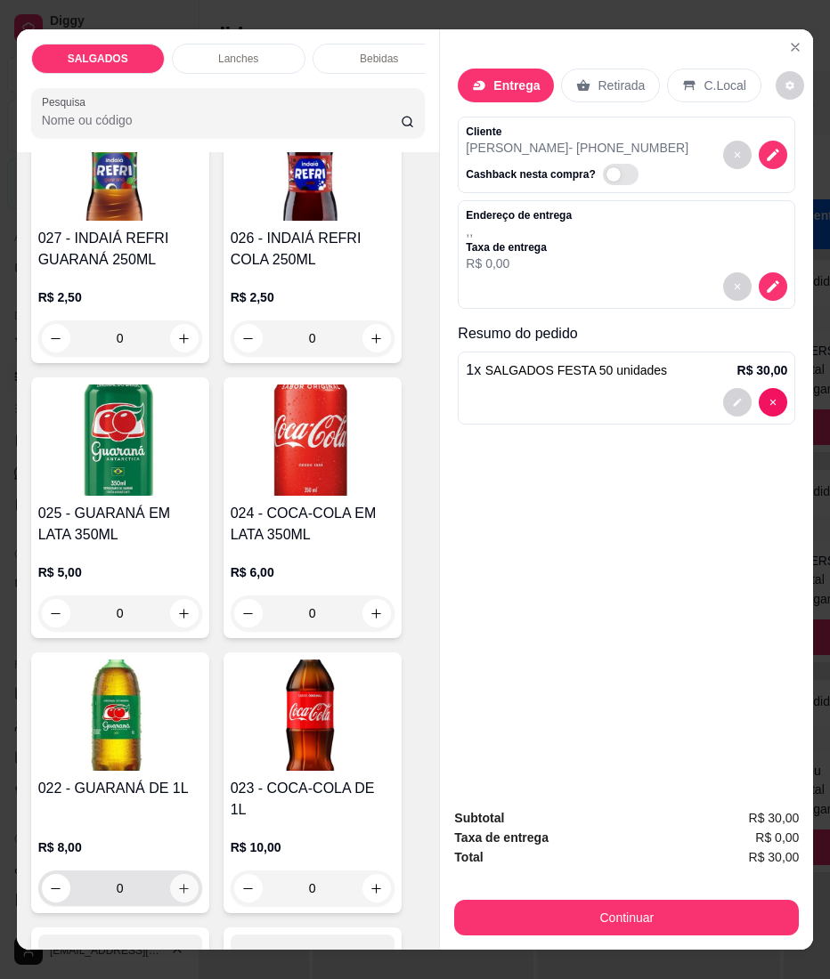
click at [177, 882] on icon "increase-product-quantity" at bounding box center [183, 888] width 13 height 13
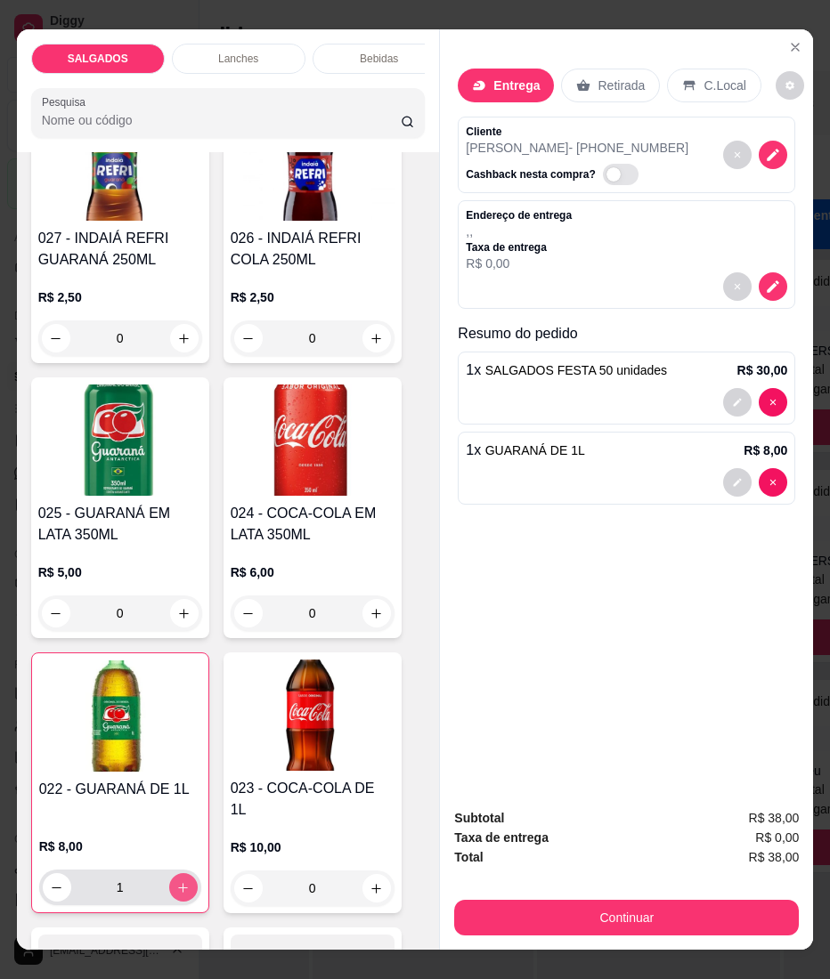
type input "1"
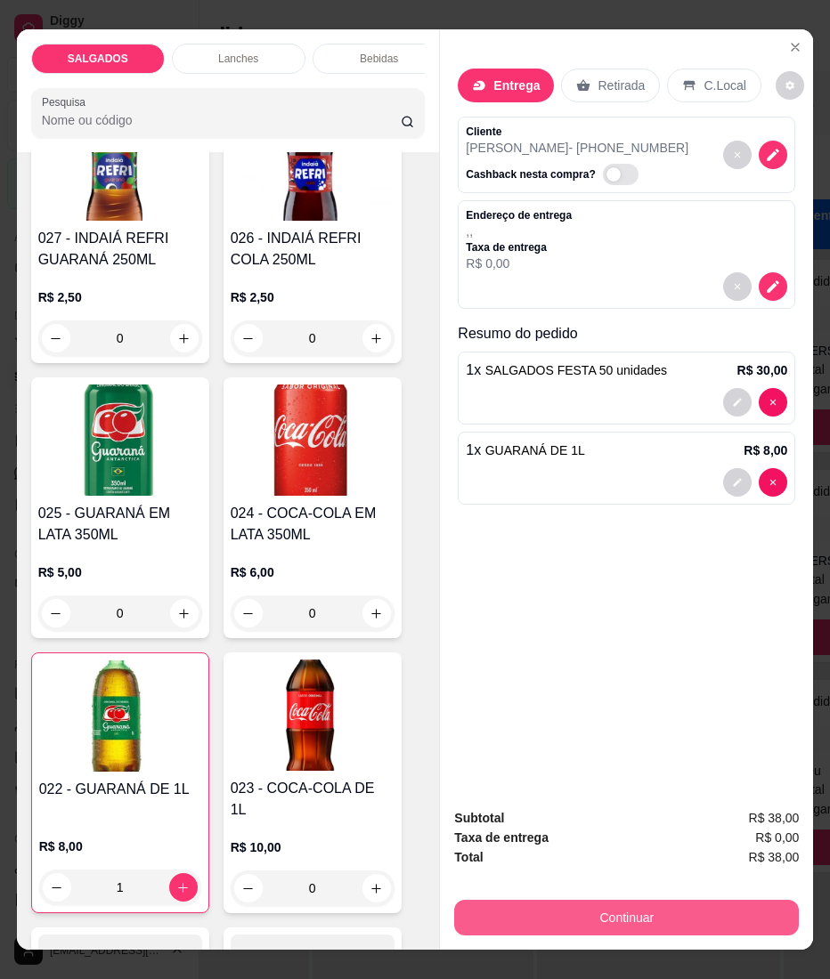
click at [474, 909] on button "Continuar" at bounding box center [626, 918] width 344 height 36
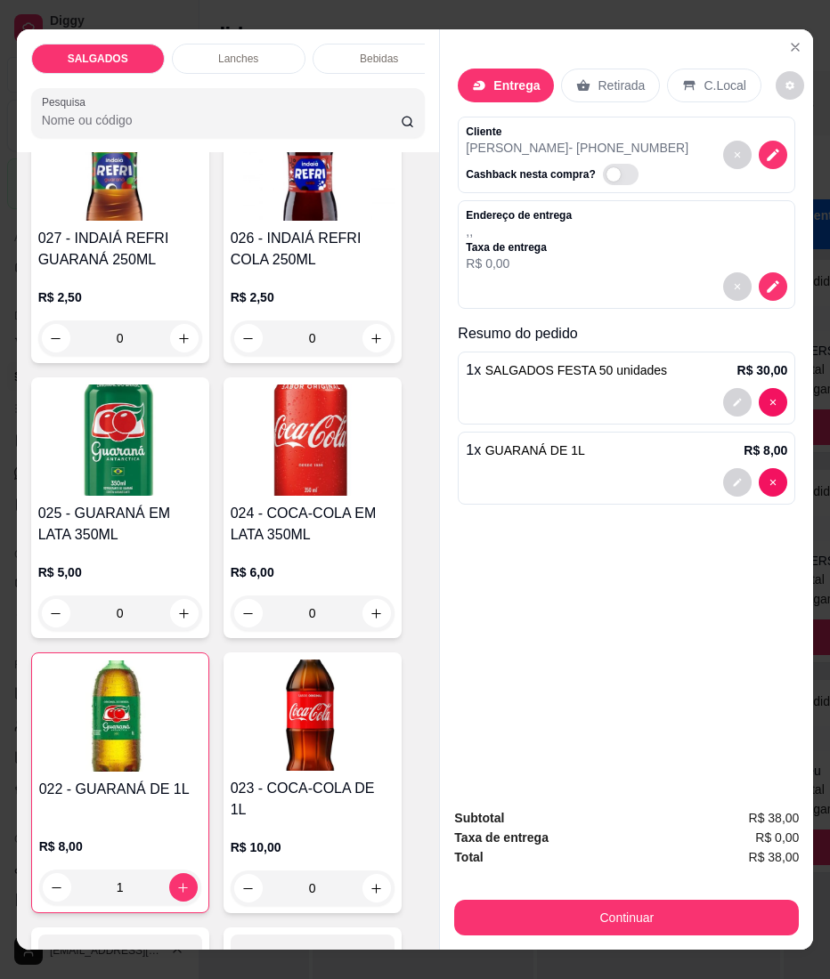
click at [514, 69] on div "Entrega" at bounding box center [505, 86] width 96 height 34
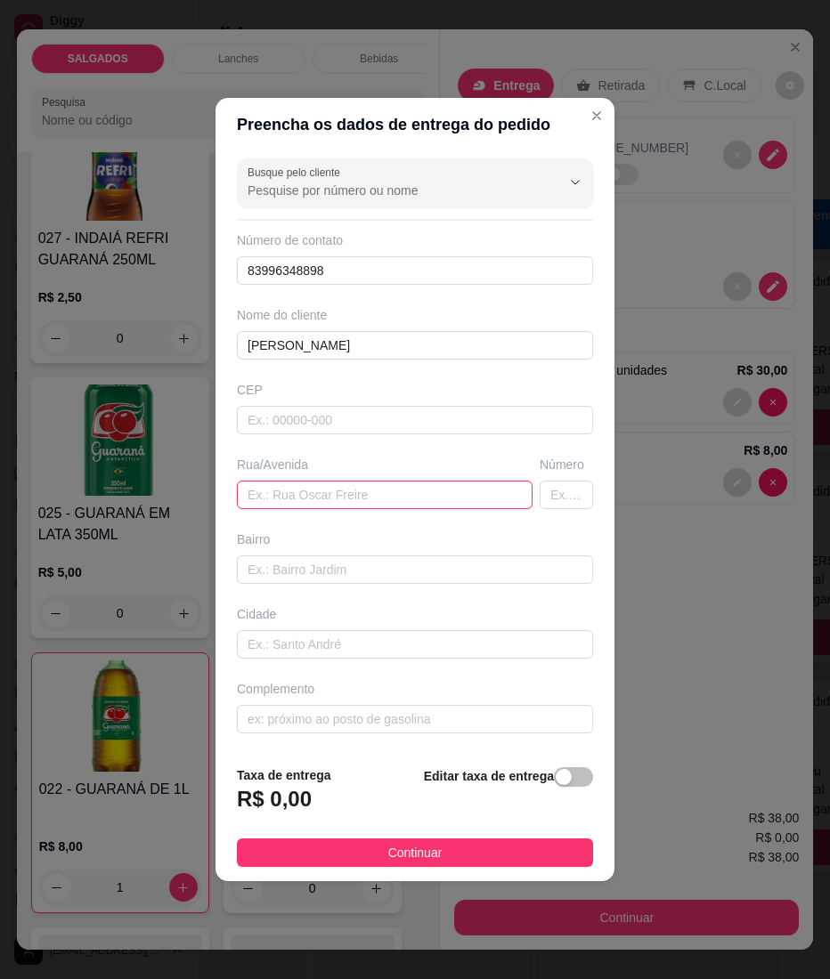
click at [301, 485] on input "text" at bounding box center [385, 495] width 296 height 28
paste input "Rua: [STREET_ADDRESS][PERSON_NAME], frente a [DEMOGRAPHIC_DATA] [DEMOGRAPHIC_DA…"
type input "Rua: [STREET_ADDRESS][PERSON_NAME], frente a [DEMOGRAPHIC_DATA] [DEMOGRAPHIC_DA…"
click at [368, 834] on footer "Taxa de entrega R$ 0,00 Editar taxa de entrega Continuar" at bounding box center [414, 816] width 399 height 130
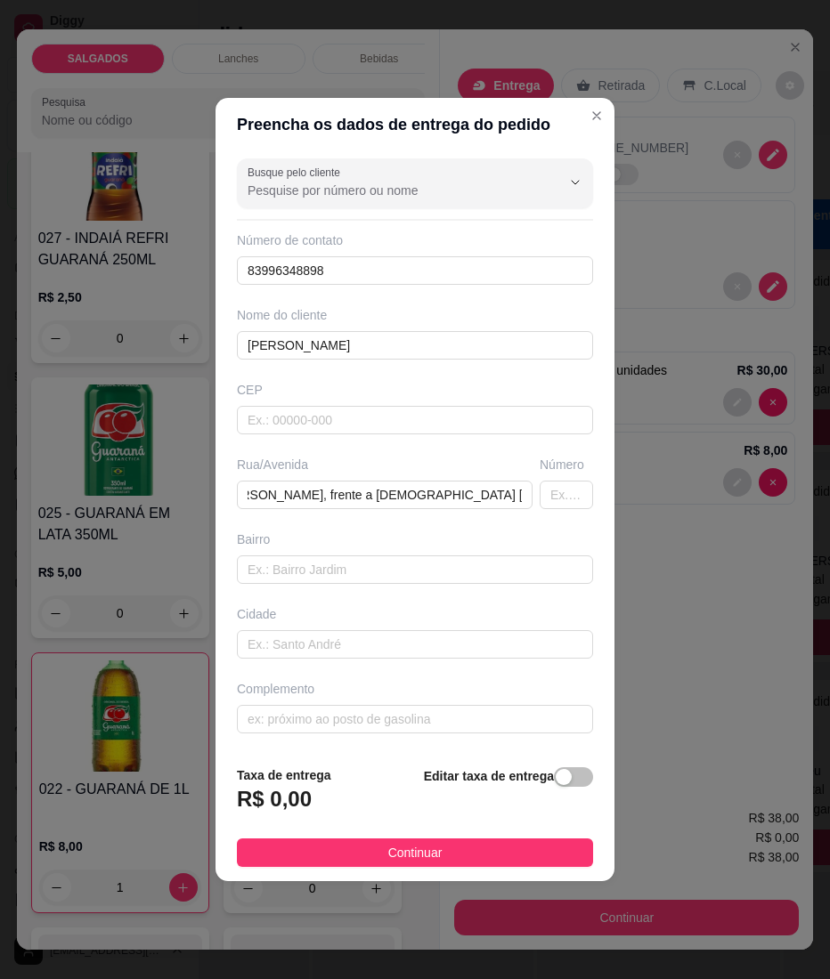
scroll to position [0, 0]
click at [368, 851] on button "Continuar" at bounding box center [415, 852] width 356 height 28
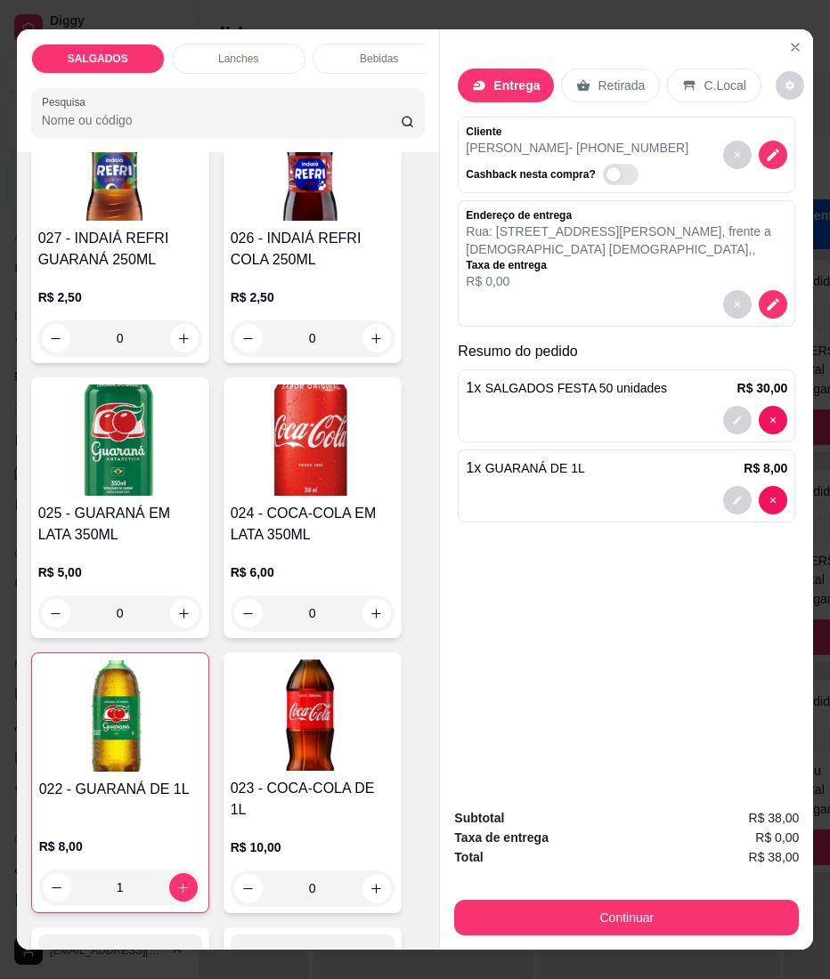
click at [500, 900] on button "Continuar" at bounding box center [626, 918] width 344 height 36
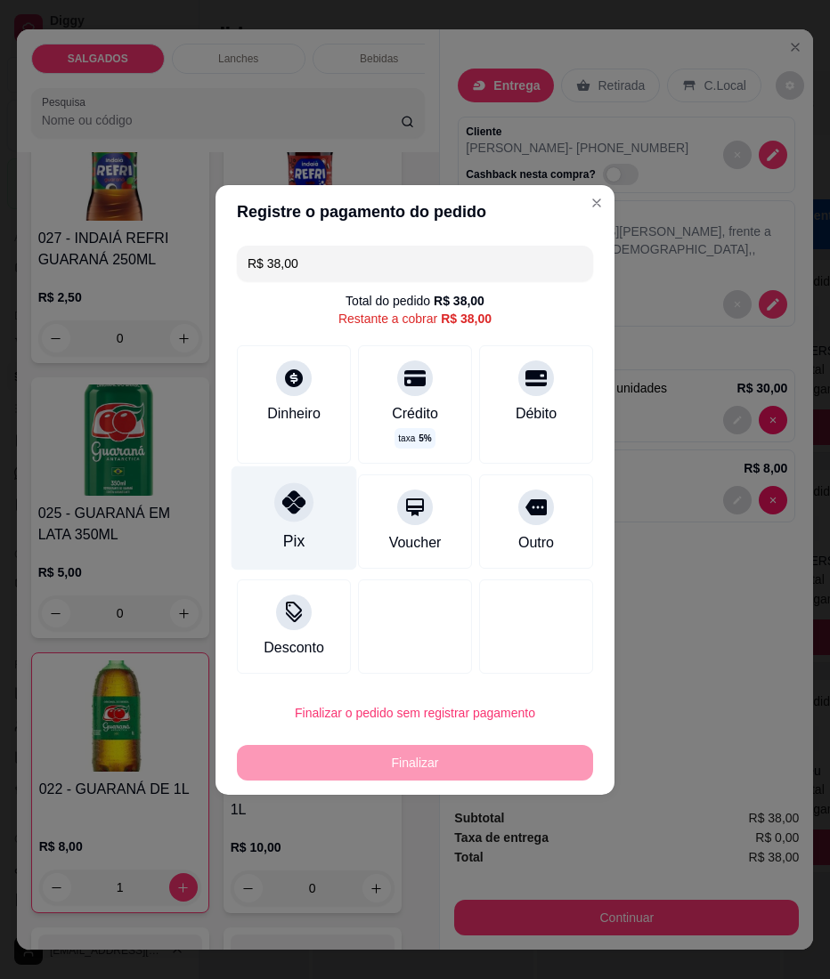
click at [268, 530] on div "Pix" at bounding box center [294, 518] width 126 height 104
type input "R$ 0,00"
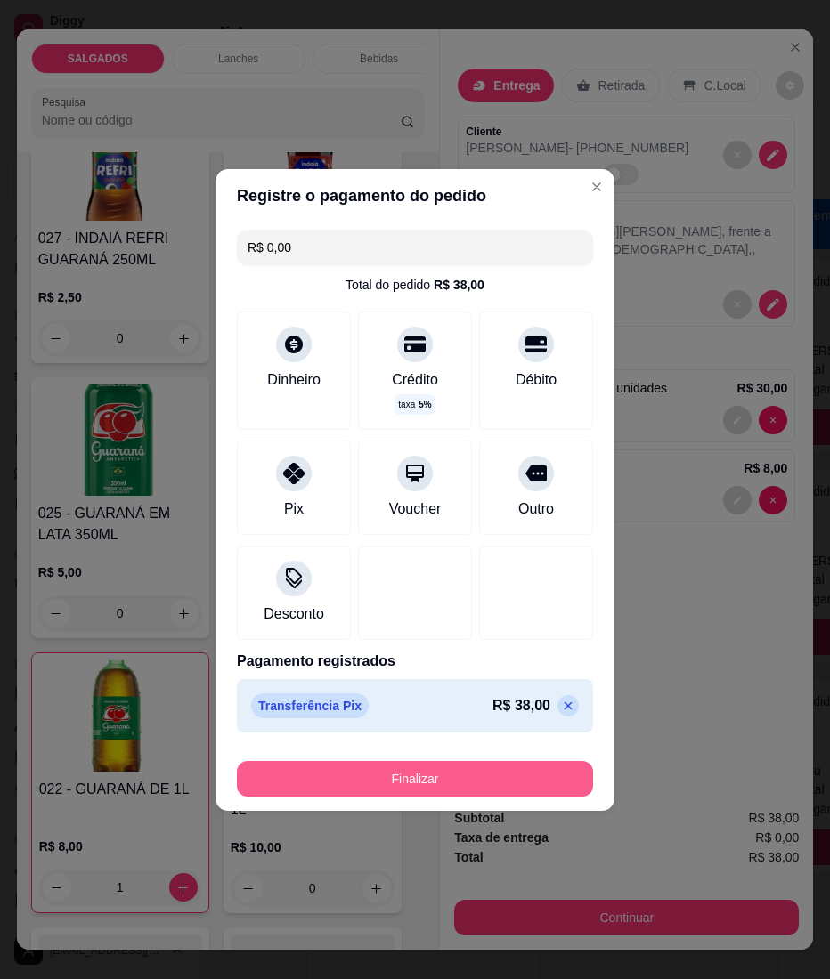
click at [421, 763] on button "Finalizar" at bounding box center [415, 779] width 356 height 36
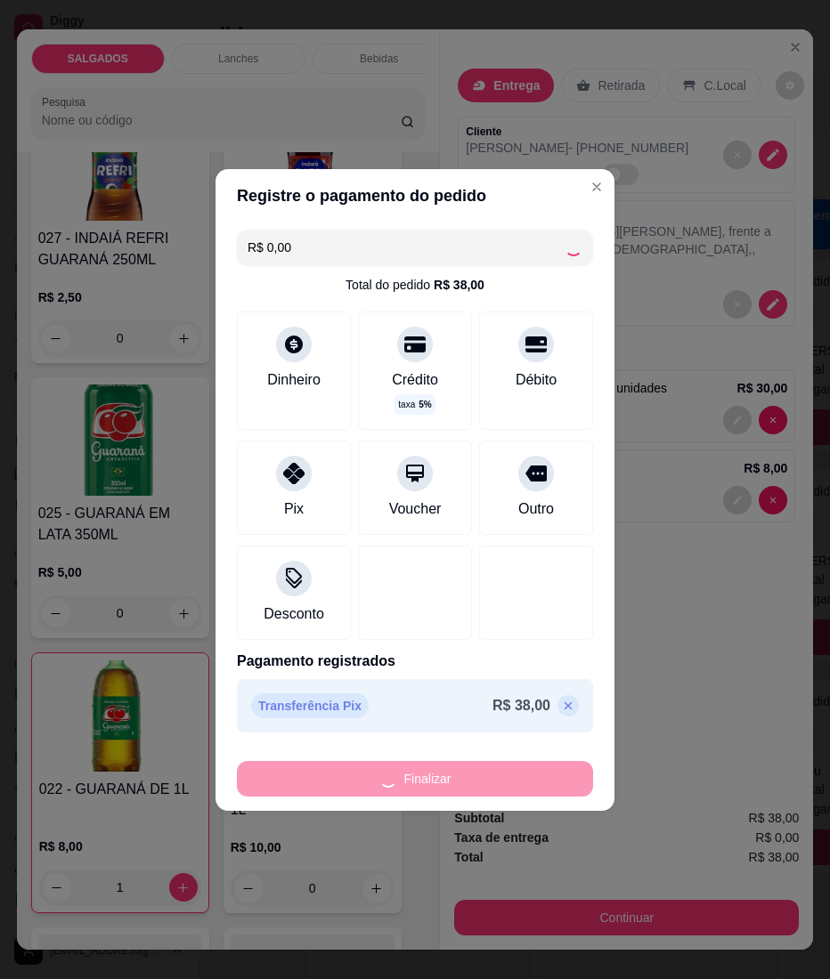
type input "0"
type input "-R$ 38,00"
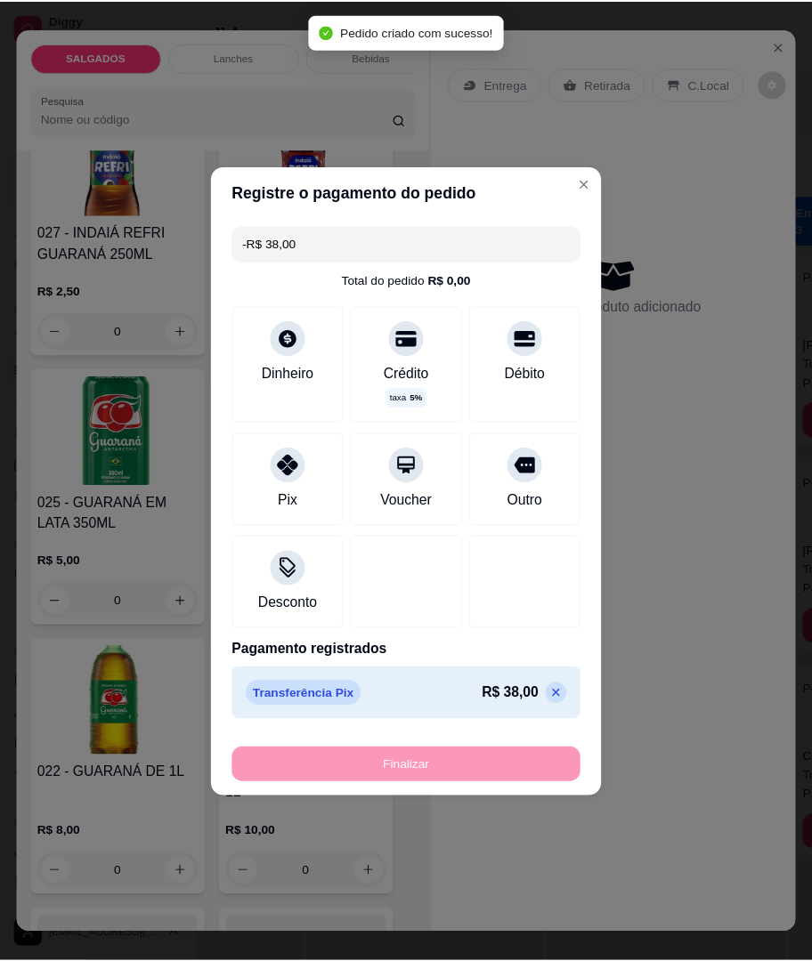
scroll to position [5694, 0]
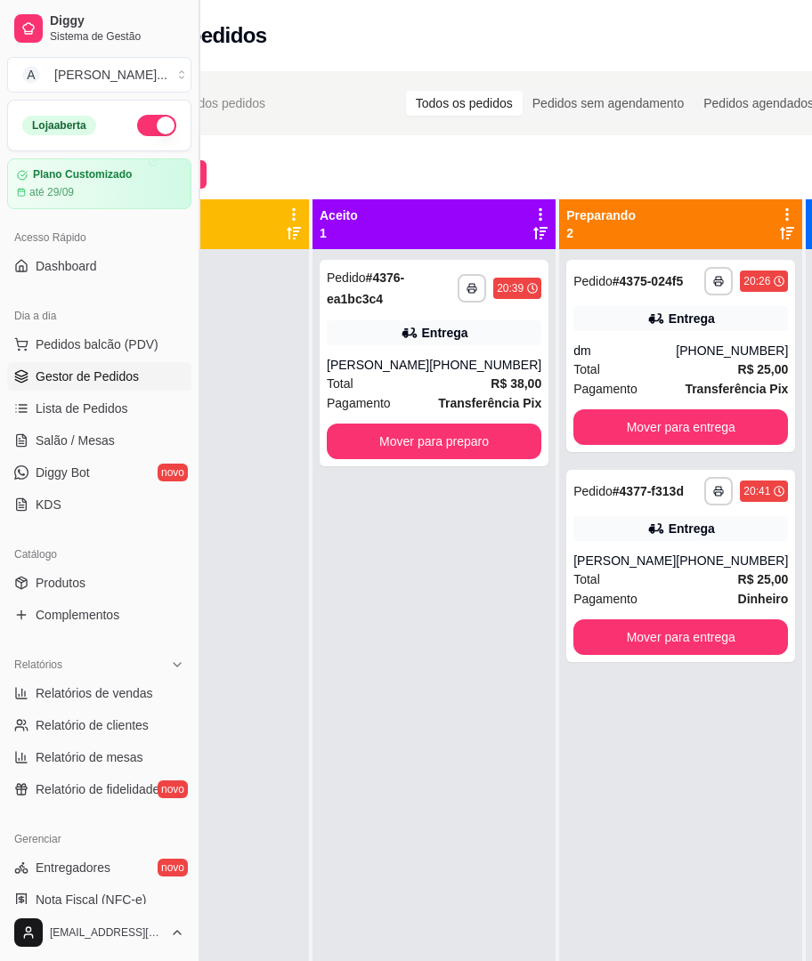
click at [203, 179] on button "Toggle Sidebar" at bounding box center [198, 480] width 14 height 961
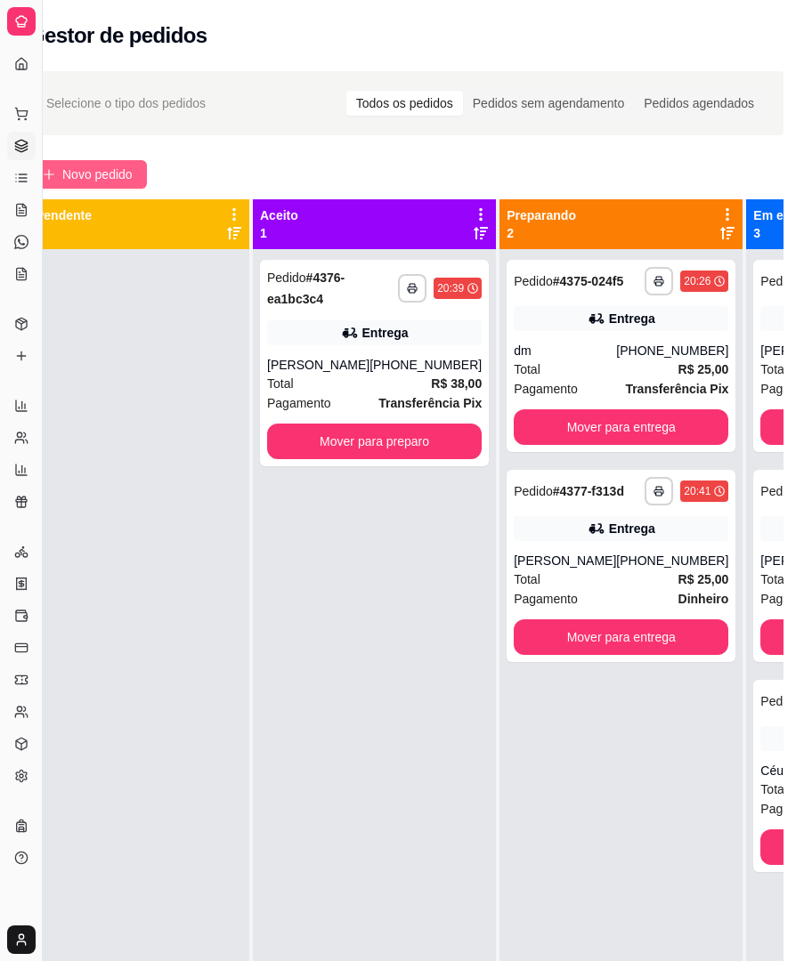
click at [132, 171] on span "Novo pedido" at bounding box center [97, 175] width 70 height 20
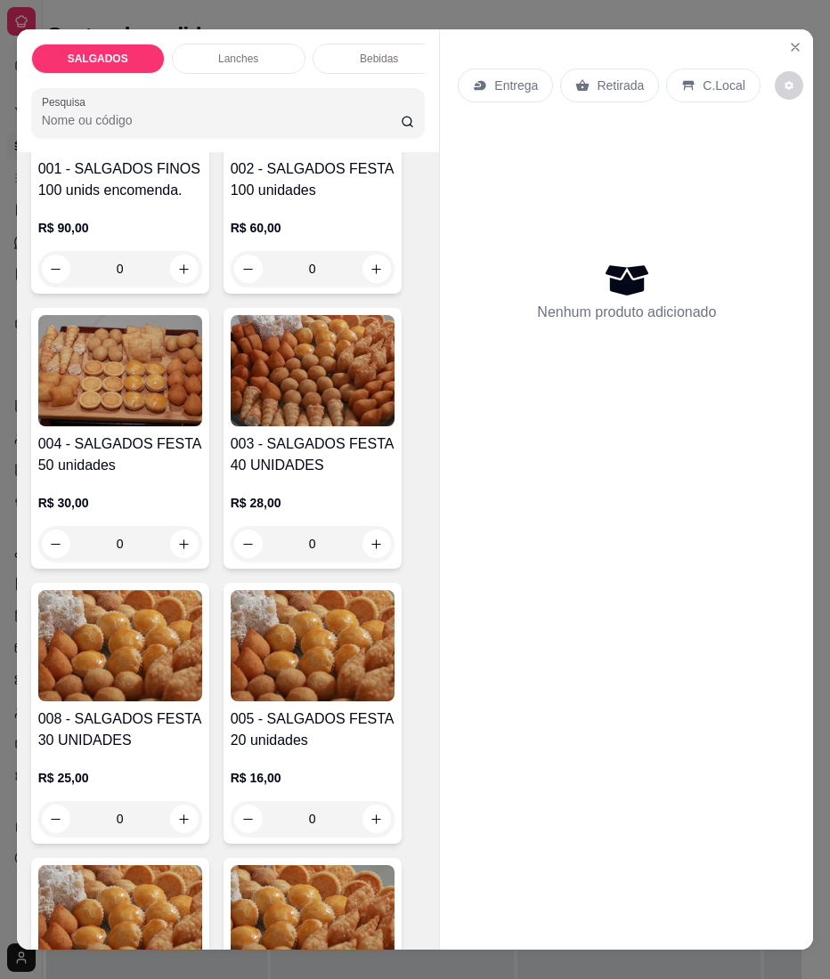
scroll to position [593, 0]
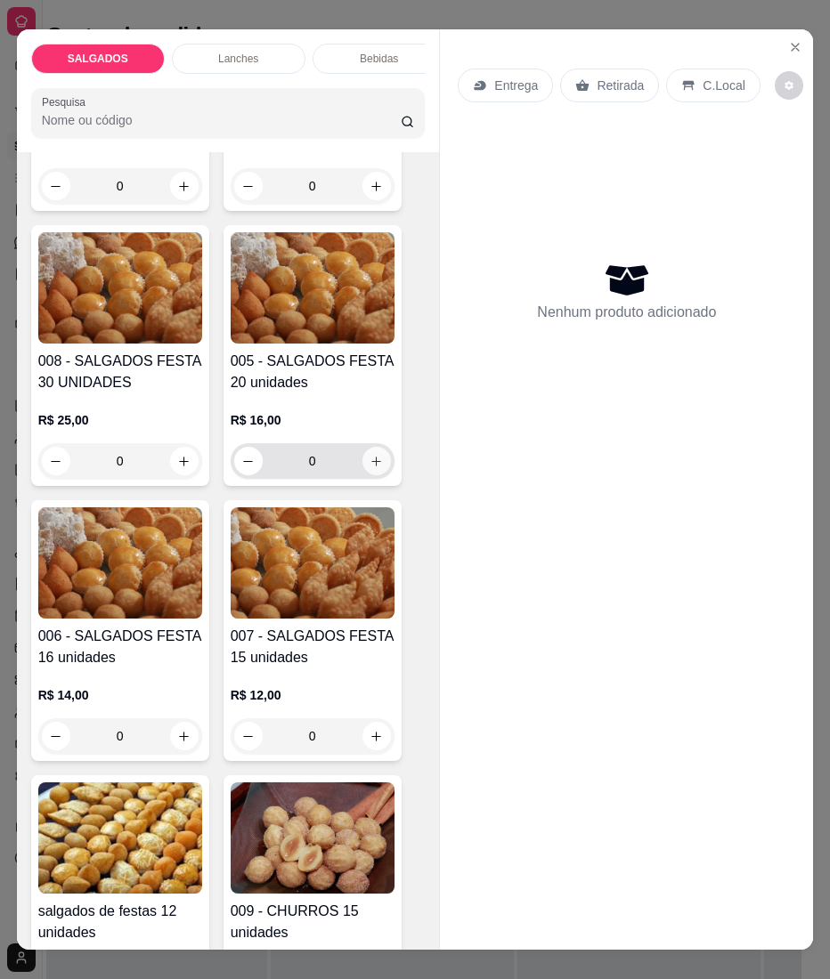
click at [369, 468] on icon "increase-product-quantity" at bounding box center [375, 461] width 13 height 13
type input "1"
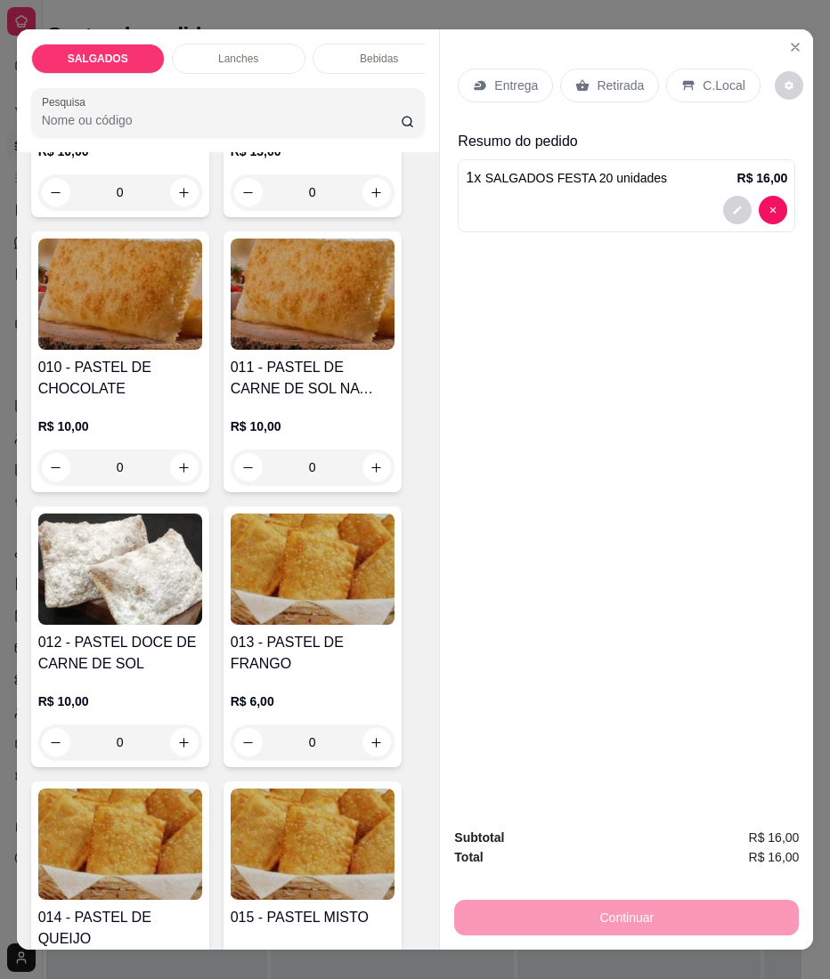
scroll to position [1424, 0]
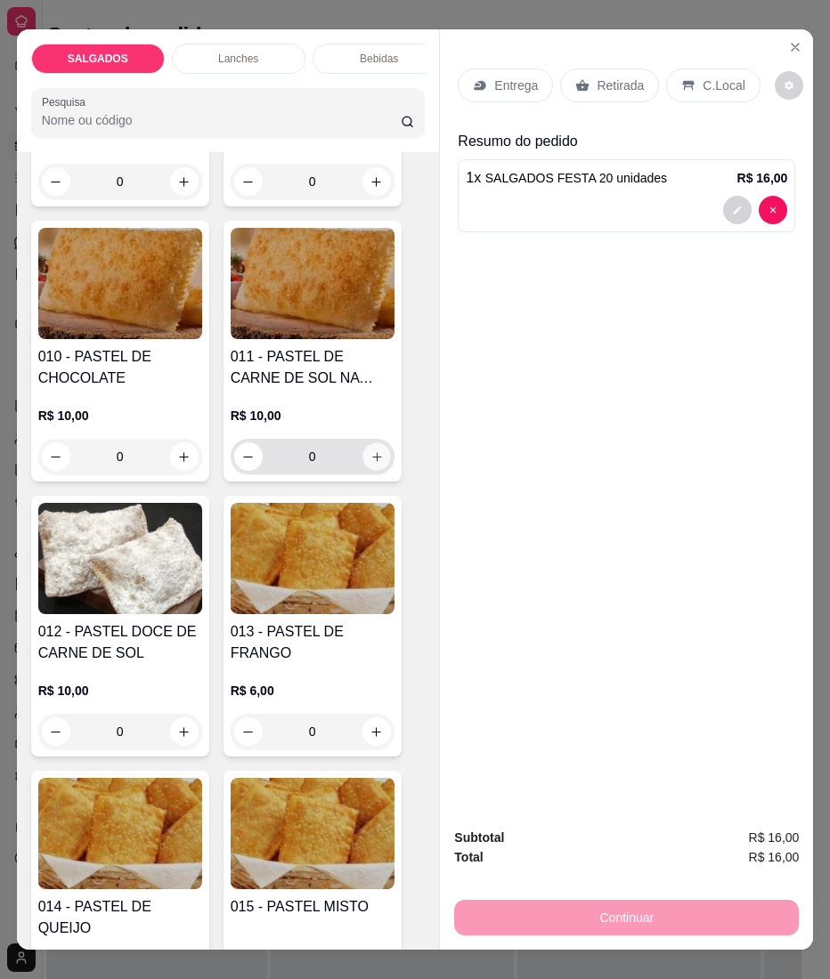
click at [369, 464] on icon "increase-product-quantity" at bounding box center [375, 456] width 13 height 13
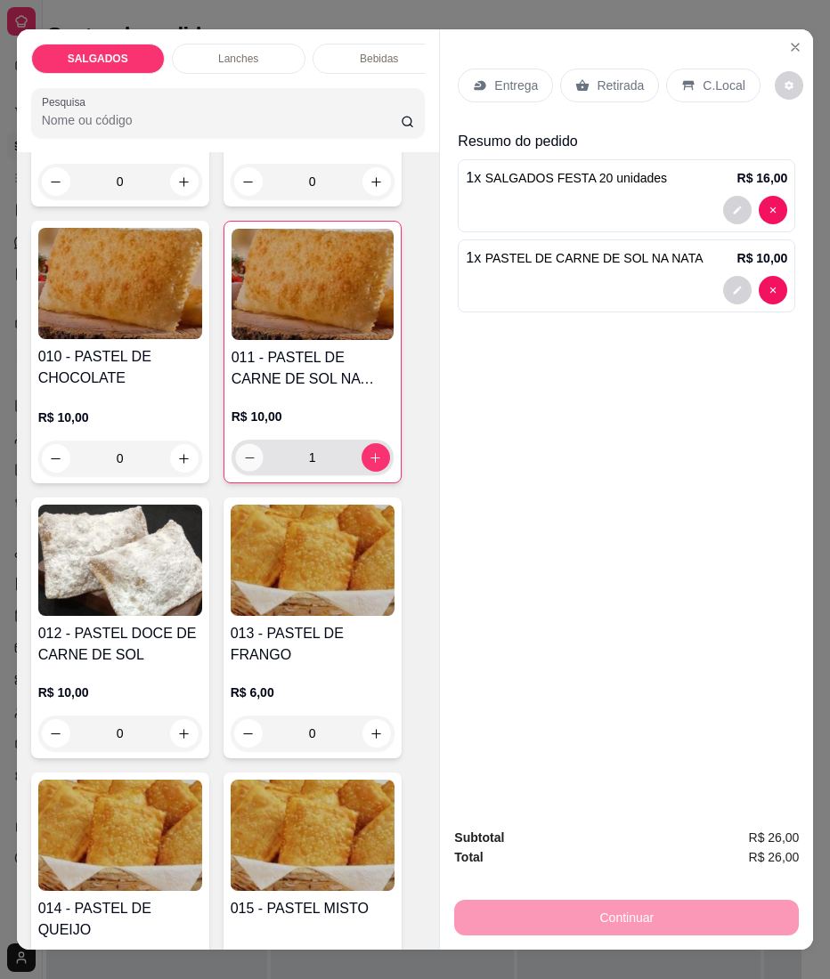
click at [236, 471] on button "decrease-product-quantity" at bounding box center [249, 457] width 28 height 28
type input "0"
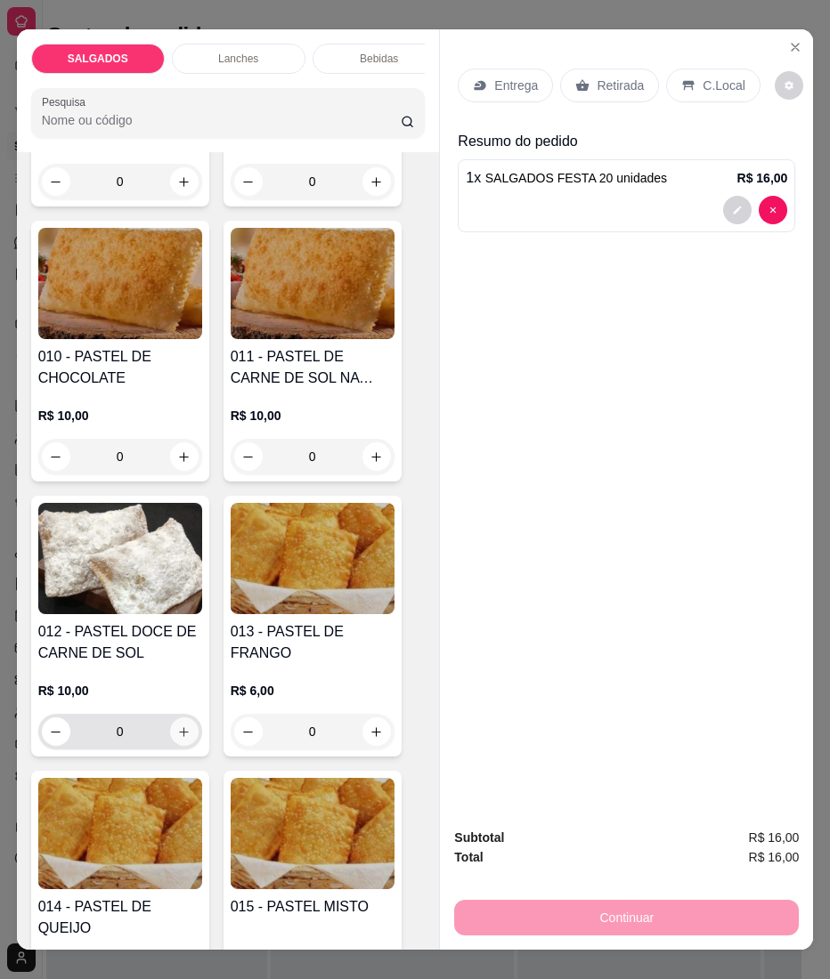
click at [179, 739] on icon "increase-product-quantity" at bounding box center [183, 731] width 13 height 13
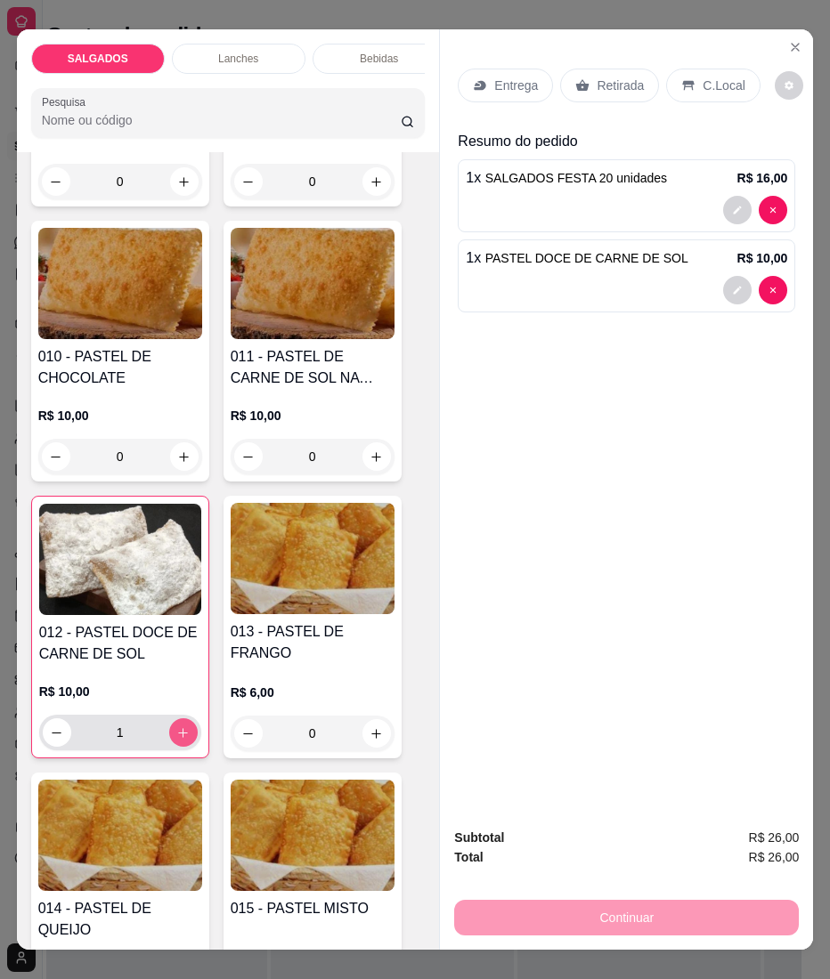
click at [176, 740] on icon "increase-product-quantity" at bounding box center [182, 732] width 13 height 13
type input "2"
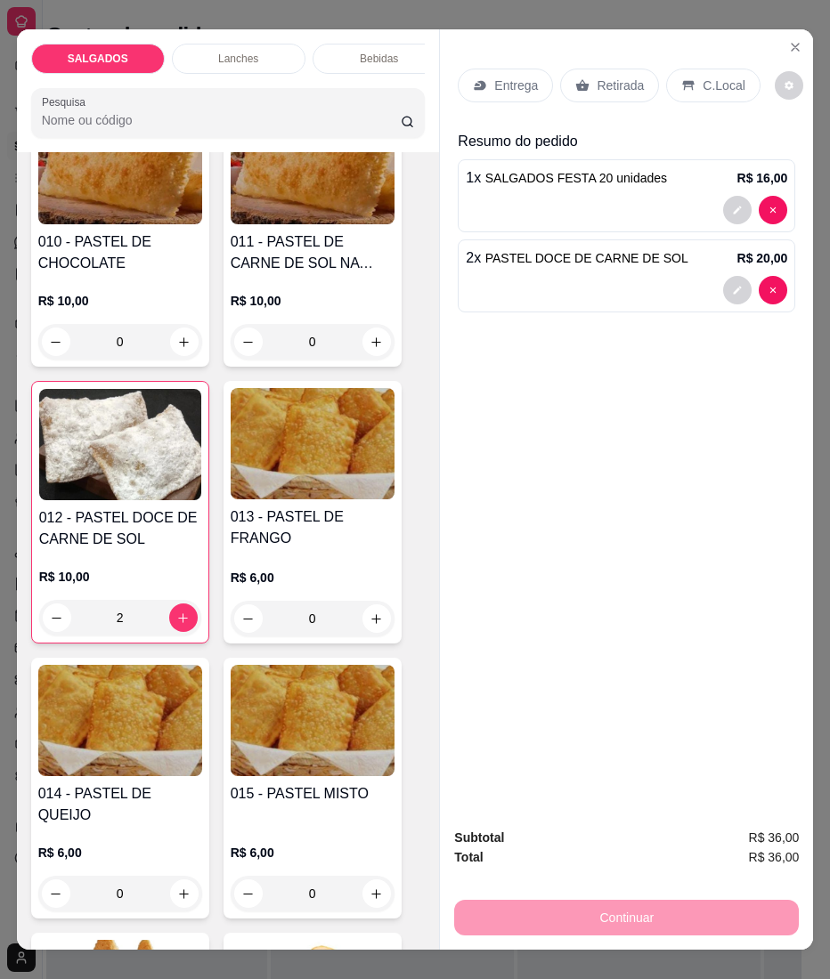
scroll to position [1543, 0]
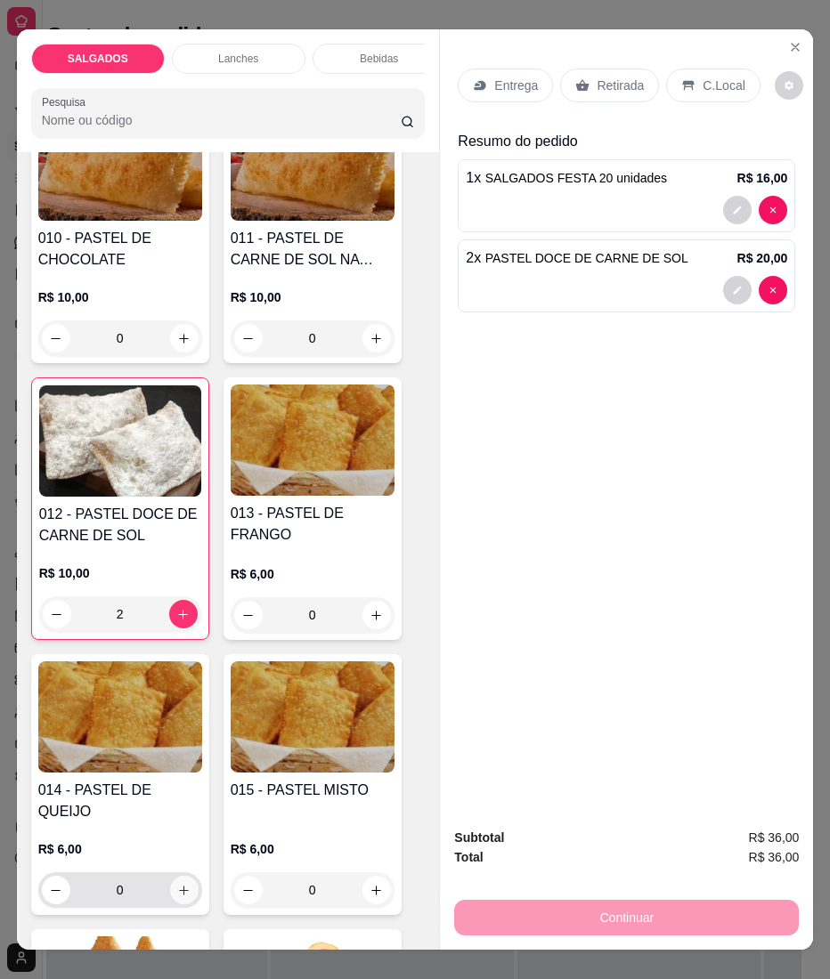
click at [185, 879] on button "increase-product-quantity" at bounding box center [184, 890] width 28 height 28
type input "1"
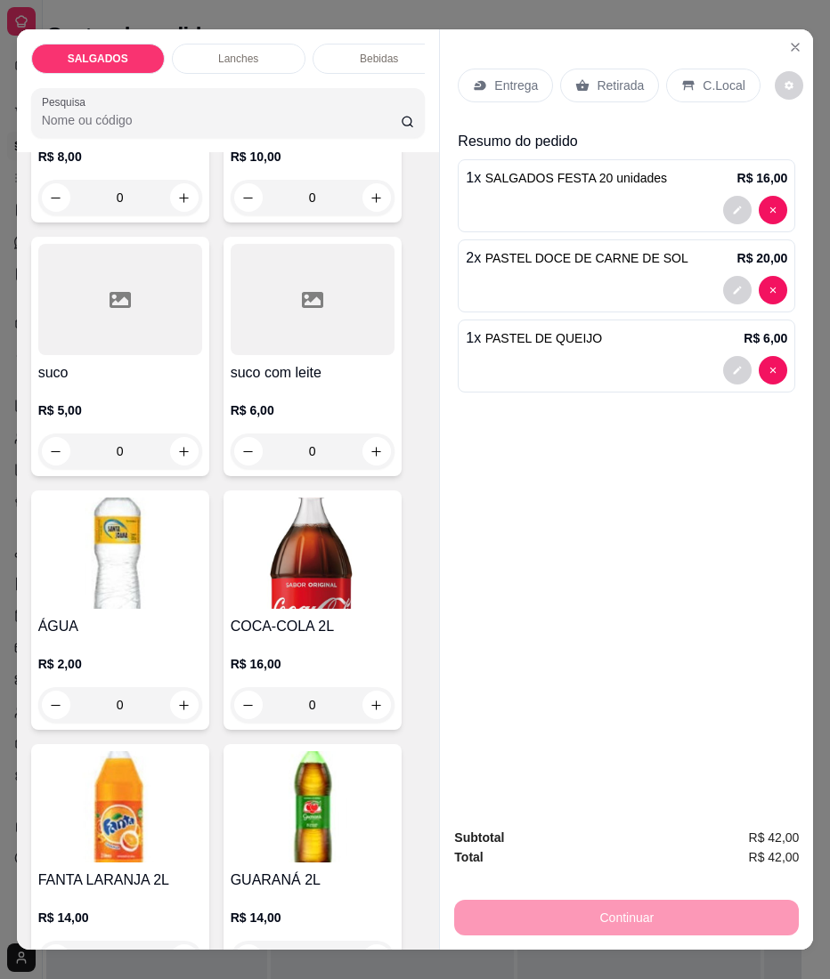
scroll to position [6409, 0]
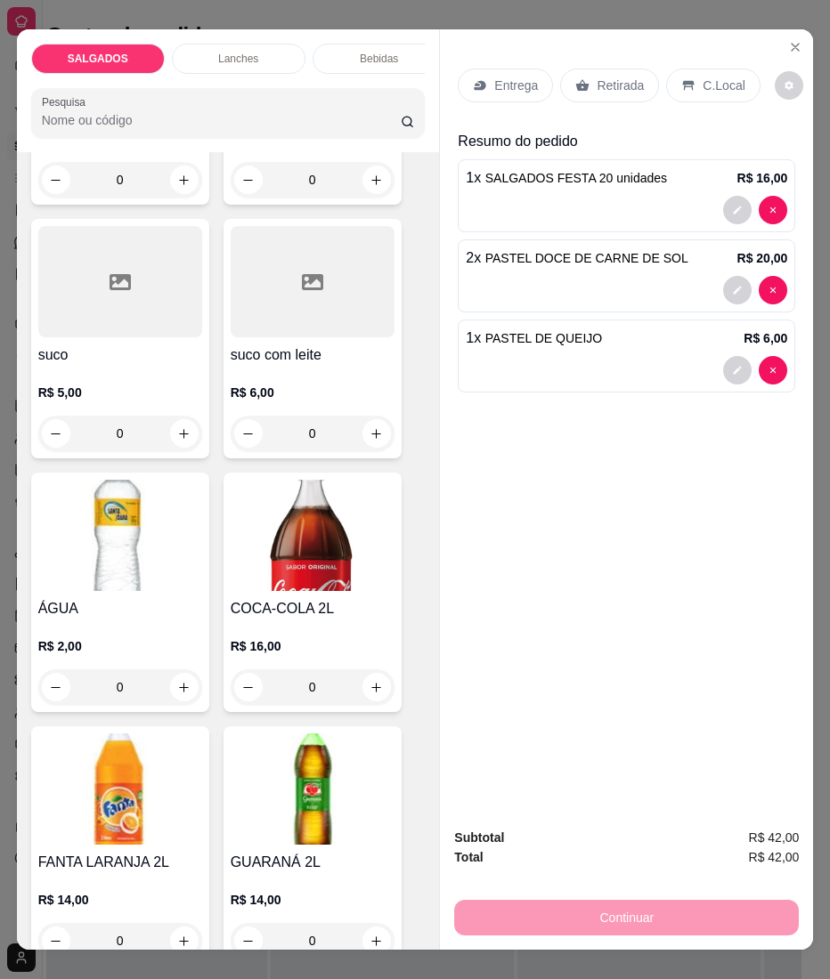
click at [162, 416] on div "0" at bounding box center [120, 434] width 164 height 36
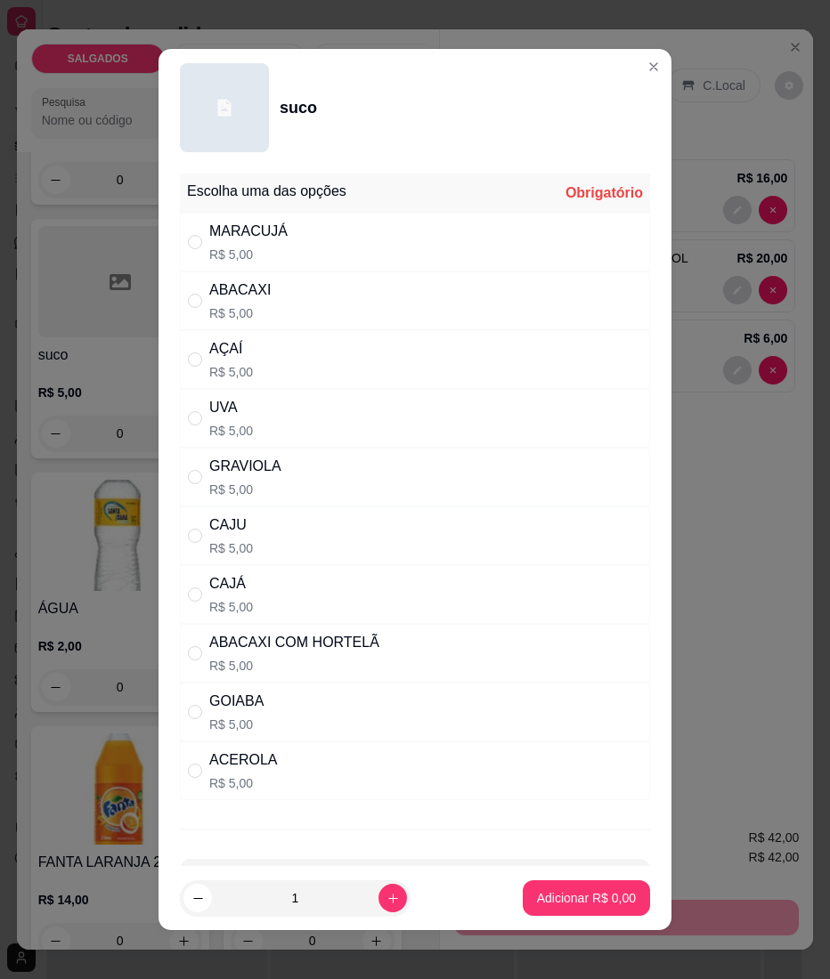
click at [186, 528] on div "CAJU R$ 5,00" at bounding box center [415, 535] width 470 height 59
radio input "true"
click at [556, 881] on button "Adicionar R$ 5,00" at bounding box center [586, 898] width 124 height 35
type input "1"
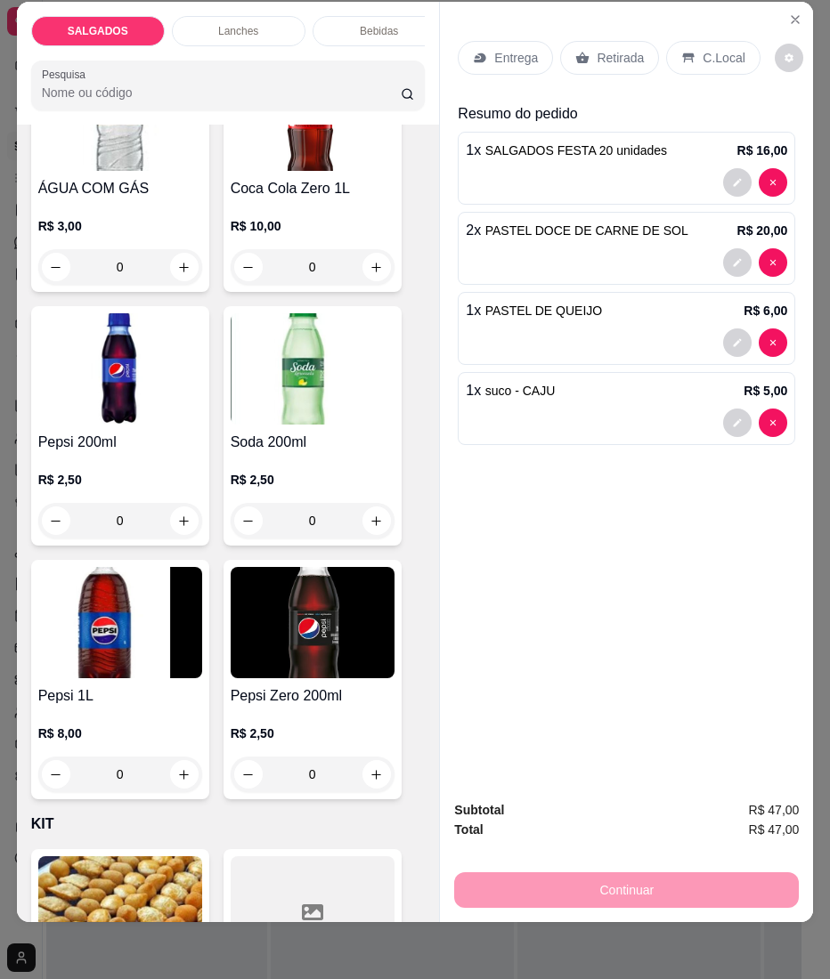
scroll to position [7278, 0]
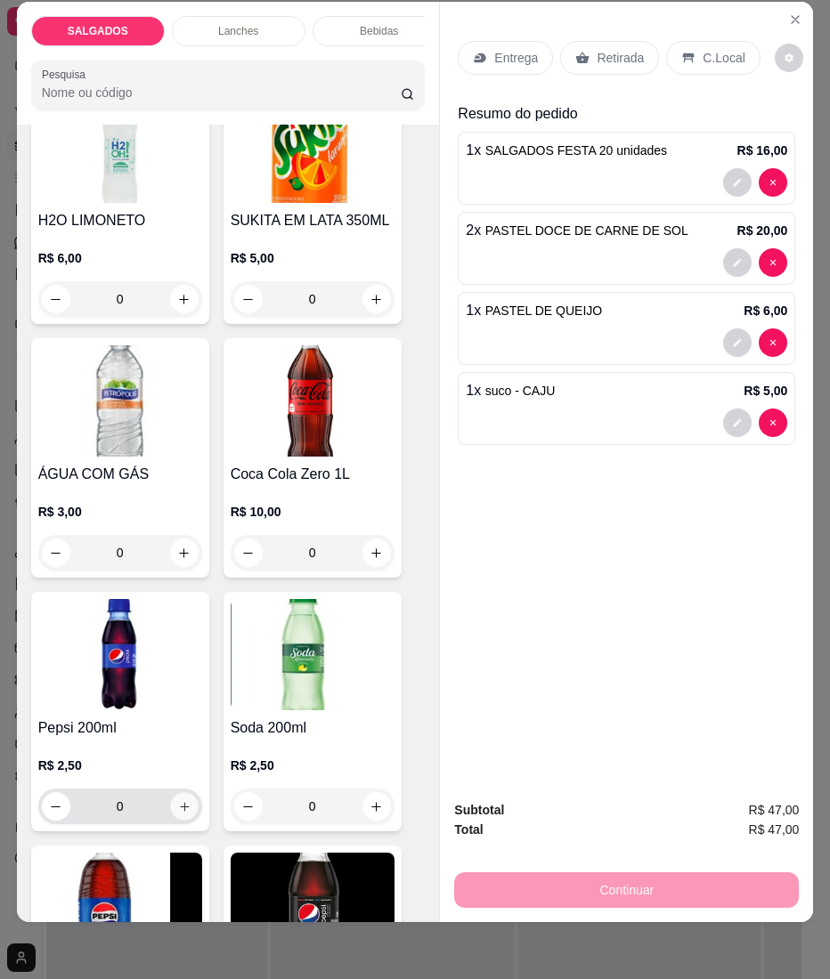
click at [170, 792] on button "increase-product-quantity" at bounding box center [184, 806] width 28 height 28
type input "1"
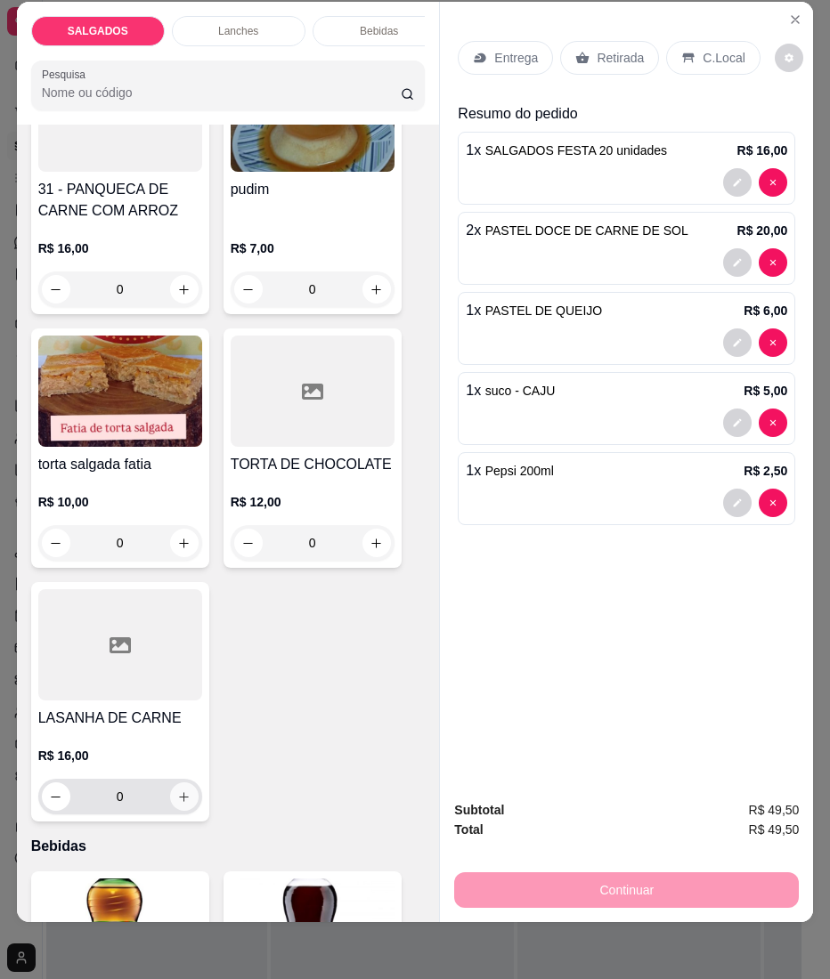
scroll to position [4786, 0]
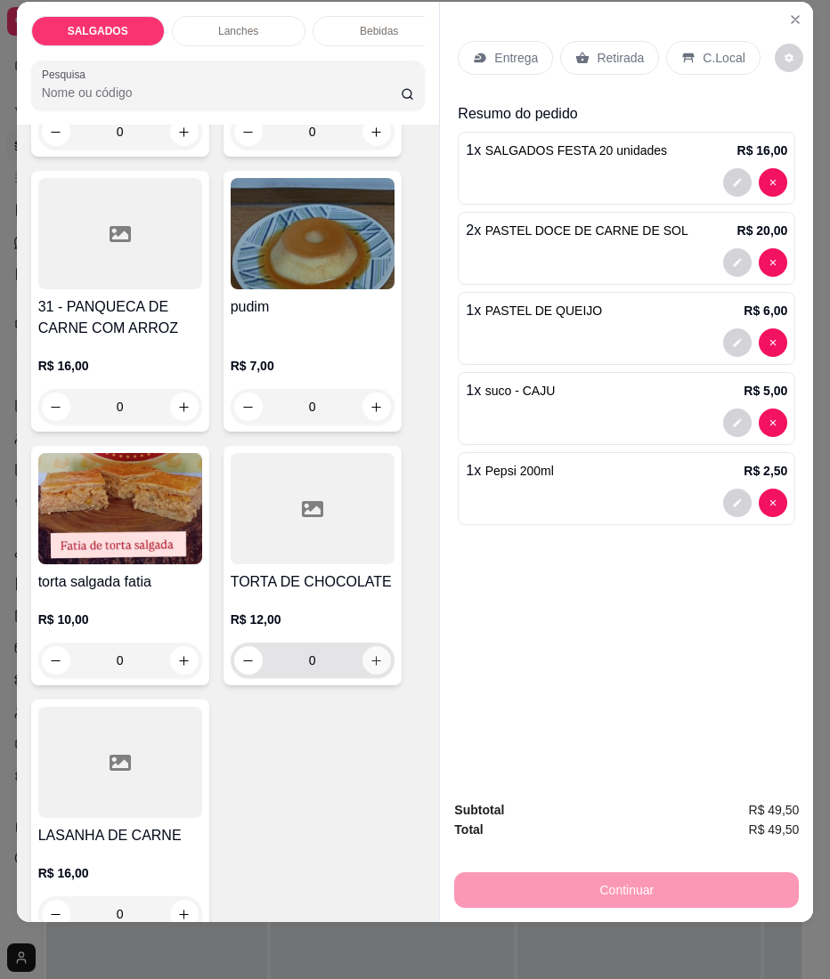
click at [369, 654] on icon "increase-product-quantity" at bounding box center [375, 660] width 13 height 13
type input "1"
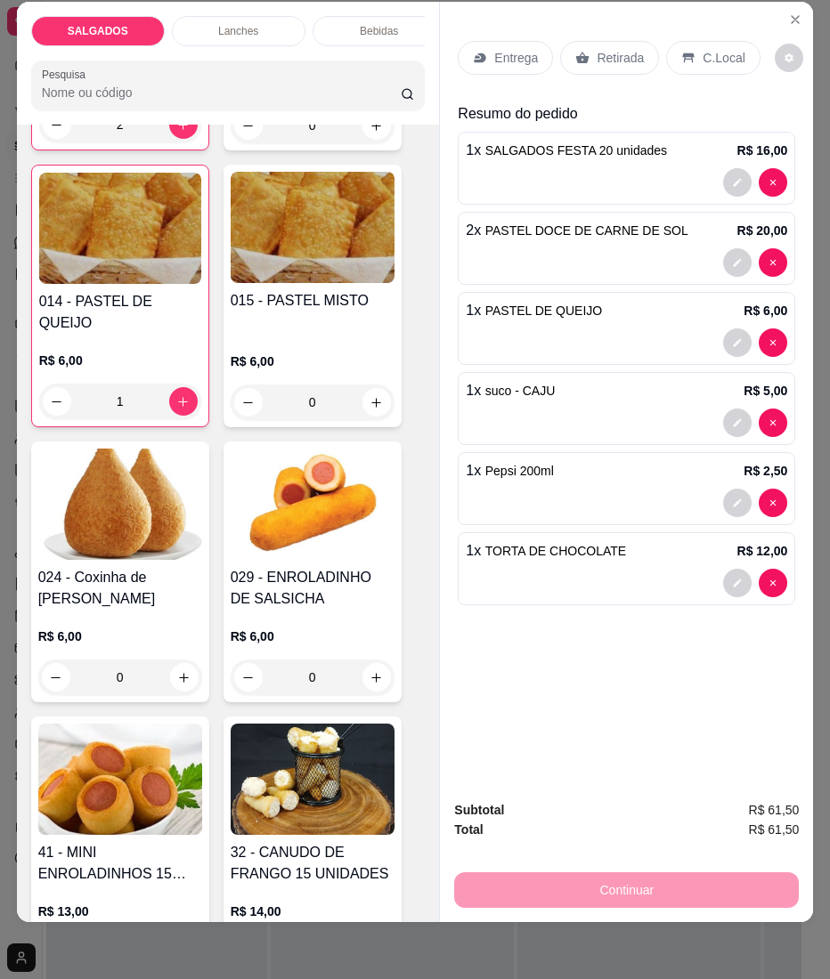
scroll to position [1819, 0]
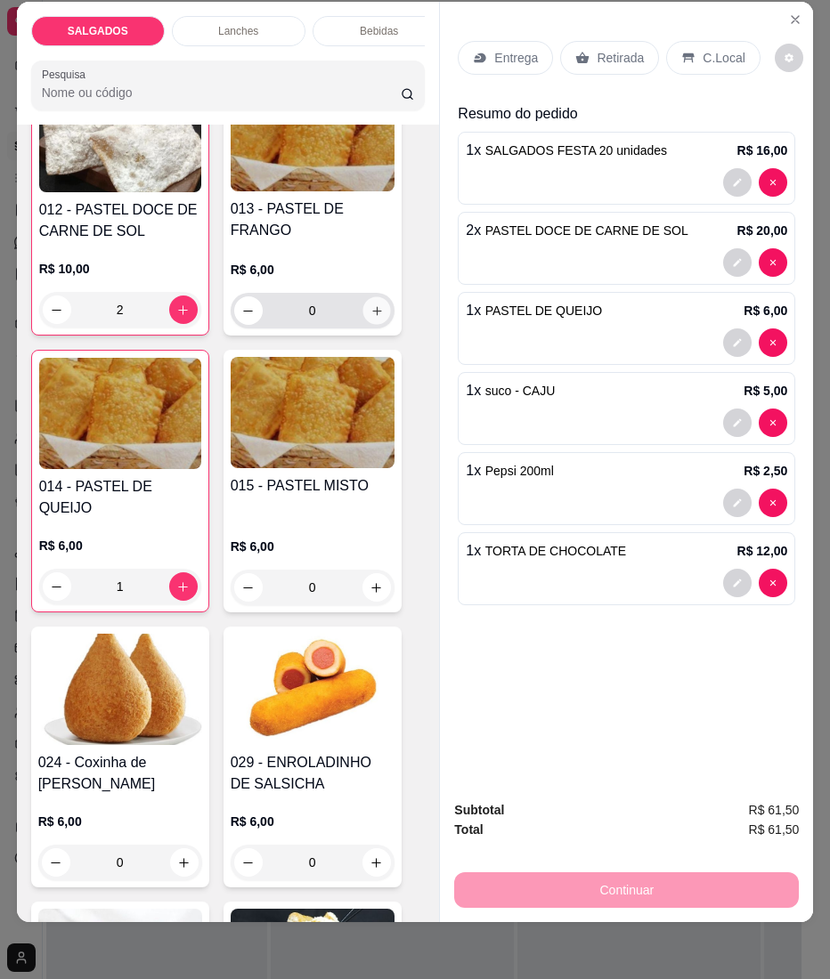
click at [369, 317] on icon "increase-product-quantity" at bounding box center [375, 310] width 13 height 13
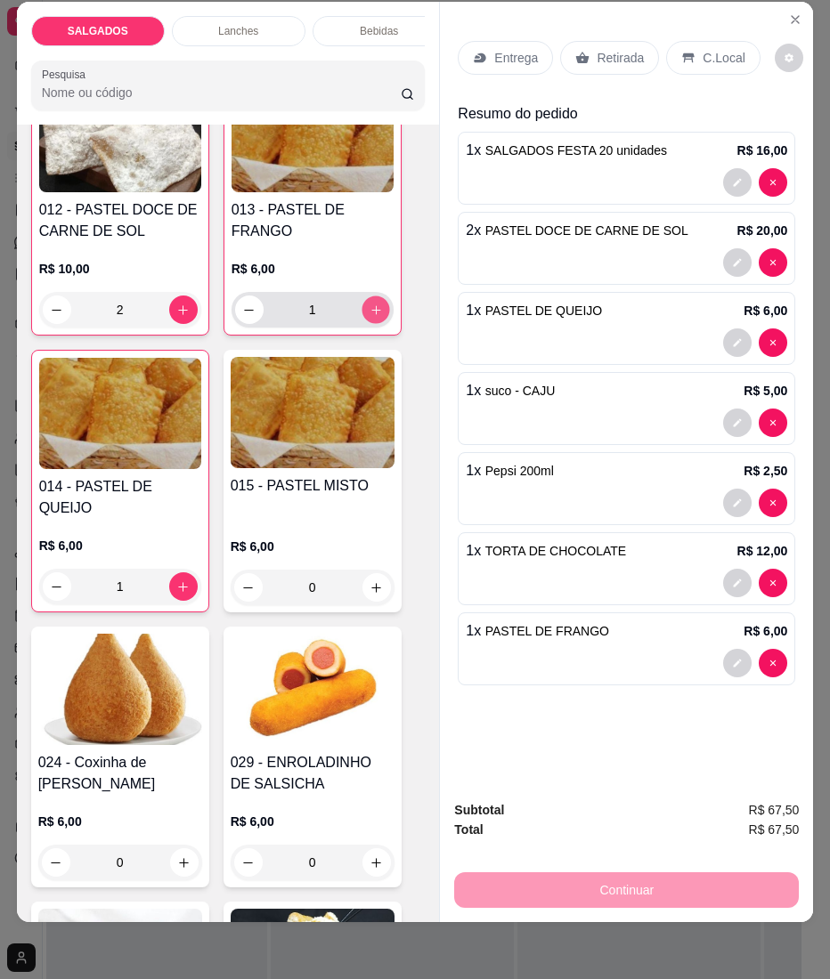
click at [365, 323] on button "increase-product-quantity" at bounding box center [375, 310] width 28 height 28
type input "2"
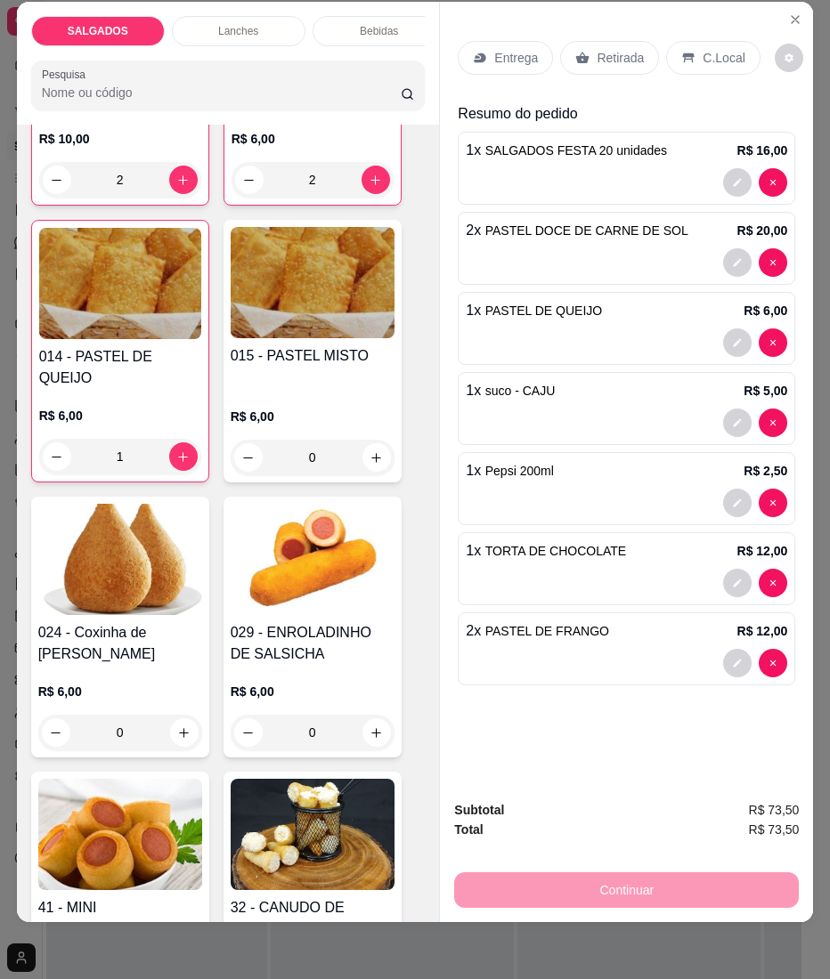
scroll to position [2056, 0]
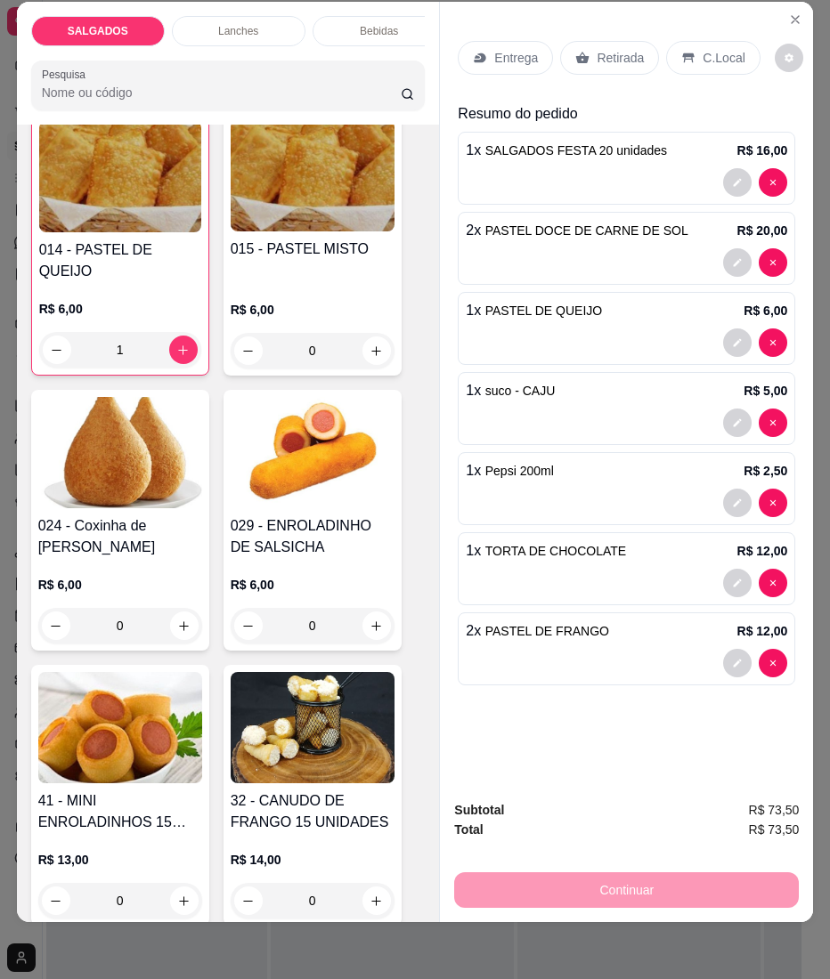
click at [345, 608] on input "0" at bounding box center [313, 626] width 100 height 36
click at [369, 619] on icon "increase-product-quantity" at bounding box center [375, 625] width 13 height 13
type input "1"
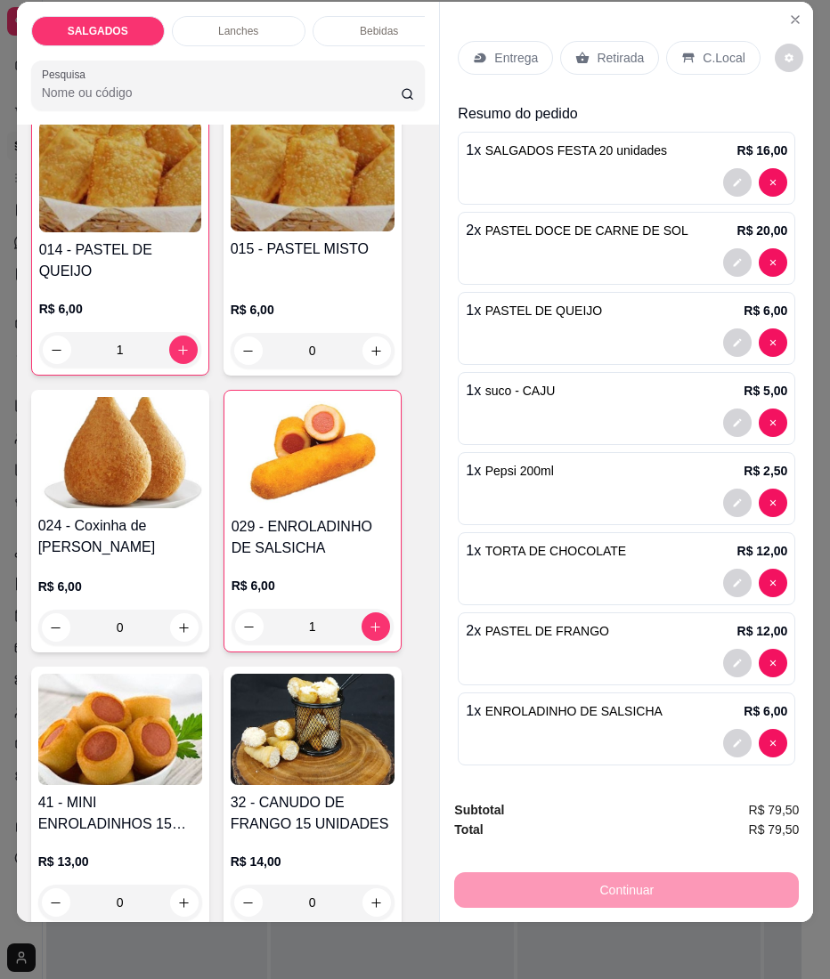
click at [674, 41] on div "C.Local" at bounding box center [712, 58] width 93 height 34
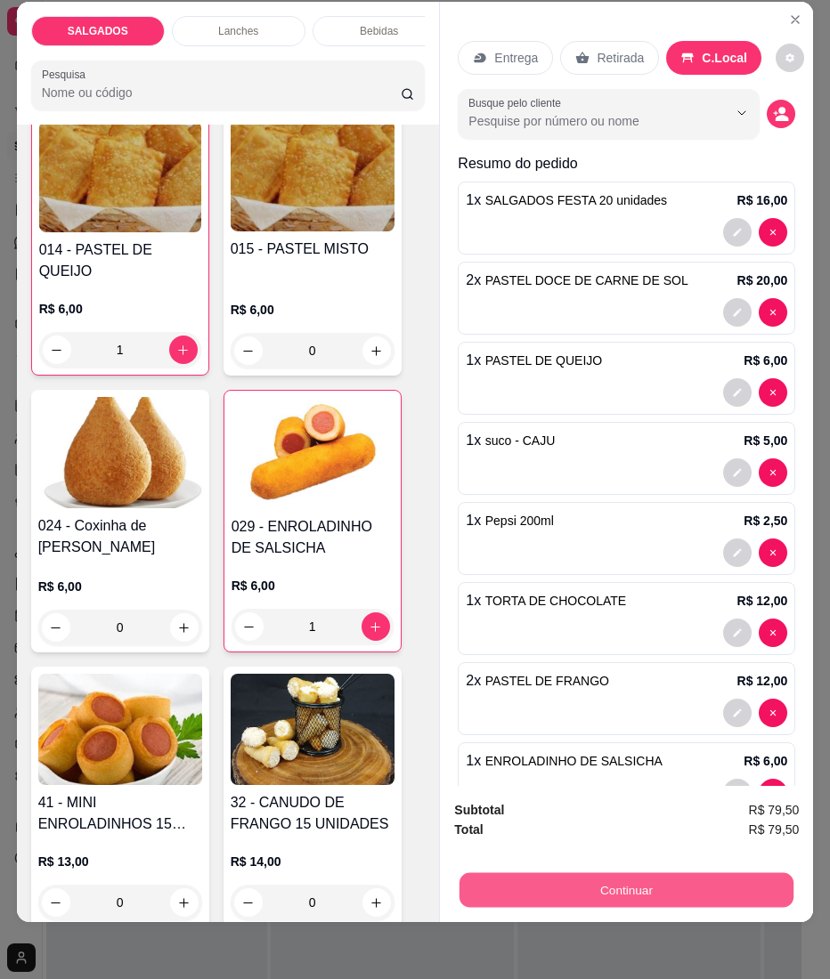
click at [636, 874] on button "Continuar" at bounding box center [626, 890] width 334 height 35
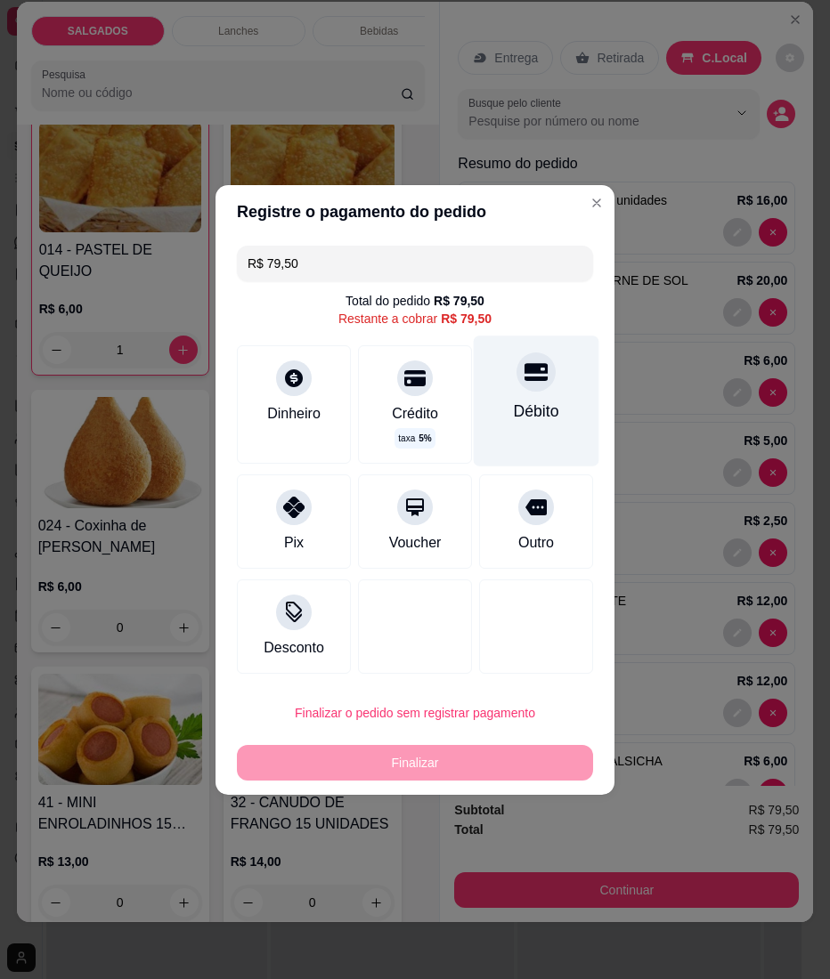
click at [517, 395] on div "Débito" at bounding box center [537, 401] width 126 height 130
type input "R$ 0,00"
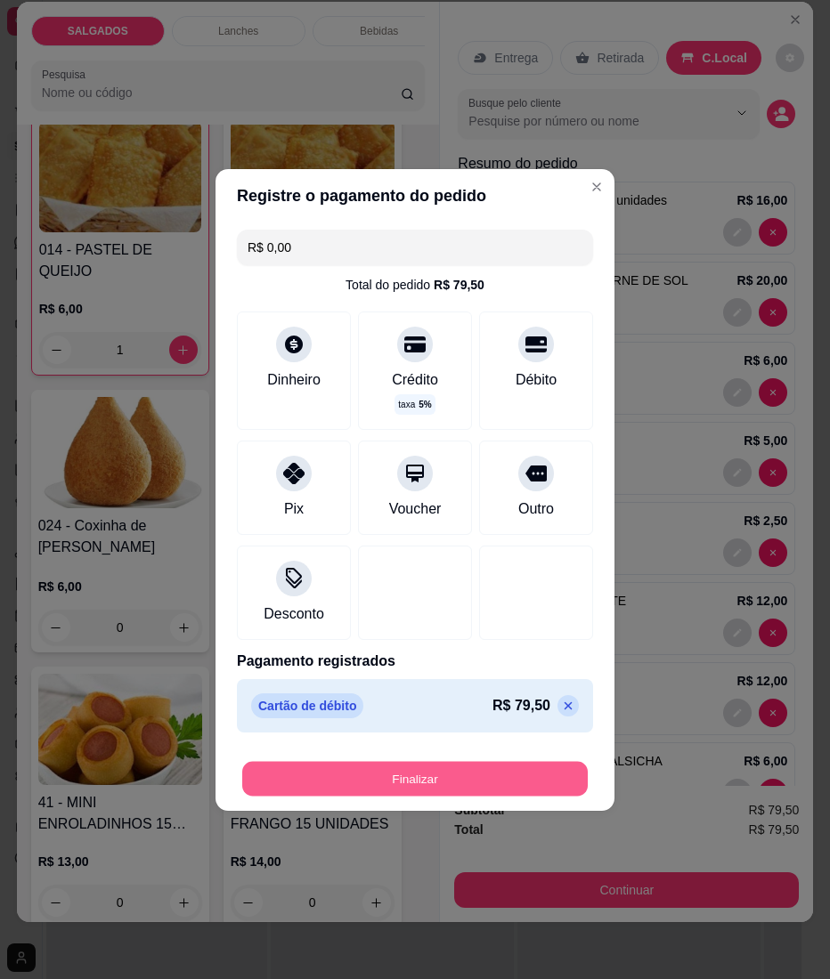
click at [523, 780] on button "Finalizar" at bounding box center [414, 778] width 345 height 35
click at [321, 769] on button "Finalizar" at bounding box center [414, 778] width 345 height 35
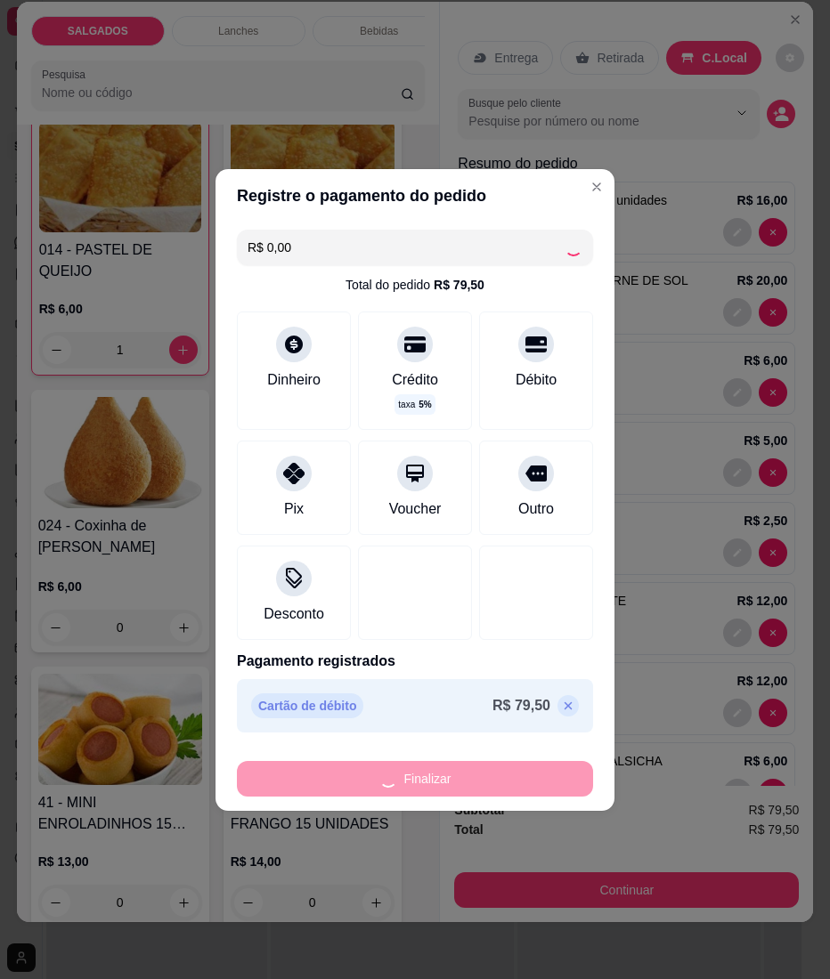
type input "0"
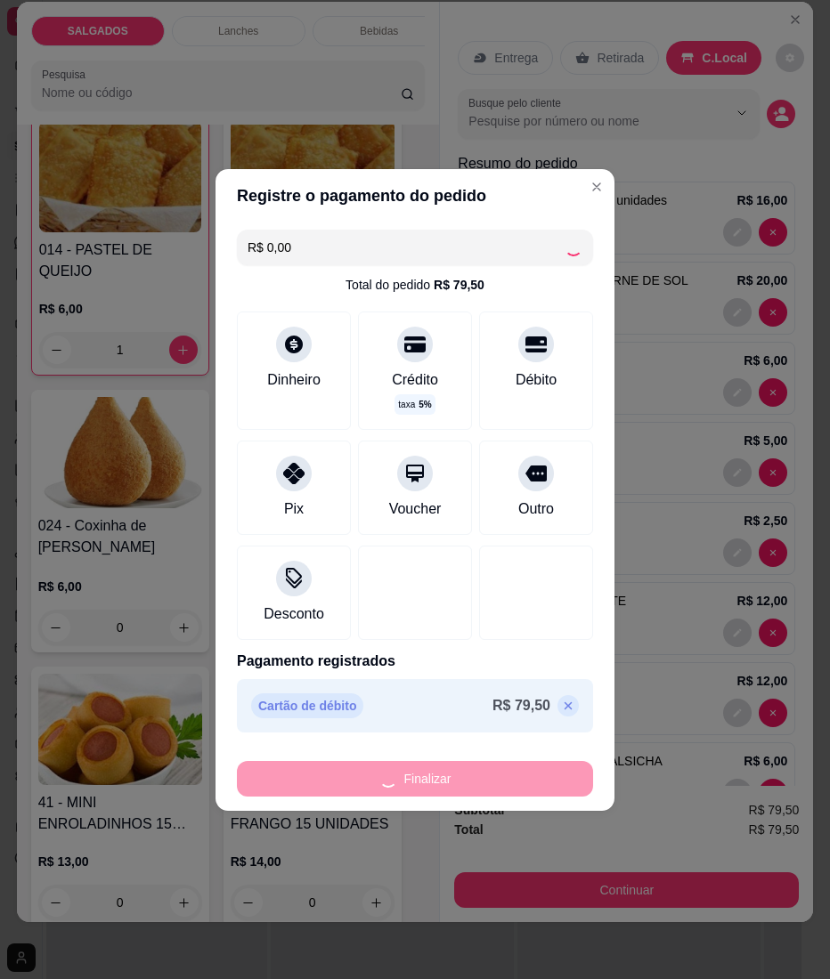
type input "0"
type input "-R$ 79,50"
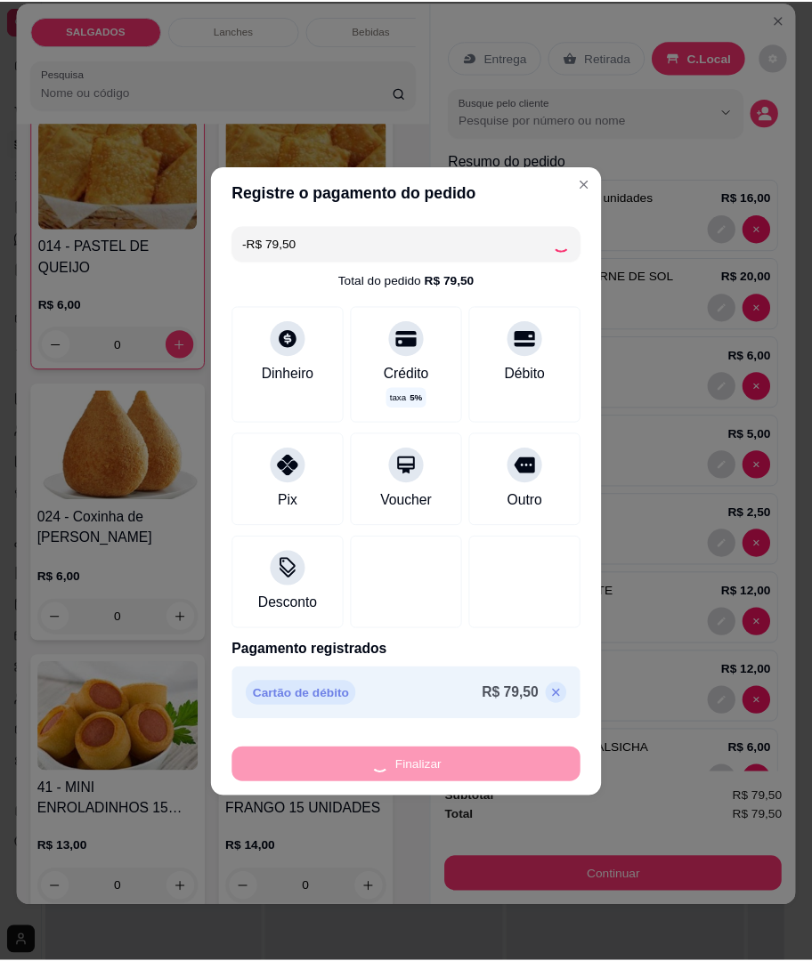
scroll to position [2051, 0]
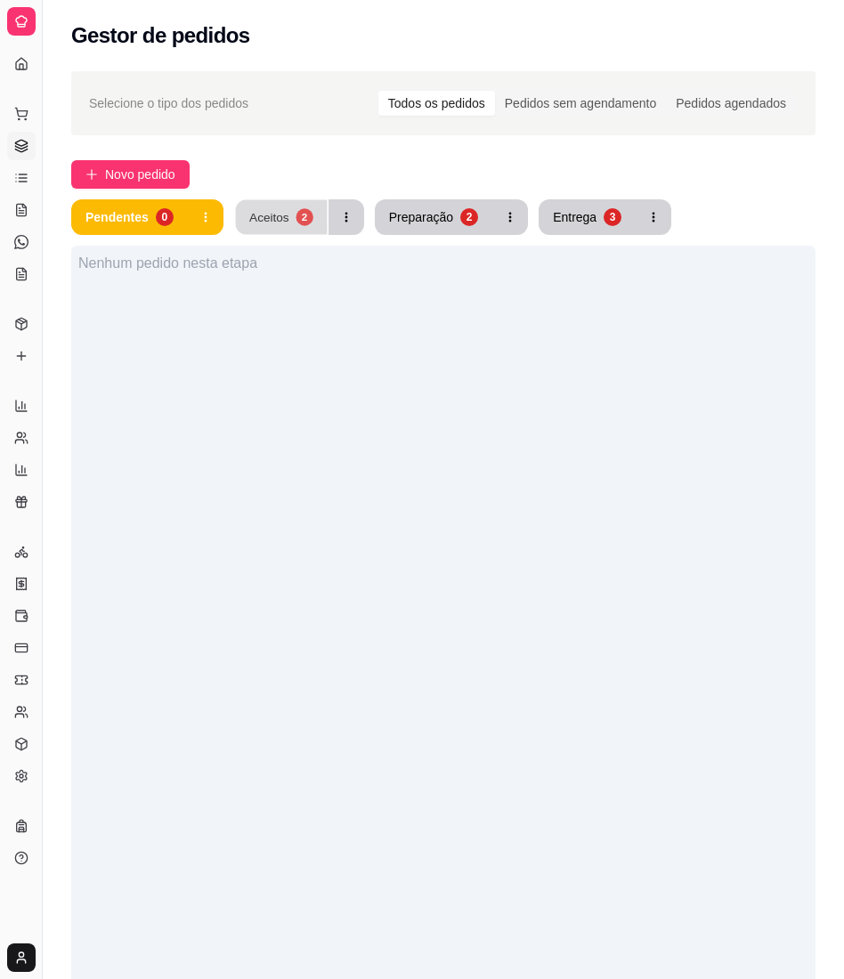
click at [307, 215] on div "2" at bounding box center [304, 216] width 17 height 17
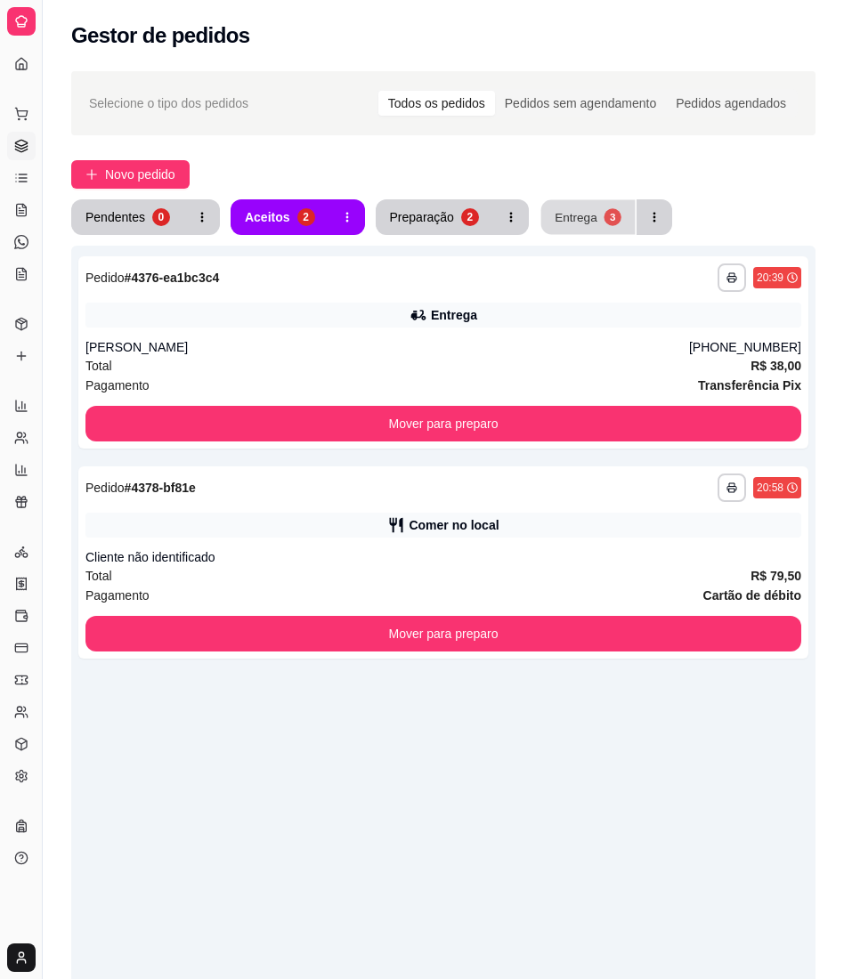
click at [556, 229] on button "Entrega 3" at bounding box center [588, 217] width 94 height 35
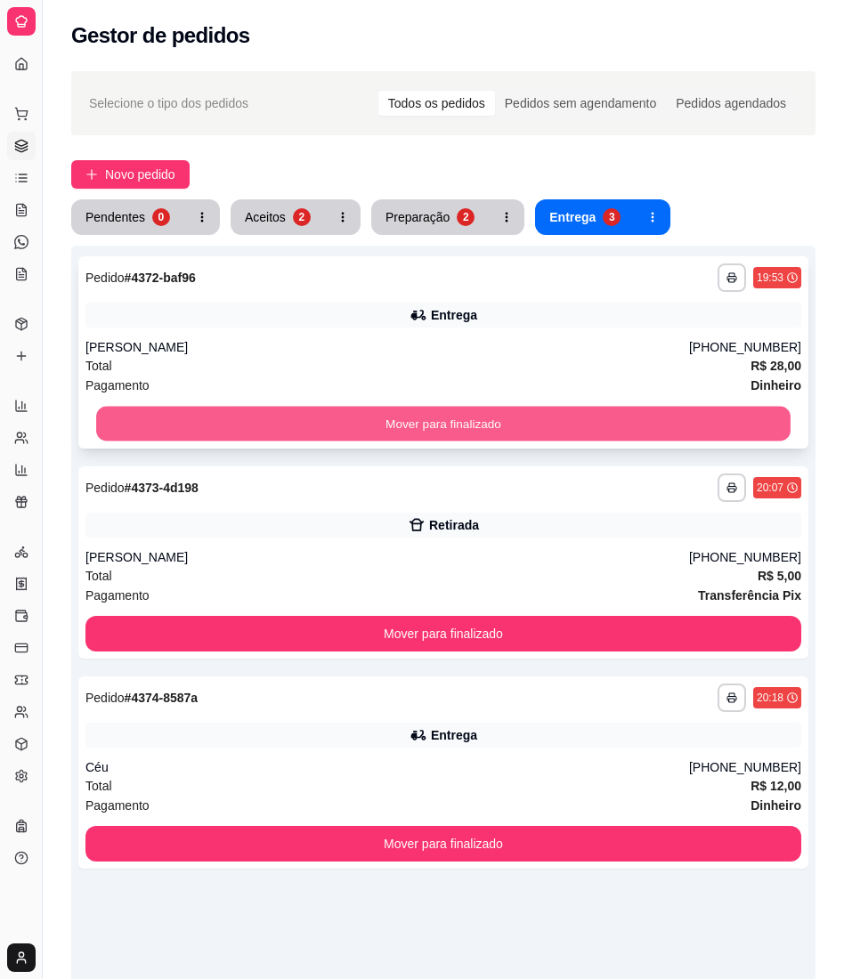
click at [559, 410] on button "Mover para finalizado" at bounding box center [443, 424] width 694 height 35
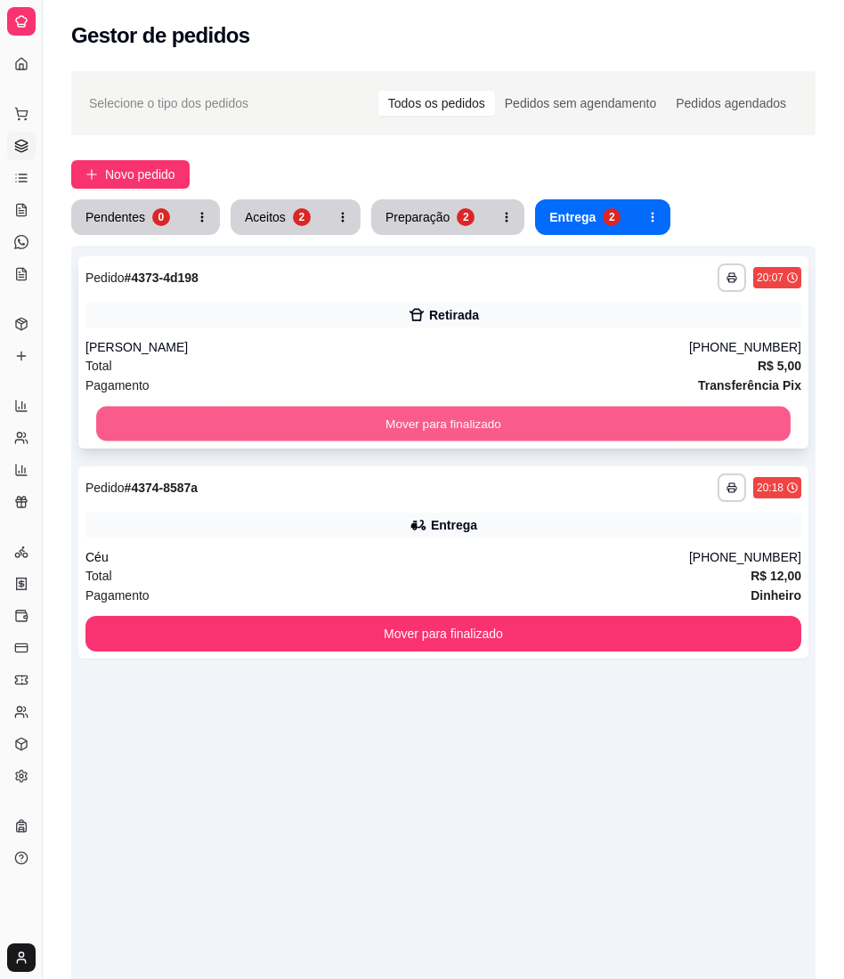
click at [554, 417] on button "Mover para finalizado" at bounding box center [443, 424] width 694 height 35
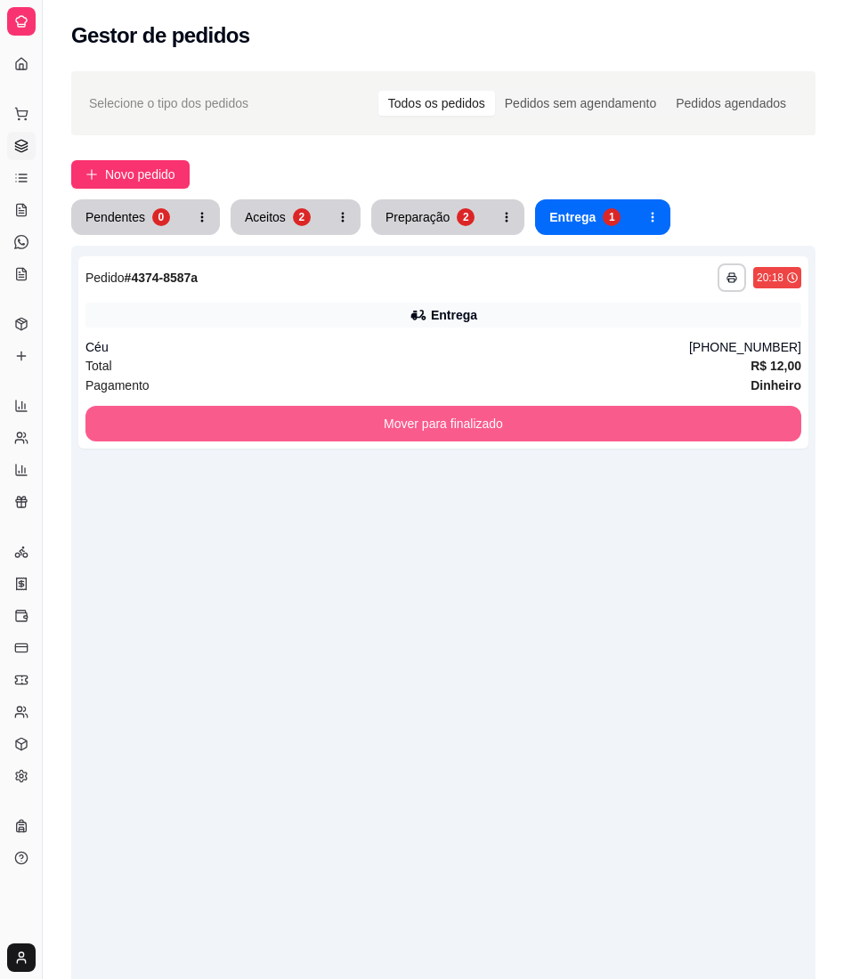
click at [554, 417] on button "Mover para finalizado" at bounding box center [443, 424] width 716 height 36
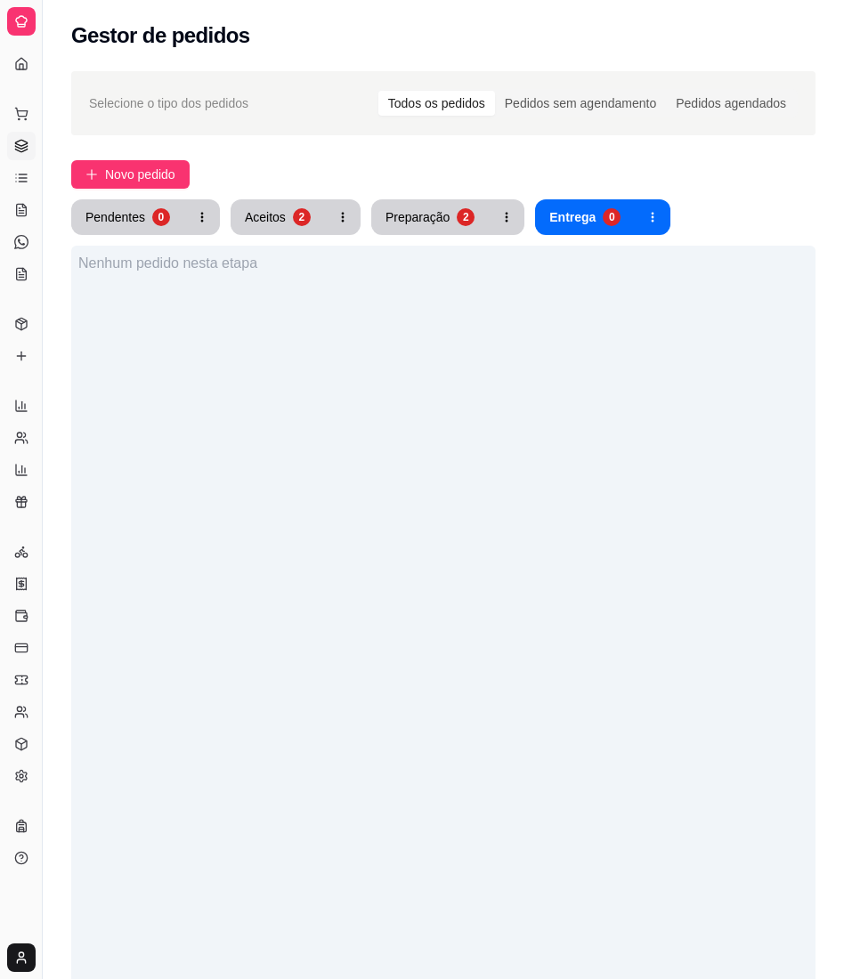
click at [457, 221] on div "2" at bounding box center [466, 217] width 18 height 18
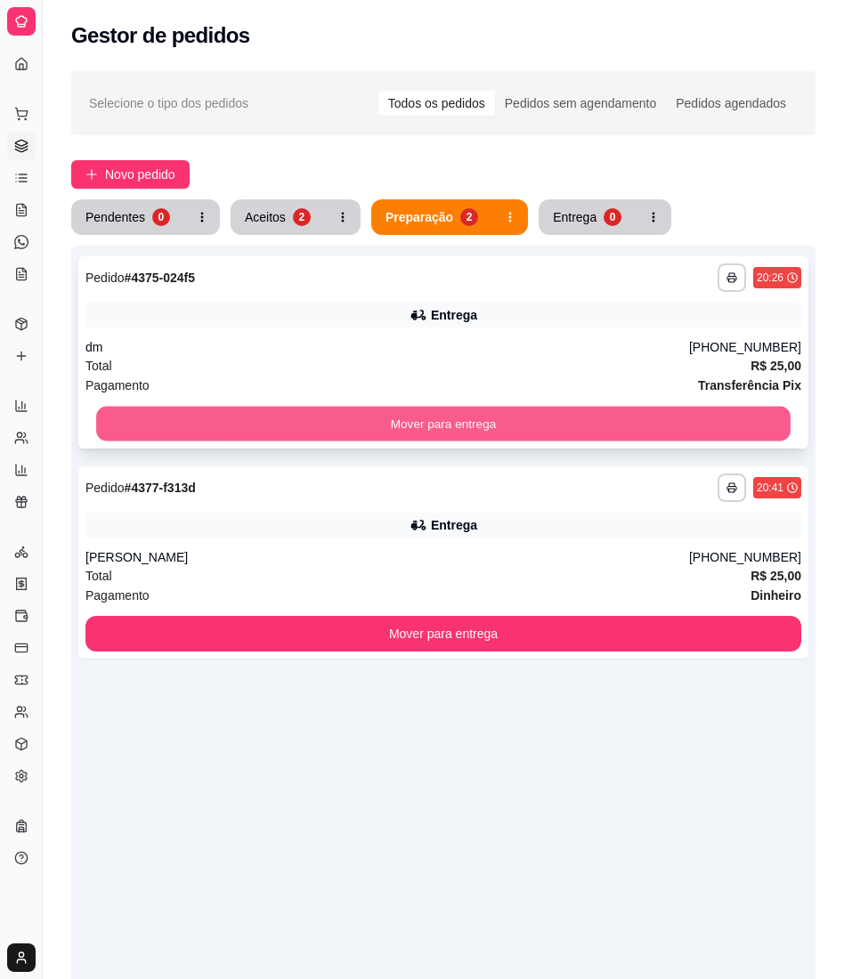
click at [463, 425] on button "Mover para entrega" at bounding box center [443, 424] width 694 height 35
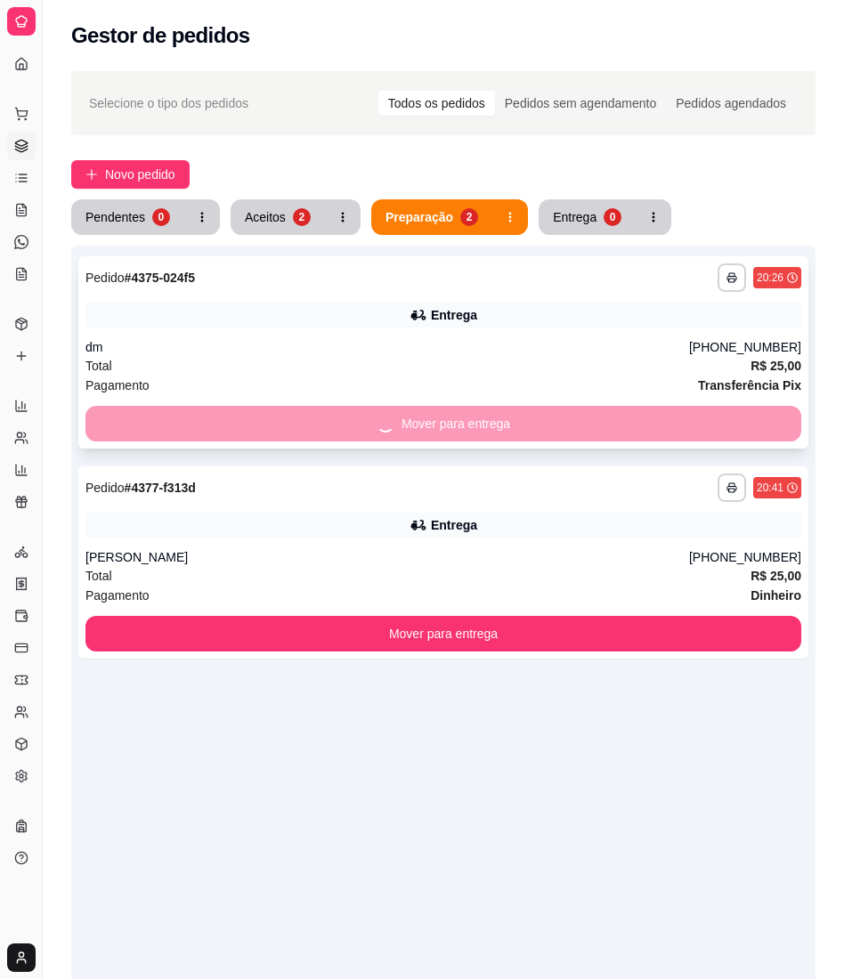
click at [463, 425] on div "Mover para entrega" at bounding box center [443, 424] width 716 height 36
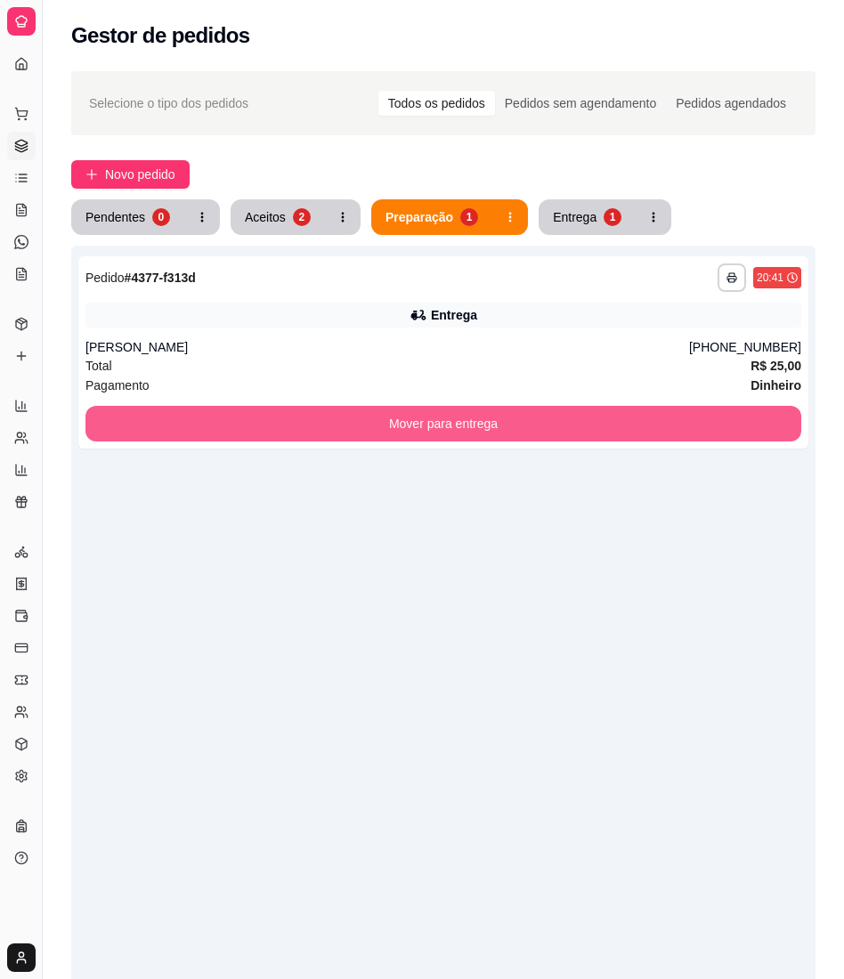
click at [728, 425] on button "Mover para entrega" at bounding box center [443, 424] width 716 height 36
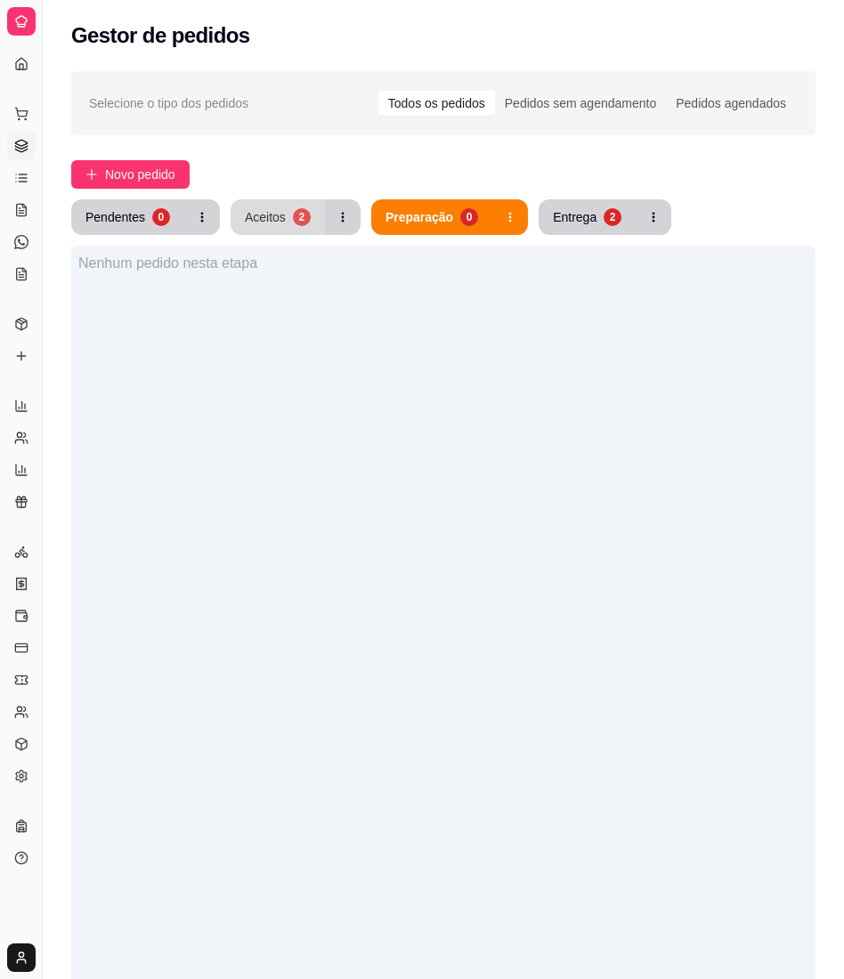
click at [307, 212] on button "Aceitos 2" at bounding box center [278, 217] width 94 height 36
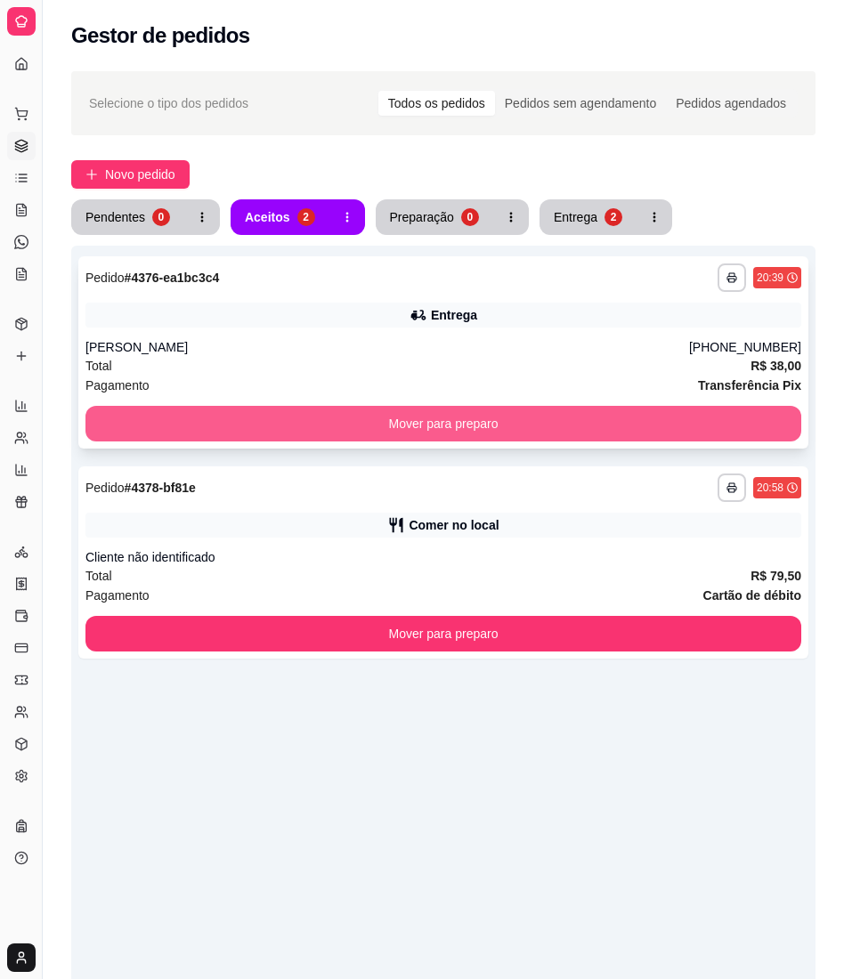
click at [435, 425] on button "Mover para preparo" at bounding box center [443, 424] width 716 height 36
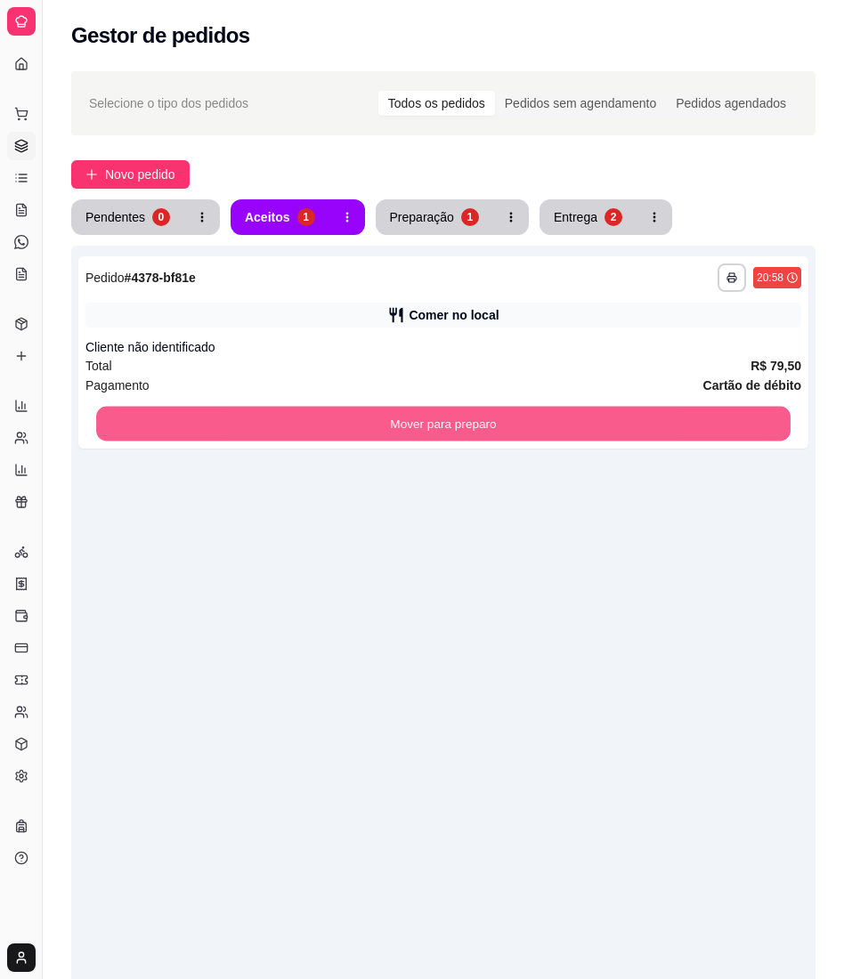
click at [435, 425] on button "Mover para preparo" at bounding box center [443, 424] width 694 height 35
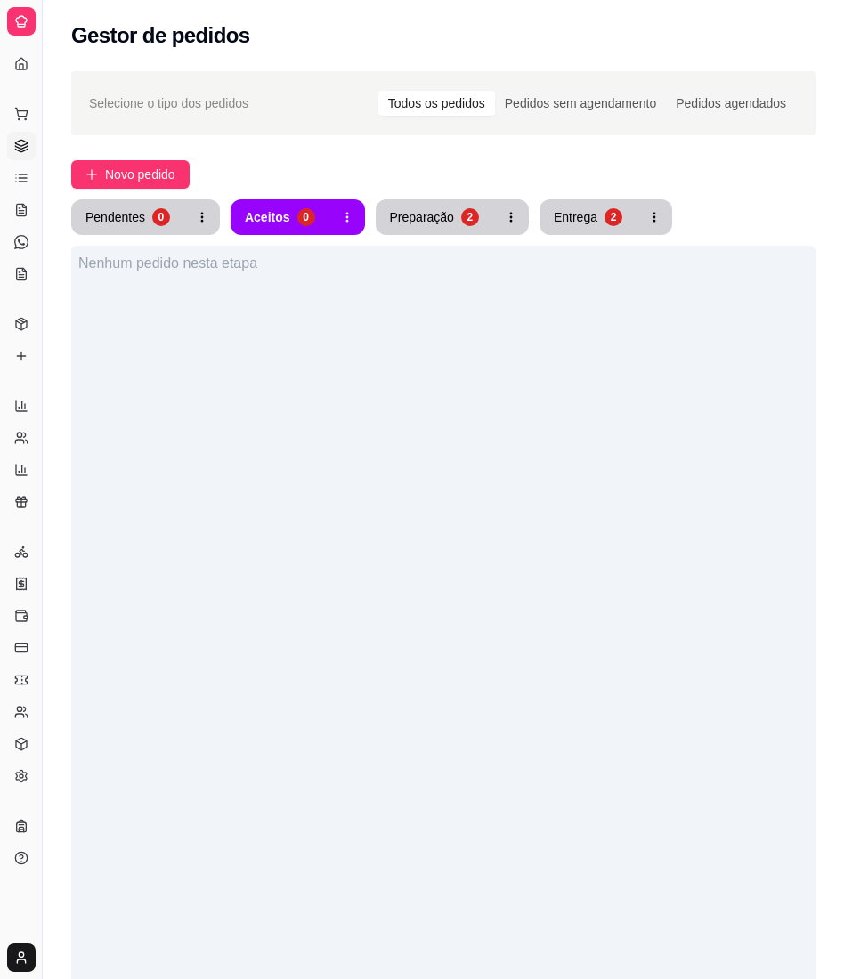
click at [449, 221] on button "Preparação 2" at bounding box center [434, 217] width 117 height 36
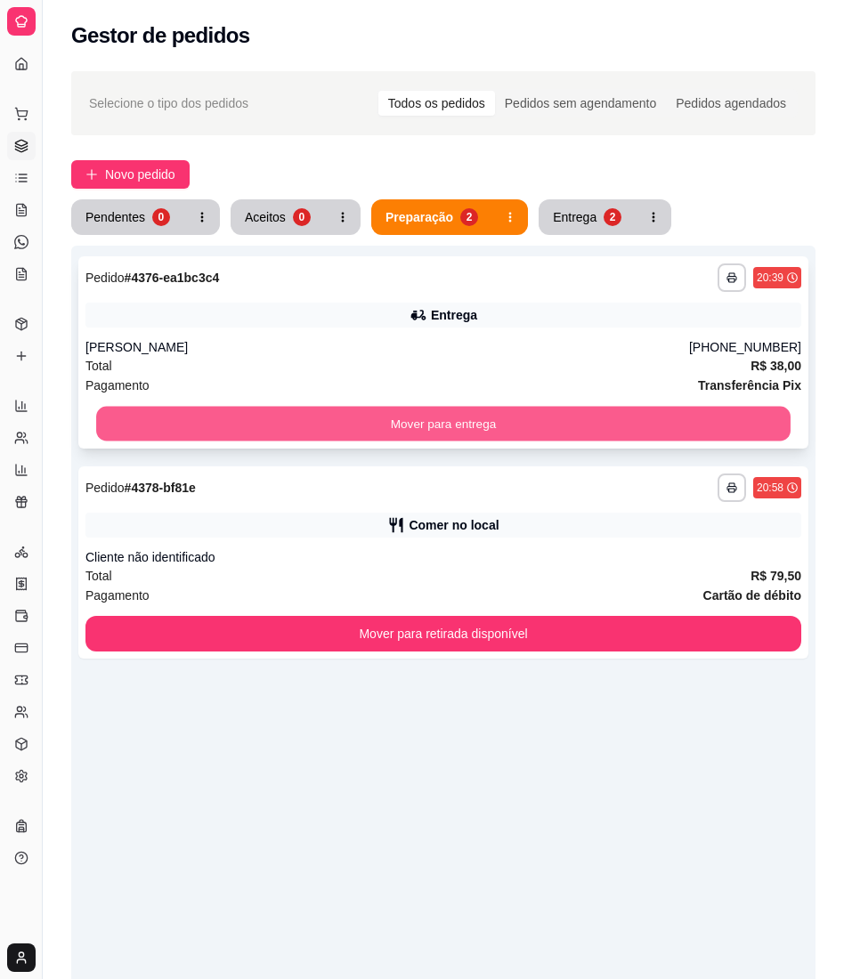
click at [450, 420] on button "Mover para entrega" at bounding box center [443, 424] width 694 height 35
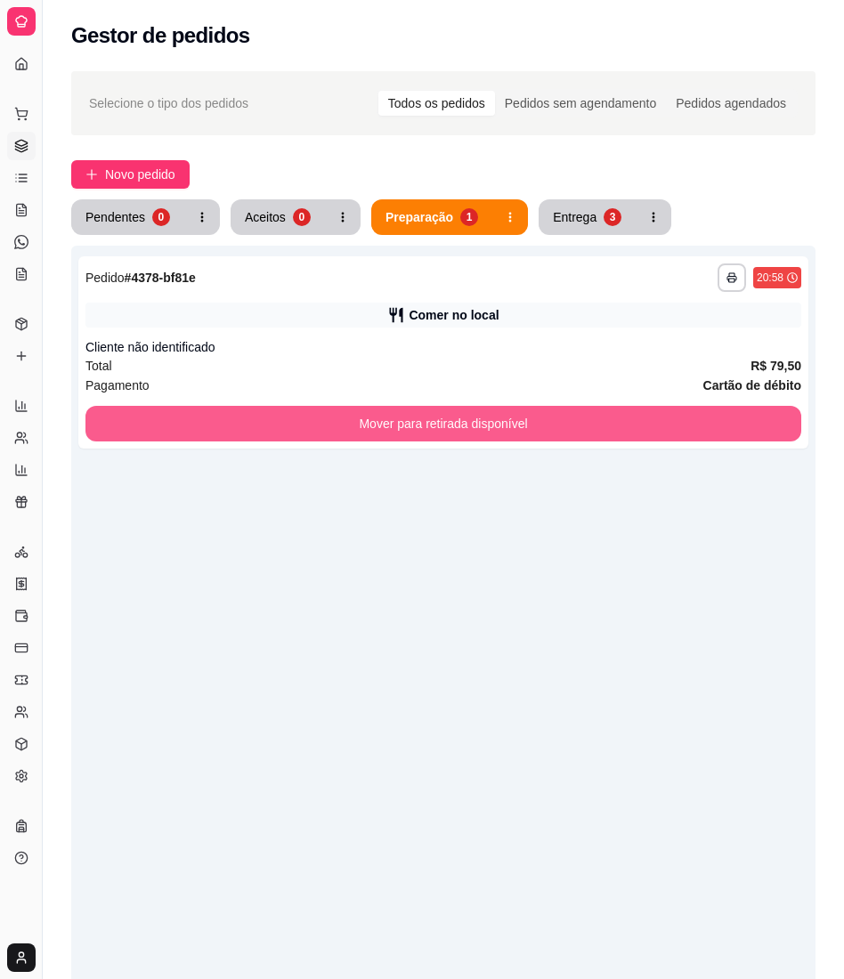
click at [450, 420] on button "Mover para retirada disponível" at bounding box center [443, 424] width 716 height 36
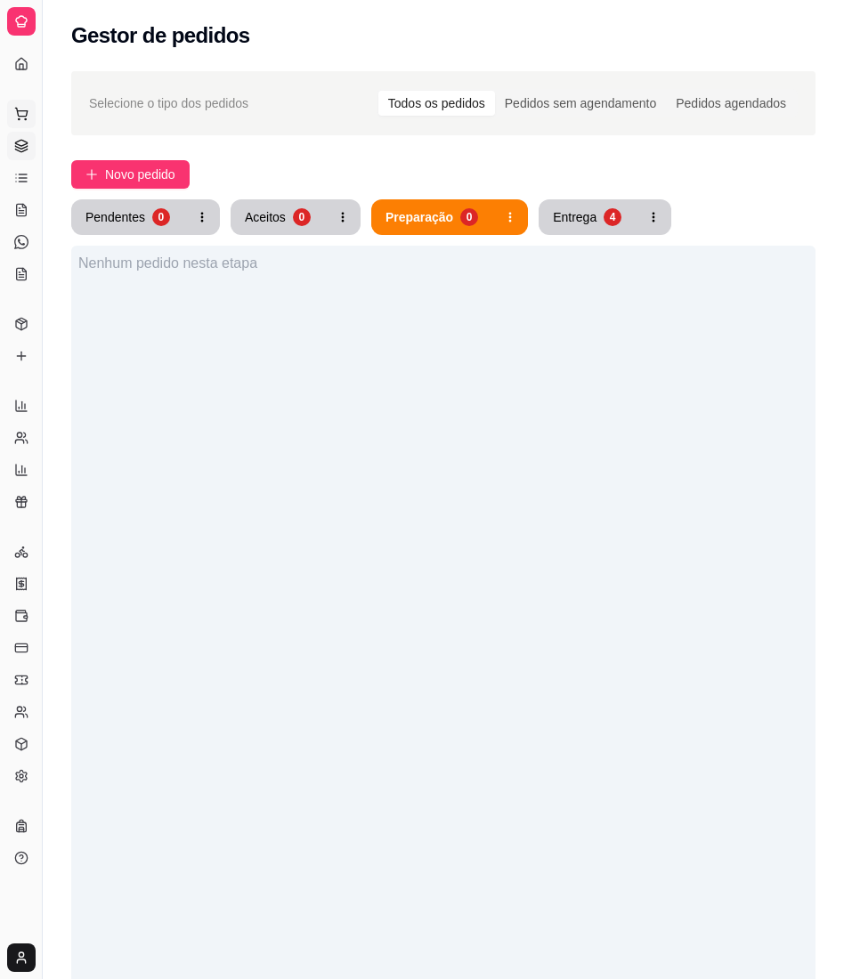
click at [12, 125] on button "Pedidos balcão (PDV)" at bounding box center [21, 114] width 28 height 28
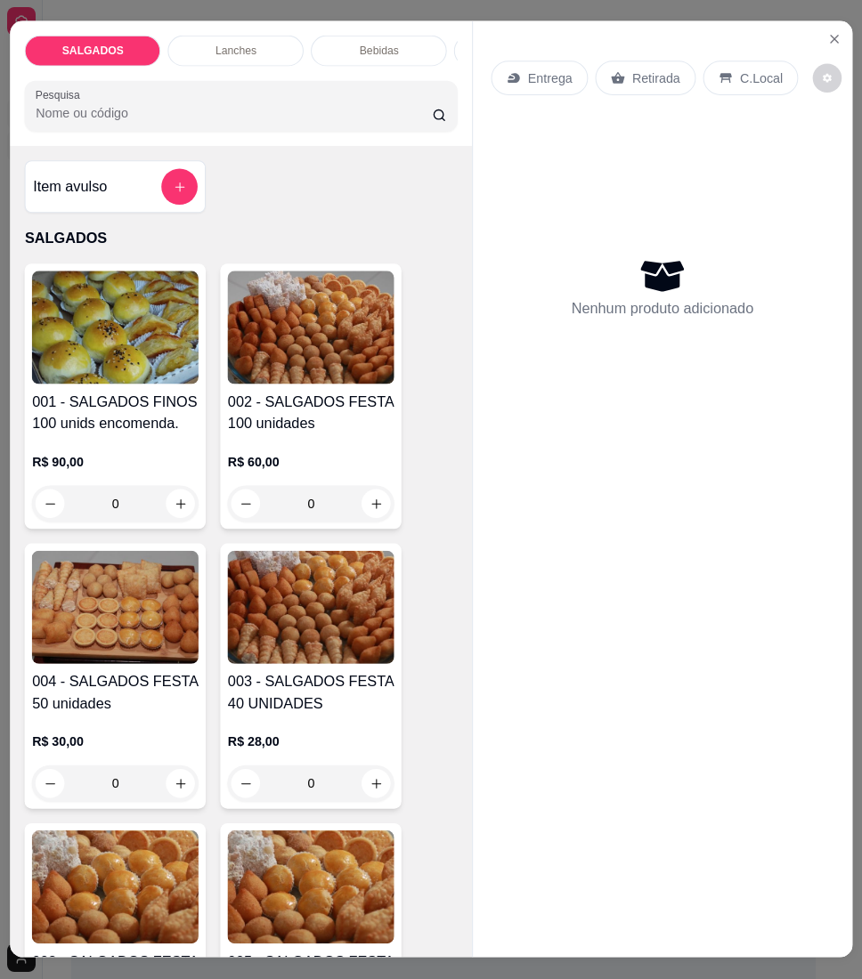
click at [29, 132] on div "Pesquisa" at bounding box center [241, 106] width 433 height 51
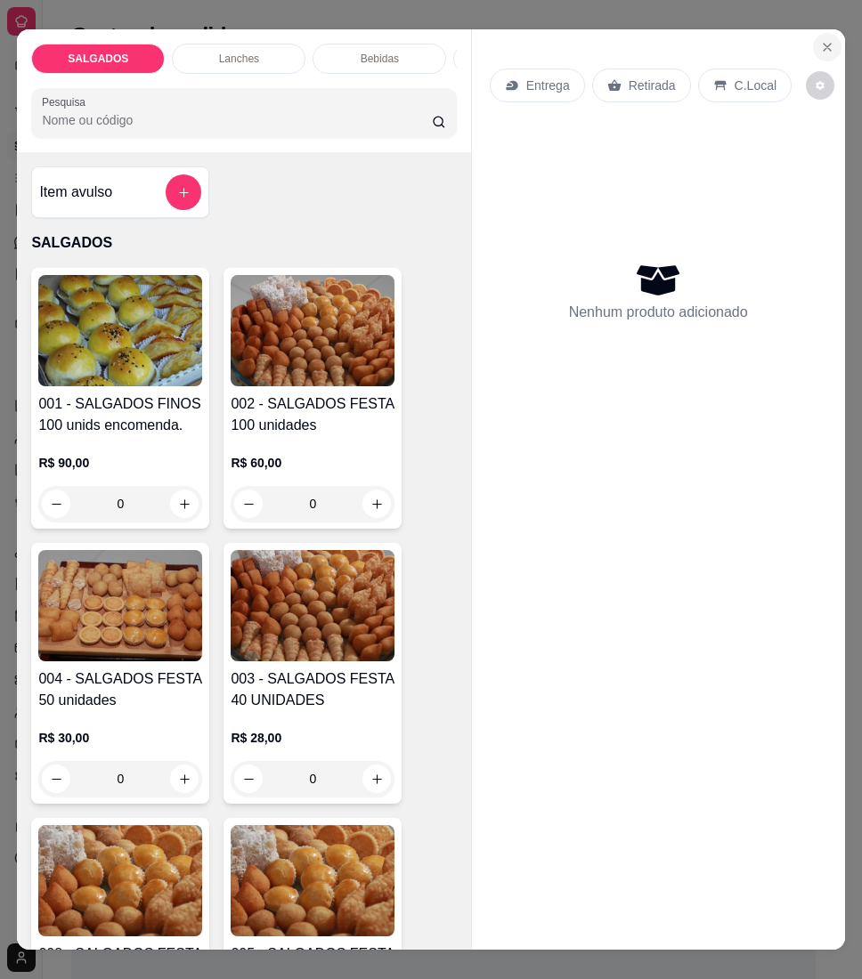
click at [820, 45] on icon "Close" at bounding box center [827, 47] width 14 height 14
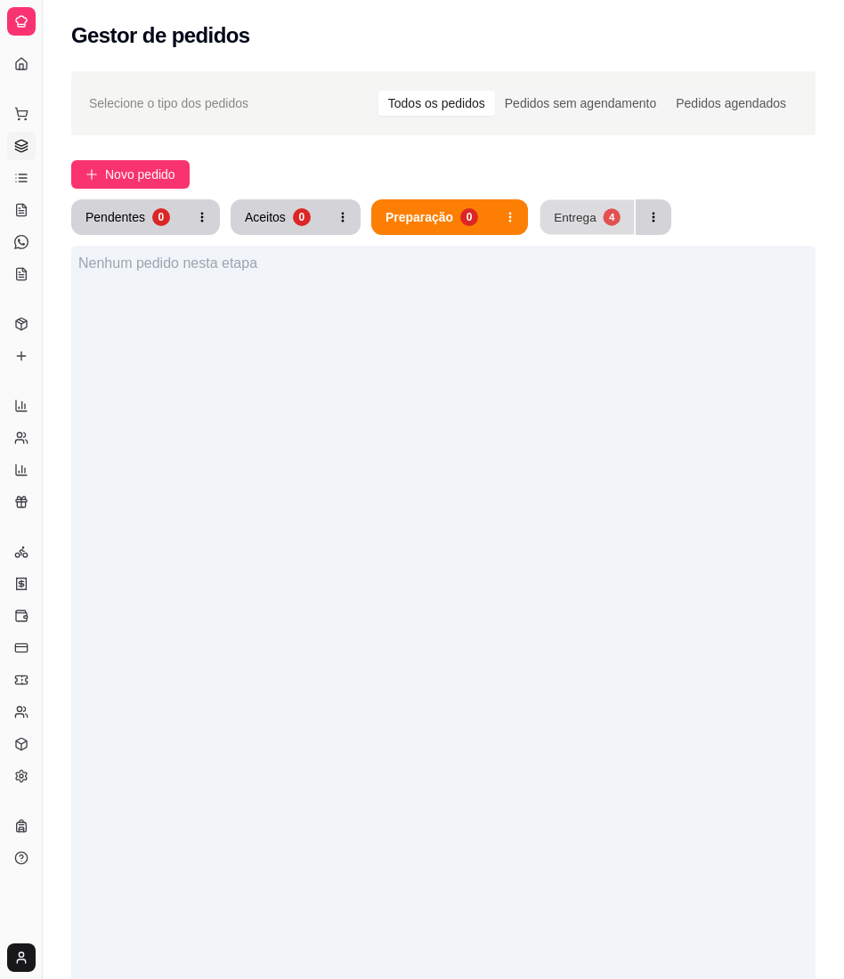
click at [605, 206] on button "Entrega 4" at bounding box center [587, 217] width 94 height 35
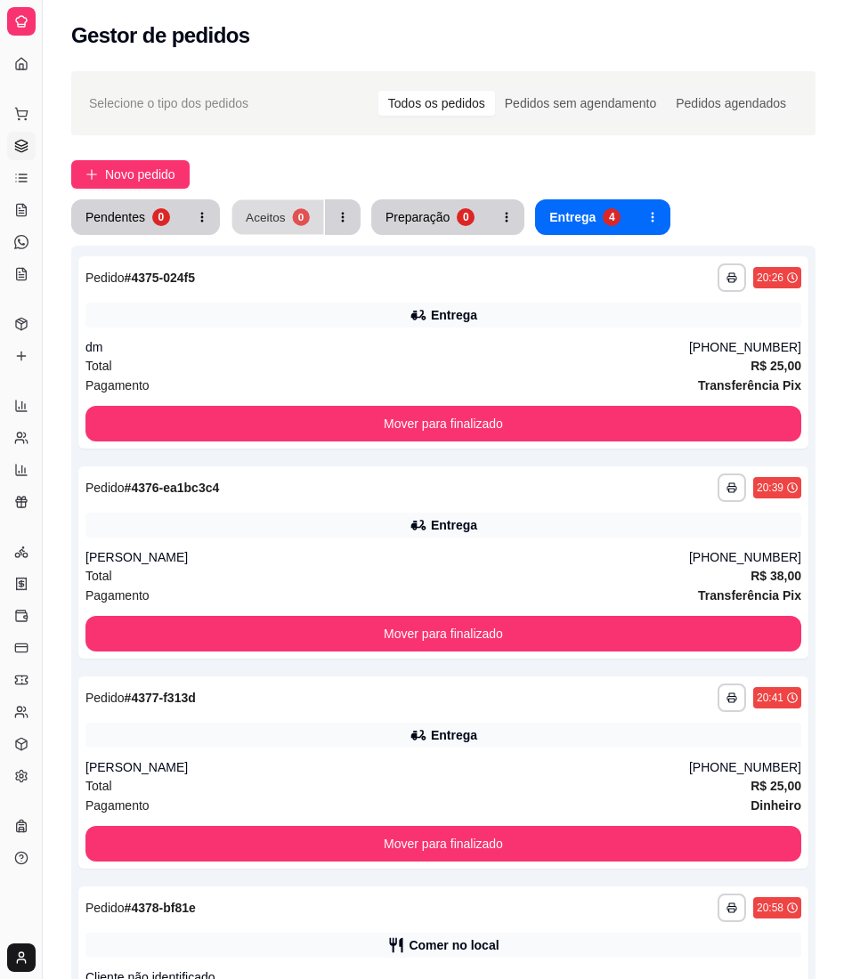
click at [303, 208] on button "Aceitos 0" at bounding box center [278, 217] width 92 height 35
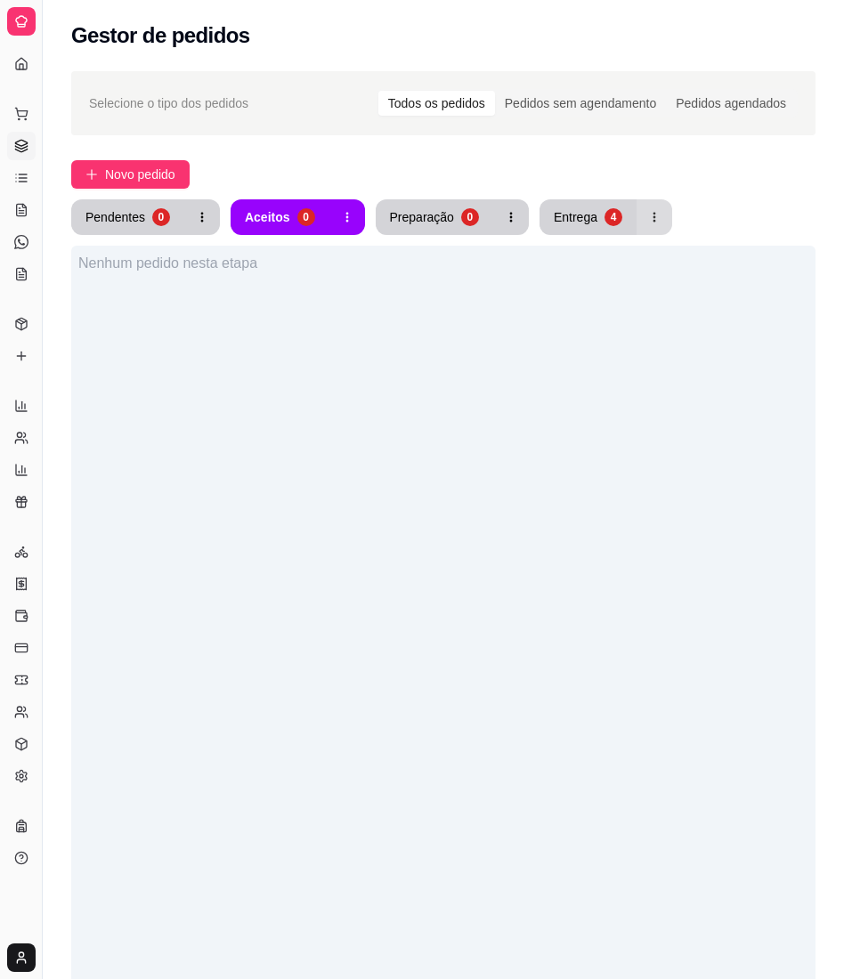
click at [604, 218] on div "4" at bounding box center [613, 217] width 18 height 18
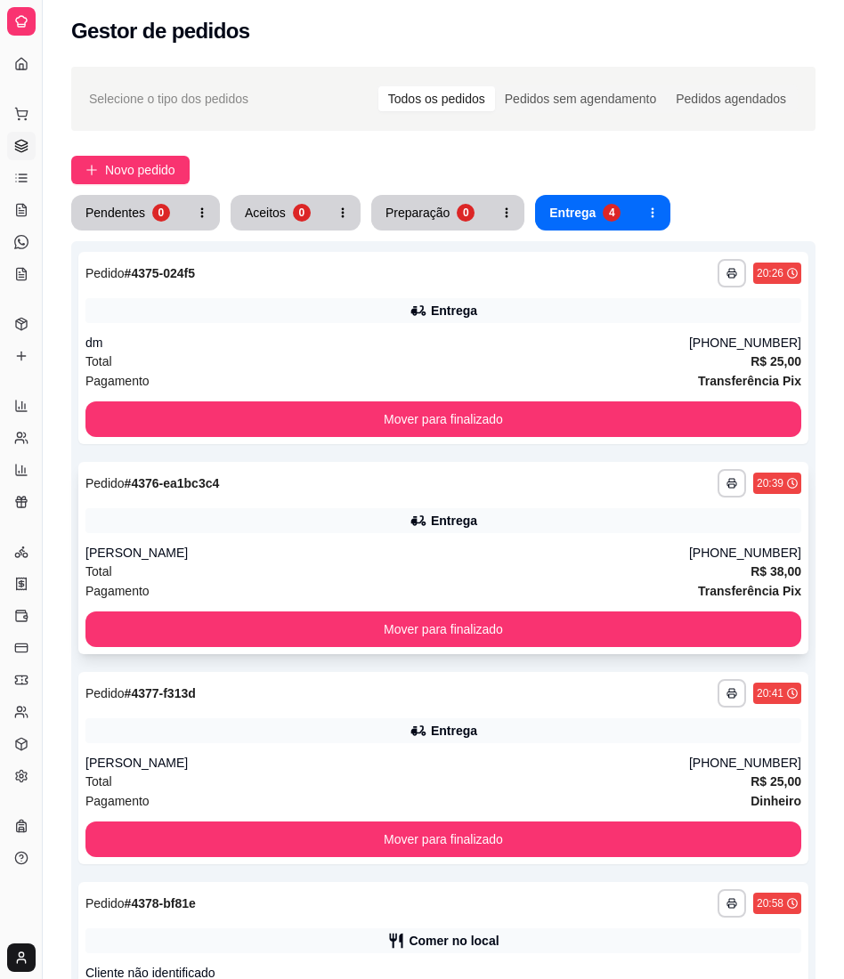
scroll to position [118, 0]
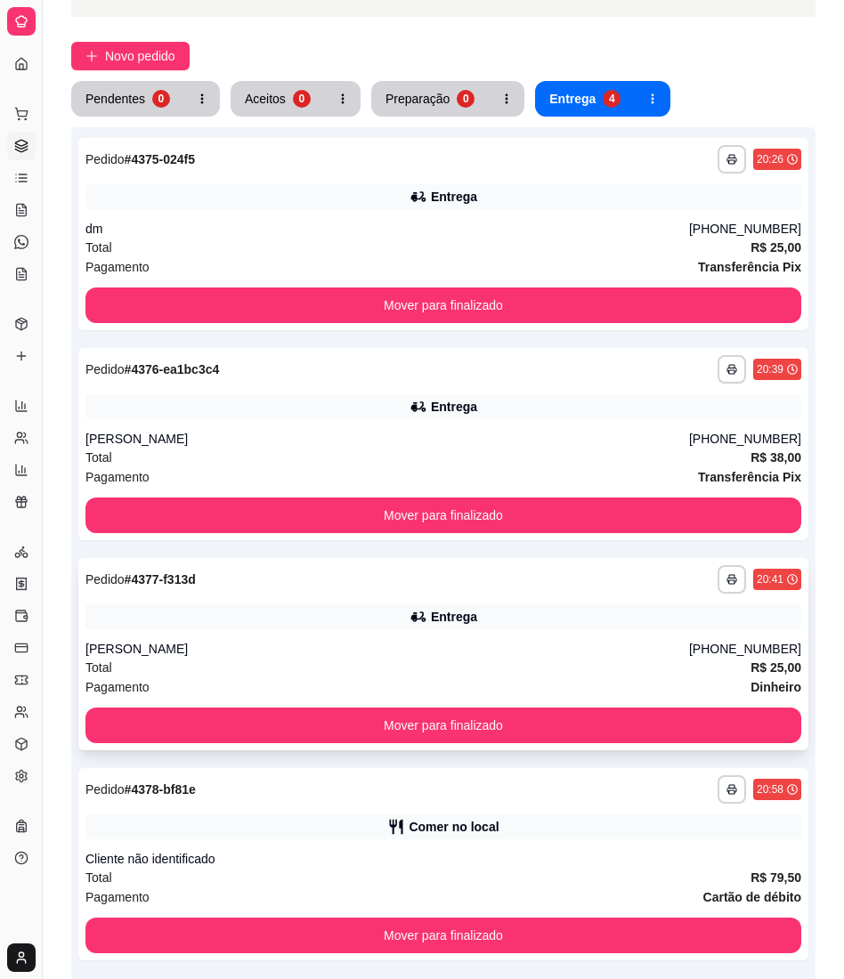
click at [425, 645] on div "[PERSON_NAME]" at bounding box center [386, 649] width 603 height 18
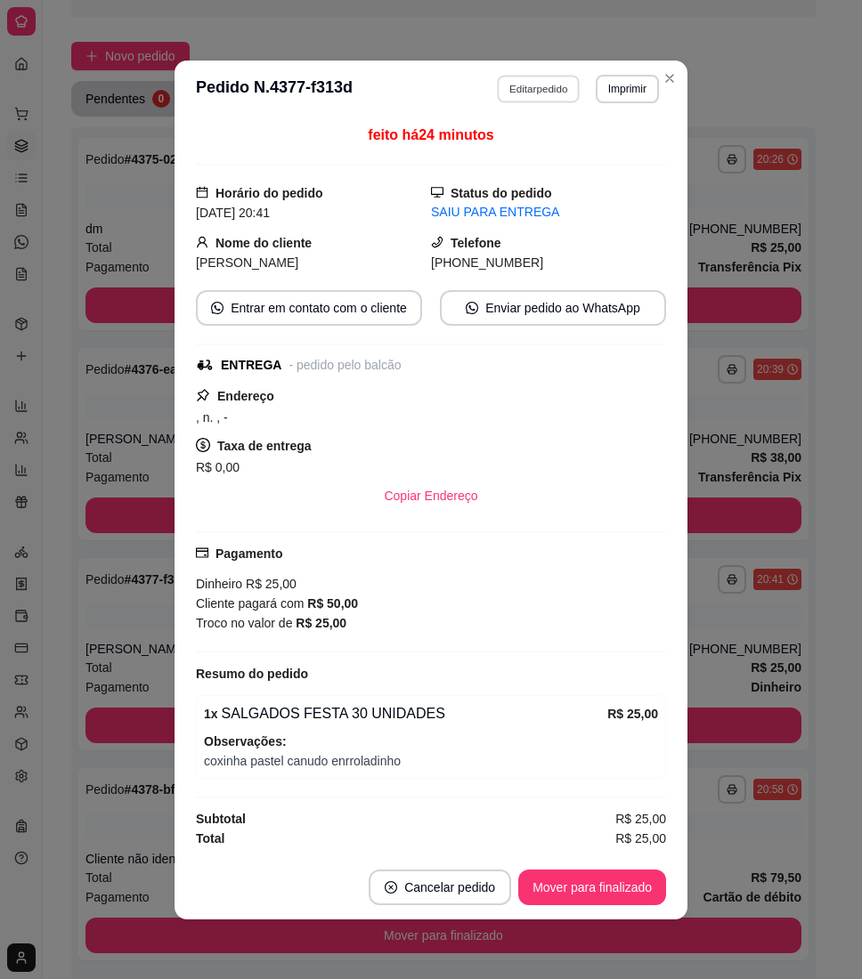
click at [500, 89] on button "Editar pedido" at bounding box center [539, 89] width 83 height 28
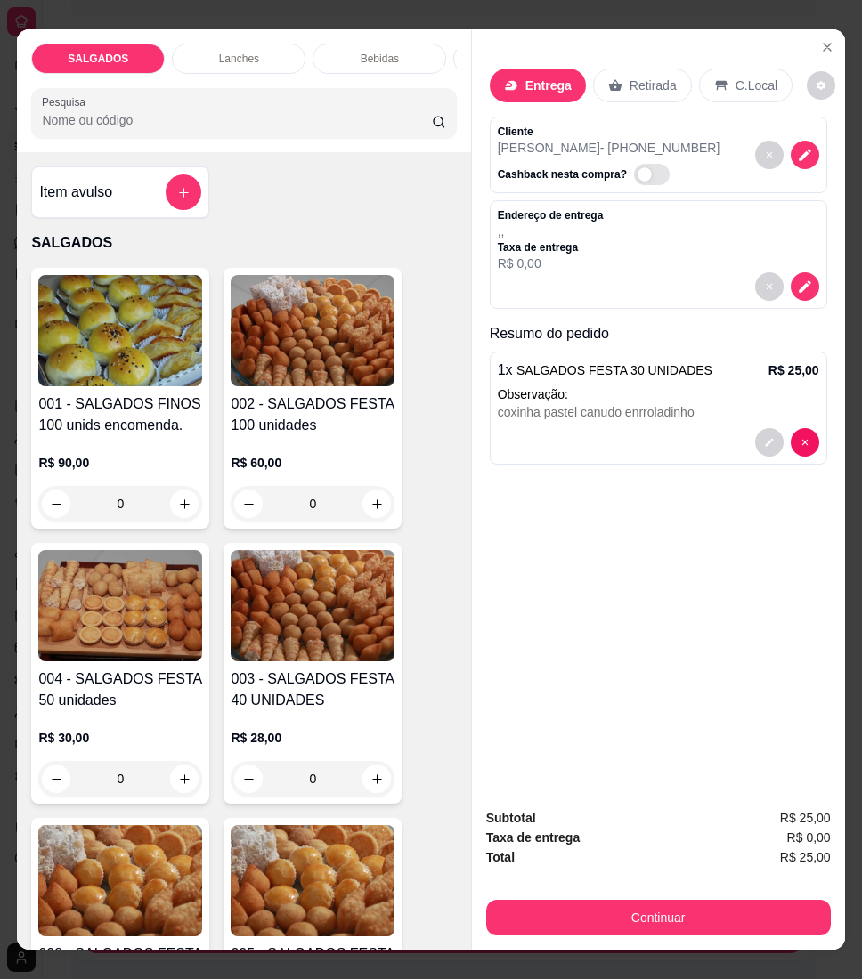
click at [653, 403] on div "coxinha pastel canudo enrroladinho" at bounding box center [658, 412] width 321 height 18
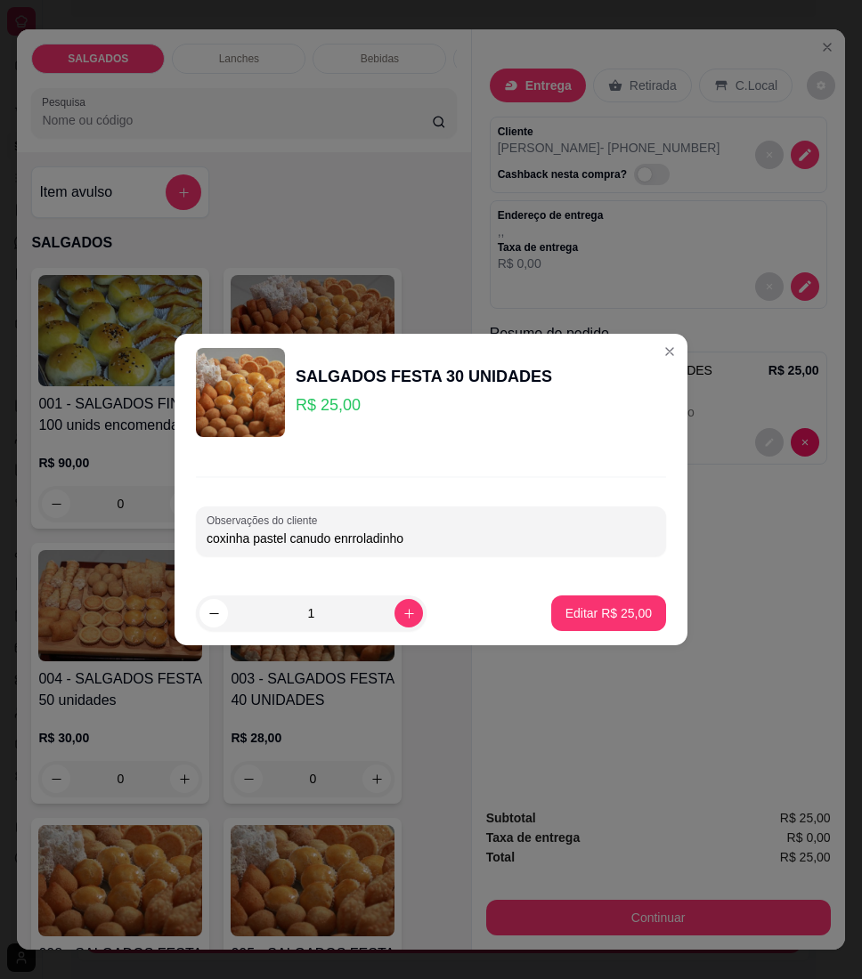
drag, startPoint x: 427, startPoint y: 538, endPoint x: 105, endPoint y: 536, distance: 322.2
click at [105, 536] on div "SALGADOS FESTA 30 UNIDADES R$ 25,00 Observações do cliente coxinha pastel canud…" at bounding box center [431, 489] width 862 height 979
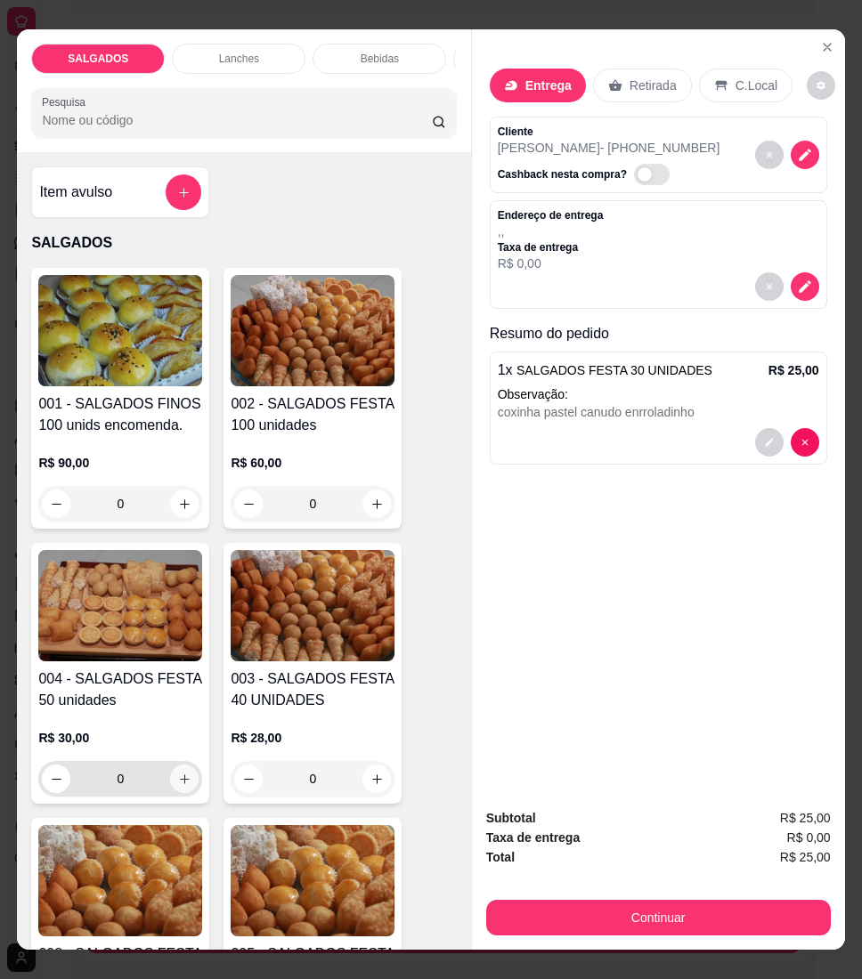
click at [178, 786] on icon "increase-product-quantity" at bounding box center [184, 779] width 13 height 13
type input "1"
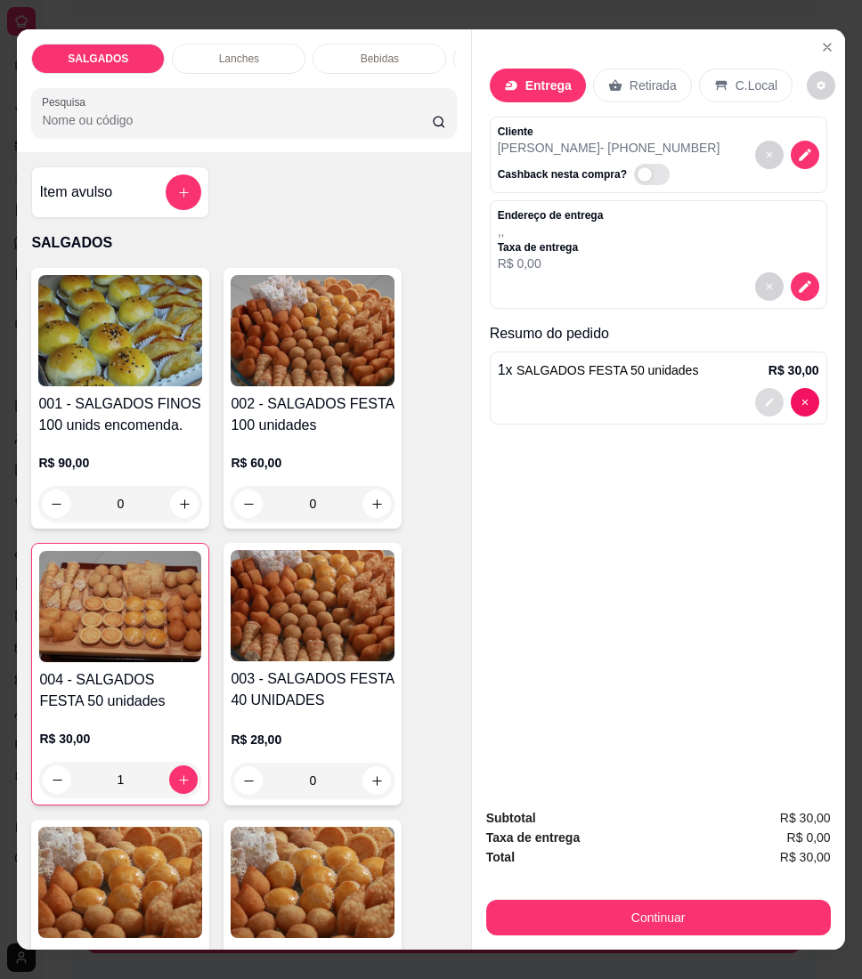
click at [755, 396] on button "decrease-product-quantity" at bounding box center [769, 402] width 28 height 28
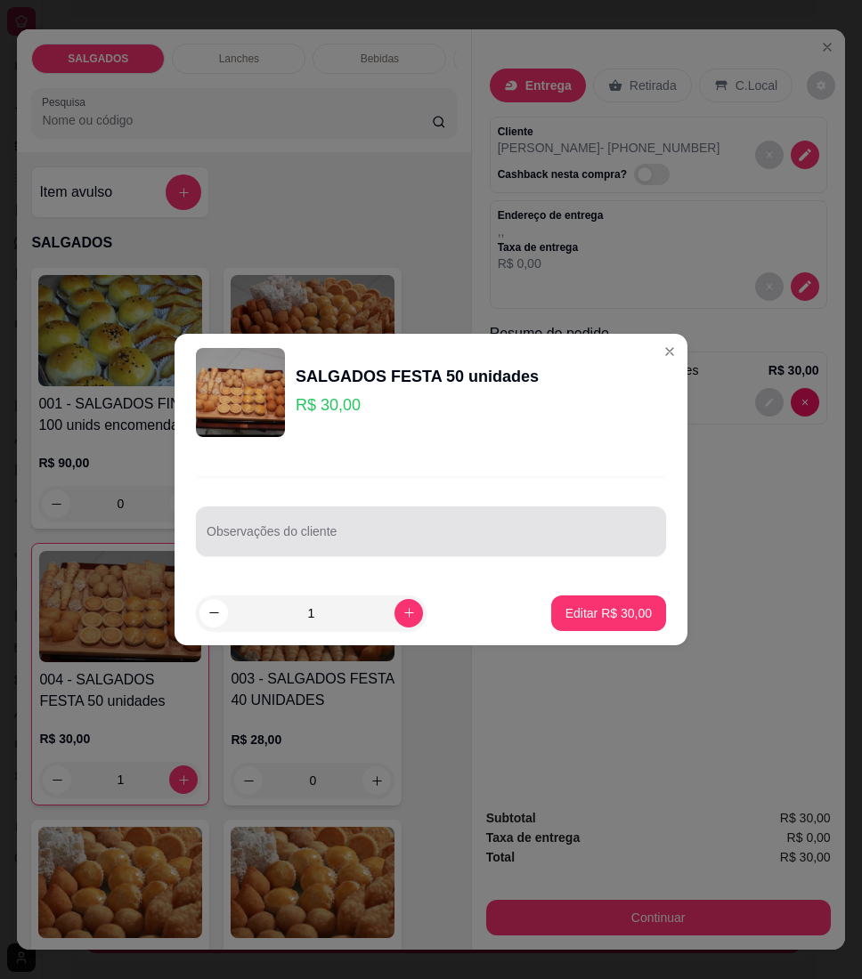
click at [517, 542] on input "Observações do cliente" at bounding box center [430, 539] width 449 height 18
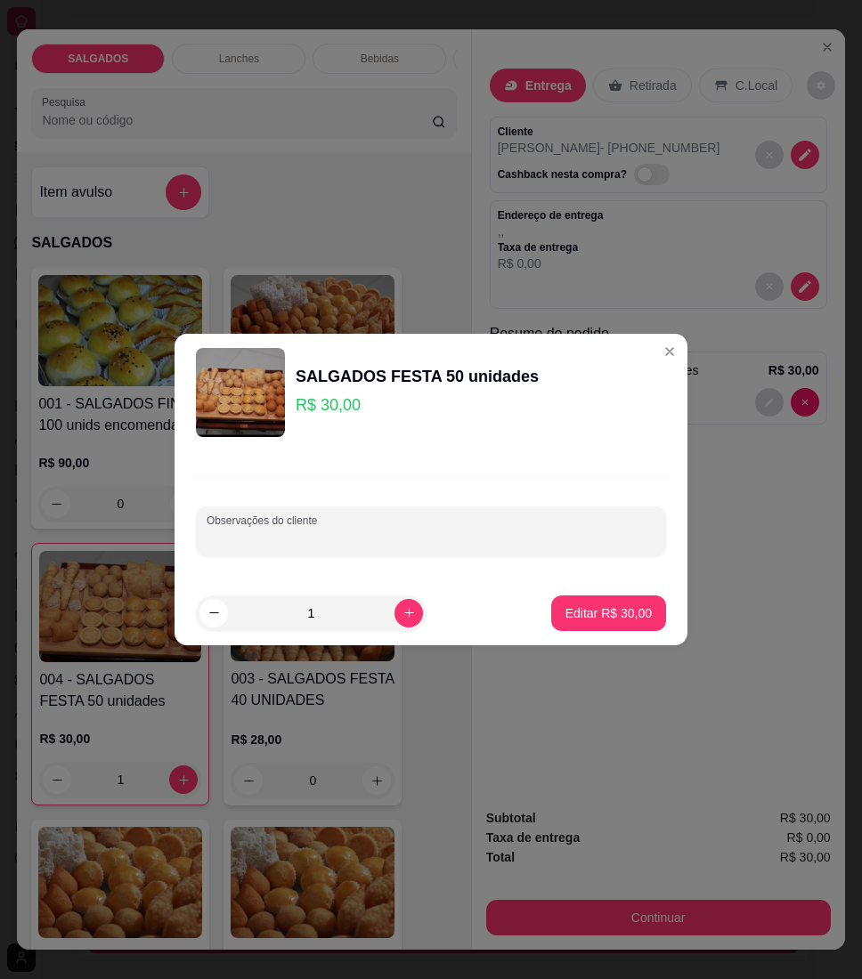
paste input "coxinha pastel canudo enrroladinho"
type input "coxinha pastel canudo enrroladinho"
click at [564, 631] on footer "1 Editar R$ 30,00" at bounding box center [430, 613] width 513 height 64
click at [571, 602] on button "Editar R$ 30,00" at bounding box center [608, 613] width 115 height 36
type input "0"
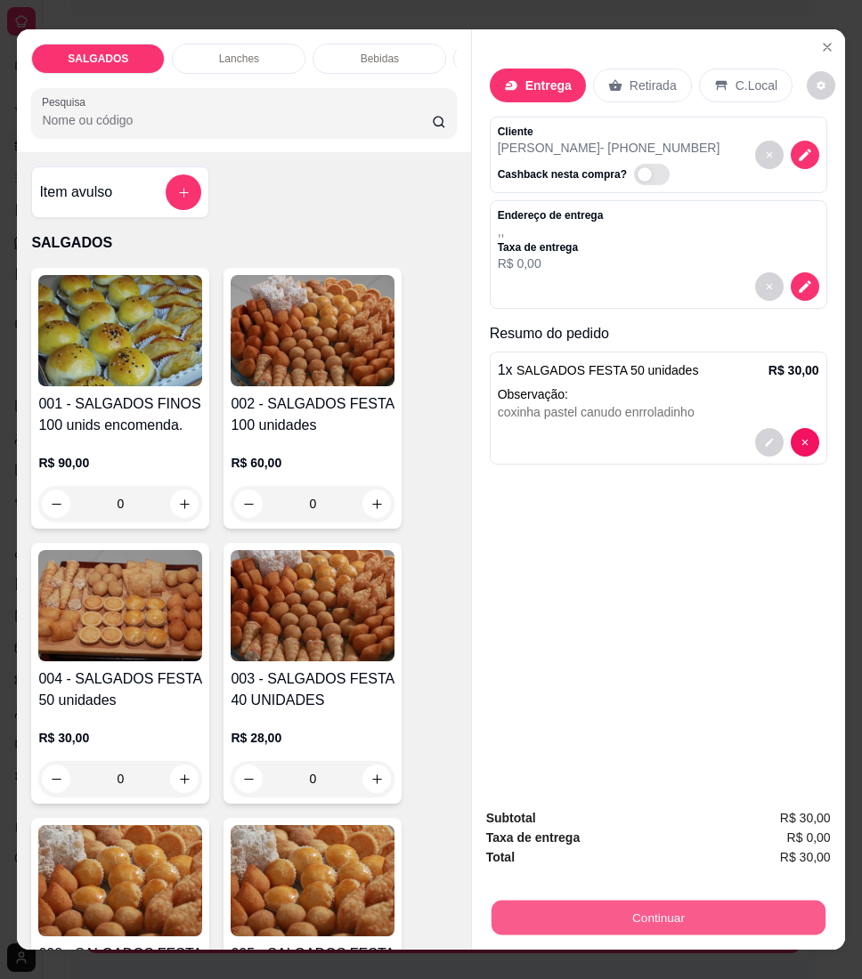
click at [511, 915] on button "Continuar" at bounding box center [657, 918] width 334 height 35
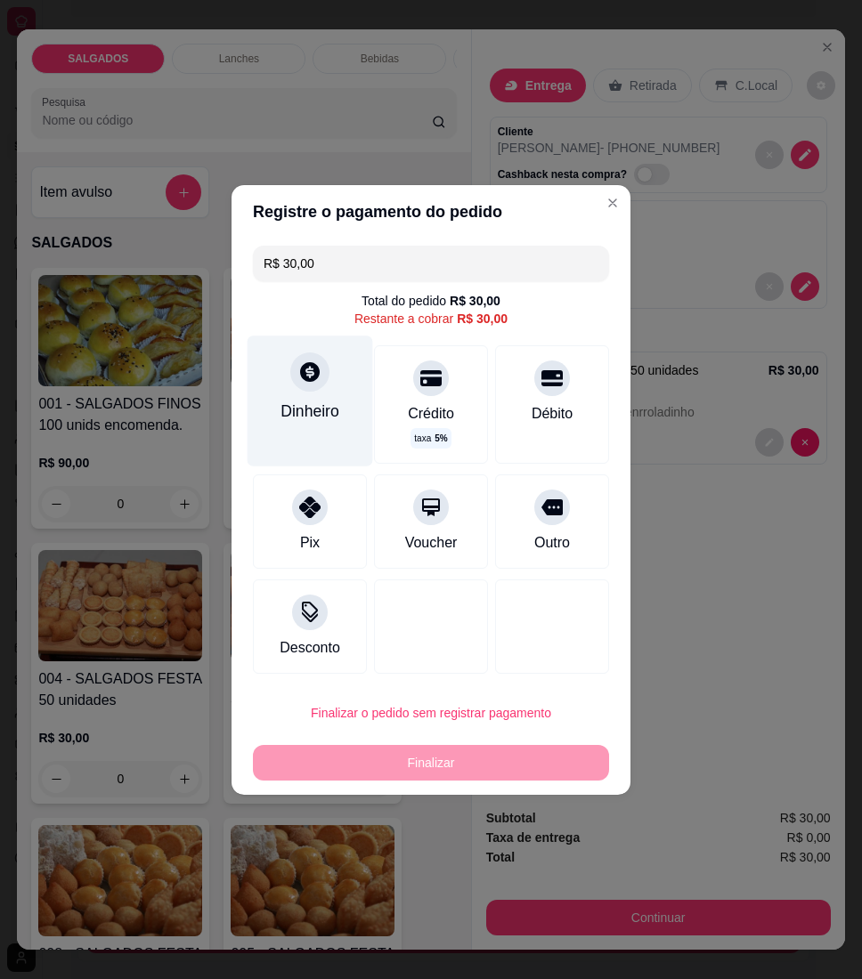
click at [314, 456] on div "Dinheiro" at bounding box center [310, 401] width 126 height 130
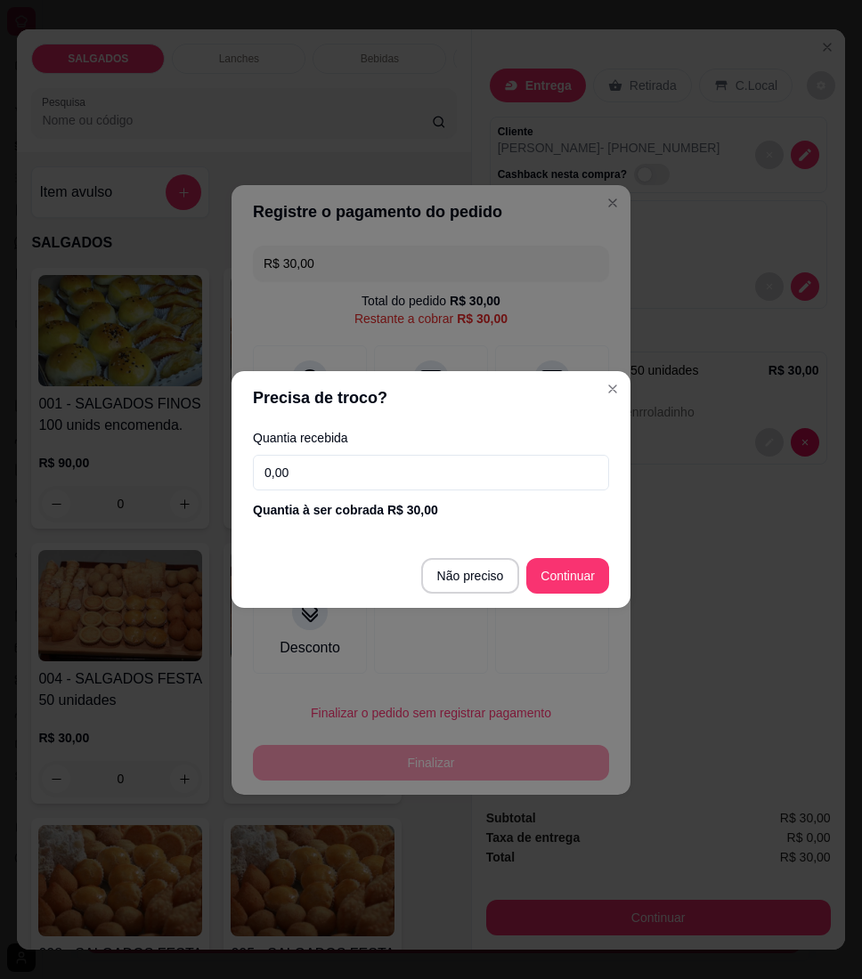
click at [336, 456] on input "0,00" at bounding box center [431, 473] width 356 height 36
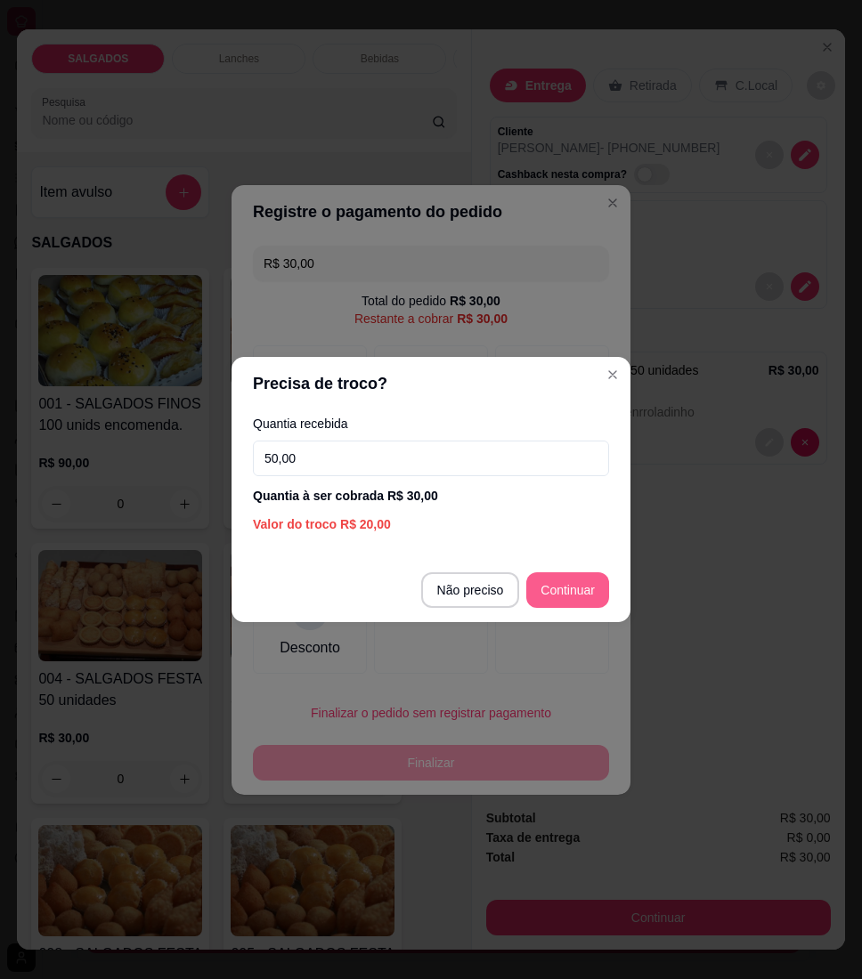
type input "50,00"
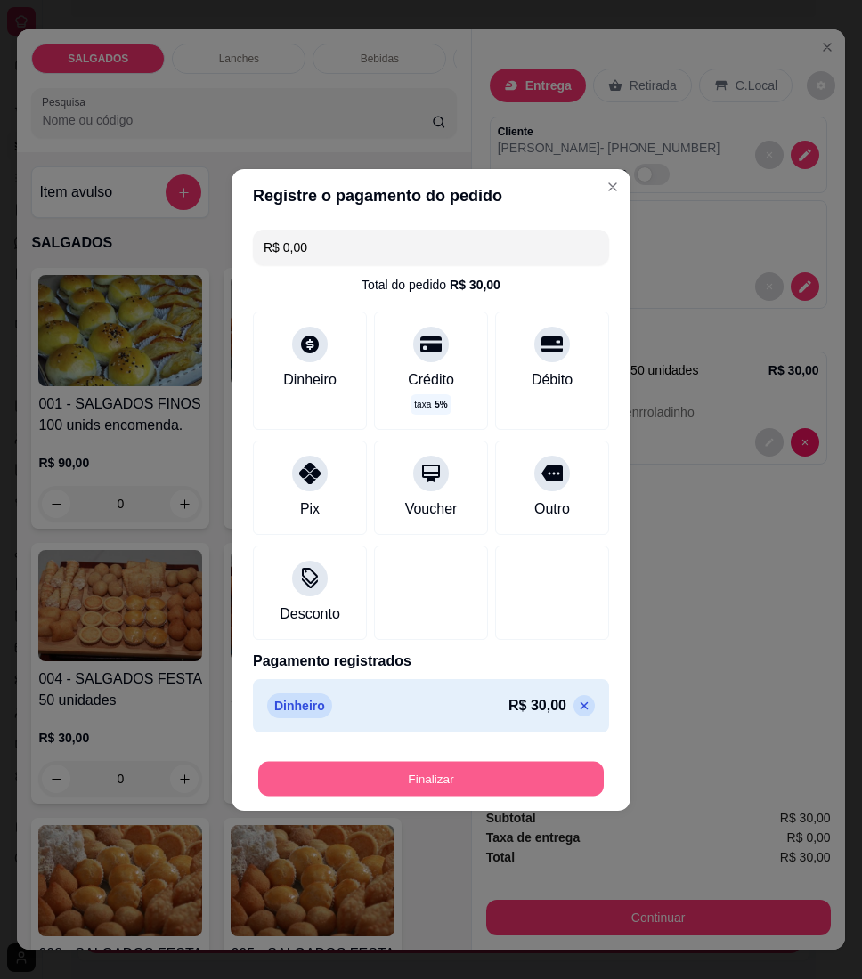
click at [463, 774] on button "Finalizar" at bounding box center [430, 778] width 345 height 35
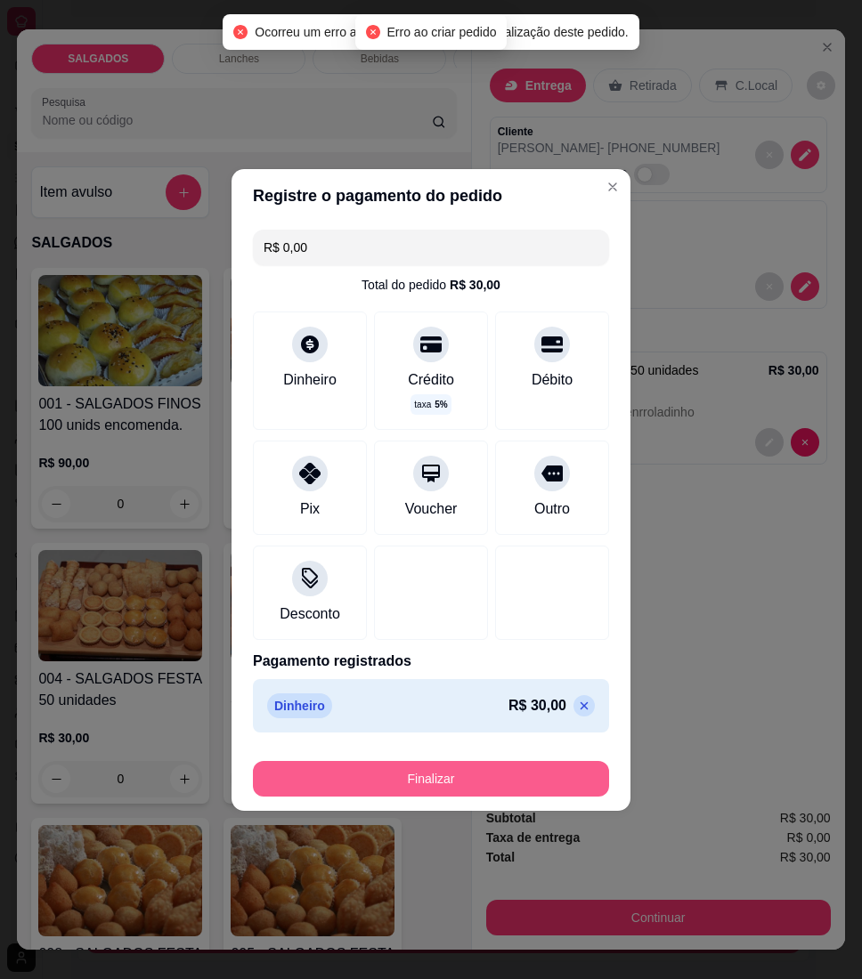
click at [457, 784] on button "Finalizar" at bounding box center [431, 779] width 356 height 36
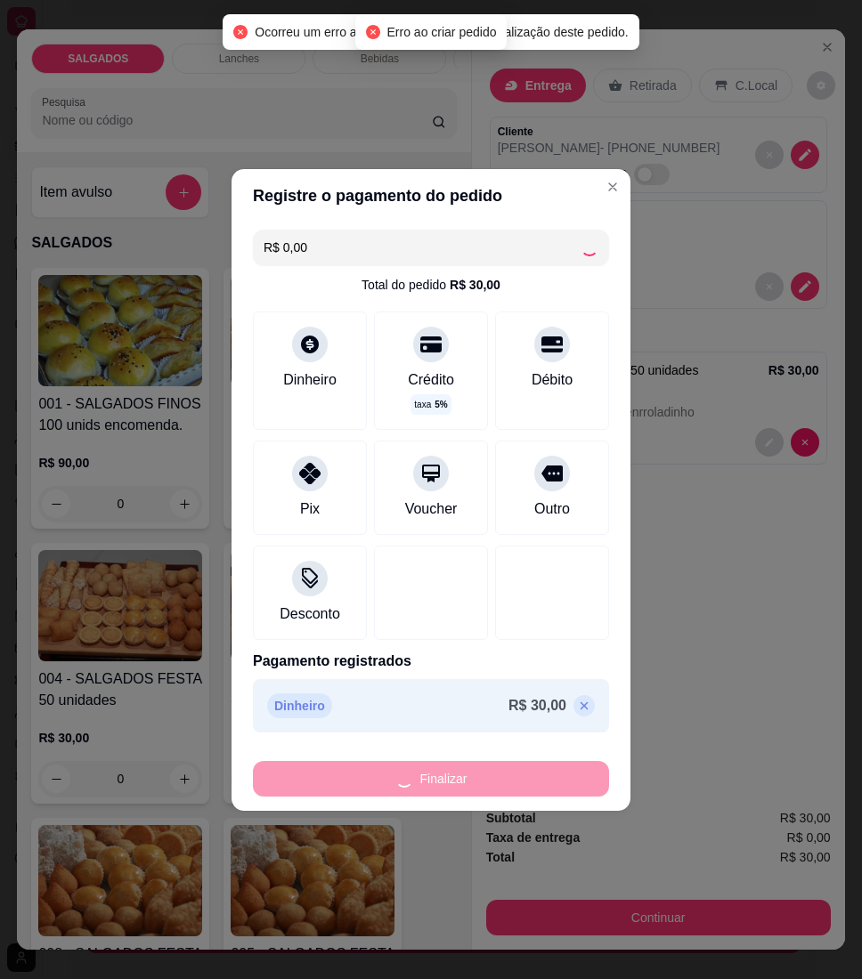
type input "-R$ 30,00"
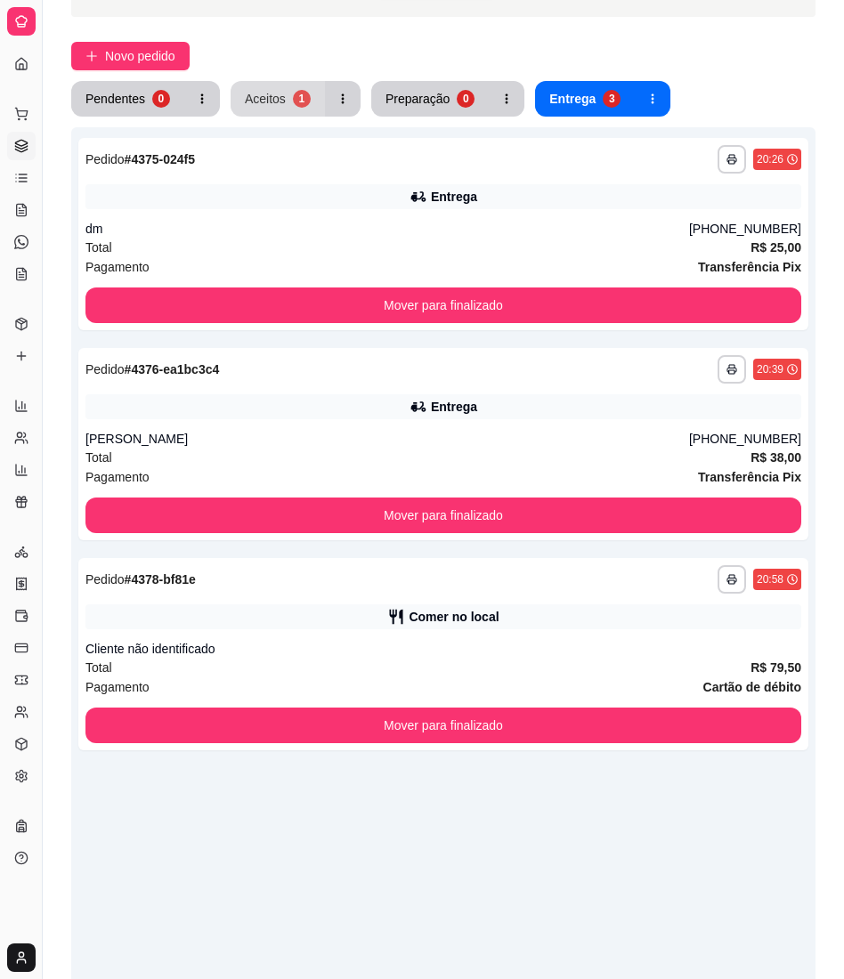
click at [263, 98] on div "Aceitos" at bounding box center [265, 99] width 41 height 18
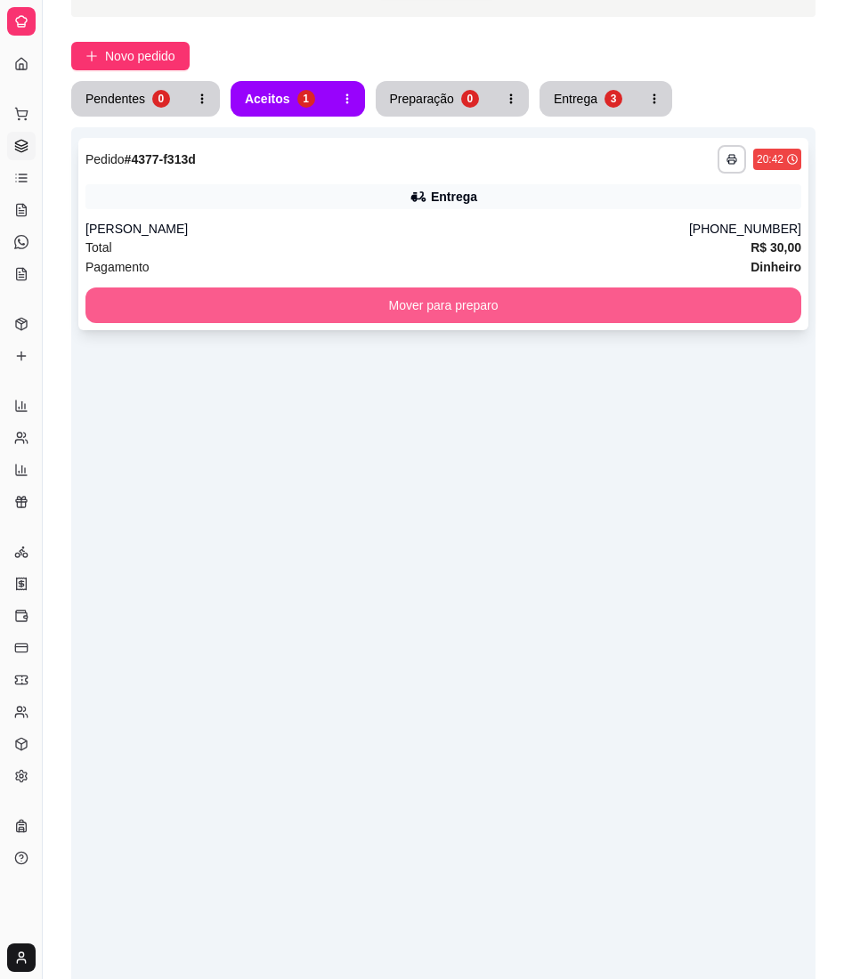
click at [441, 306] on button "Mover para preparo" at bounding box center [443, 305] width 716 height 36
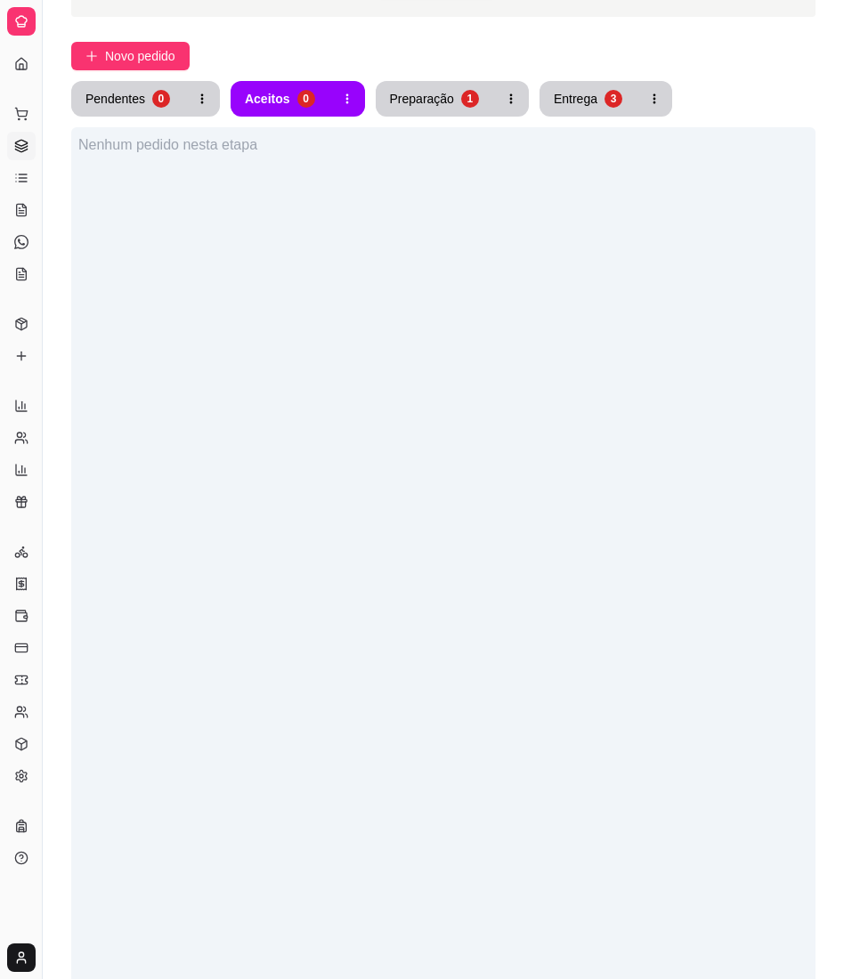
click at [439, 86] on button "Preparação 1" at bounding box center [434, 99] width 117 height 36
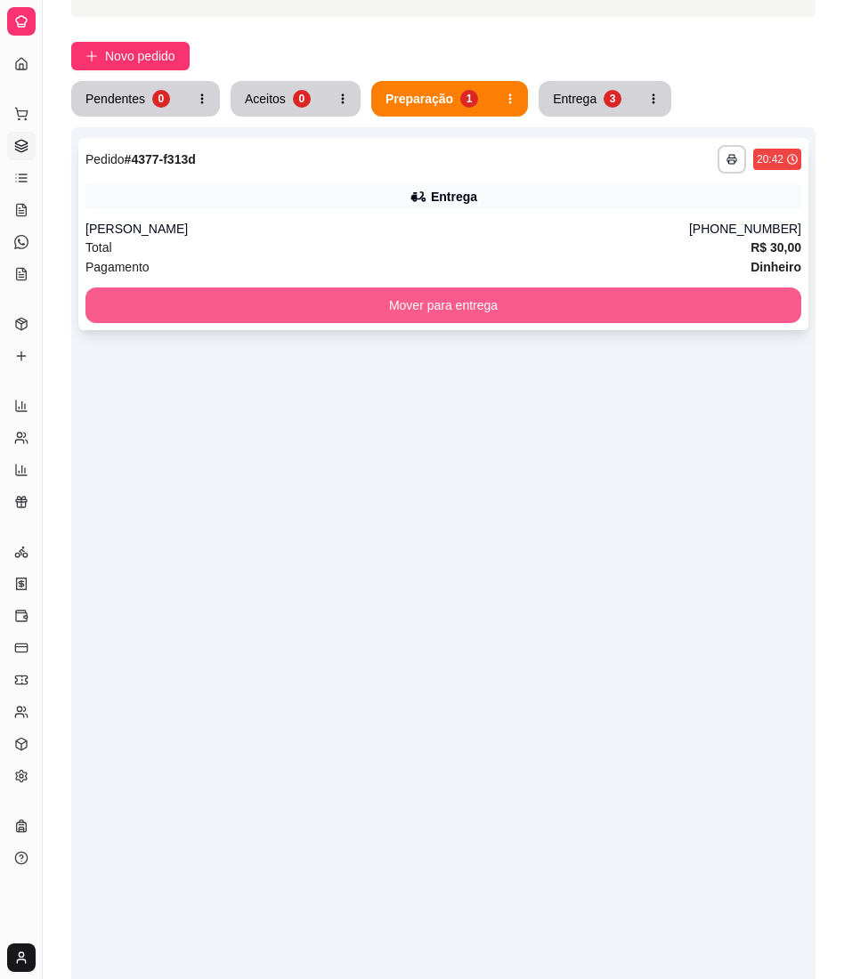
click at [447, 319] on button "Mover para entrega" at bounding box center [443, 305] width 716 height 36
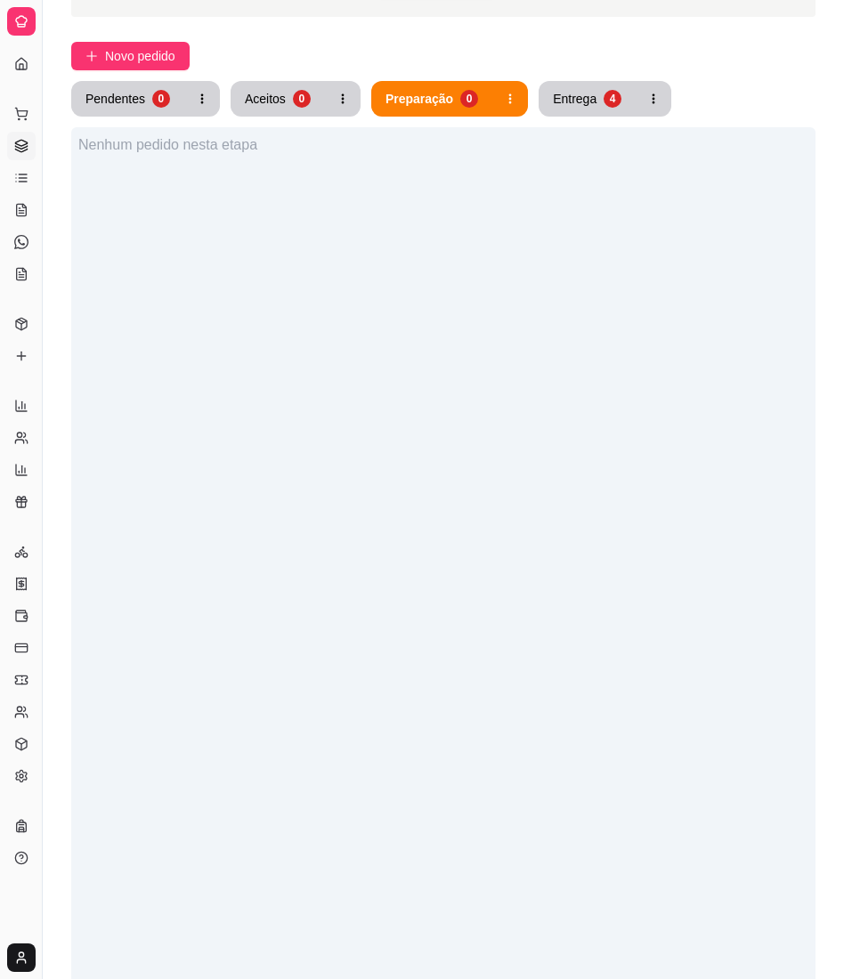
click at [560, 126] on div "Pendentes 0 Aceitos 0 Preparação 0 Entrega 4 Nenhum pedido nesta etapa" at bounding box center [443, 593] width 744 height 1025
click at [581, 101] on div "Entrega" at bounding box center [575, 99] width 44 height 18
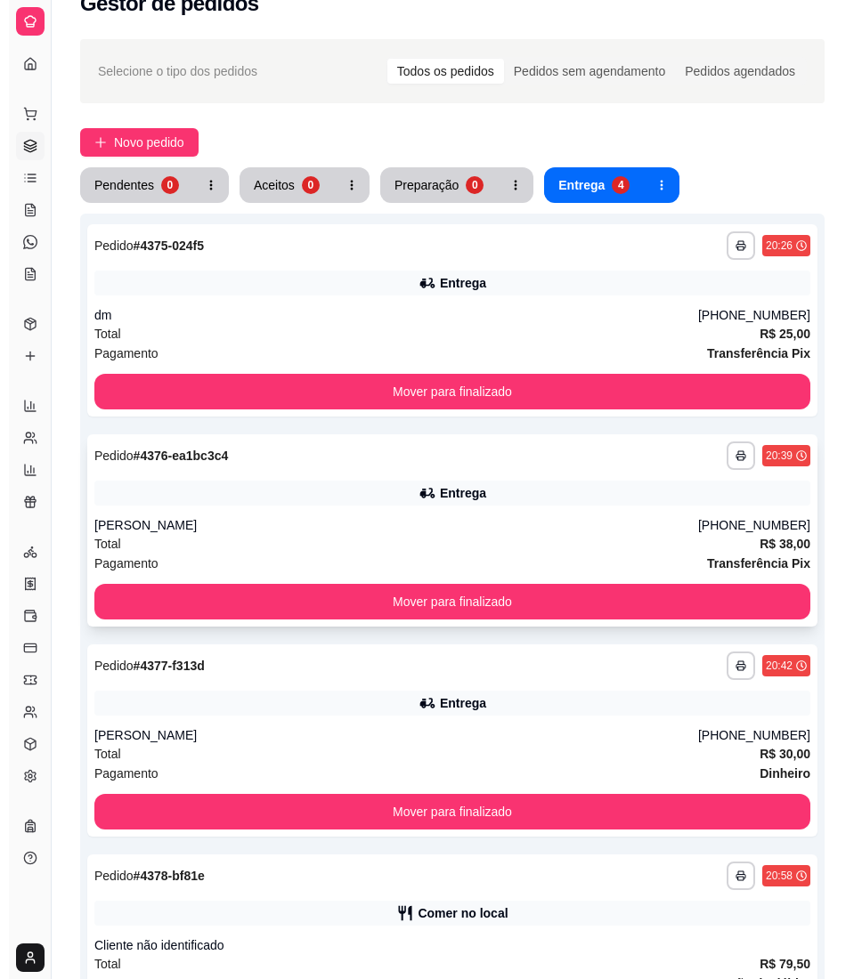
scroll to position [0, 0]
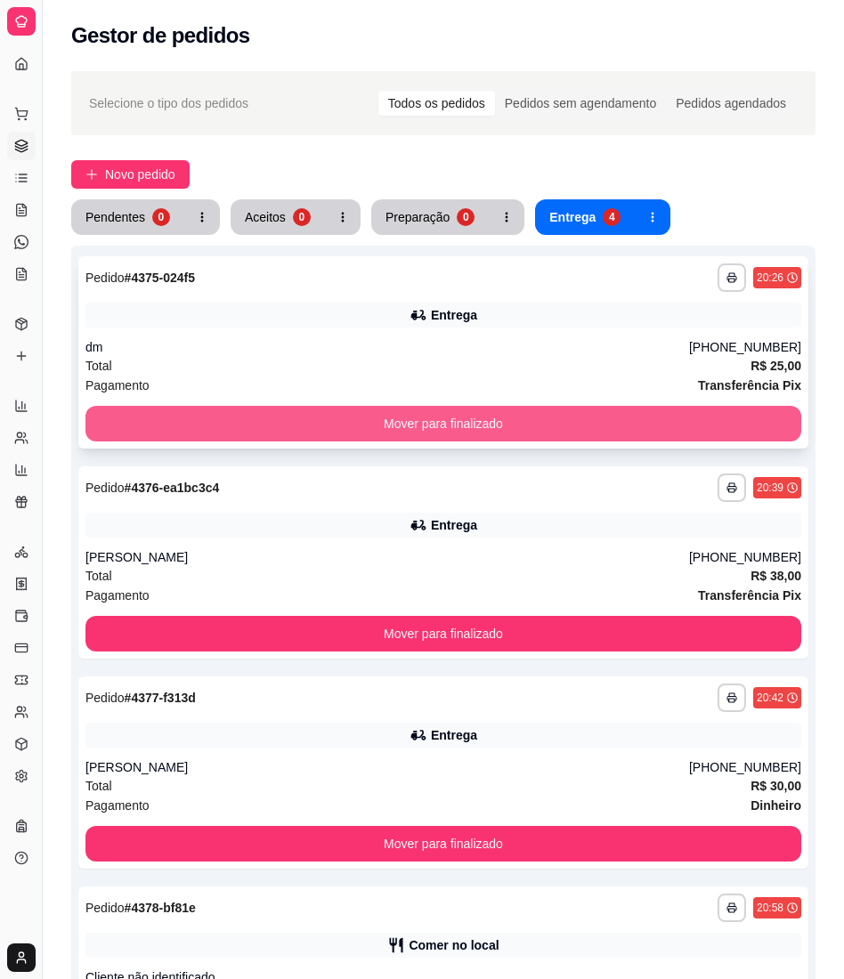
click at [567, 415] on button "Mover para finalizado" at bounding box center [443, 424] width 716 height 36
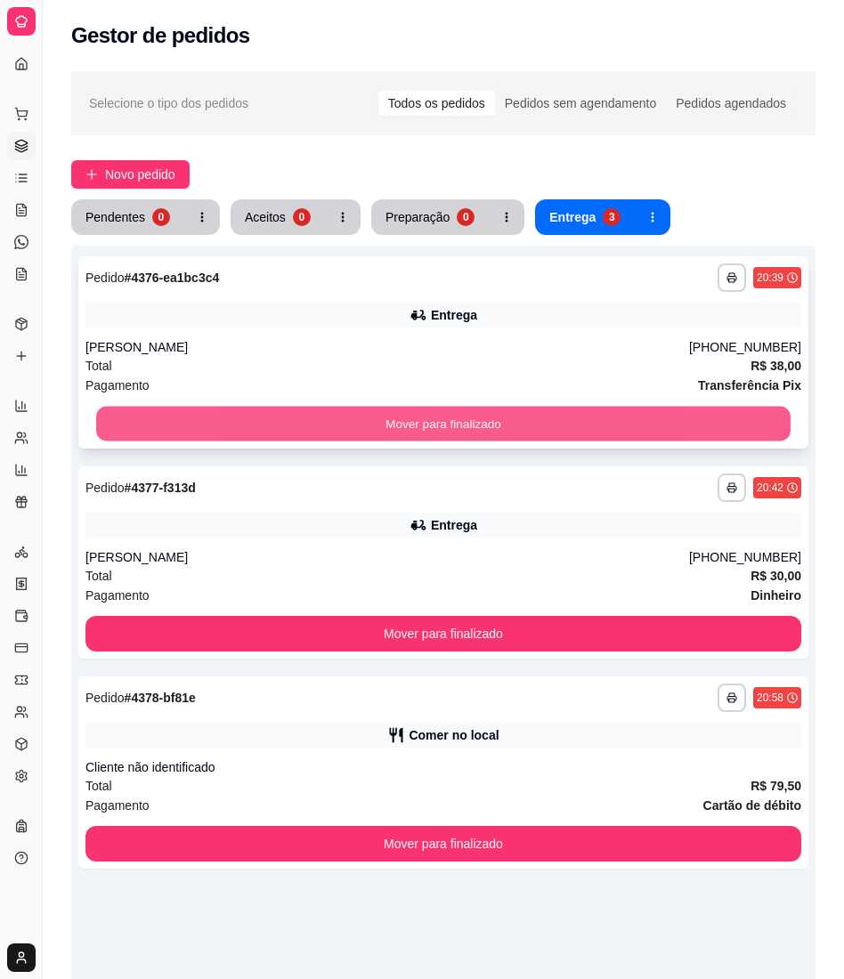
click at [563, 421] on button "Mover para finalizado" at bounding box center [443, 424] width 694 height 35
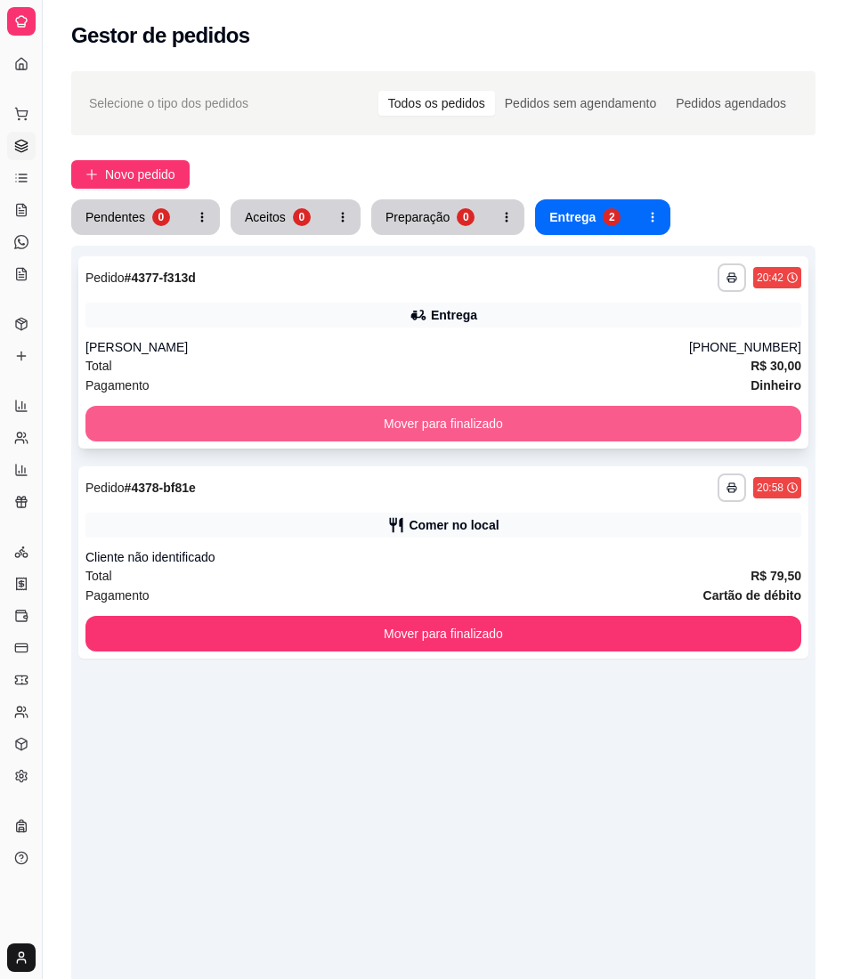
click at [297, 439] on button "Mover para finalizado" at bounding box center [443, 424] width 716 height 36
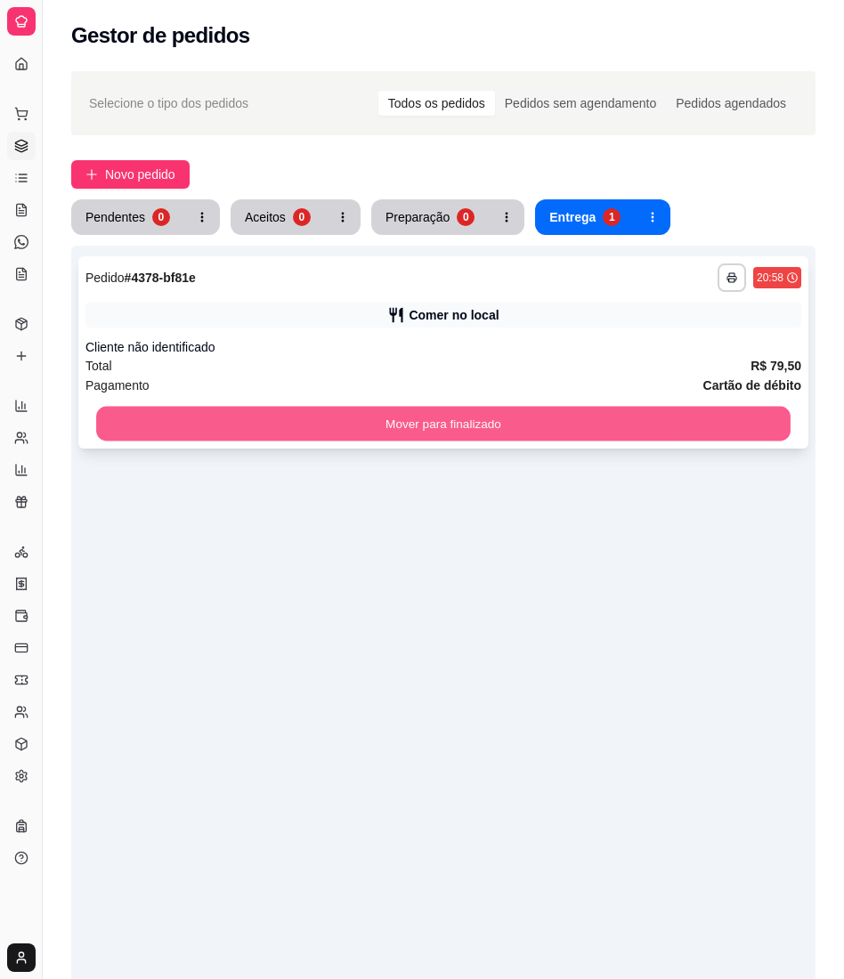
click at [306, 421] on button "Mover para finalizado" at bounding box center [443, 424] width 694 height 35
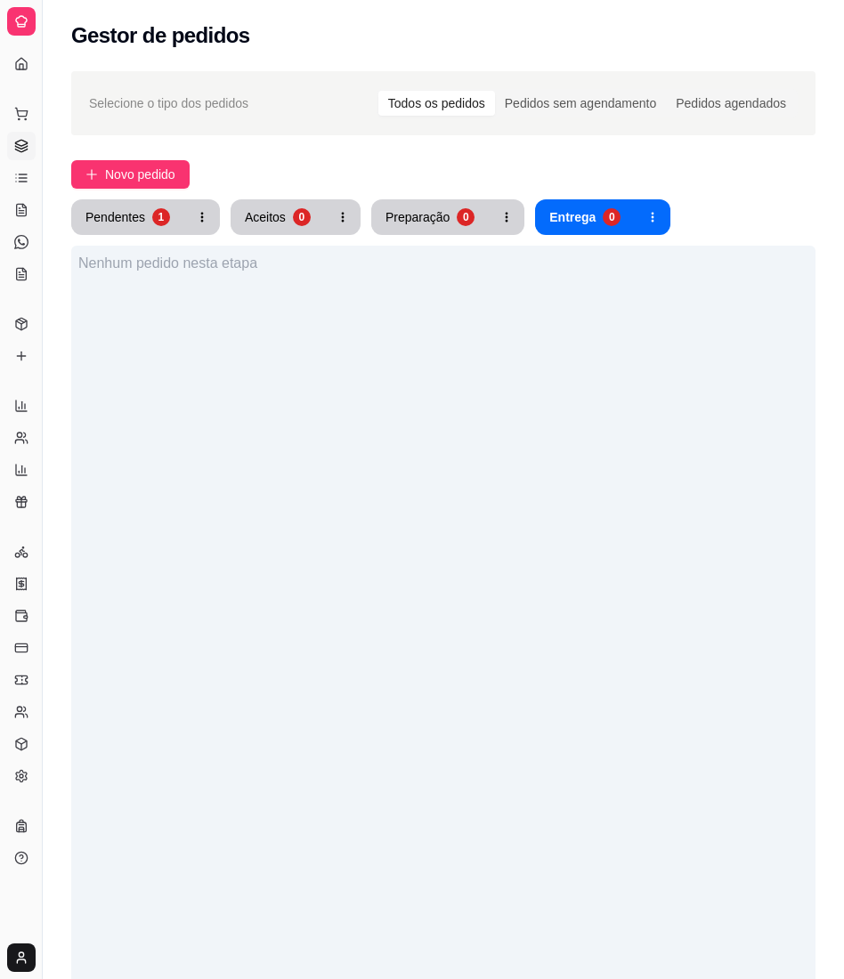
drag, startPoint x: 111, startPoint y: 247, endPoint x: 108, endPoint y: 229, distance: 19.0
click at [109, 240] on div "Pendentes 1 Aceitos 0 Preparação 0 Entrega 0 Nenhum pedido nesta etapa" at bounding box center [443, 711] width 744 height 1025
click at [108, 228] on button "Pendentes 1" at bounding box center [127, 217] width 109 height 35
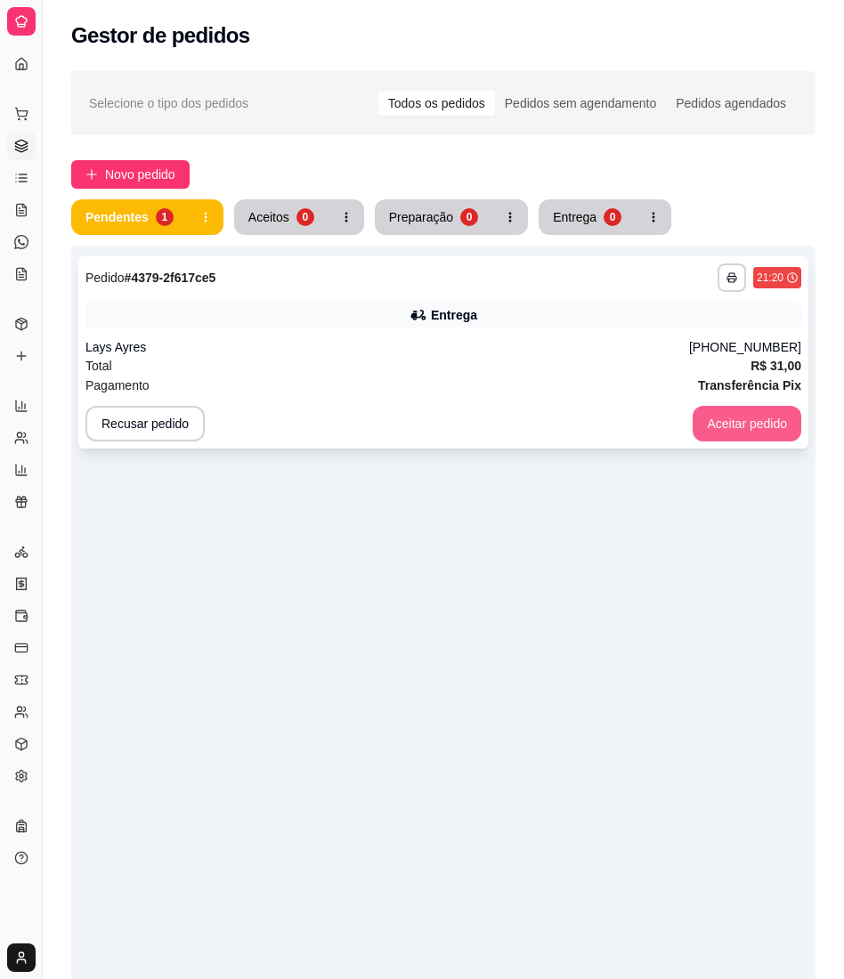
click at [771, 425] on button "Aceitar pedido" at bounding box center [746, 424] width 109 height 36
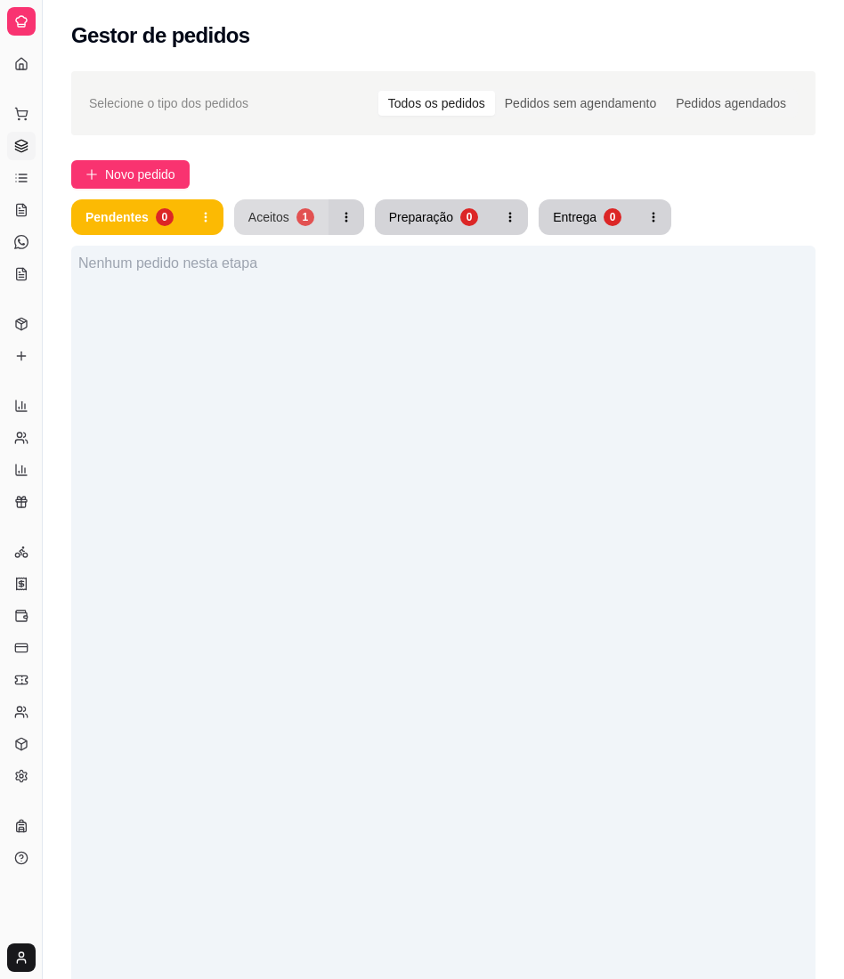
click at [283, 205] on button "Aceitos 1" at bounding box center [281, 217] width 94 height 36
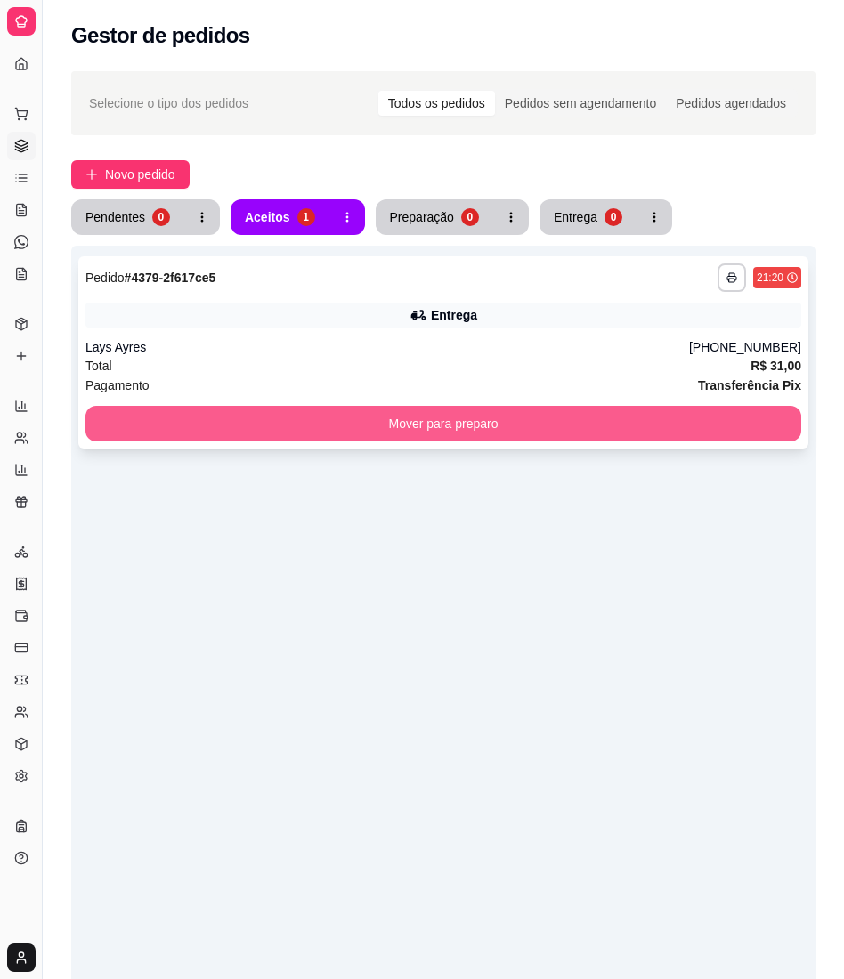
click at [609, 425] on button "Mover para preparo" at bounding box center [443, 424] width 716 height 36
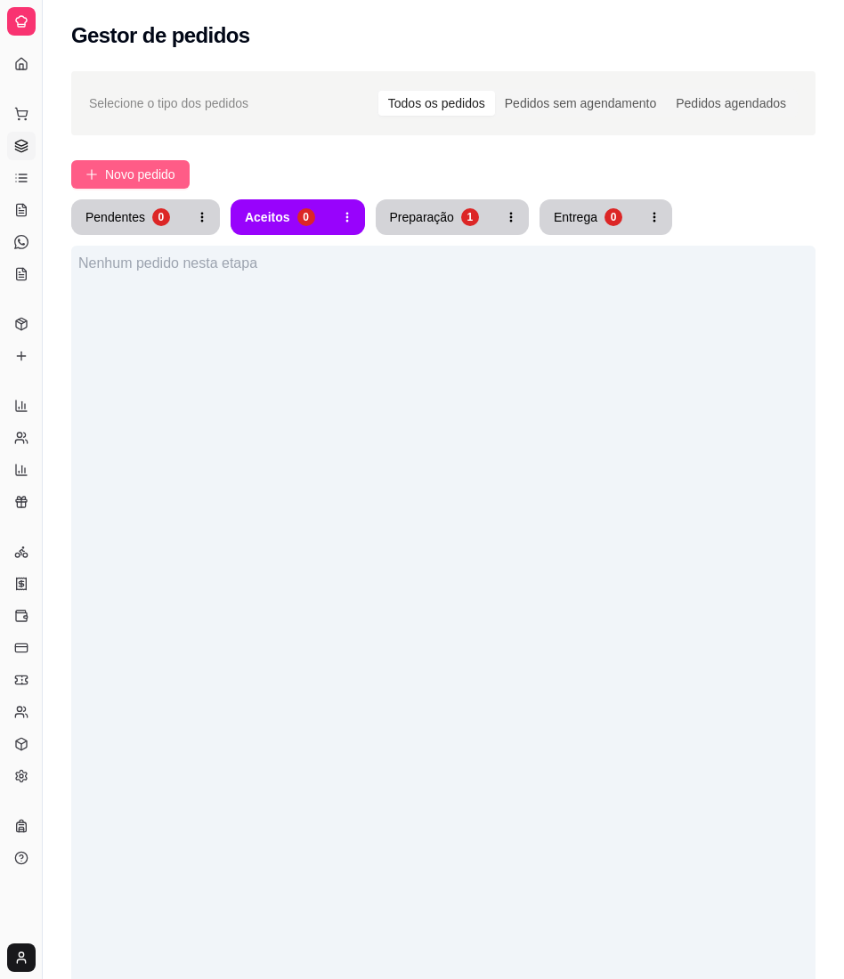
click at [169, 175] on span "Novo pedido" at bounding box center [140, 175] width 70 height 20
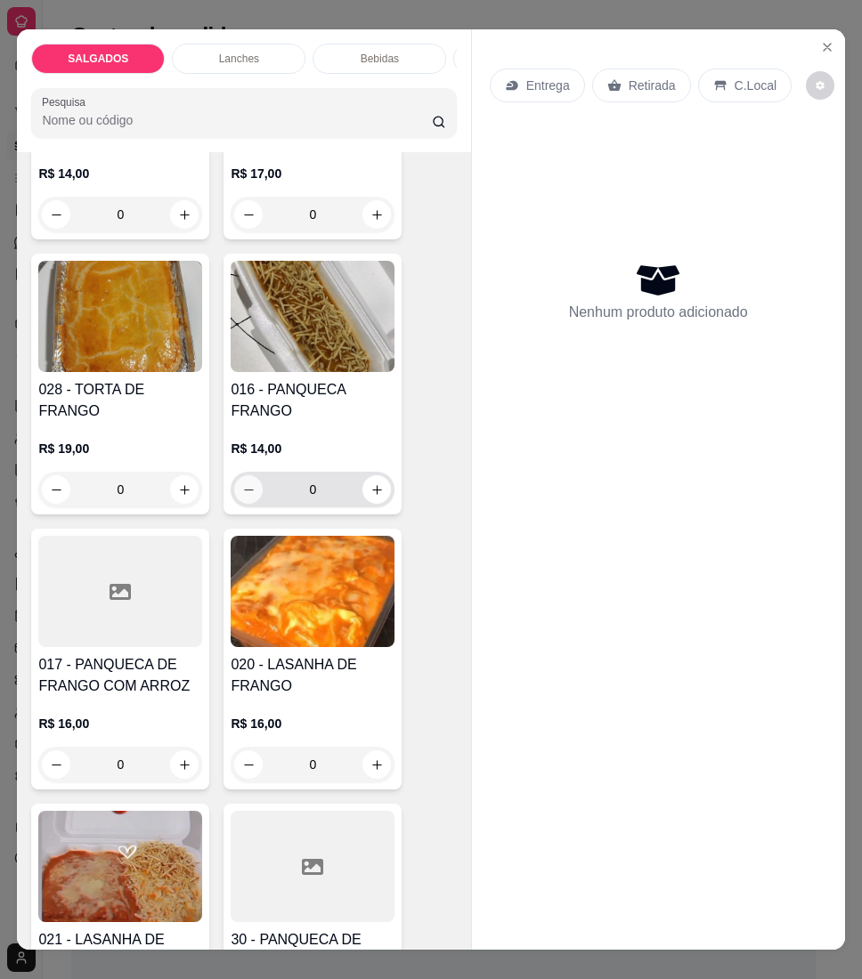
scroll to position [4035, 0]
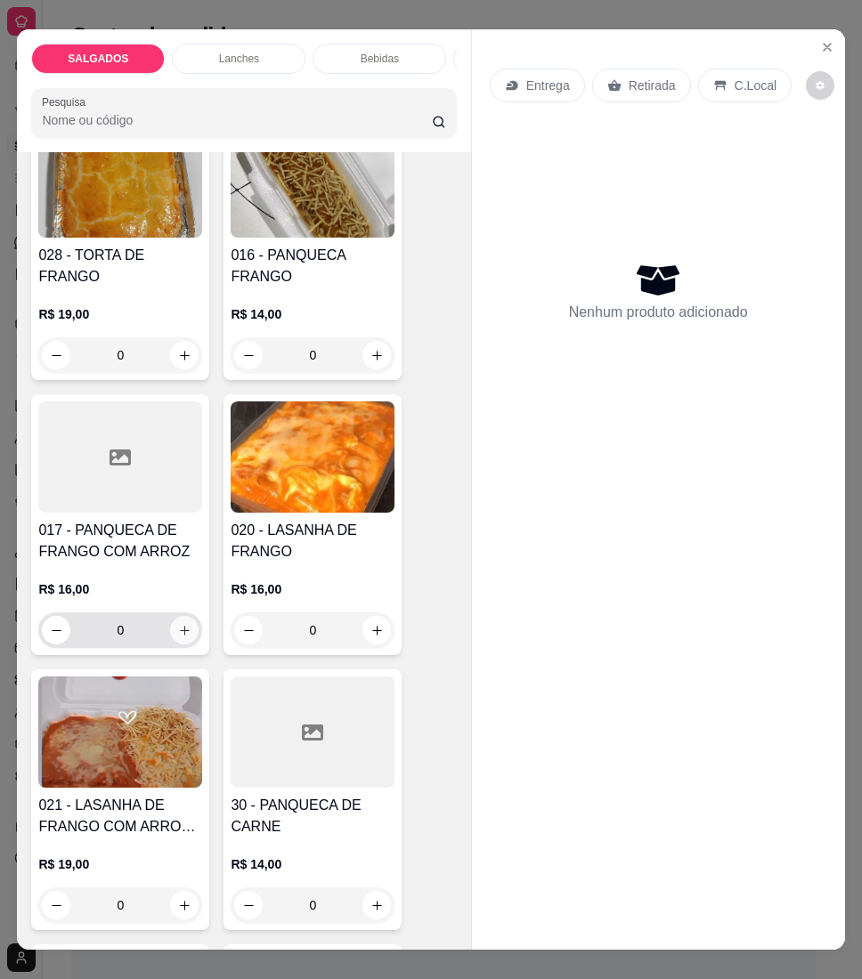
click at [173, 627] on button "increase-product-quantity" at bounding box center [184, 630] width 28 height 28
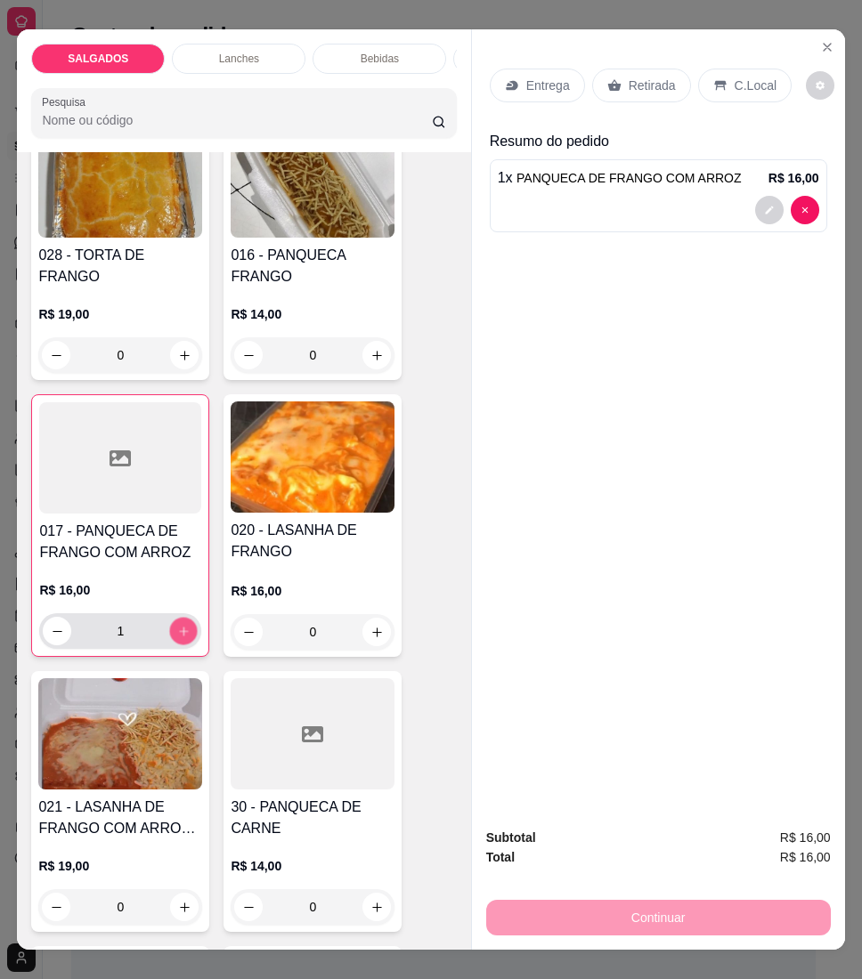
click at [173, 627] on button "increase-product-quantity" at bounding box center [184, 631] width 28 height 28
type input "2"
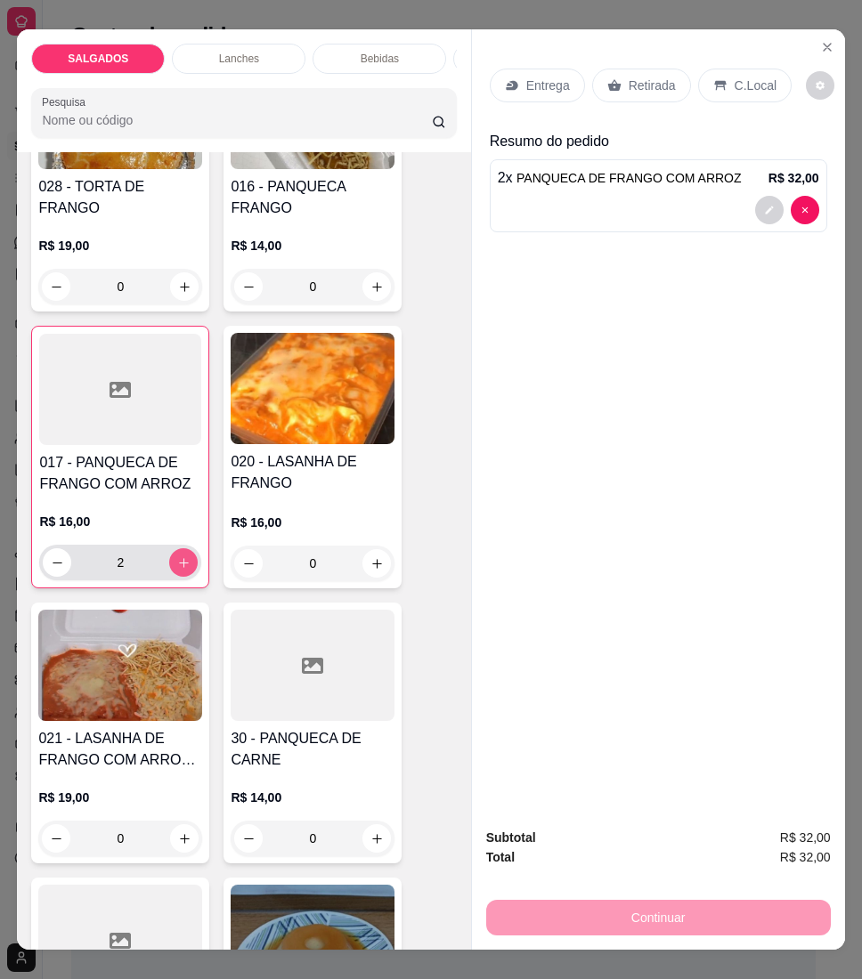
scroll to position [4272, 0]
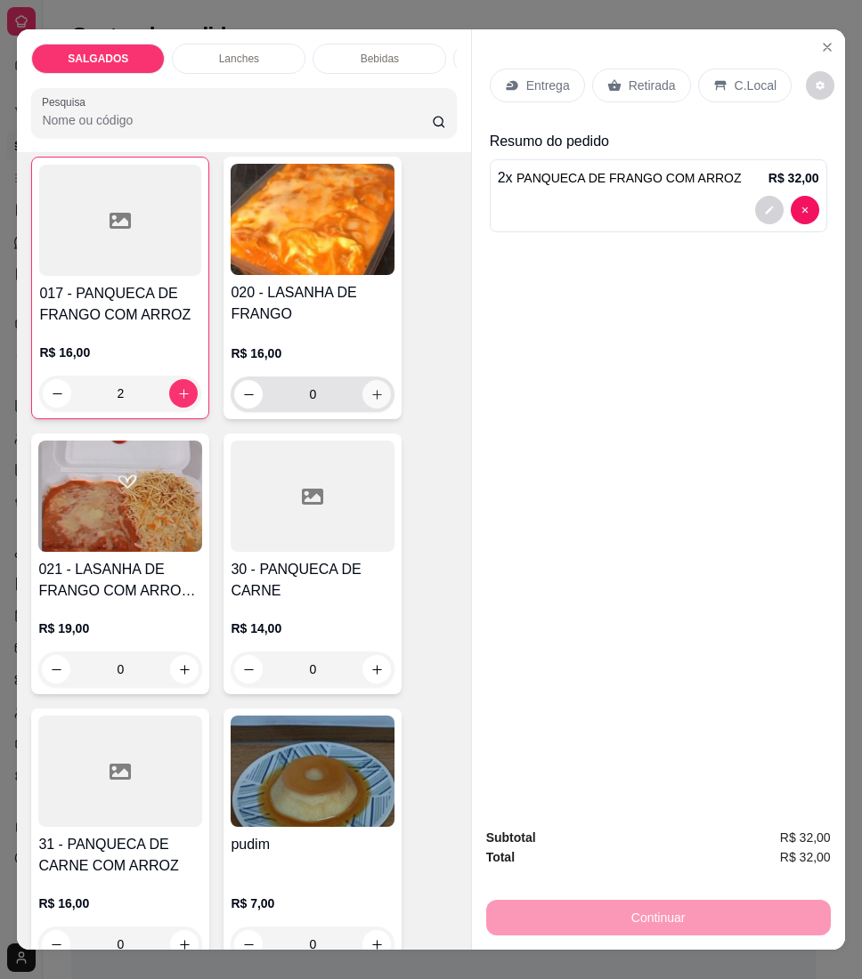
click at [370, 389] on icon "increase-product-quantity" at bounding box center [376, 394] width 13 height 13
type input "1"
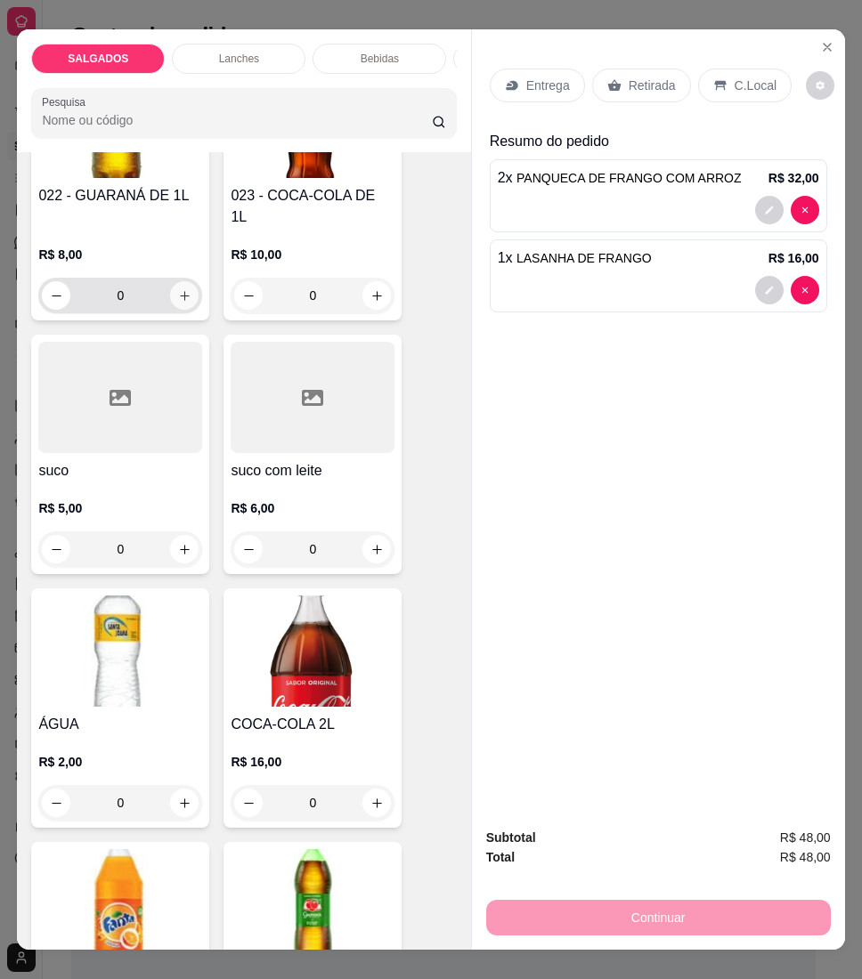
click at [178, 289] on icon "increase-product-quantity" at bounding box center [184, 295] width 13 height 13
type input "1"
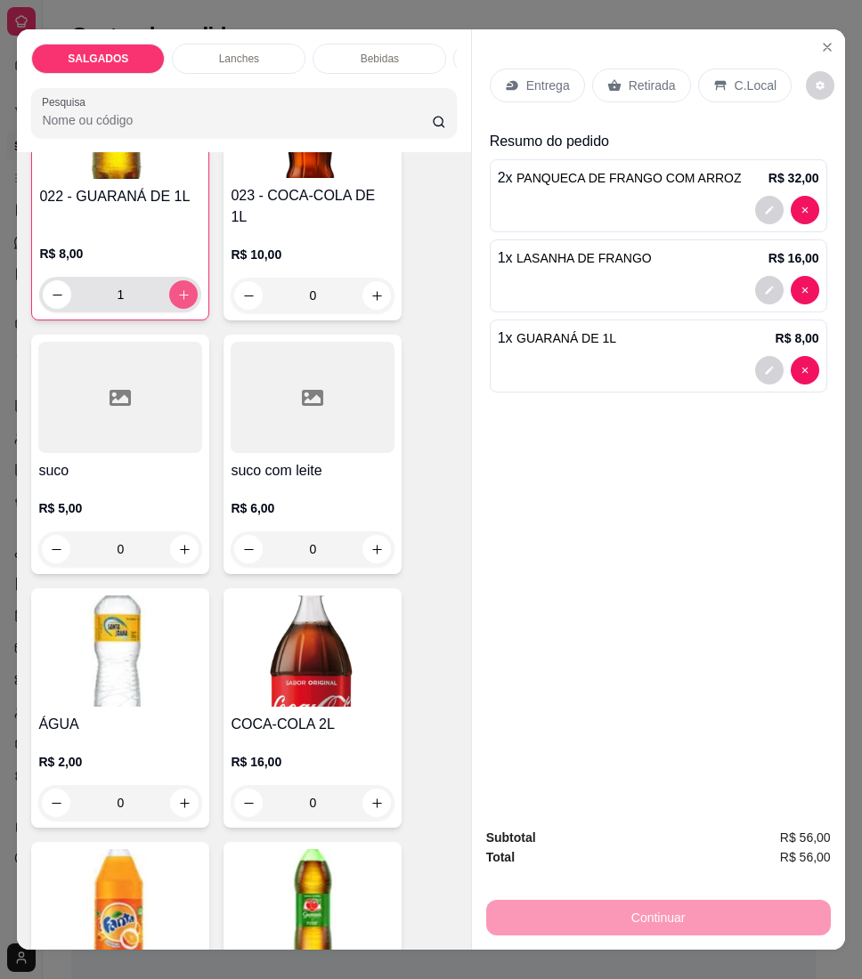
scroll to position [6291, 0]
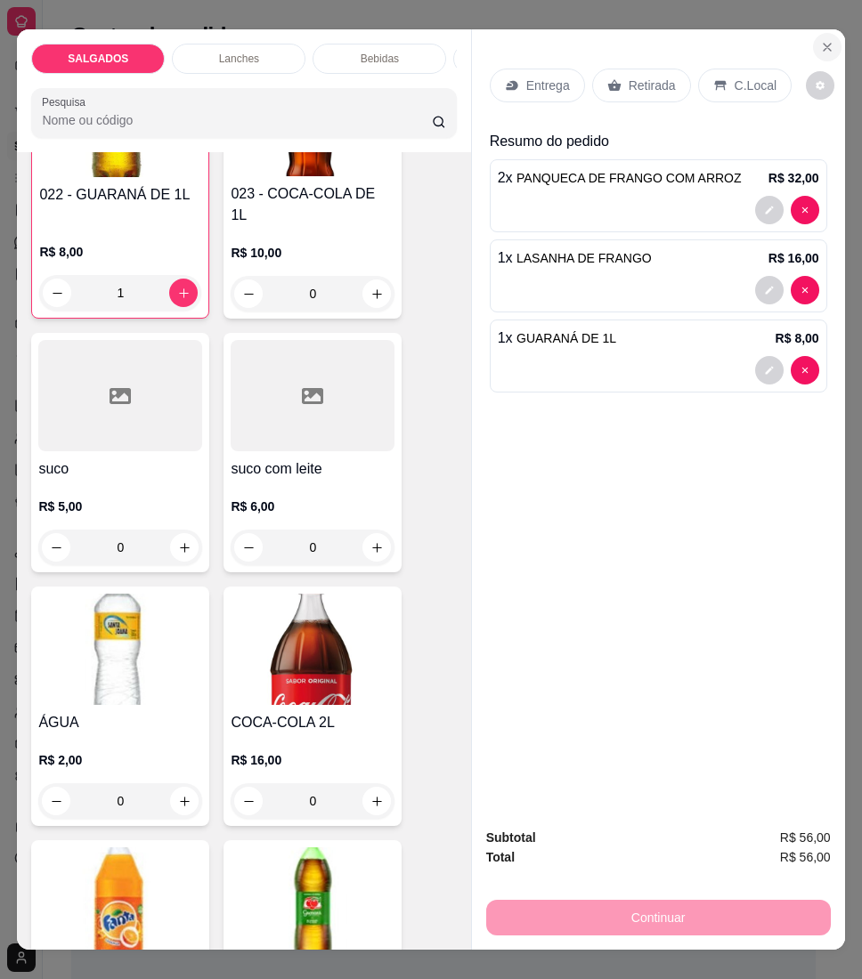
click at [823, 44] on icon "Close" at bounding box center [826, 47] width 7 height 7
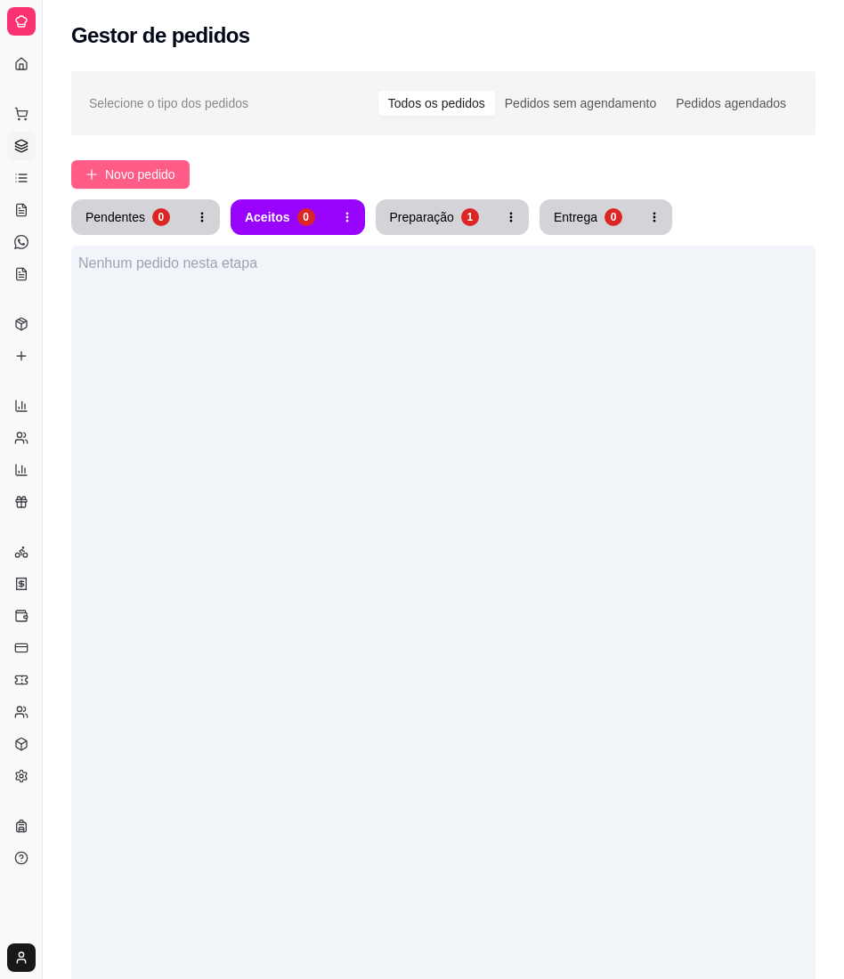
click at [118, 171] on span "Novo pedido" at bounding box center [140, 175] width 70 height 20
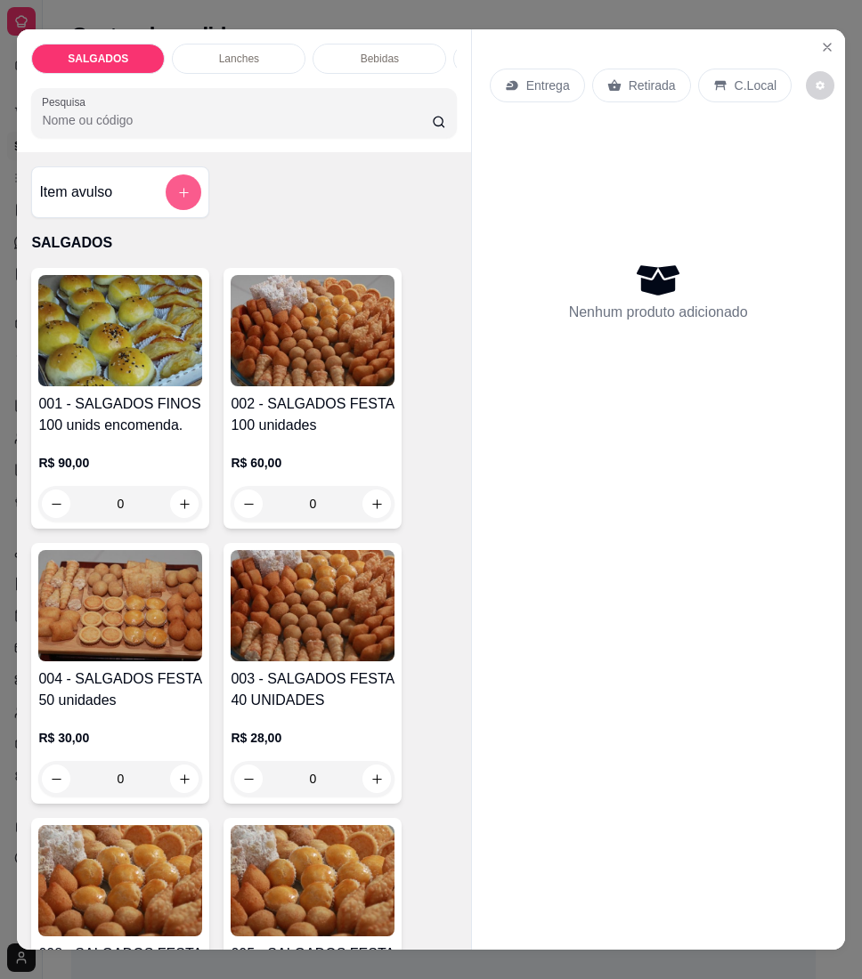
click at [166, 210] on button "add-separate-item" at bounding box center [184, 192] width 36 height 36
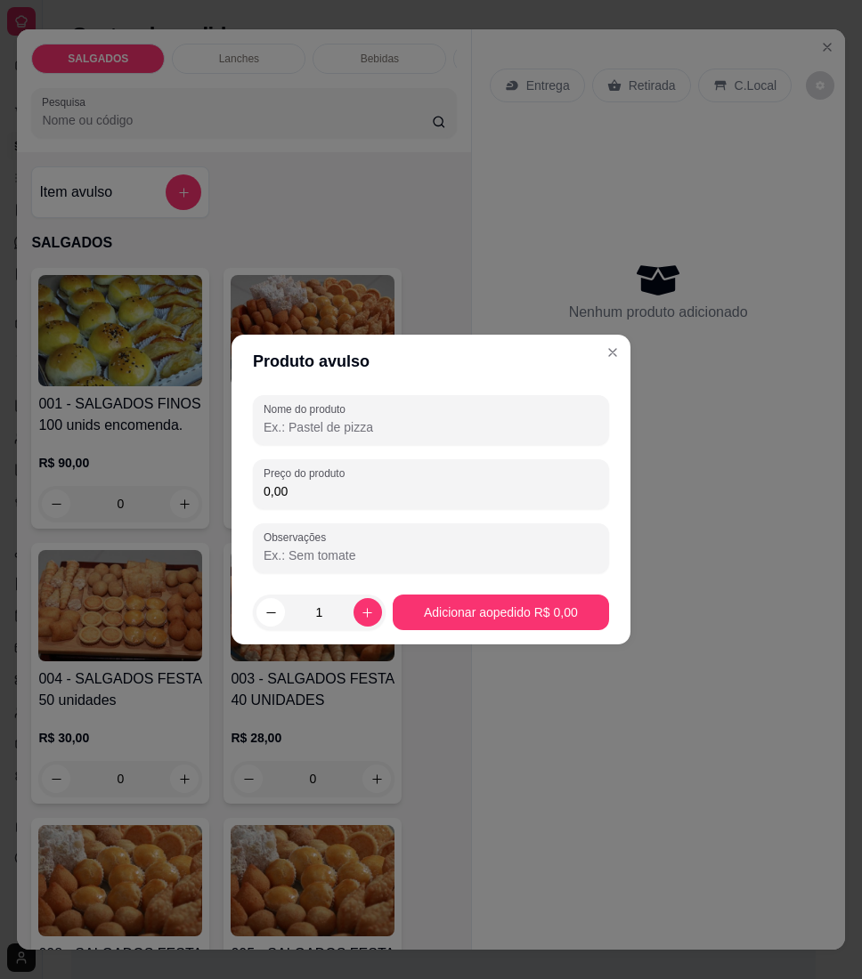
click at [304, 427] on input "Nome do produto" at bounding box center [430, 427] width 335 height 18
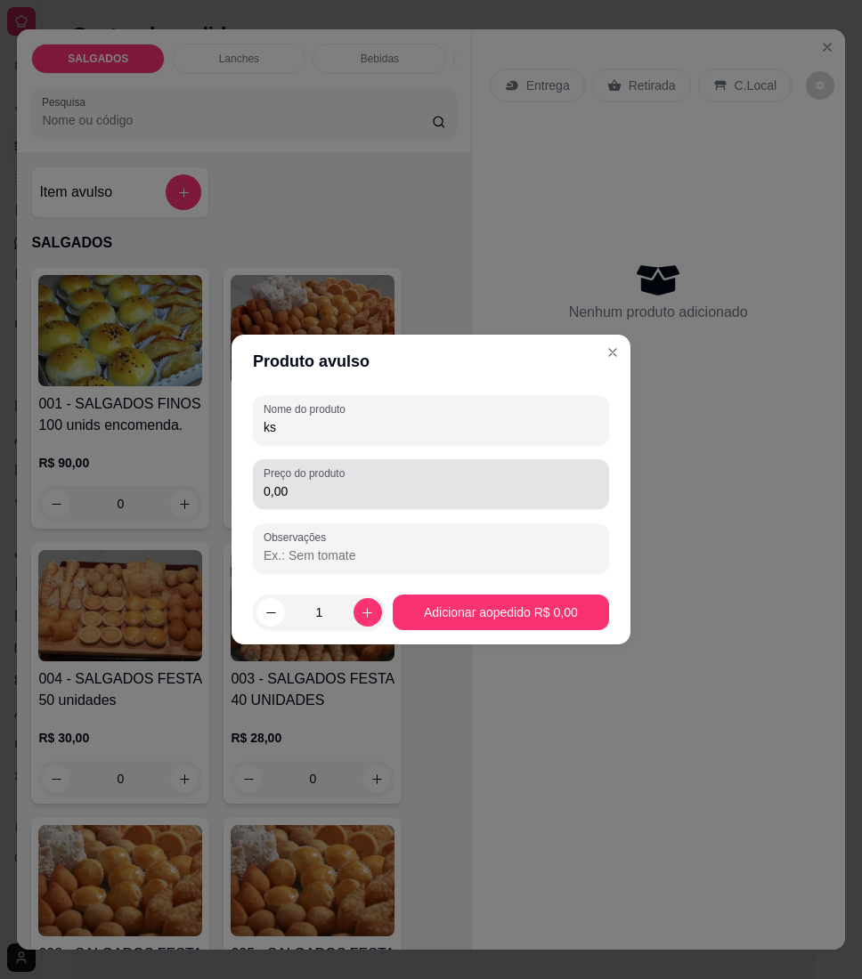
type input "ks"
click at [365, 481] on div "0,00" at bounding box center [430, 484] width 335 height 36
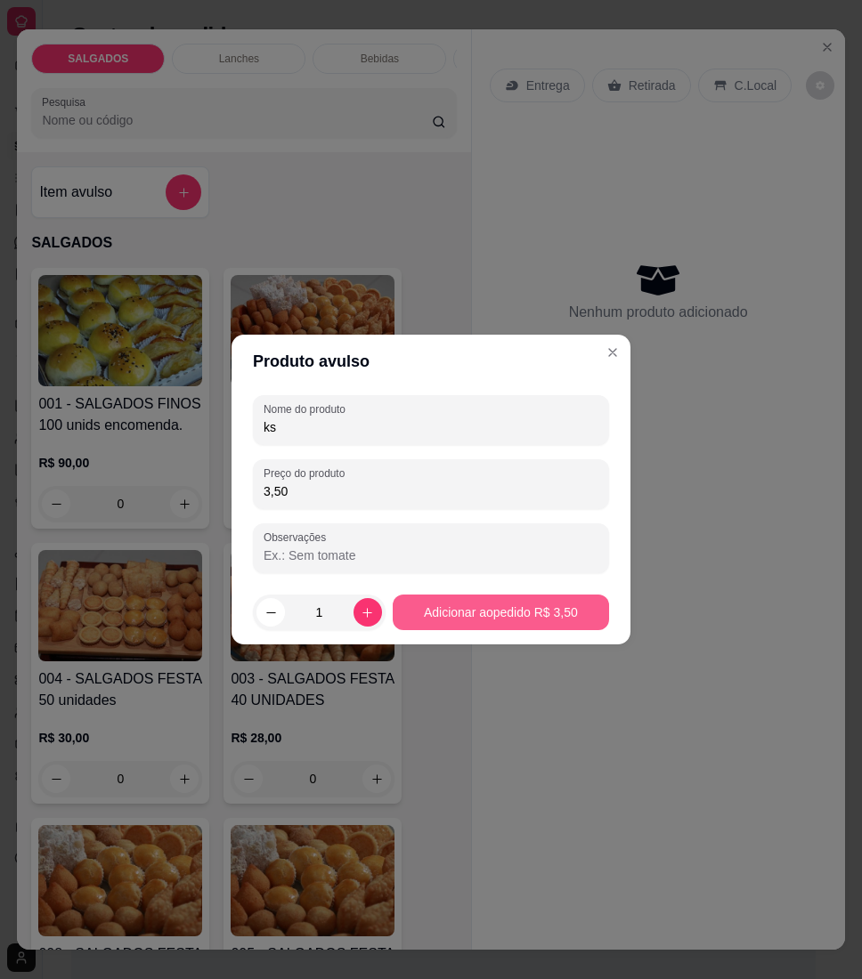
type input "3,50"
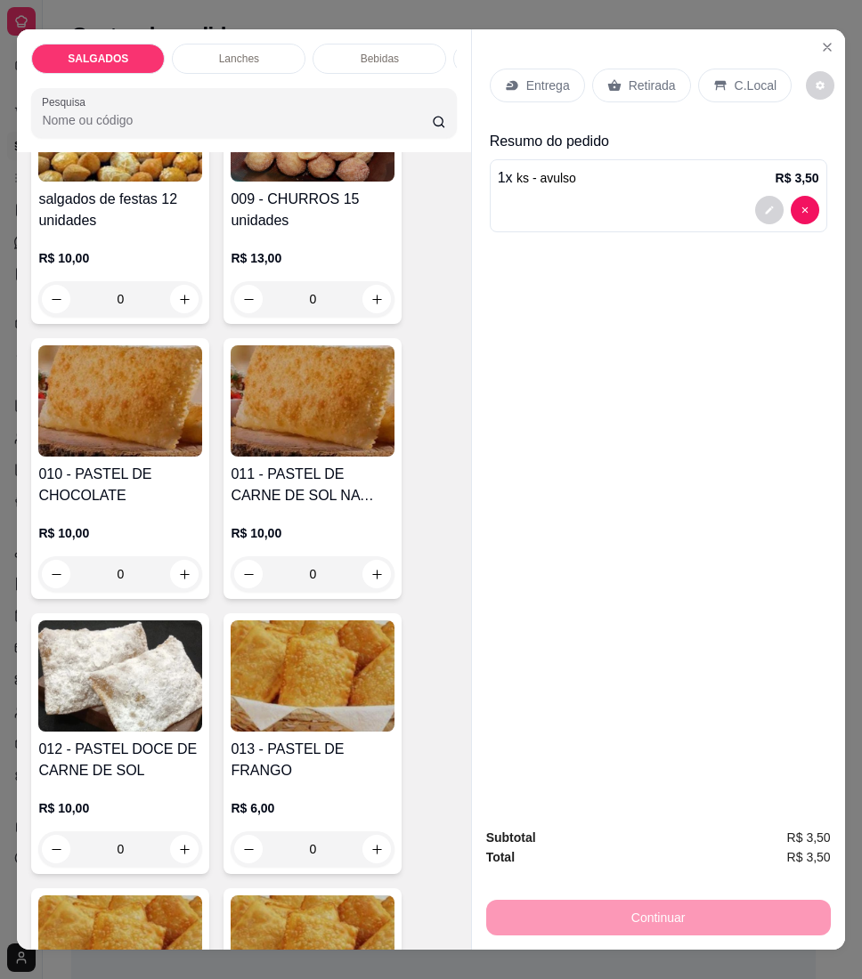
scroll to position [1899, 0]
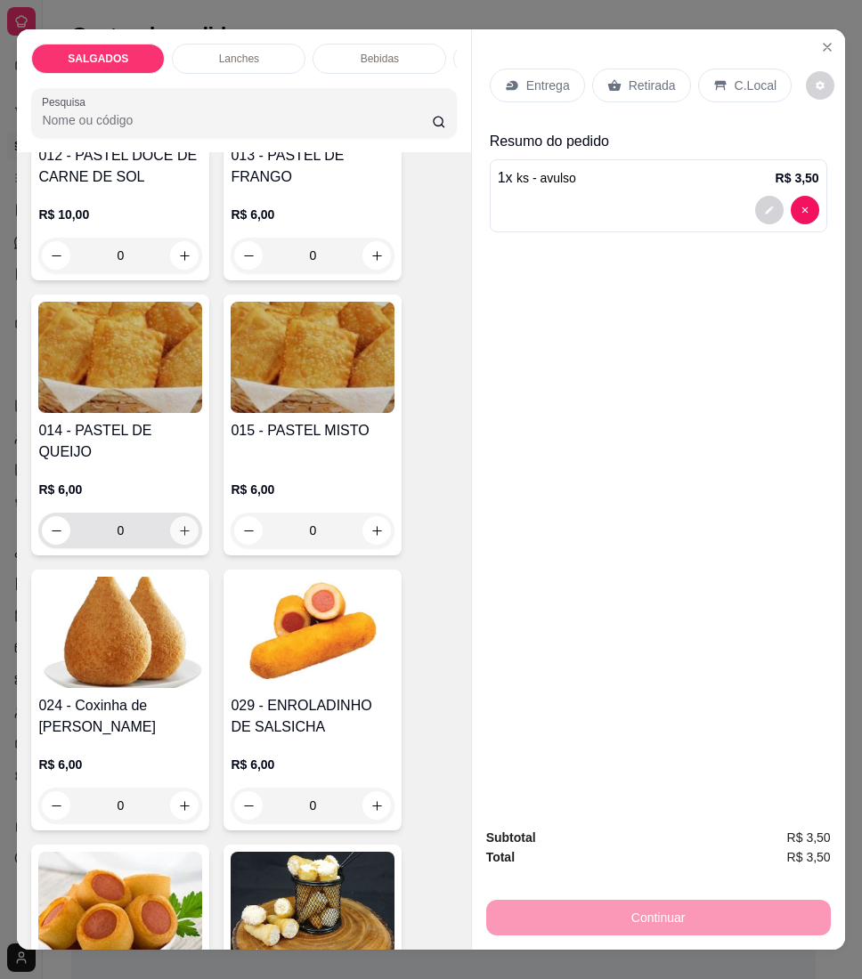
click at [183, 516] on button "increase-product-quantity" at bounding box center [184, 530] width 28 height 28
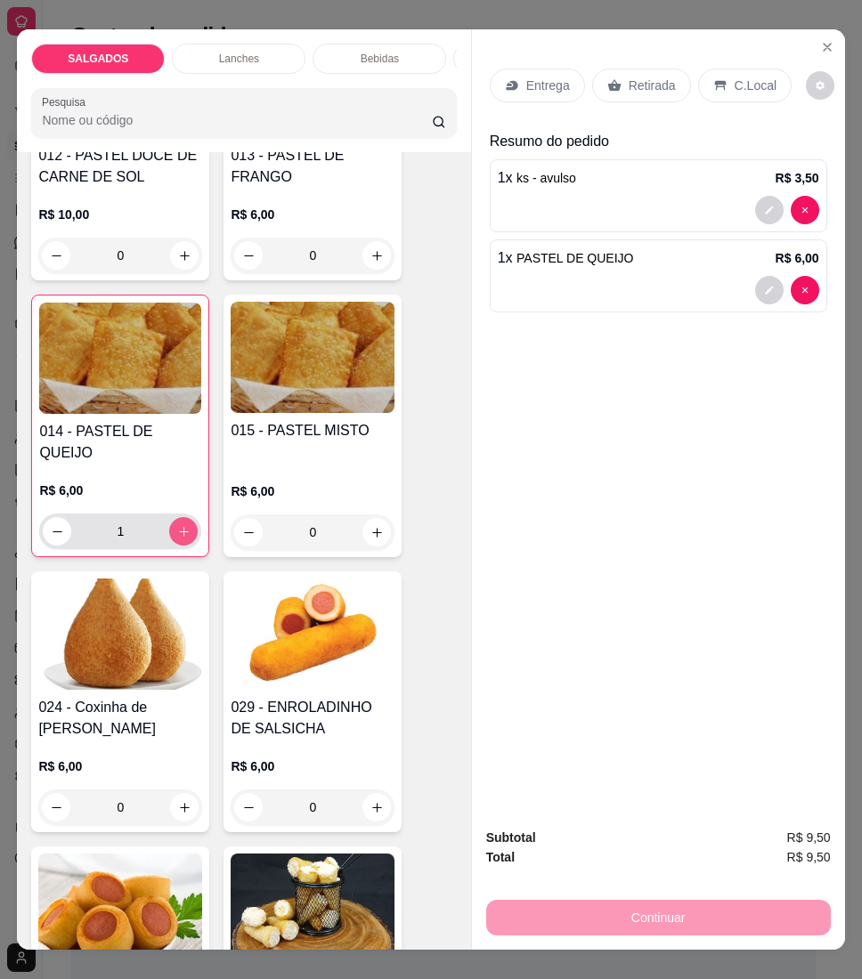
click at [183, 517] on button "increase-product-quantity" at bounding box center [183, 531] width 28 height 28
type input "2"
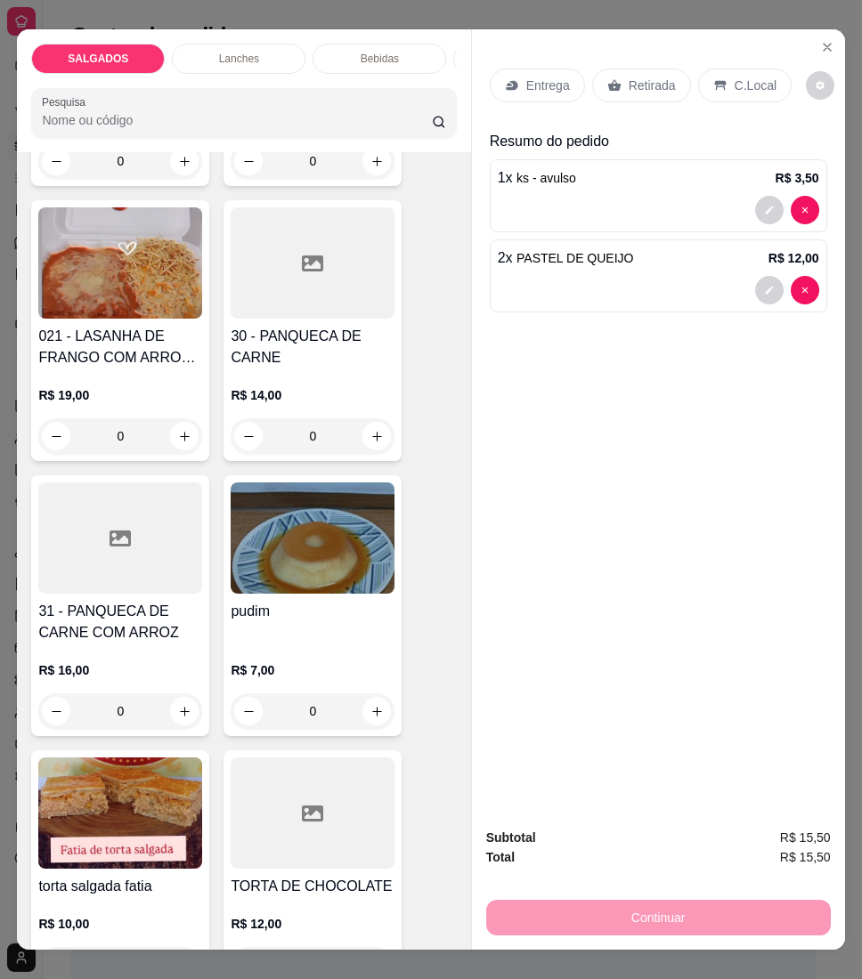
scroll to position [4509, 0]
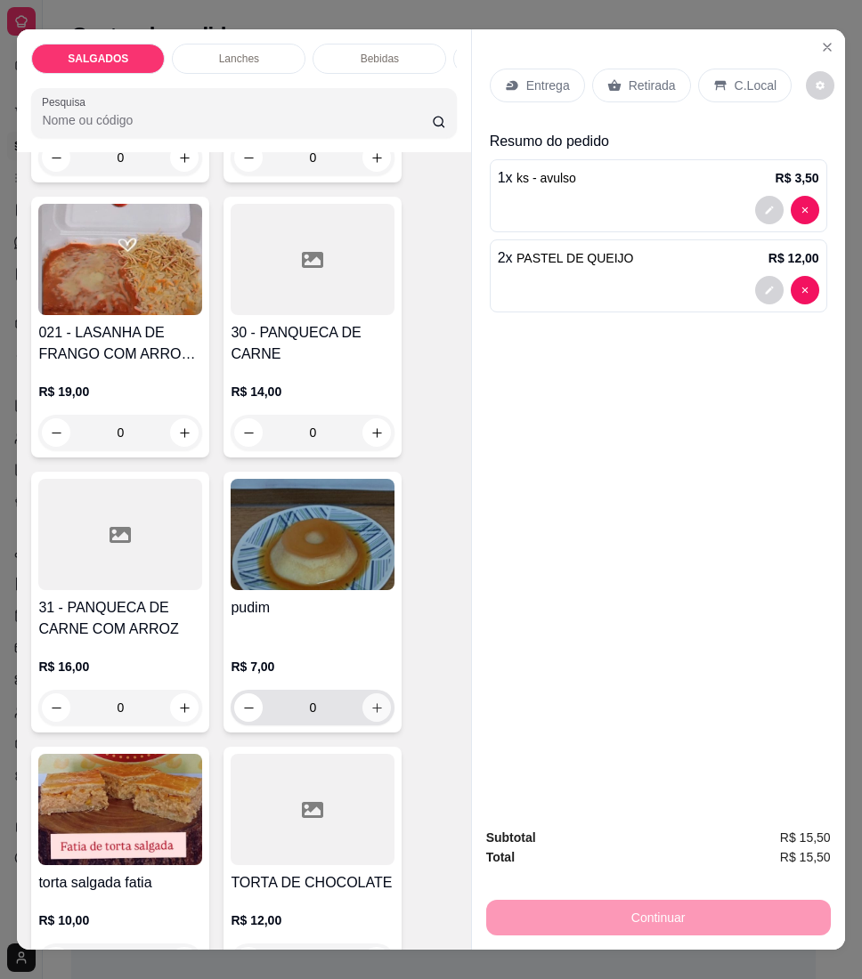
click at [362, 698] on button "increase-product-quantity" at bounding box center [376, 707] width 28 height 28
type input "1"
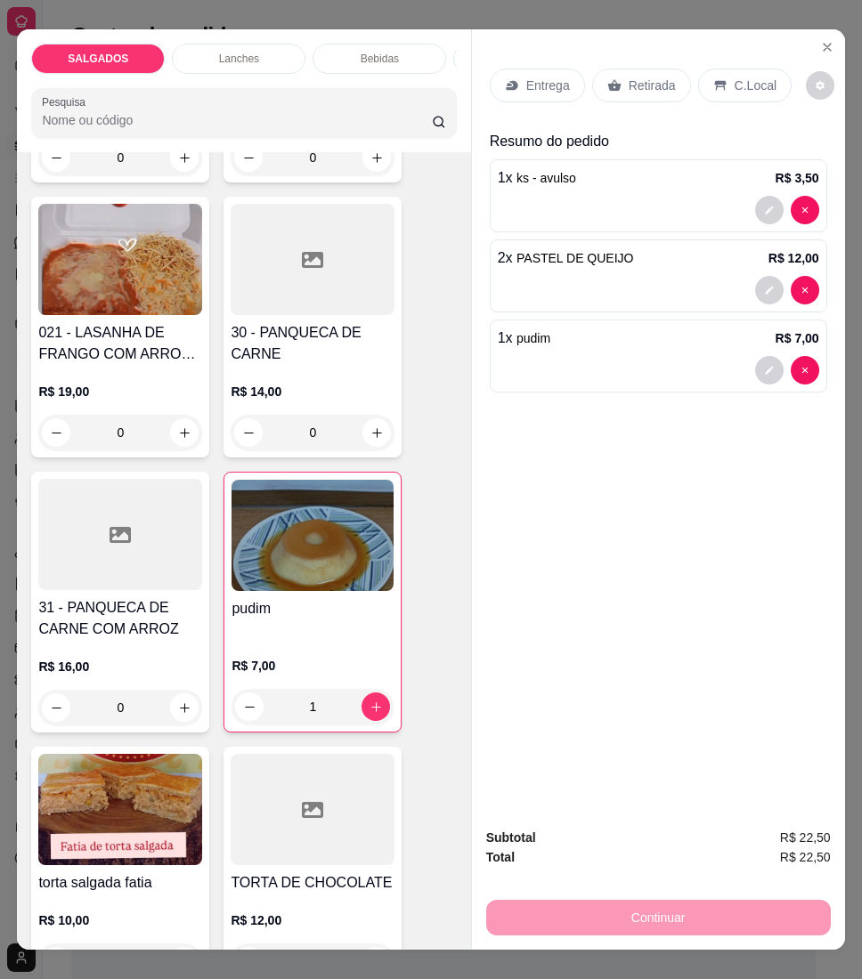
click at [713, 80] on icon at bounding box center [720, 85] width 14 height 14
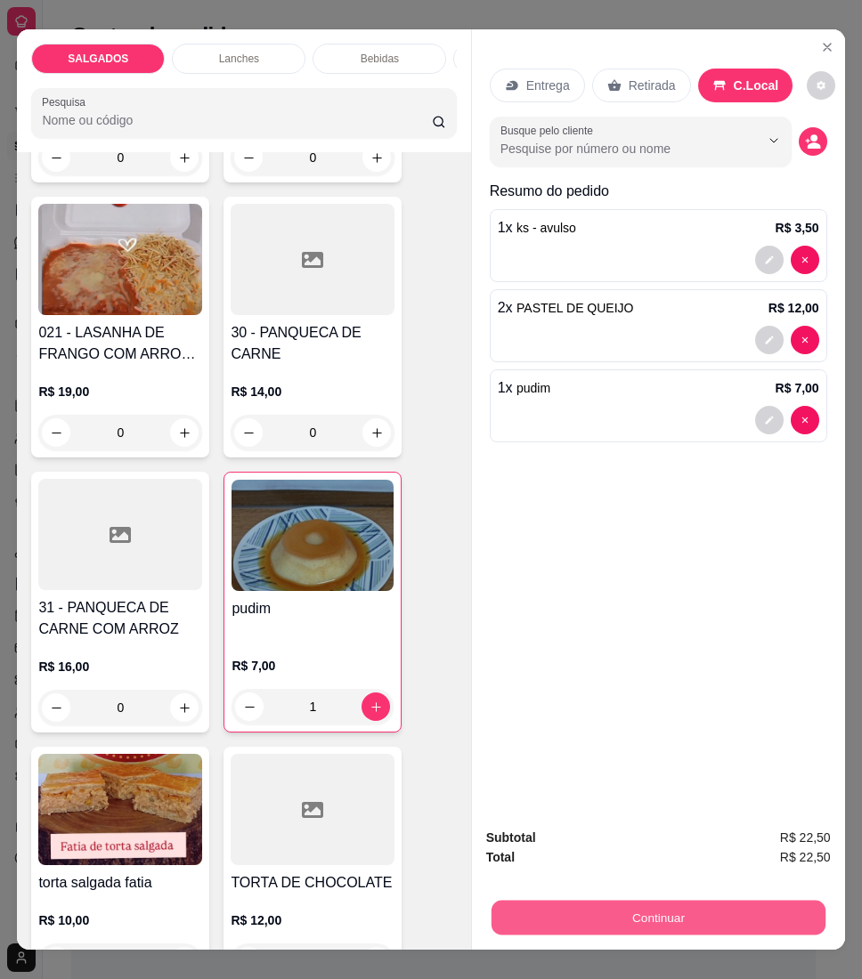
click at [506, 913] on button "Continuar" at bounding box center [657, 918] width 334 height 35
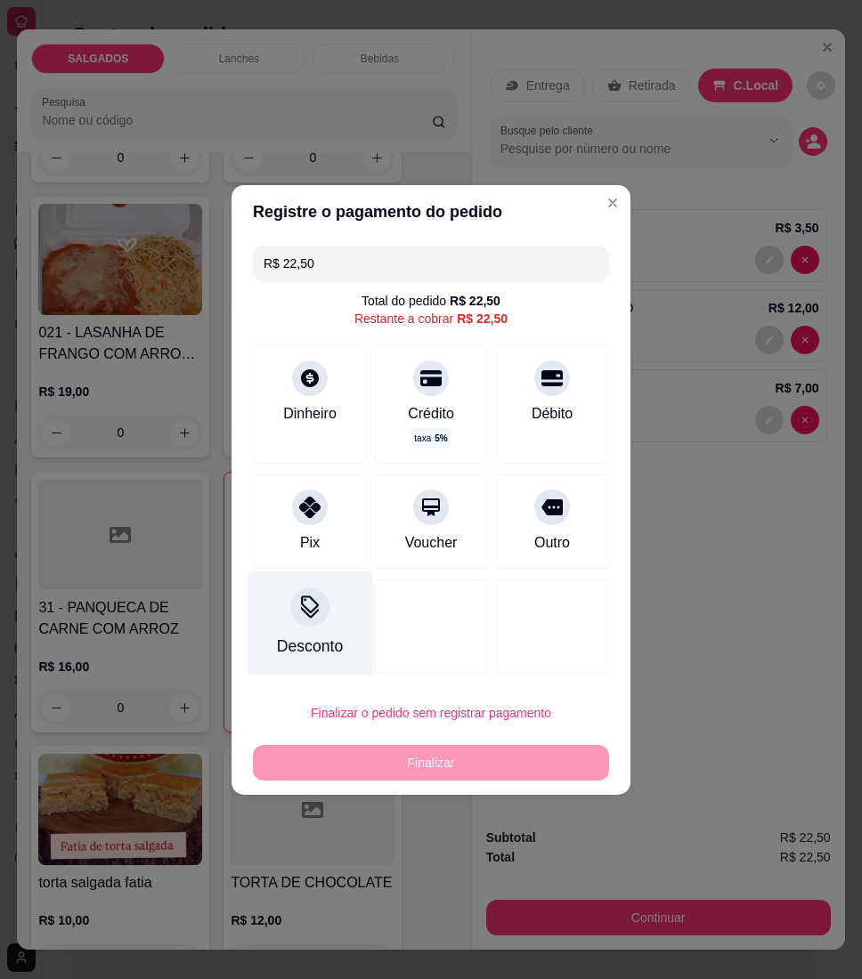
drag, startPoint x: 308, startPoint y: 503, endPoint x: 328, endPoint y: 563, distance: 63.6
click at [308, 503] on icon at bounding box center [309, 507] width 21 height 21
type input "R$ 0,00"
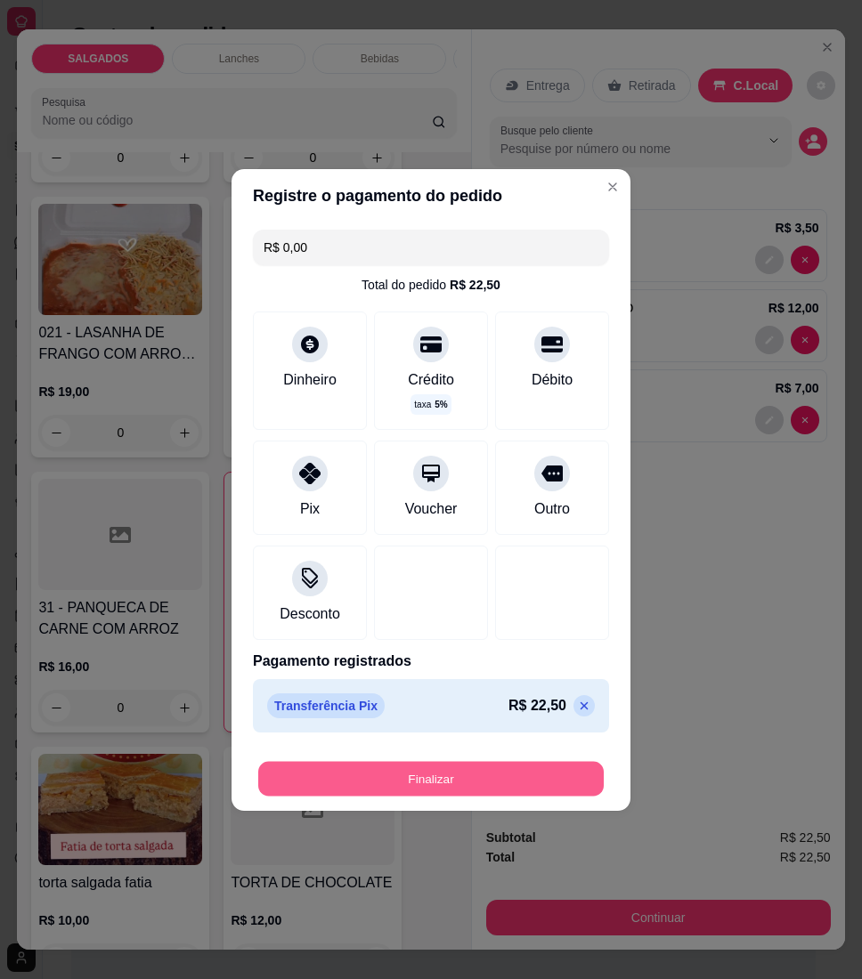
click at [360, 787] on button "Finalizar" at bounding box center [430, 778] width 345 height 35
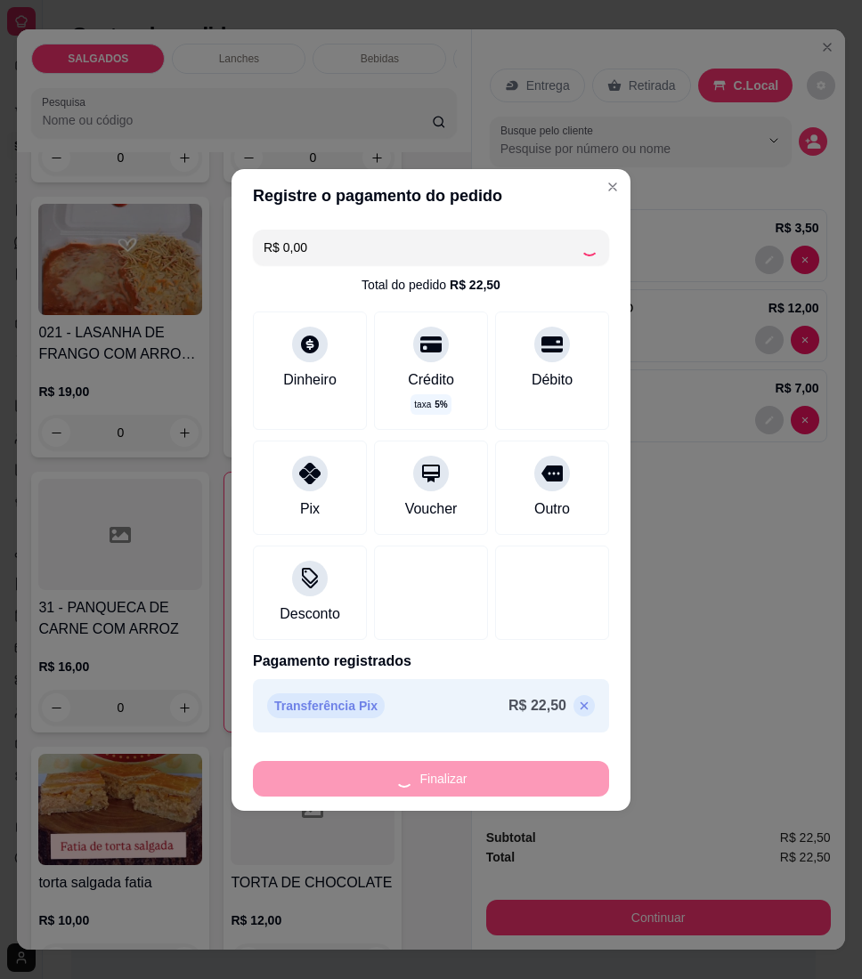
type input "0"
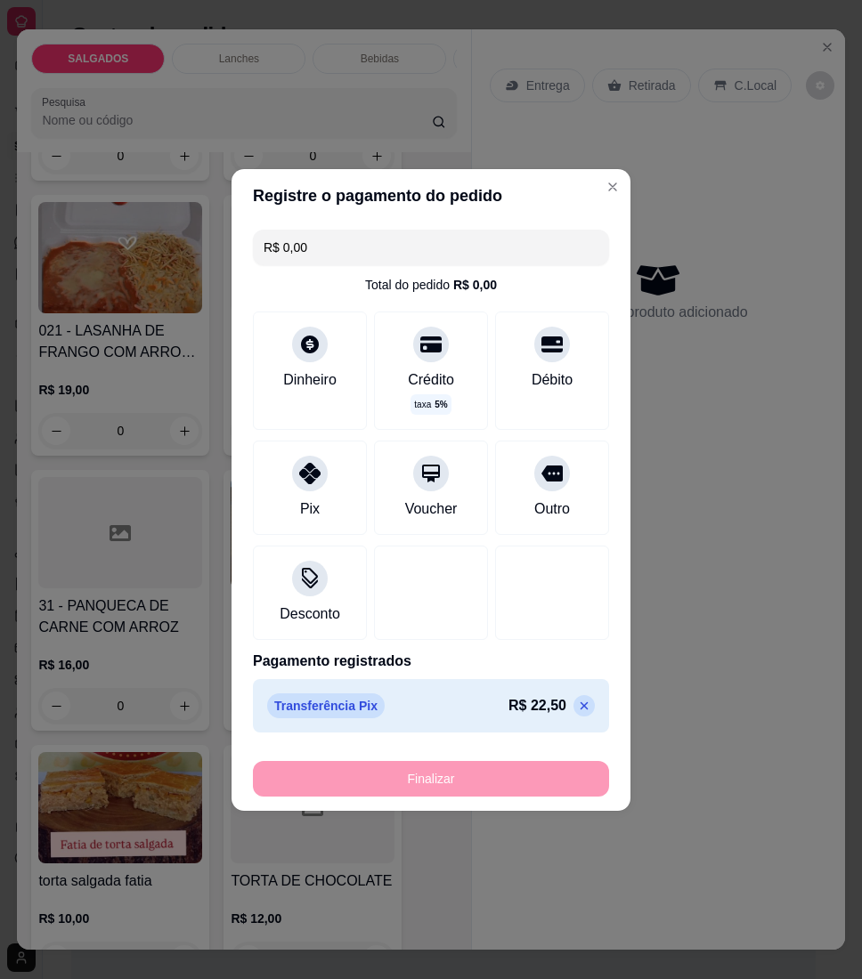
type input "-R$ 22,50"
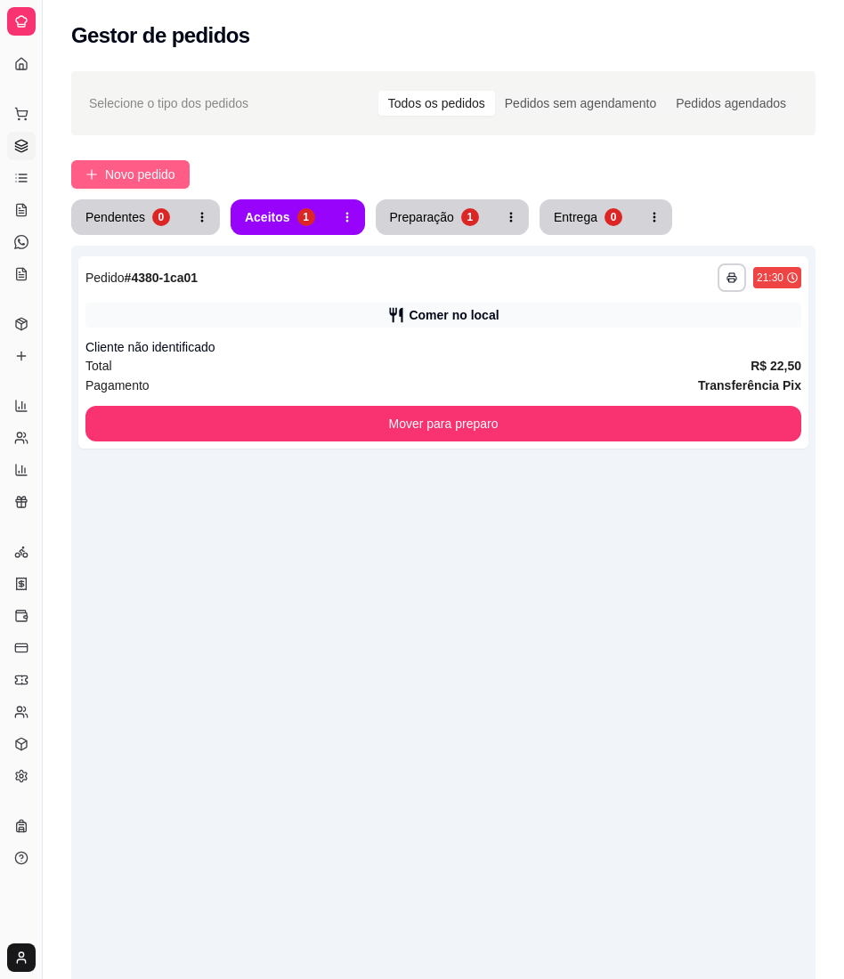
click at [105, 166] on span "Novo pedido" at bounding box center [140, 175] width 70 height 20
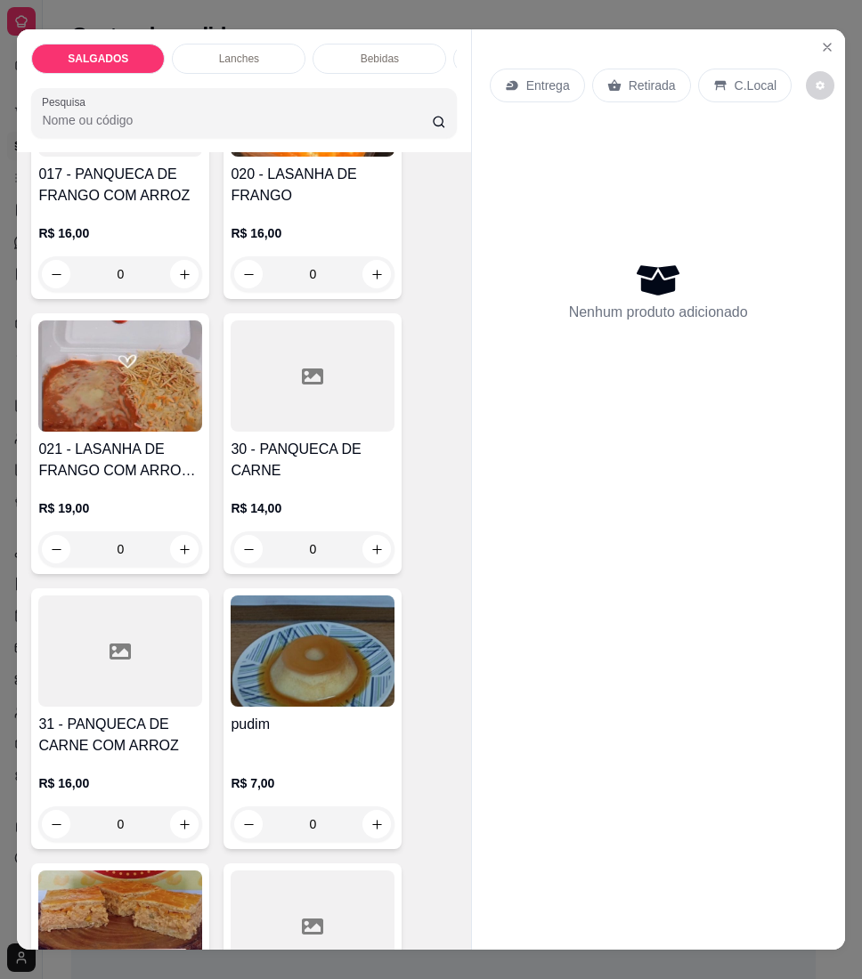
scroll to position [4035, 0]
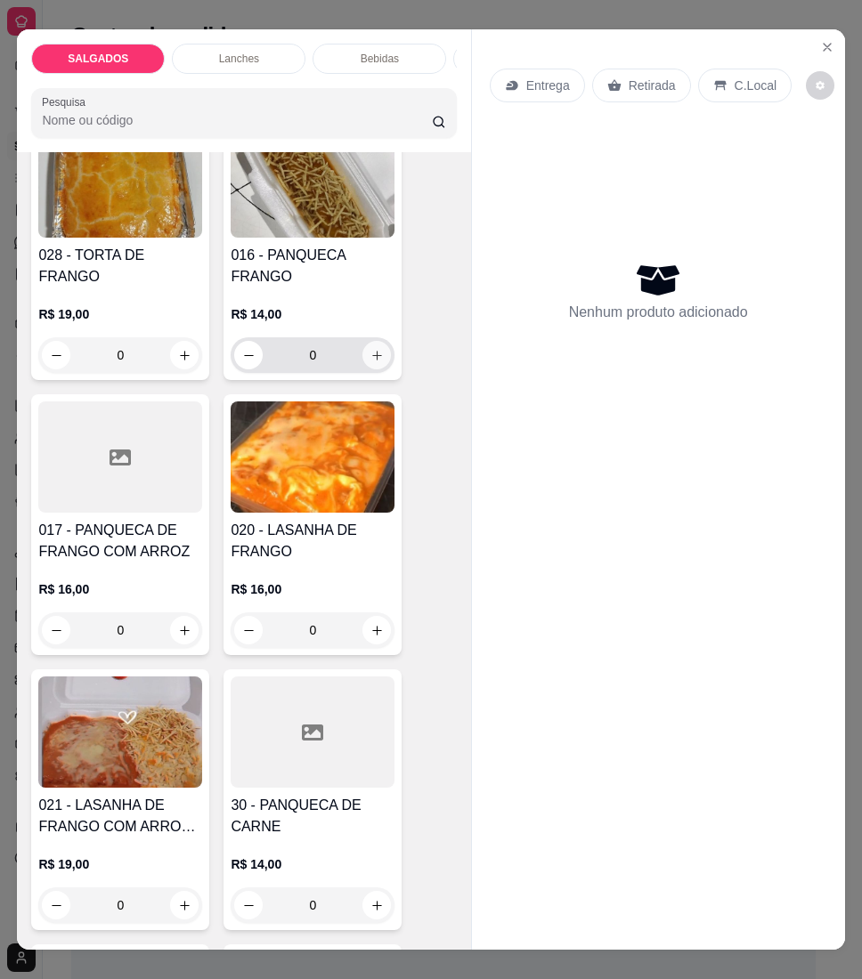
click at [371, 341] on button "increase-product-quantity" at bounding box center [376, 355] width 28 height 28
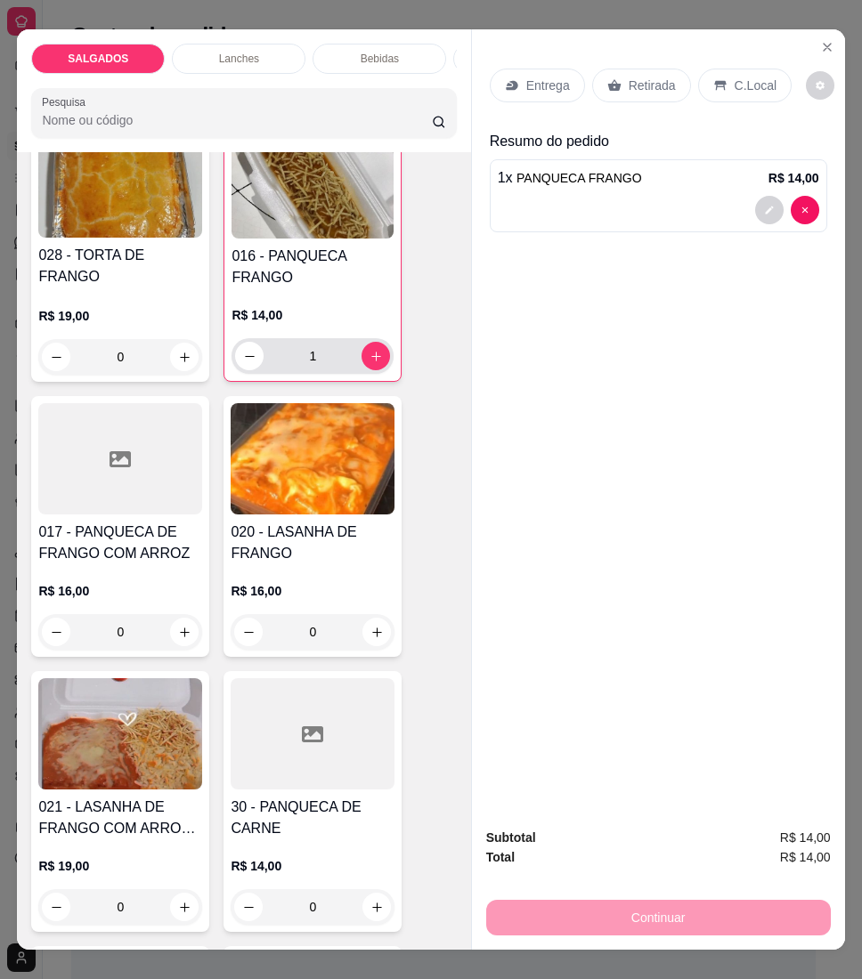
click at [243, 350] on icon "decrease-product-quantity" at bounding box center [249, 356] width 13 height 13
type input "0"
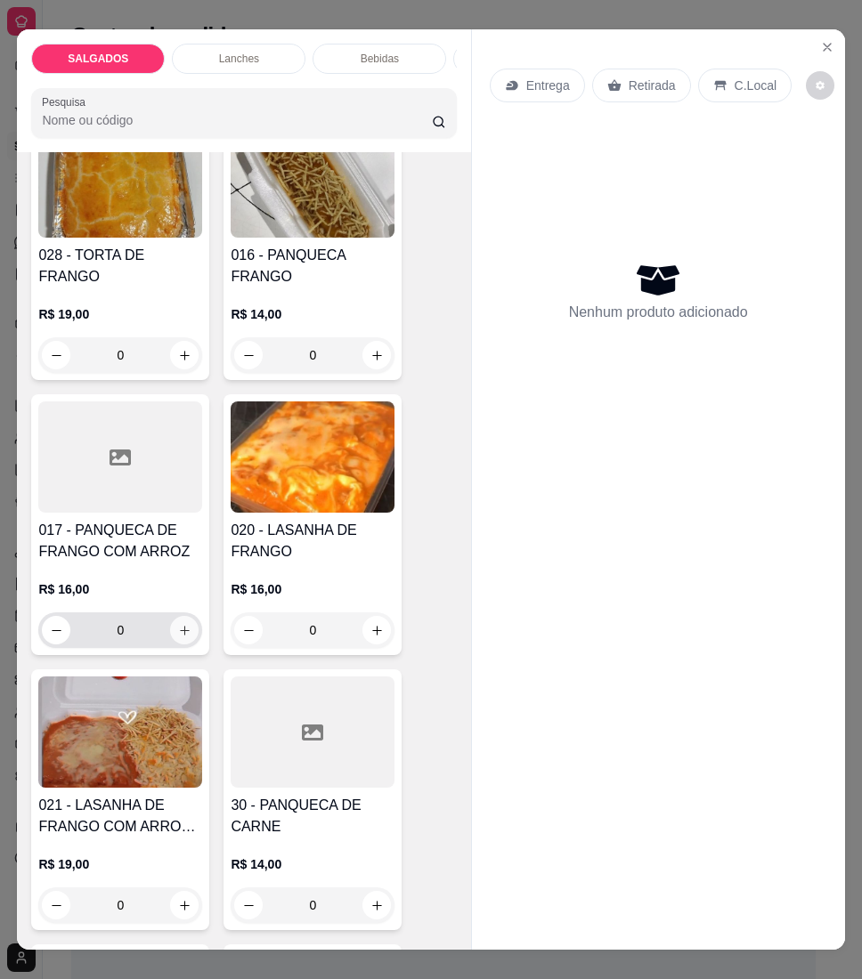
click at [171, 616] on button "increase-product-quantity" at bounding box center [184, 630] width 28 height 28
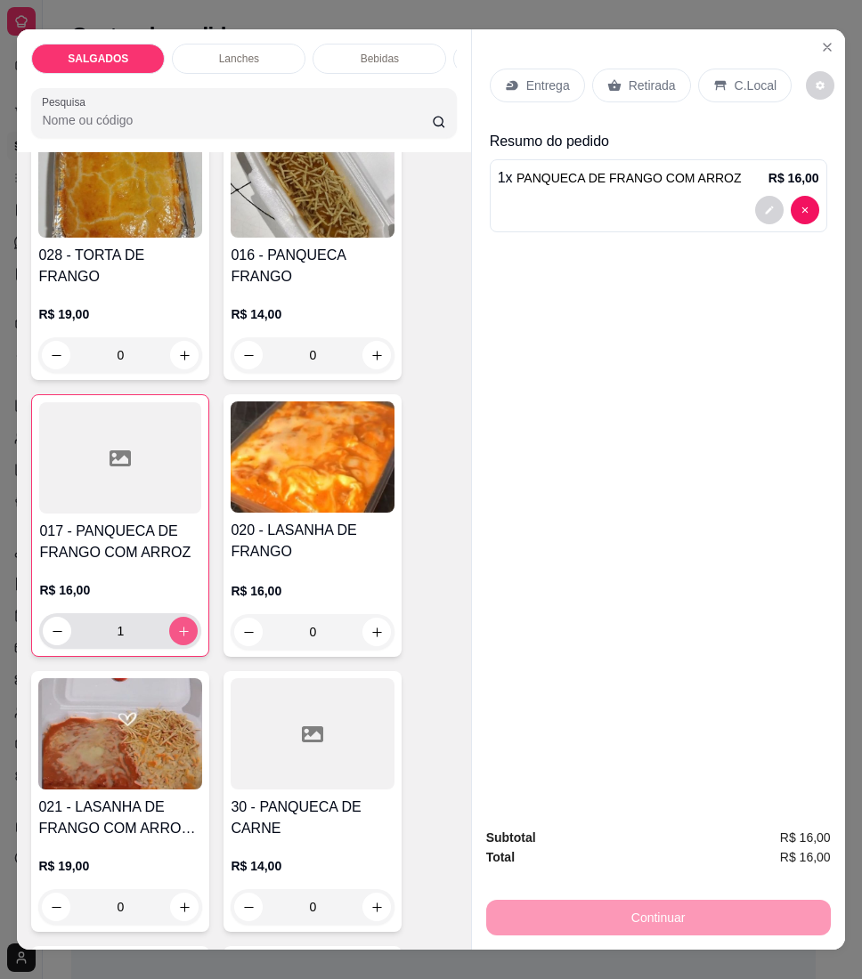
click at [171, 617] on button "increase-product-quantity" at bounding box center [183, 631] width 28 height 28
click at [173, 617] on button "increase-product-quantity" at bounding box center [184, 631] width 28 height 28
type input "2"
click at [362, 618] on button "increase-product-quantity" at bounding box center [376, 632] width 28 height 28
type input "1"
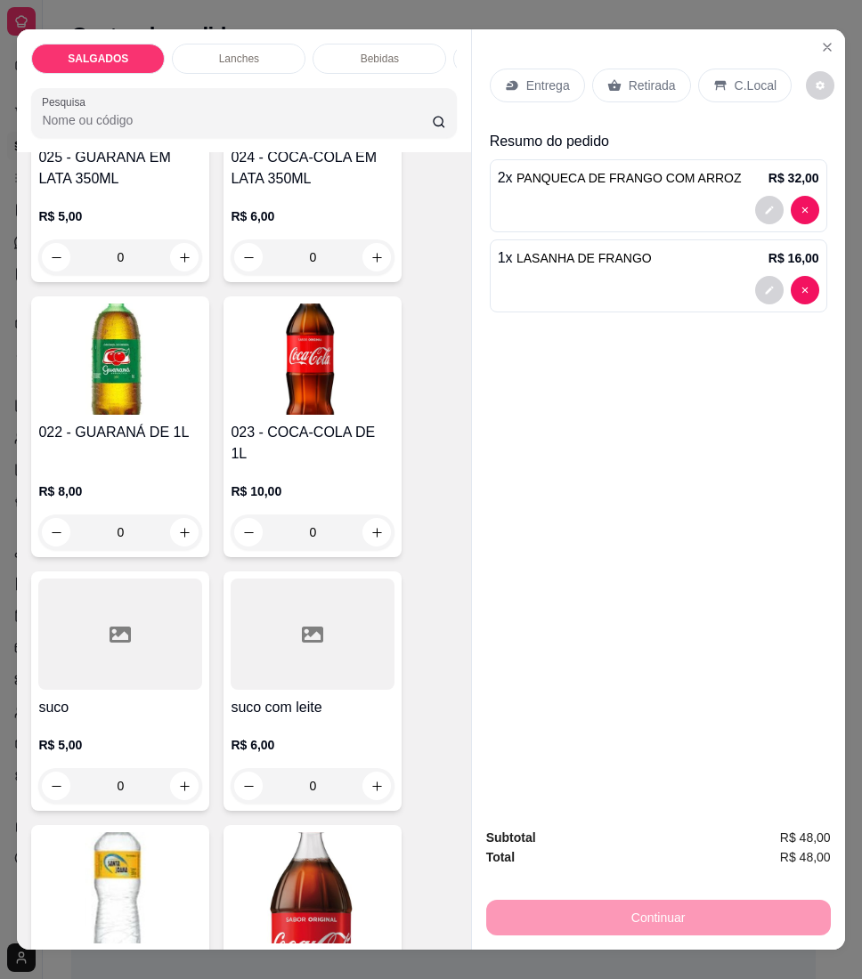
scroll to position [6171, 0]
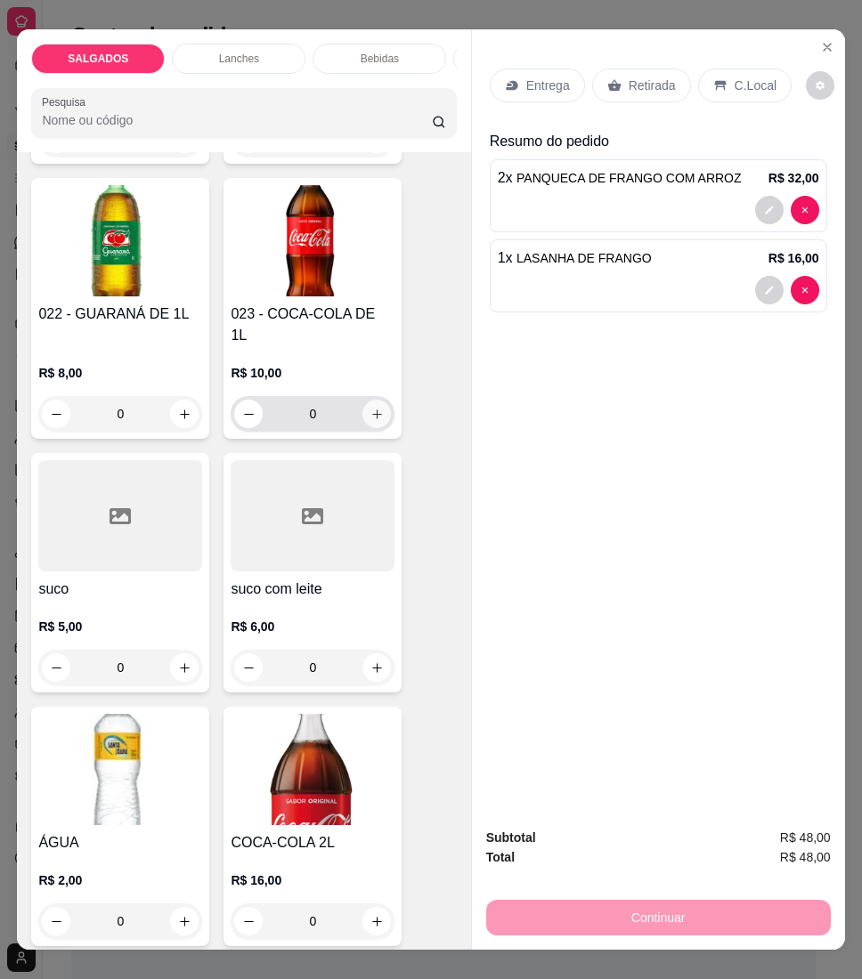
click at [362, 400] on button "increase-product-quantity" at bounding box center [376, 414] width 28 height 28
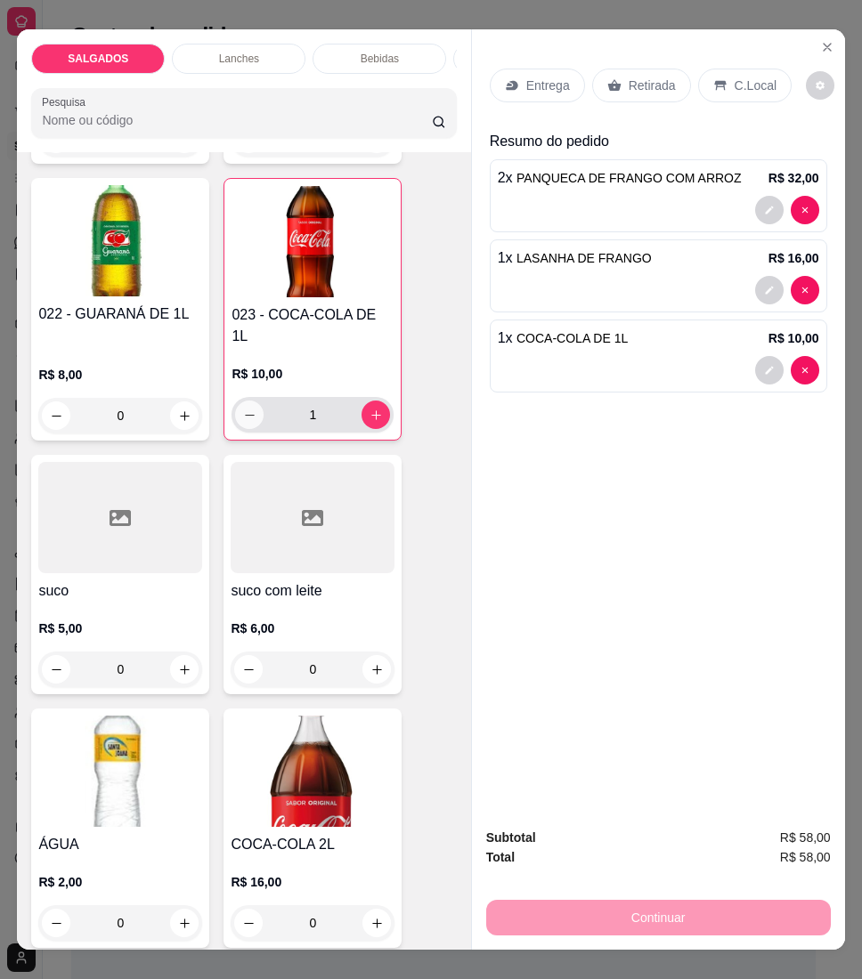
click at [250, 401] on button "decrease-product-quantity" at bounding box center [249, 415] width 28 height 28
type input "0"
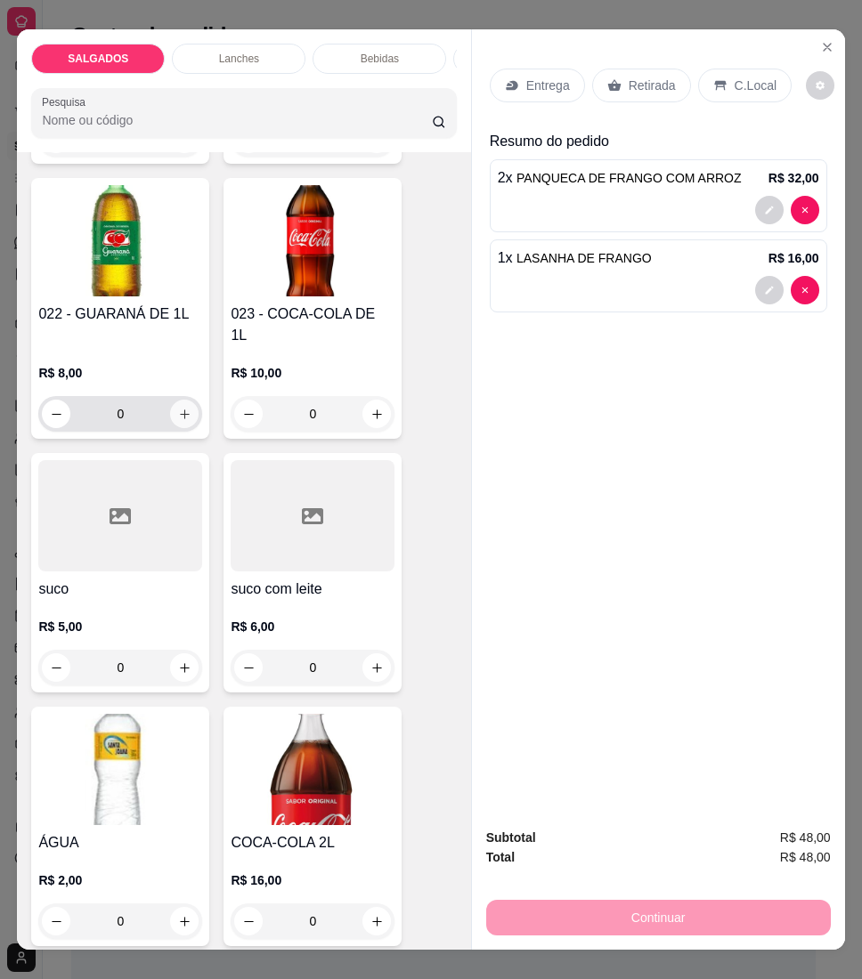
click at [185, 400] on button "increase-product-quantity" at bounding box center [184, 414] width 28 height 28
type input "1"
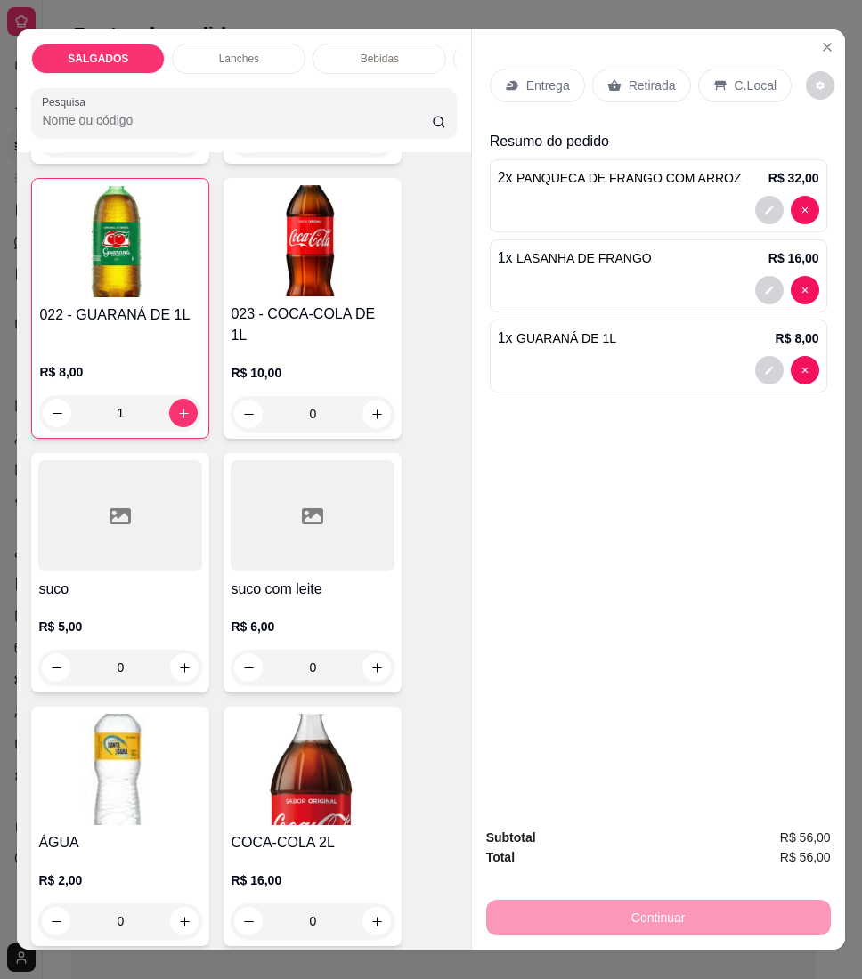
click at [505, 78] on icon at bounding box center [512, 85] width 14 height 14
click at [716, 78] on icon at bounding box center [720, 85] width 14 height 14
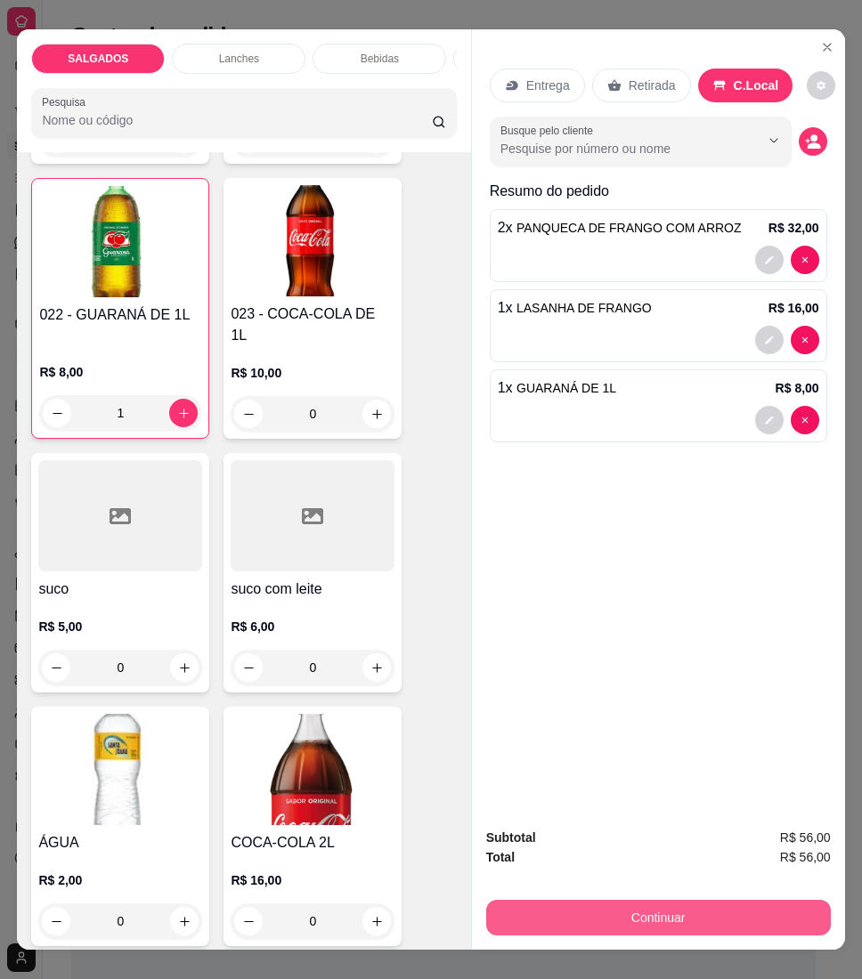
click at [600, 901] on button "Continuar" at bounding box center [658, 918] width 344 height 36
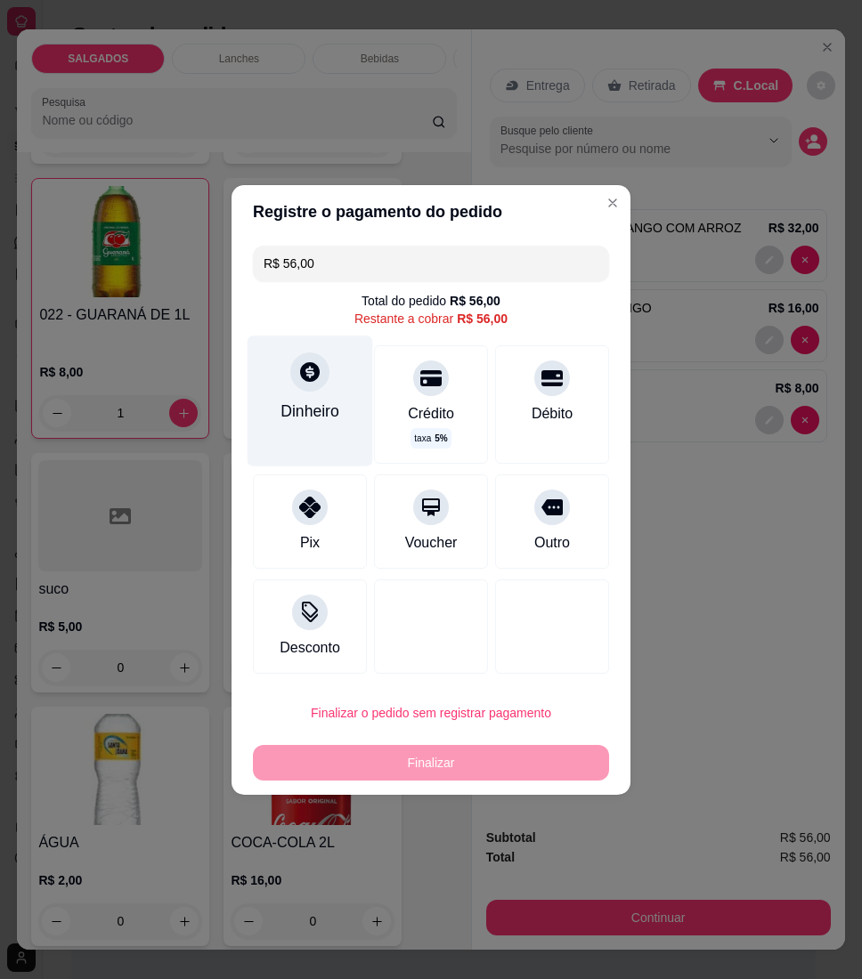
click at [318, 424] on div "Dinheiro" at bounding box center [310, 401] width 126 height 130
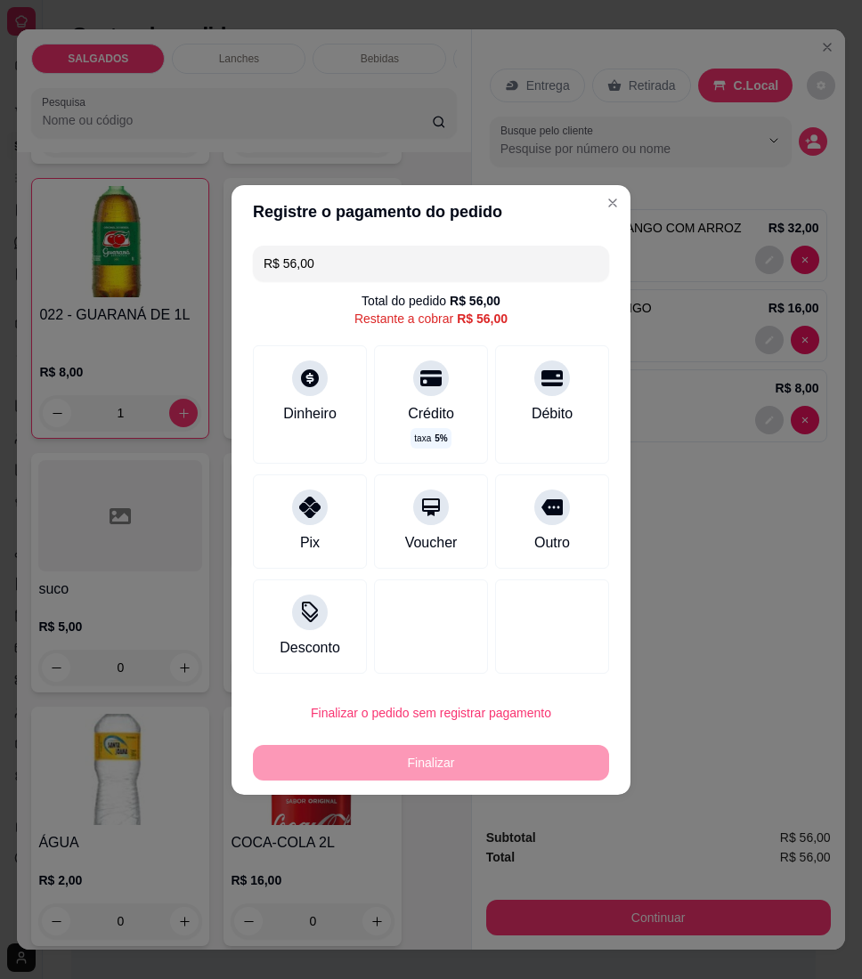
click at [382, 467] on input "0,00" at bounding box center [431, 473] width 356 height 36
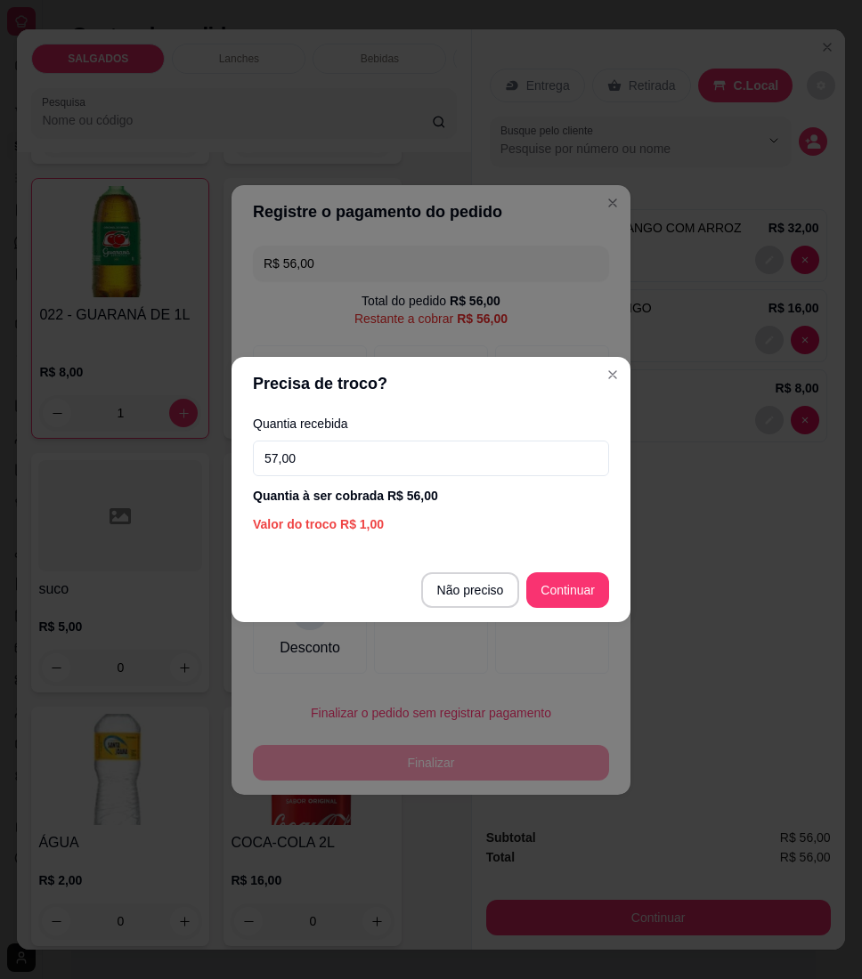
type input "57,00"
type input "R$ 0,00"
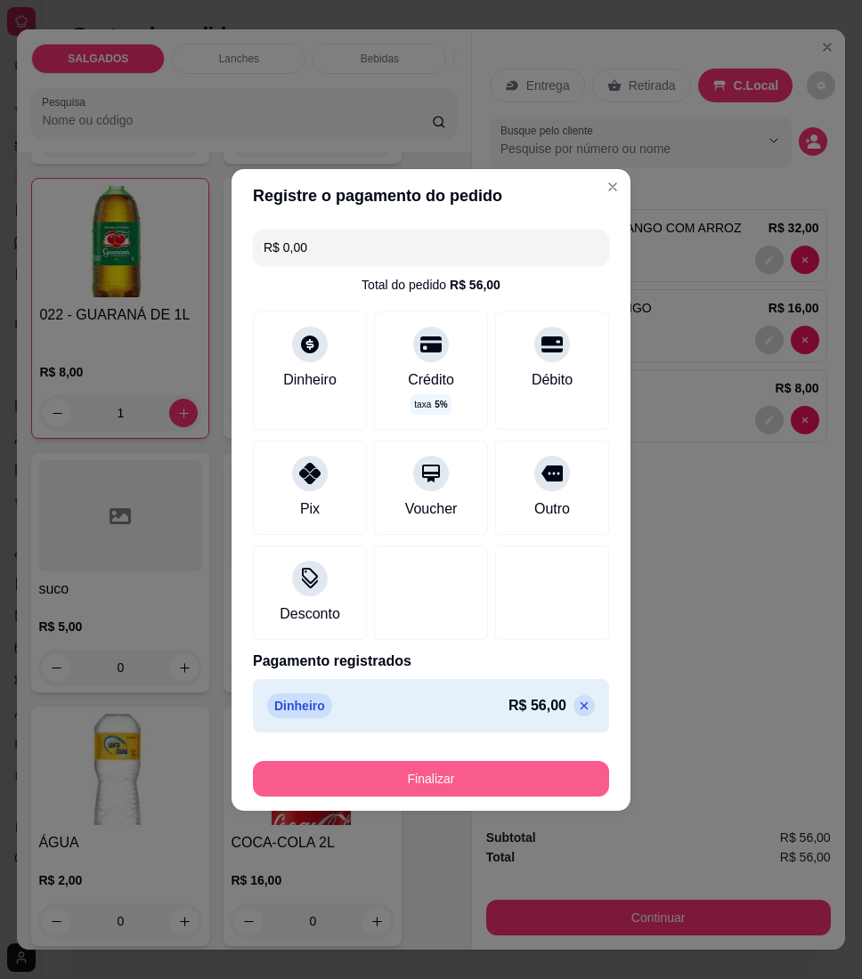
click at [445, 790] on button "Finalizar" at bounding box center [431, 779] width 356 height 36
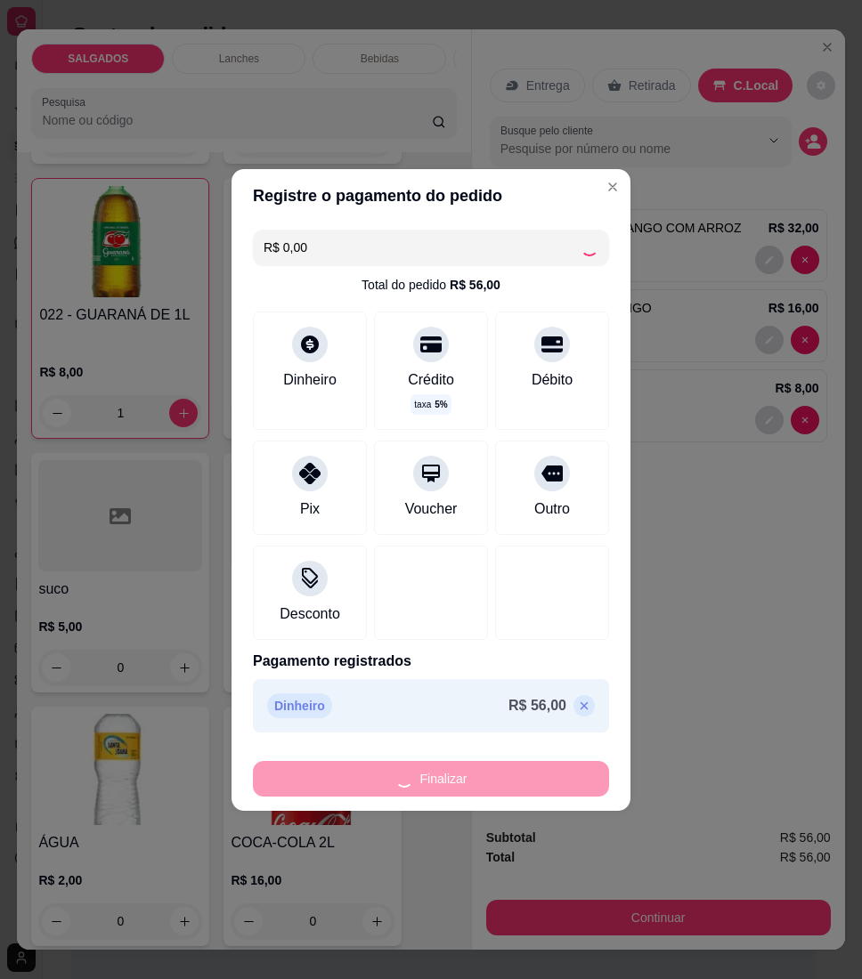
type input "0"
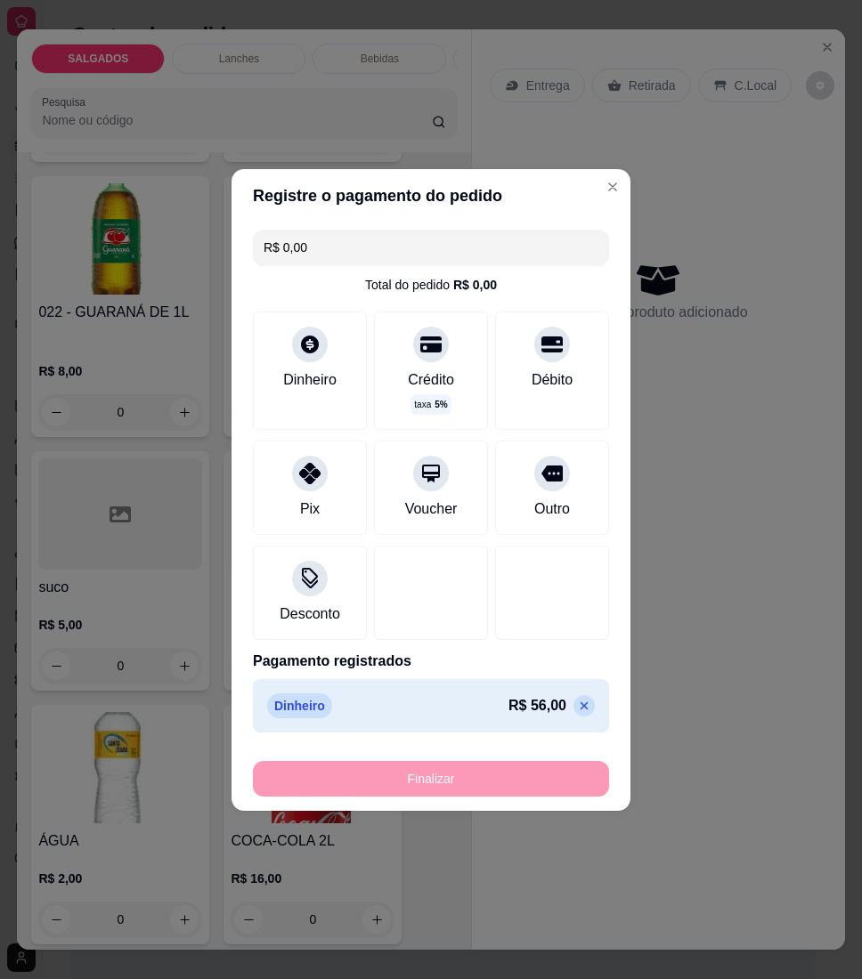
type input "-R$ 56,00"
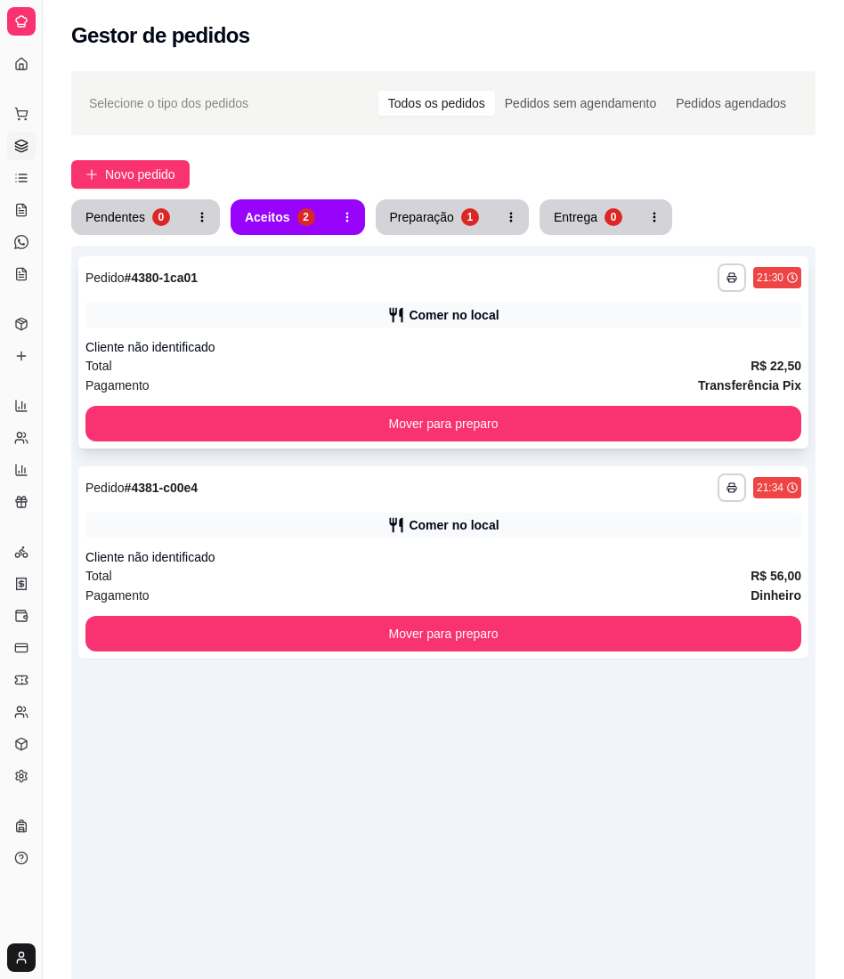
click at [617, 393] on div "Pagamento Transferência Pix" at bounding box center [443, 386] width 716 height 20
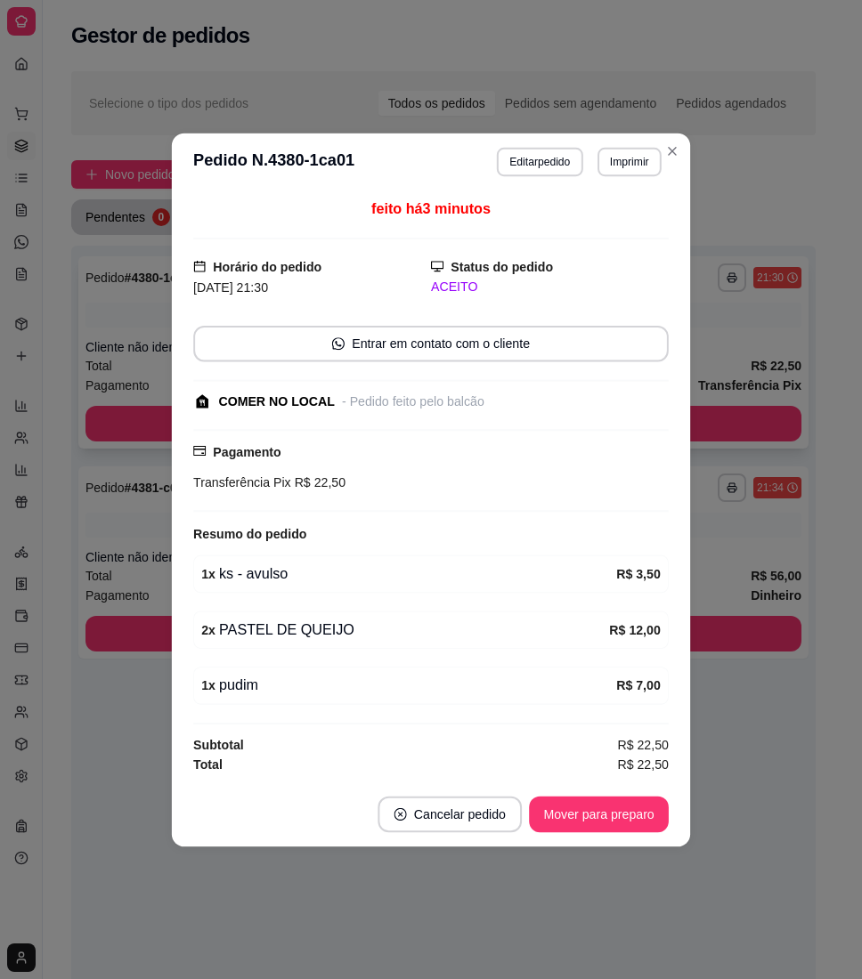
click at [617, 403] on div "COMER NO LOCAL - Pedido feito pelo balcão" at bounding box center [429, 401] width 472 height 19
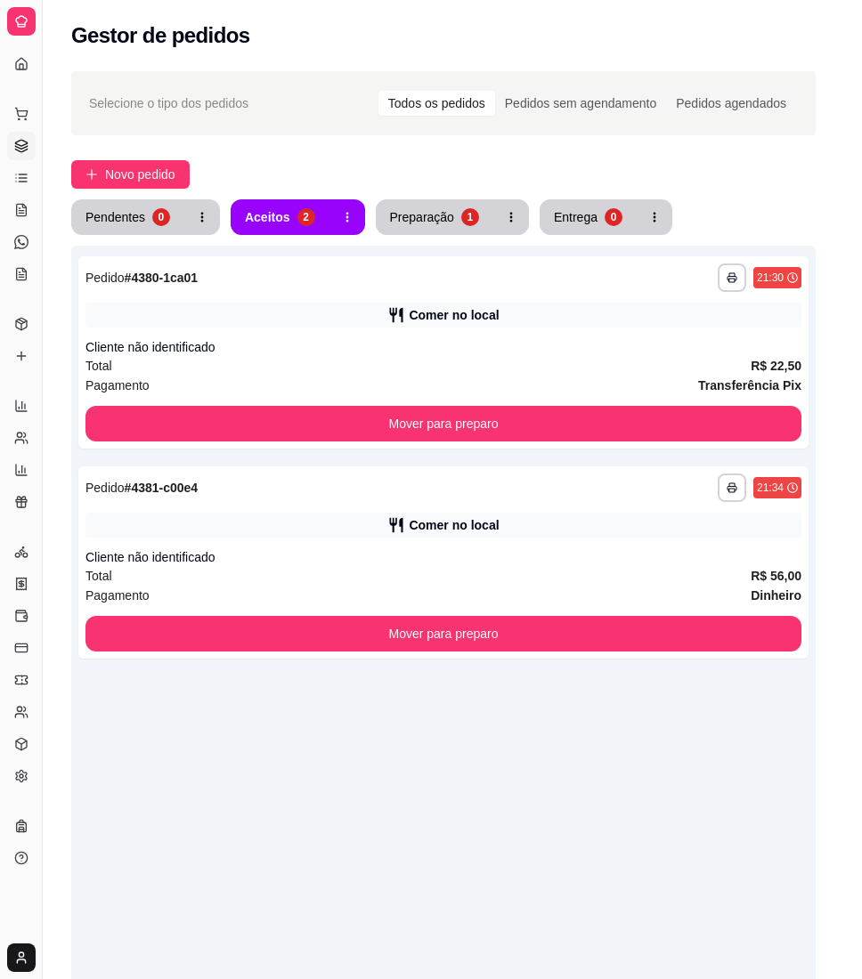
click at [668, 418] on div "feito há 3 minutos Horário do pedido [DATE] 21:30 Status do pedido ACEITO Entra…" at bounding box center [430, 485] width 513 height 585
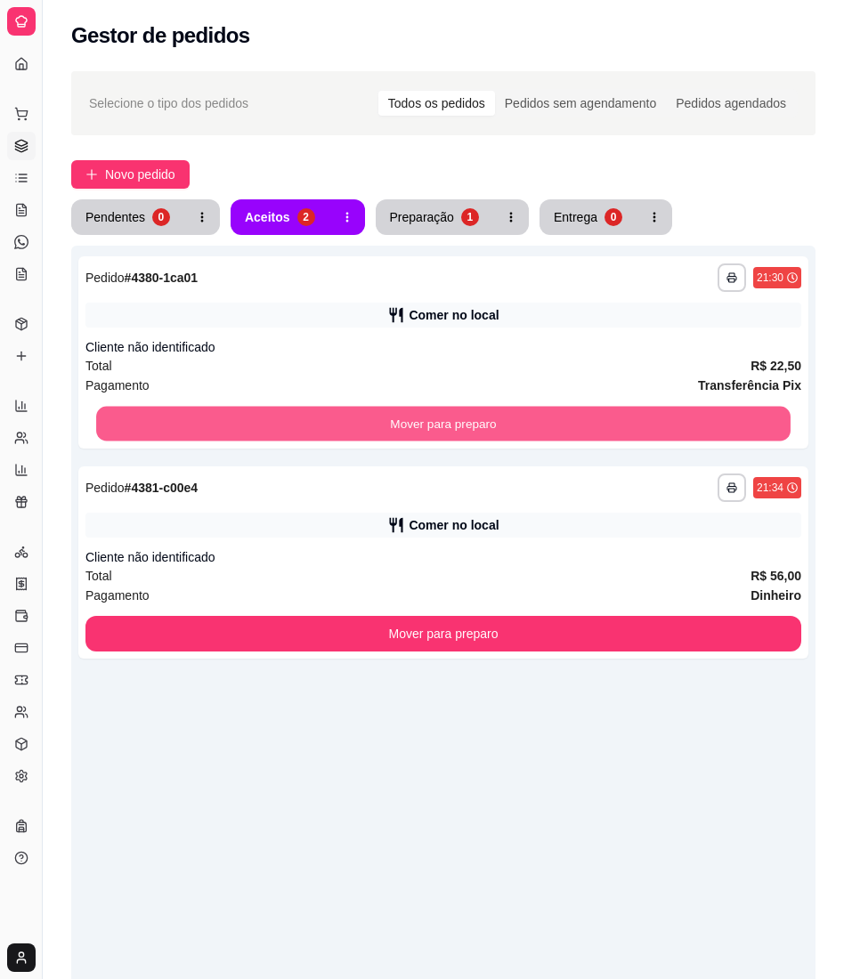
click at [712, 424] on button "Mover para preparo" at bounding box center [443, 424] width 694 height 35
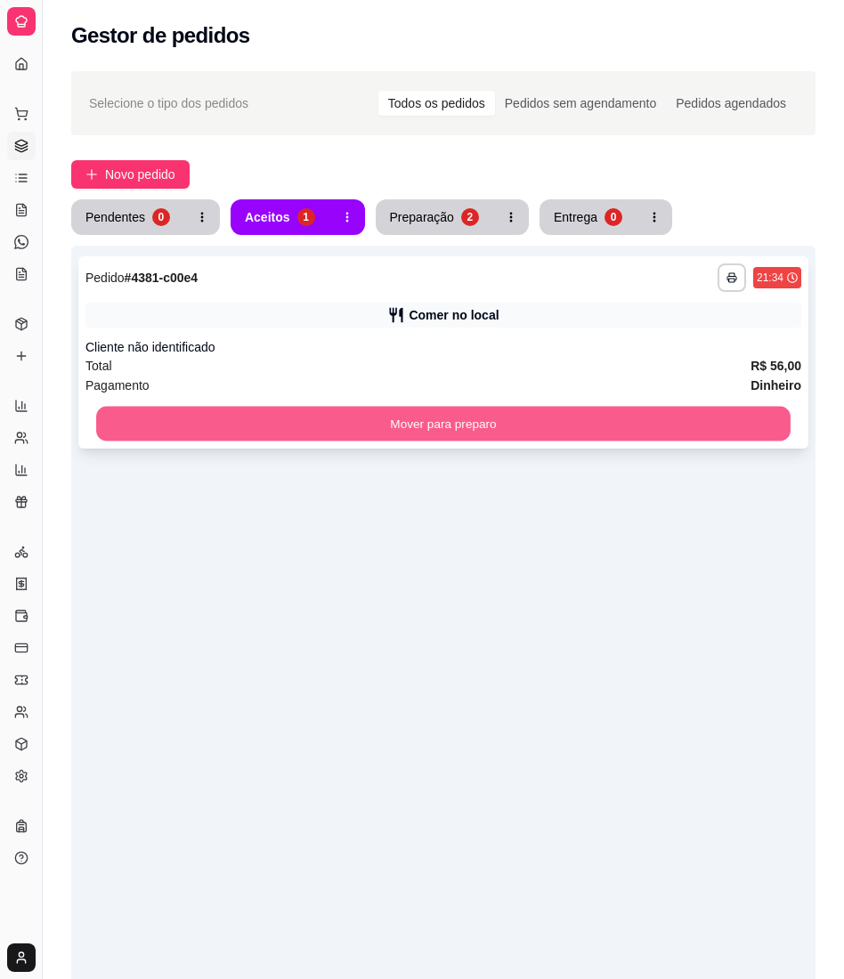
click at [659, 431] on button "Mover para preparo" at bounding box center [443, 424] width 694 height 35
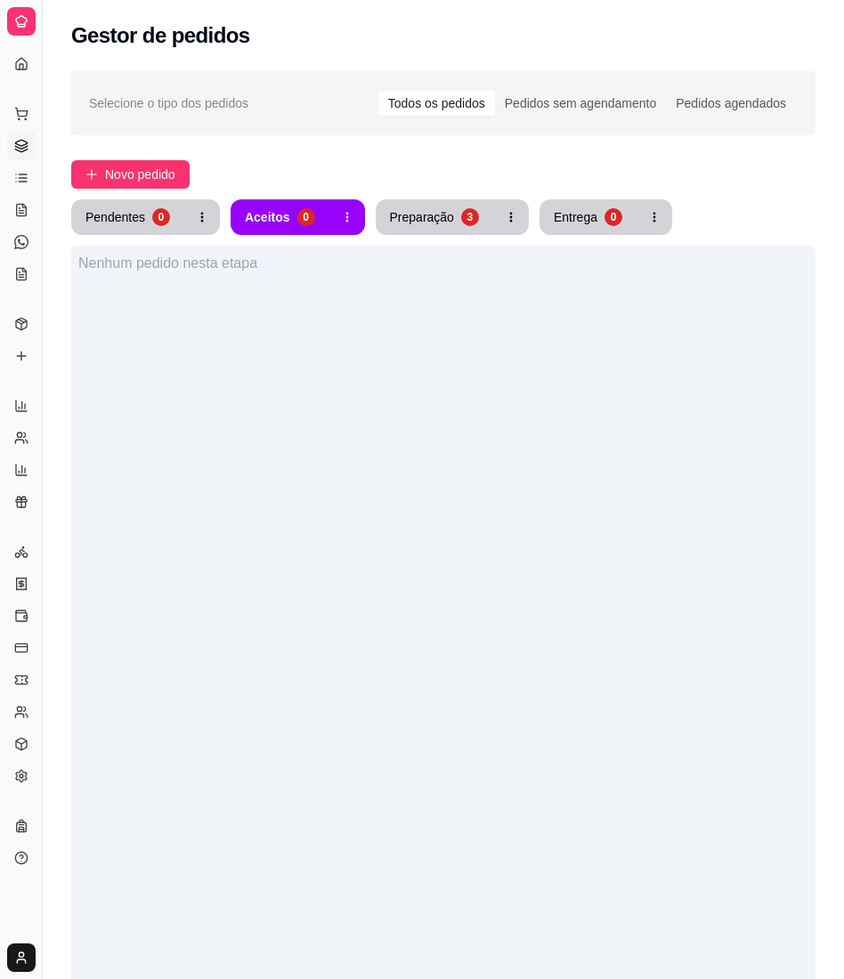
click at [478, 164] on div "Novo pedido" at bounding box center [443, 174] width 744 height 28
click at [442, 214] on div "Preparação" at bounding box center [422, 217] width 64 height 18
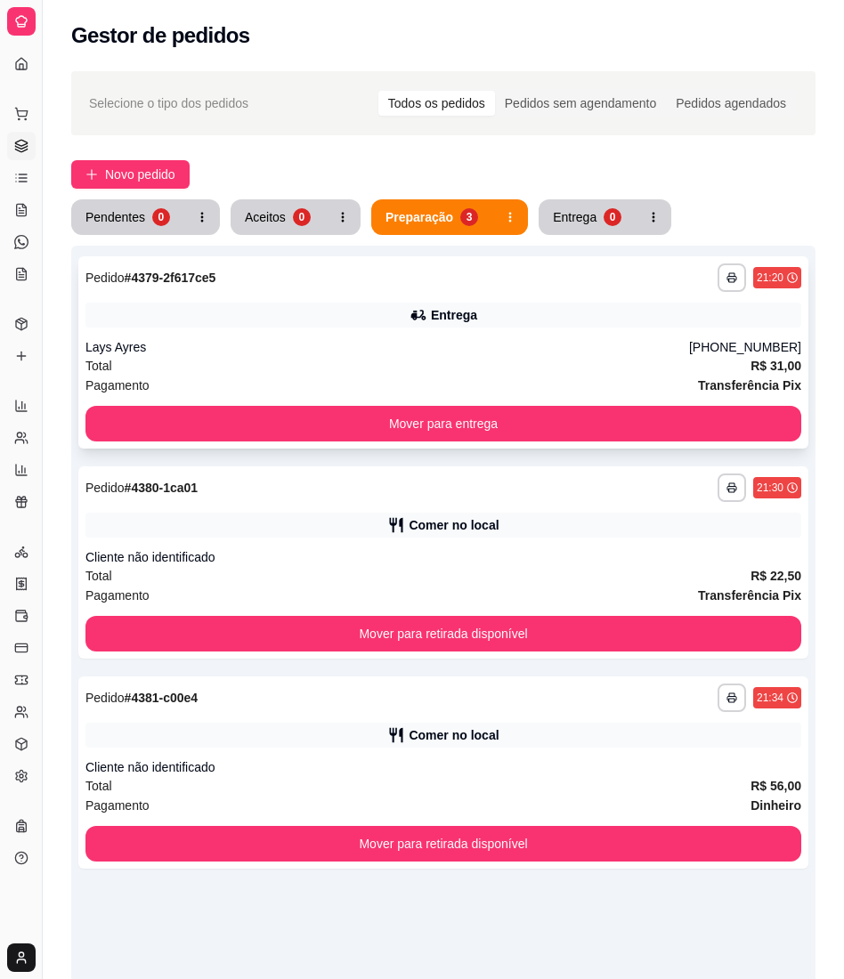
click at [463, 377] on div "Pagamento Transferência Pix" at bounding box center [443, 386] width 716 height 20
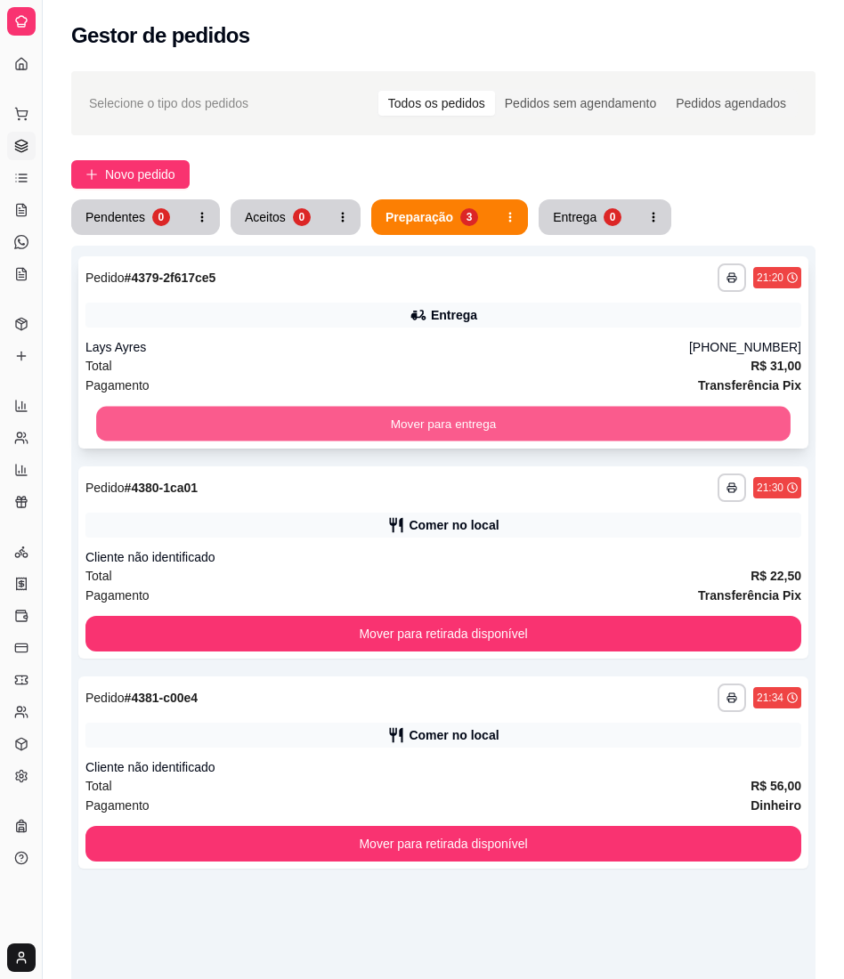
click at [684, 417] on button "Mover para entrega" at bounding box center [443, 424] width 694 height 35
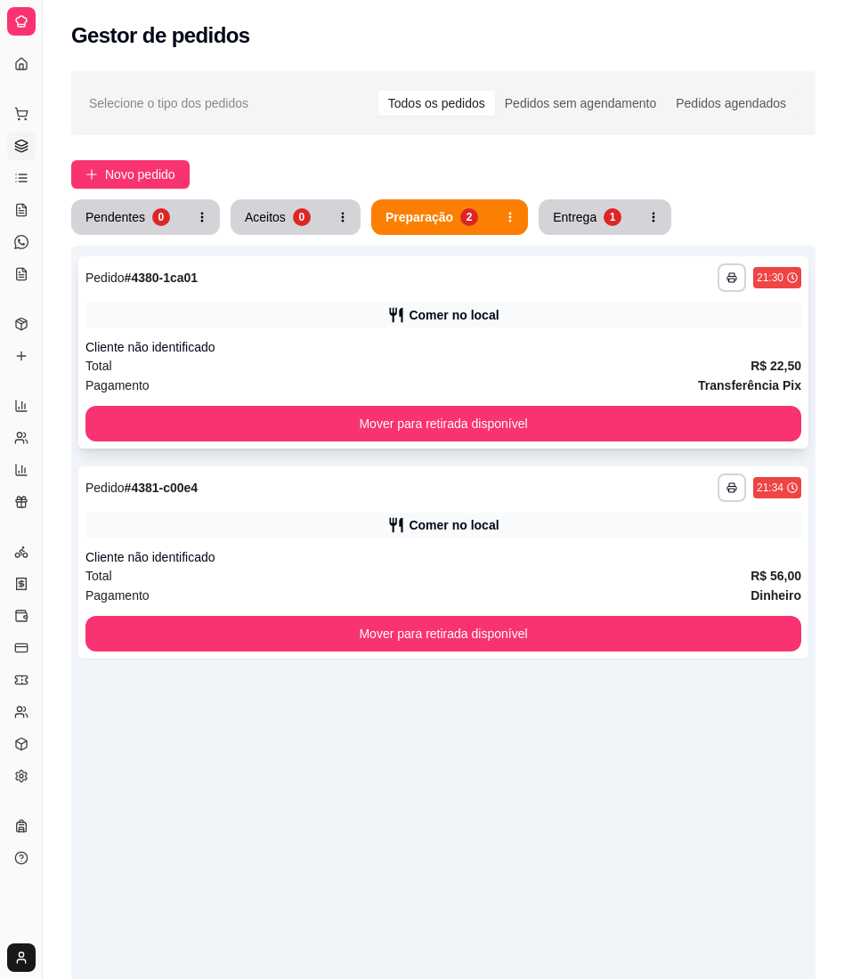
click at [630, 441] on div "**********" at bounding box center [443, 352] width 730 height 192
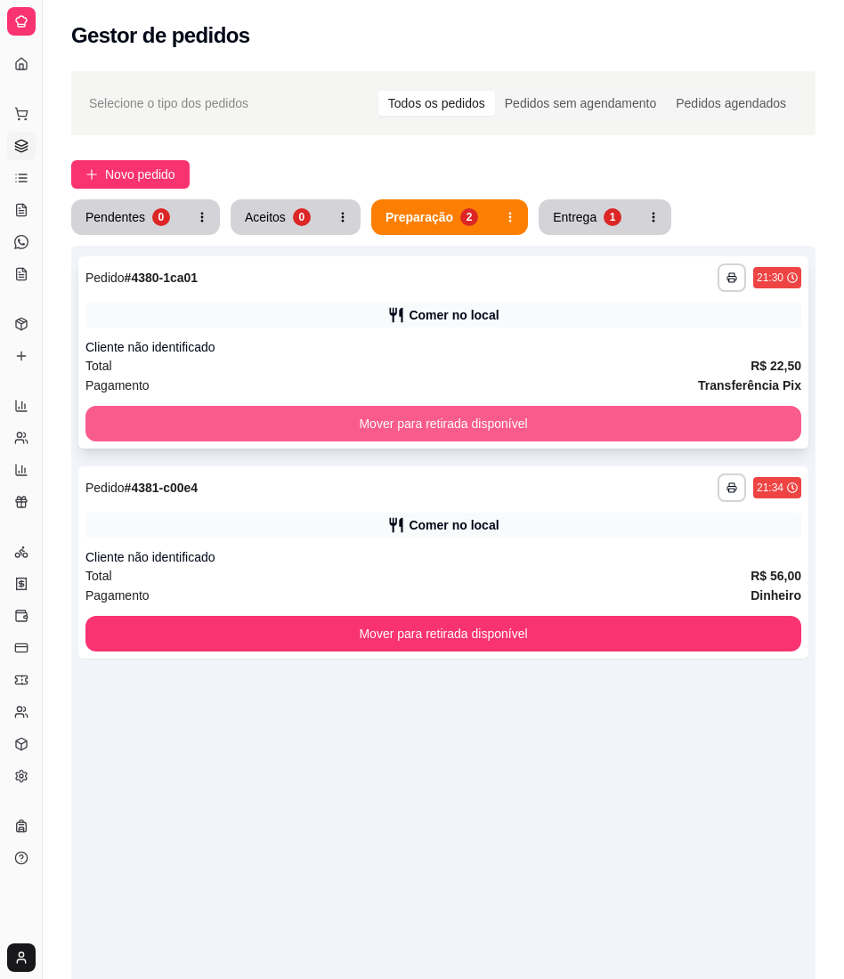
click at [763, 417] on button "Mover para retirada disponível" at bounding box center [443, 424] width 716 height 36
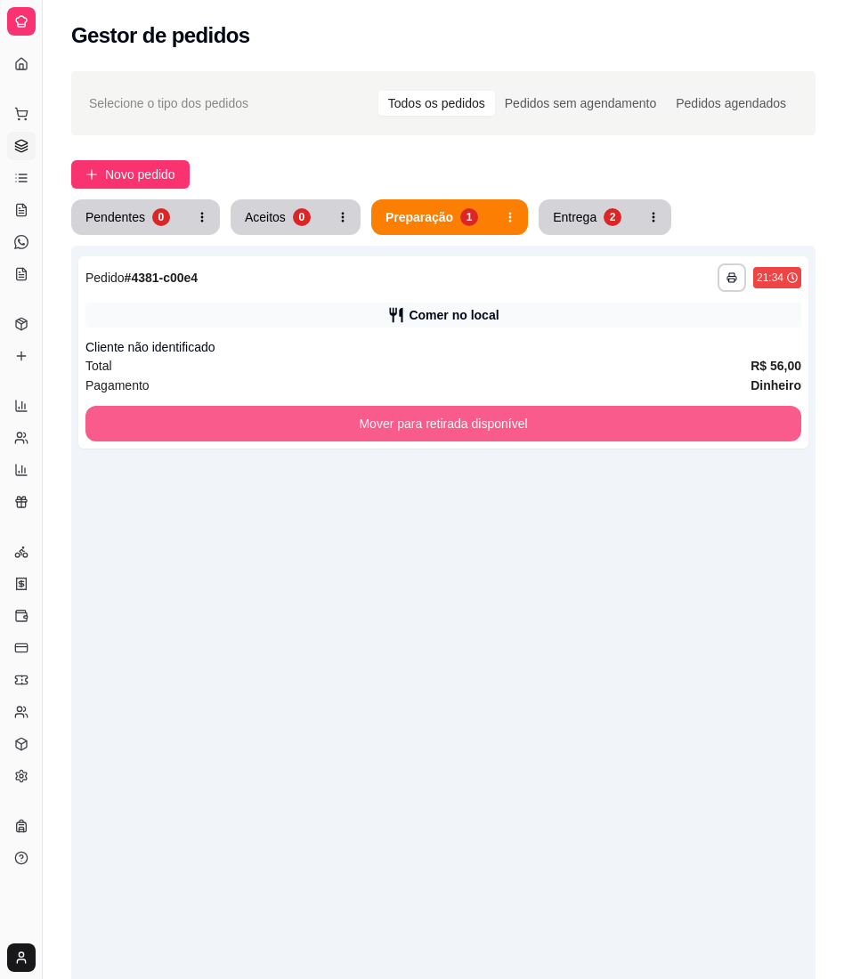
click at [763, 417] on button "Mover para retirada disponível" at bounding box center [443, 424] width 716 height 36
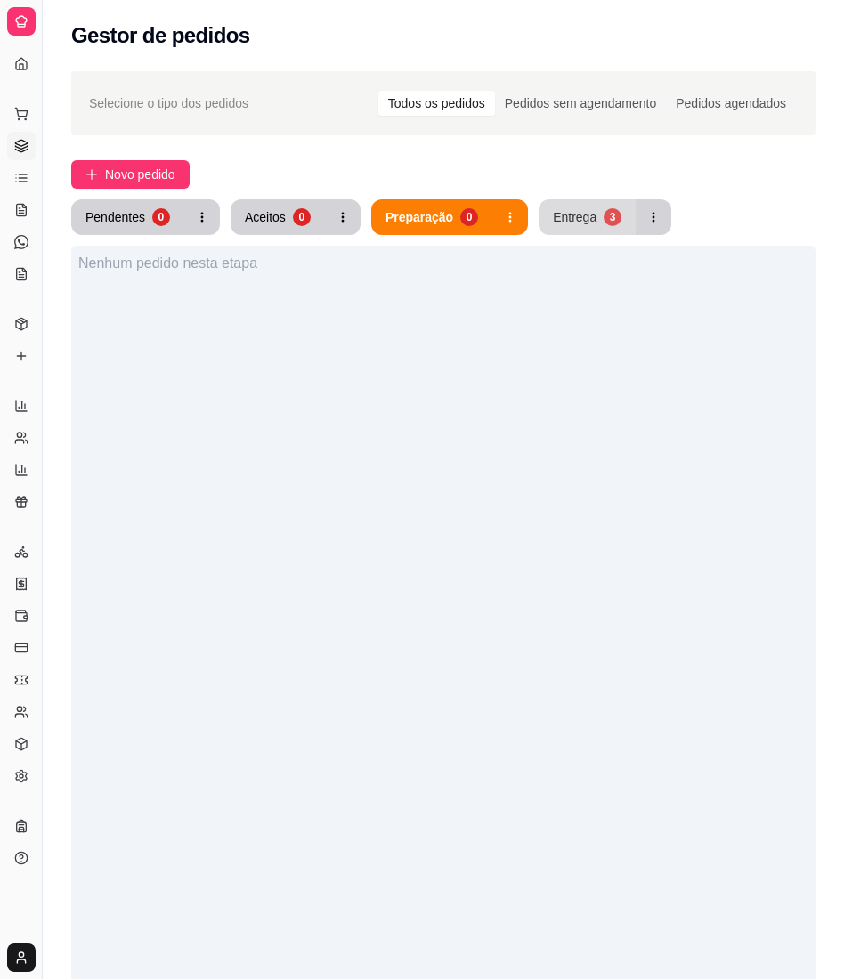
click at [609, 212] on div "3" at bounding box center [612, 217] width 18 height 18
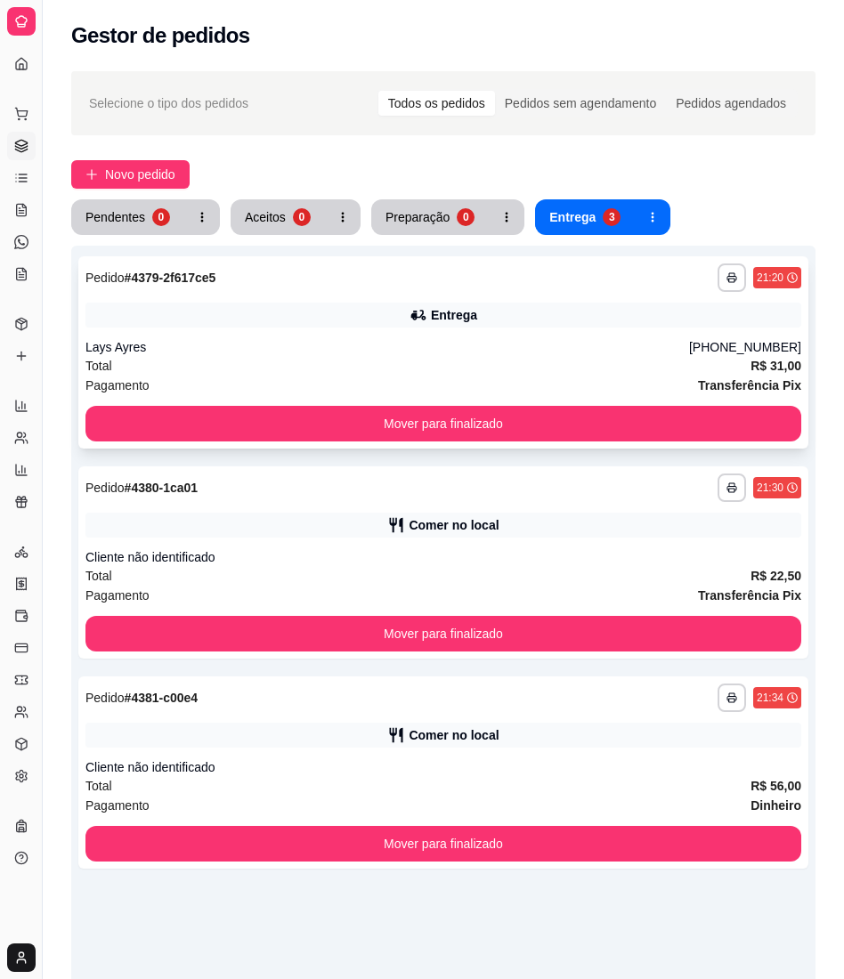
click at [595, 402] on div "**********" at bounding box center [443, 352] width 730 height 192
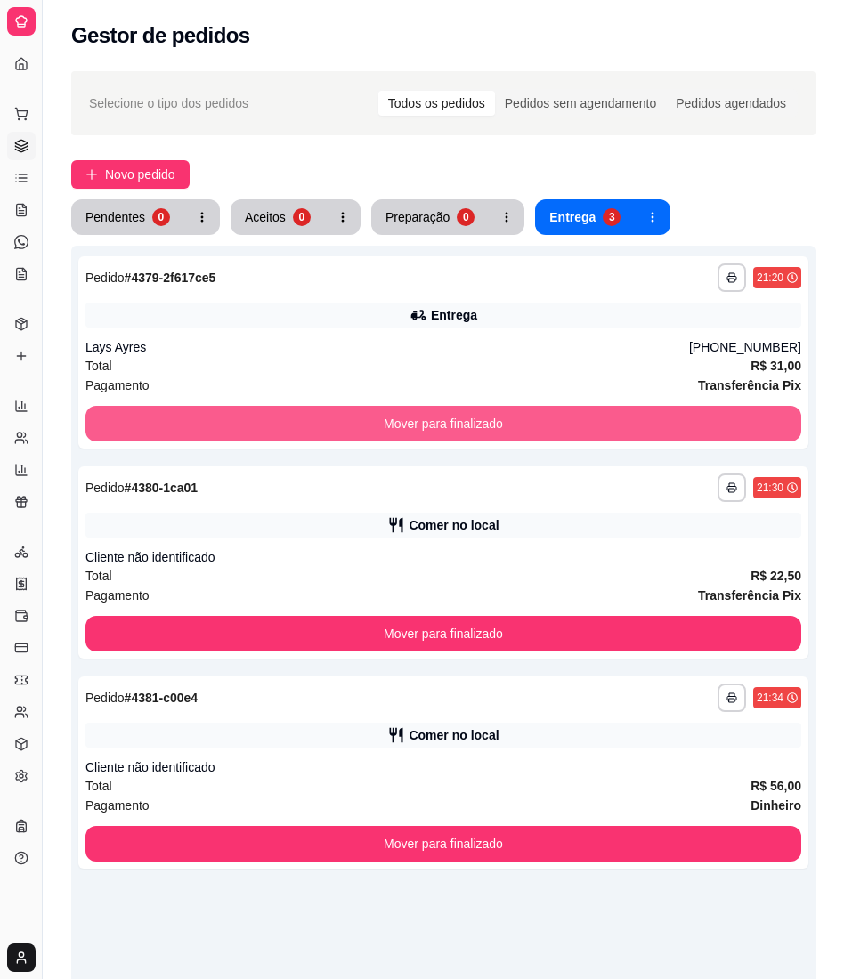
click at [744, 420] on button "Mover para finalizado" at bounding box center [443, 424] width 716 height 36
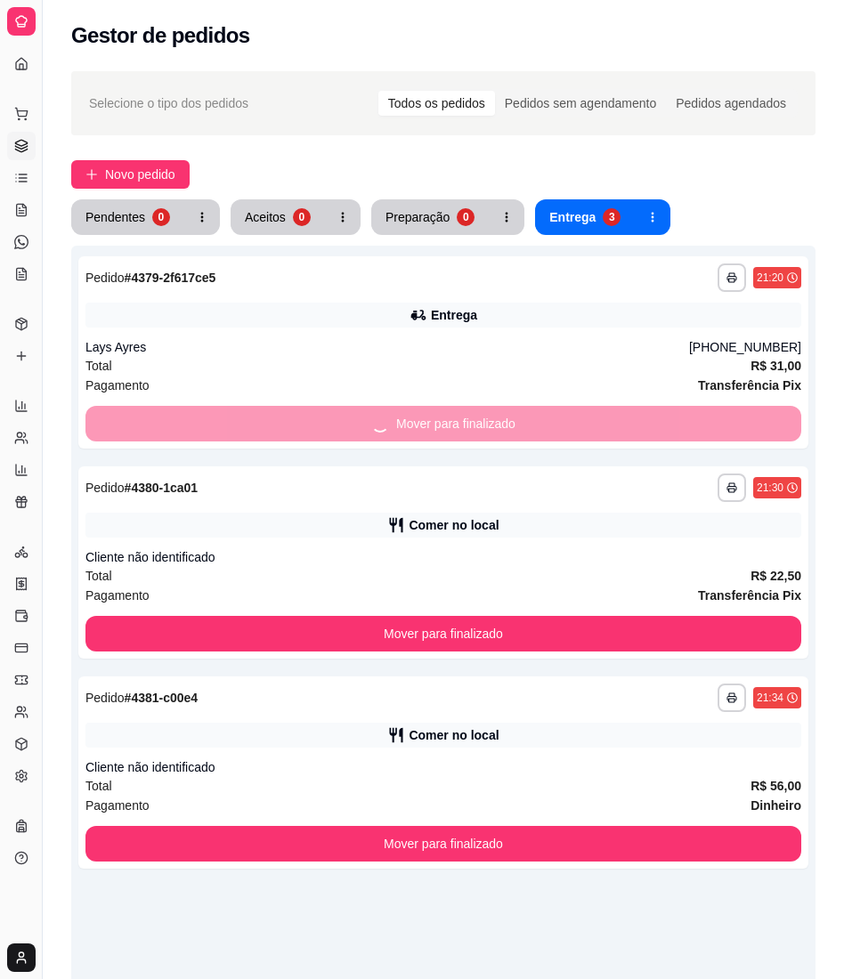
click at [744, 616] on button "Mover para finalizado" at bounding box center [443, 634] width 716 height 36
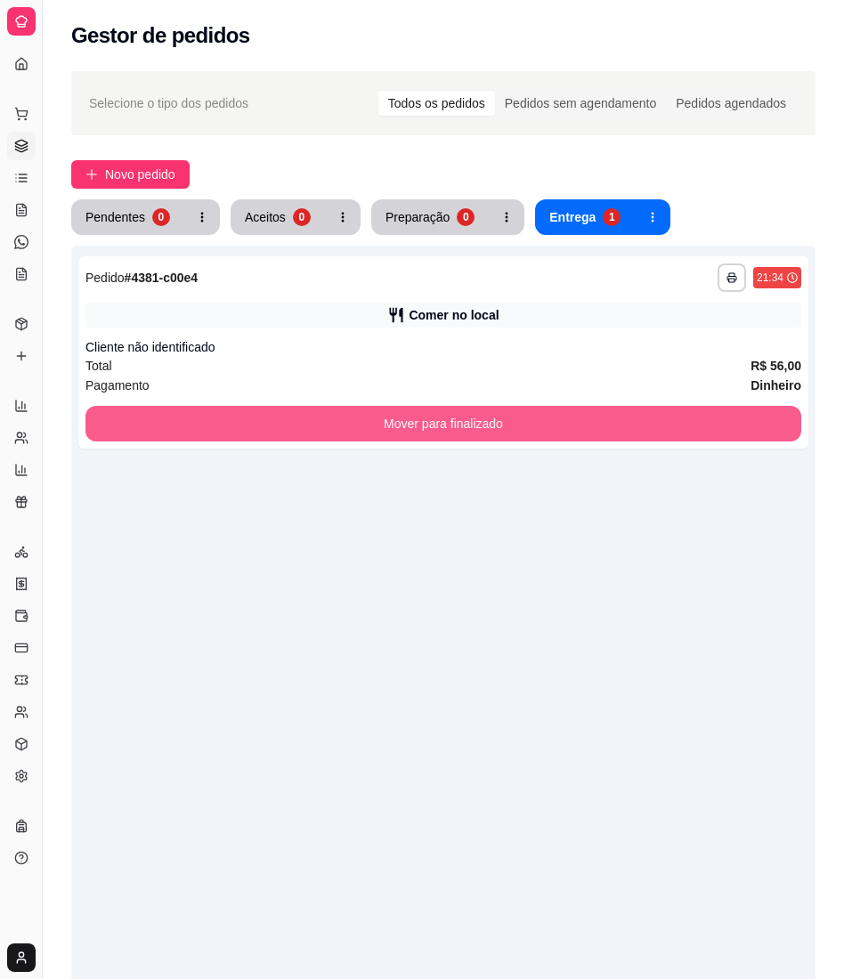
click at [744, 420] on button "Mover para finalizado" at bounding box center [443, 424] width 716 height 36
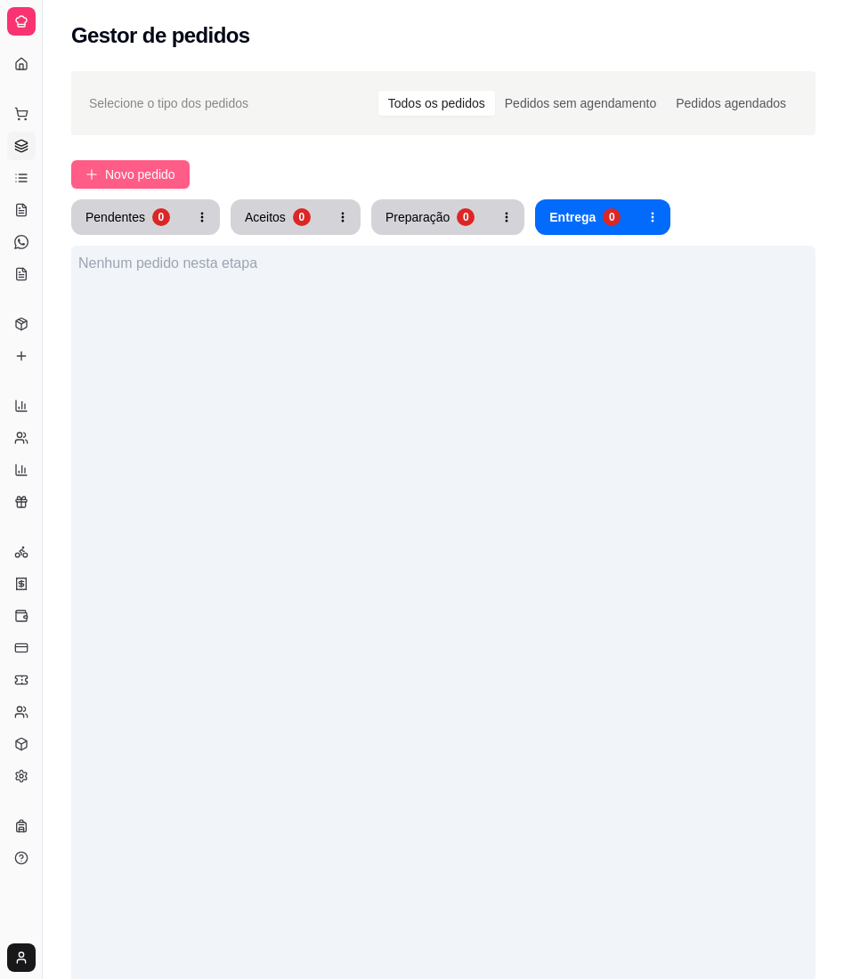
click at [73, 173] on button "Novo pedido" at bounding box center [130, 174] width 118 height 28
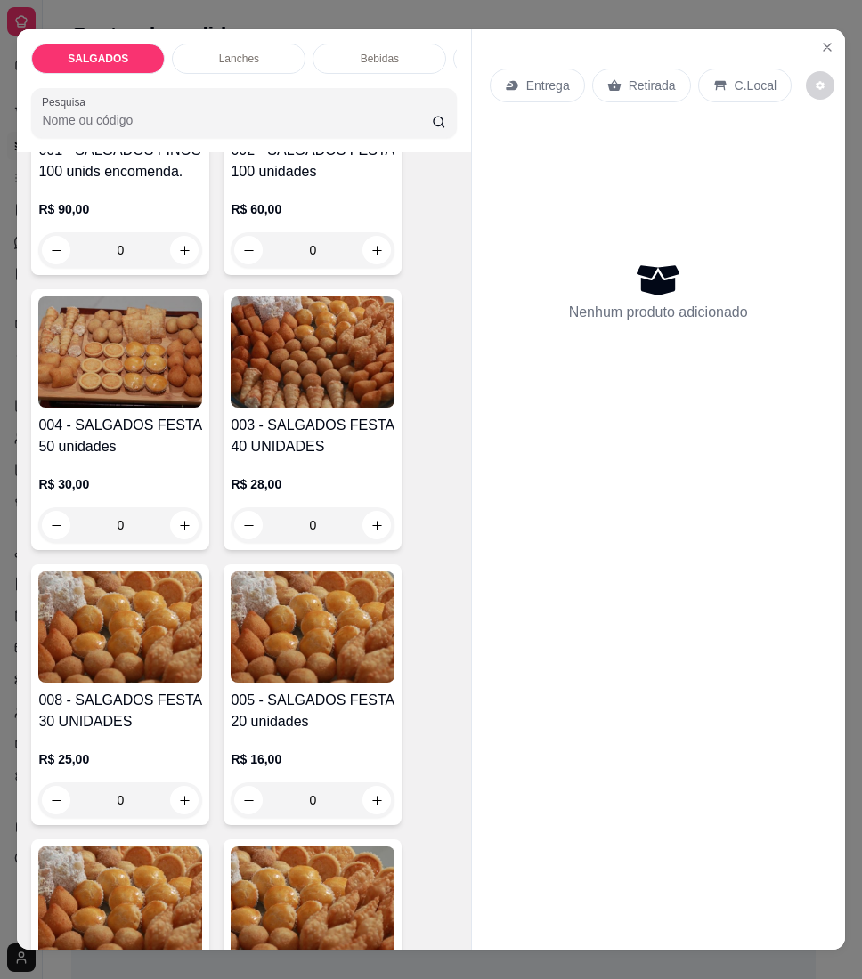
scroll to position [356, 0]
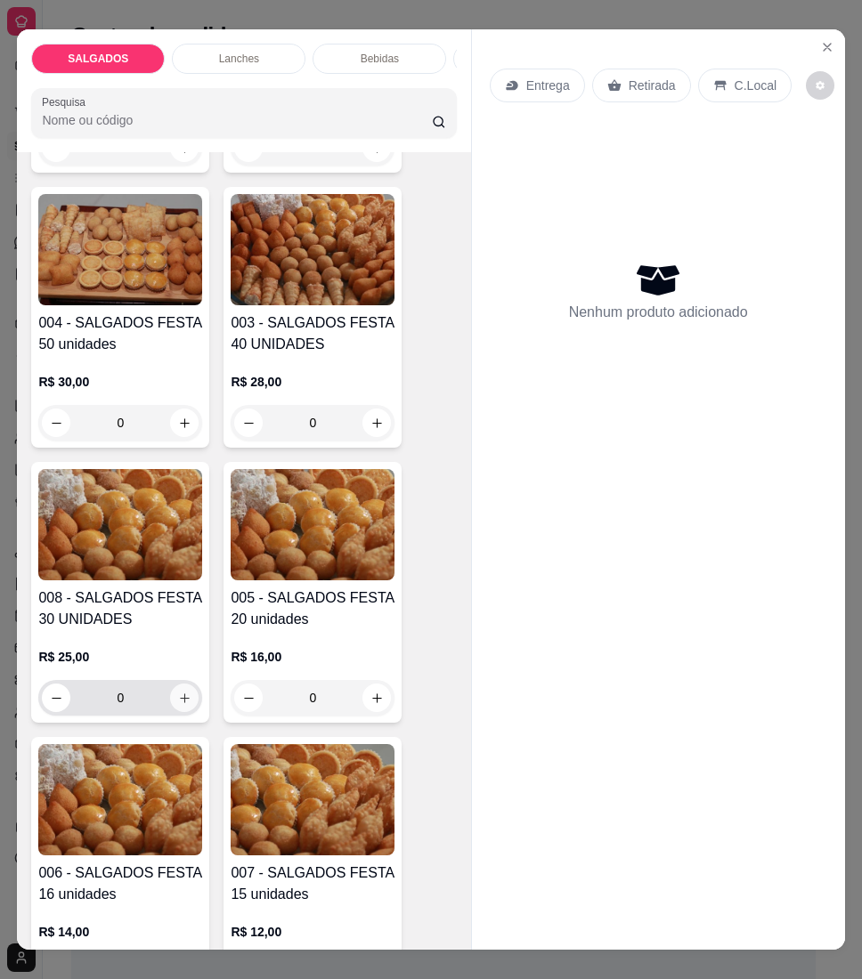
click at [180, 703] on icon "increase-product-quantity" at bounding box center [185, 698] width 10 height 10
type input "1"
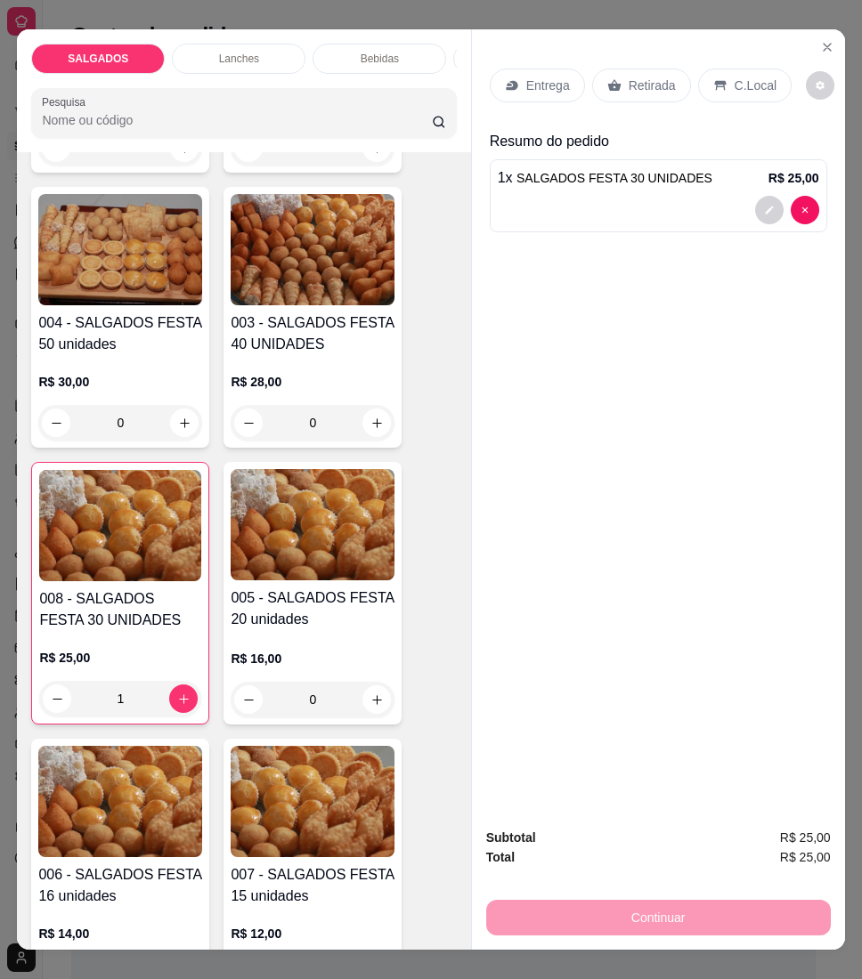
click at [566, 105] on div "Entrega Retirada C.Local" at bounding box center [658, 85] width 337 height 62
click at [536, 79] on p "Entrega" at bounding box center [548, 86] width 44 height 18
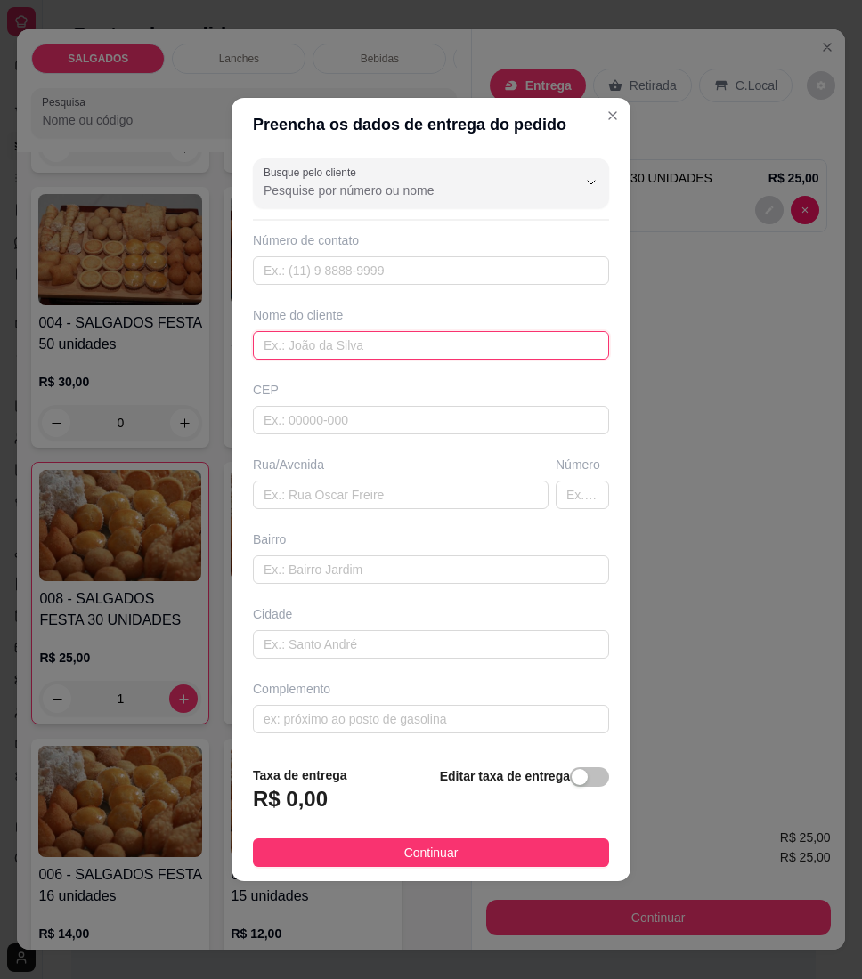
click at [470, 343] on input "text" at bounding box center [431, 345] width 356 height 28
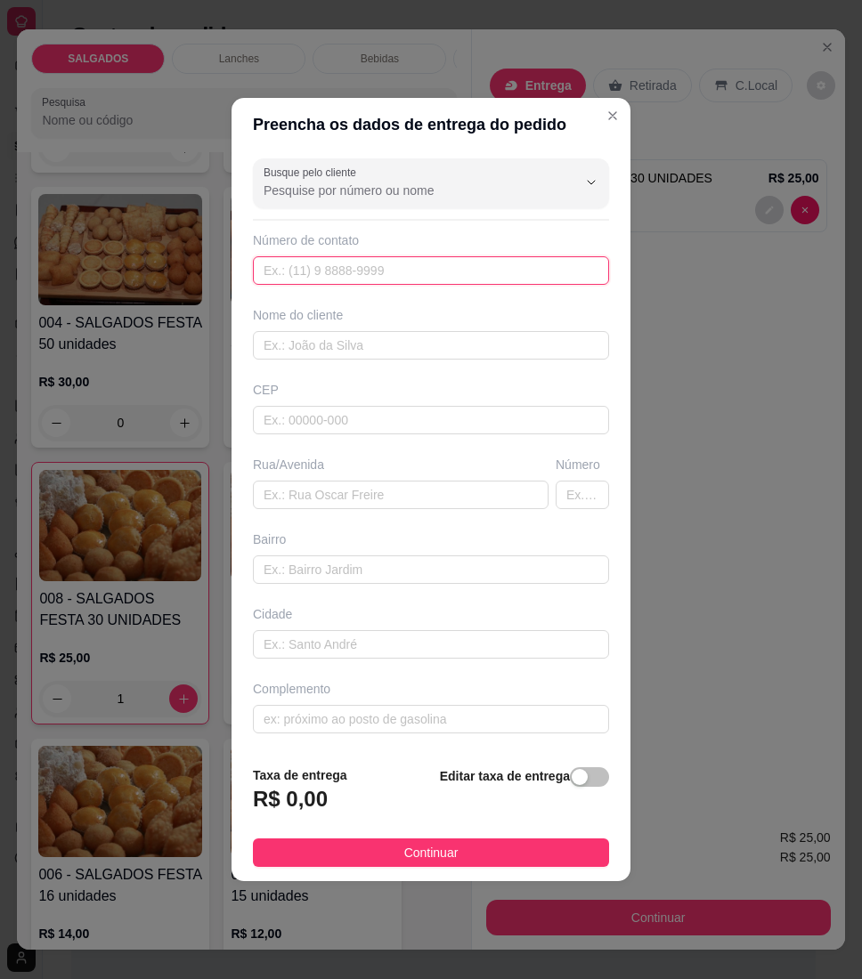
click at [449, 275] on input "text" at bounding box center [431, 270] width 356 height 28
paste input "[PHONE_NUMBER]"
type input "[PHONE_NUMBER]"
click at [431, 328] on div "Nome do cliente" at bounding box center [430, 332] width 363 height 53
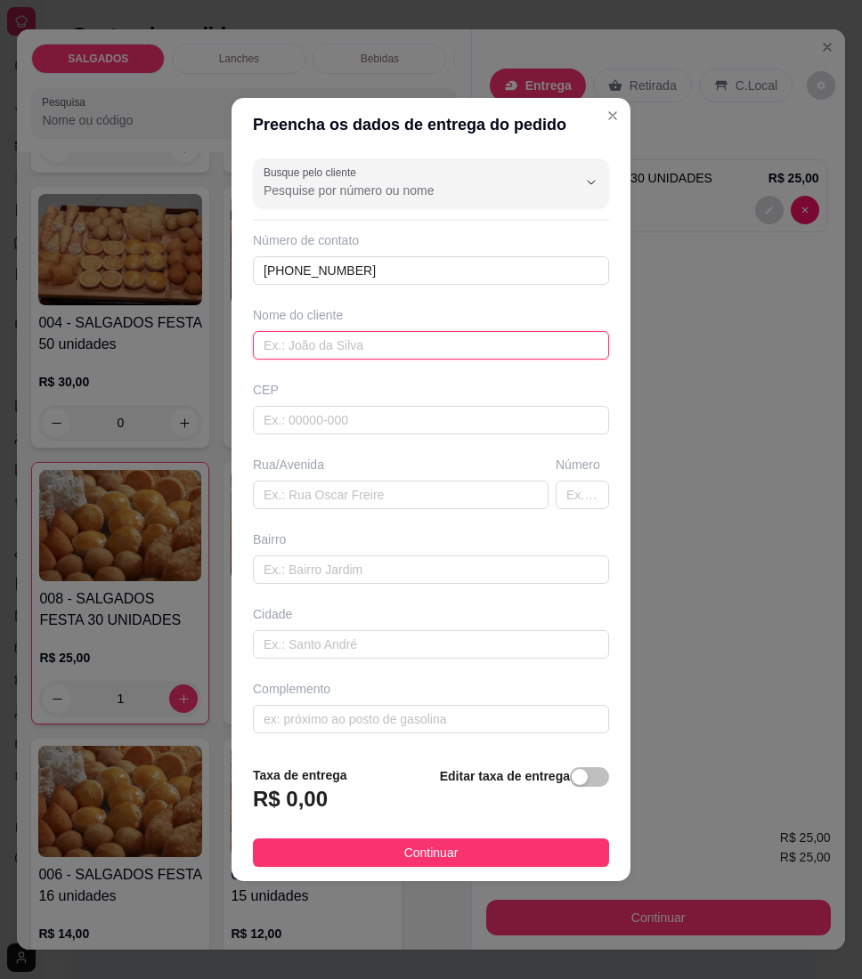
click at [400, 351] on input "text" at bounding box center [431, 345] width 356 height 28
click at [374, 335] on input "text" at bounding box center [431, 345] width 356 height 28
drag, startPoint x: 325, startPoint y: 863, endPoint x: 313, endPoint y: 863, distance: 11.6
click at [325, 863] on button "Continuar" at bounding box center [431, 852] width 356 height 28
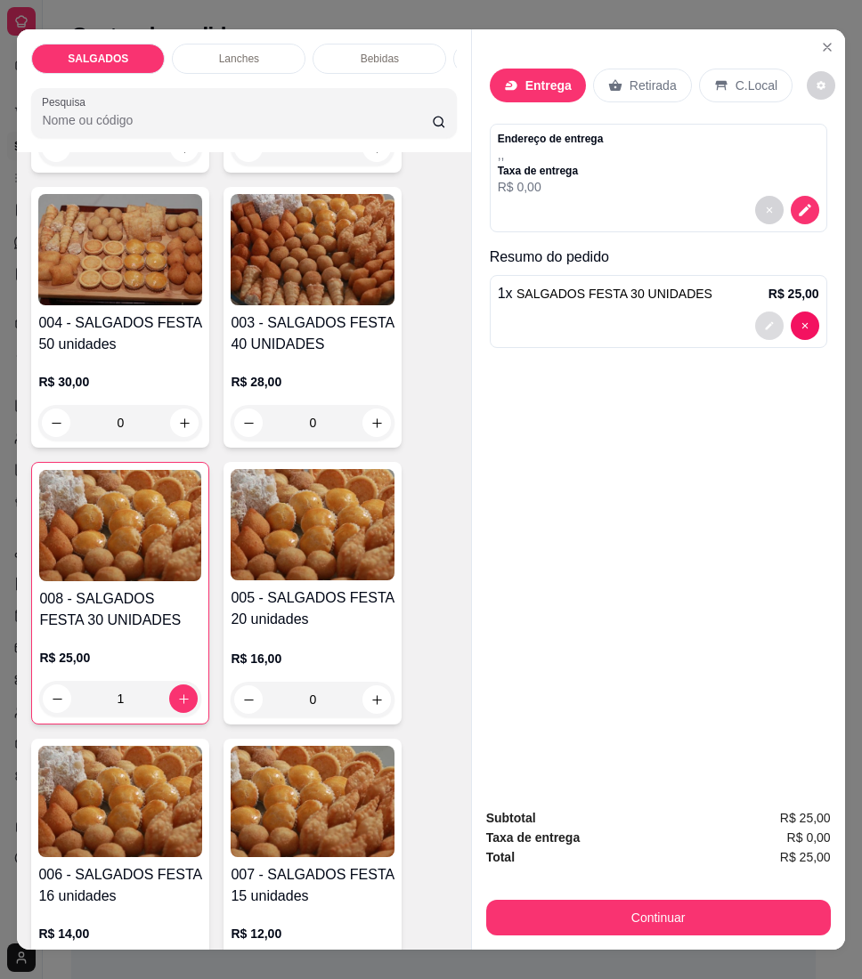
click at [764, 320] on icon "decrease-product-quantity" at bounding box center [769, 325] width 11 height 11
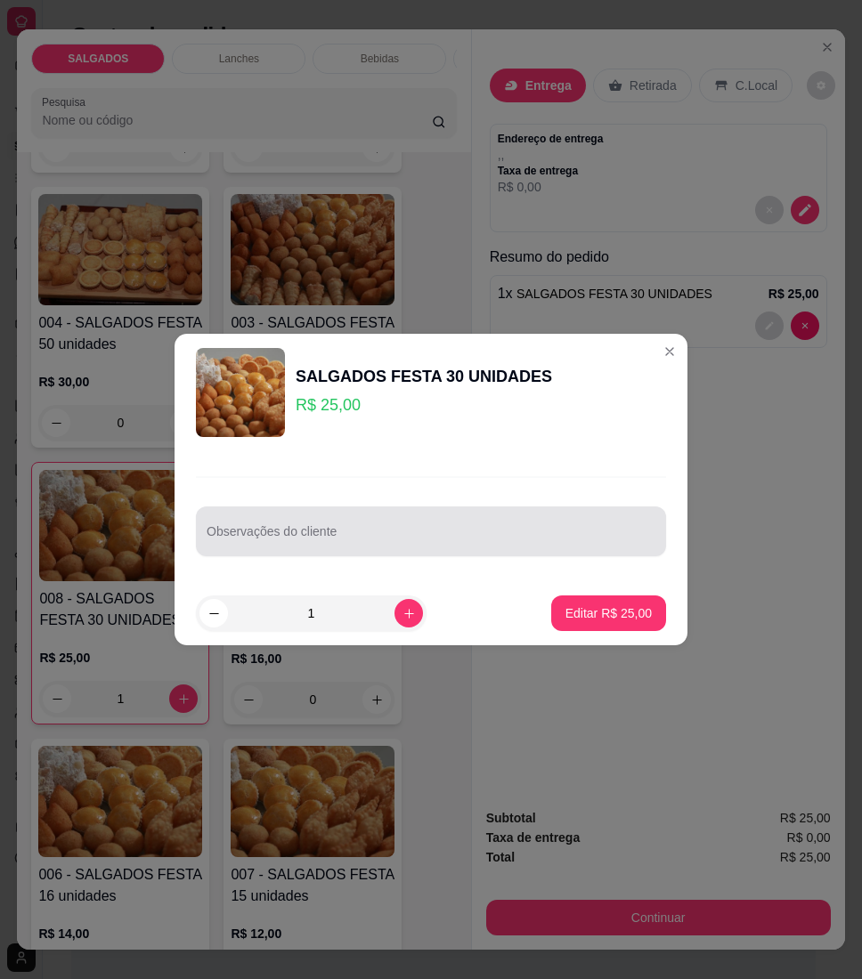
click at [530, 513] on div "Observações do cliente" at bounding box center [431, 531] width 470 height 50
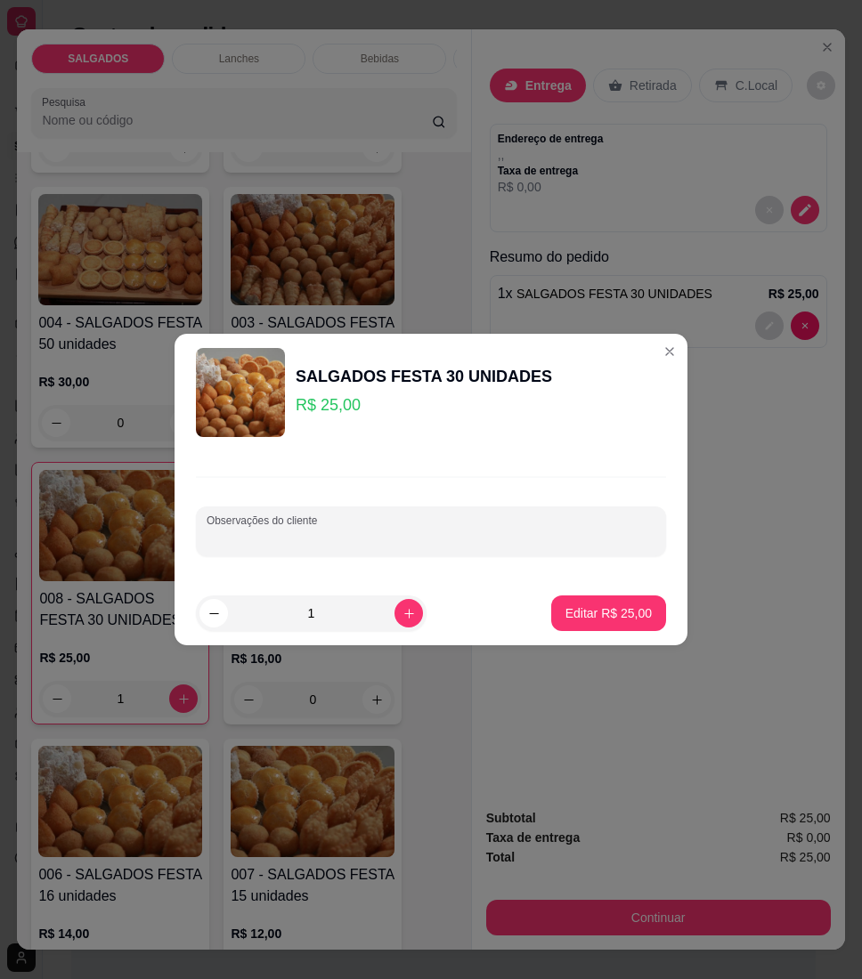
click at [329, 545] on input "Observações do cliente" at bounding box center [430, 539] width 449 height 18
paste input "Sem bolinho de queijo"
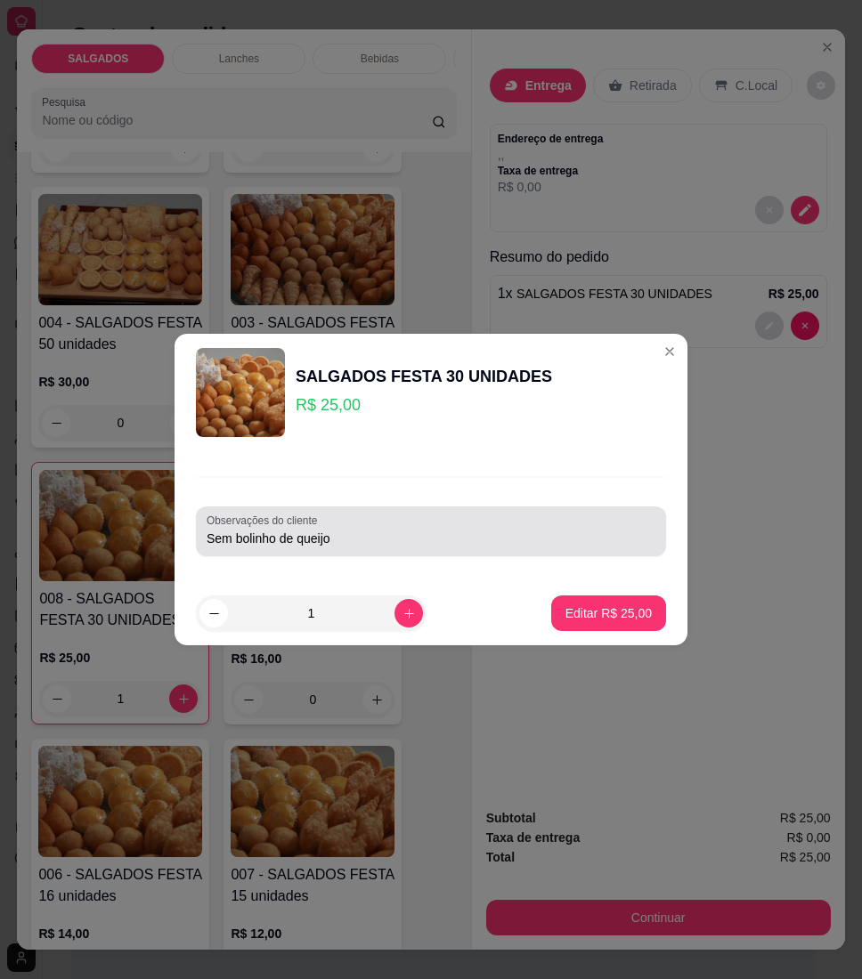
click at [441, 525] on div "Sem bolinho de queijo" at bounding box center [430, 532] width 449 height 36
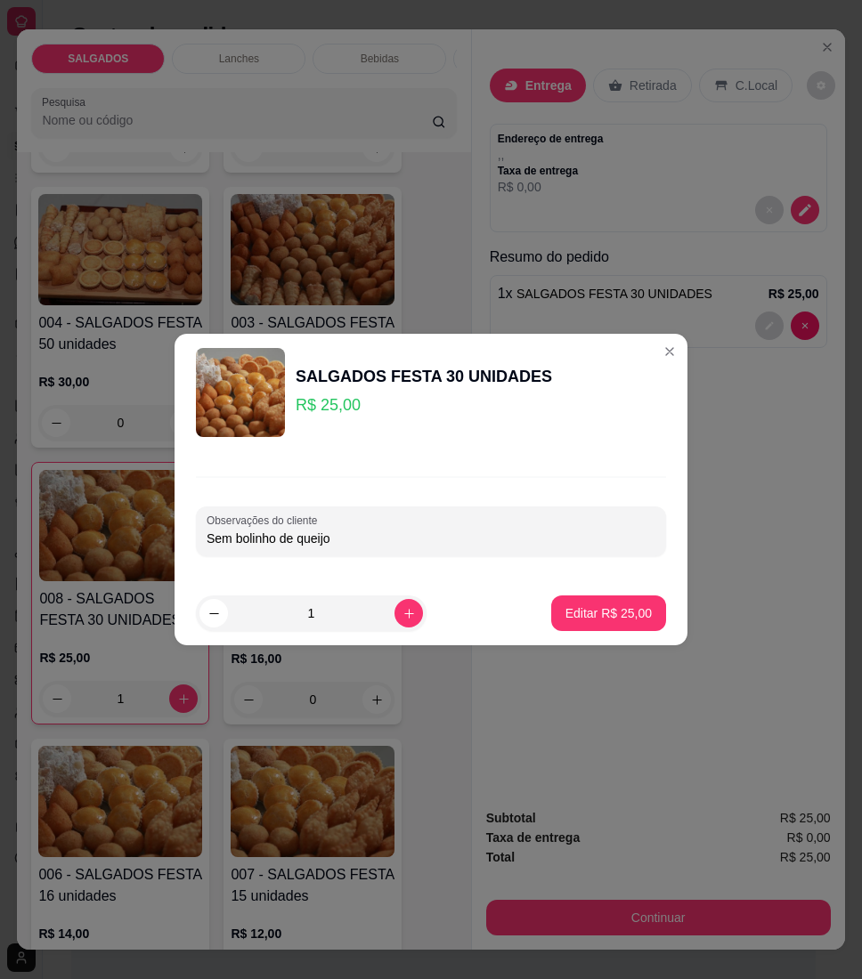
paste input "Se pode bota mais pastel doce no luga do bolinho de queijo"
type input "Sem bolinho de queijo Se pode bota mais pastel doce no luga do bolinho de queijo"
click at [596, 604] on p "Editar R$ 25,00" at bounding box center [608, 612] width 84 height 17
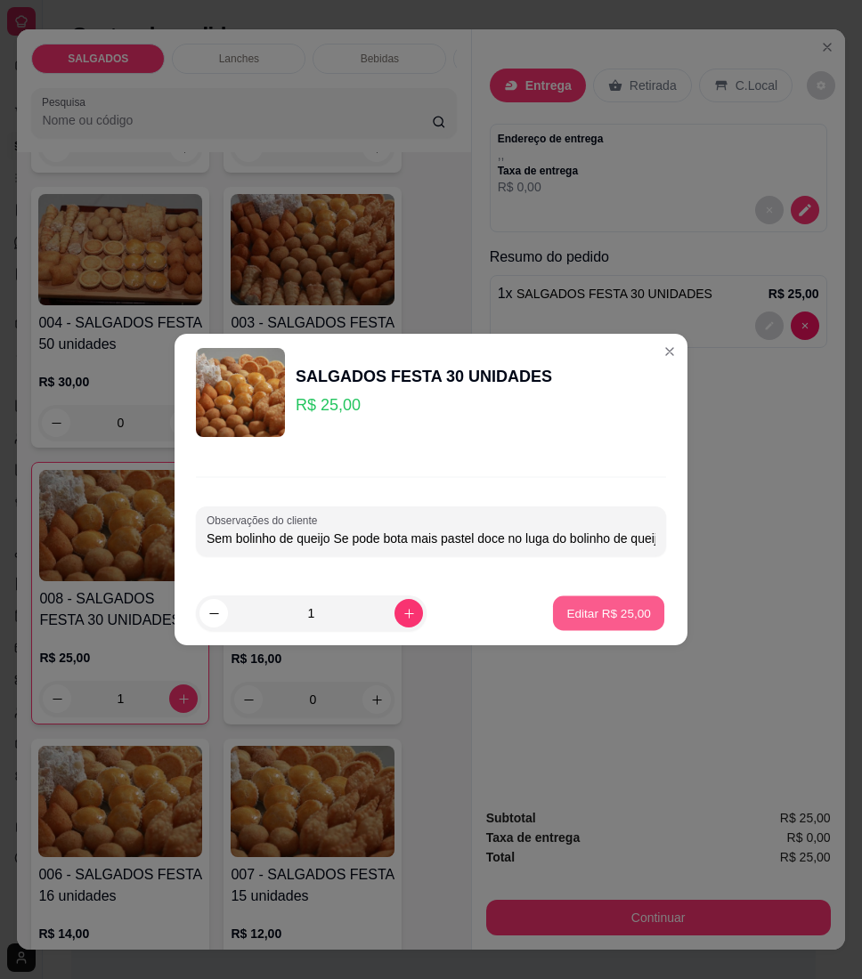
type input "0"
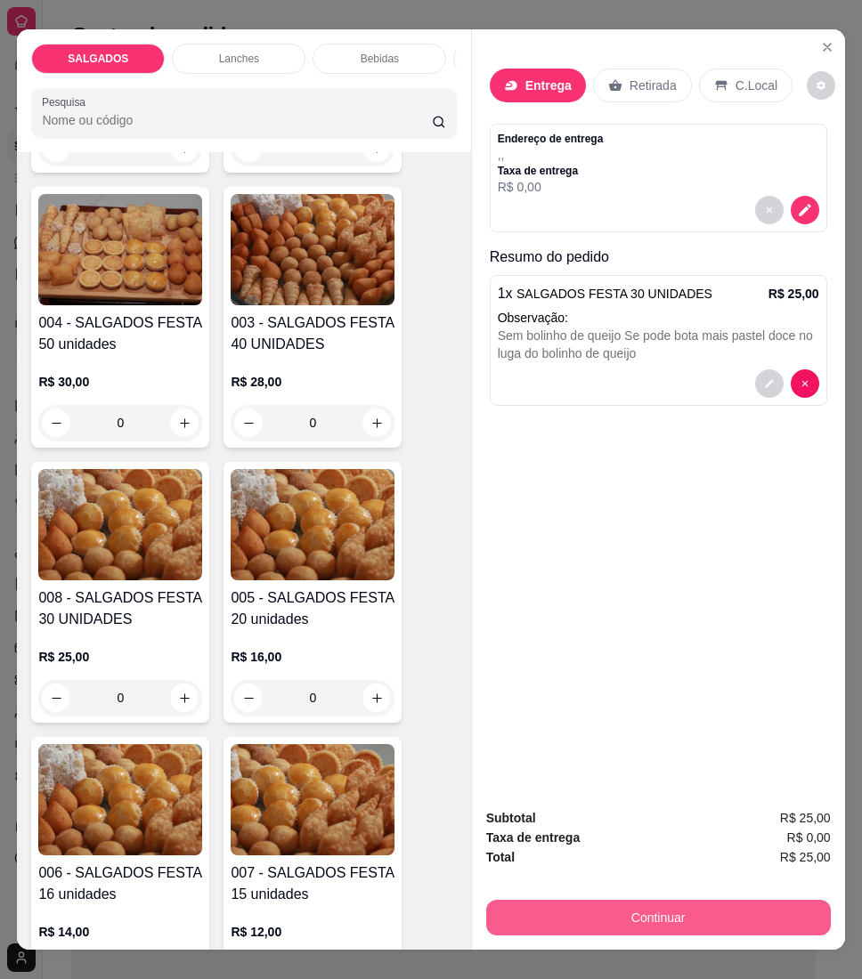
click at [532, 900] on button "Continuar" at bounding box center [658, 918] width 344 height 36
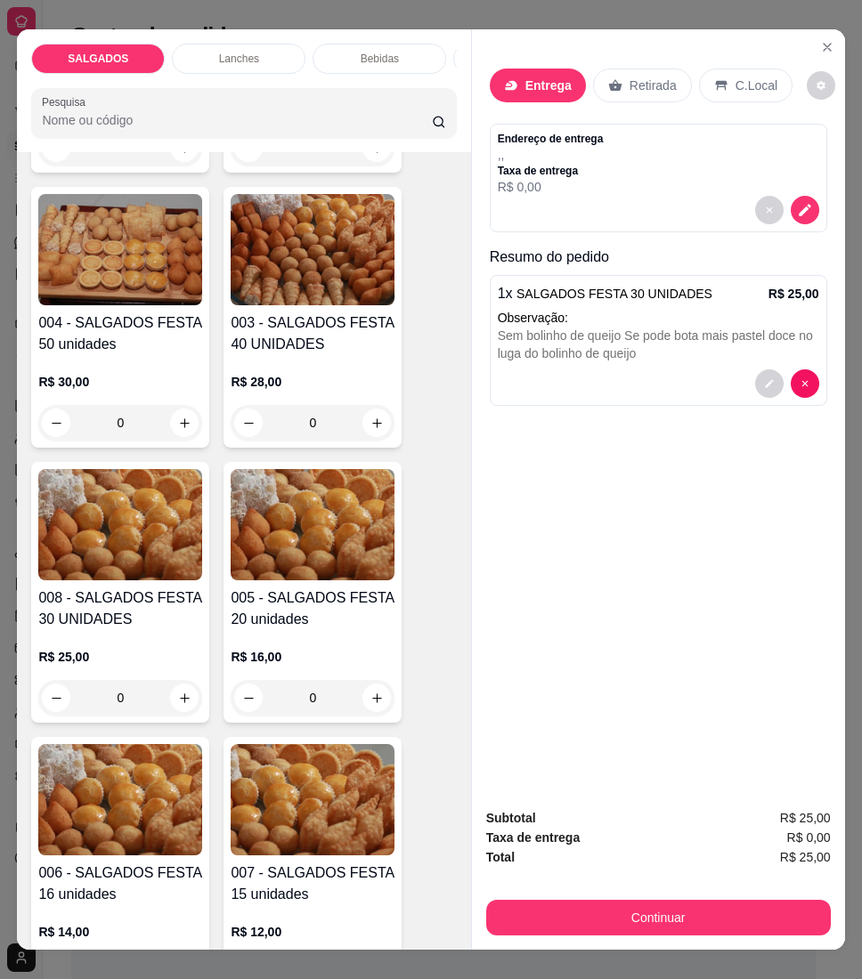
click at [492, 69] on div "Entrega" at bounding box center [538, 86] width 96 height 34
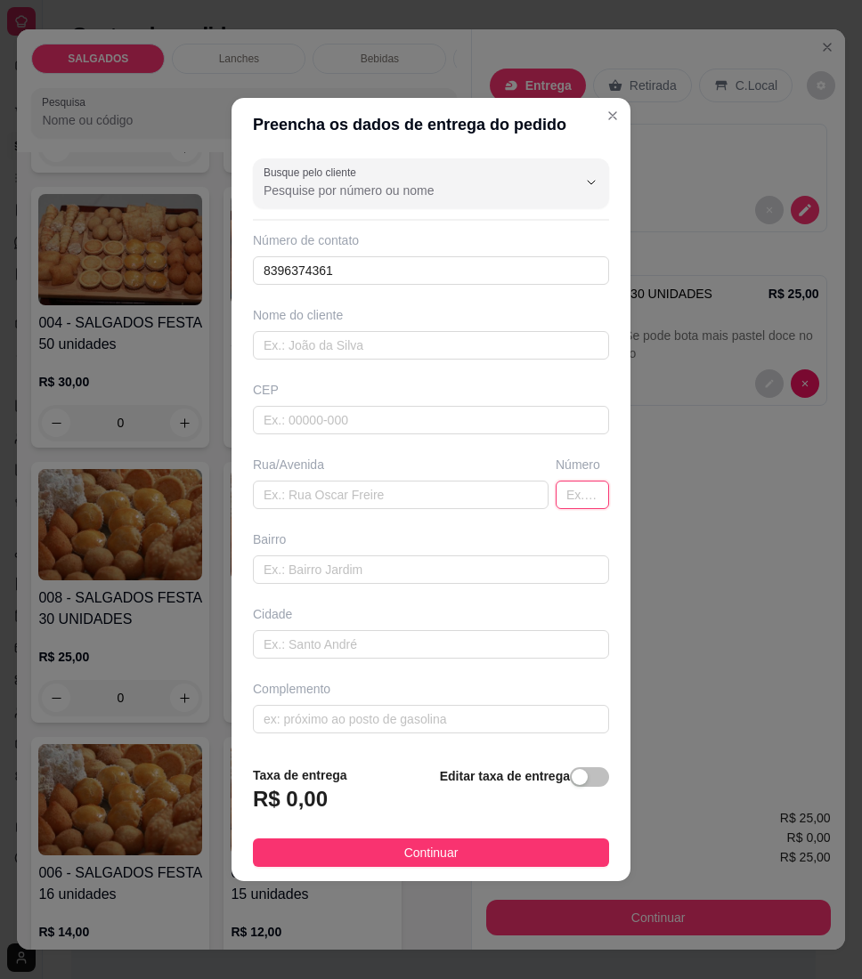
click at [573, 500] on input "text" at bounding box center [581, 495] width 53 height 28
type input "113"
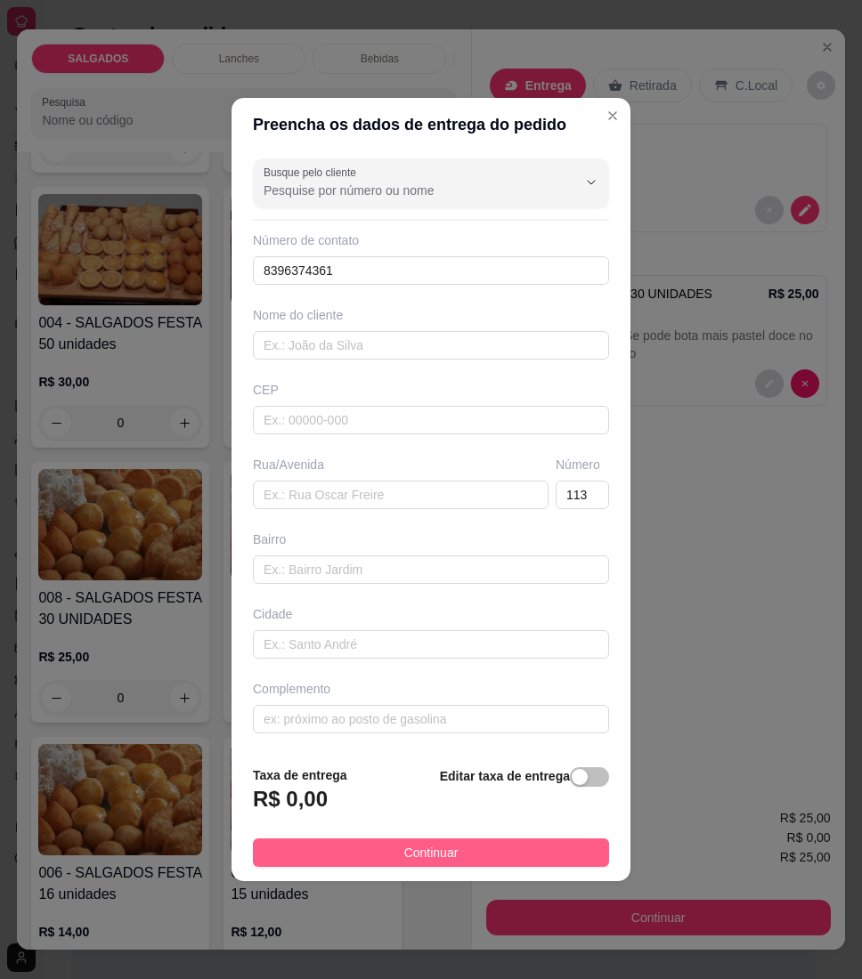
click at [349, 855] on button "Continuar" at bounding box center [431, 852] width 356 height 28
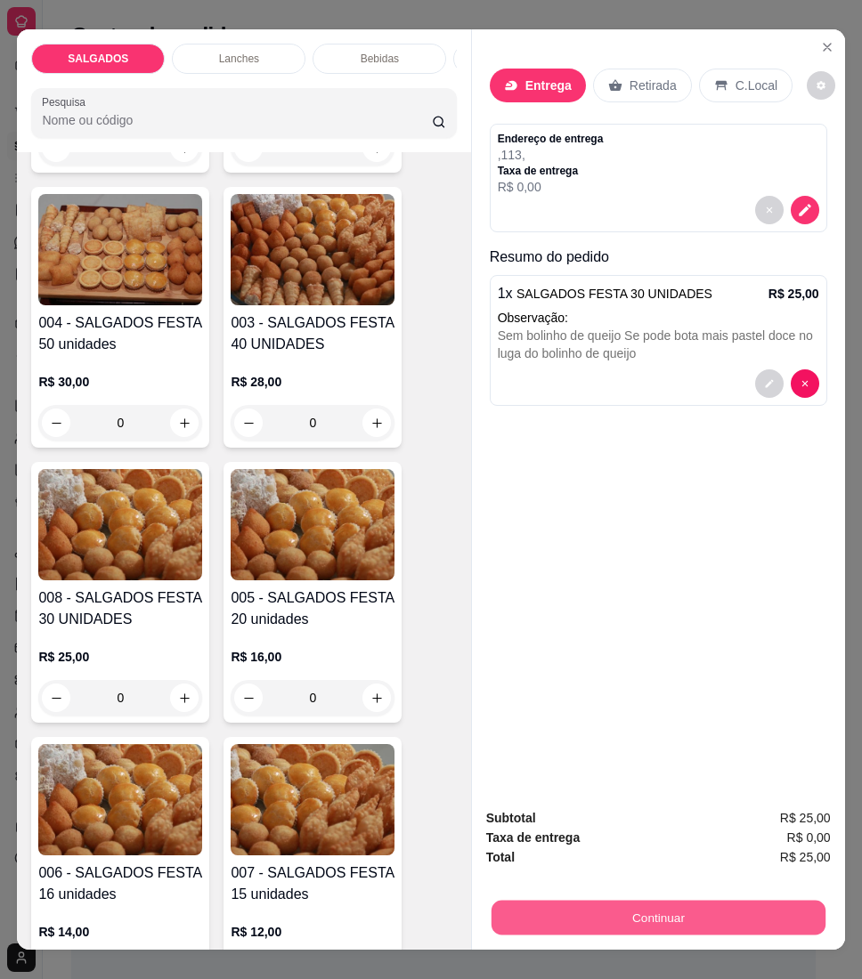
click at [610, 901] on button "Continuar" at bounding box center [657, 918] width 334 height 35
click at [563, 911] on button "Continuar" at bounding box center [658, 918] width 344 height 36
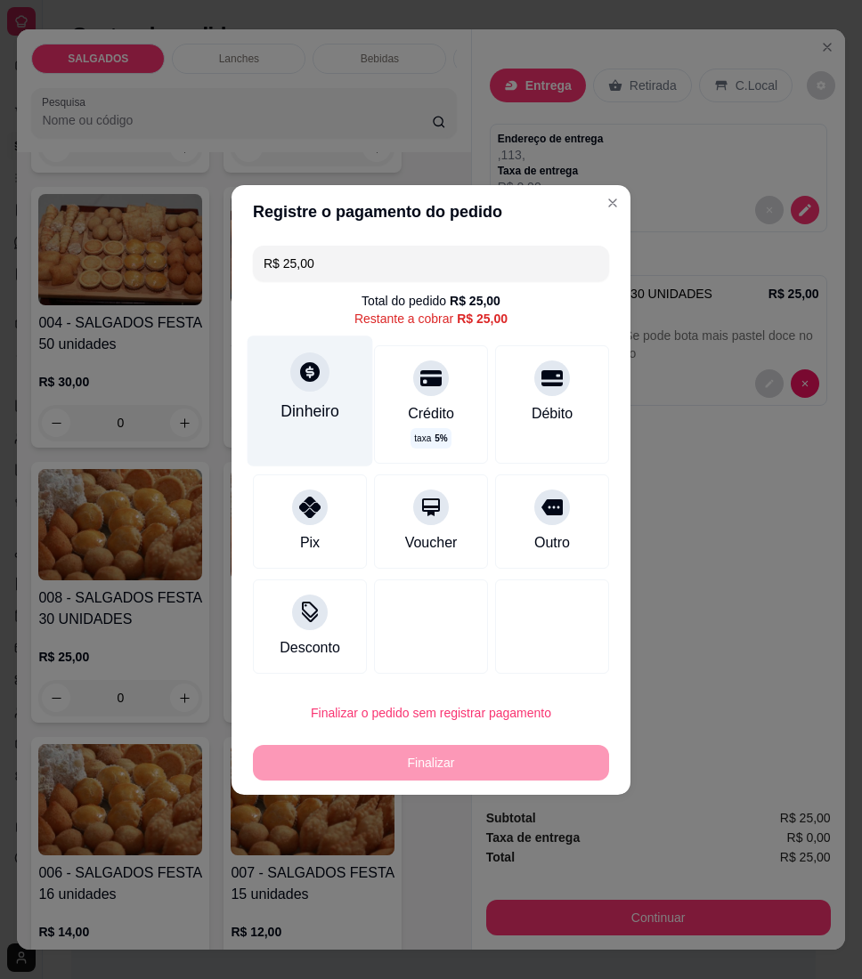
click at [300, 389] on div at bounding box center [309, 371] width 39 height 39
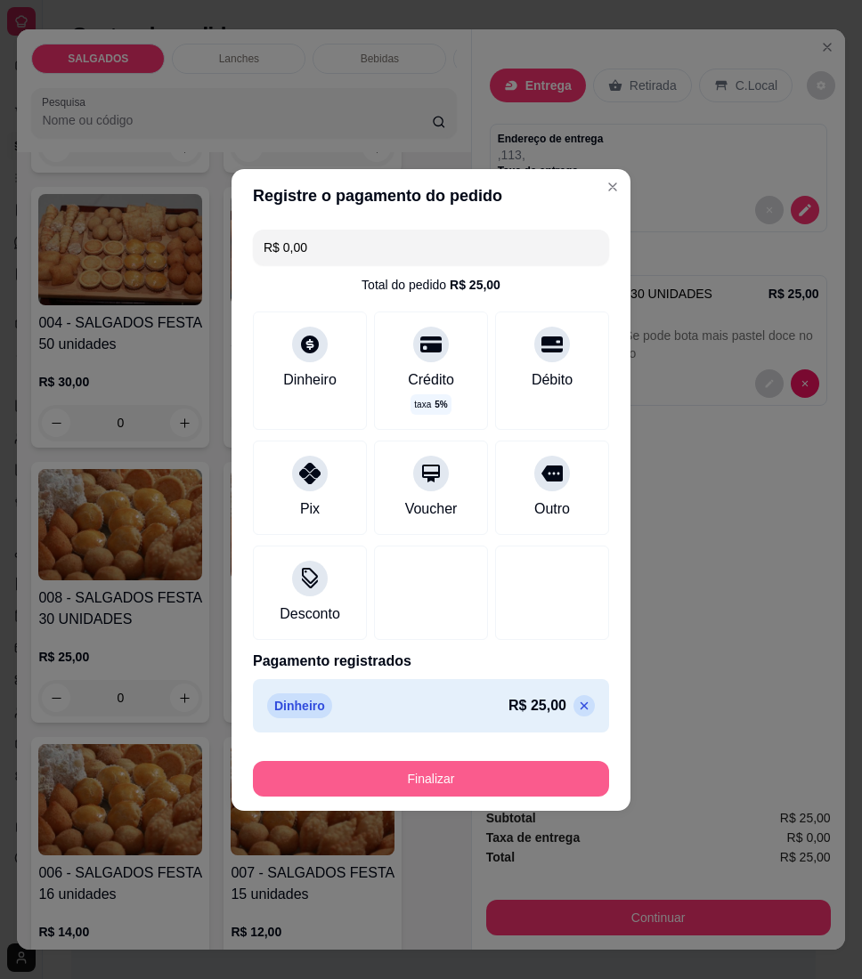
click at [471, 791] on button "Finalizar" at bounding box center [431, 779] width 356 height 36
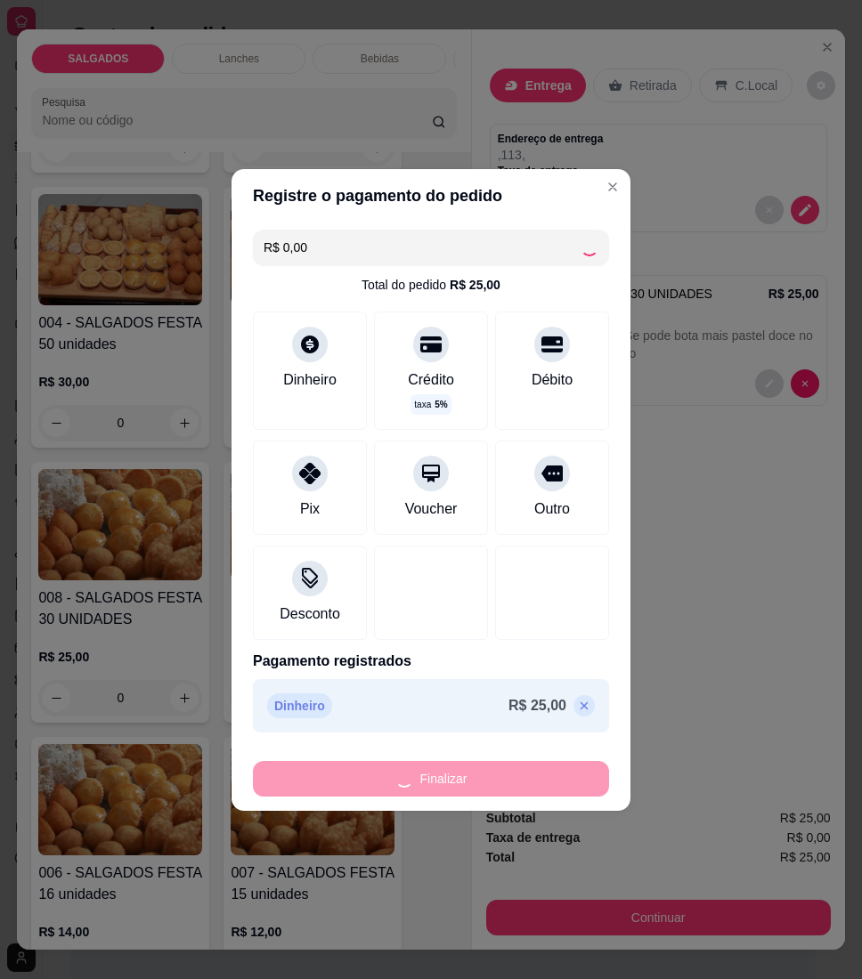
type input "-R$ 25,00"
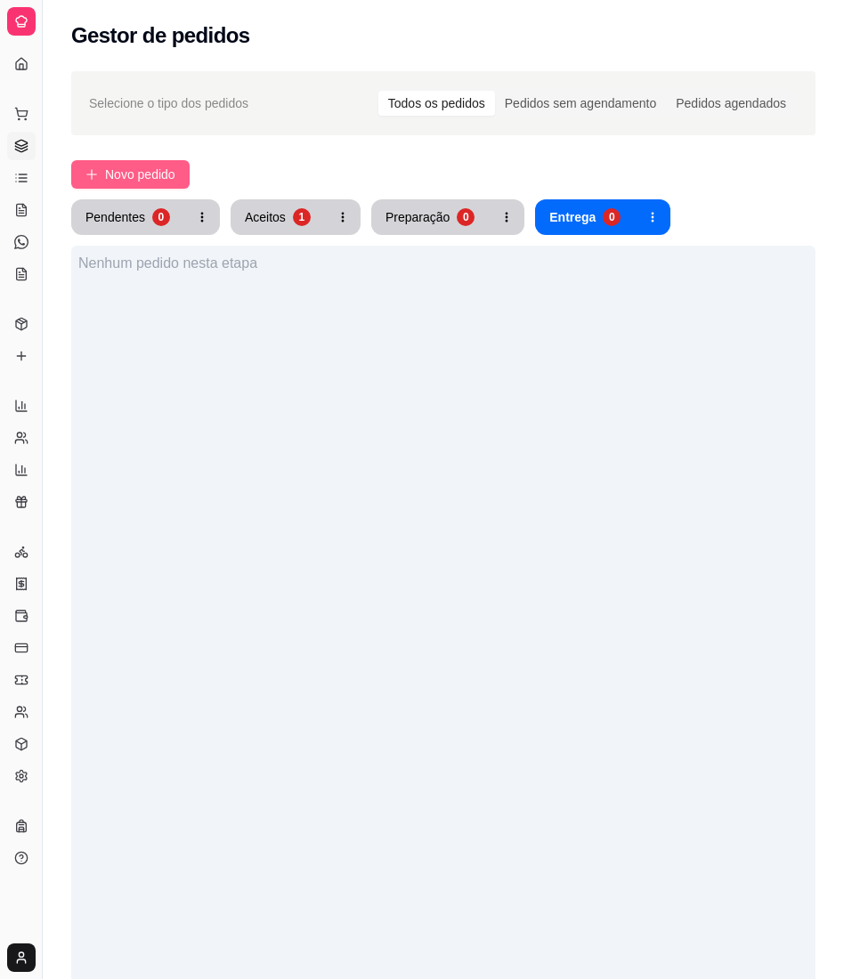
click at [108, 182] on span "Novo pedido" at bounding box center [140, 175] width 70 height 20
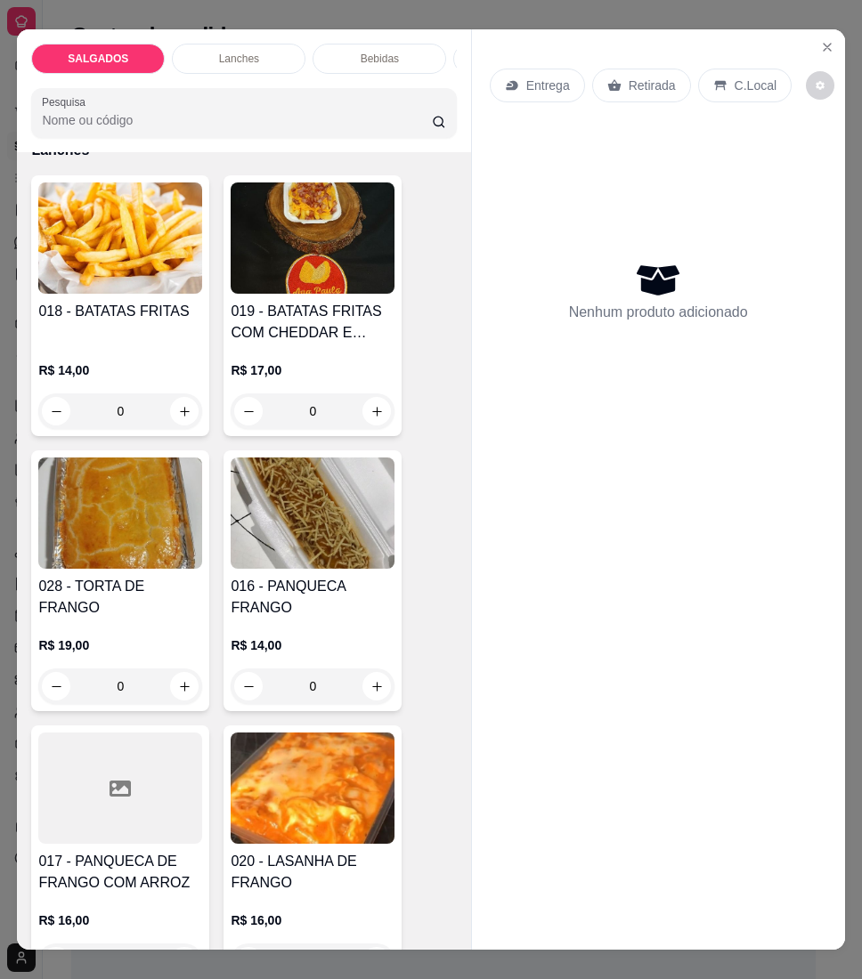
scroll to position [3679, 0]
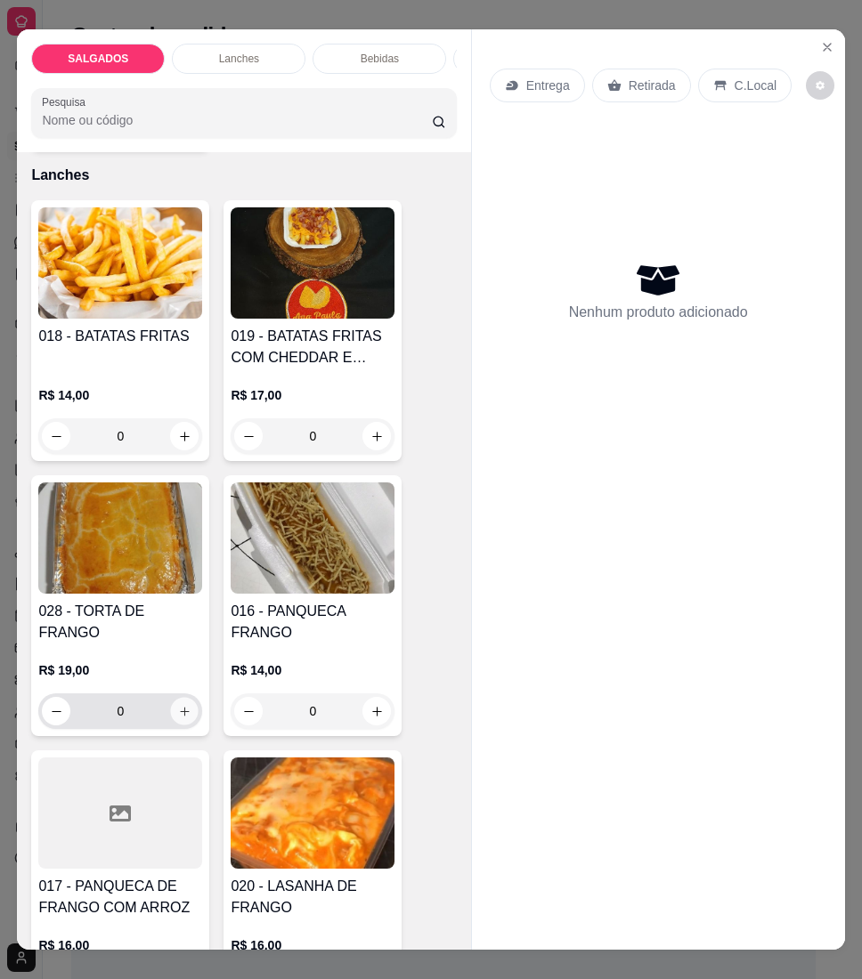
click at [178, 705] on icon "increase-product-quantity" at bounding box center [184, 711] width 13 height 13
type input "1"
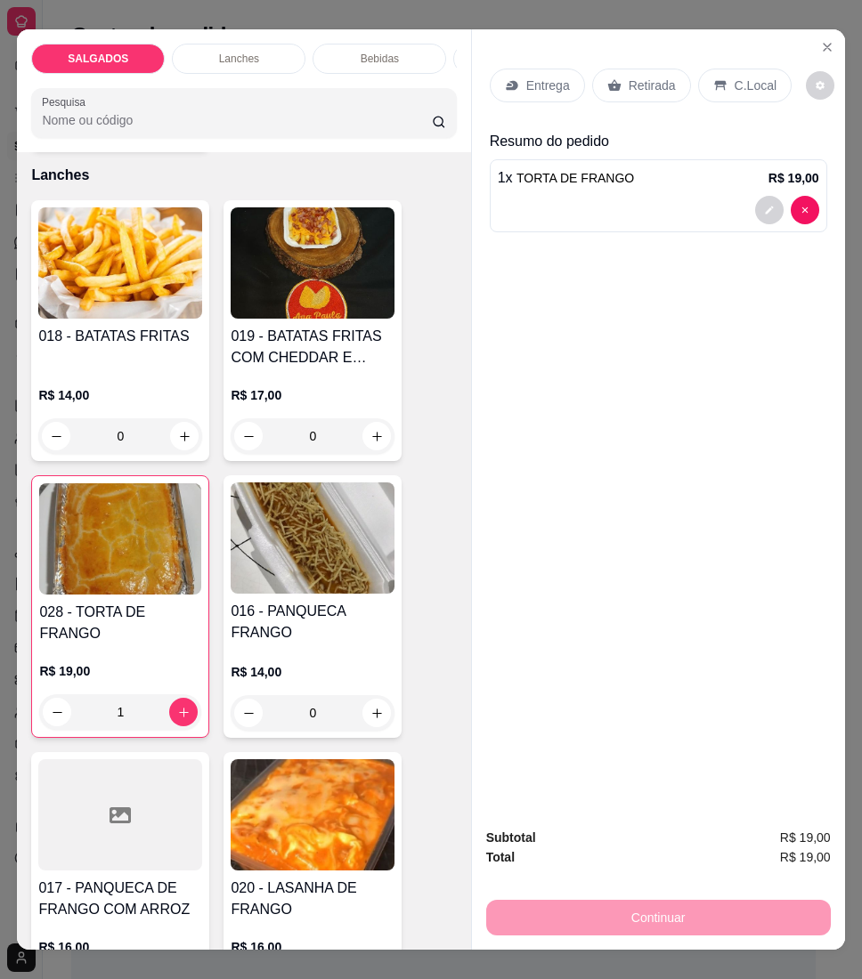
click at [554, 90] on div "Entrega" at bounding box center [537, 86] width 95 height 34
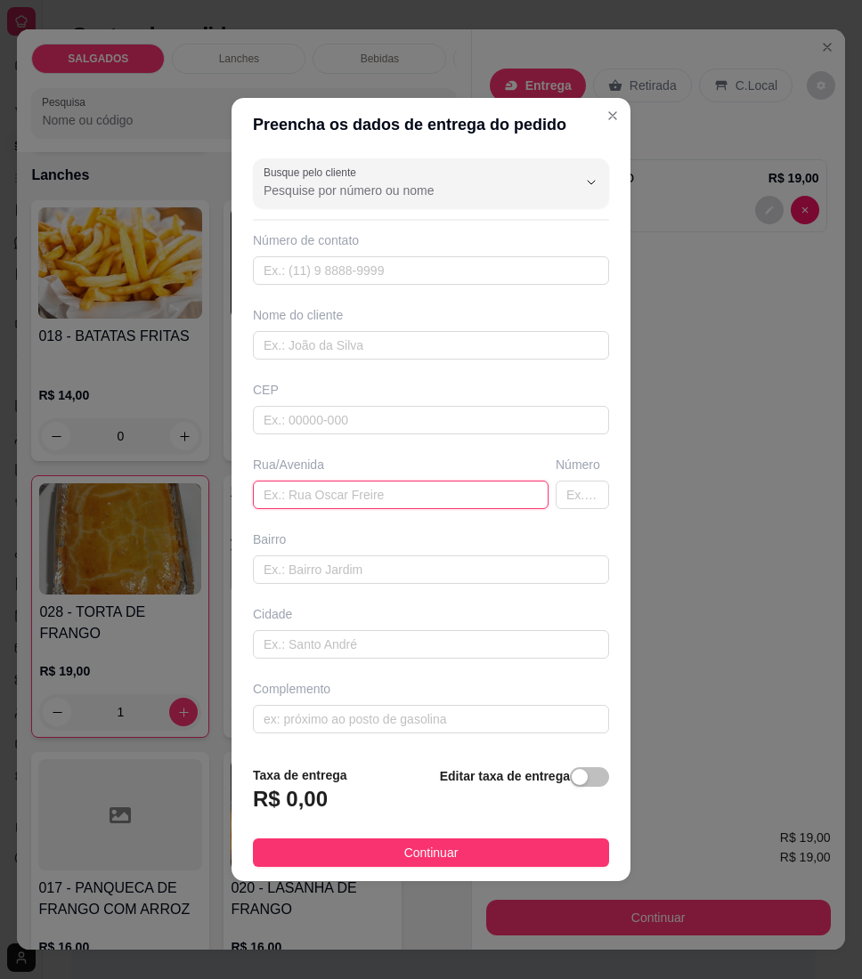
click at [346, 485] on input "text" at bounding box center [401, 495] width 296 height 28
click at [336, 504] on input "text" at bounding box center [401, 495] width 296 height 28
paste input "[[DATE] 21:44] [PERSON_NAME]🌙: Rua [PERSON_NAME] [[DATE] 21:44] Esthefany🌙: Núm…"
type input "[[DATE] 21:44] [PERSON_NAME]🌙: Rua [PERSON_NAME] [[DATE] 21:44] Esthefany🌙: Núm…"
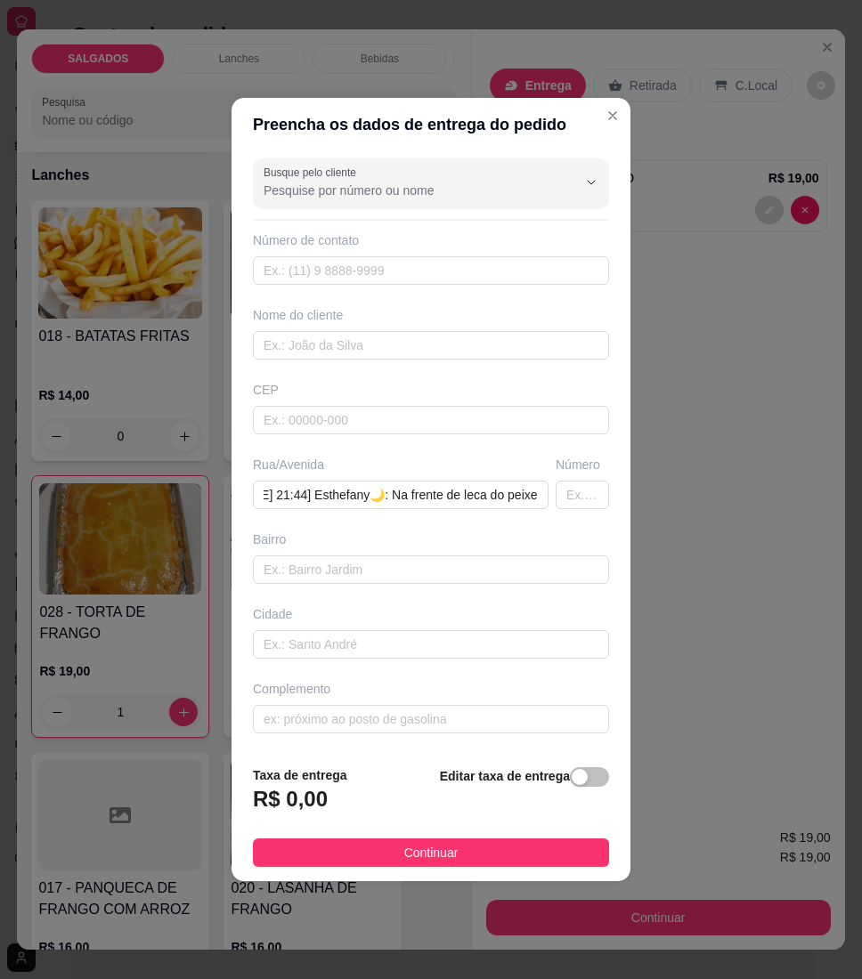
click at [364, 328] on div "Nome do cliente" at bounding box center [430, 332] width 363 height 53
click at [290, 349] on input "text" at bounding box center [431, 345] width 356 height 28
click at [308, 357] on input "text" at bounding box center [431, 345] width 356 height 28
paste input "Esthefany🌙"
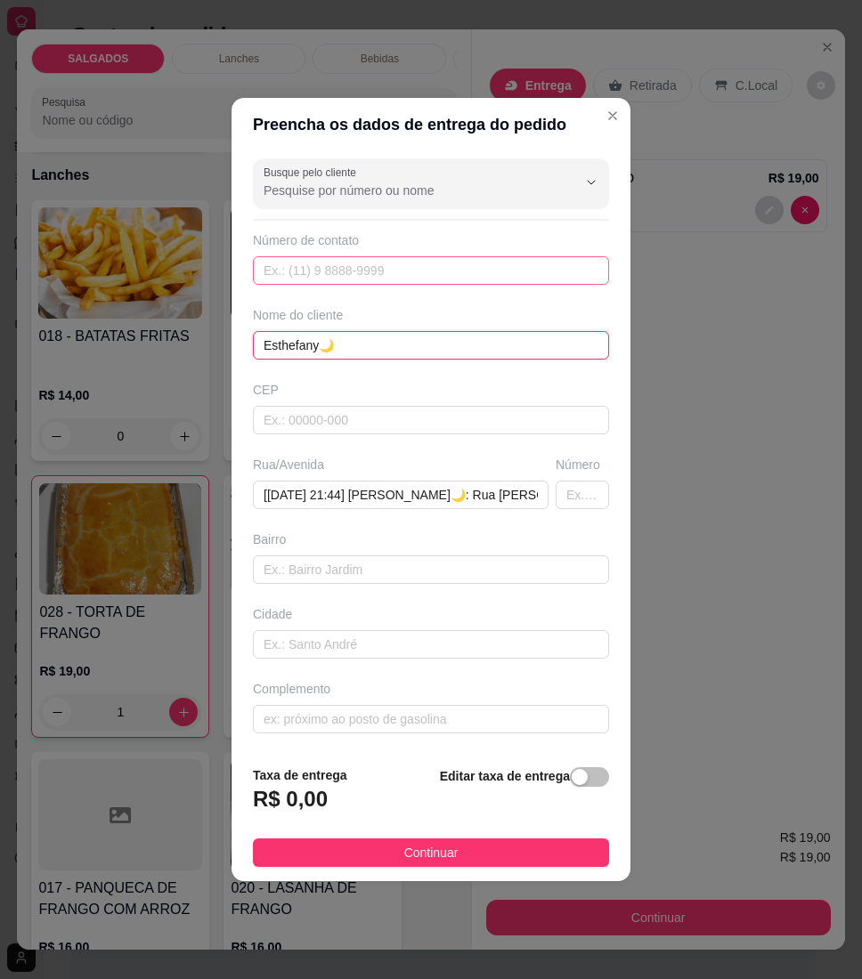
type input "Esthefany🌙"
click at [372, 256] on input "text" at bounding box center [431, 270] width 356 height 28
click at [287, 289] on div "Busque pelo cliente Número de contato Nome do cliente Esthefany🌙 CEP Rua/Avenid…" at bounding box center [430, 451] width 399 height 600
click at [299, 275] on input "text" at bounding box center [431, 270] width 356 height 28
paste input "[PHONE_NUMBER]"
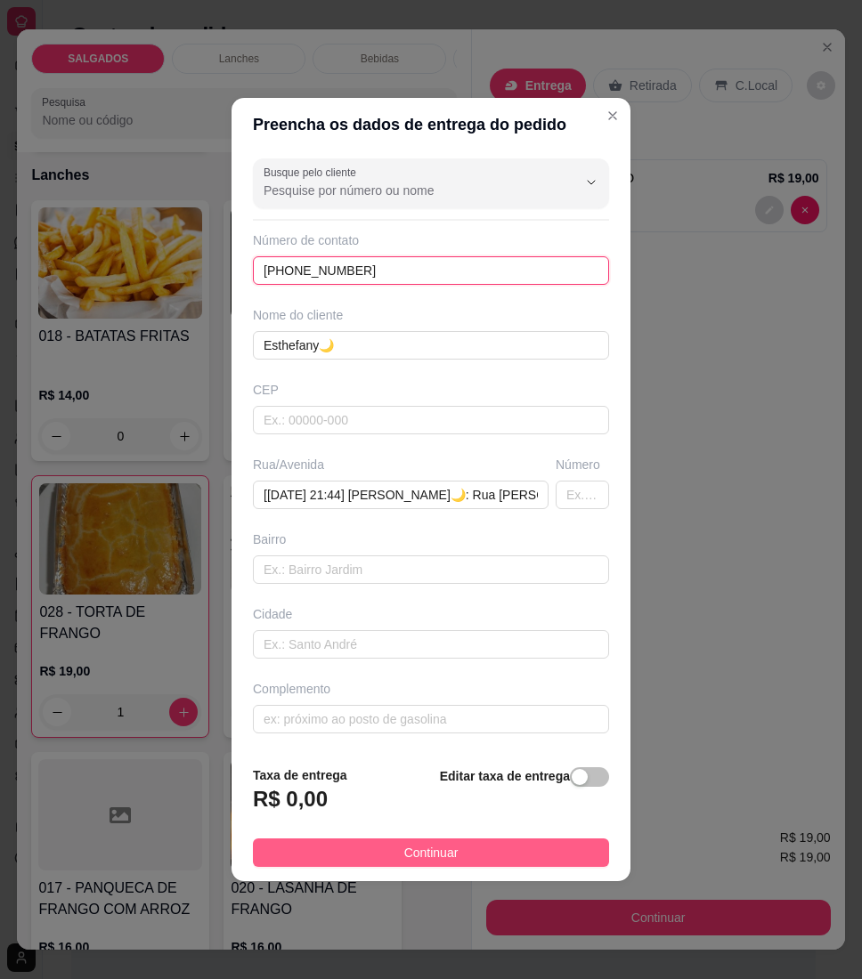
type input "[PHONE_NUMBER]"
click at [288, 853] on button "Continuar" at bounding box center [431, 852] width 356 height 28
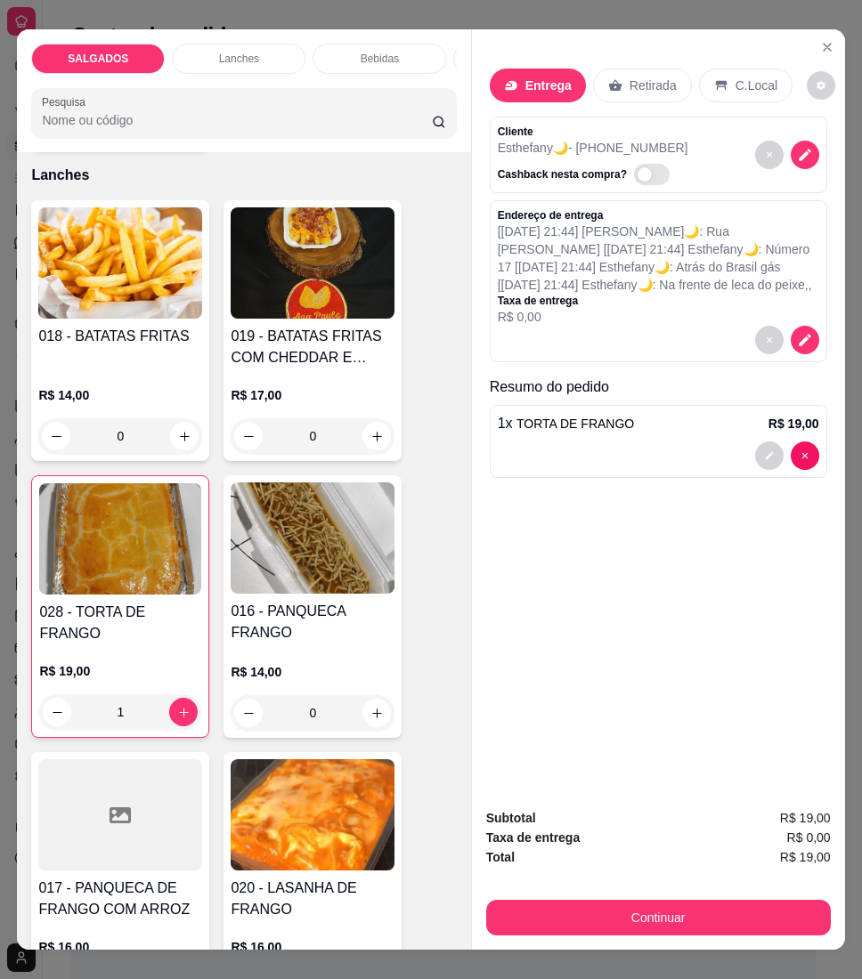
click at [575, 895] on div "Continuar" at bounding box center [658, 915] width 344 height 40
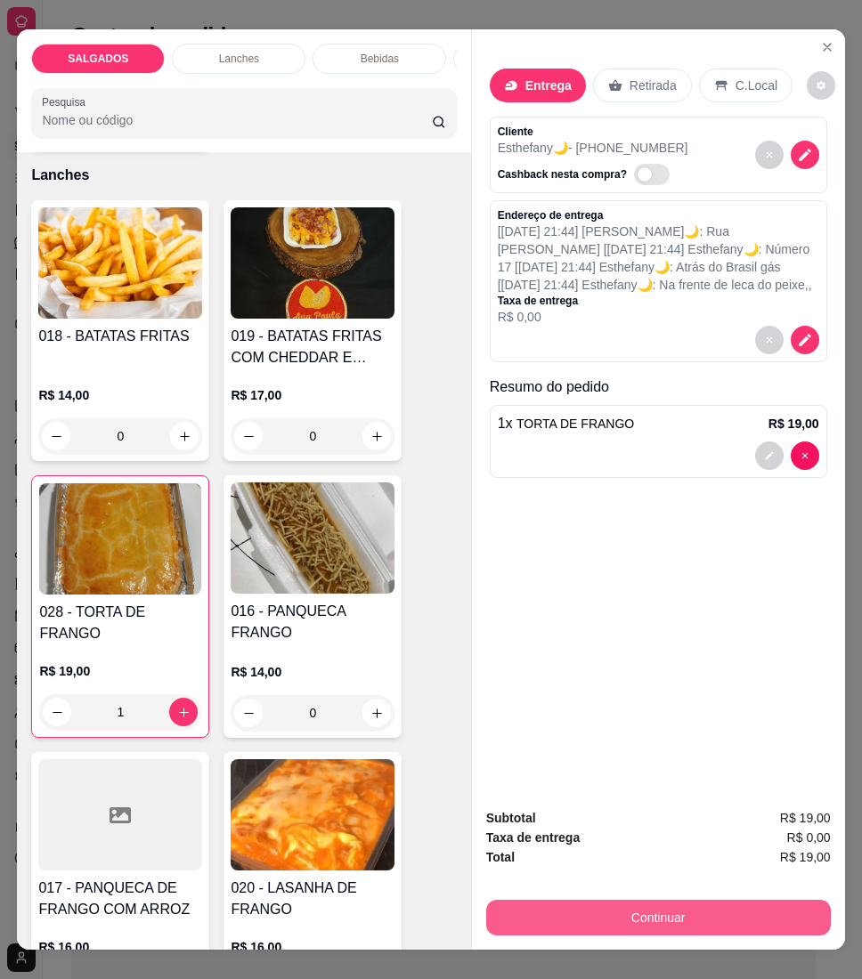
click at [673, 904] on button "Continuar" at bounding box center [658, 918] width 344 height 36
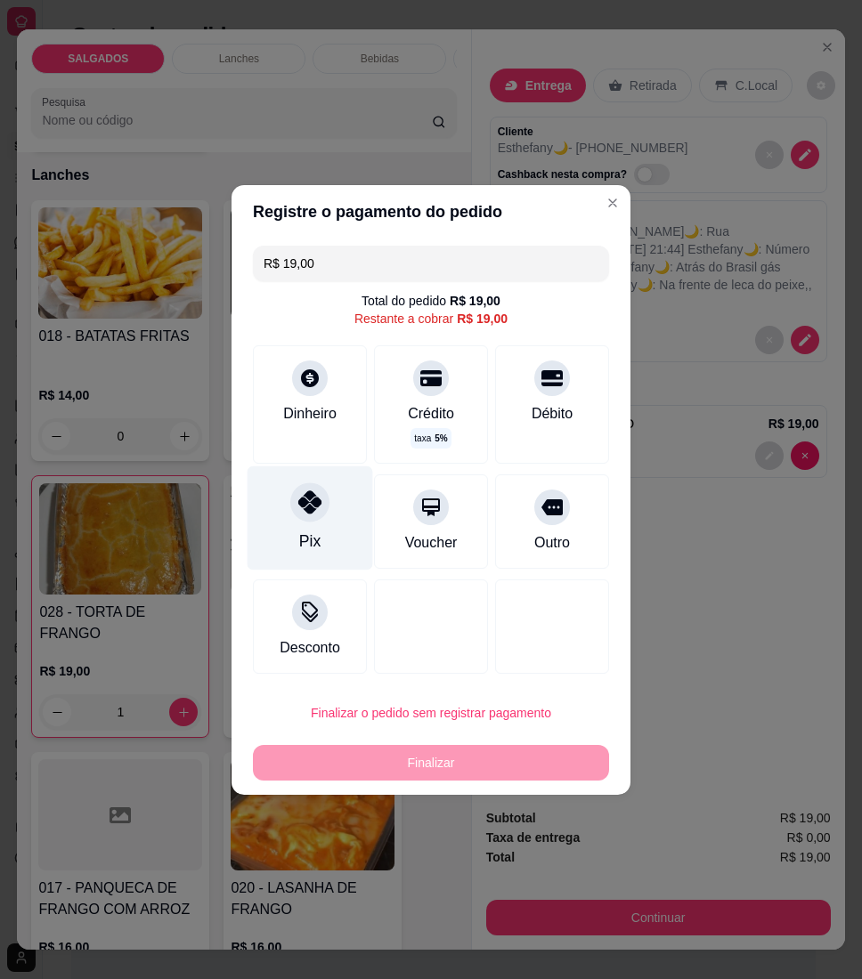
click at [322, 506] on div at bounding box center [309, 501] width 39 height 39
type input "R$ 0,00"
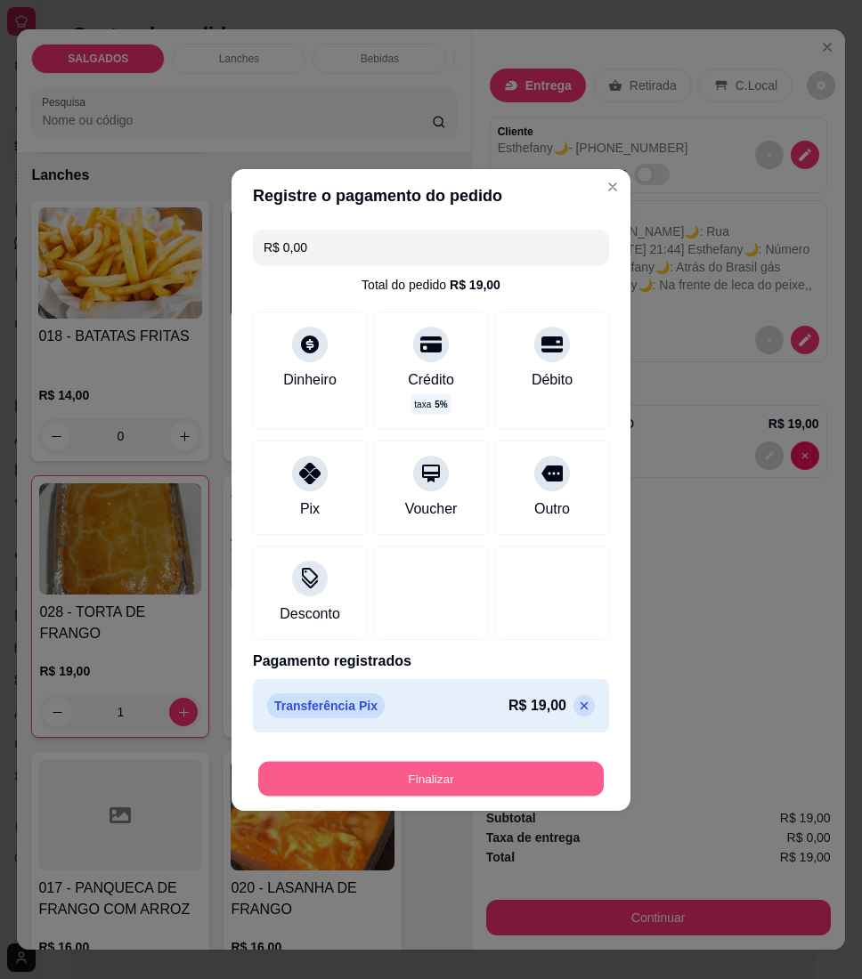
click at [336, 763] on button "Finalizar" at bounding box center [430, 778] width 345 height 35
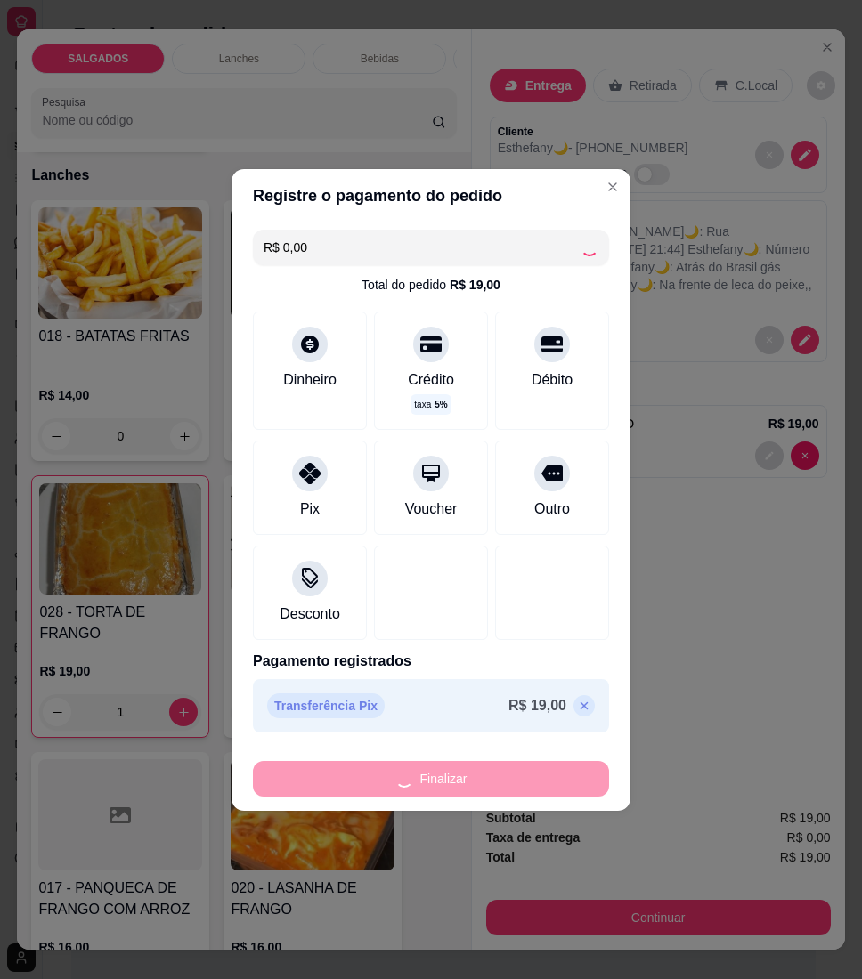
type input "0"
type input "-R$ 19,00"
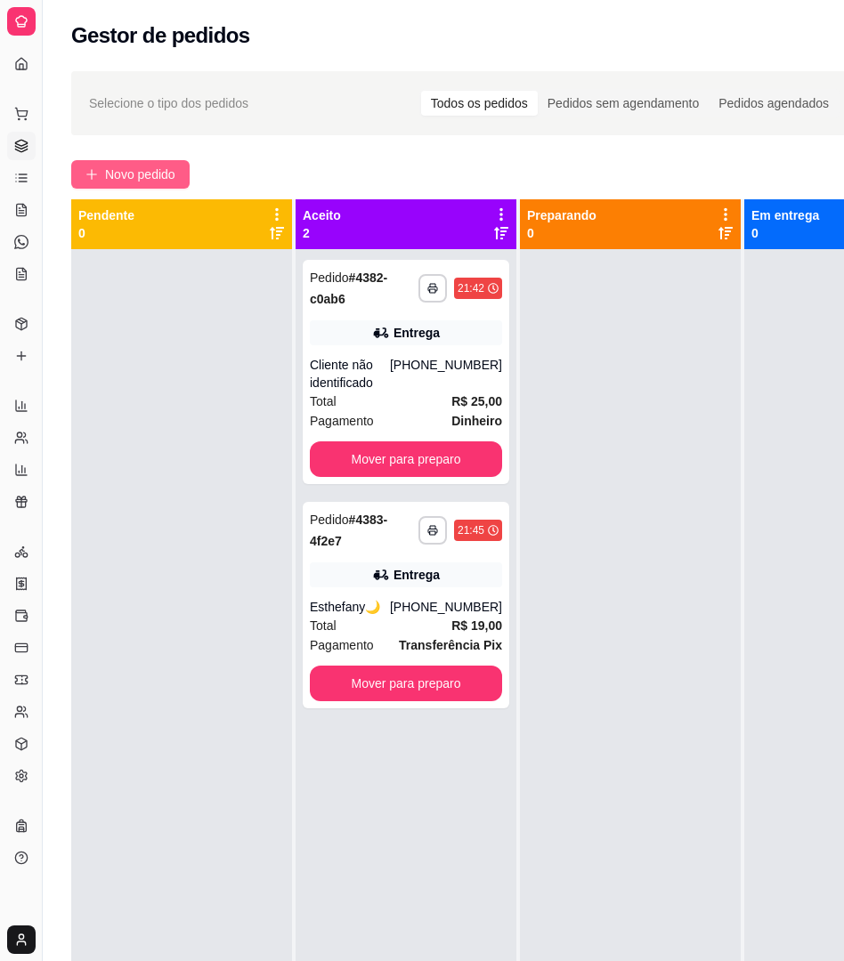
click at [139, 179] on span "Novo pedido" at bounding box center [140, 175] width 70 height 20
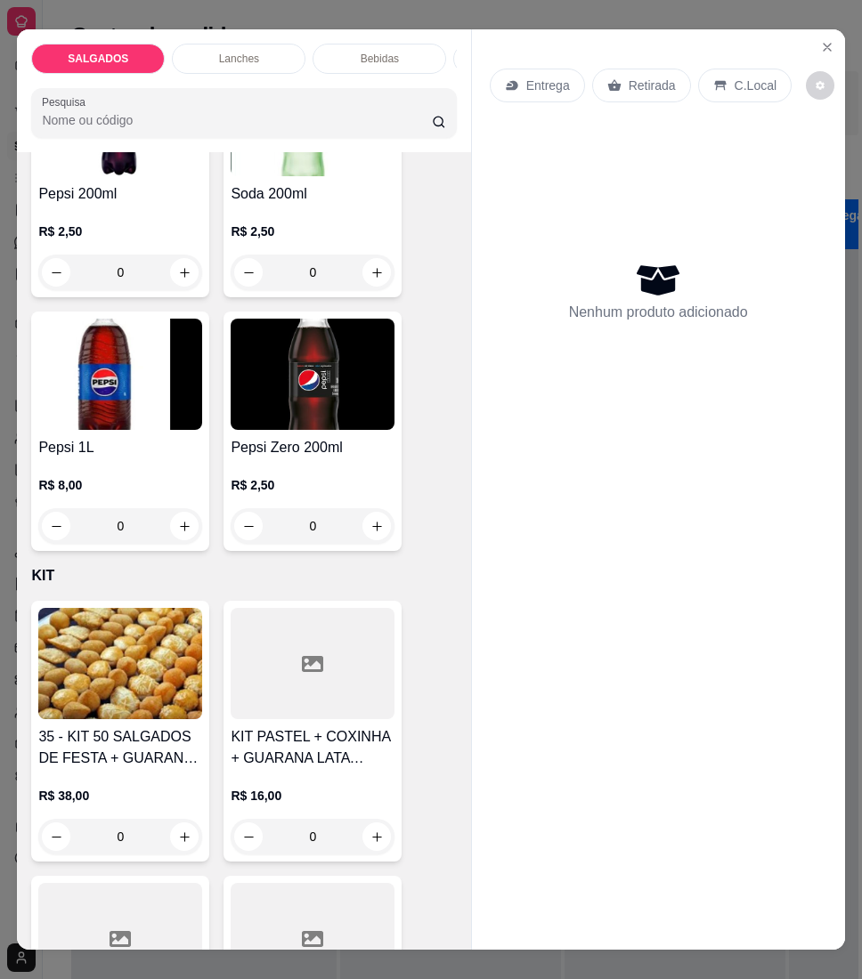
scroll to position [8307, 0]
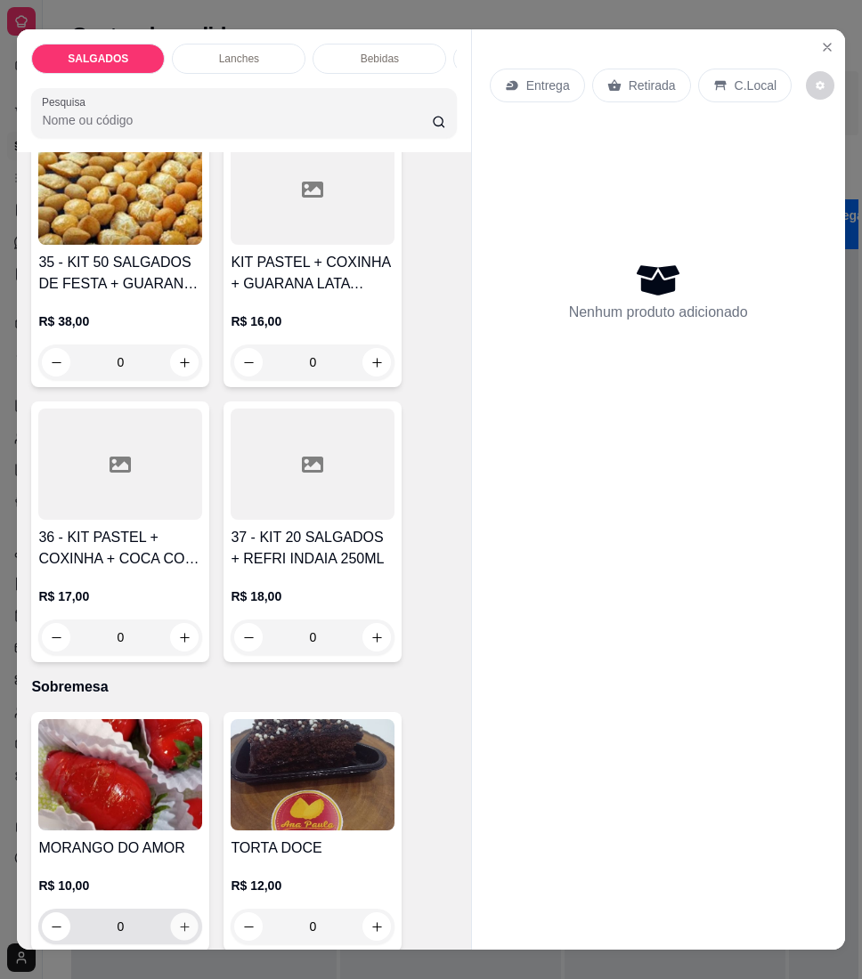
click at [178, 920] on icon "increase-product-quantity" at bounding box center [184, 926] width 13 height 13
type input "1"
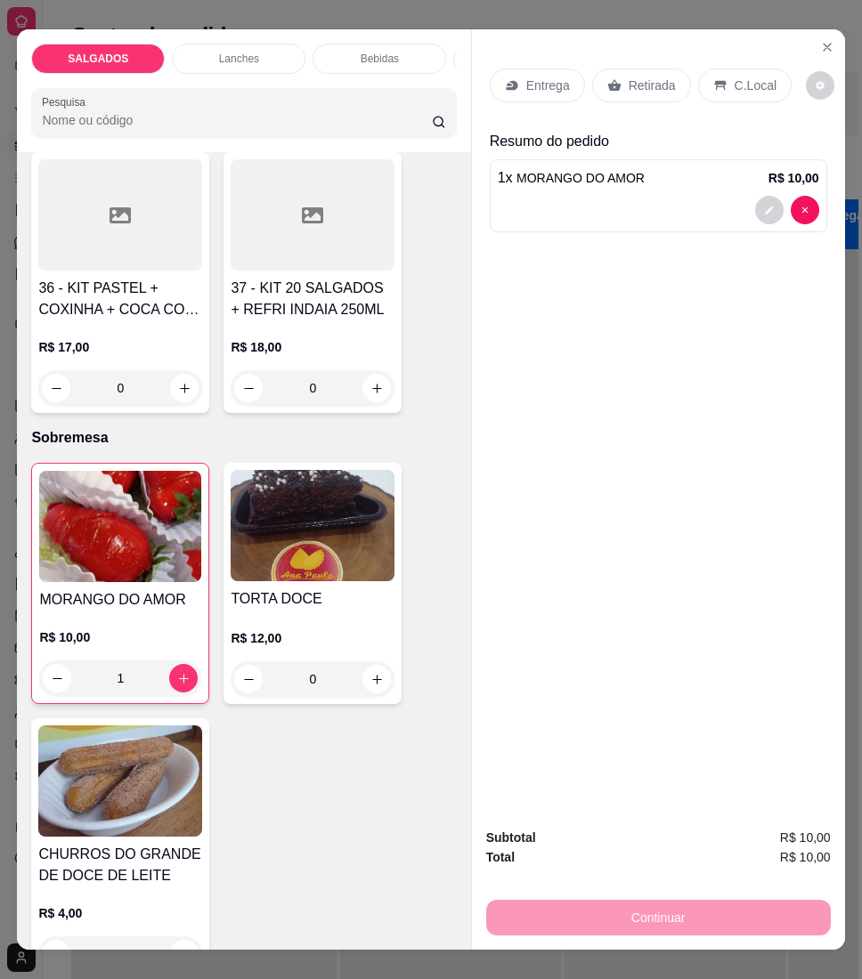
scroll to position [8577, 0]
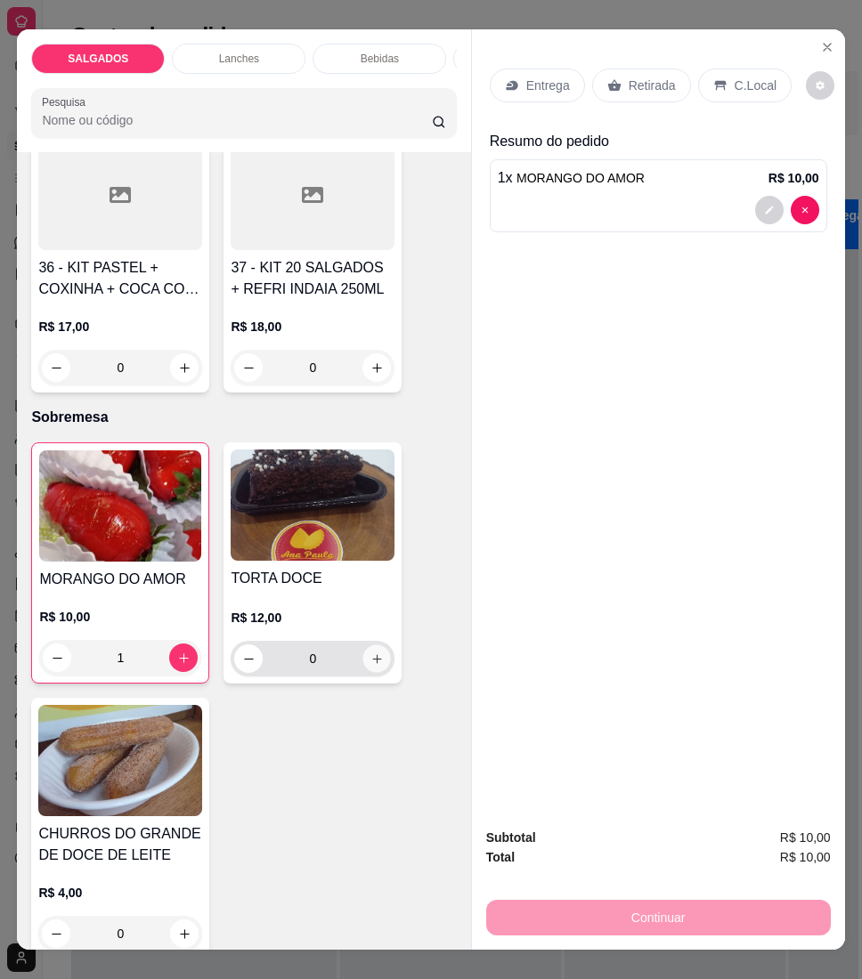
click at [368, 644] on button "increase-product-quantity" at bounding box center [377, 658] width 28 height 28
type input "1"
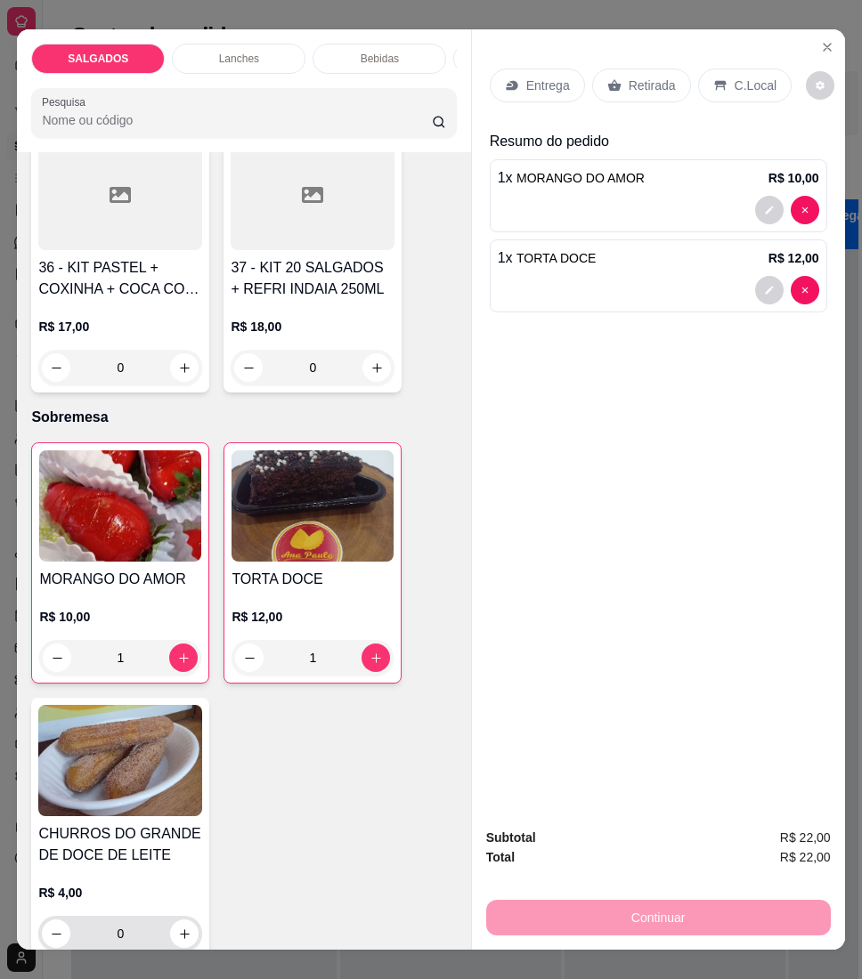
click at [183, 916] on div "0" at bounding box center [120, 934] width 157 height 36
click at [180, 927] on icon "increase-product-quantity" at bounding box center [184, 933] width 13 height 13
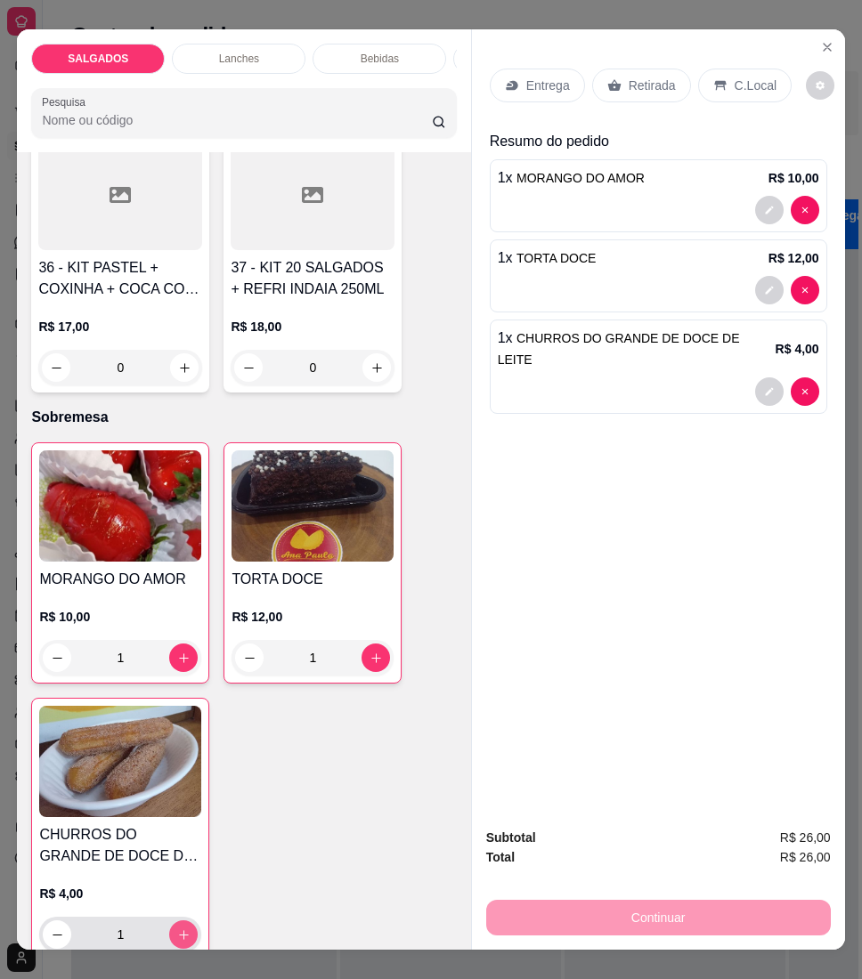
click at [180, 928] on icon "increase-product-quantity" at bounding box center [183, 934] width 13 height 13
type input "2"
click at [649, 77] on p "Retirada" at bounding box center [651, 86] width 47 height 18
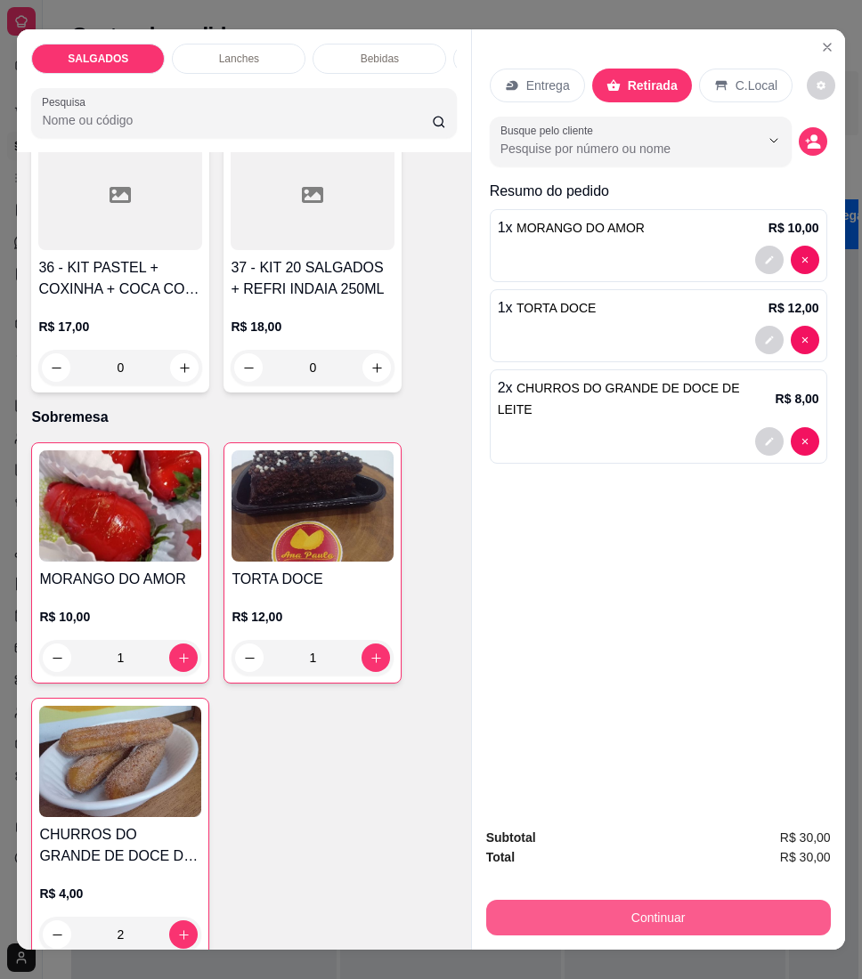
click at [618, 919] on button "Continuar" at bounding box center [658, 918] width 344 height 36
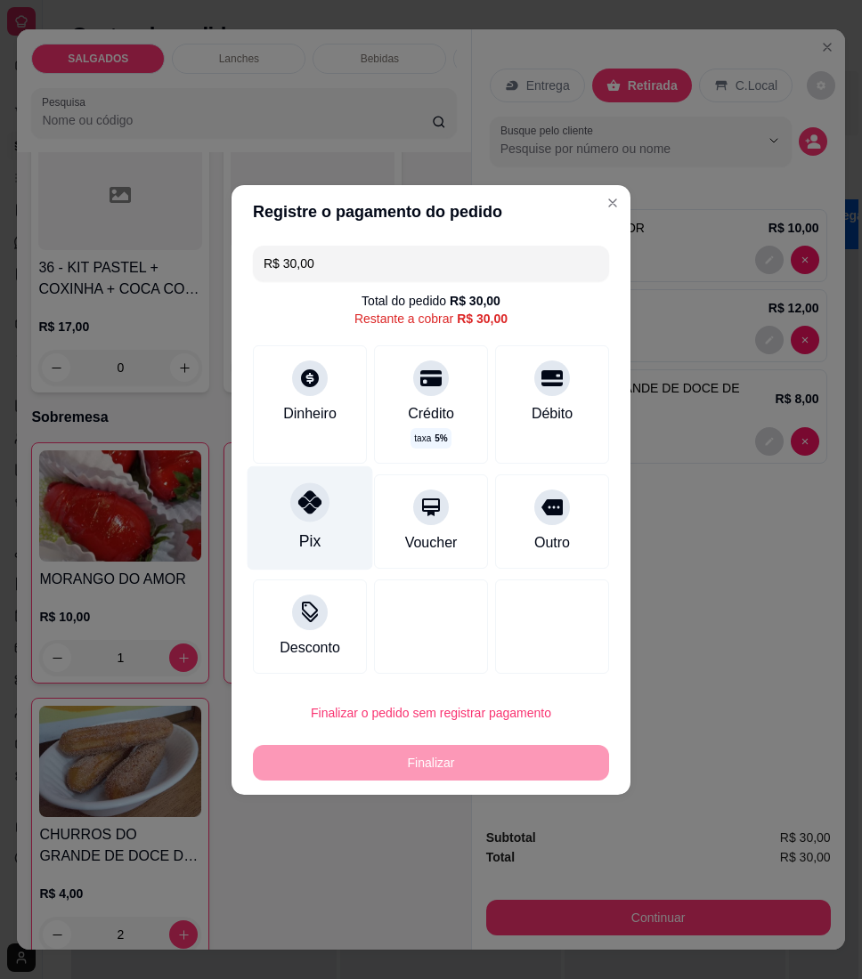
click at [318, 522] on div "Pix" at bounding box center [310, 518] width 126 height 104
type input "R$ 0,00"
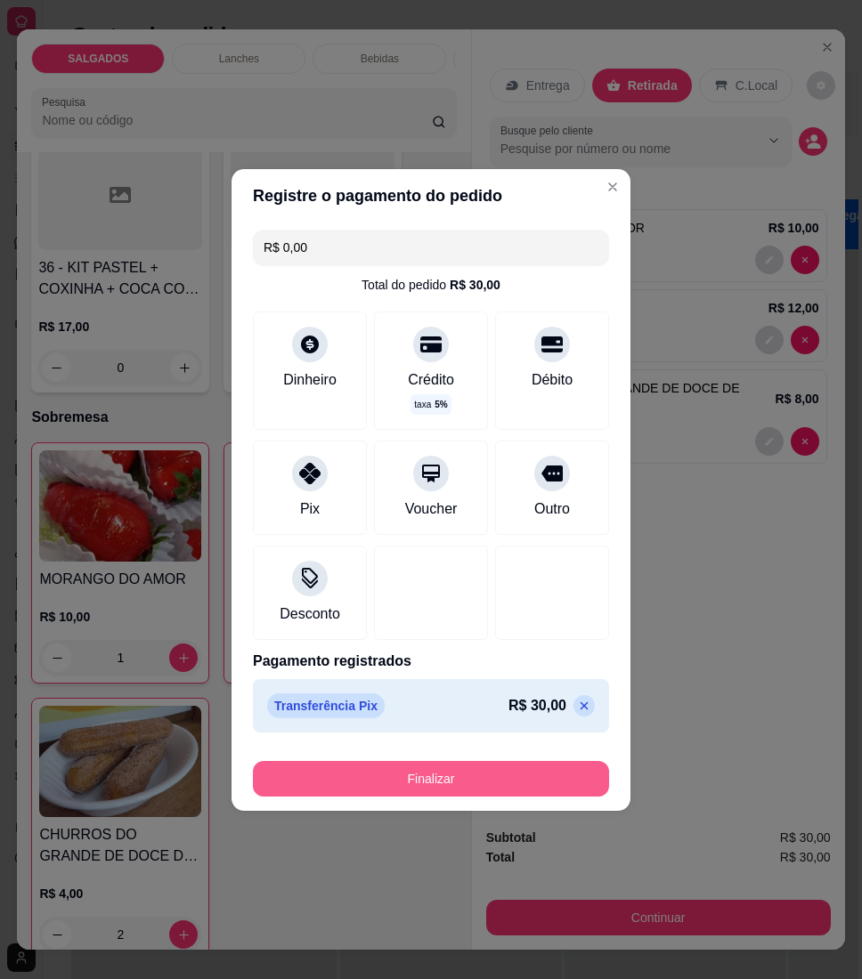
click at [392, 776] on button "Finalizar" at bounding box center [431, 779] width 356 height 36
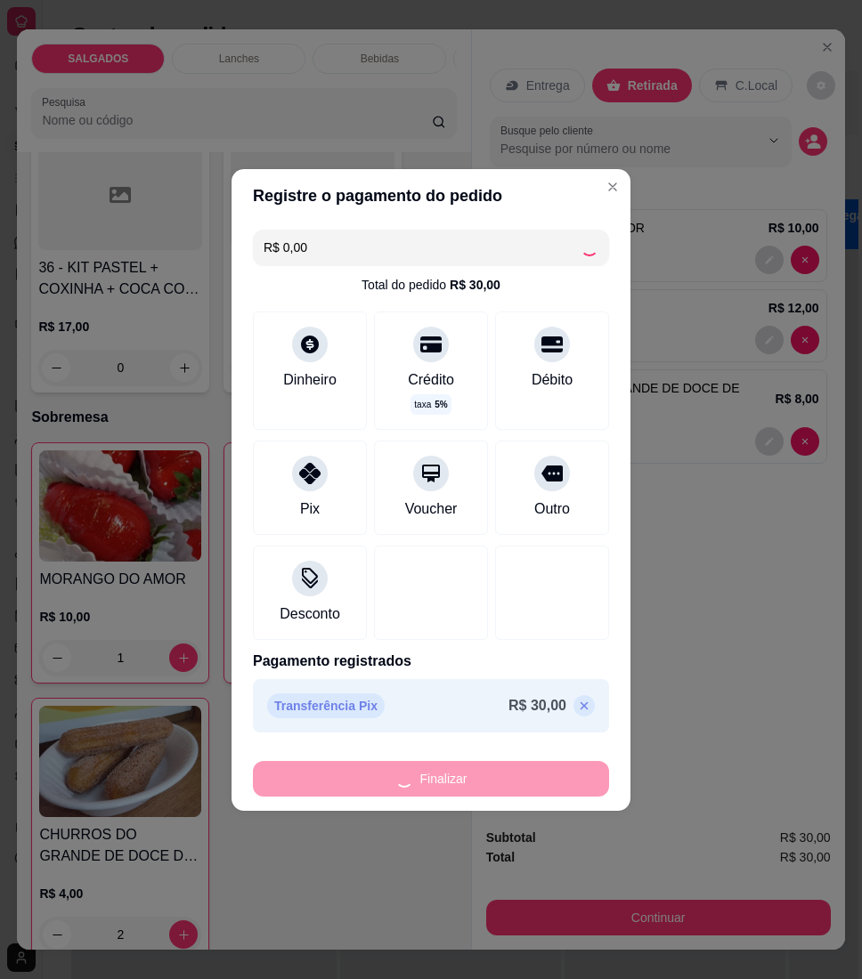
type input "0"
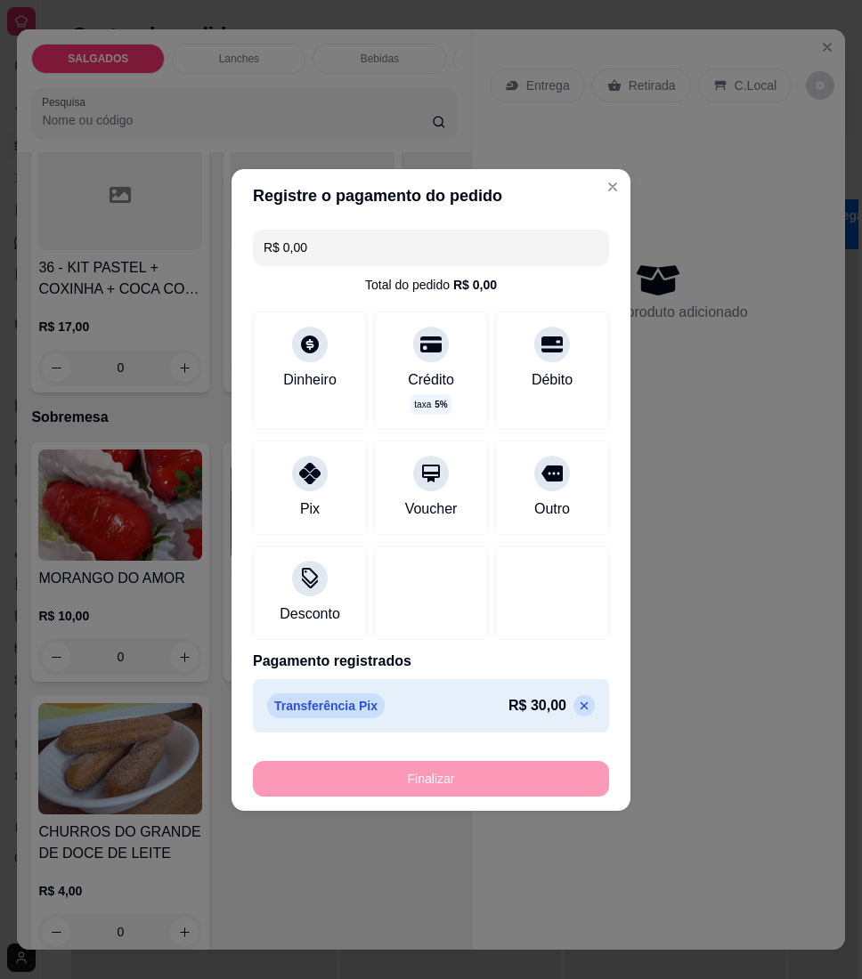
type input "-R$ 30,00"
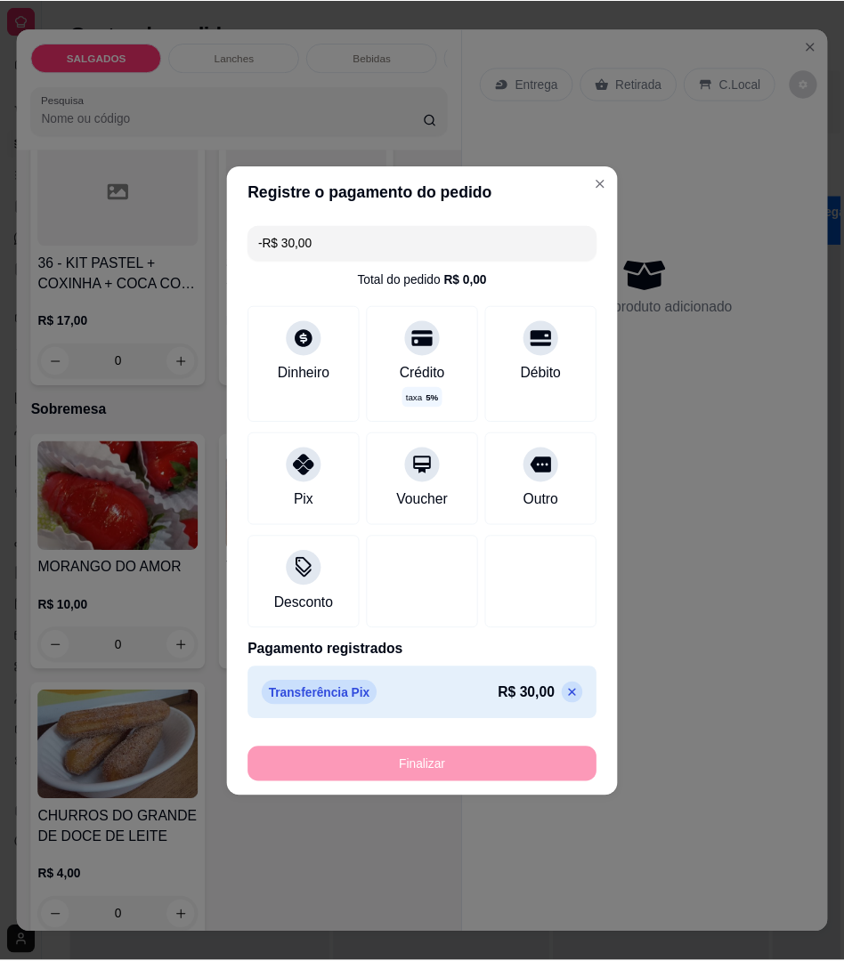
scroll to position [8574, 0]
